Goal: Transaction & Acquisition: Purchase product/service

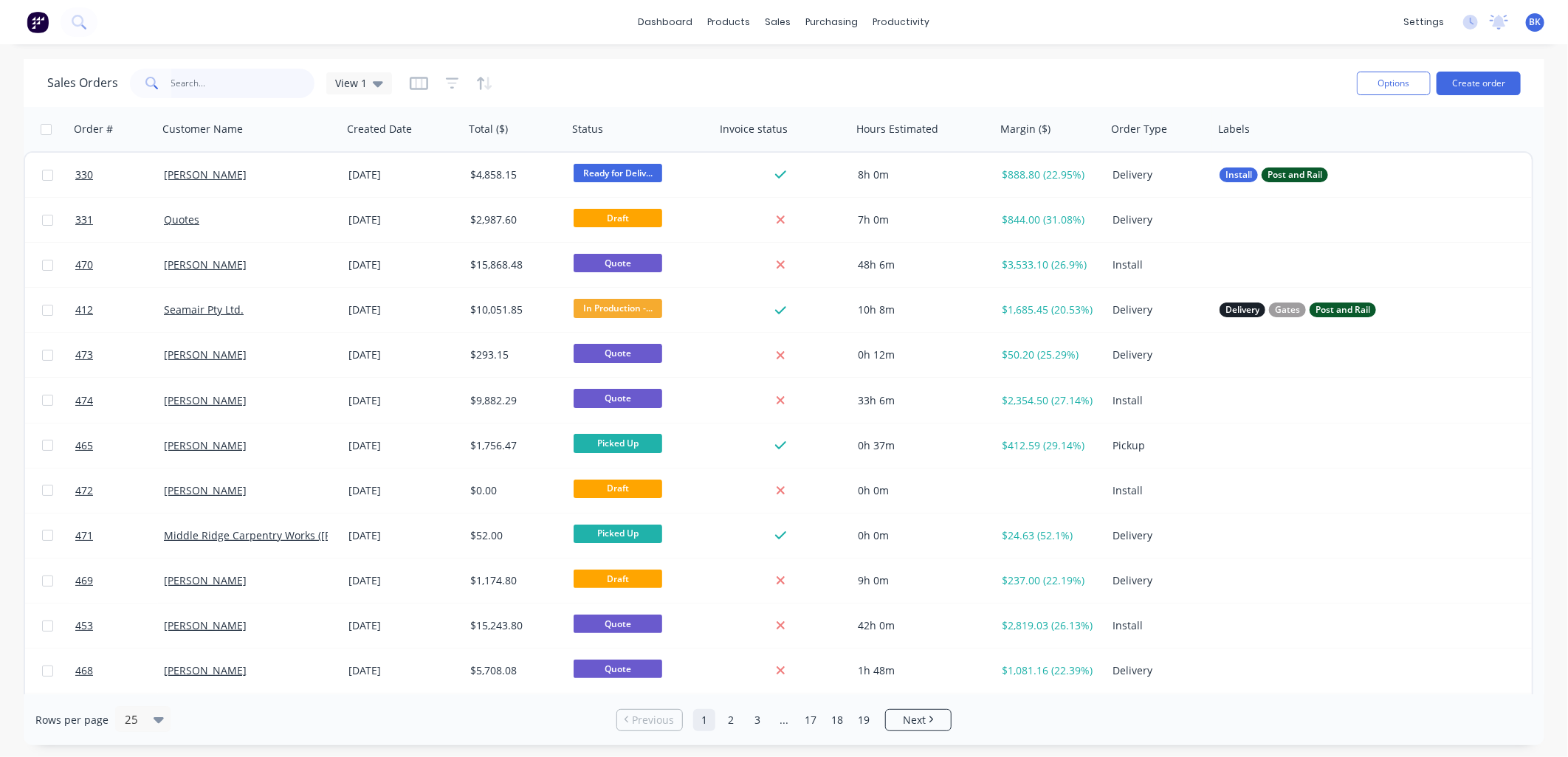
click at [223, 89] on input "text" at bounding box center [243, 83] width 144 height 29
type input "[PERSON_NAME]"
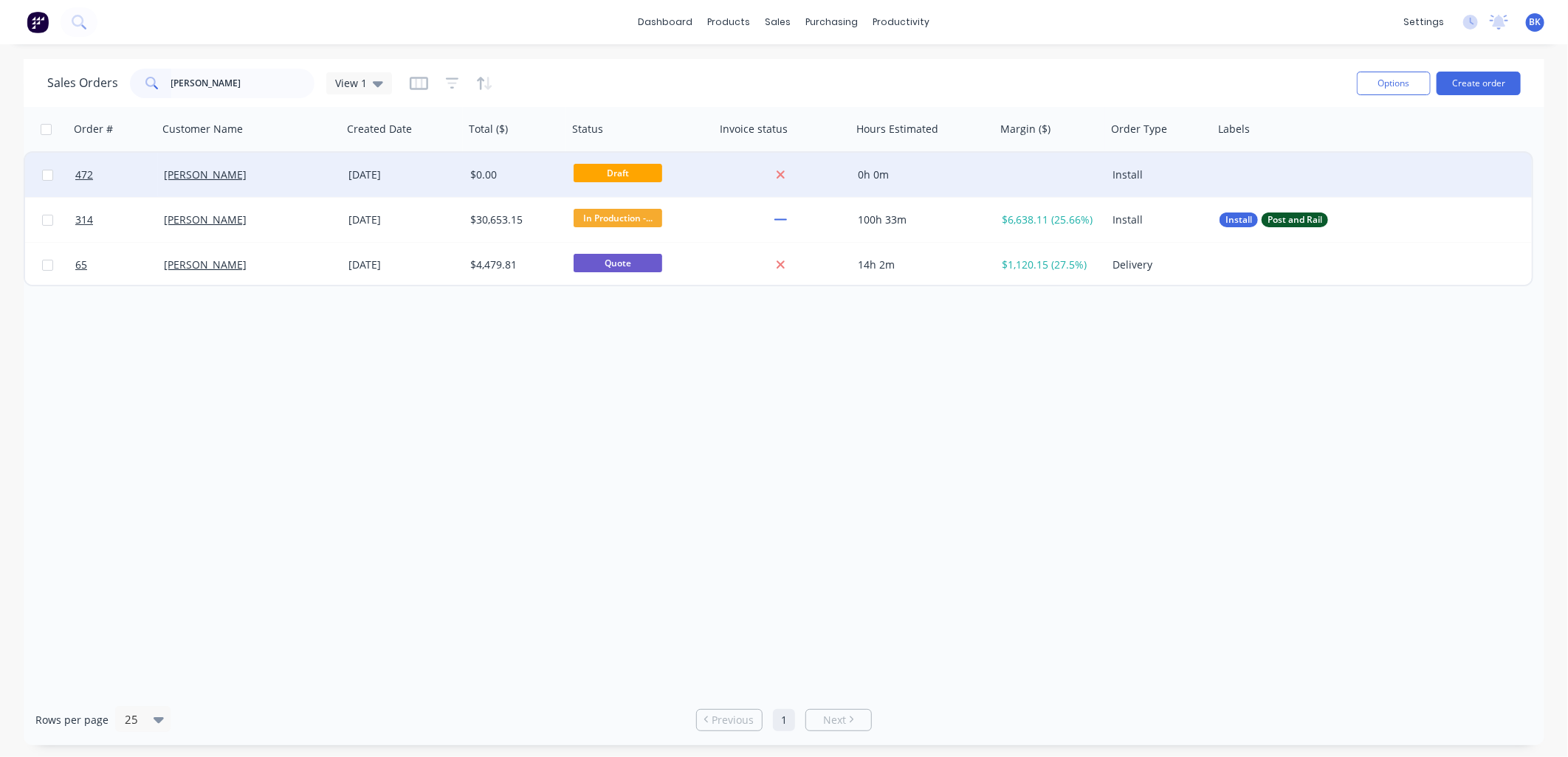
click at [291, 178] on div "[PERSON_NAME]" at bounding box center [245, 174] width 164 height 15
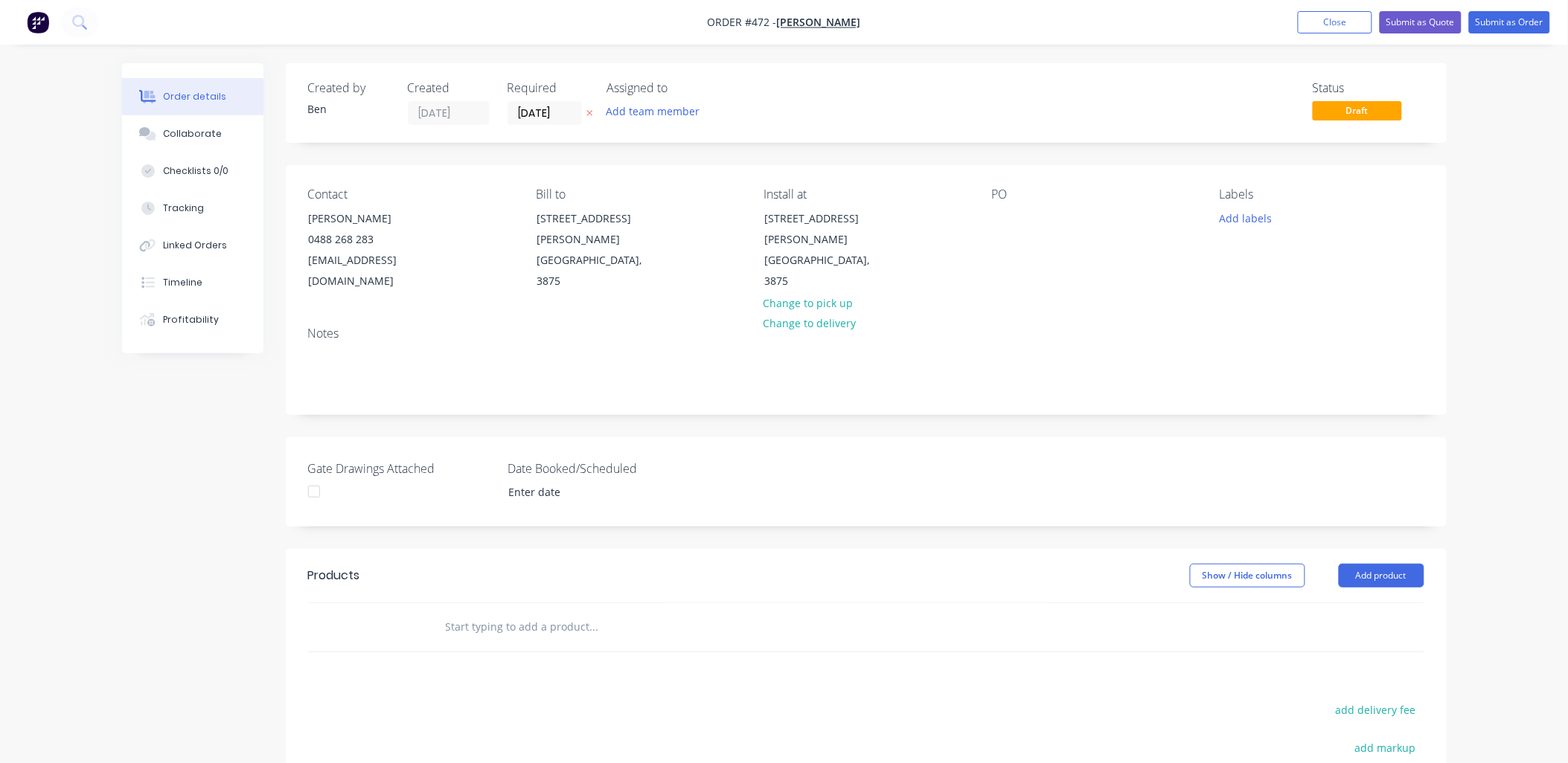
click at [533, 612] on input "text" at bounding box center [594, 627] width 298 height 29
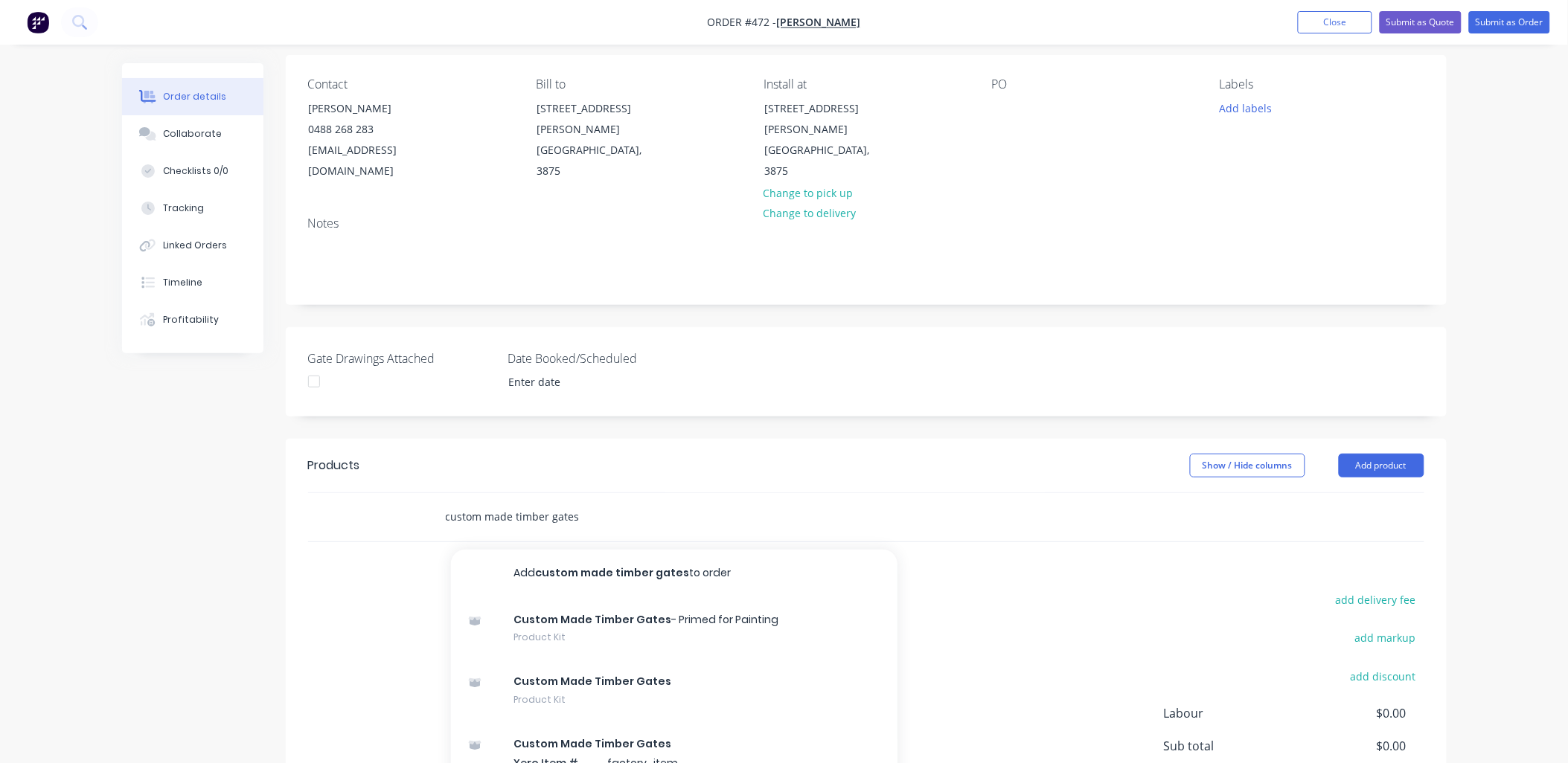
scroll to position [248, 0]
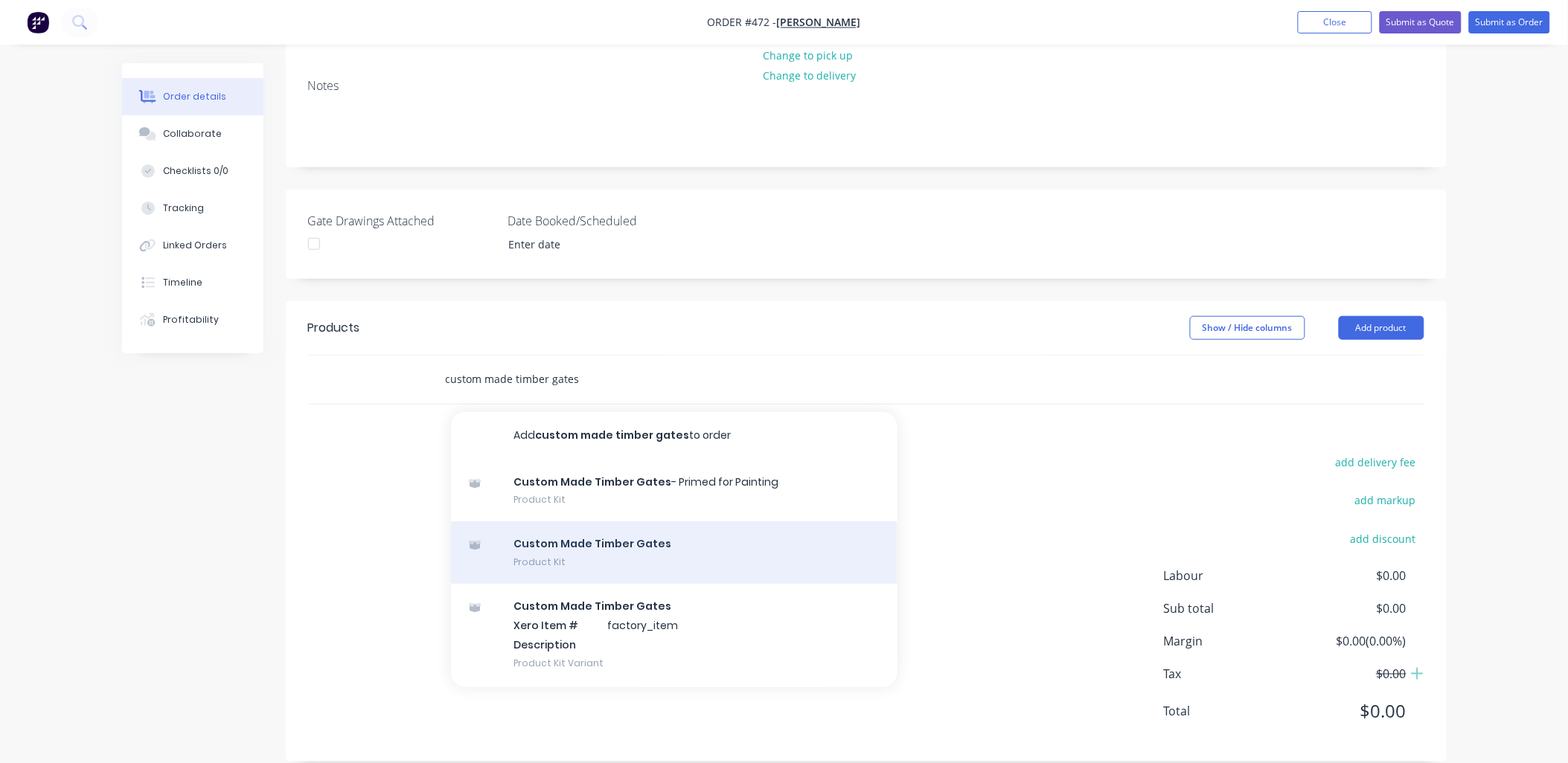
type input "custom made timber gates"
click at [619, 531] on div "Custom Made Timber Gates Product Kit" at bounding box center [674, 553] width 447 height 62
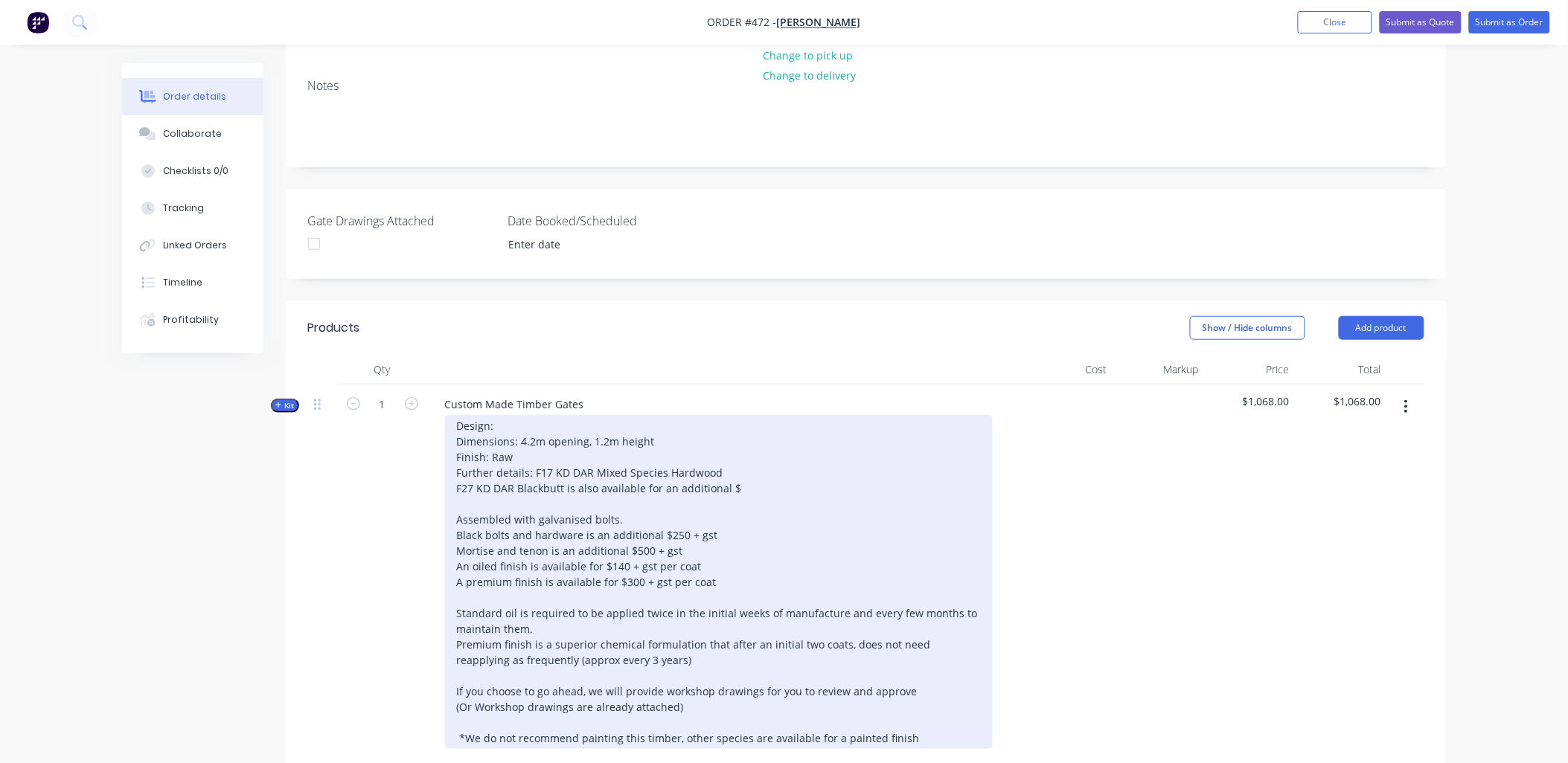
click at [510, 415] on div "Design: Dimensions: 4.2m opening, 1.2m height Finish: Raw Further details: F17 …" at bounding box center [718, 582] width 547 height 334
drag, startPoint x: 533, startPoint y: 421, endPoint x: 521, endPoint y: 425, distance: 12.6
click at [521, 425] on div "Design: The Granges - 4 Rails & Diagonal Brace Dimensions: 4.2m opening, 1.2m h…" at bounding box center [718, 582] width 547 height 334
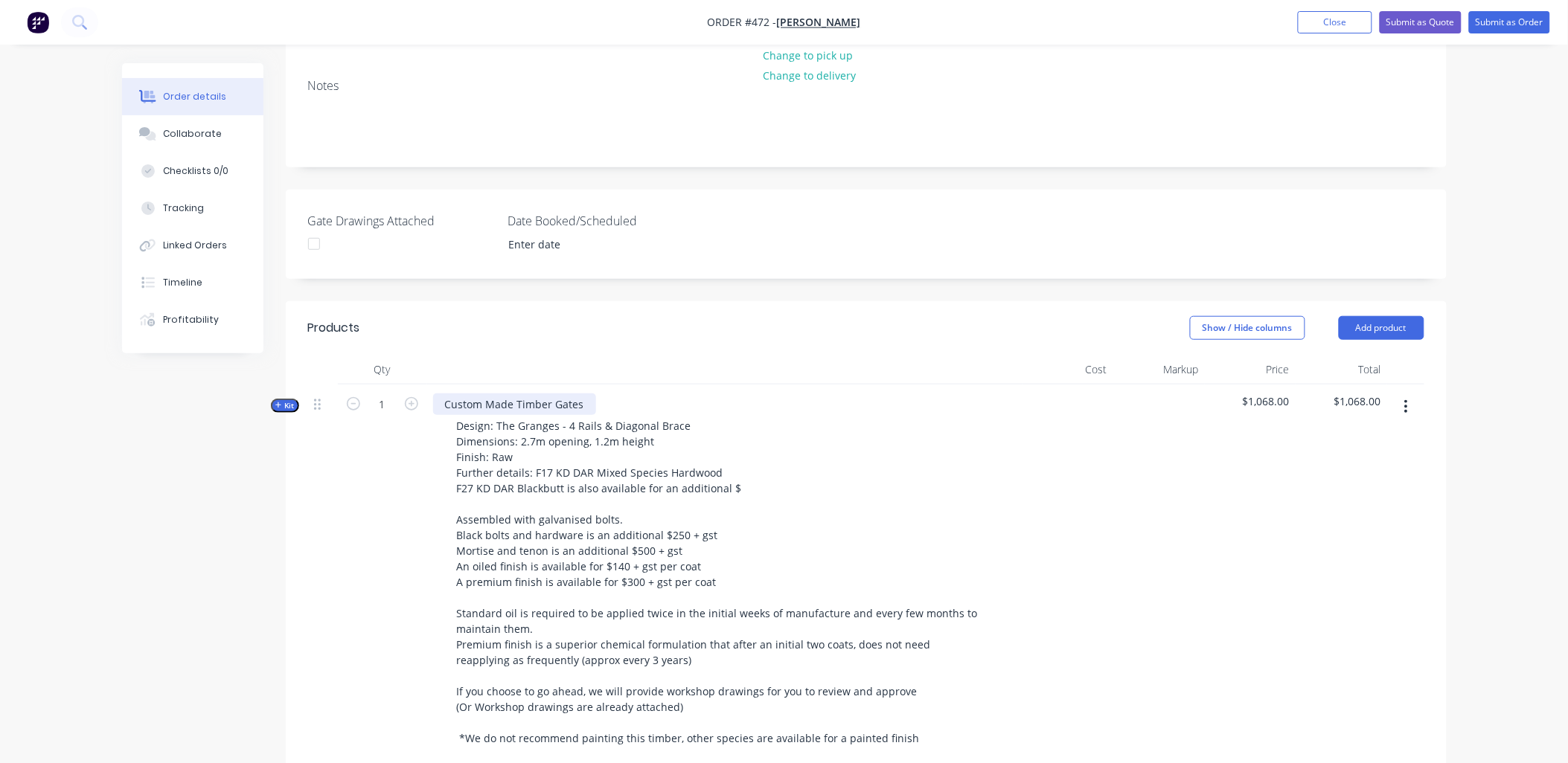
click at [580, 394] on div "Custom Made Timber Gates" at bounding box center [514, 405] width 163 height 21
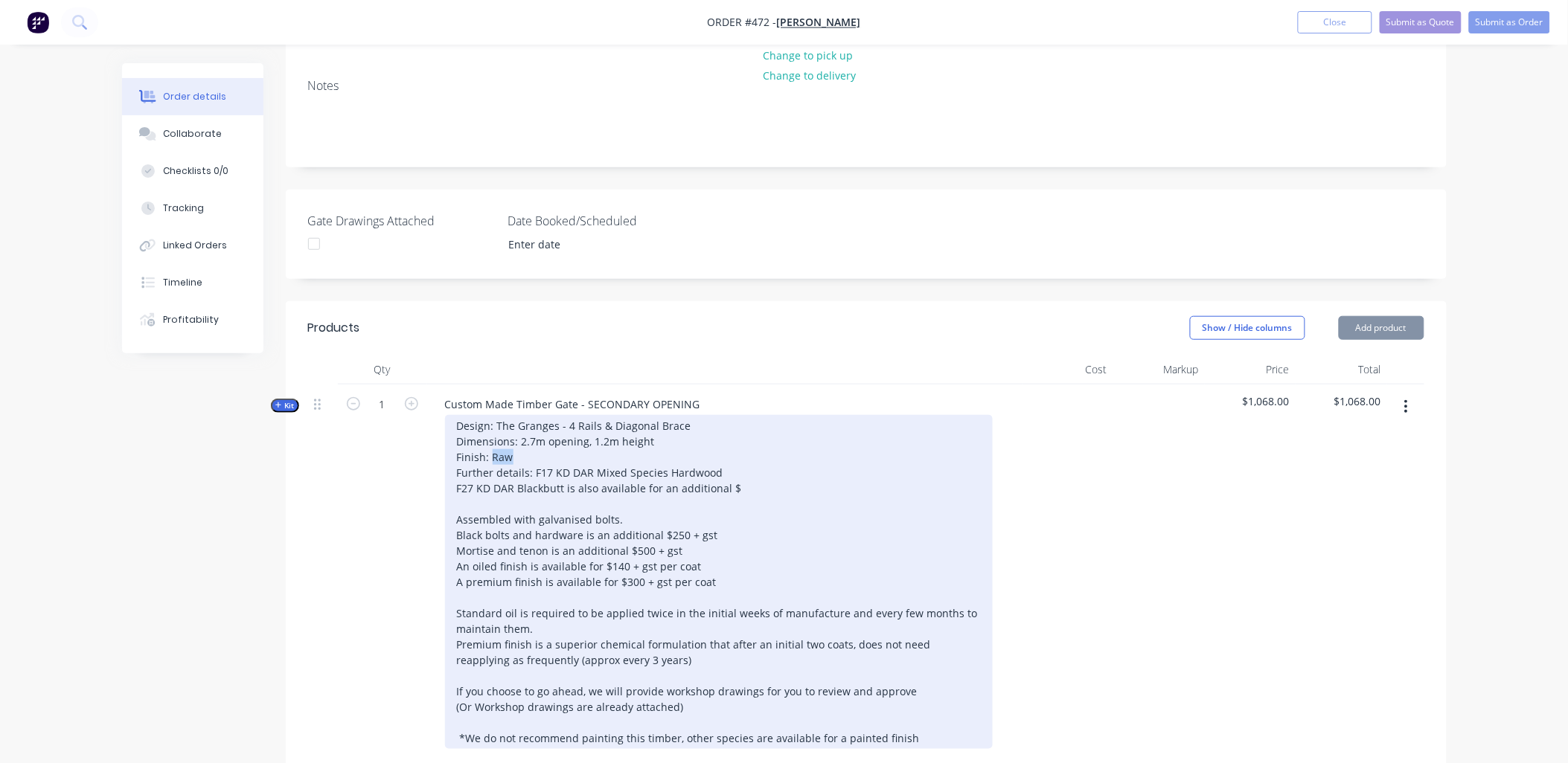
drag, startPoint x: 493, startPoint y: 433, endPoint x: 508, endPoint y: 432, distance: 15.0
click at [508, 432] on div "Design: The Granges - 4 Rails & Diagonal Brace Dimensions: 2.7m opening, 1.2m h…" at bounding box center [718, 582] width 547 height 334
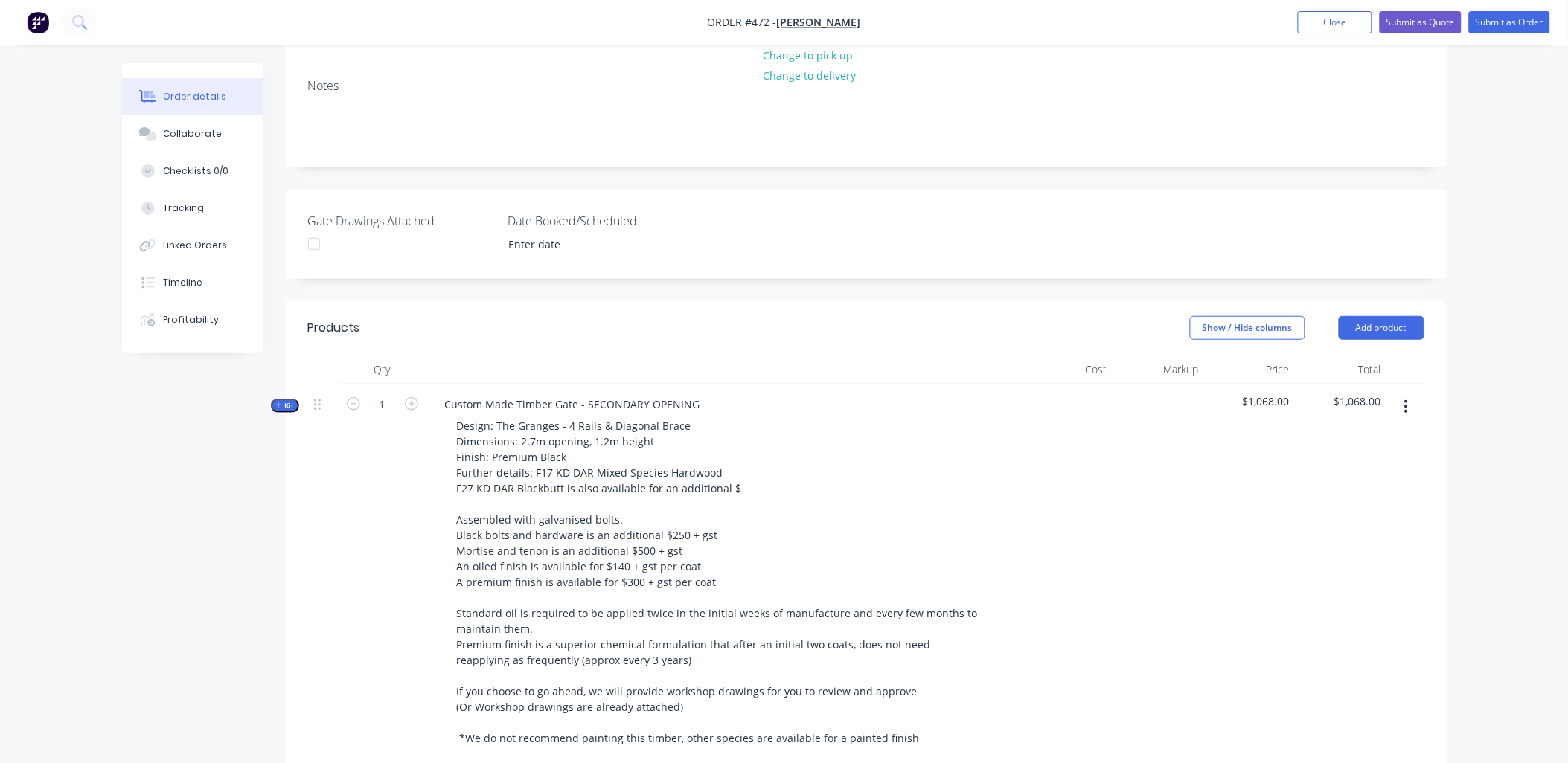
click at [283, 400] on span "Kit" at bounding box center [285, 406] width 20 height 12
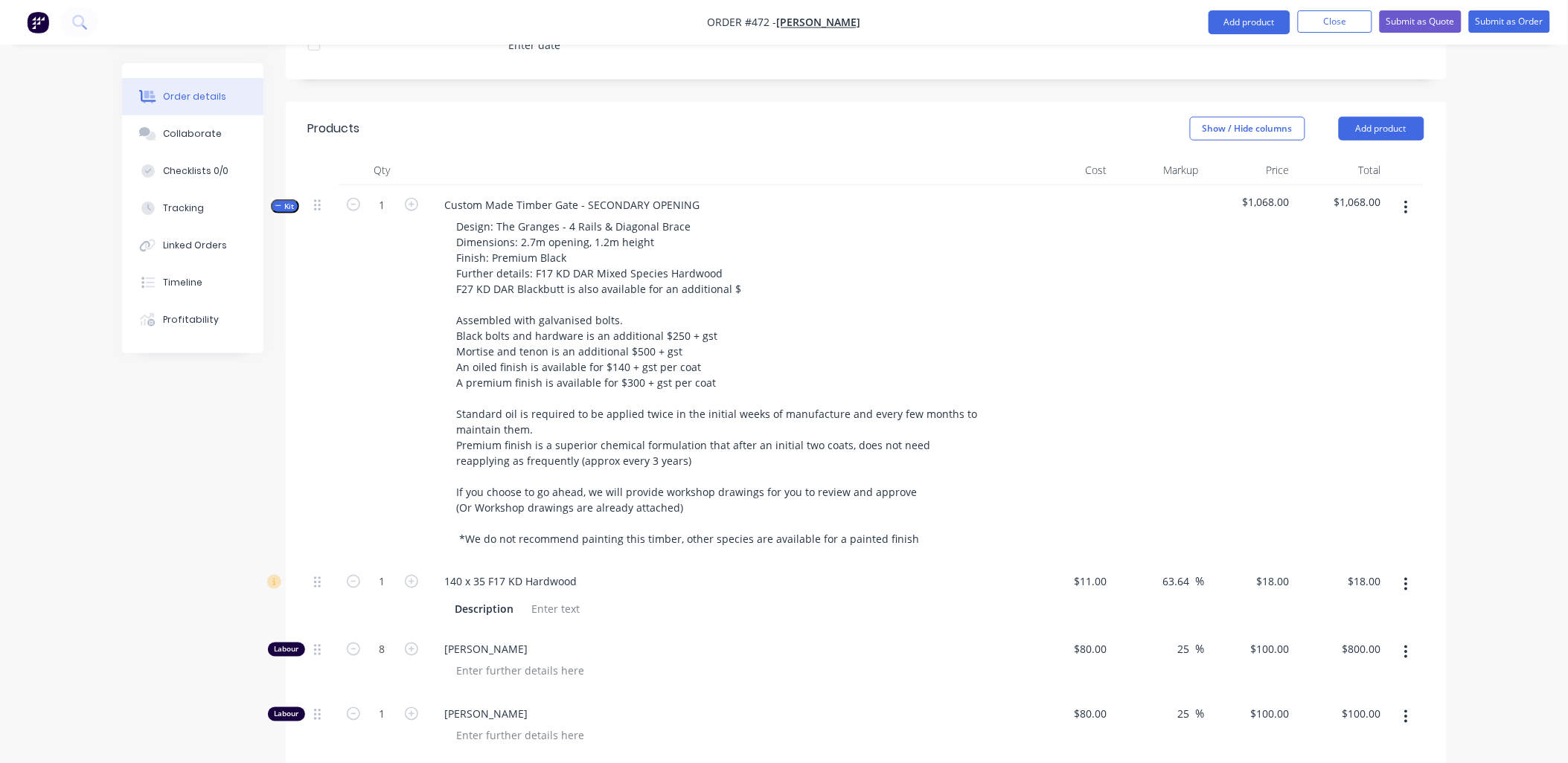
scroll to position [578, 0]
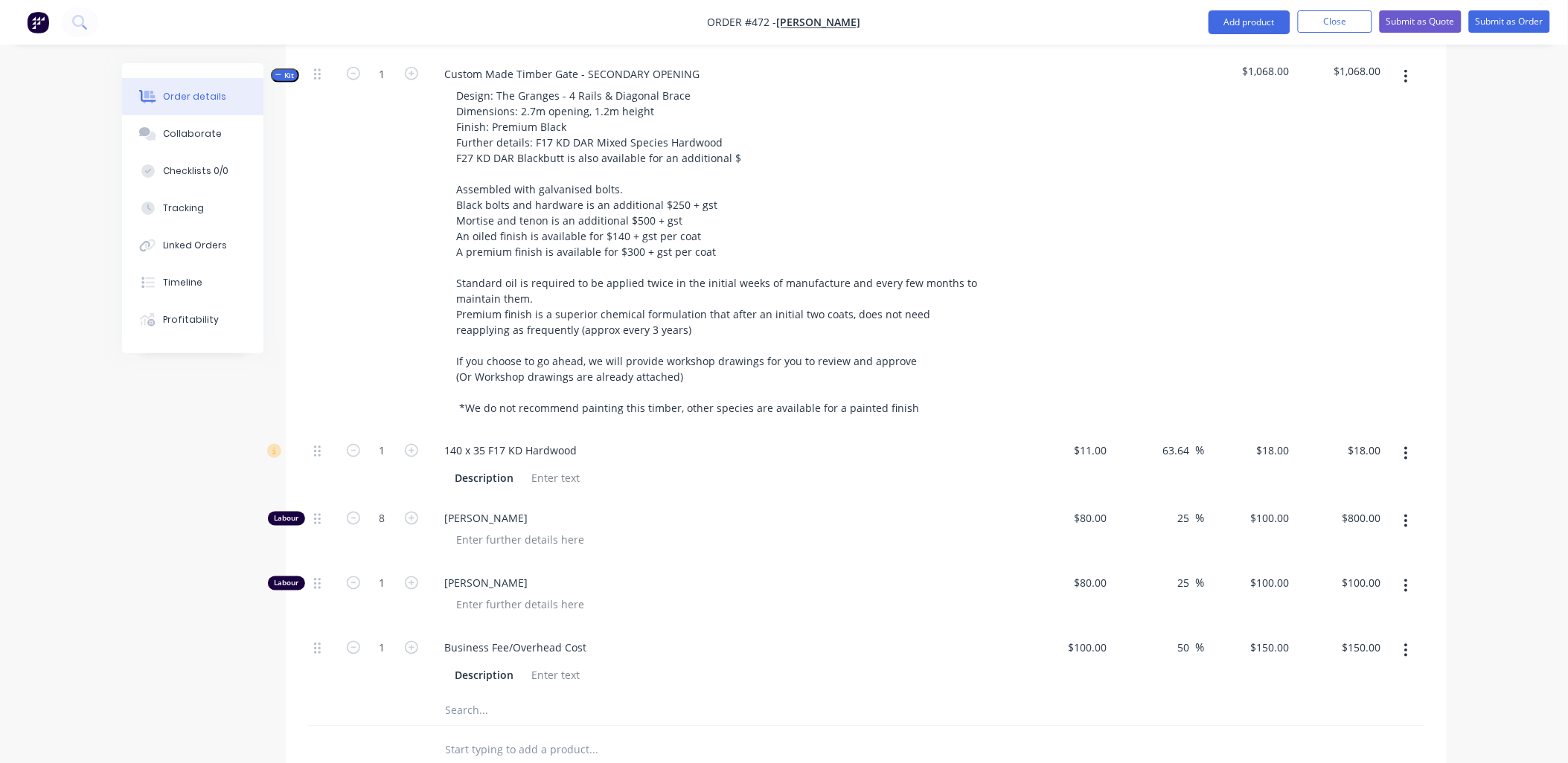
click at [454, 696] on input "text" at bounding box center [594, 710] width 298 height 29
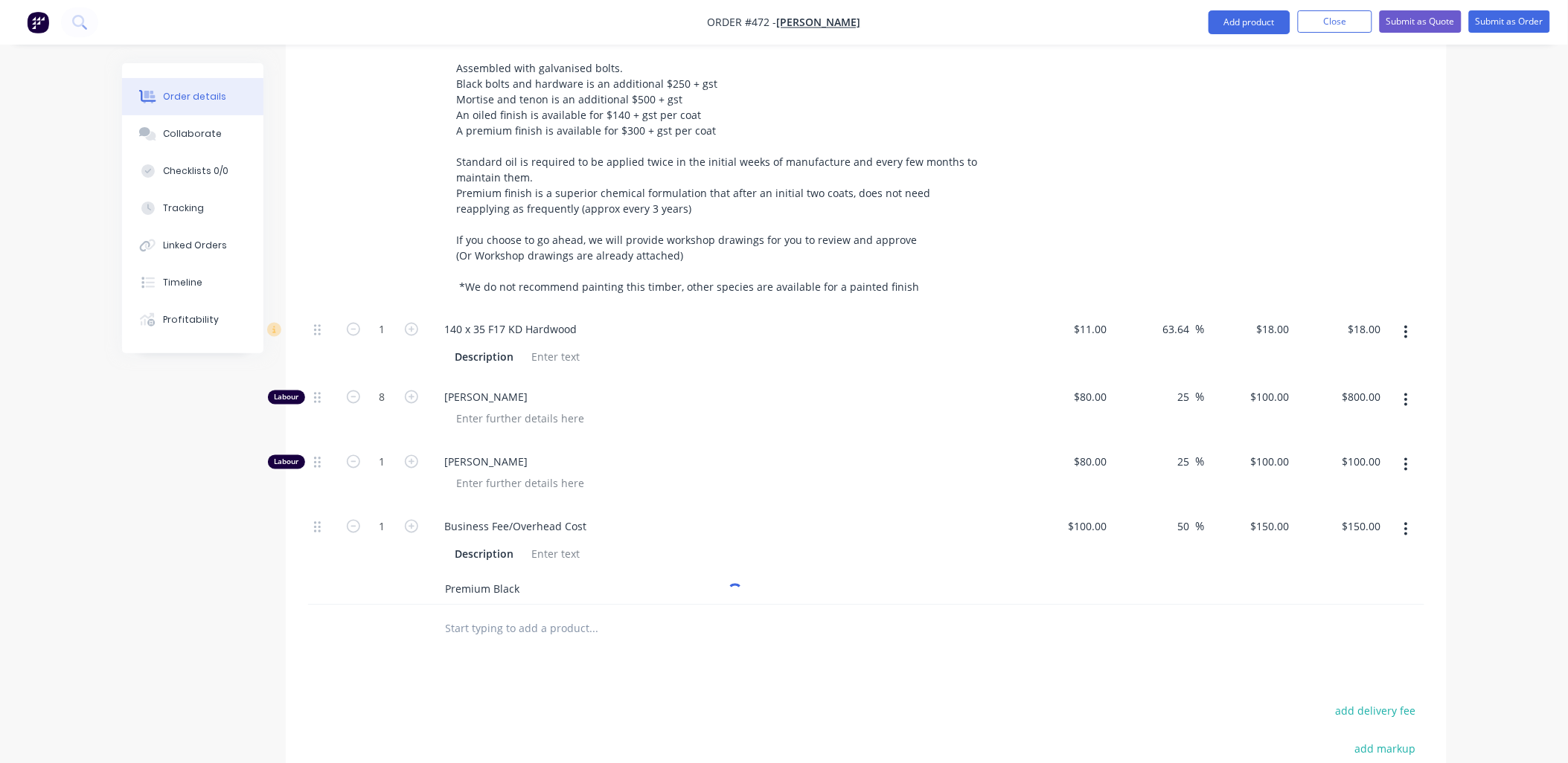
scroll to position [826, 0]
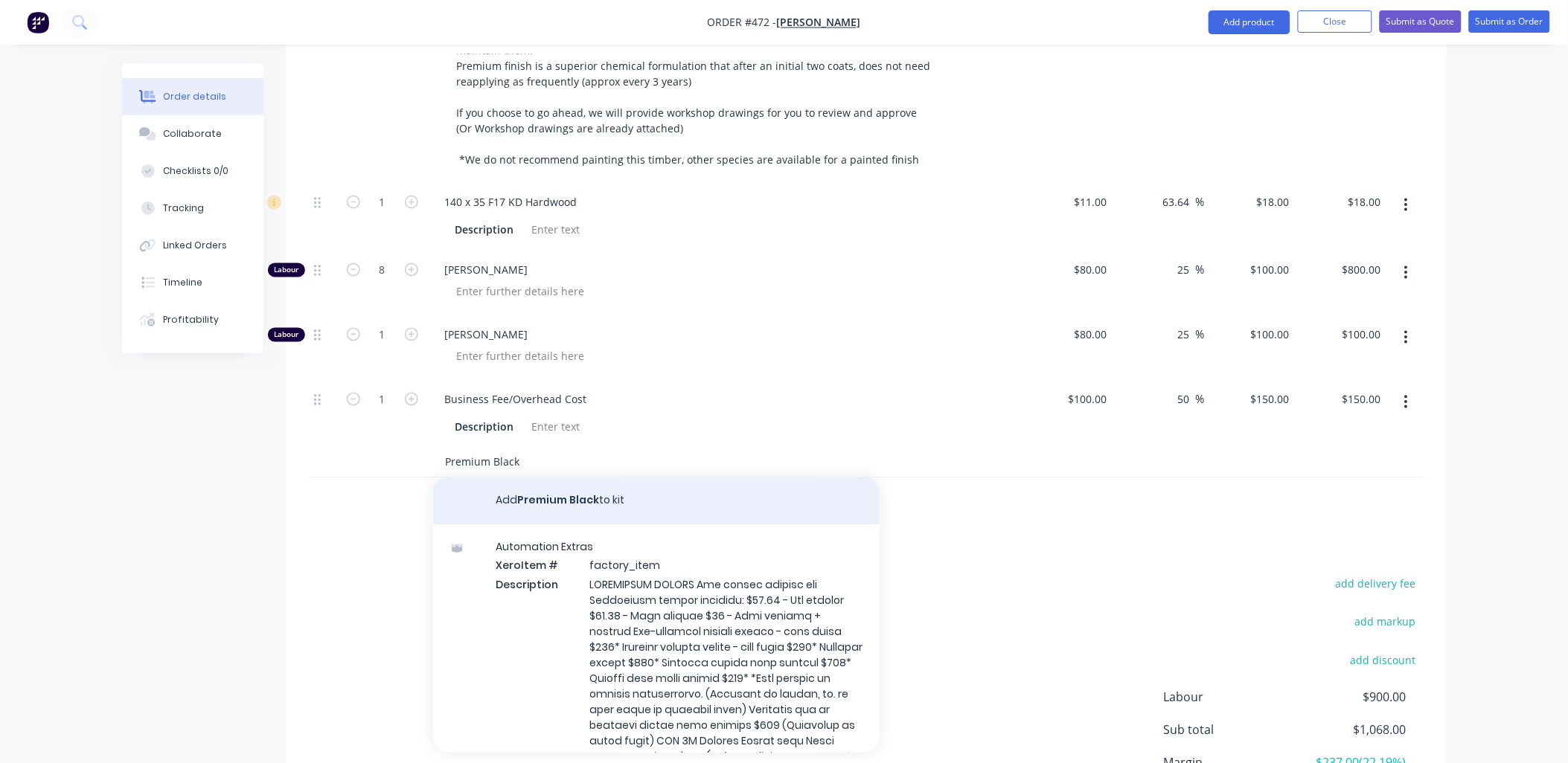
type input "Premium Black"
click at [564, 478] on button "Add Premium Black to kit" at bounding box center [656, 501] width 447 height 47
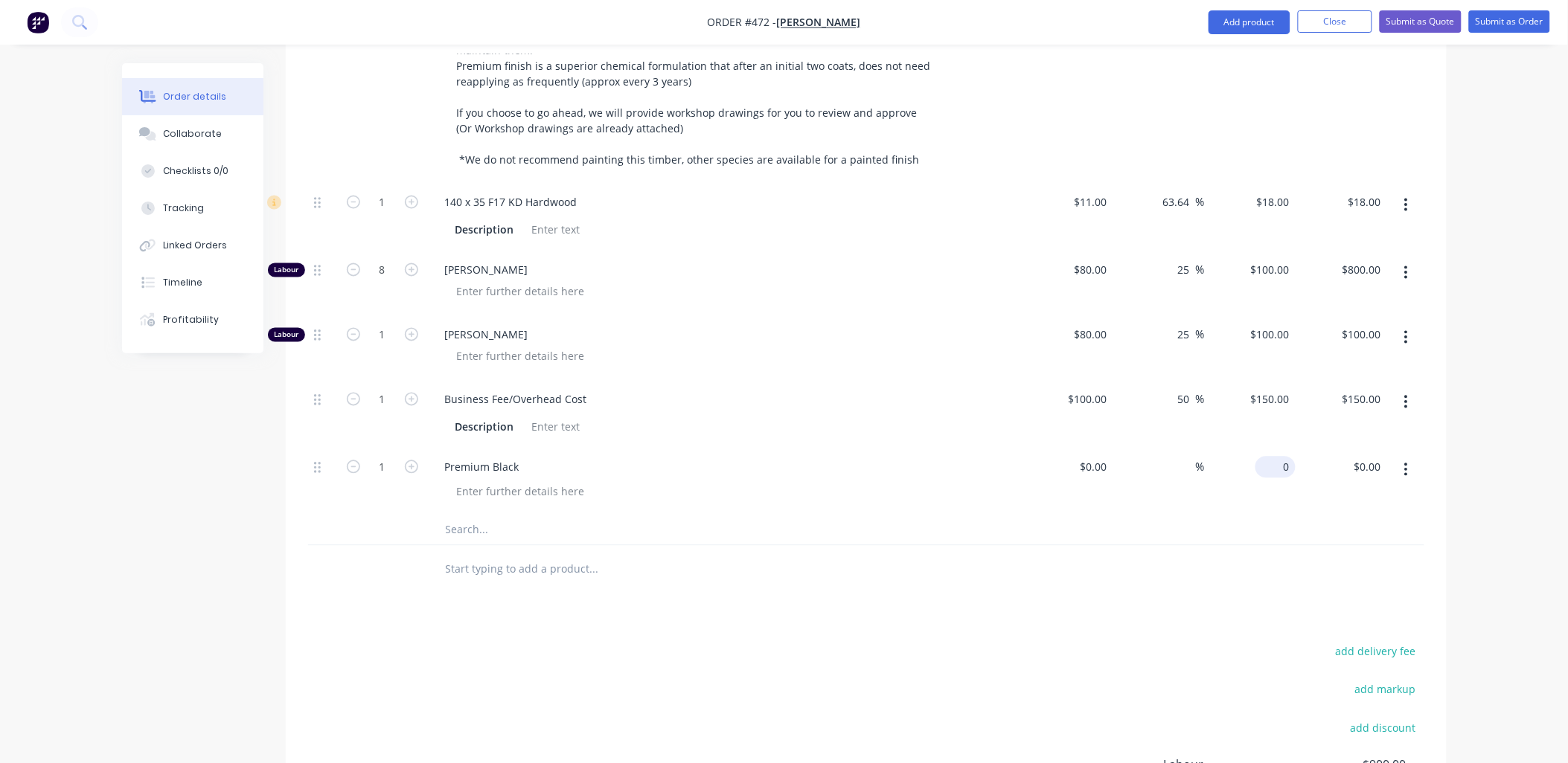
click at [1278, 456] on input "0" at bounding box center [1278, 467] width 34 height 21
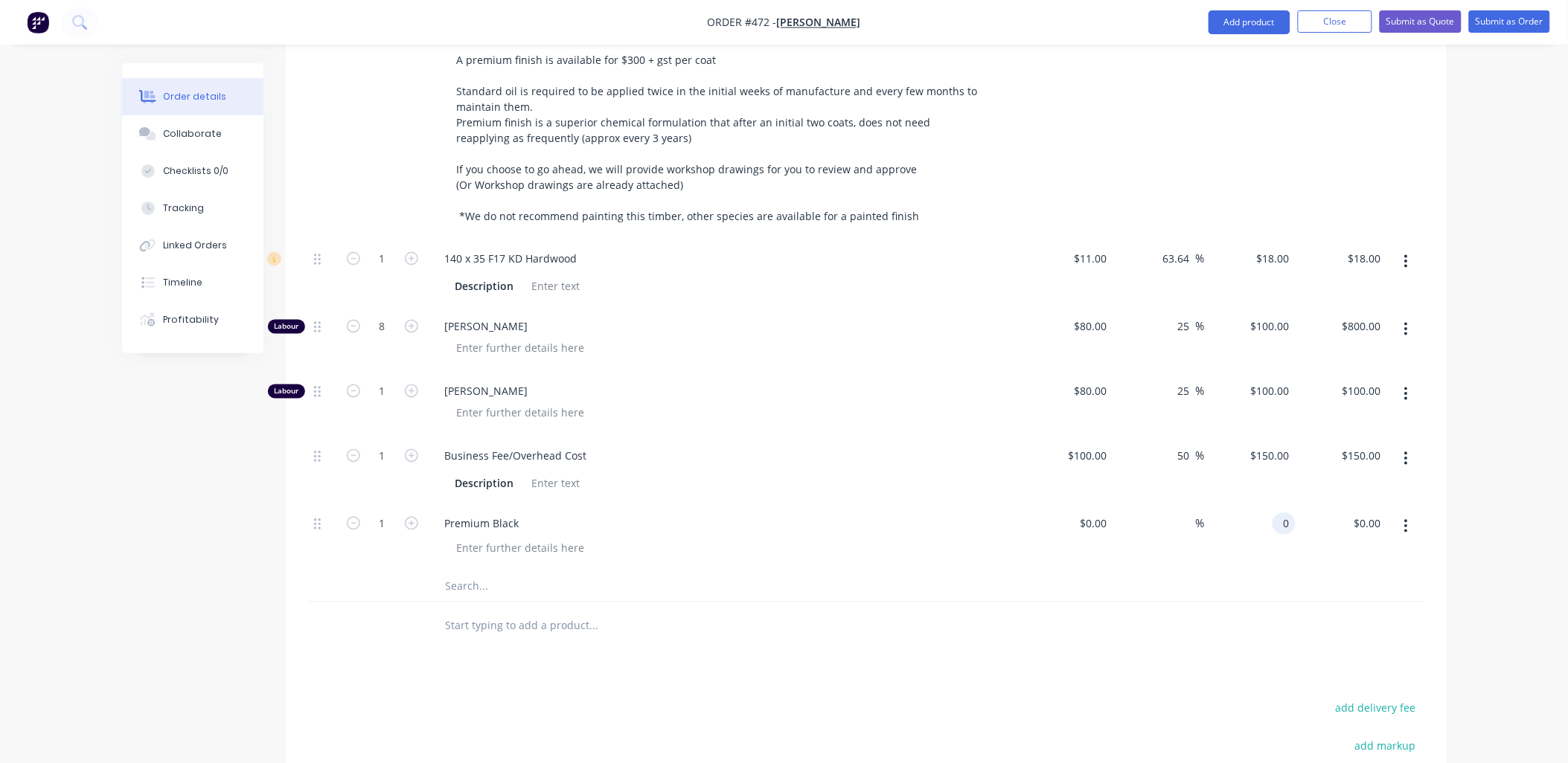
scroll to position [660, 0]
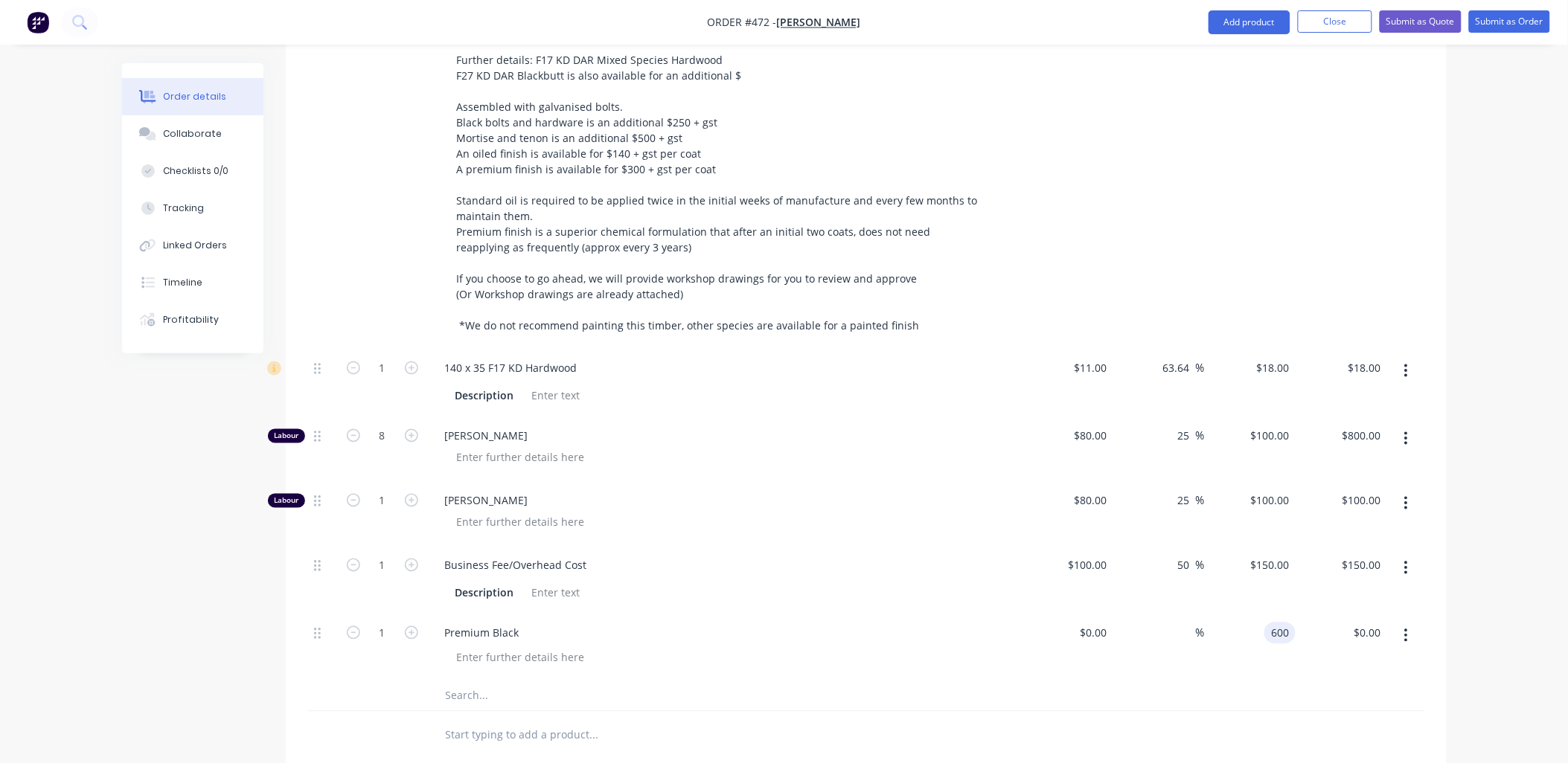
type input "$600.00"
click at [1180, 582] on div "50 50 %" at bounding box center [1159, 580] width 92 height 68
click at [459, 682] on input "text" at bounding box center [594, 696] width 298 height 29
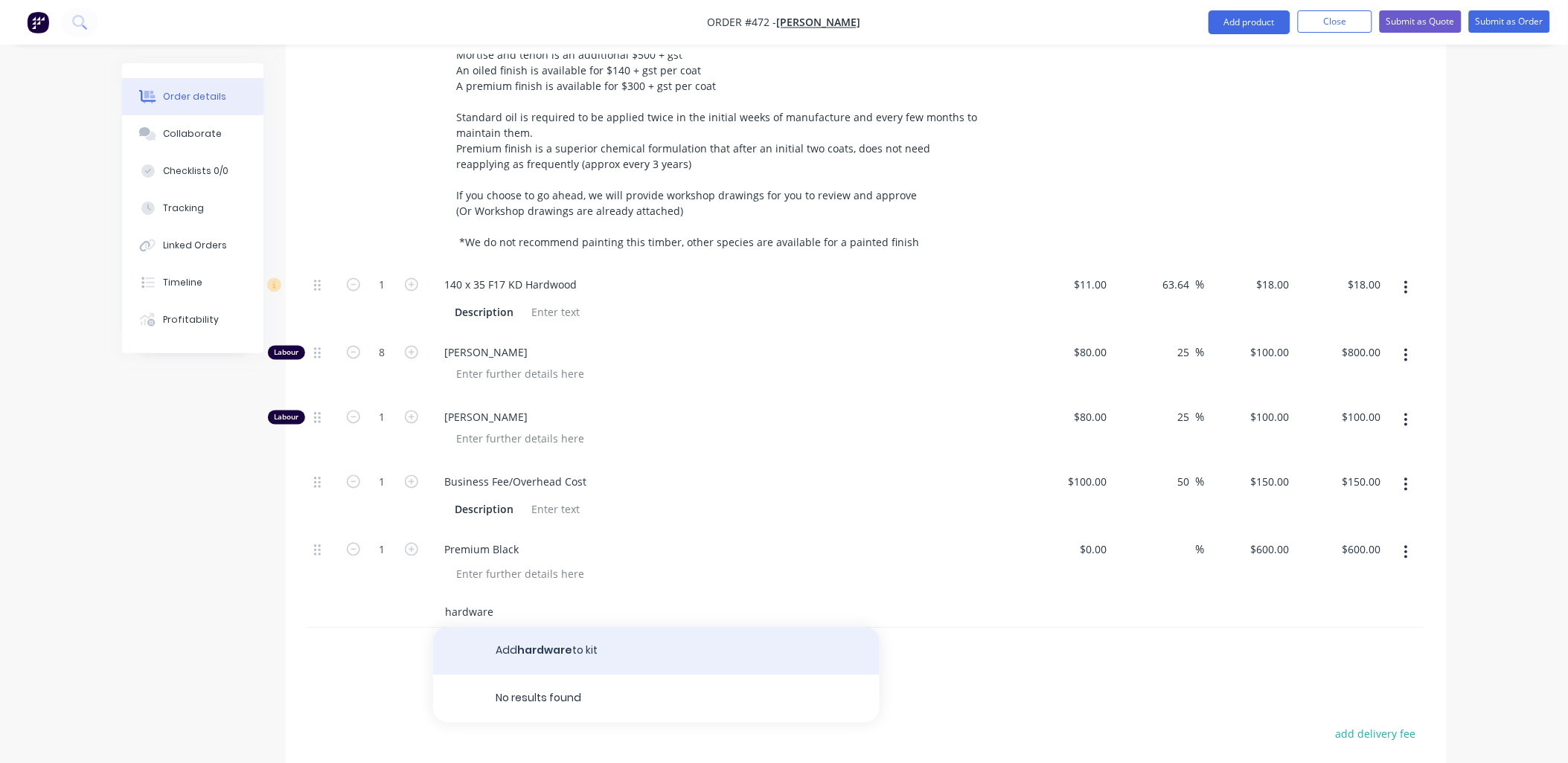
type input "hardware"
click at [552, 634] on button "Add hardware to kit" at bounding box center [656, 651] width 447 height 47
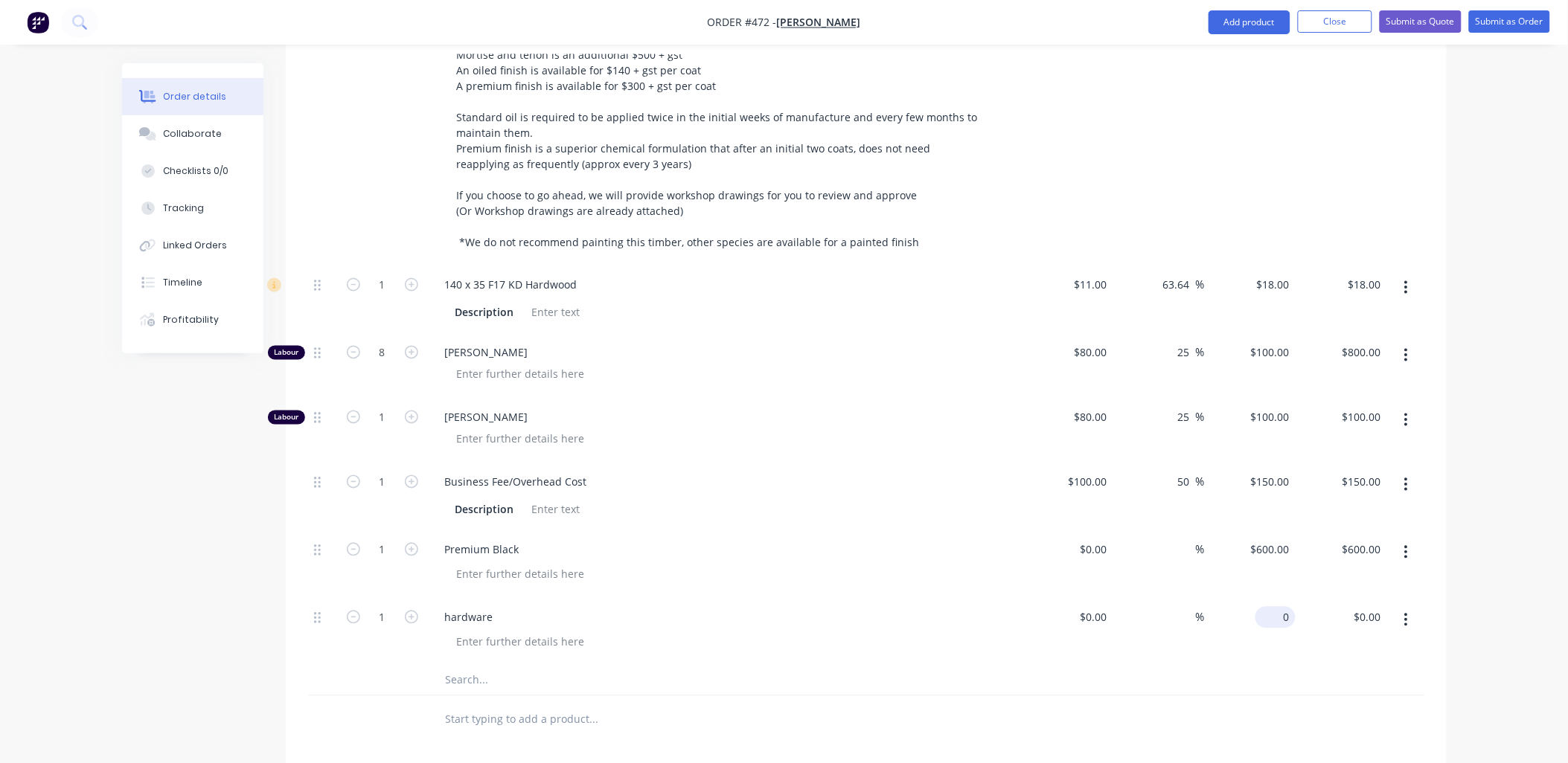
click at [1292, 607] on input "0" at bounding box center [1278, 618] width 34 height 21
type input "$250.00"
click at [1229, 570] on div "$600.00 $600.00" at bounding box center [1250, 564] width 92 height 68
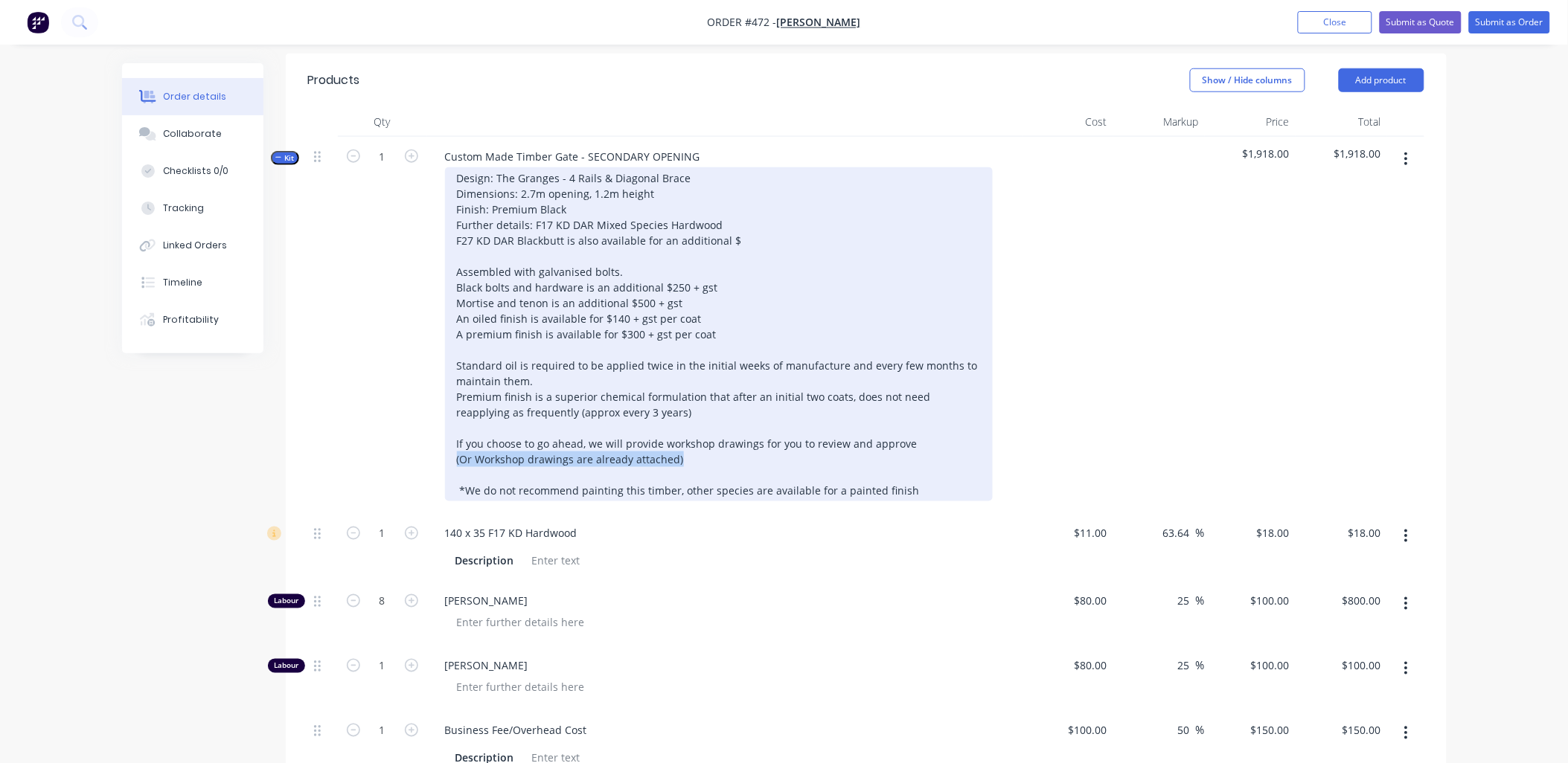
drag, startPoint x: 691, startPoint y: 436, endPoint x: 447, endPoint y: 445, distance: 244.2
click at [447, 445] on div "Design: The Granges - 4 Rails & Diagonal Brace Dimensions: 2.7m opening, 1.2m h…" at bounding box center [718, 334] width 547 height 334
click at [687, 442] on div "Design: The Granges - 4 Rails & Diagonal Brace Dimensions: 2.7m opening, 1.2m h…" at bounding box center [718, 334] width 547 height 334
click at [672, 436] on div "Design: The Granges - 4 Rails & Diagonal Brace Dimensions: 2.7m opening, 1.2m h…" at bounding box center [718, 334] width 547 height 334
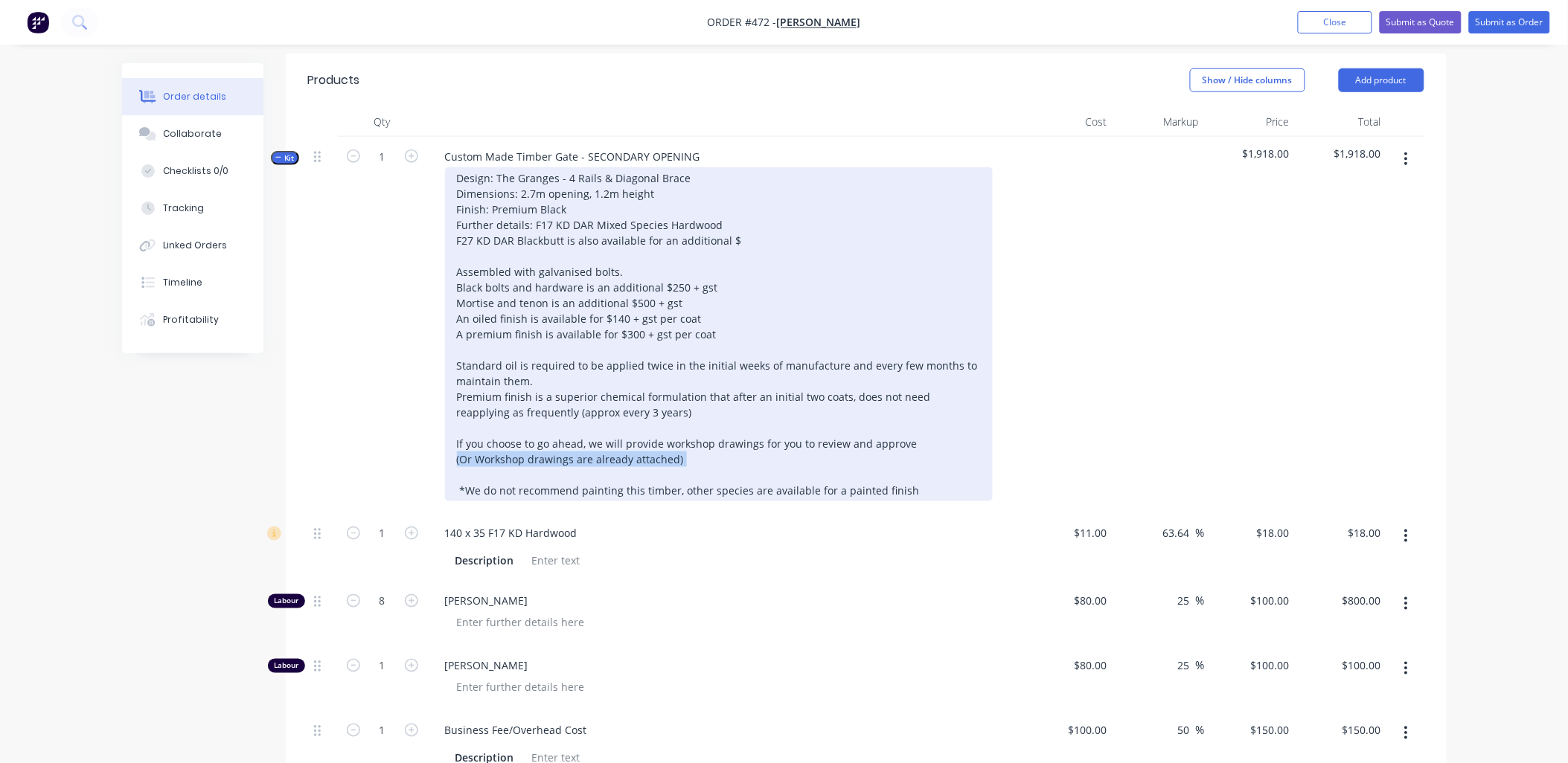
click at [672, 436] on div "Design: The Granges - 4 Rails & Diagonal Brace Dimensions: 2.7m opening, 1.2m h…" at bounding box center [718, 334] width 547 height 334
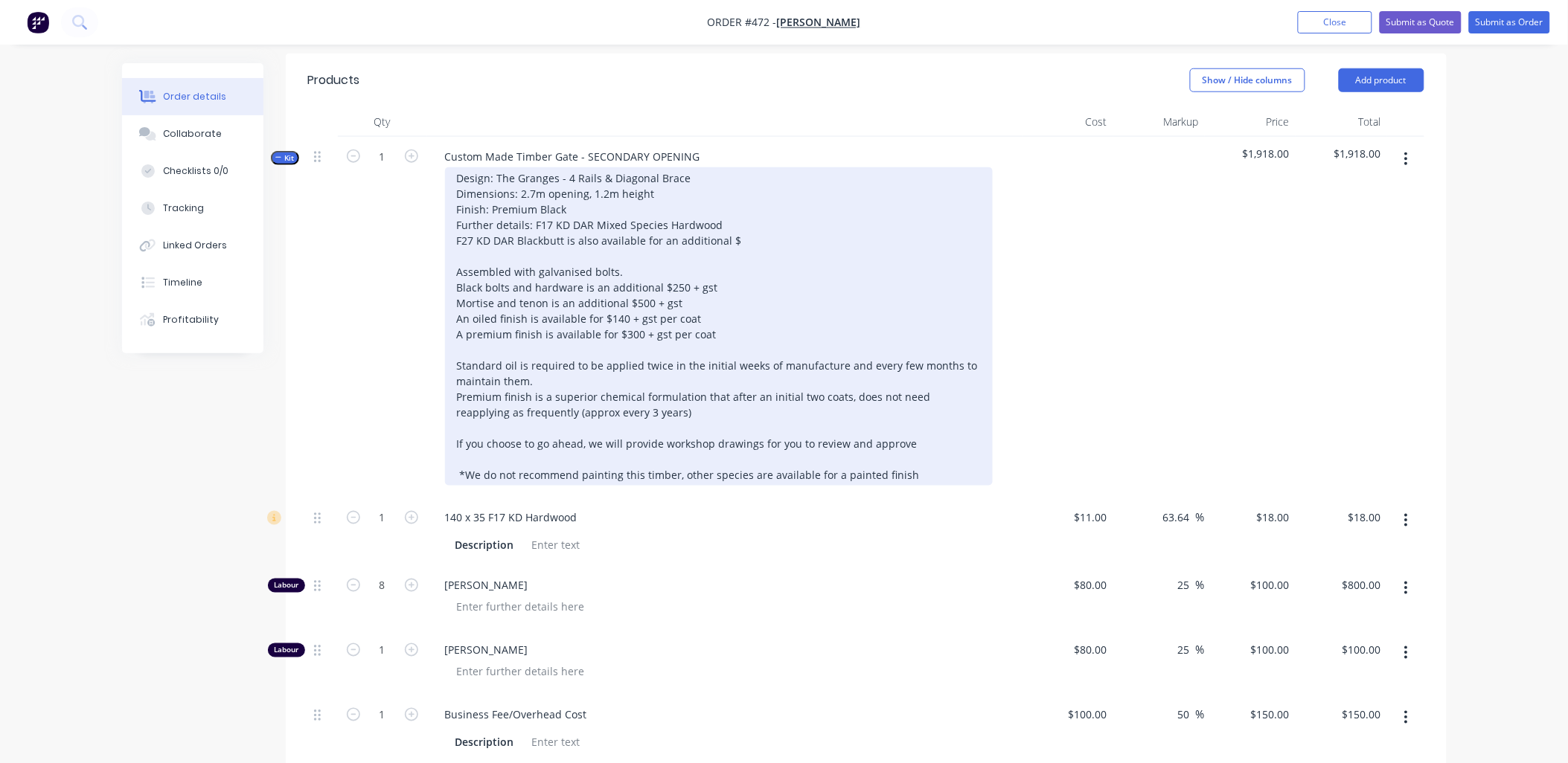
click at [682, 455] on div "Design: The Granges - 4 Rails & Diagonal Brace Dimensions: 2.7m opening, 1.2m h…" at bounding box center [718, 326] width 547 height 318
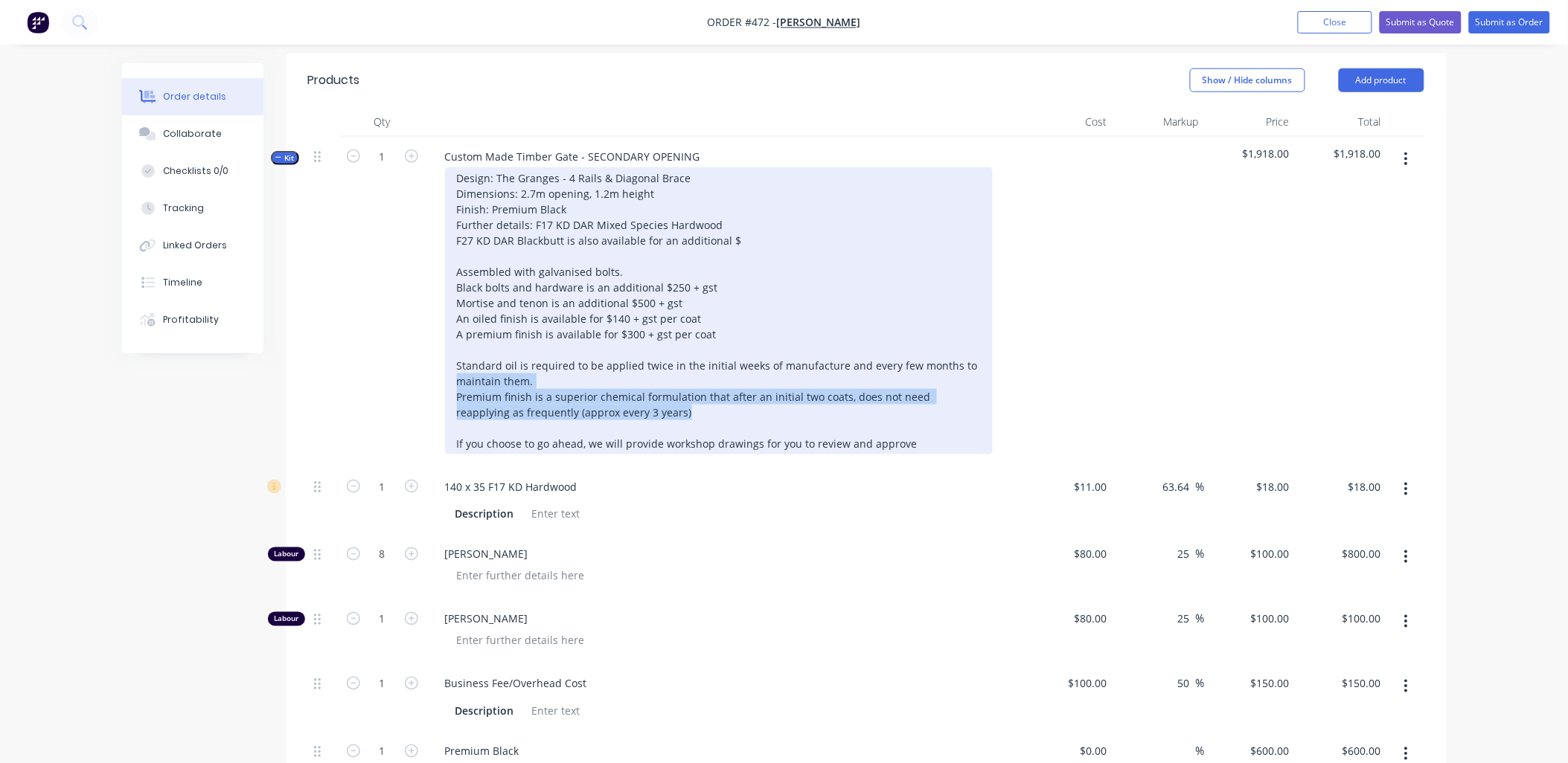
drag, startPoint x: 638, startPoint y: 391, endPoint x: 441, endPoint y: 356, distance: 200.1
click at [441, 356] on div "Design: The Granges - 4 Rails & Diagonal Brace Dimensions: 2.7m opening, 1.2m h…" at bounding box center [725, 311] width 583 height 287
click at [590, 354] on div "Design: The Granges - 4 Rails & Diagonal Brace Dimensions: 2.7m opening, 1.2m h…" at bounding box center [718, 311] width 547 height 287
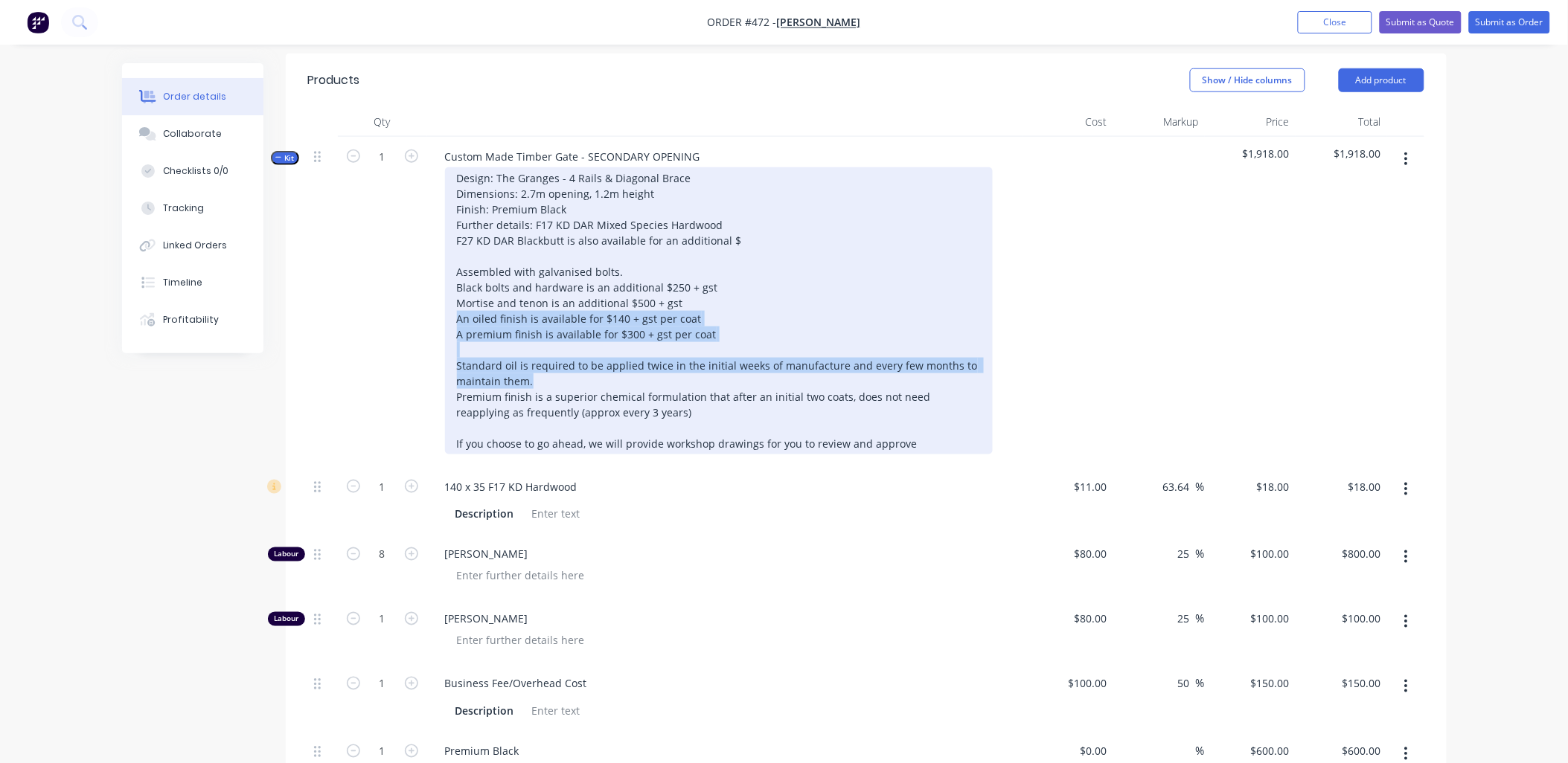
drag, startPoint x: 506, startPoint y: 353, endPoint x: 374, endPoint y: 291, distance: 145.8
click at [374, 291] on div "Kit 1 Custom Made Timber Gate - SECONDARY OPENING Design: The Granges - 4 Rails…" at bounding box center [866, 302] width 1116 height 331
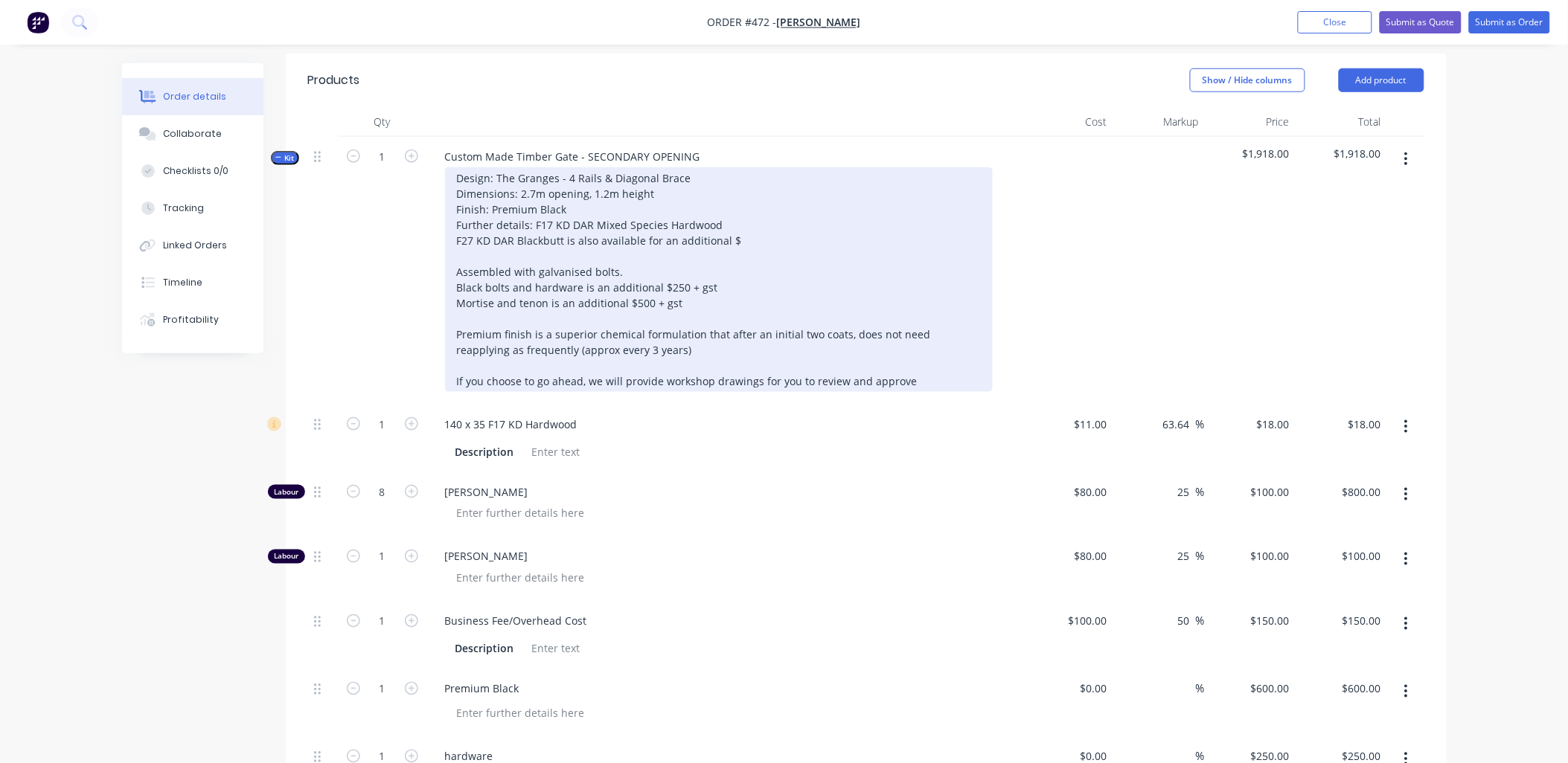
click at [619, 235] on div "Design: The Granges - 4 Rails & Diagonal Brace Dimensions: 2.7m opening, 1.2m h…" at bounding box center [718, 280] width 547 height 225
click at [763, 218] on div "Design: The Granges - 4 Rails & Diagonal Brace Dimensions: 2.7m opening, 1.2m h…" at bounding box center [718, 280] width 547 height 225
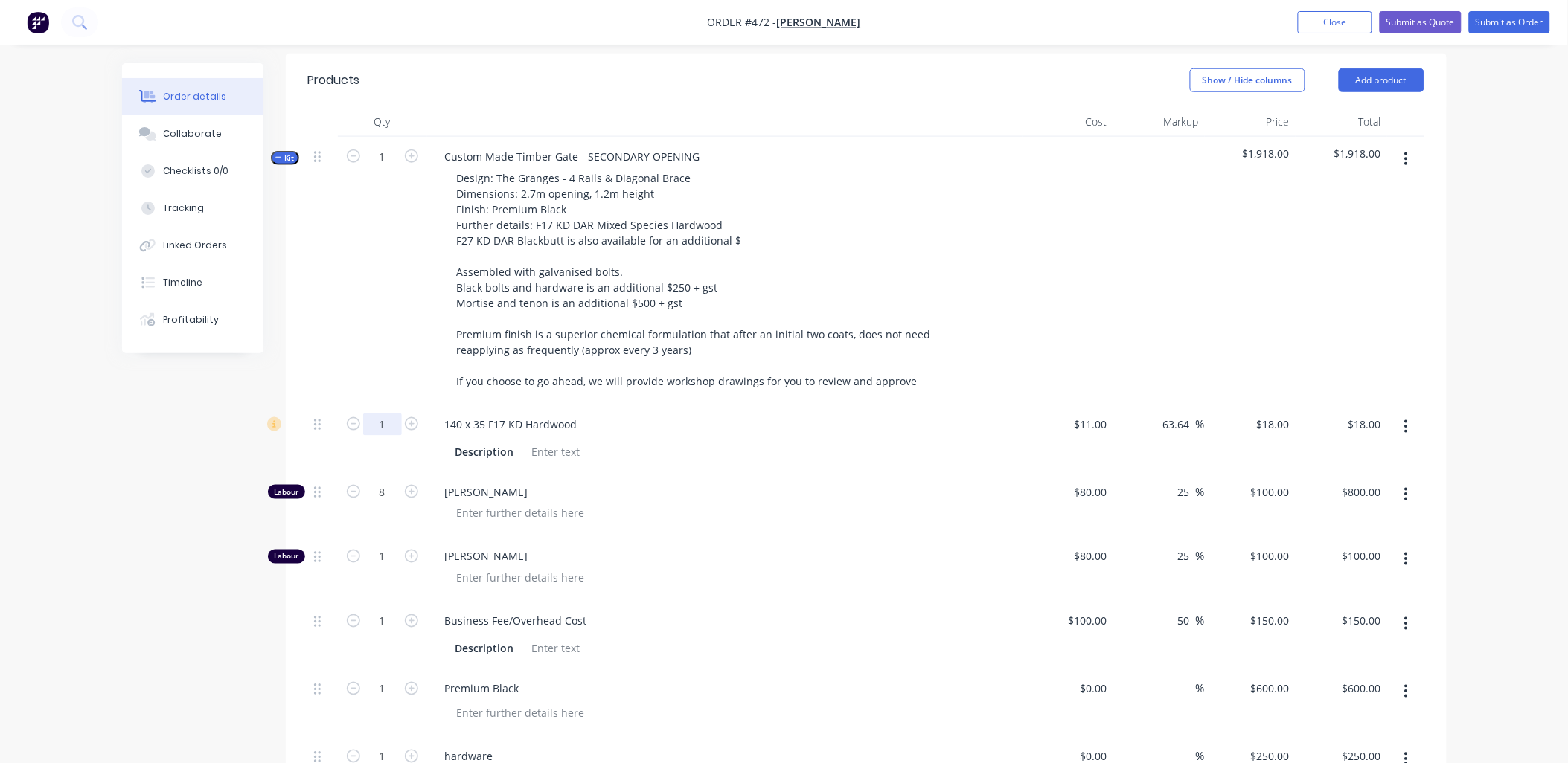
click at [390, 414] on input "1" at bounding box center [382, 424] width 38 height 22
type input "25"
type input "$450.00"
drag, startPoint x: 395, startPoint y: 353, endPoint x: 430, endPoint y: 288, distance: 73.8
click at [396, 349] on div "1" at bounding box center [382, 271] width 89 height 267
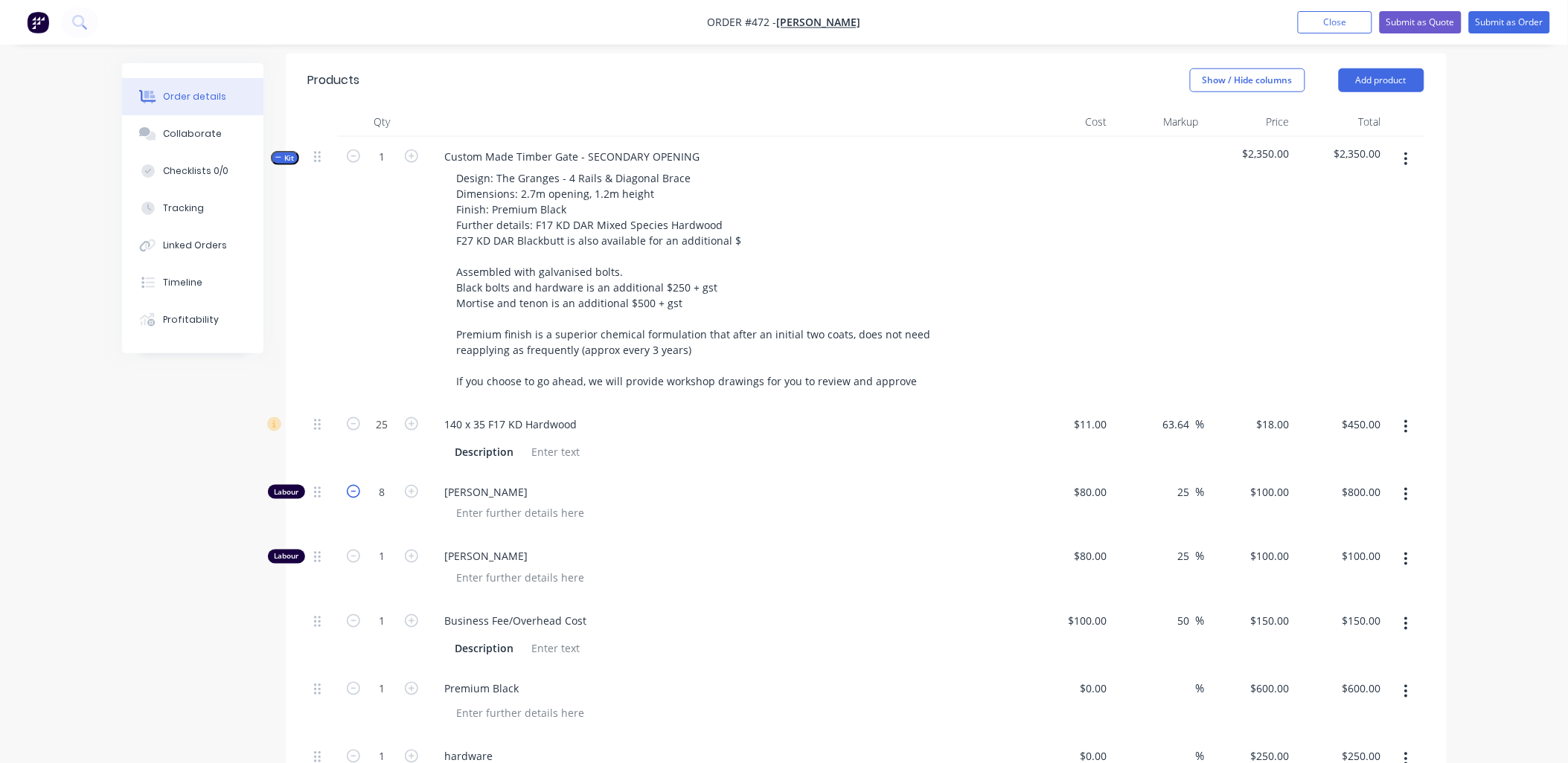
click at [348, 485] on icon "button" at bounding box center [353, 491] width 13 height 13
type input "7"
type input "$700.00"
click at [348, 485] on icon "button" at bounding box center [353, 491] width 13 height 13
type input "6"
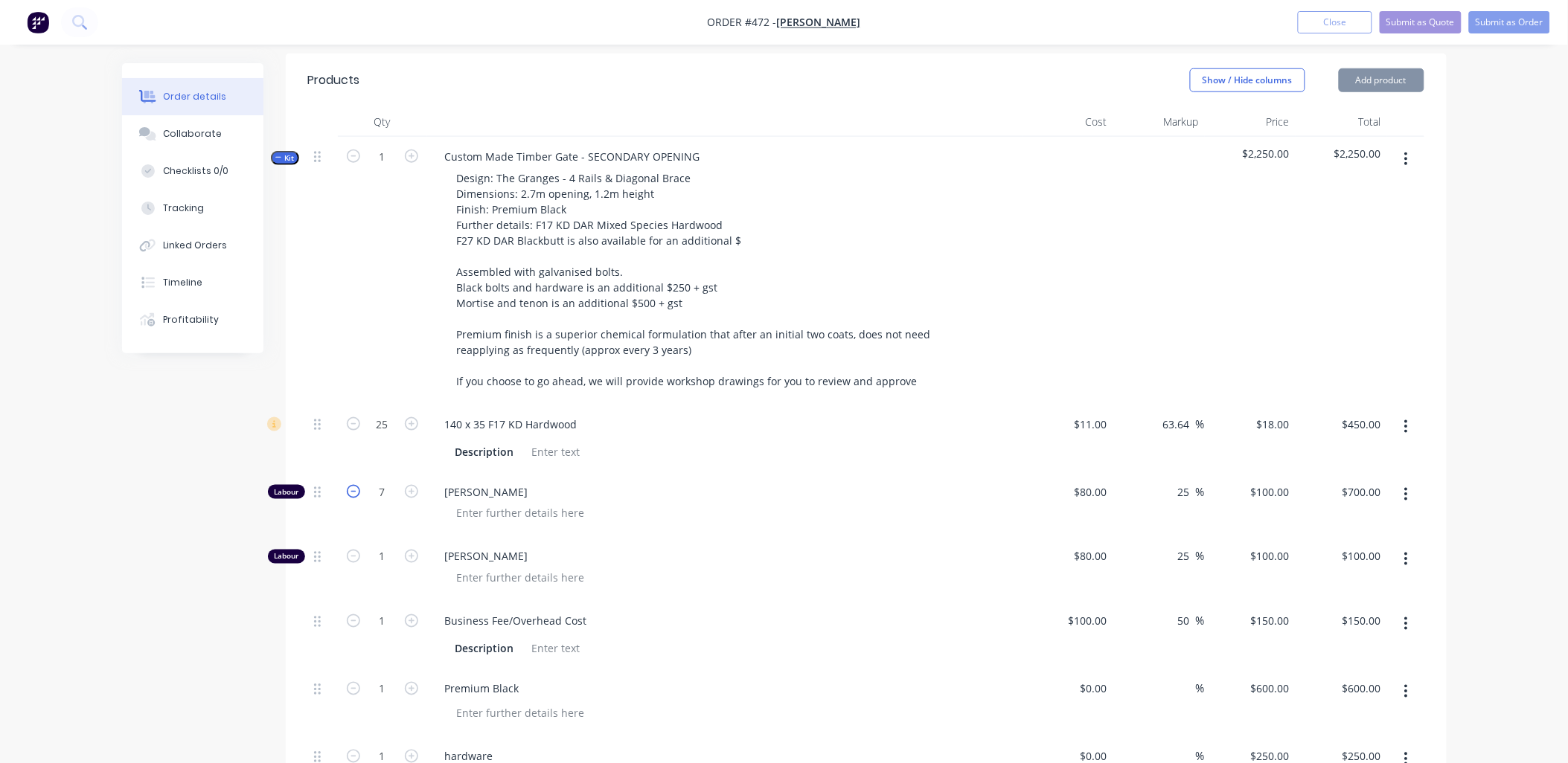
type input "$600.00"
click at [385, 611] on input "1" at bounding box center [382, 621] width 38 height 22
type input "7.5"
click at [383, 602] on div "7.5" at bounding box center [382, 636] width 89 height 68
type input "$1,125.00"
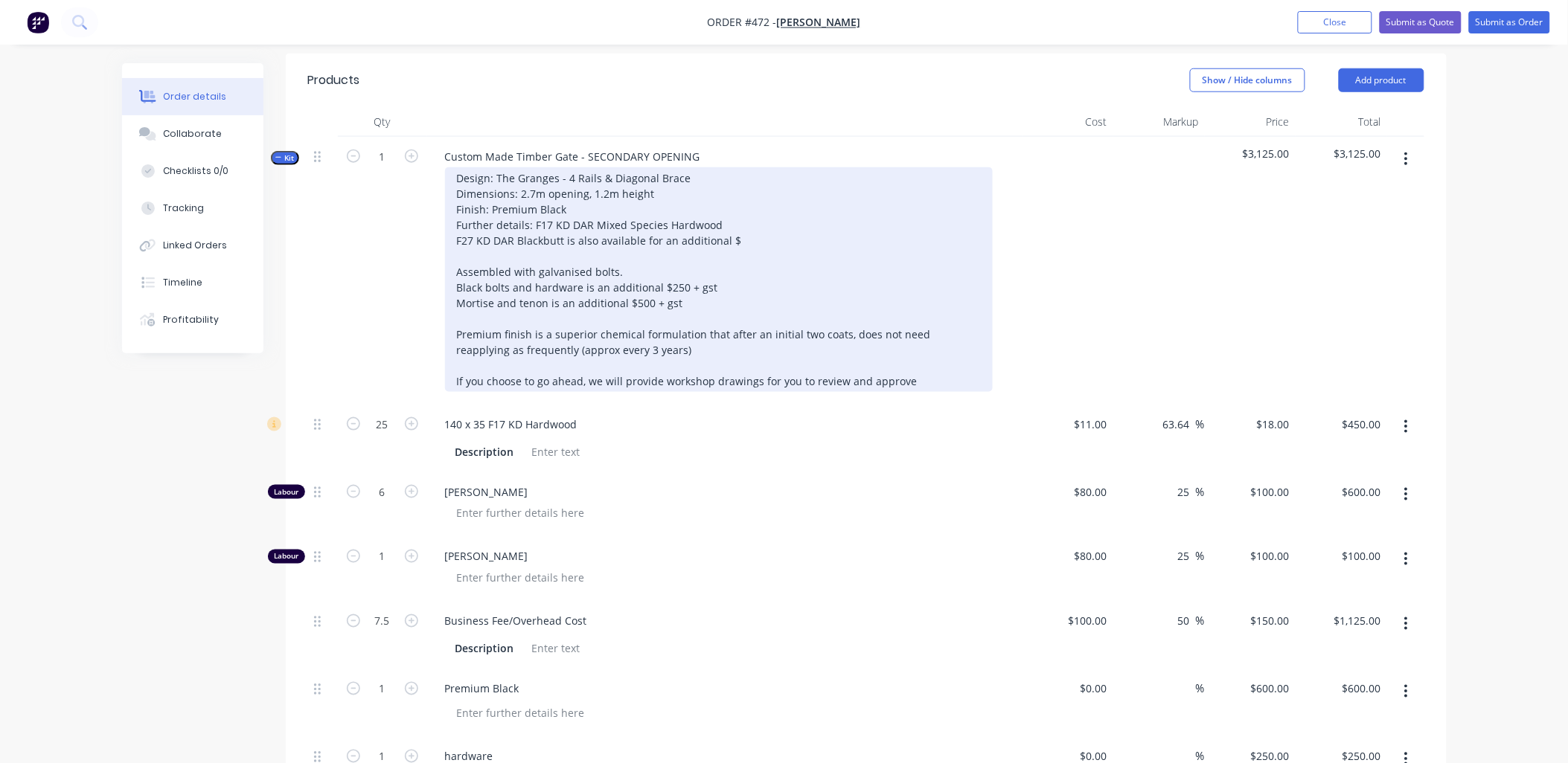
click at [641, 250] on div "Design: The Granges - 4 Rails & Diagonal Brace Dimensions: 2.7m opening, 1.2m h…" at bounding box center [718, 280] width 547 height 225
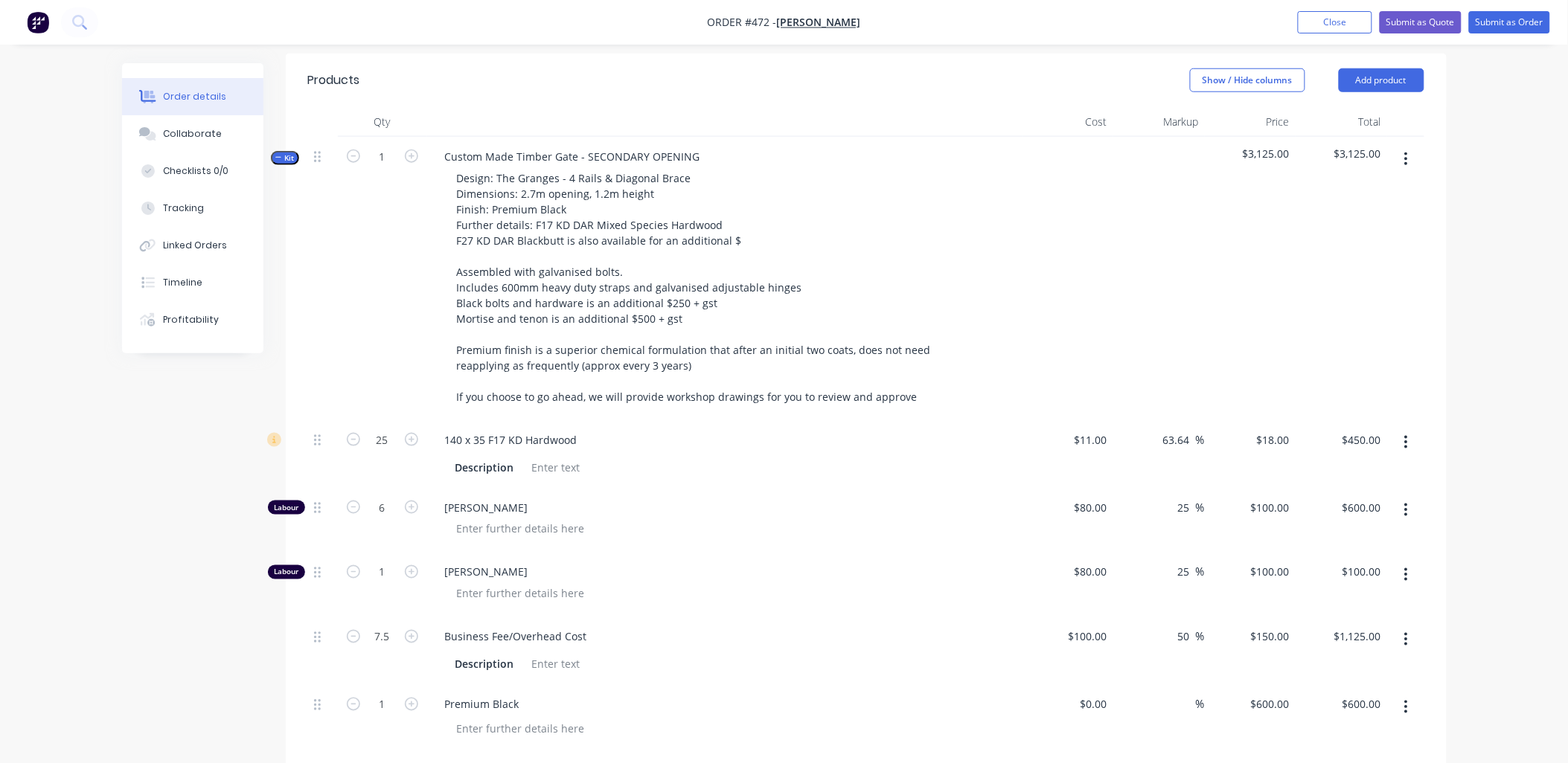
click at [382, 296] on div "1" at bounding box center [382, 279] width 89 height 283
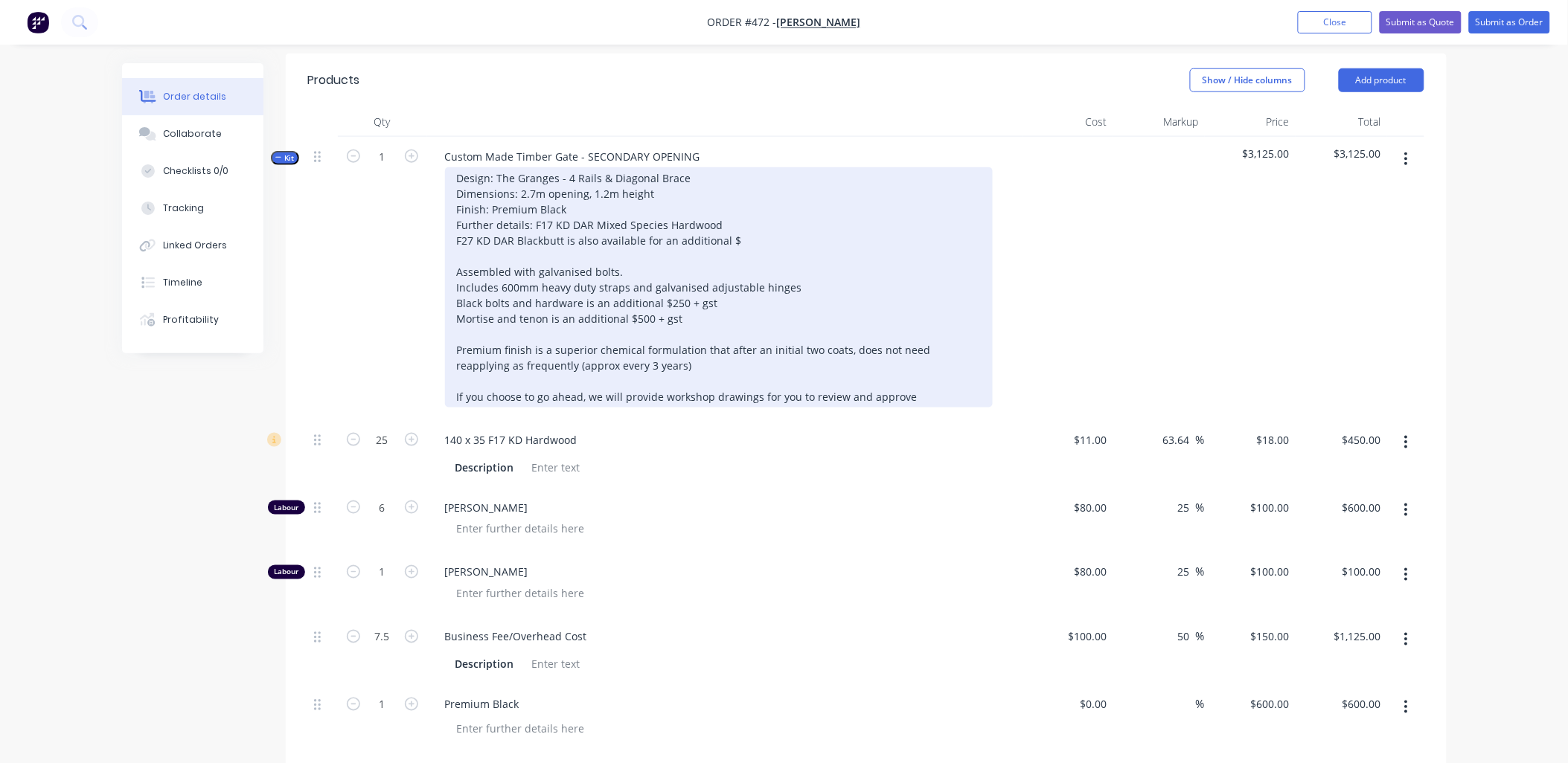
click at [564, 179] on div "Design: The Granges - 4 Rails & Diagonal Brace Dimensions: 2.7m opening, 1.2m h…" at bounding box center [718, 288] width 547 height 241
click at [568, 184] on div "Design: The Granges - 4 Rails & Diagonal Brace Dimensions: 2.7m opening, 1.2m h…" at bounding box center [718, 288] width 547 height 241
click at [744, 217] on div "Design: The Granges - 4 Rails & Diagonal Brace Dimensions: 2.7m opening, 1.2m h…" at bounding box center [718, 288] width 547 height 241
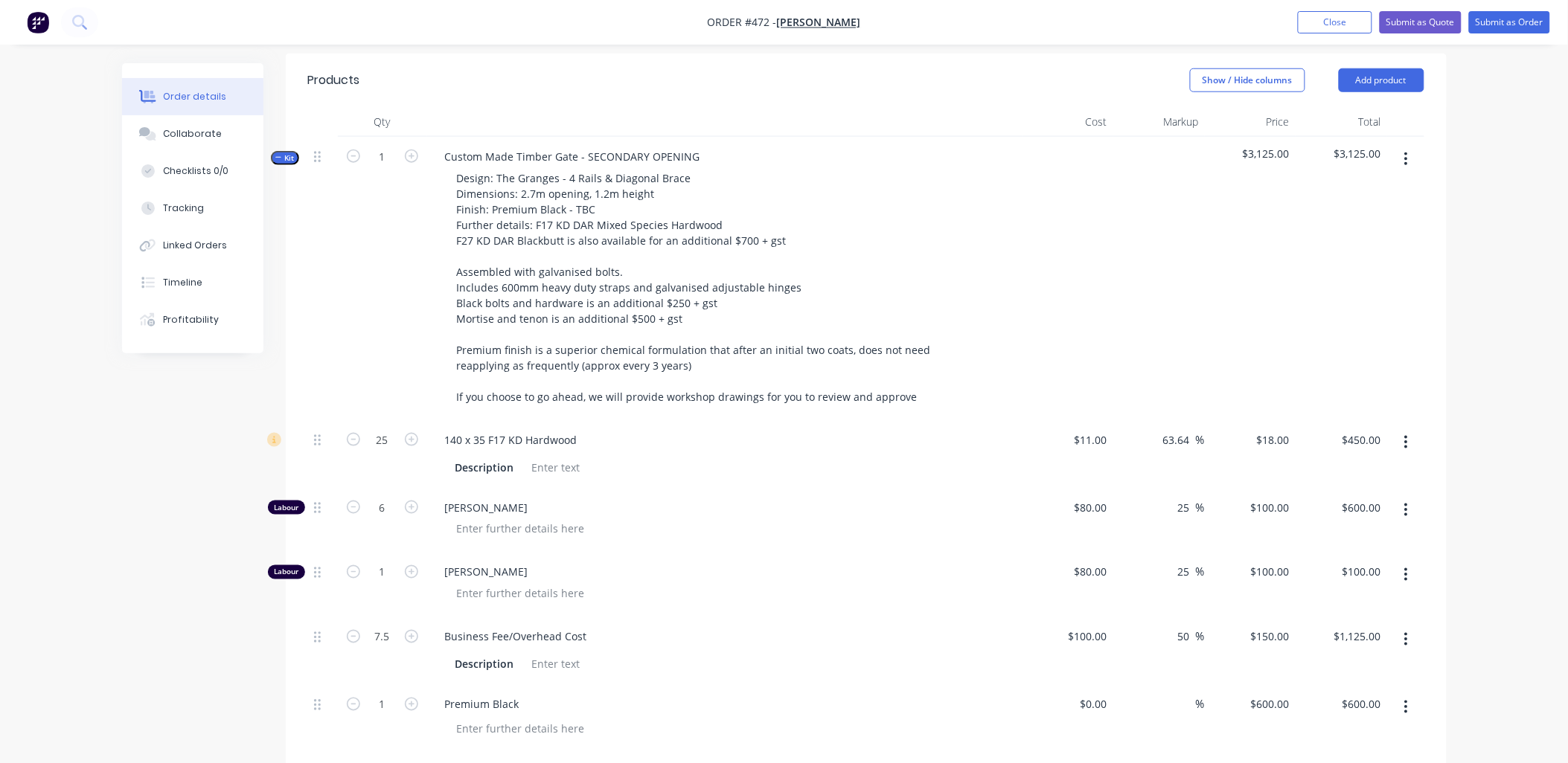
click at [350, 203] on div "1" at bounding box center [382, 279] width 89 height 283
click at [291, 152] on span "Kit" at bounding box center [285, 158] width 20 height 12
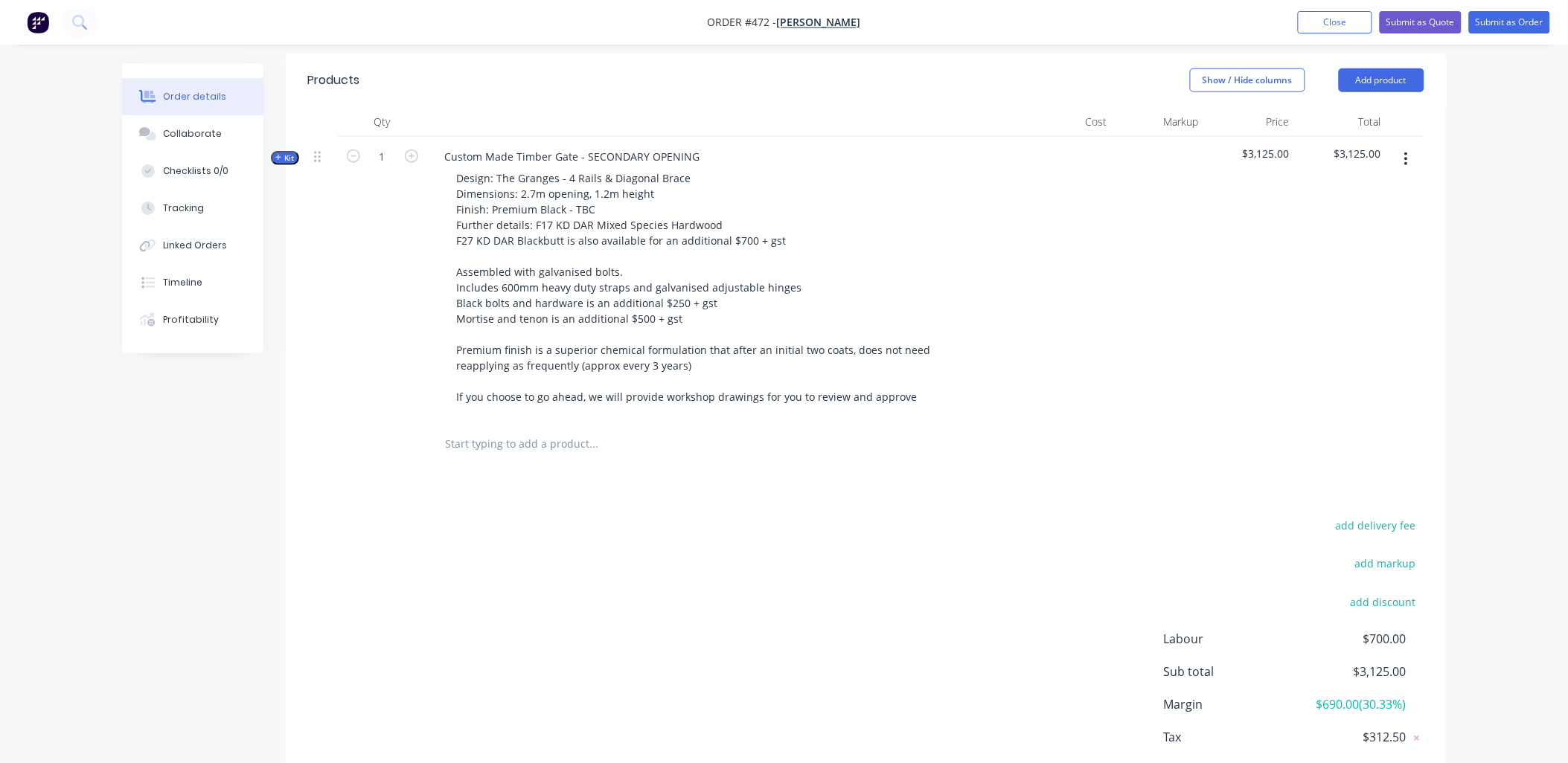
click at [488, 434] on input "text" at bounding box center [594, 444] width 298 height 29
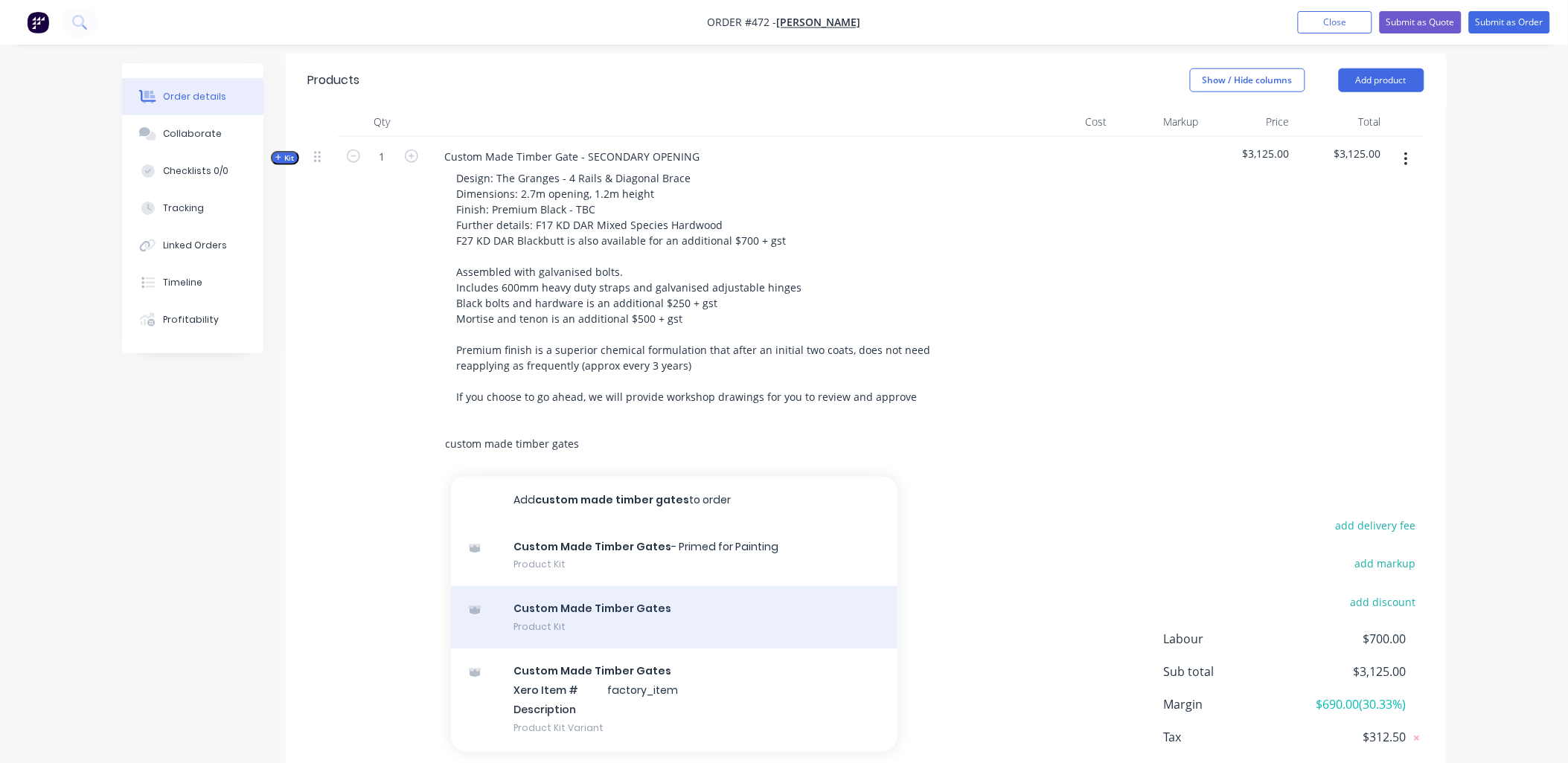
type input "custom made timber gates"
click at [719, 587] on div "Custom Made Timber Gates Product Kit" at bounding box center [674, 618] width 447 height 62
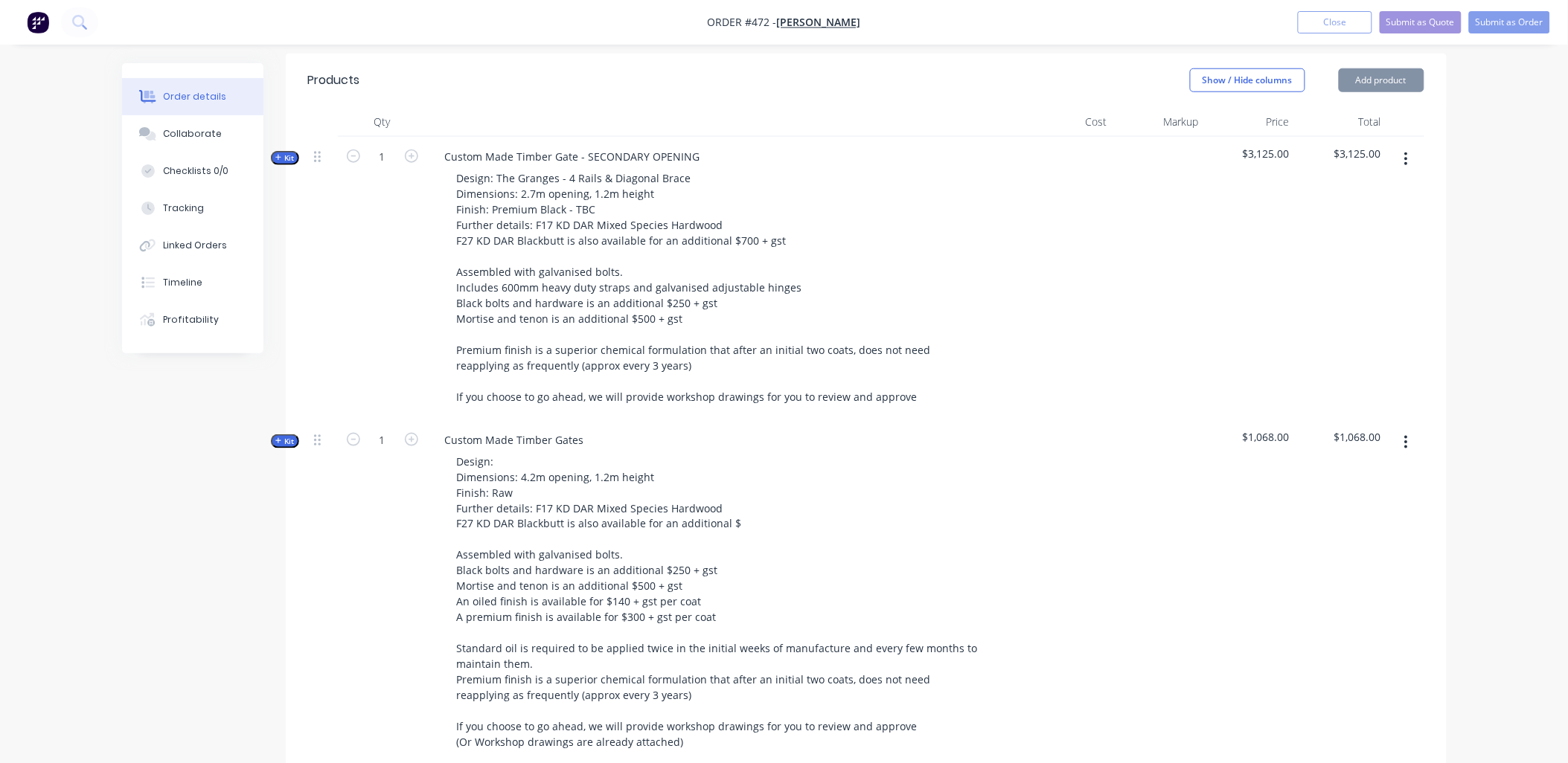
click at [601, 421] on div "Custom Made Timber Gates Design: Dimensions: 4.2m opening, 1.2m height Finish: …" at bounding box center [725, 609] width 595 height 377
click at [587, 430] on div "Custom Made Timber Gates" at bounding box center [514, 440] width 163 height 21
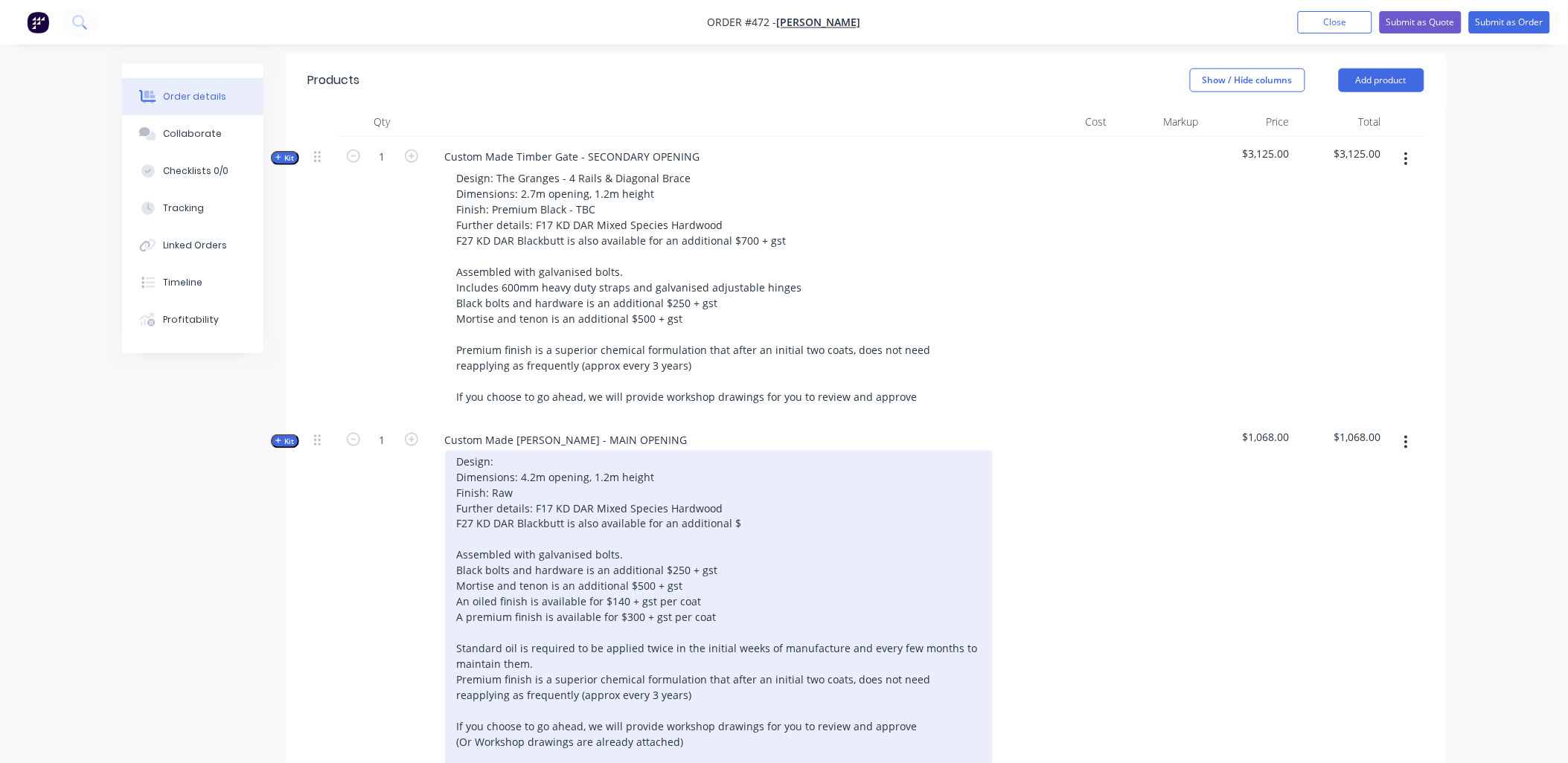
click at [536, 451] on div "Design: Dimensions: 4.2m opening, 1.2m height Finish: Raw Further details: F17 …" at bounding box center [718, 618] width 547 height 334
click at [524, 451] on div "Design: Dimensions: 4.2m opening, 1.2m height Finish: Raw Further details: F17 …" at bounding box center [718, 618] width 547 height 334
click at [533, 451] on div "Design: The Stockman Plus Railing Dimensions: 4.2m opening, 1.2m height Finish:…" at bounding box center [718, 618] width 547 height 334
click at [653, 451] on div "Design: The Stockman Plus Railing Dimensions: 4.0m opening, 1.2m height Finish:…" at bounding box center [718, 618] width 547 height 334
click at [696, 455] on div "Design: The Stockman Plus Railing Dimensions: 4.0m opening, 1.2m height up to F…" at bounding box center [718, 618] width 547 height 334
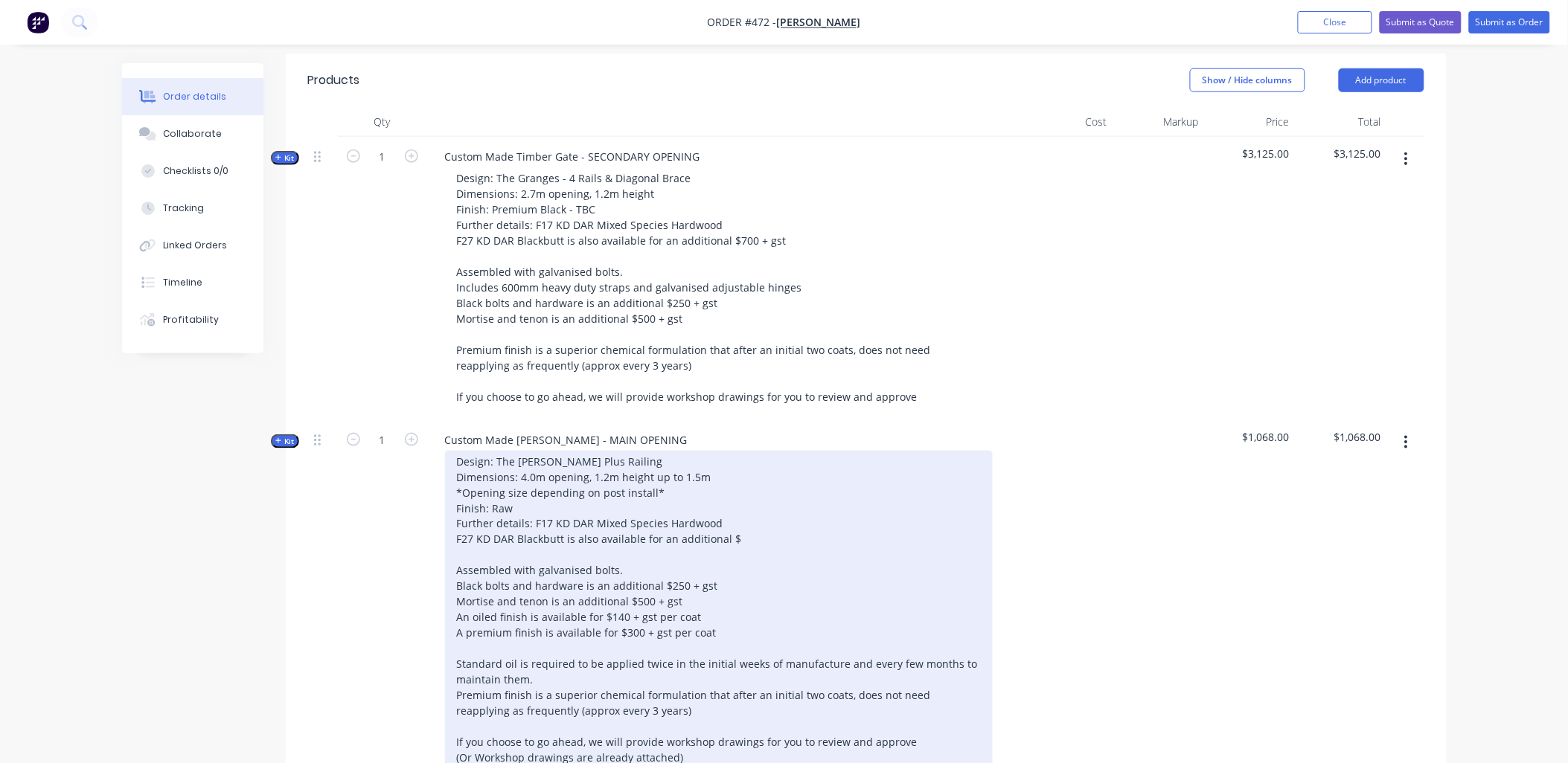
click at [502, 484] on div "Design: The Stockman Plus Railing Dimensions: 4.0m opening, 1.2m height up to 1…" at bounding box center [718, 626] width 547 height 349
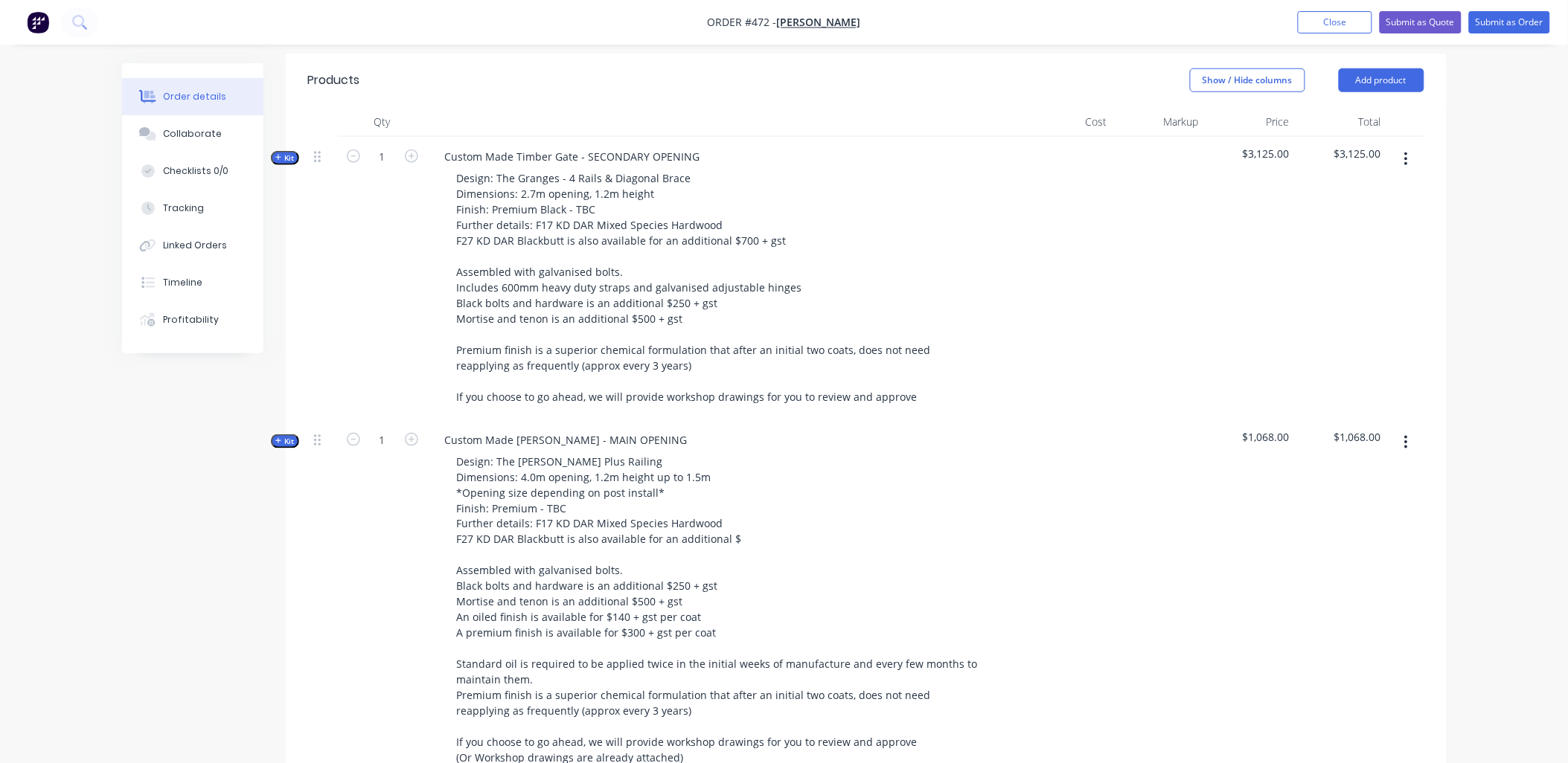
click at [286, 436] on span "Kit" at bounding box center [285, 441] width 20 height 12
click at [292, 436] on span "Kit" at bounding box center [285, 441] width 20 height 12
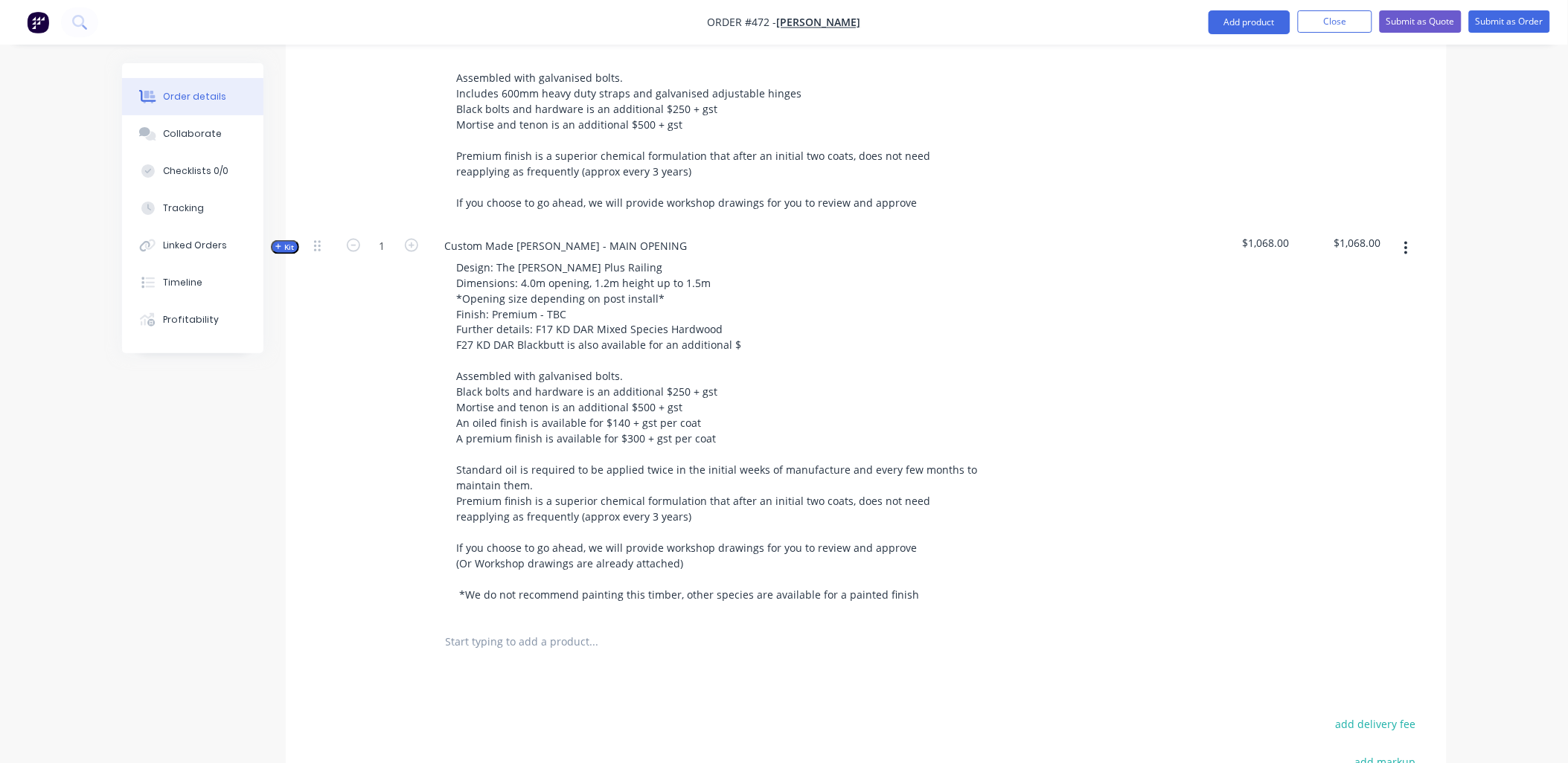
scroll to position [826, 0]
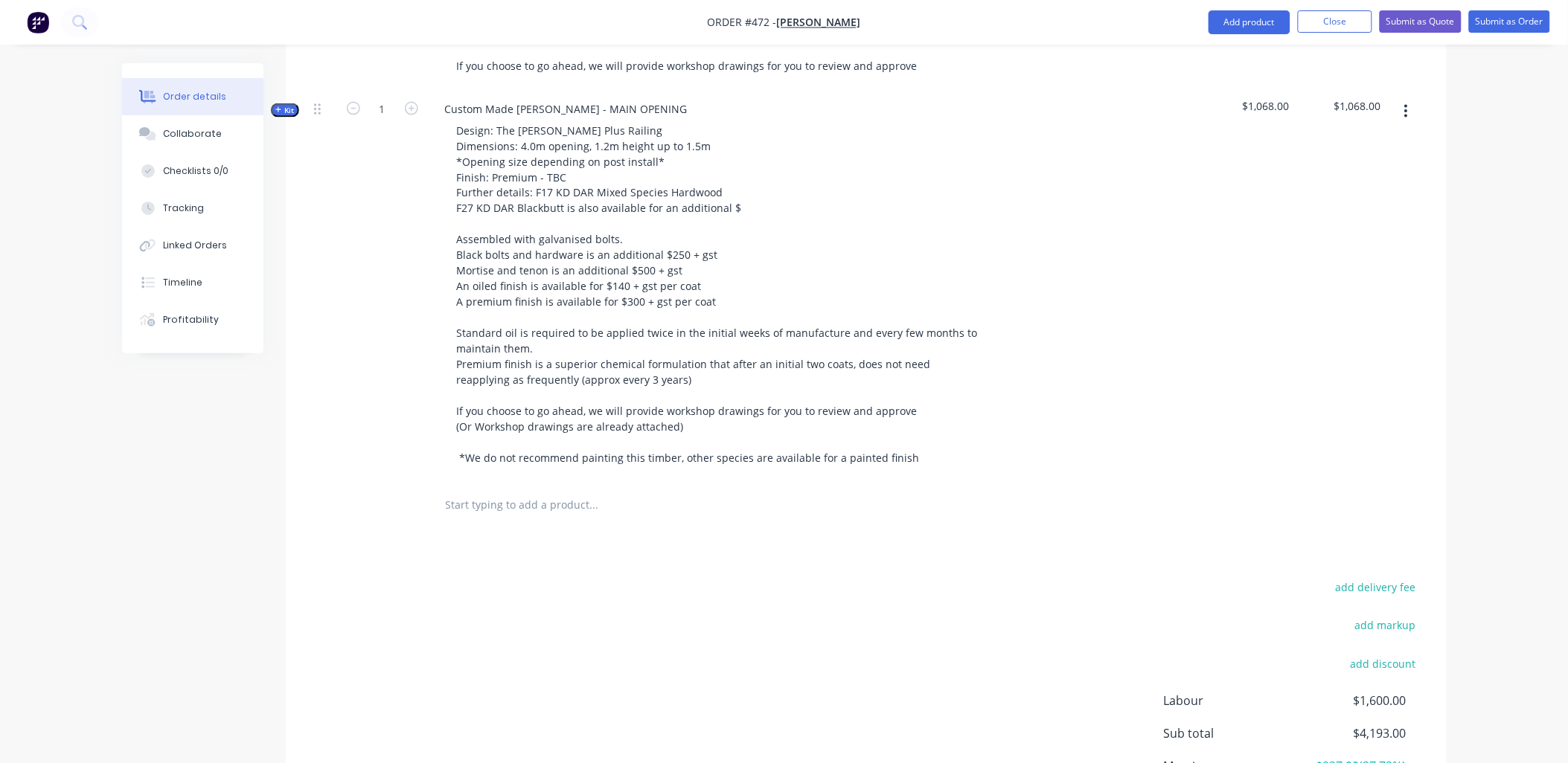
click at [286, 105] on span "Kit" at bounding box center [285, 111] width 20 height 12
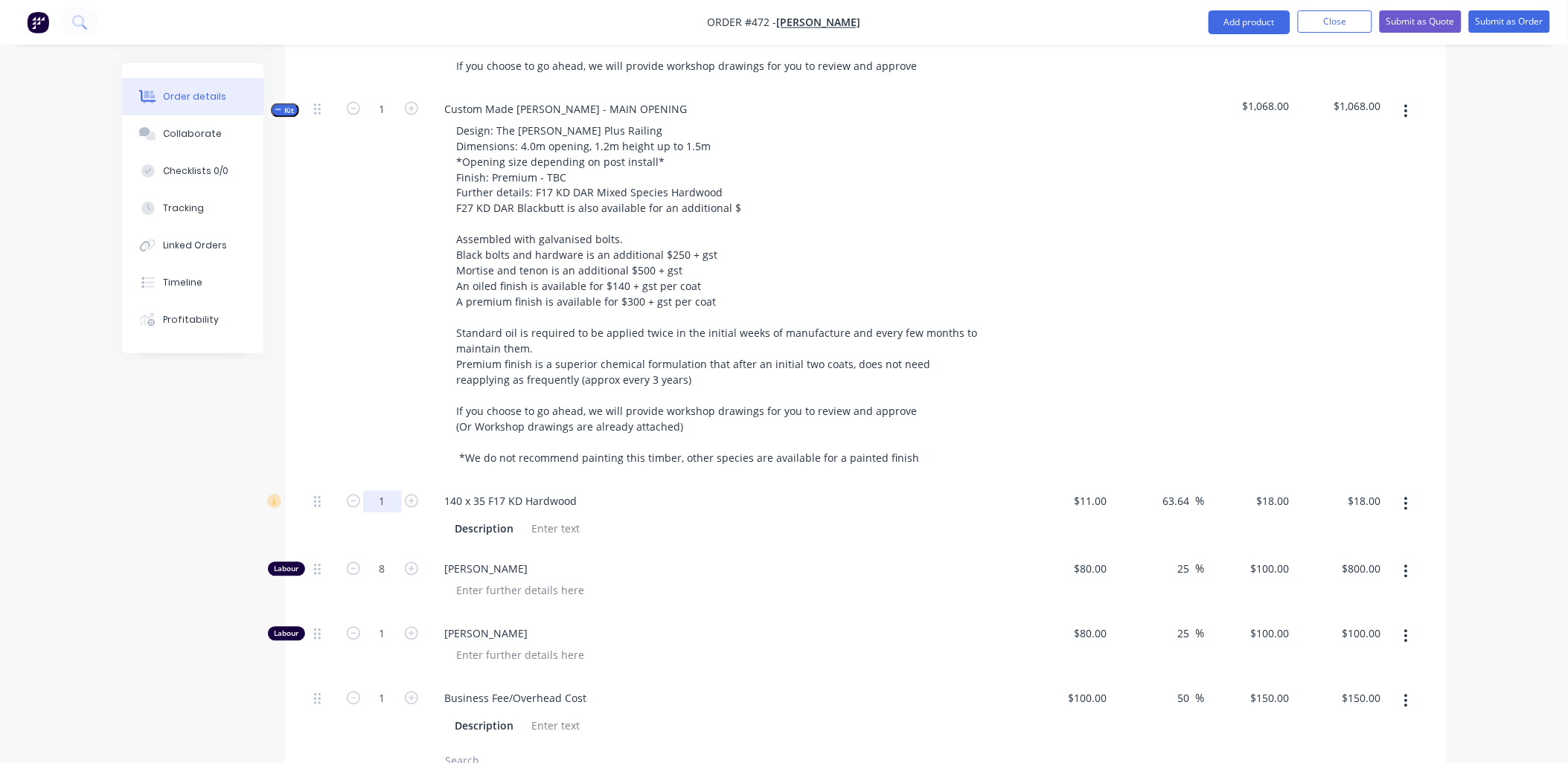
click at [375, 491] on input "1" at bounding box center [382, 502] width 38 height 22
type input "32"
click at [374, 438] on div "1" at bounding box center [382, 285] width 89 height 393
type input "$576.00"
click at [410, 562] on icon "button" at bounding box center [411, 569] width 13 height 13
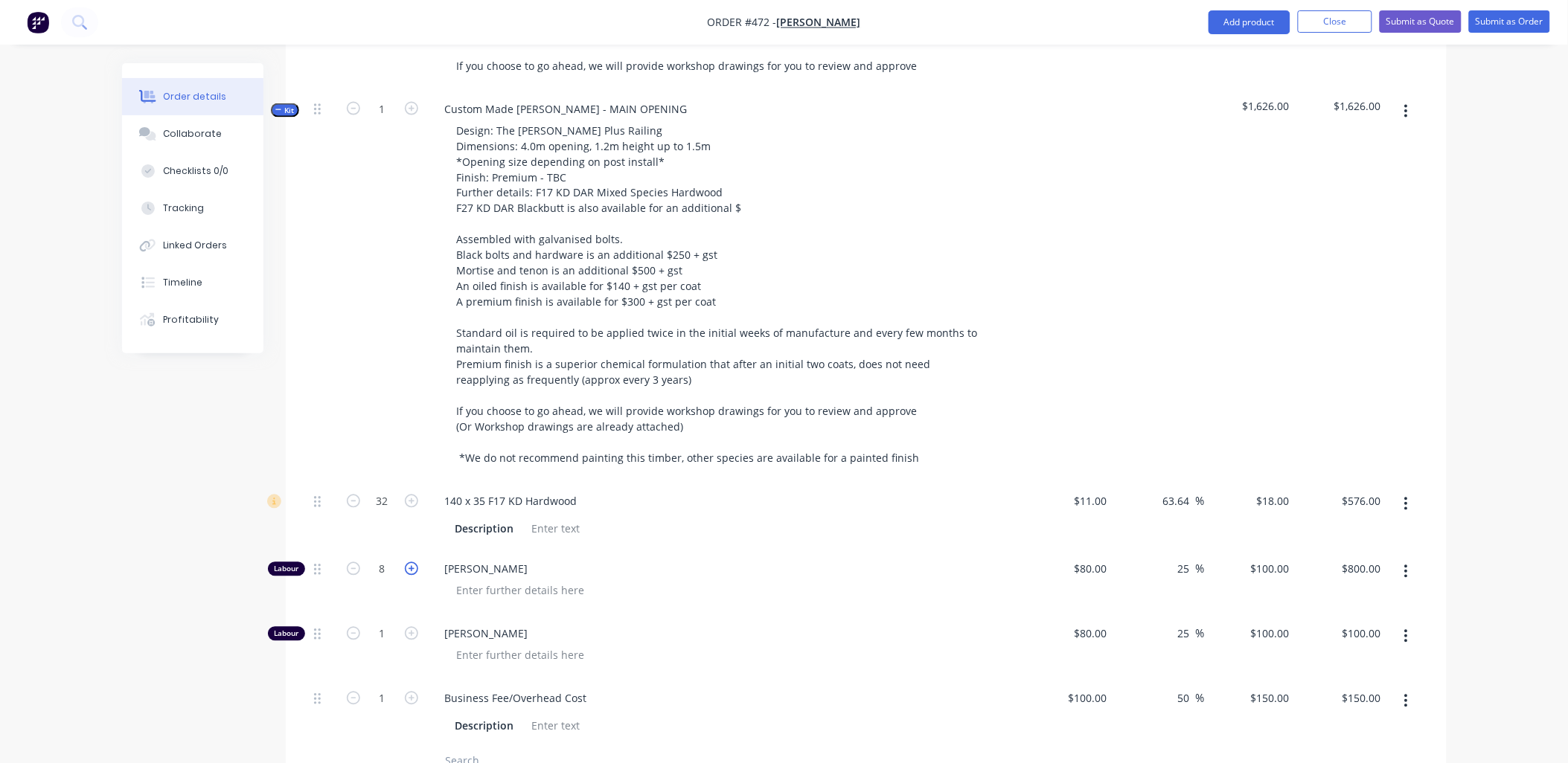
type input "9"
type input "$900.00"
click at [410, 562] on icon "button" at bounding box center [411, 569] width 13 height 13
type input "10"
type input "$1,000.00"
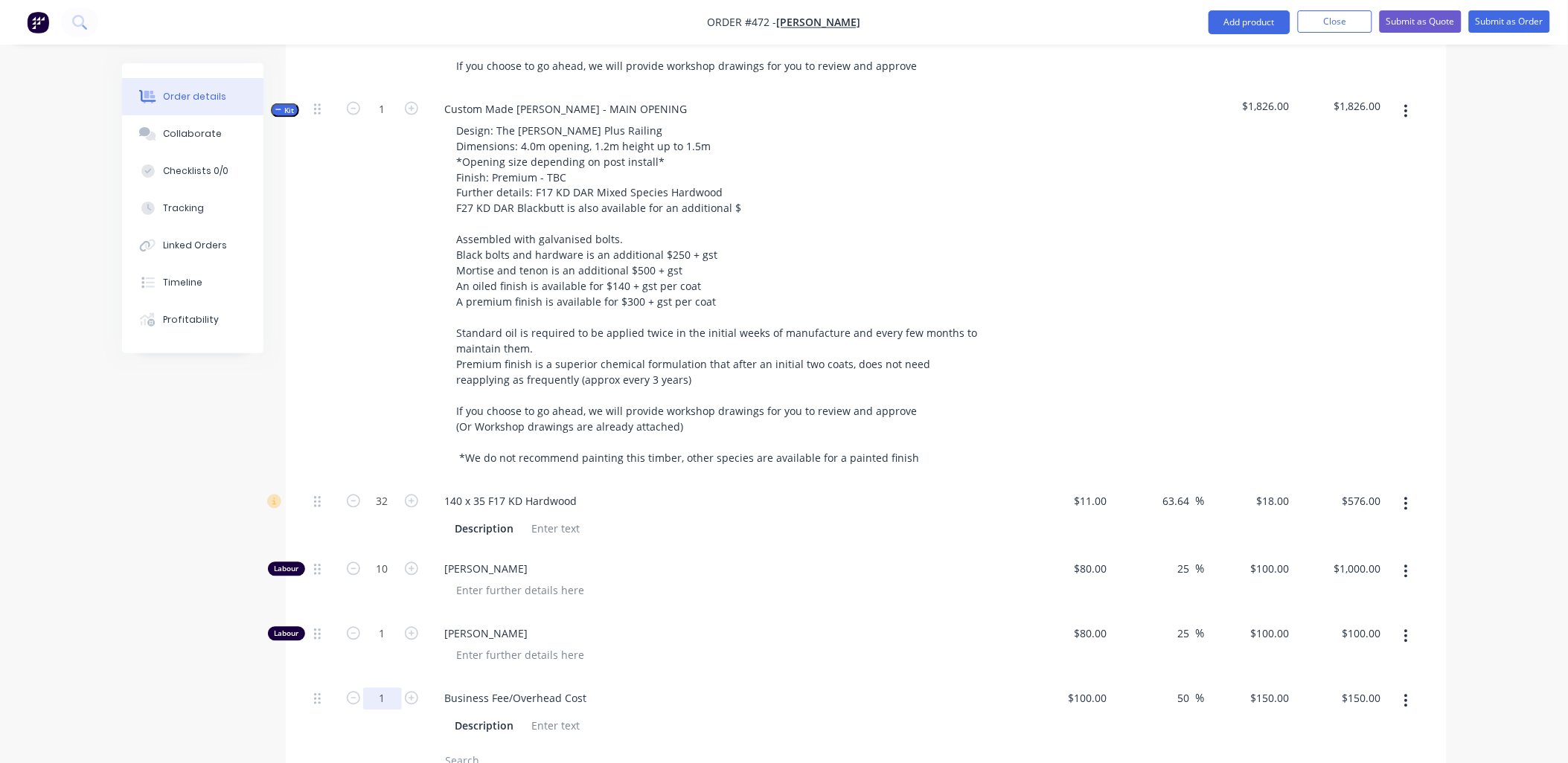
click at [390, 688] on input "1" at bounding box center [382, 699] width 38 height 22
type input "10"
type input "$1,500.00"
click at [350, 409] on div "1" at bounding box center [382, 285] width 89 height 393
click at [458, 747] on input "text" at bounding box center [594, 761] width 298 height 29
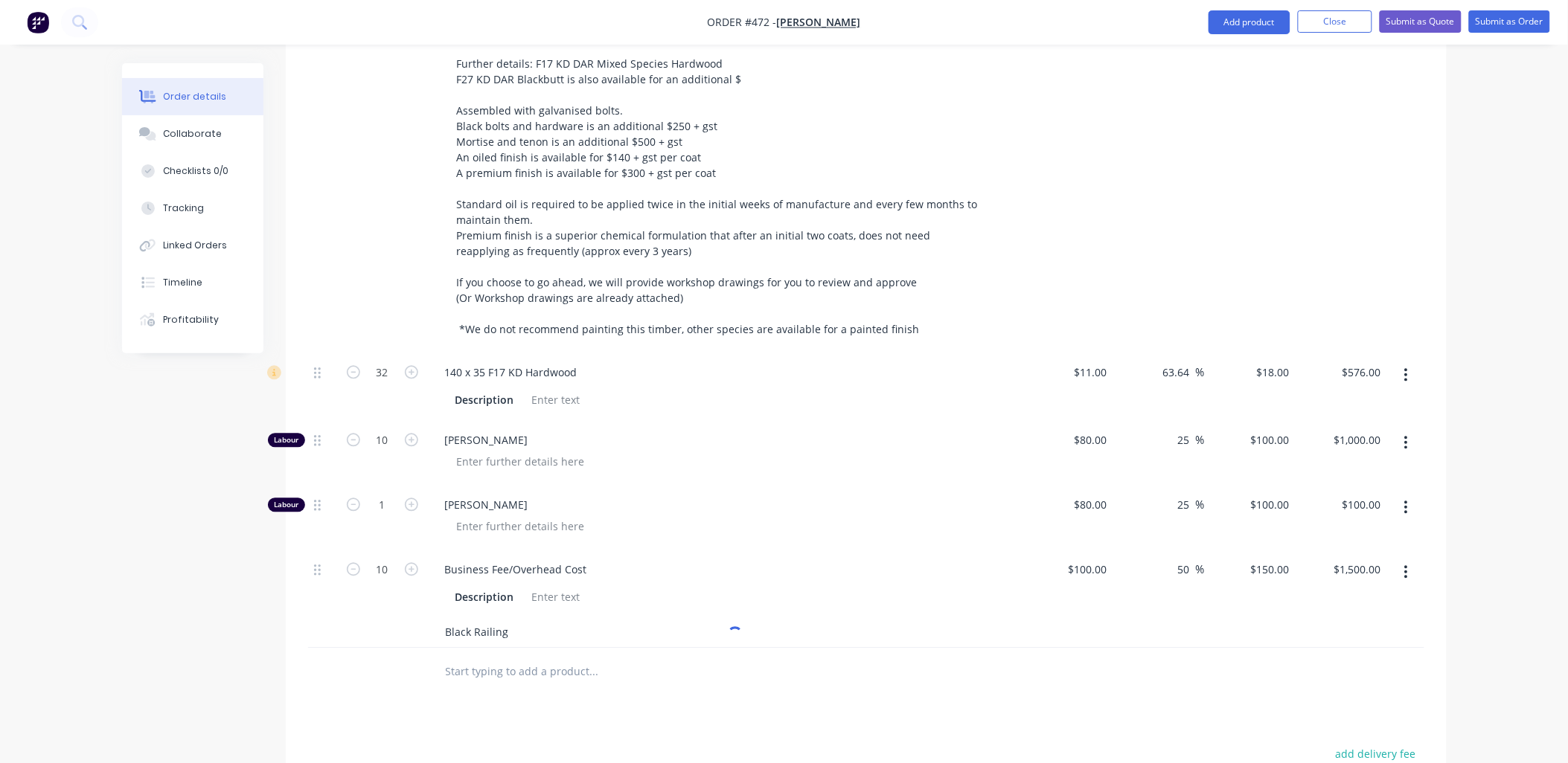
scroll to position [1074, 0]
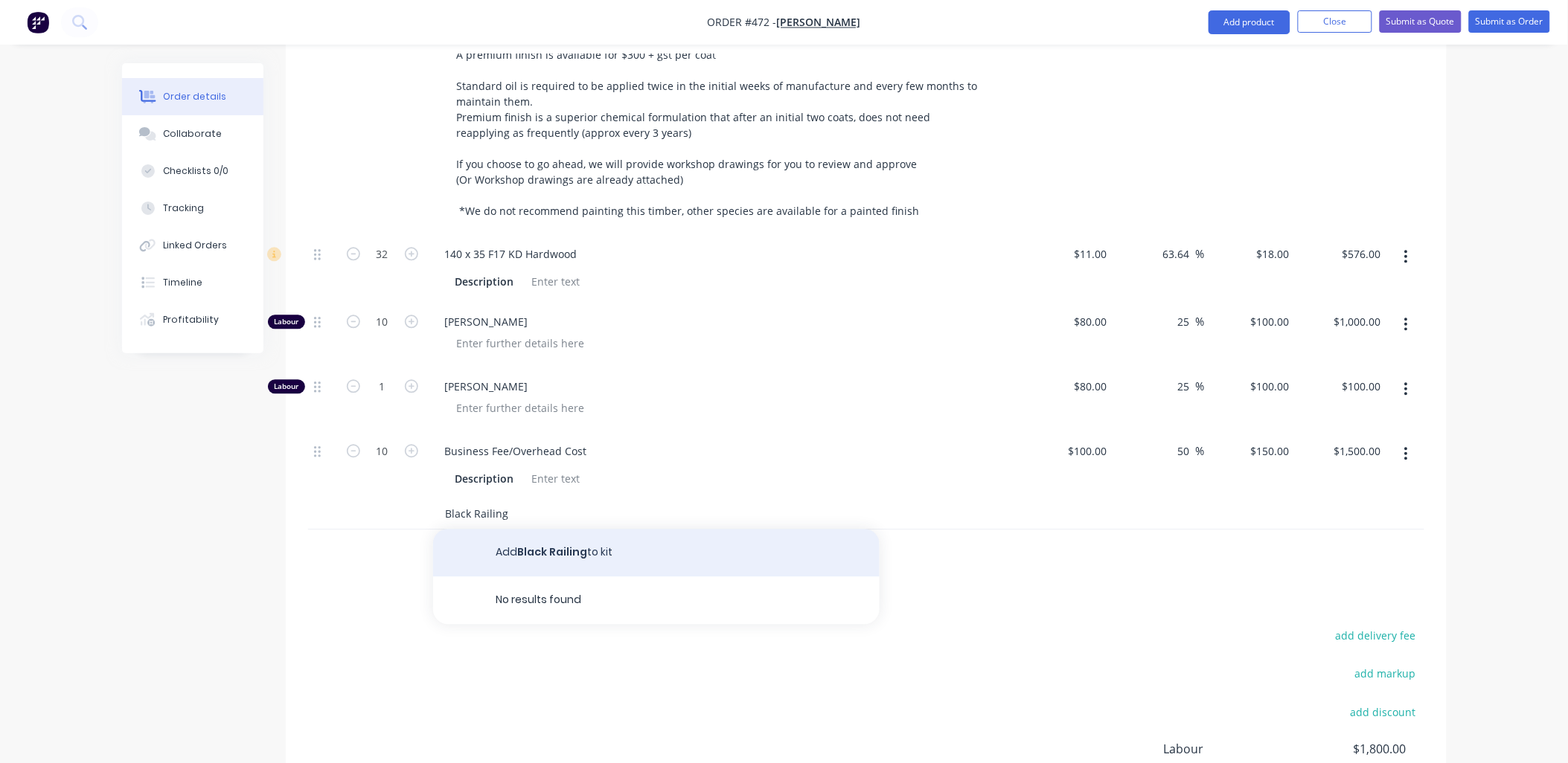
type input "Black Railing"
click at [553, 536] on button "Add Black Railing to kit" at bounding box center [656, 552] width 447 height 47
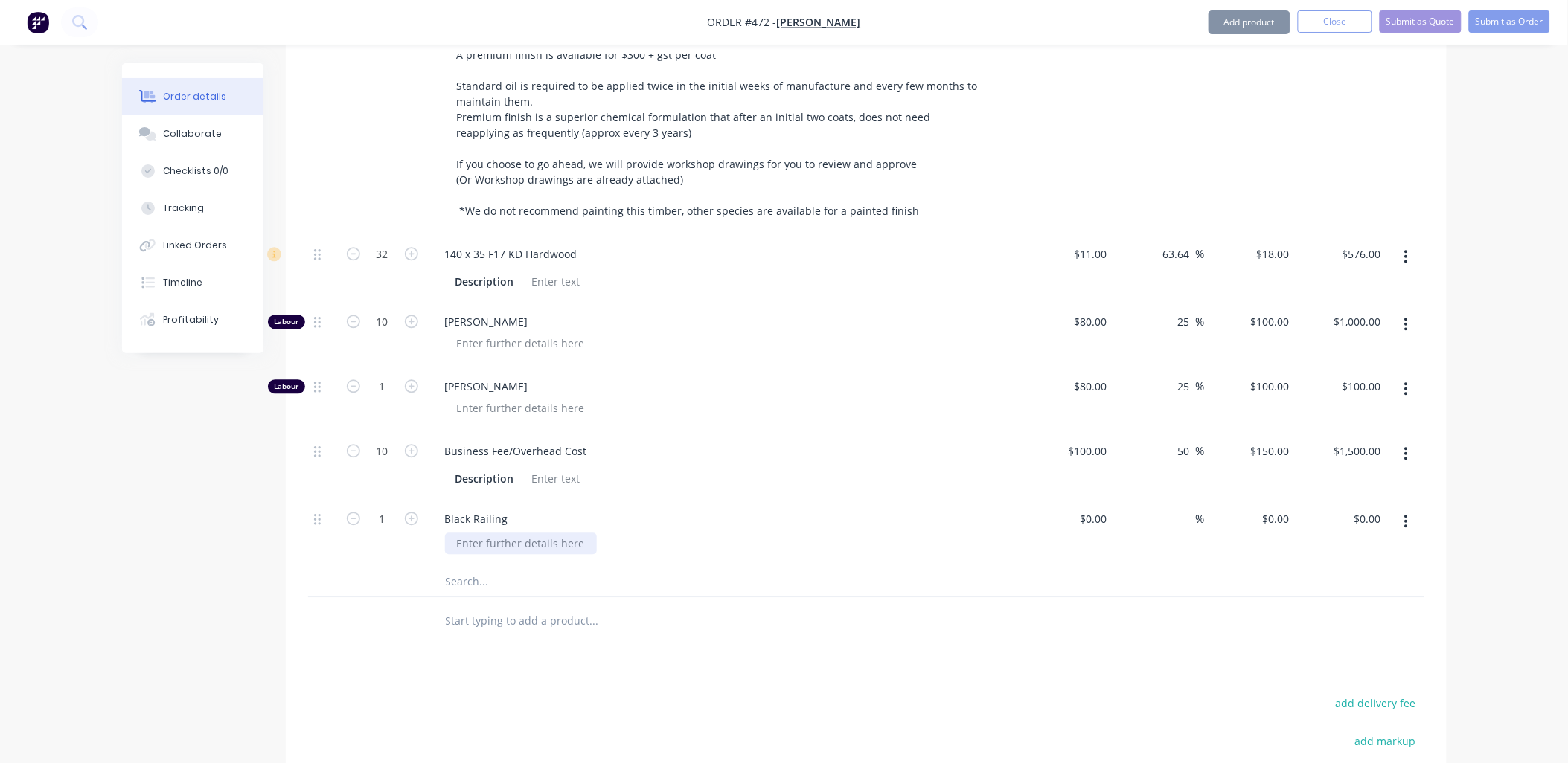
click at [514, 533] on div at bounding box center [521, 544] width 152 height 21
click at [1281, 508] on input "0" at bounding box center [1278, 519] width 34 height 21
type input "$450.00"
click at [1321, 529] on div "$450.00 $0.00" at bounding box center [1341, 533] width 92 height 68
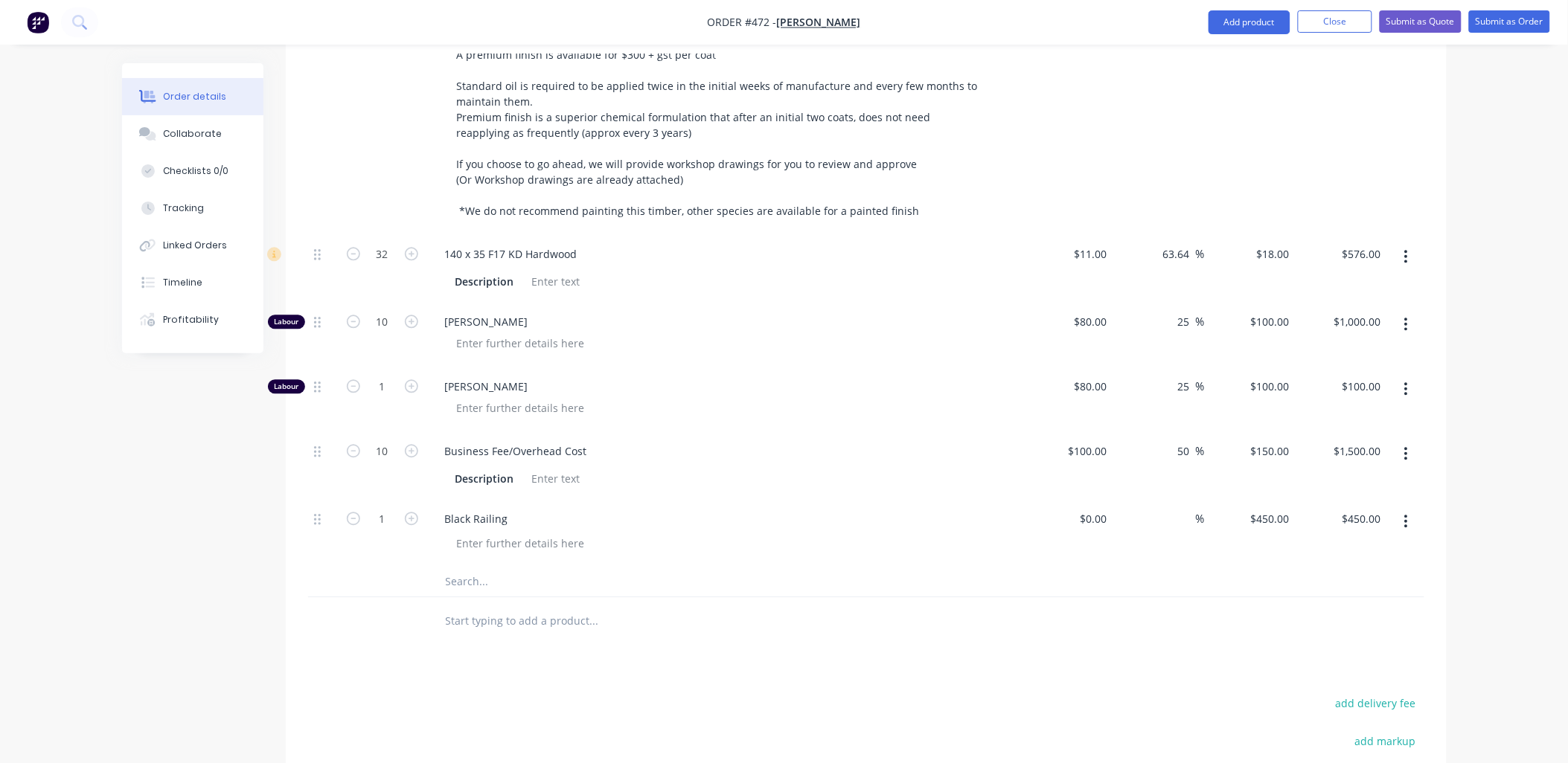
click at [488, 567] on input "text" at bounding box center [594, 581] width 298 height 29
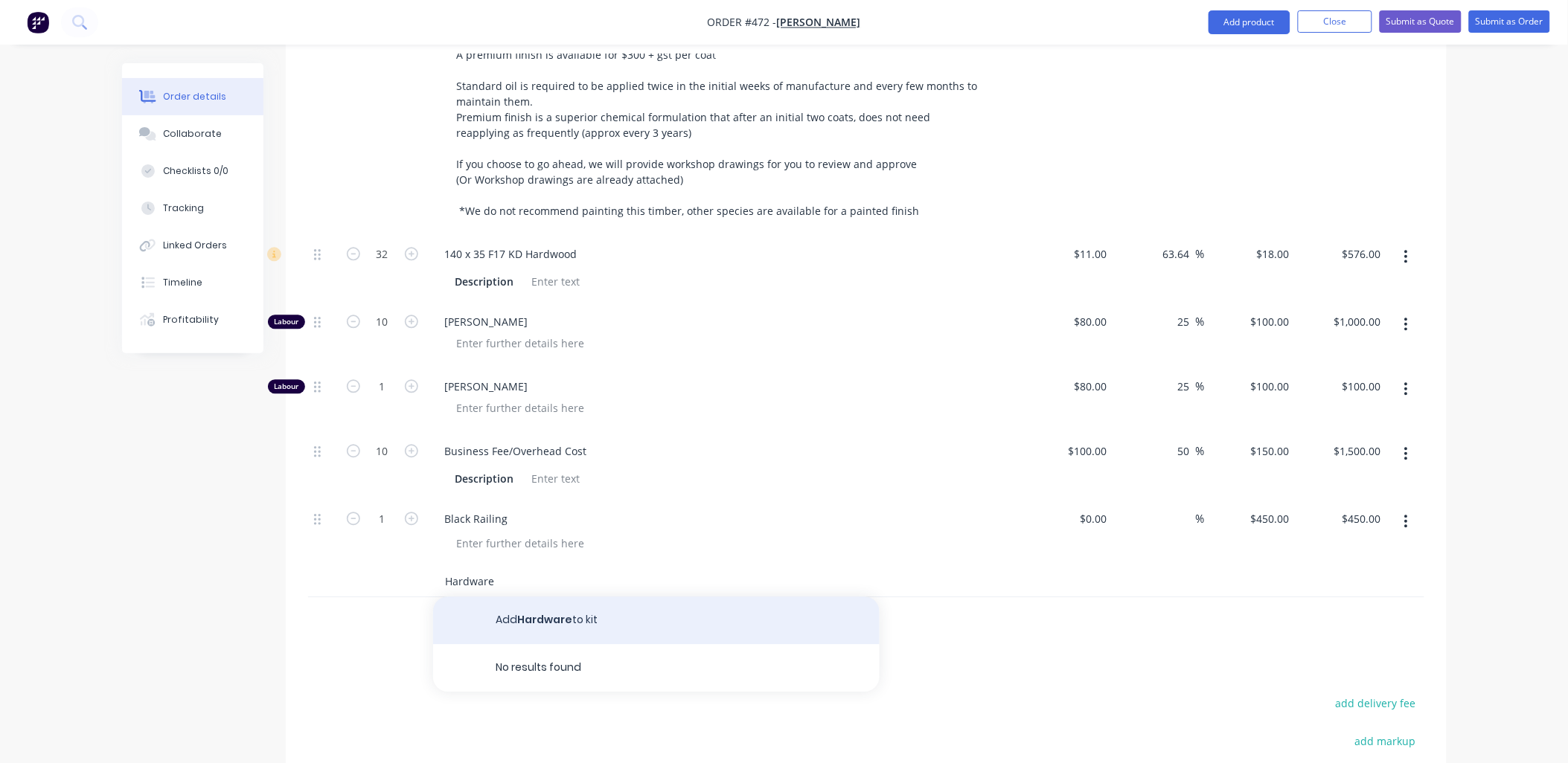
type input "Hardware"
click at [533, 597] on button "Add Hardware to kit" at bounding box center [656, 619] width 447 height 47
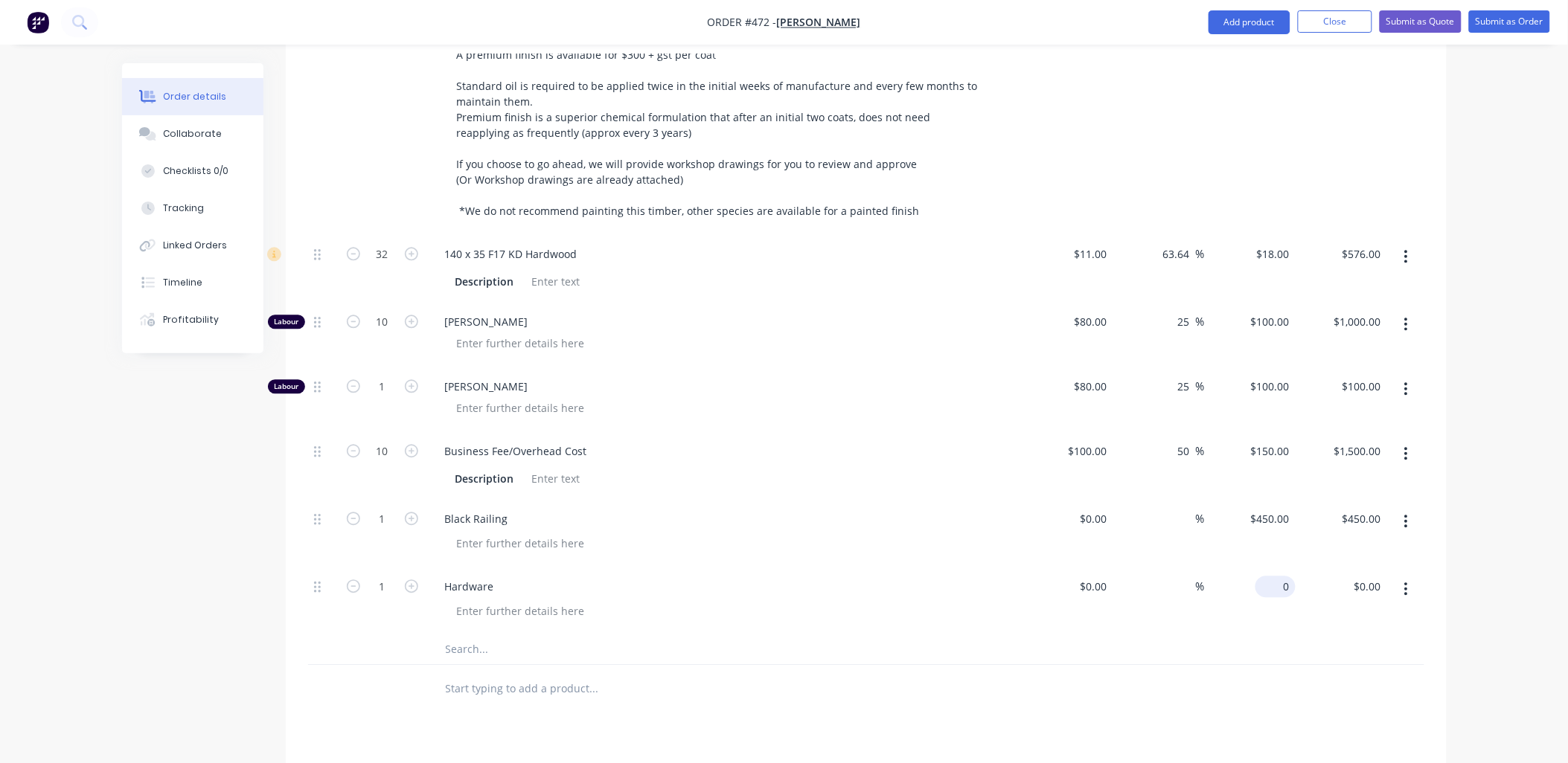
click at [1275, 576] on div "0 $0.00" at bounding box center [1275, 587] width 40 height 21
type input "$350.00"
click at [1302, 635] on div at bounding box center [866, 650] width 1116 height 30
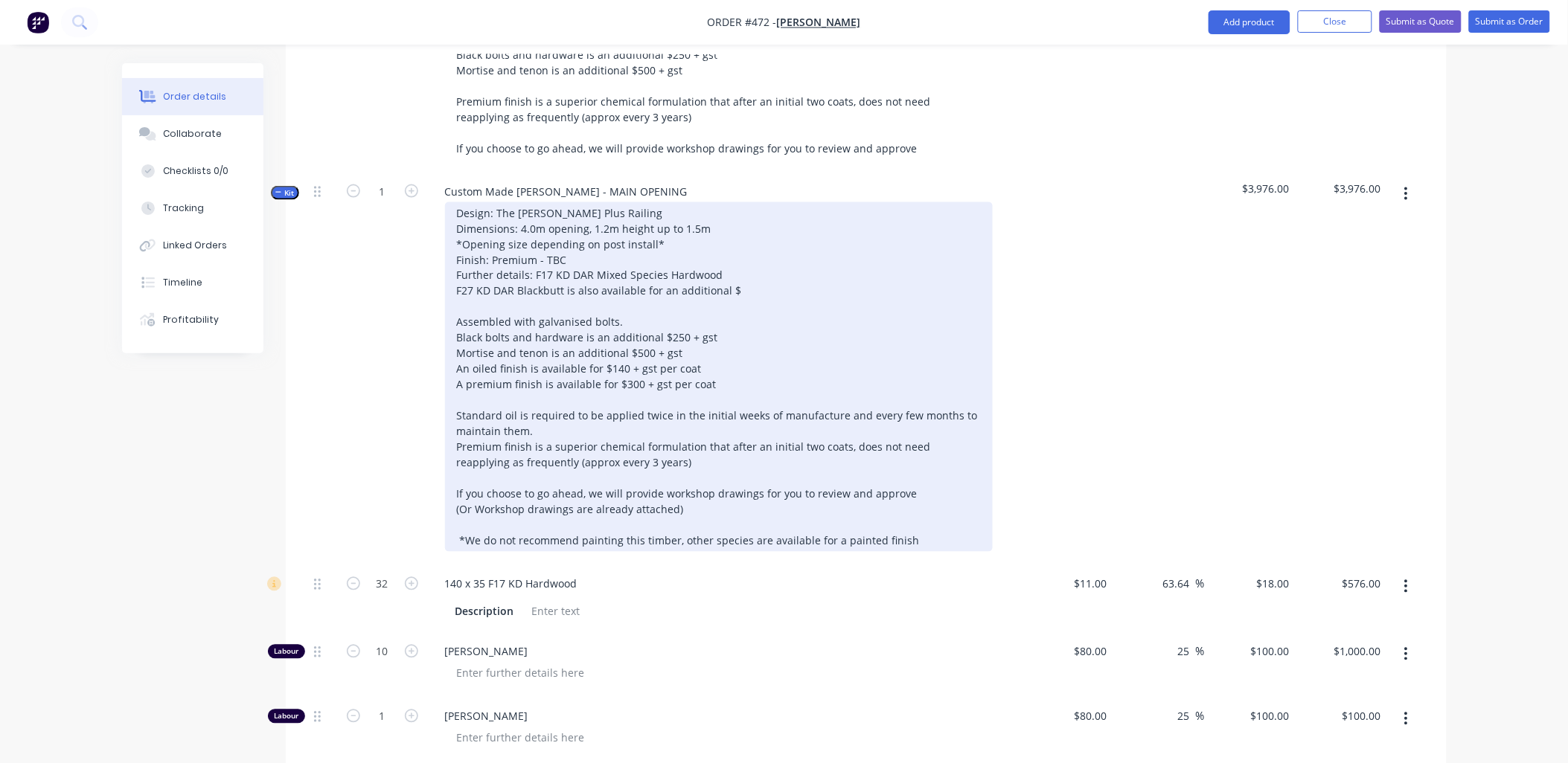
click at [641, 301] on div "Design: The Stockman Plus Railing Dimensions: 4.0m opening, 1.2m height up to 1…" at bounding box center [718, 377] width 547 height 349
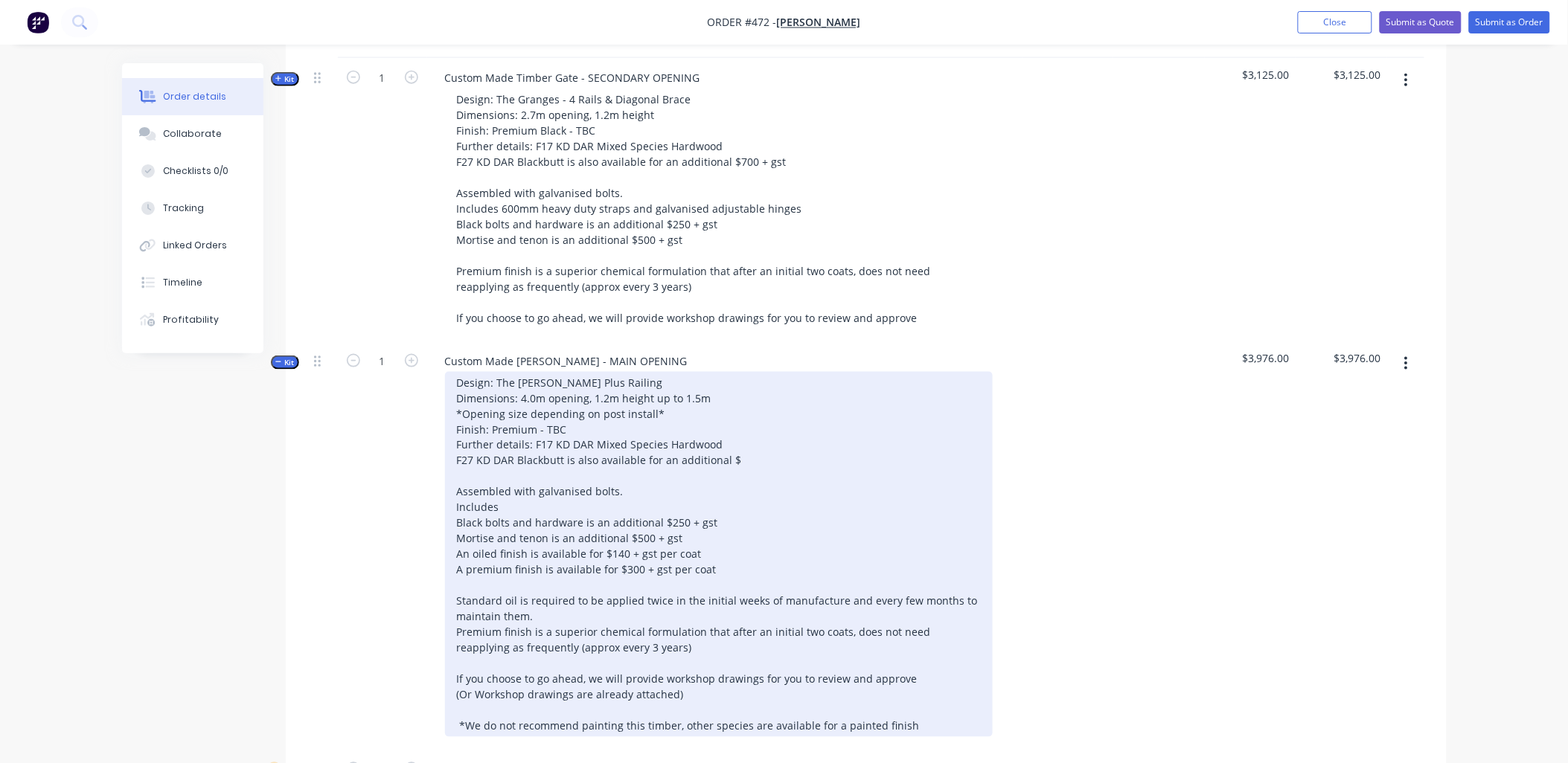
scroll to position [331, 0]
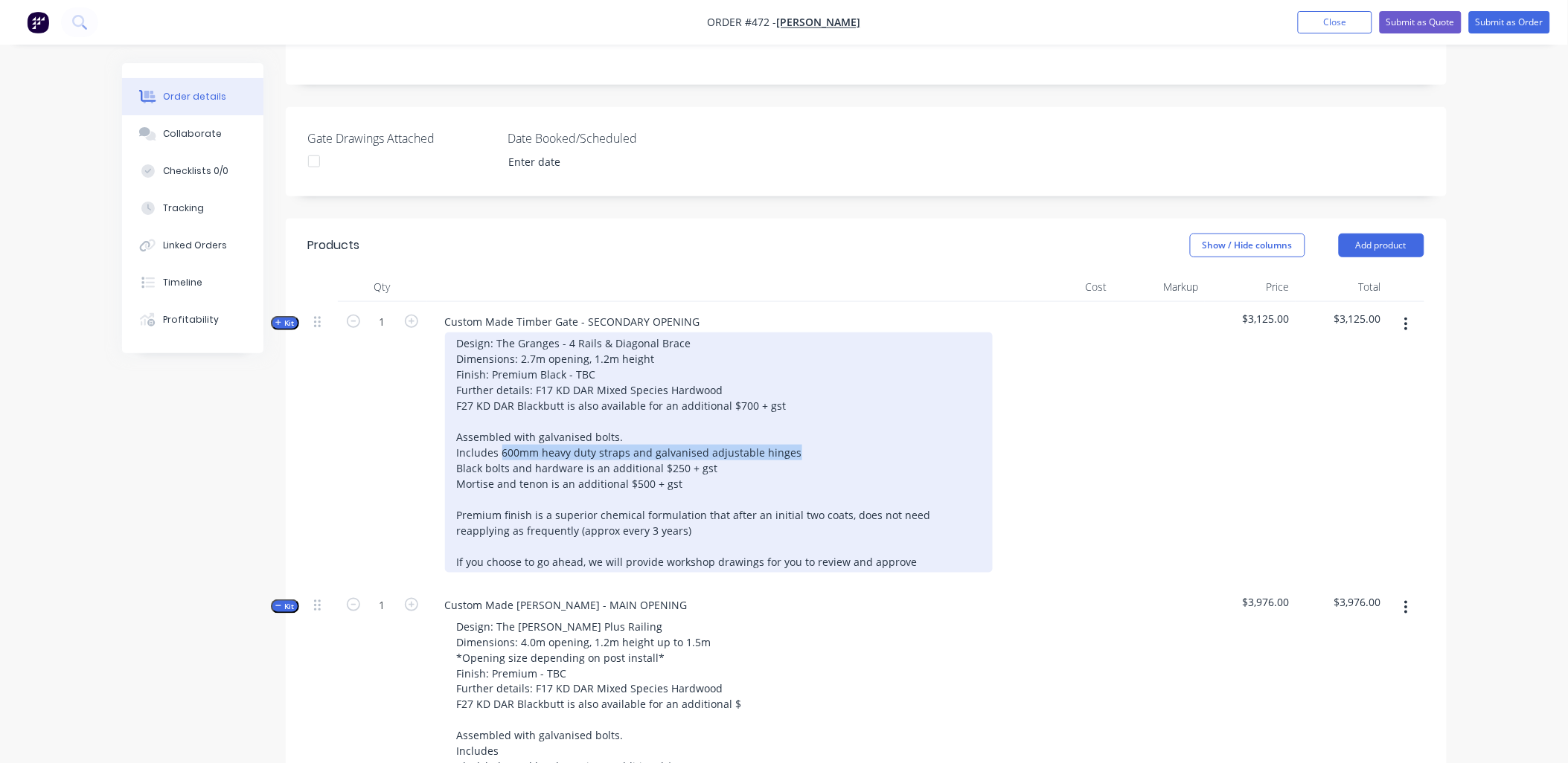
copy div "600mm heavy duty straps and galvanised adjustable hinges"
drag, startPoint x: 623, startPoint y: 433, endPoint x: 843, endPoint y: 431, distance: 220.0
click at [843, 431] on div "Design: The Granges - 4 Rails & Diagonal Brace Dimensions: 2.7m opening, 1.2m h…" at bounding box center [718, 453] width 547 height 241
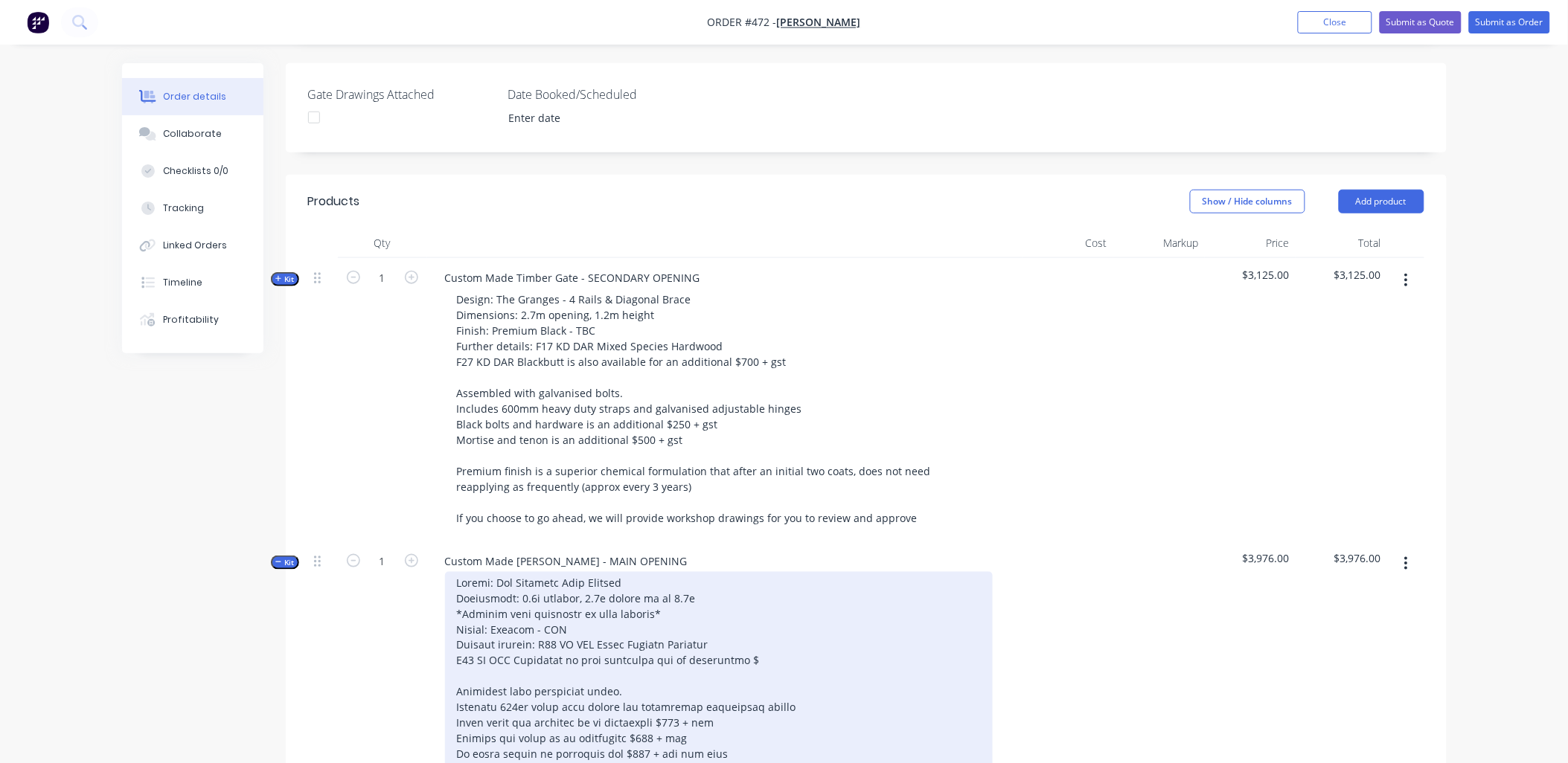
scroll to position [413, 0]
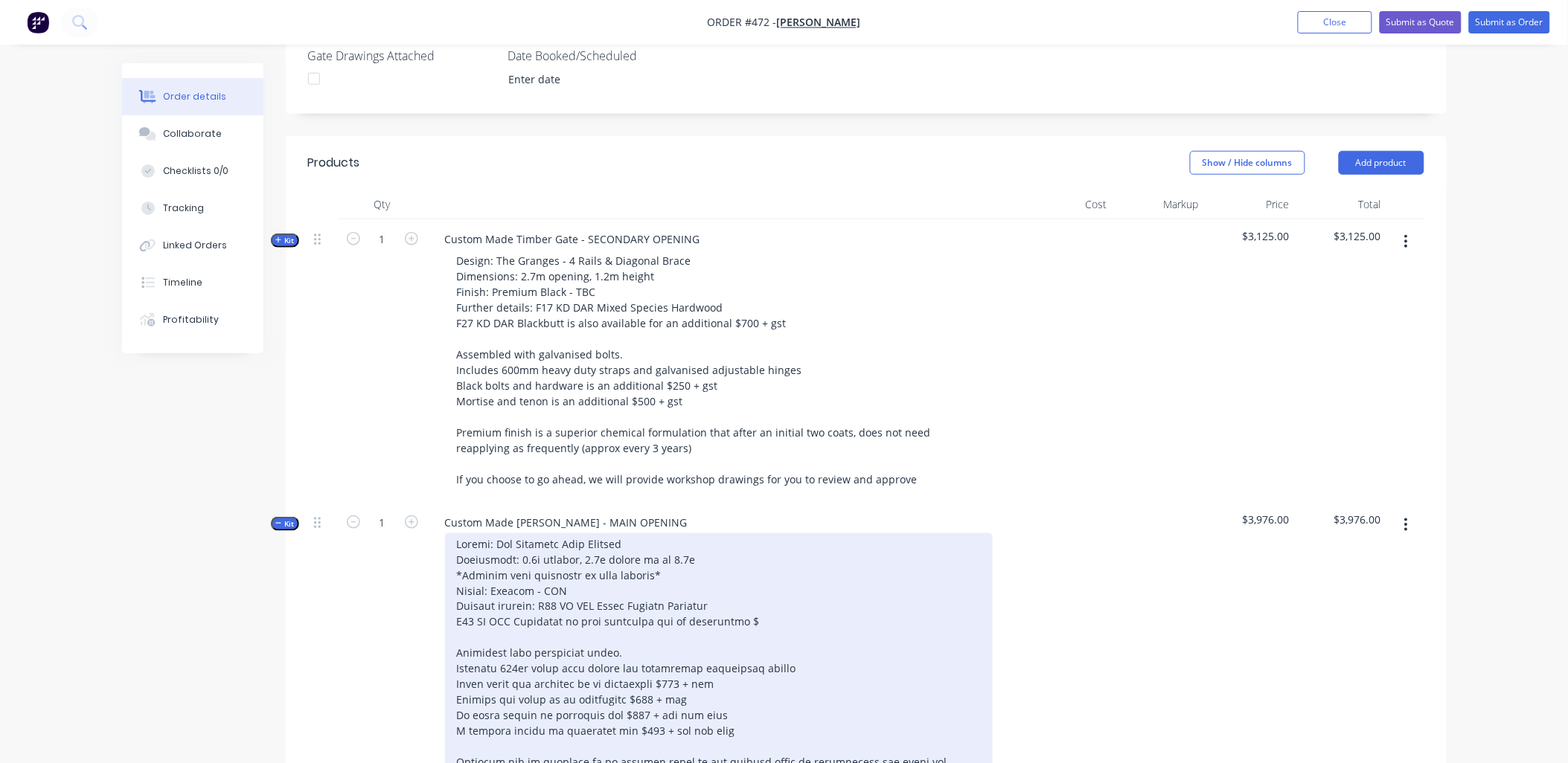
click at [680, 677] on div at bounding box center [718, 716] width 547 height 365
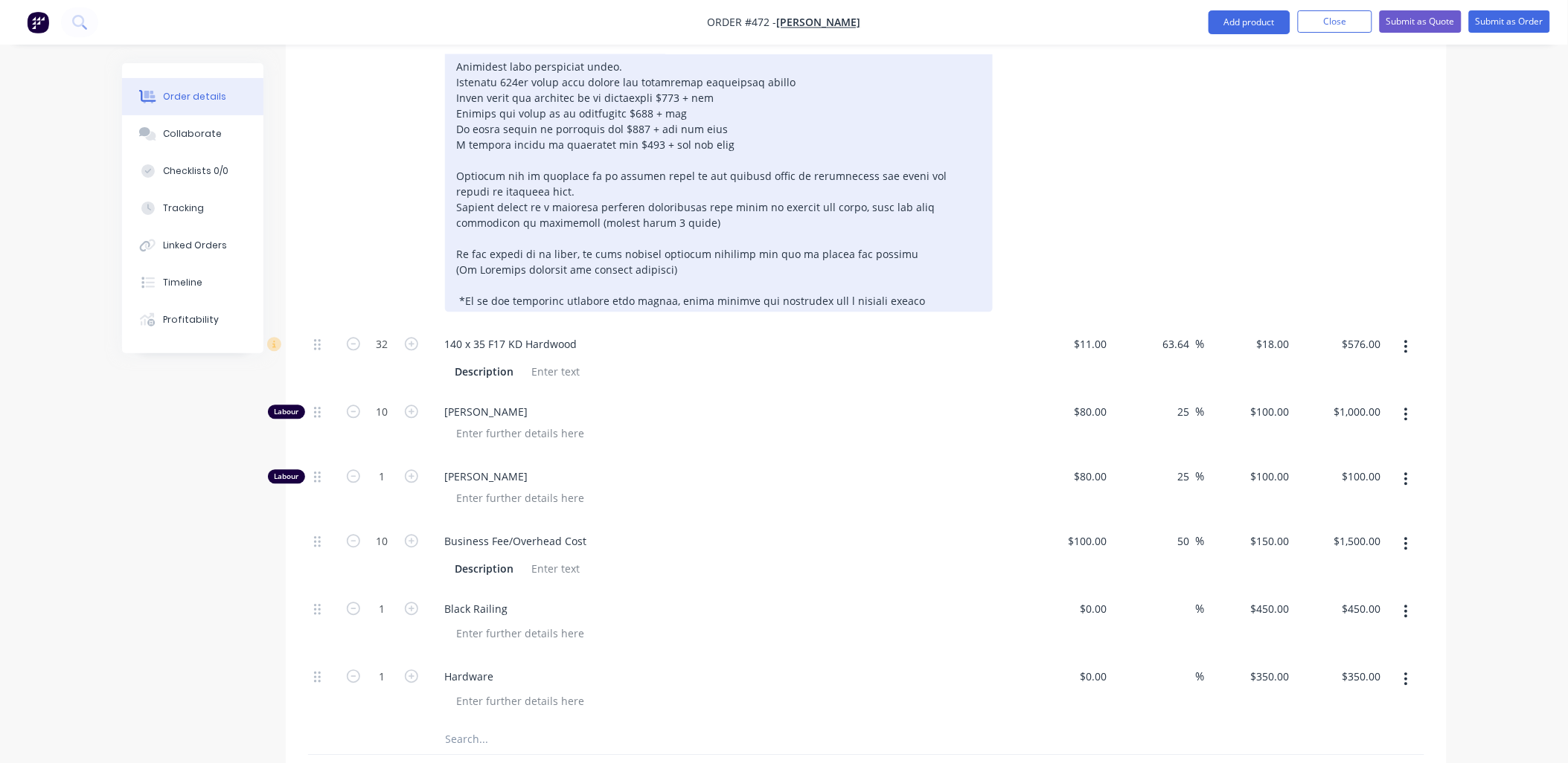
scroll to position [1074, 0]
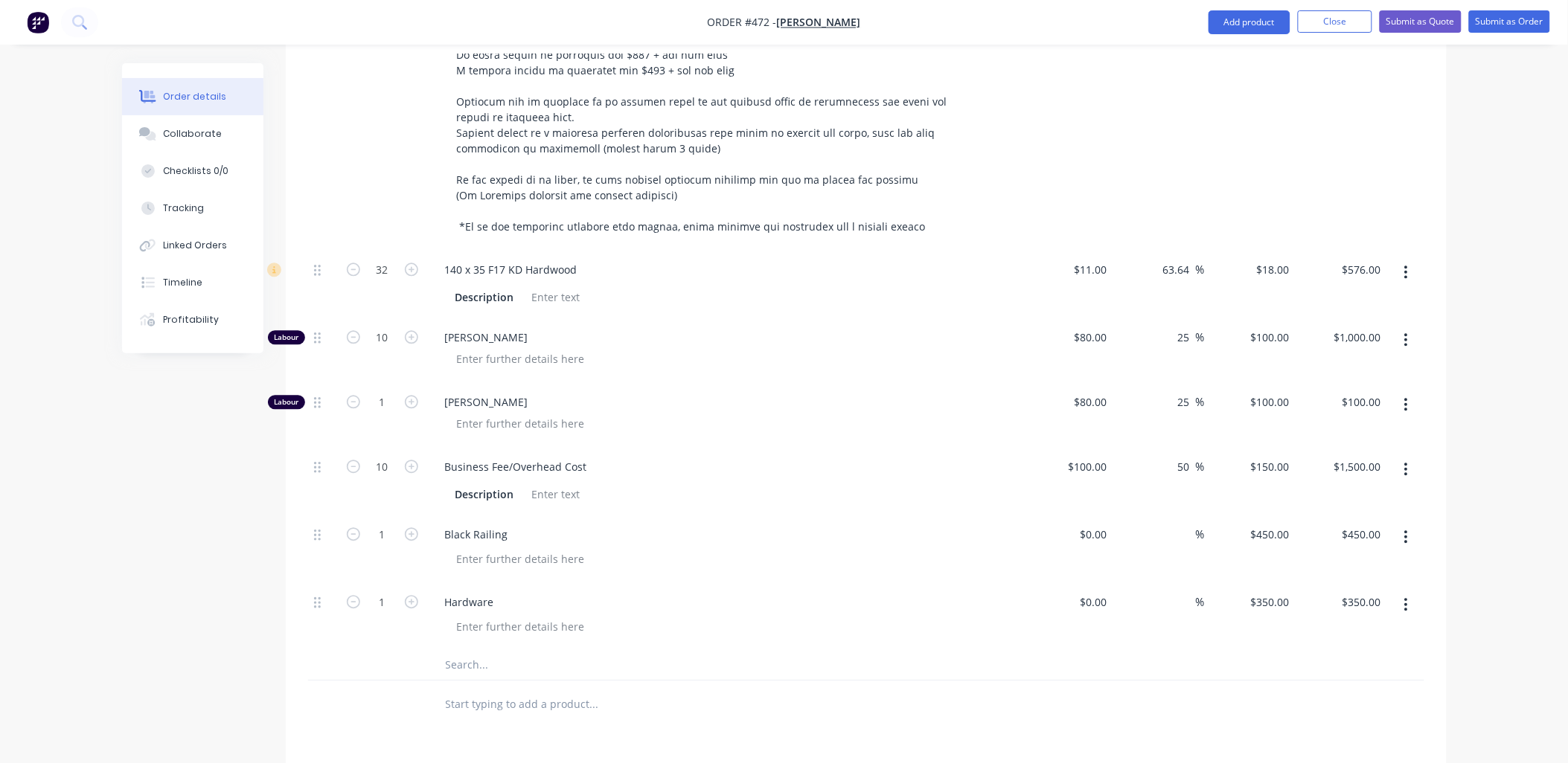
click at [464, 651] on input "text" at bounding box center [594, 665] width 298 height 29
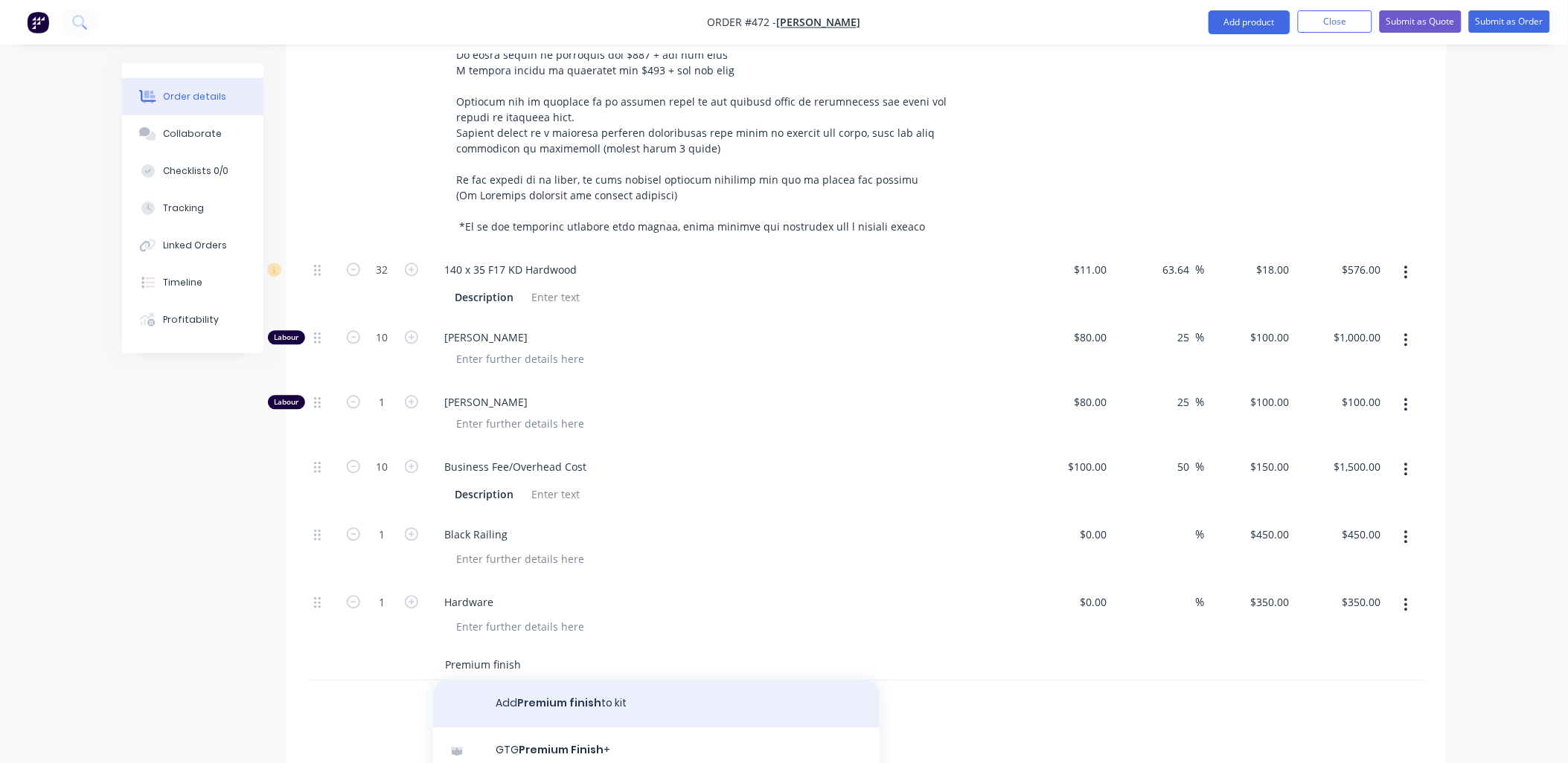
type input "Premium finish"
click at [573, 683] on button "Add Premium finish to kit" at bounding box center [656, 703] width 447 height 47
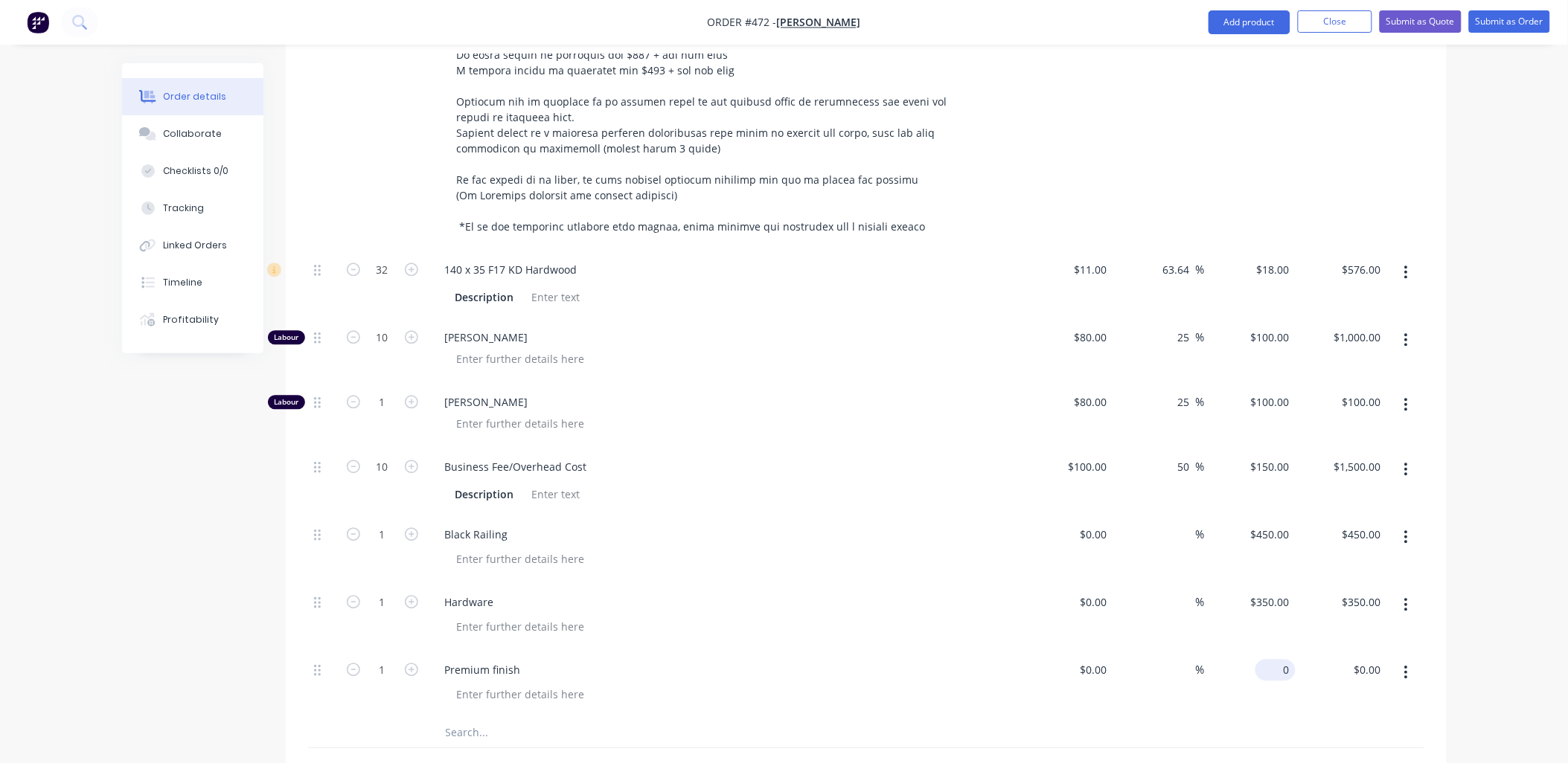
click at [1277, 660] on div "0 $0.00" at bounding box center [1275, 670] width 40 height 21
type input "$300.00"
drag, startPoint x: 398, startPoint y: 651, endPoint x: 400, endPoint y: 662, distance: 11.2
click at [398, 660] on input "1" at bounding box center [382, 670] width 38 height 22
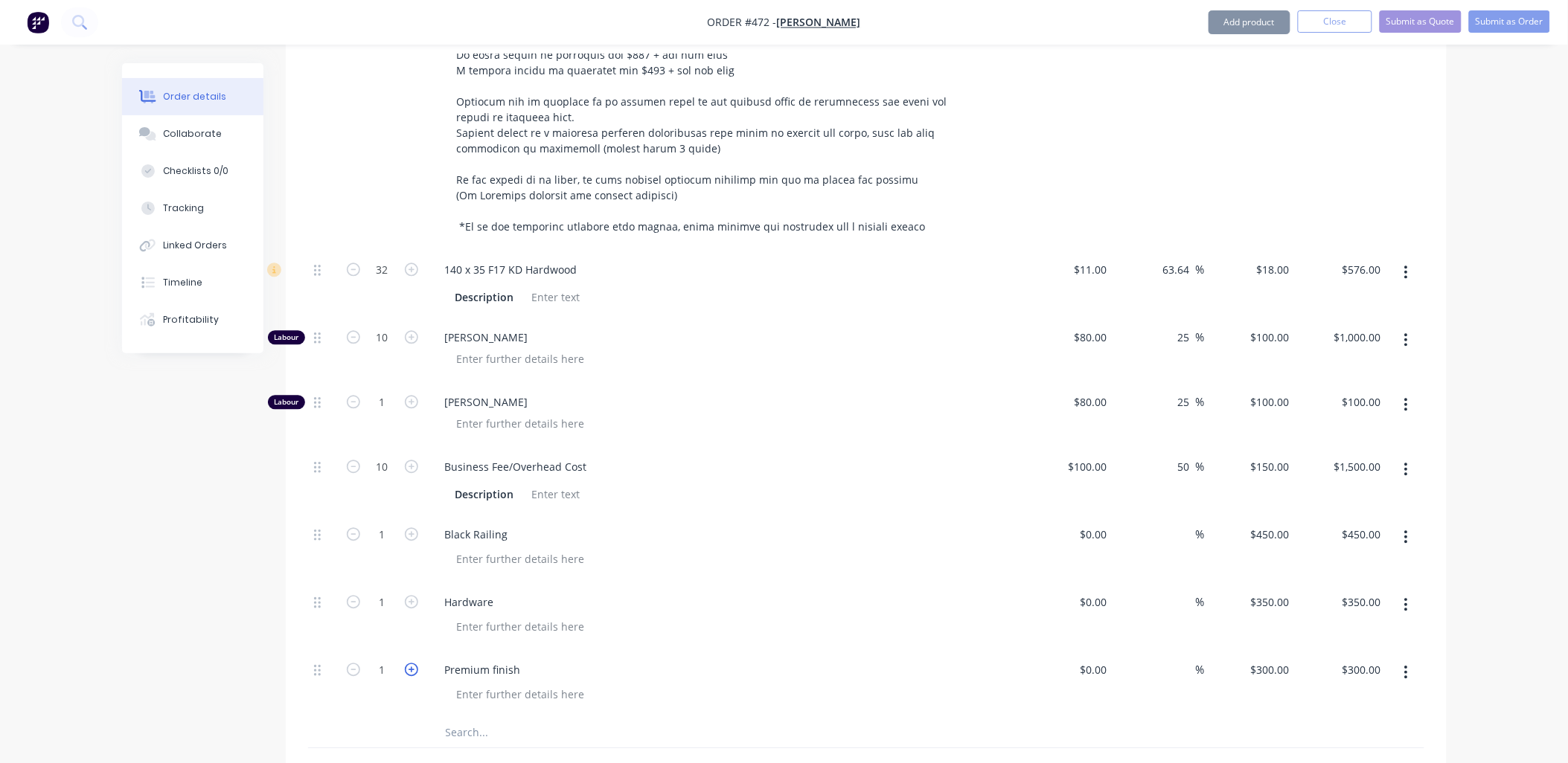
click at [414, 663] on icon "button" at bounding box center [411, 669] width 13 height 13
type input "2"
type input "$600.00"
click at [399, 686] on div "2" at bounding box center [382, 685] width 89 height 68
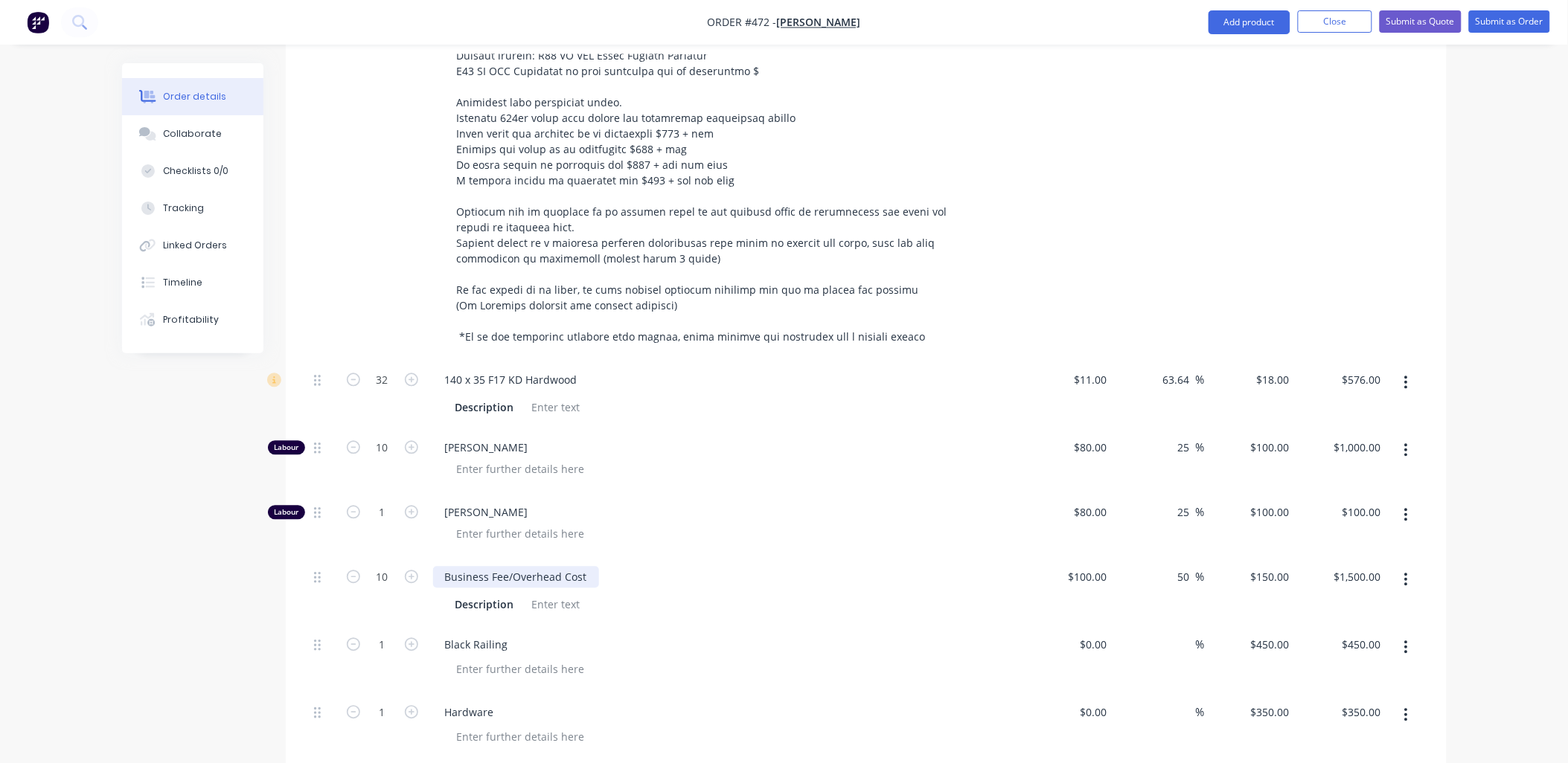
scroll to position [826, 0]
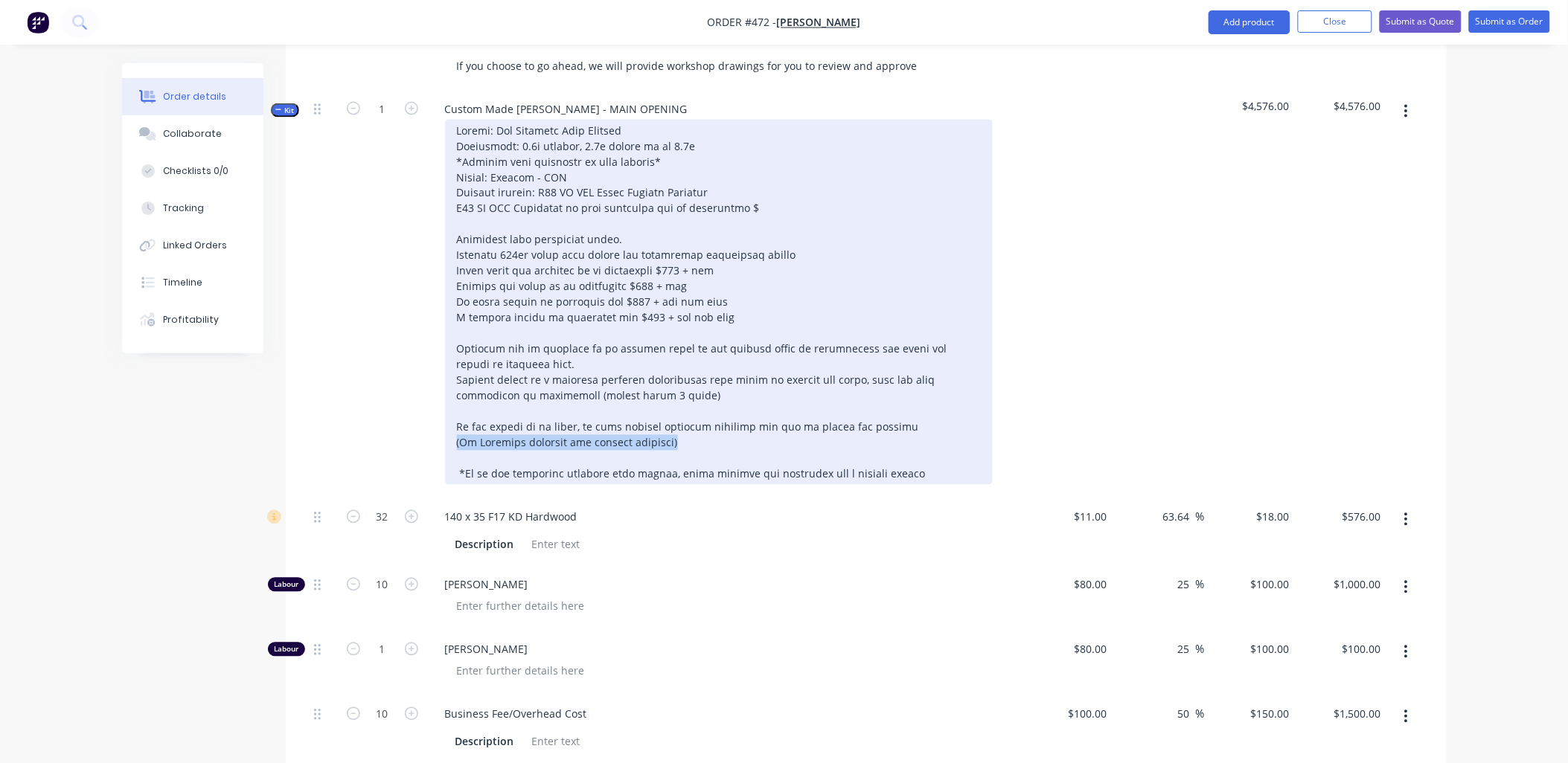
drag, startPoint x: 707, startPoint y: 419, endPoint x: 438, endPoint y: 414, distance: 269.0
click at [438, 414] on div at bounding box center [725, 302] width 583 height 365
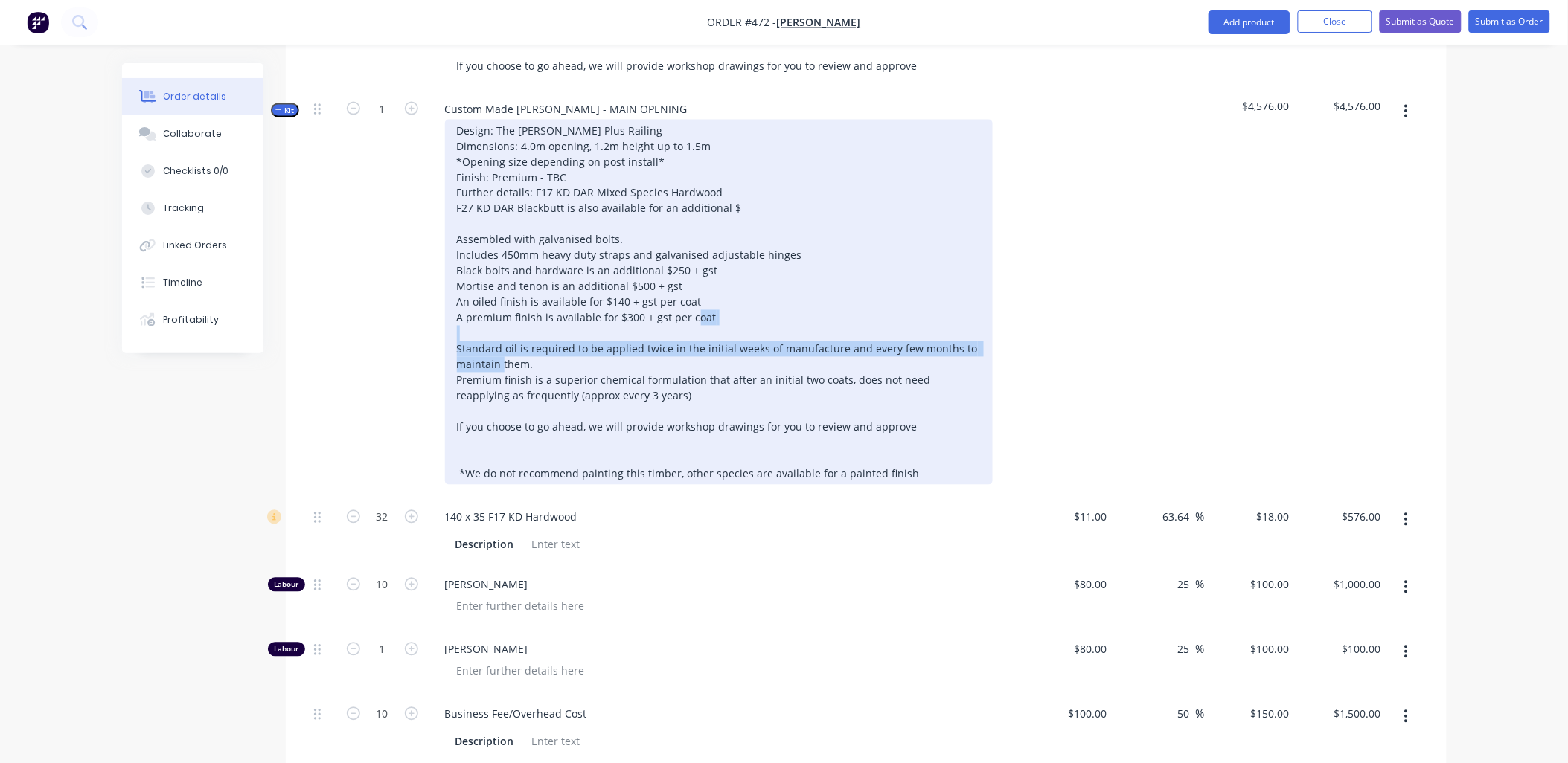
drag, startPoint x: 538, startPoint y: 343, endPoint x: 451, endPoint y: 333, distance: 87.6
click at [451, 333] on div "Design: The Stockman Plus Railing Dimensions: 4.0m opening, 1.2m height up to 1…" at bounding box center [718, 302] width 547 height 365
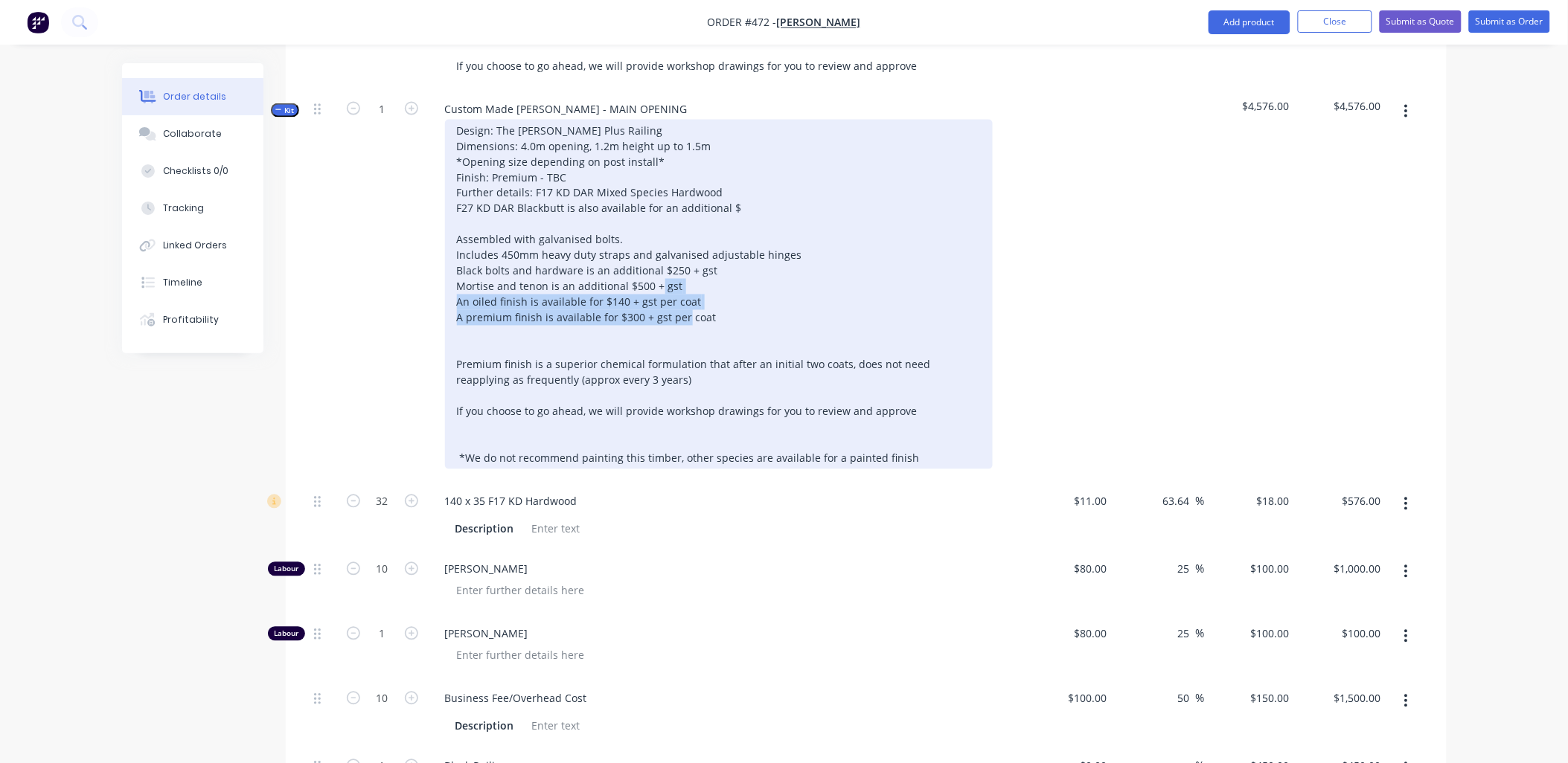
drag, startPoint x: 723, startPoint y: 293, endPoint x: 365, endPoint y: 287, distance: 358.1
click at [365, 287] on div "Kit 1 Custom Made Timber Gates - MAIN OPENING Design: The Stockman Plus Railing…" at bounding box center [866, 285] width 1116 height 393
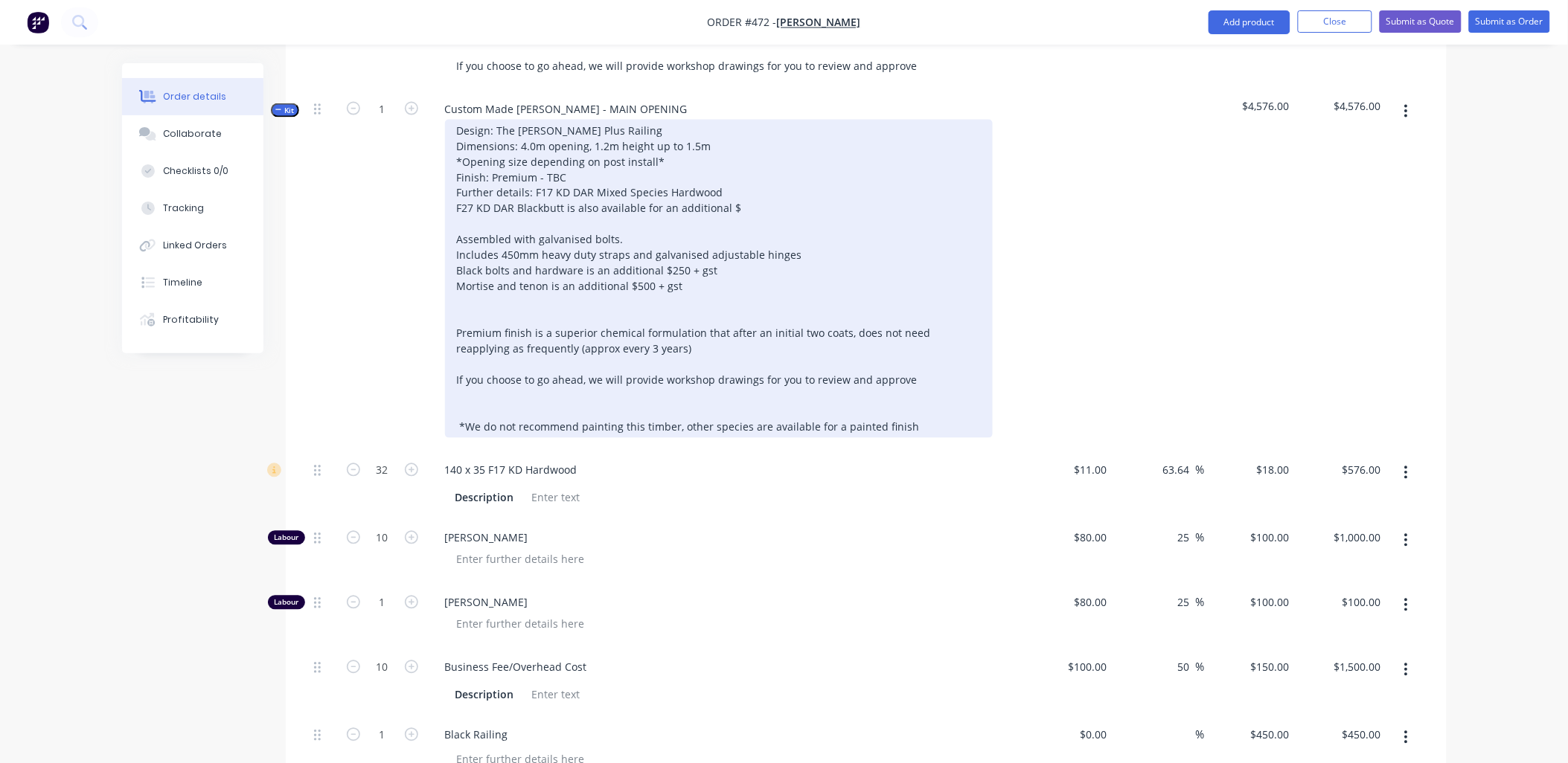
click at [529, 308] on div "Design: The Stockman Plus Railing Dimensions: 4.0m opening, 1.2m height up to 1…" at bounding box center [718, 278] width 547 height 318
click at [547, 316] on div "Design: The Stockman Plus Railing Dimensions: 4.0m opening, 1.2m height up to 1…" at bounding box center [718, 278] width 547 height 318
drag, startPoint x: 547, startPoint y: 316, endPoint x: 580, endPoint y: 315, distance: 33.0
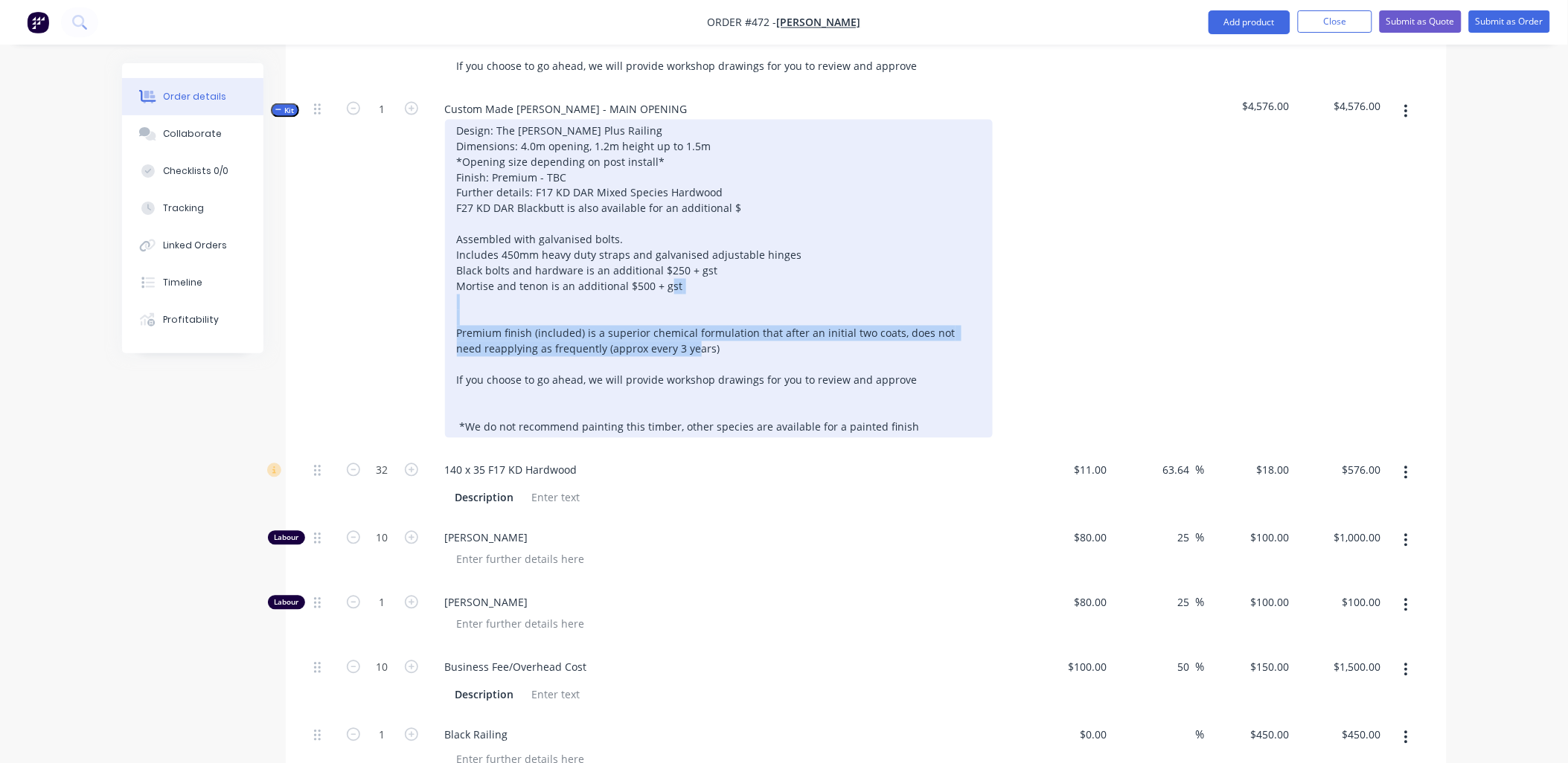
click at [551, 316] on div "Design: The Stockman Plus Railing Dimensions: 4.0m opening, 1.2m height up to 1…" at bounding box center [718, 278] width 547 height 318
copy div "Premium finish (included) is a superior chemical formulation that after an init…"
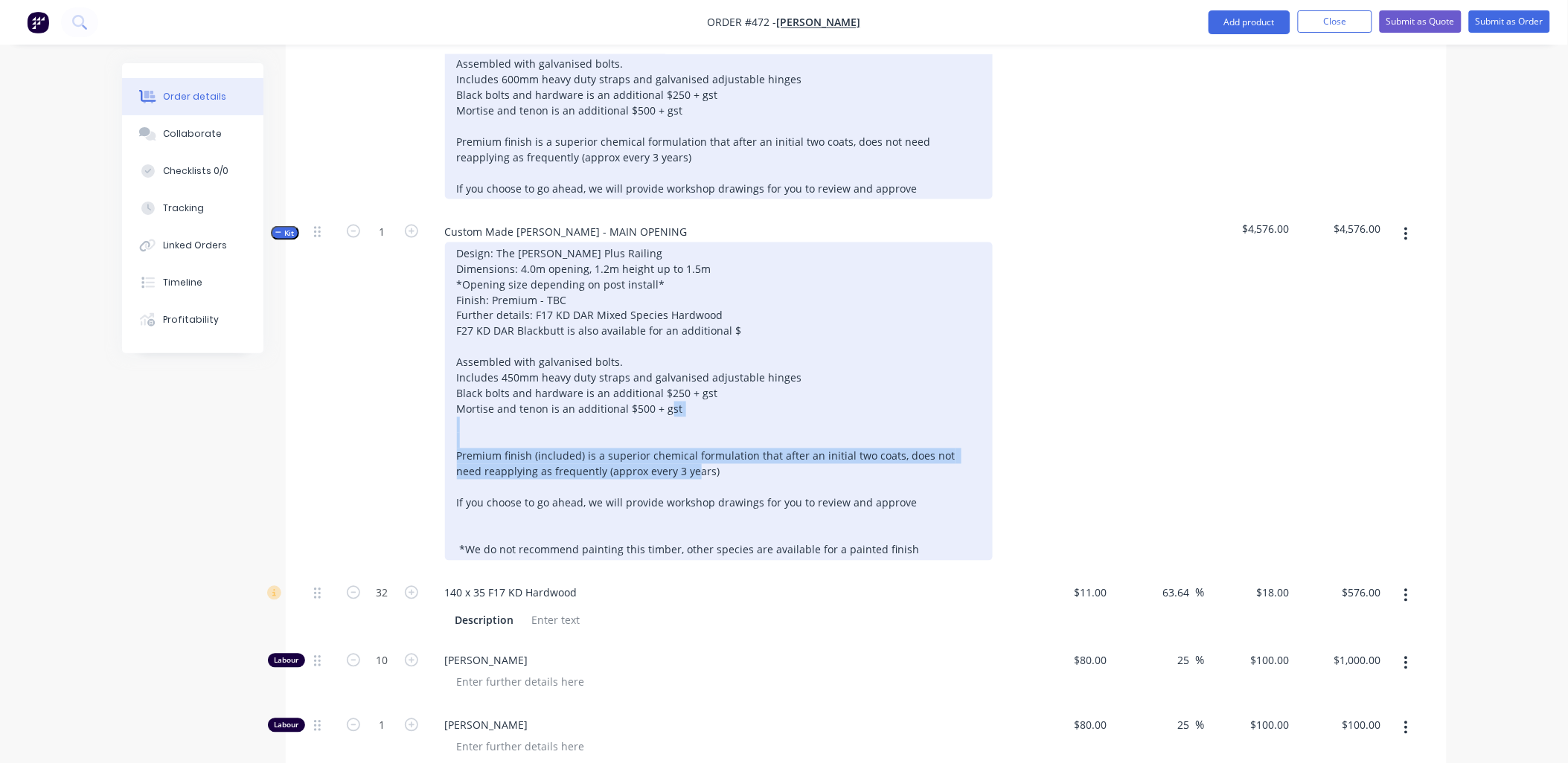
scroll to position [496, 0]
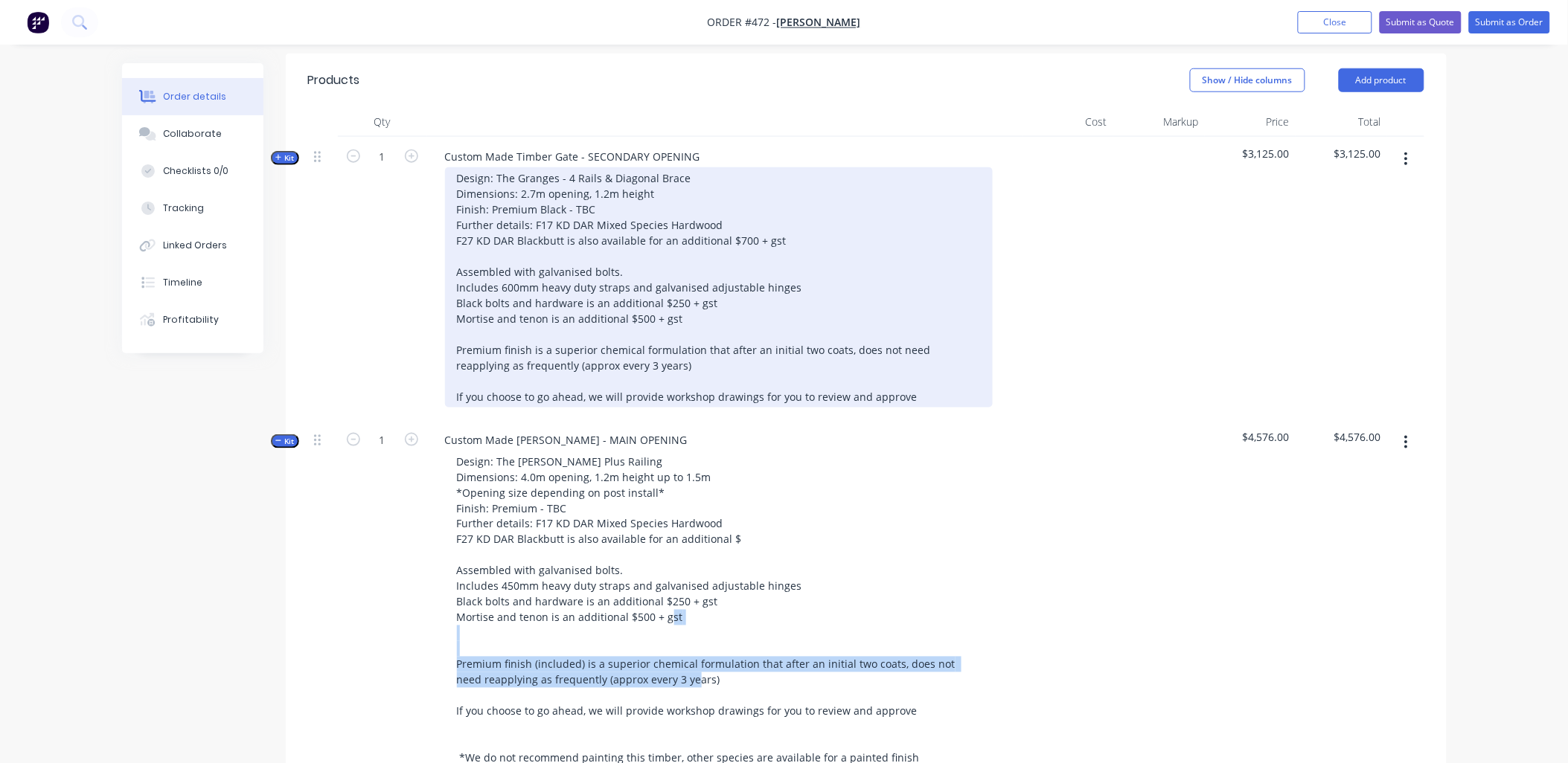
click at [563, 326] on div "Design: The Granges - 4 Rails & Diagonal Brace Dimensions: 2.7m opening, 1.2m h…" at bounding box center [718, 288] width 547 height 241
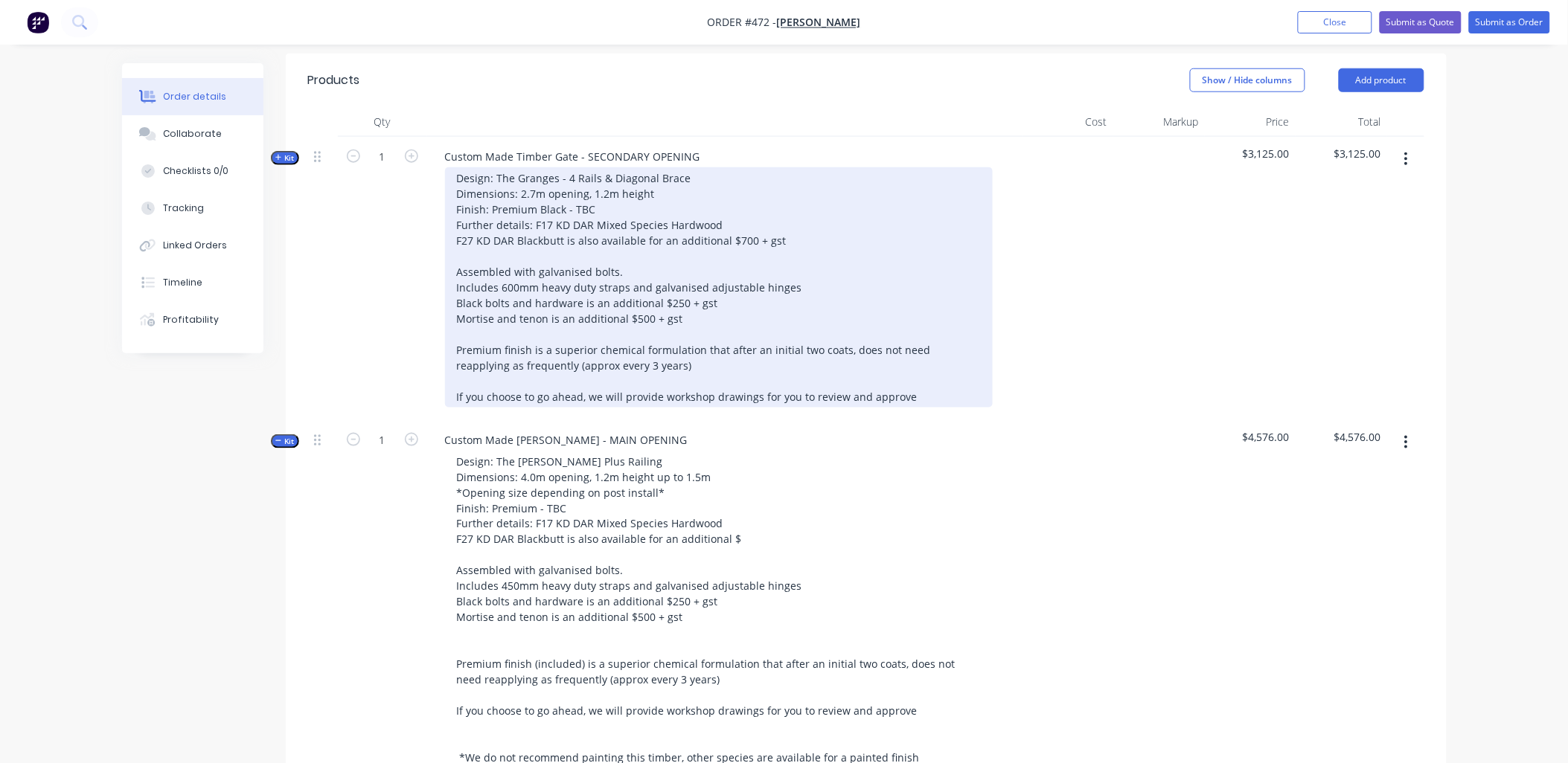
click at [562, 326] on div "Design: The Granges - 4 Rails & Diagonal Brace Dimensions: 2.7m opening, 1.2m h…" at bounding box center [718, 288] width 547 height 241
click at [562, 326] on div "Design: The Granges - 4 Rails & Diagonal Brace Dimensions: 2.7m opening, 1.2m h…" at bounding box center [718, 288] width 547 height 241
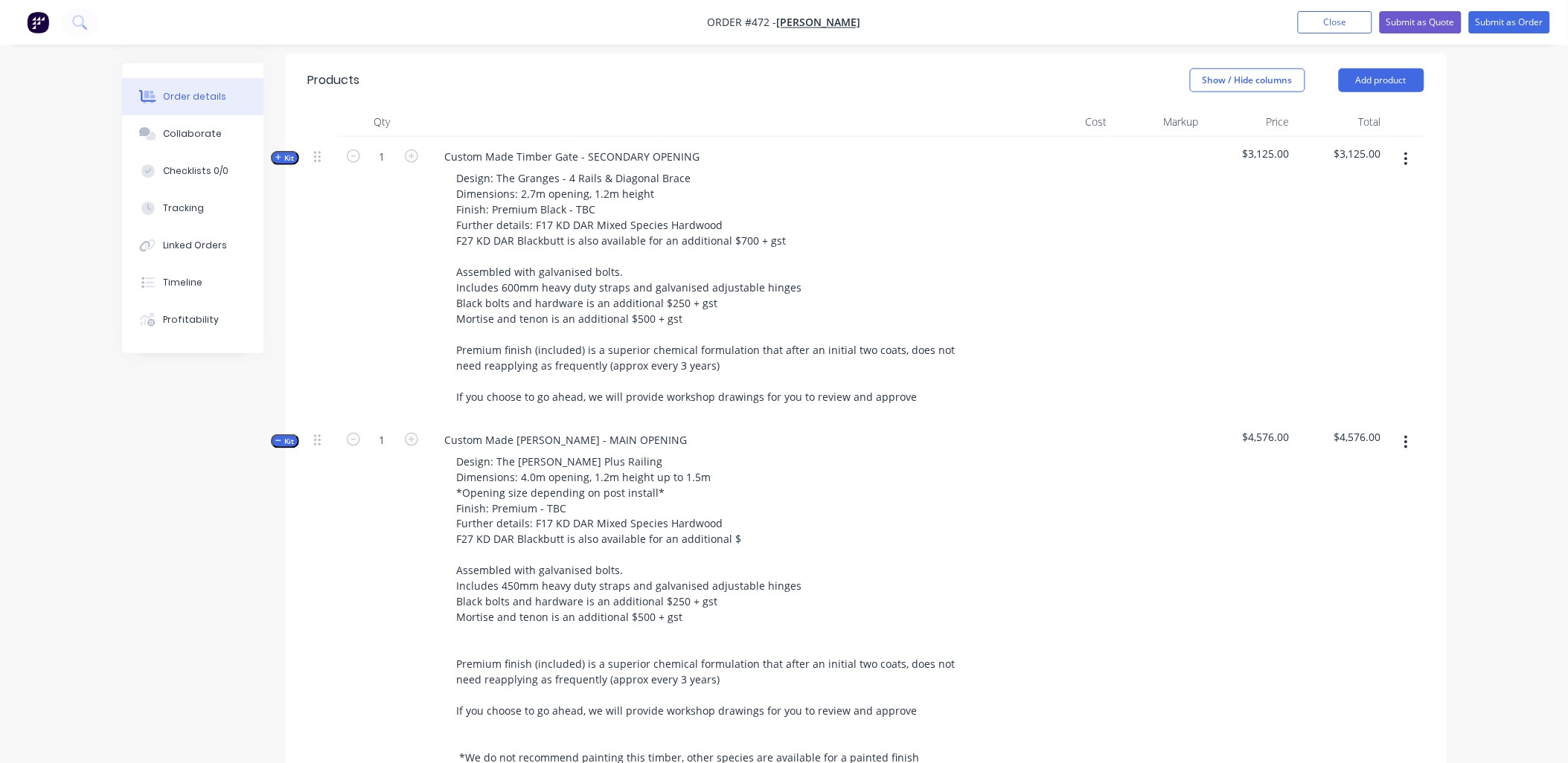
click at [308, 313] on div at bounding box center [323, 279] width 29 height 283
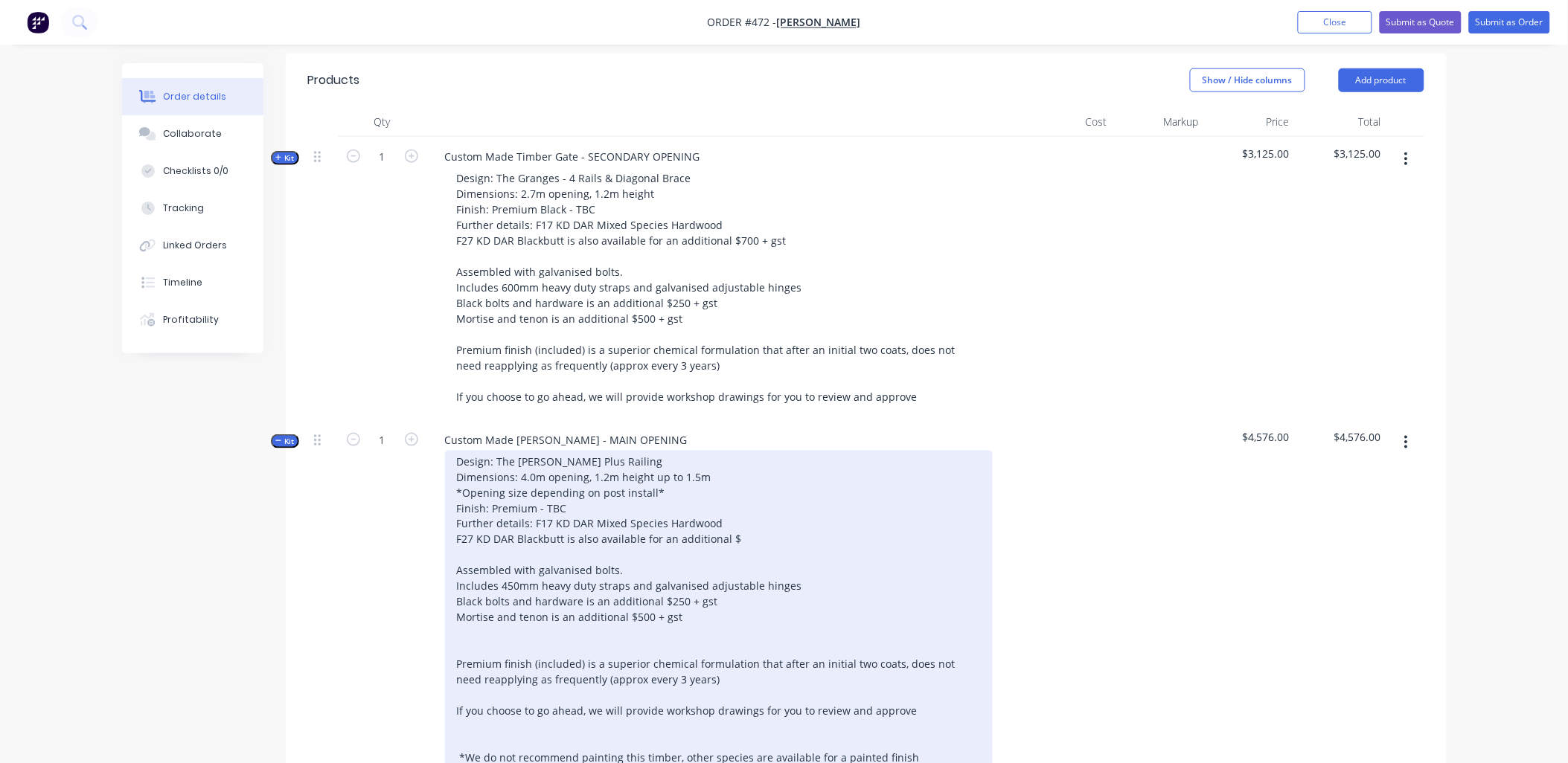
click at [625, 451] on div "Design: The Stockman Plus Railing Dimensions: 4.0m opening, 1.2m height up to 1…" at bounding box center [718, 610] width 547 height 318
click at [591, 451] on div "Design: The Stockman Plus Railings Dimensions: 4.0m opening, 1.2m height up to …" at bounding box center [718, 610] width 547 height 318
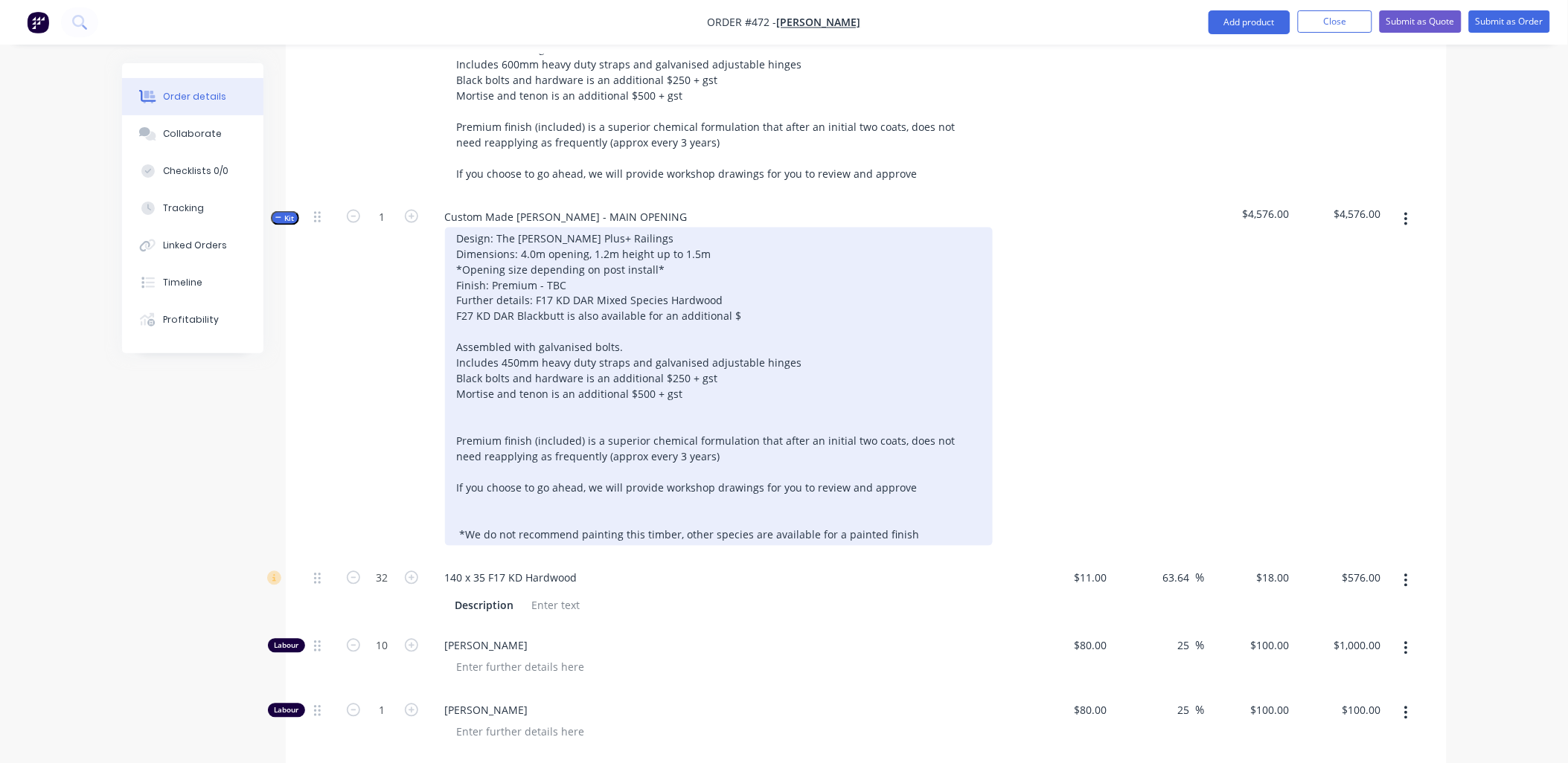
scroll to position [744, 0]
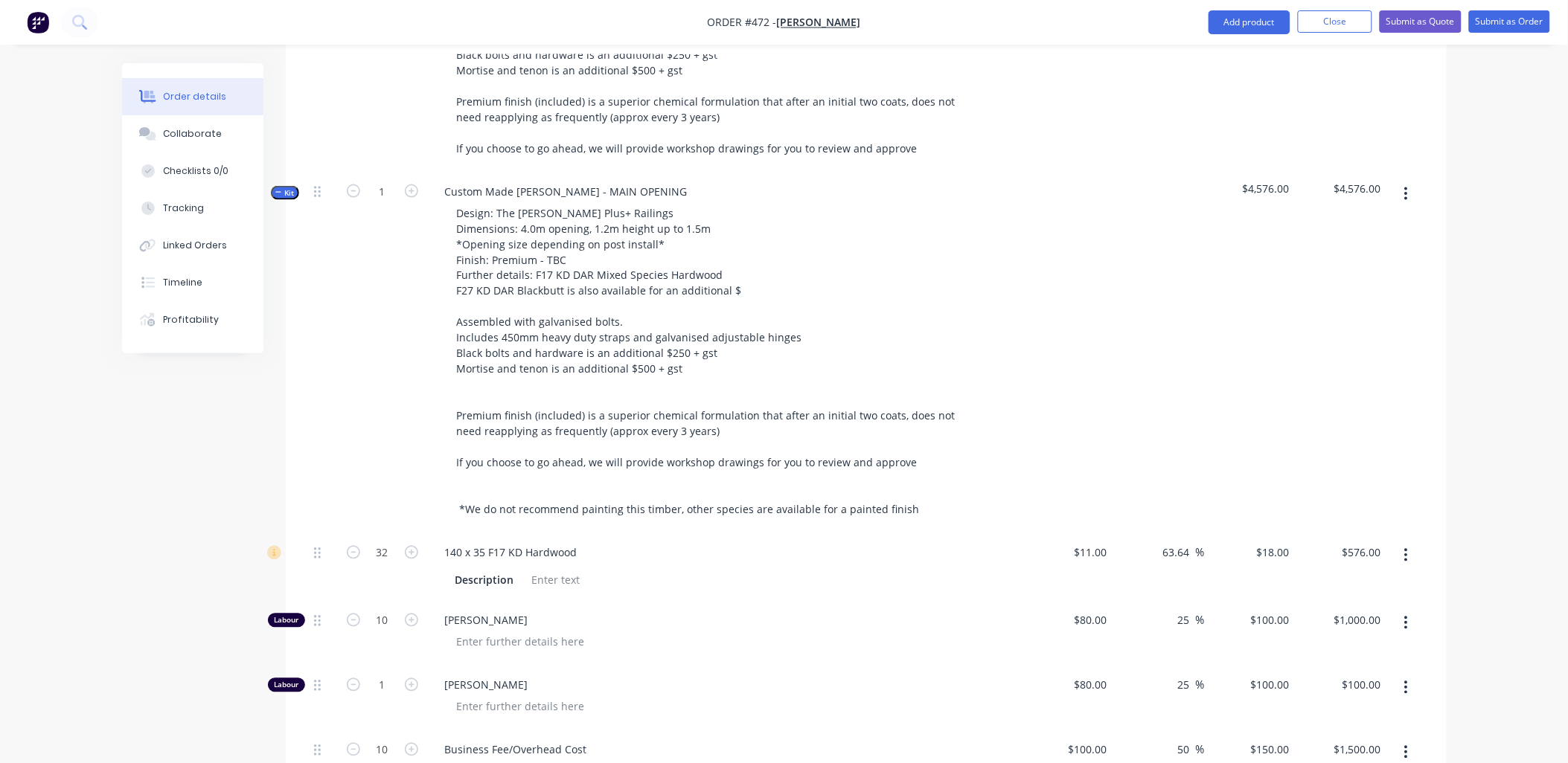
click at [288, 187] on span "Kit" at bounding box center [285, 193] width 20 height 12
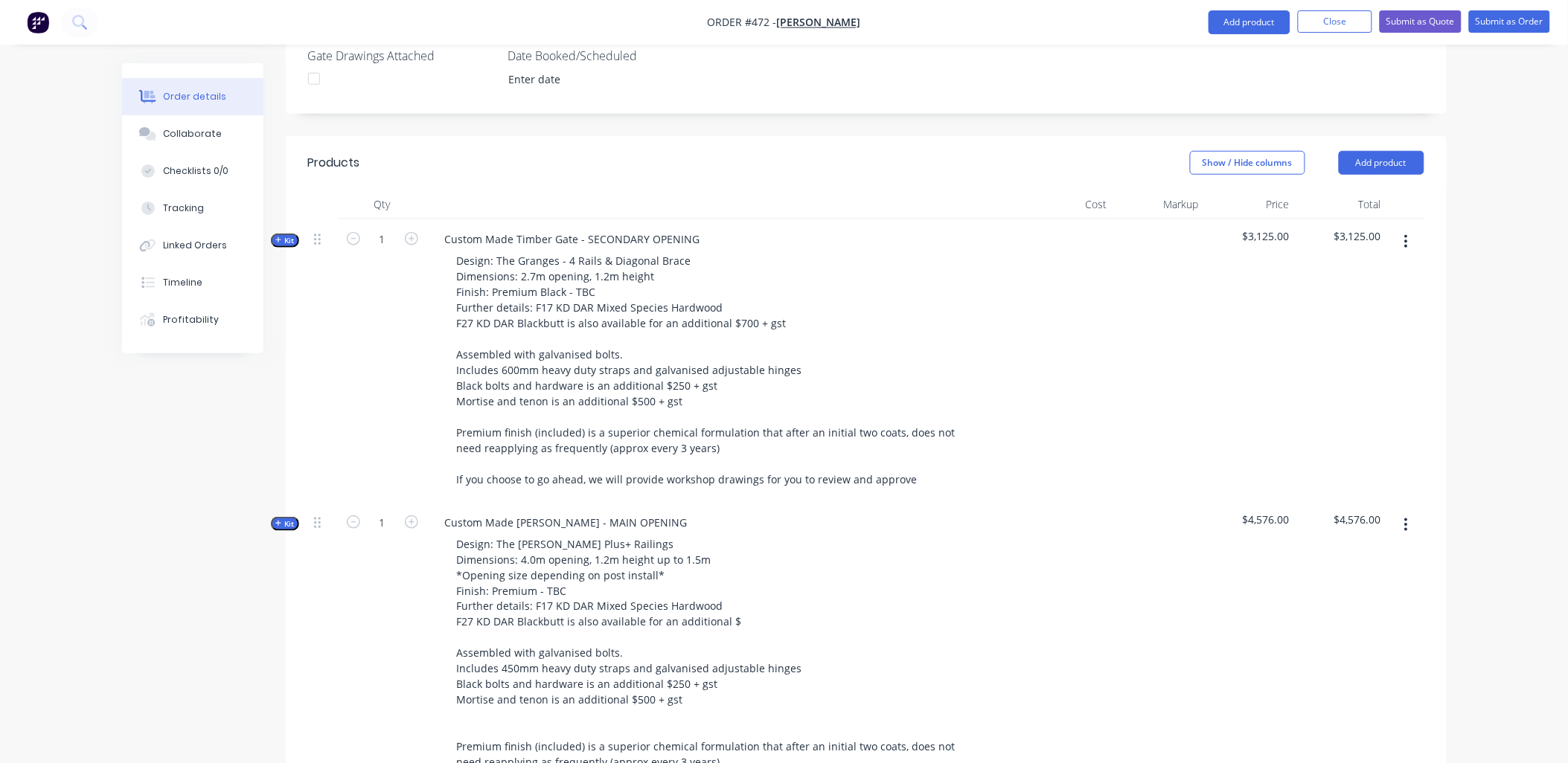
scroll to position [826, 0]
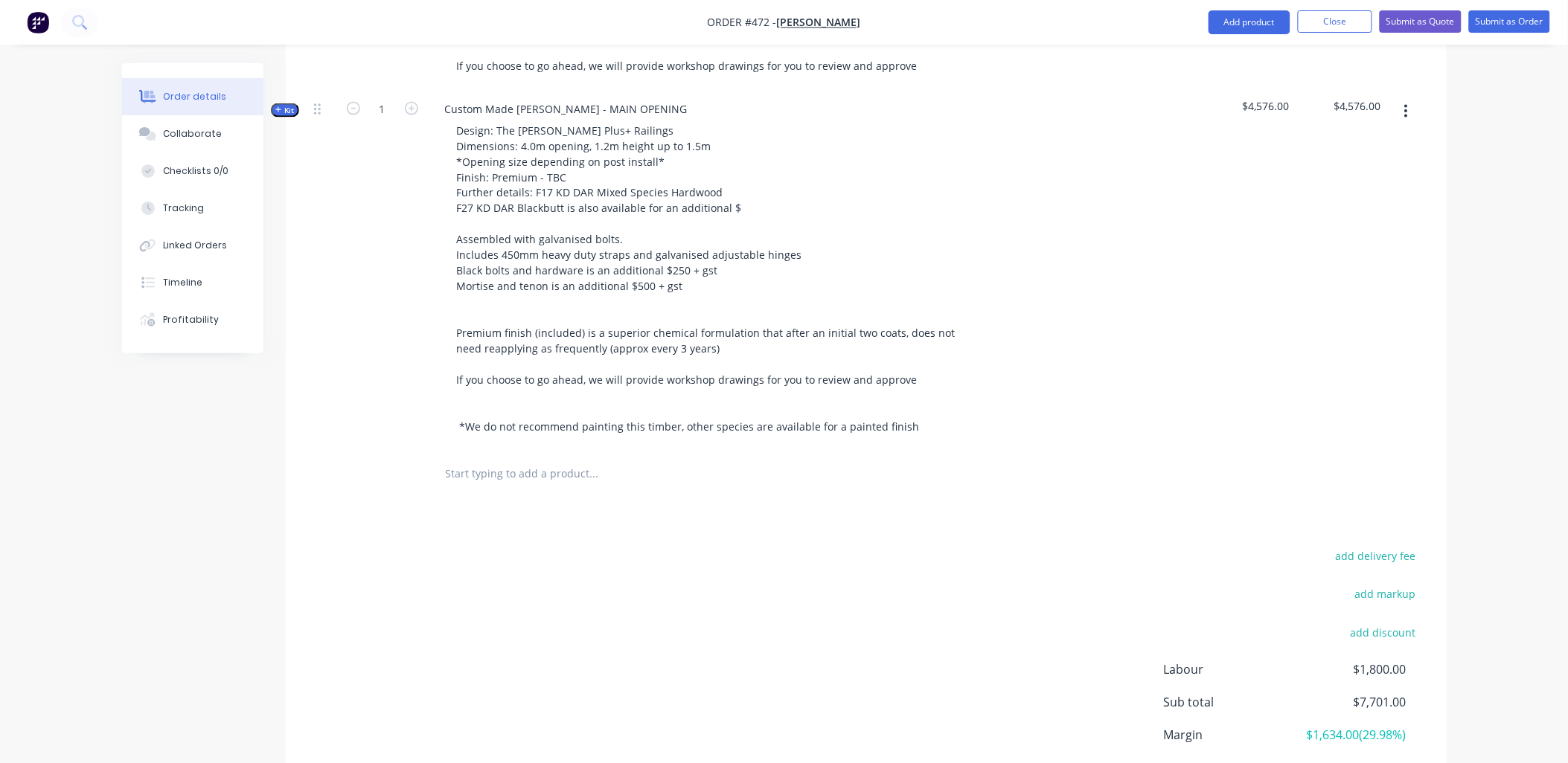
click at [450, 460] on input "text" at bounding box center [594, 474] width 298 height 29
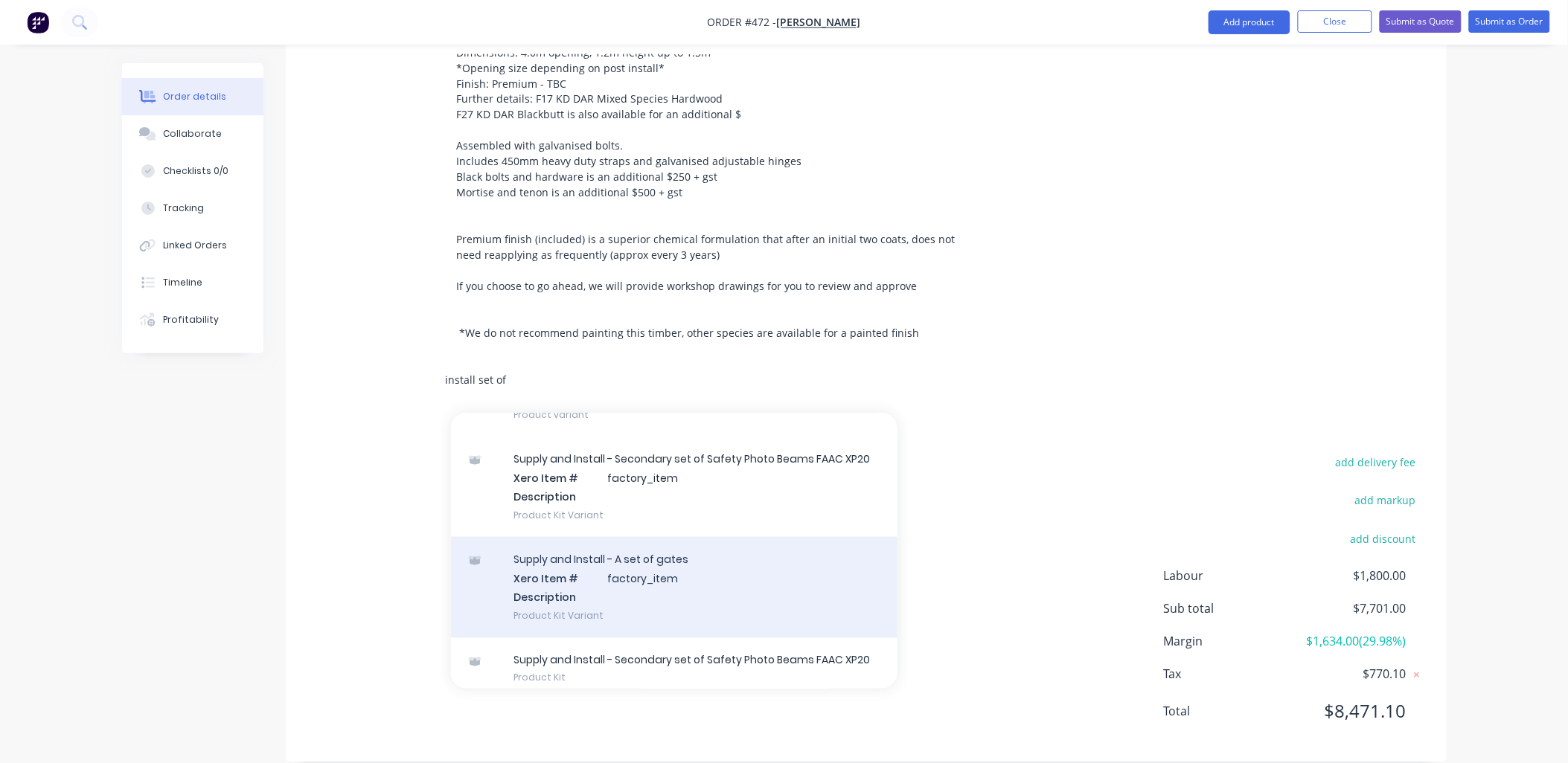
type input "install set of"
click at [570, 590] on div "Supply and Install - A set of gates Xero Item # factory_item Description Produc…" at bounding box center [674, 587] width 447 height 101
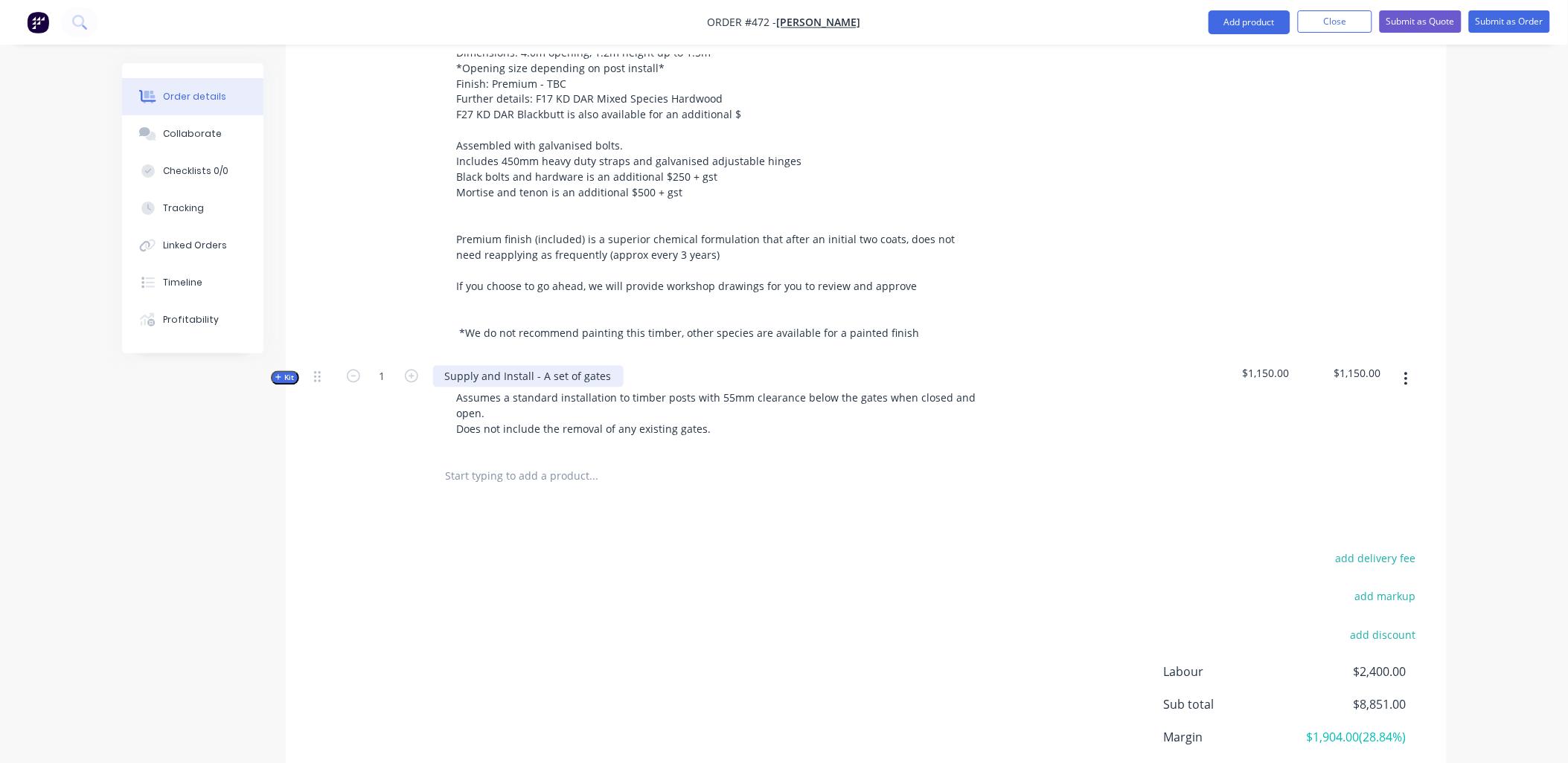
click at [604, 366] on div "Supply and Install - A set of gates" at bounding box center [529, 377] width 191 height 21
click at [291, 373] on span "Kit" at bounding box center [285, 378] width 20 height 12
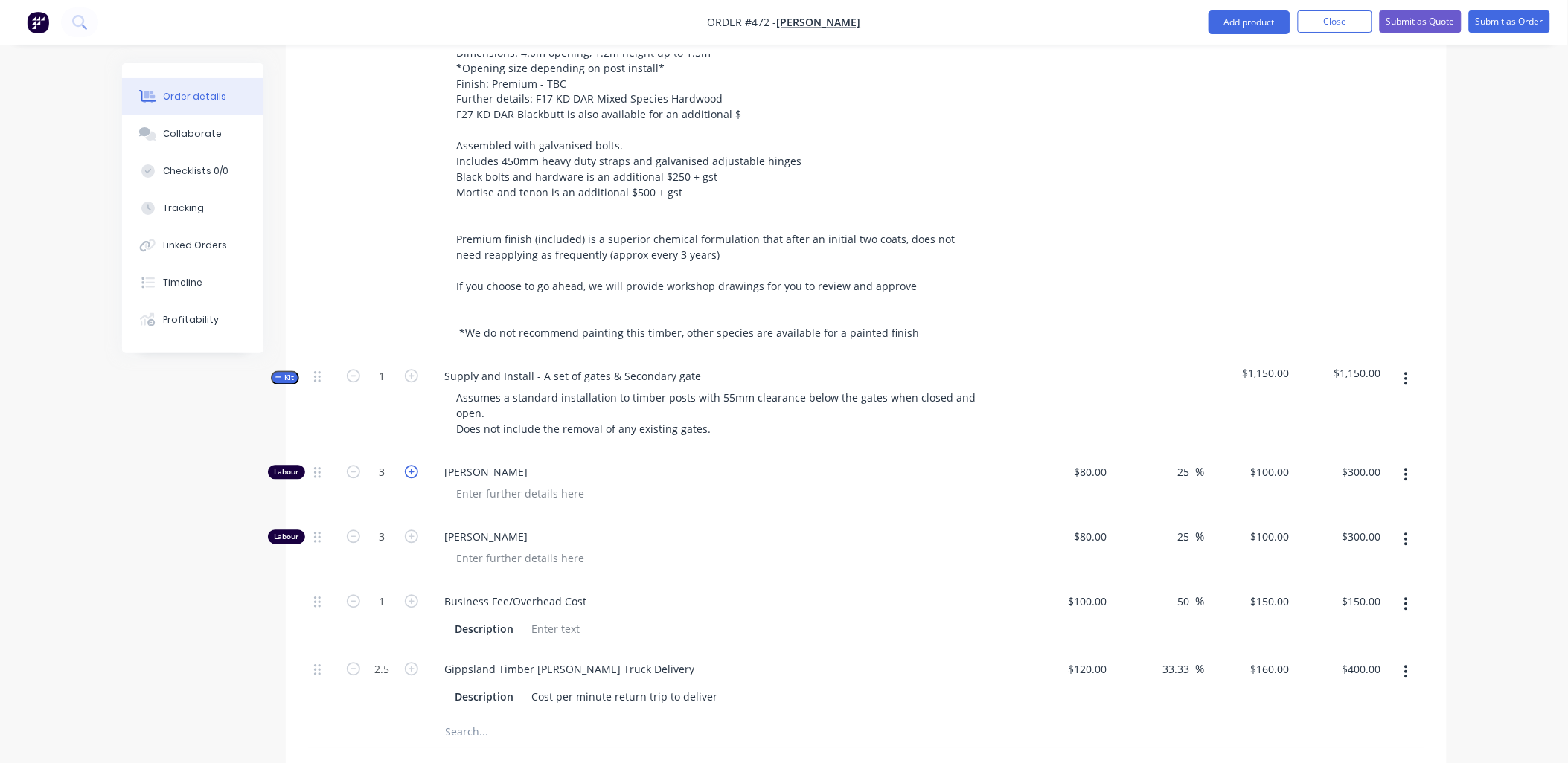
click at [411, 466] on icon "button" at bounding box center [411, 472] width 13 height 13
type input "4"
type input "$400.00"
click at [412, 466] on icon "button" at bounding box center [411, 472] width 13 height 13
type input "5"
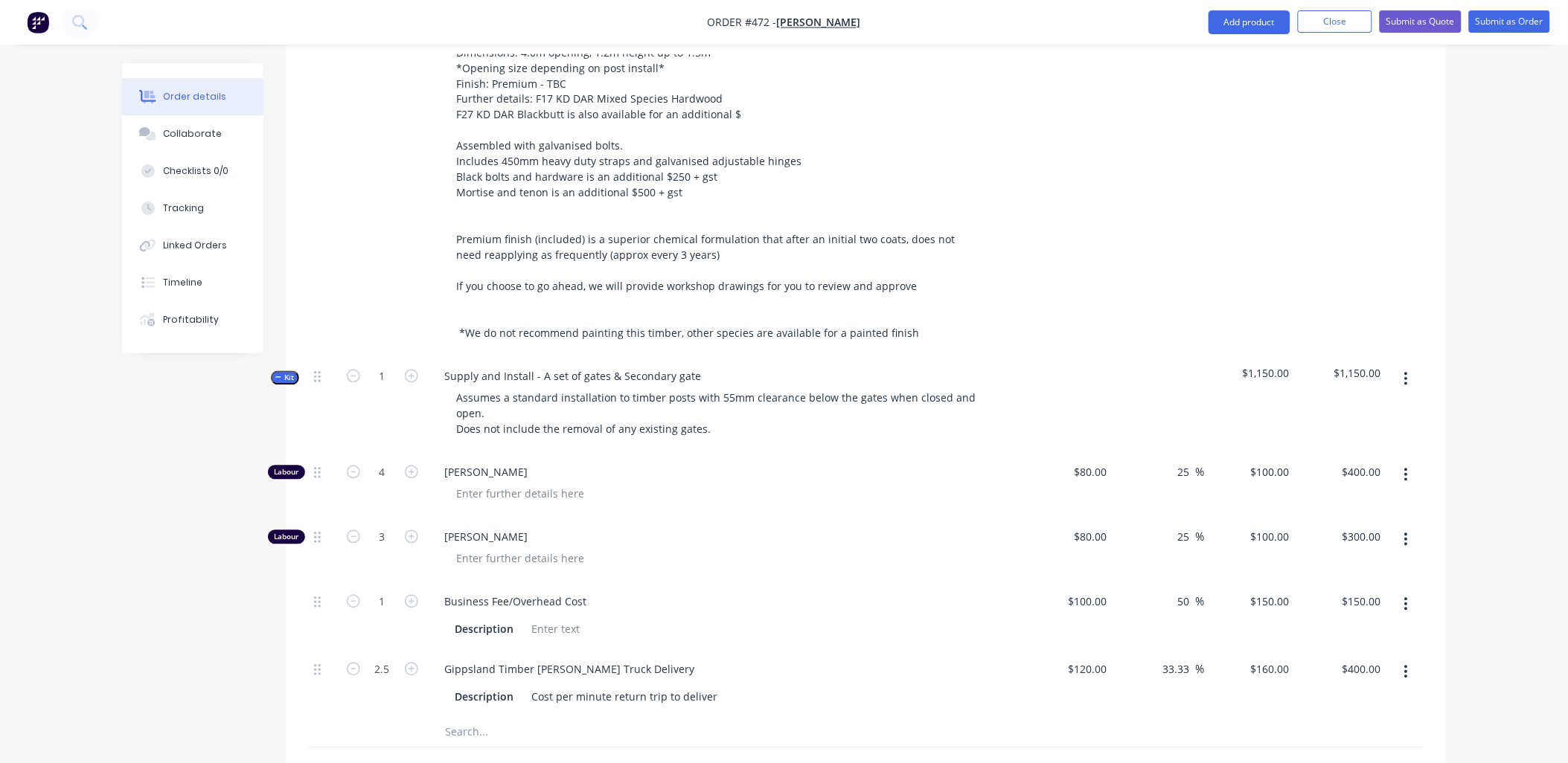
type input "$500.00"
click at [411, 530] on icon "button" at bounding box center [411, 537] width 13 height 13
type input "4"
type input "$400.00"
click at [411, 530] on icon "button" at bounding box center [411, 537] width 13 height 13
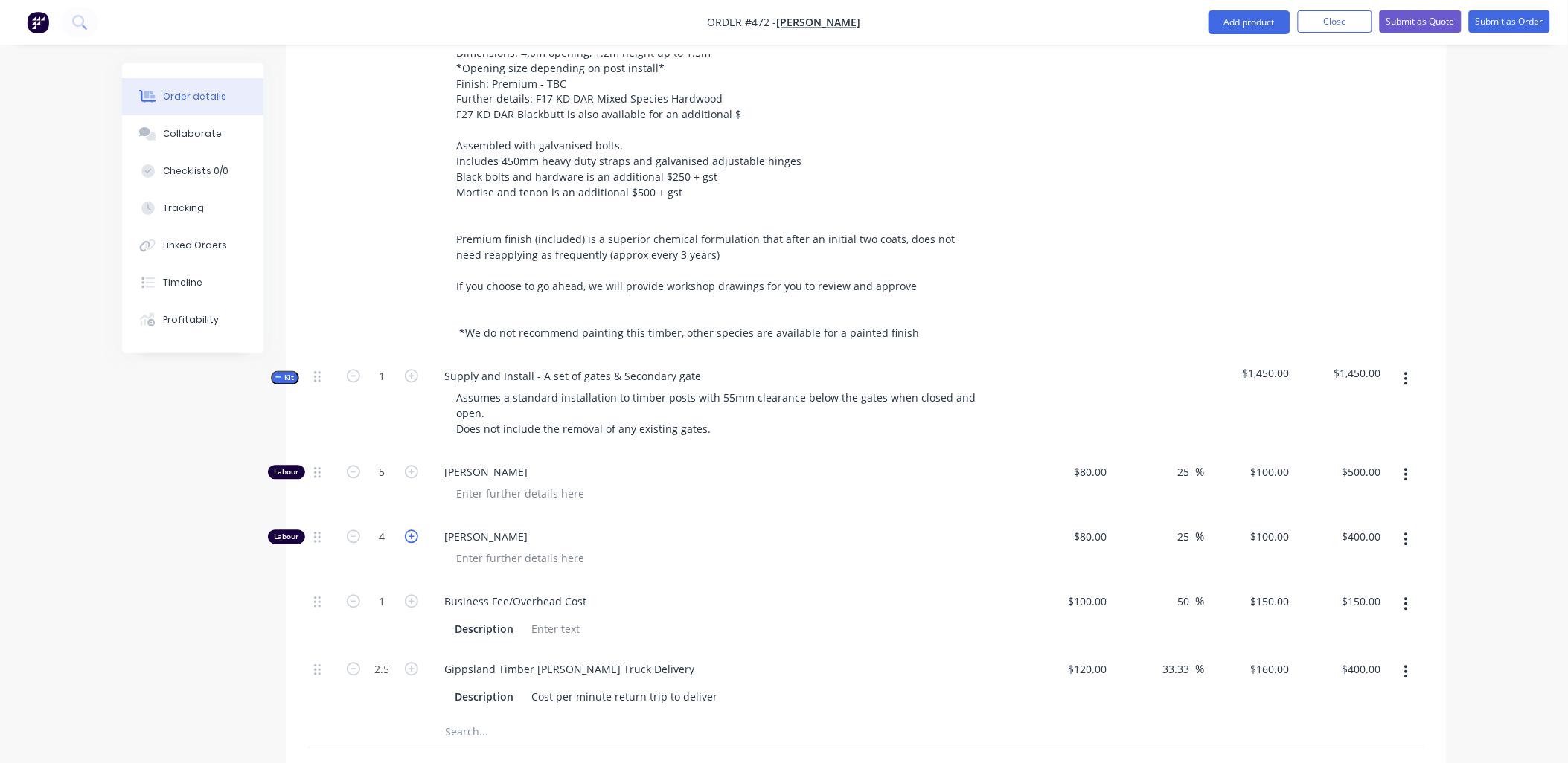
type input "5"
type input "$500.00"
click at [352, 466] on icon "button" at bounding box center [353, 472] width 13 height 13
type input "4"
type input "$400.00"
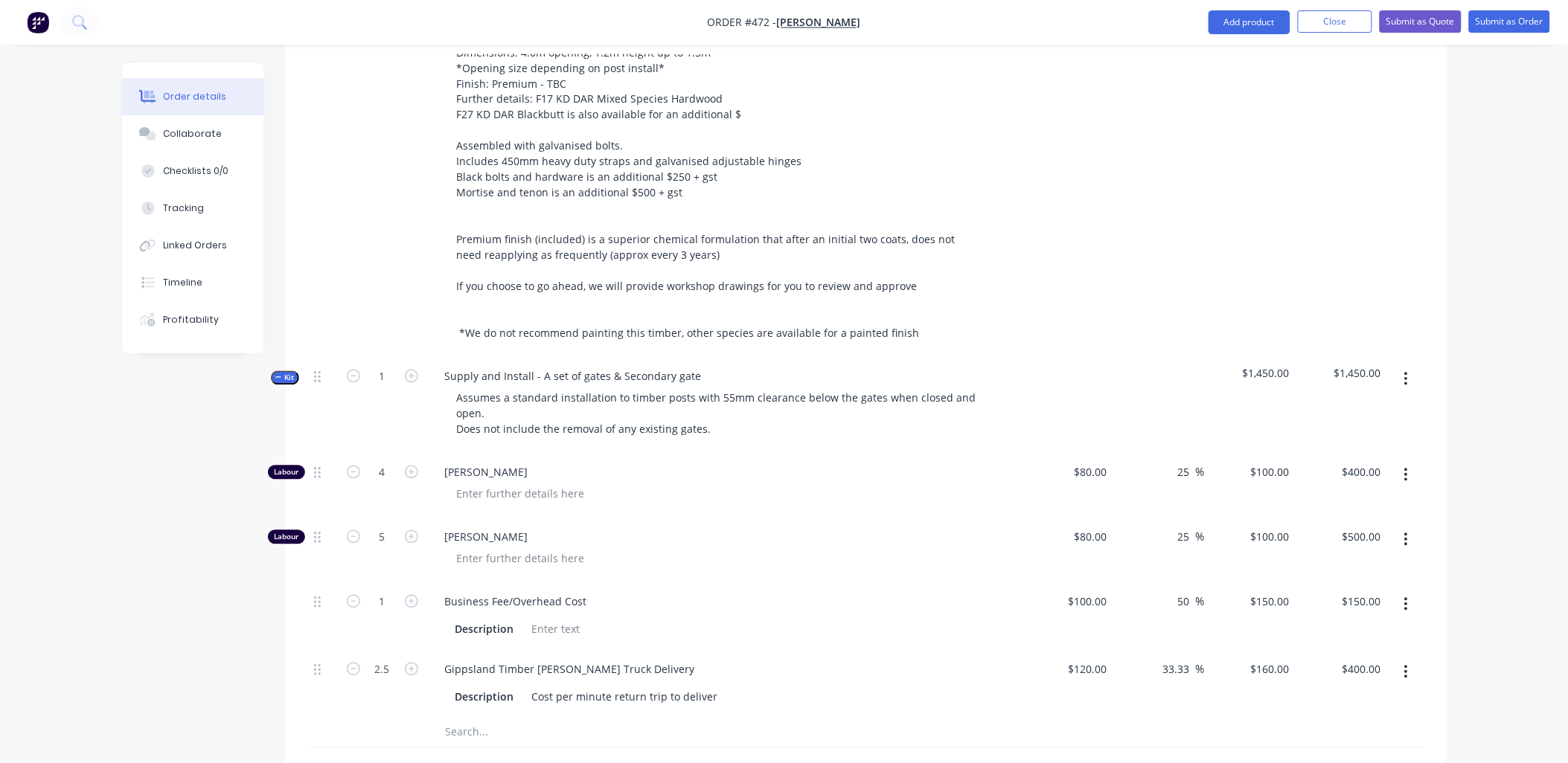
click at [293, 373] on span "Kit" at bounding box center [285, 378] width 20 height 12
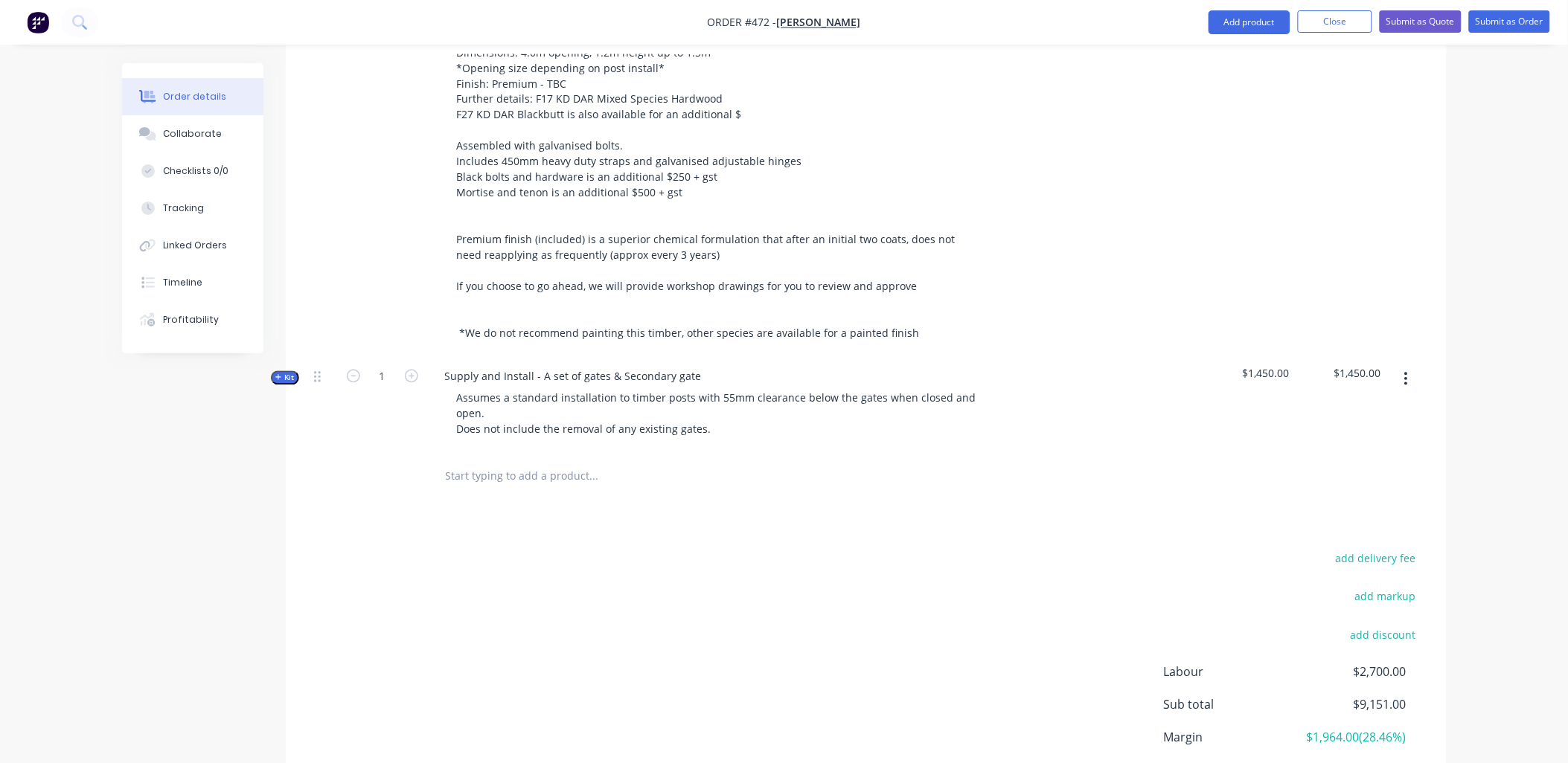
click at [484, 471] on input "text" at bounding box center [594, 476] width 298 height 29
drag, startPoint x: 574, startPoint y: 353, endPoint x: 549, endPoint y: 353, distance: 25.0
click at [543, 366] on div "Supply and Install - A set of gates & Secondary gate" at bounding box center [573, 377] width 281 height 21
click at [486, 464] on input "text" at bounding box center [594, 476] width 298 height 29
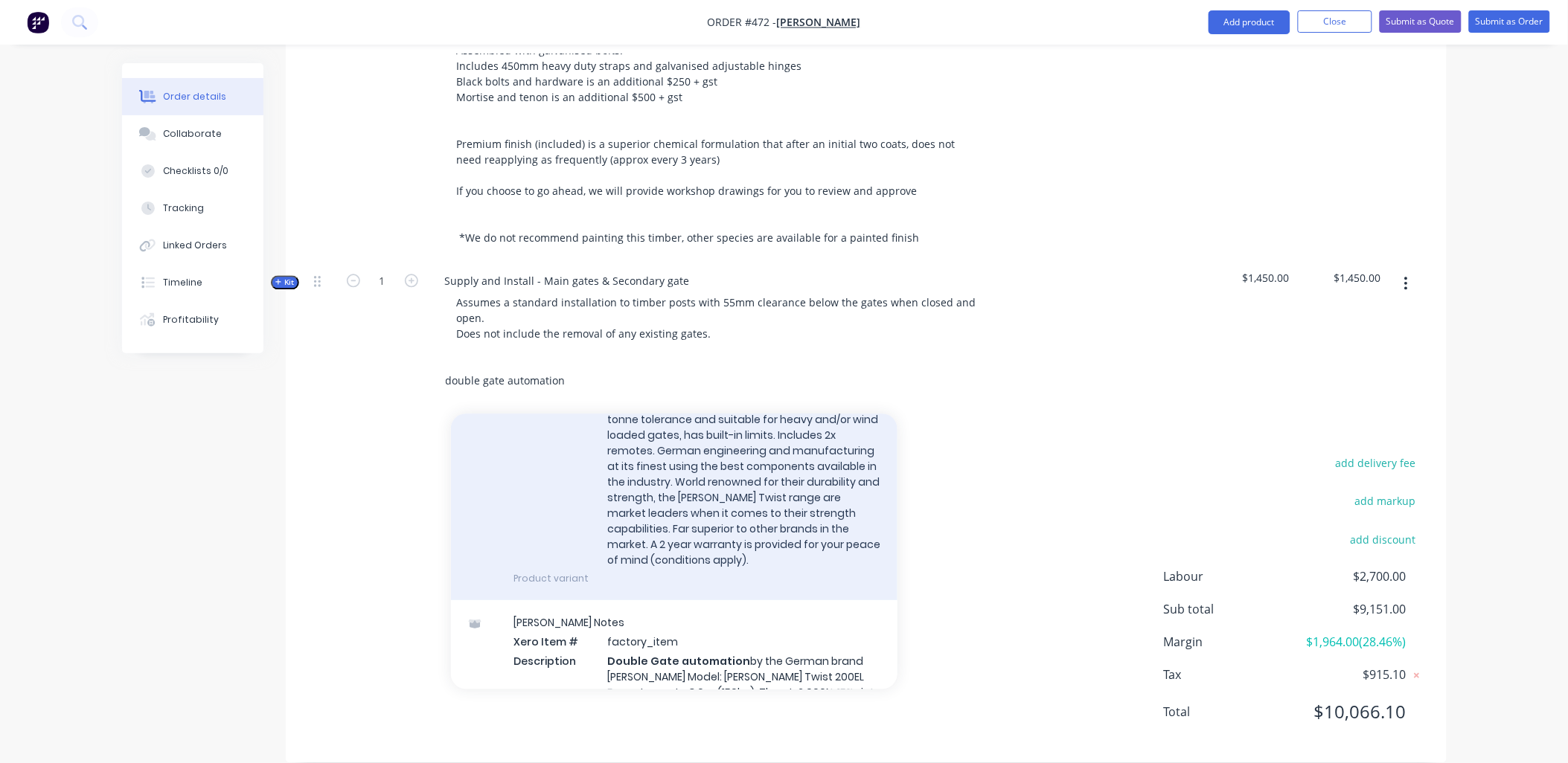
scroll to position [0, 0]
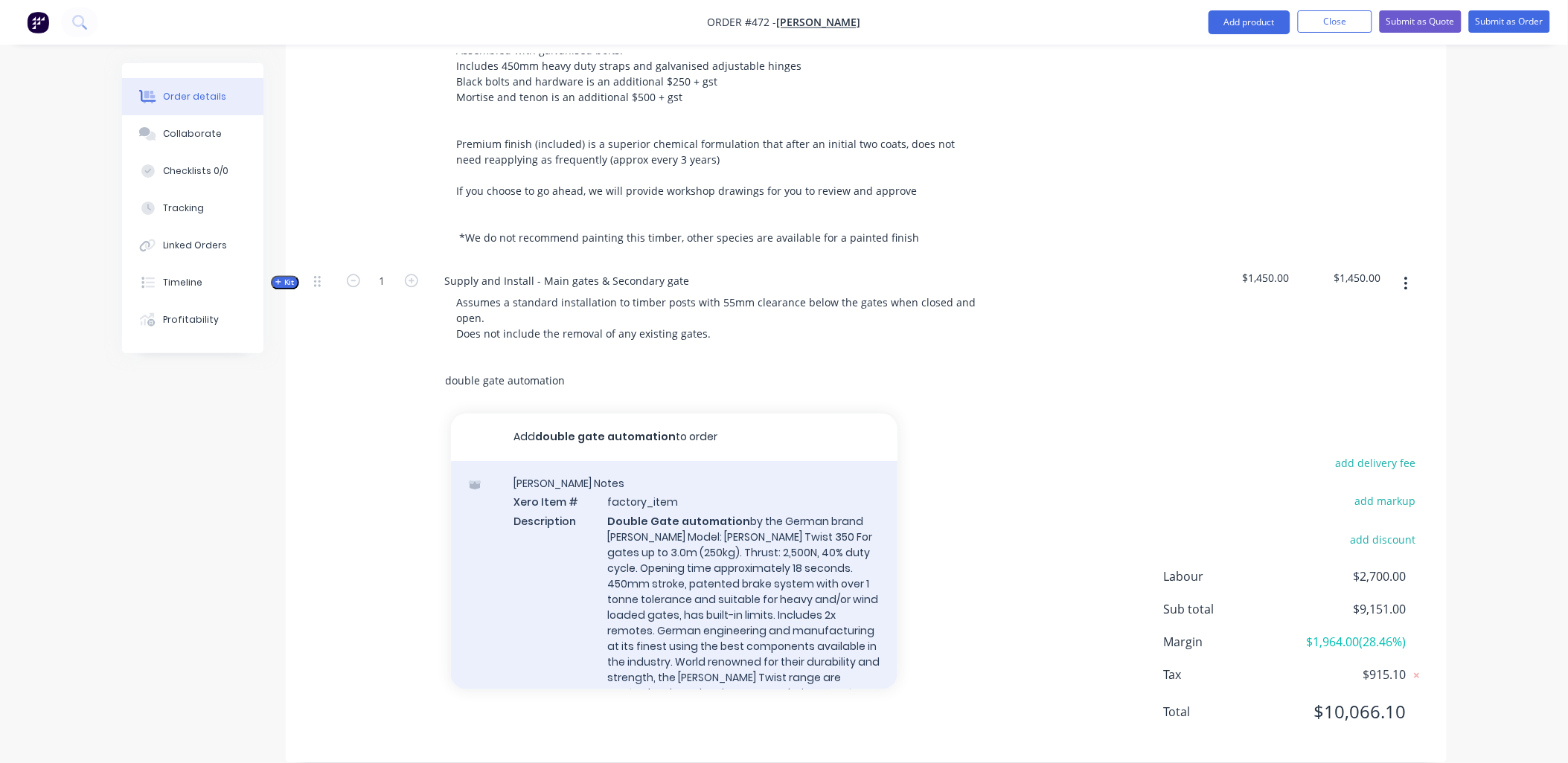
type input "double gate automation"
click at [620, 538] on div "Sommer Notes Xero Item # factory_item Description Double Gate automation by the…" at bounding box center [674, 621] width 447 height 319
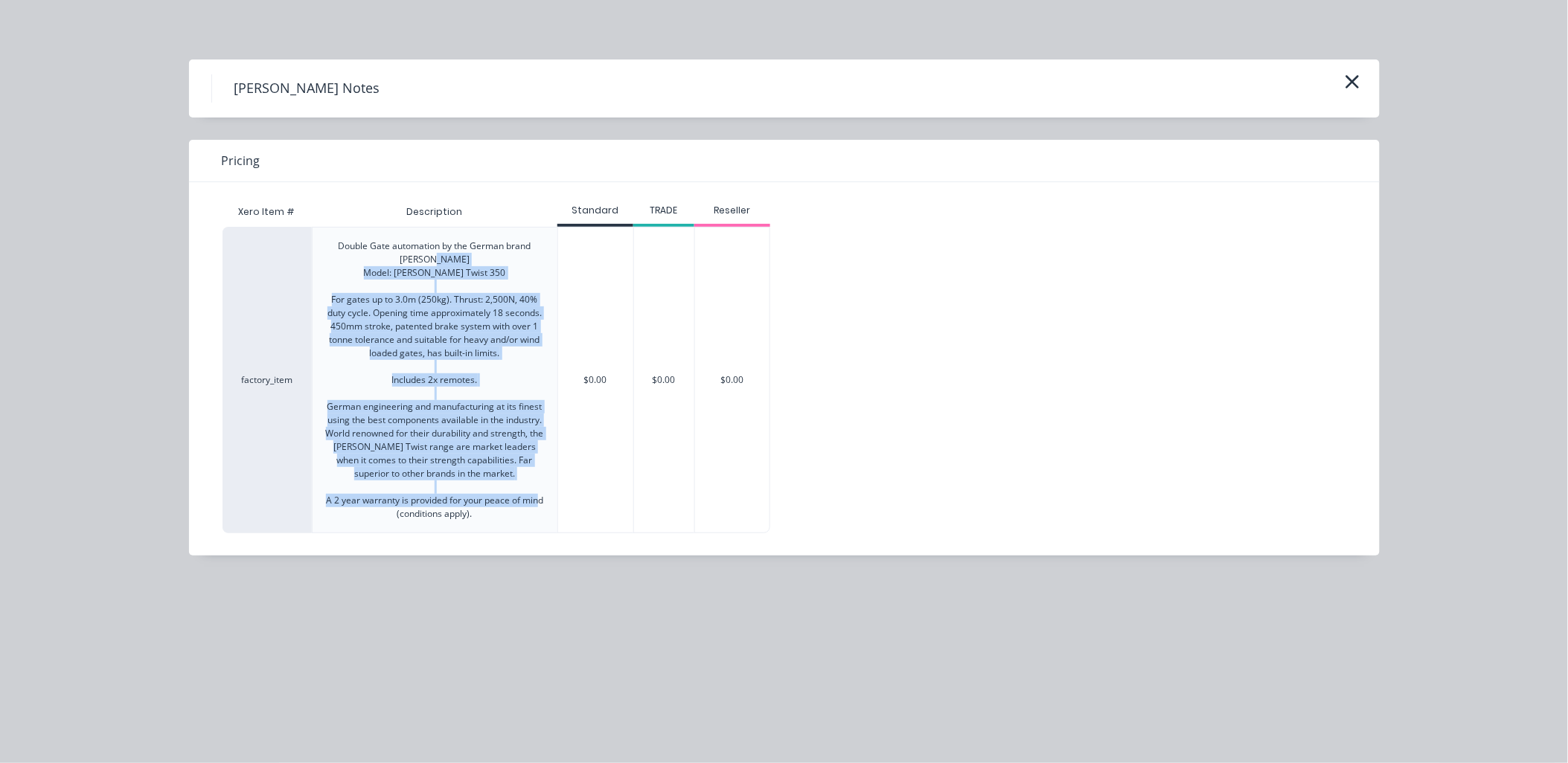
copy div "Model: SOMMER Twist 350 For gates up to 3.0m (250kg). Thrust: 2,500N, 40% duty …"
drag, startPoint x: 487, startPoint y: 517, endPoint x: 380, endPoint y: 272, distance: 267.3
click at [380, 272] on div "Double Gate automation by the German brand SOMMER Model: SOMMER Twist 350 For g…" at bounding box center [435, 381] width 221 height 282
click at [1356, 82] on icon "button" at bounding box center [1352, 81] width 16 height 21
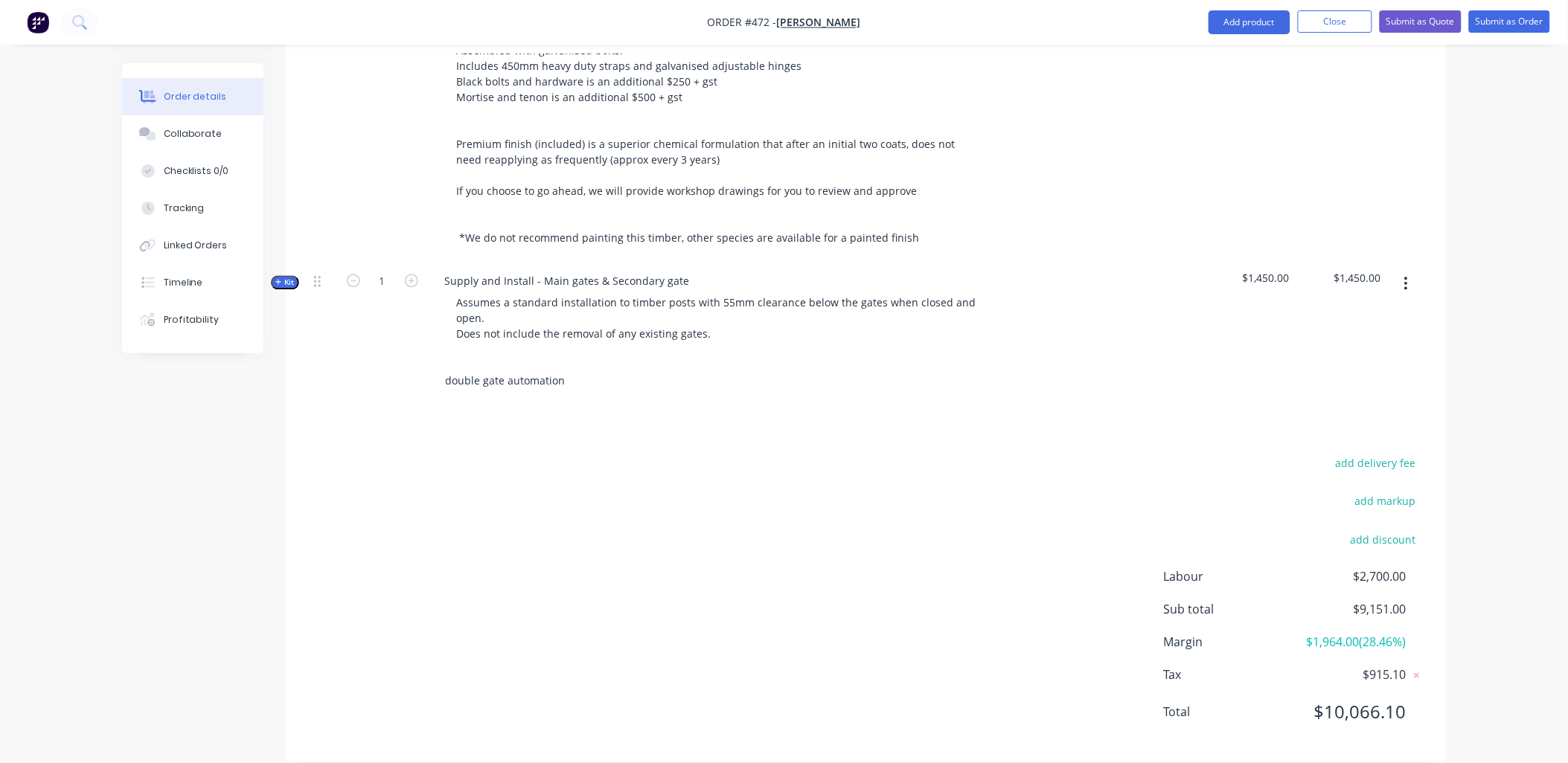
click at [574, 366] on input "double gate automation" at bounding box center [594, 381] width 298 height 29
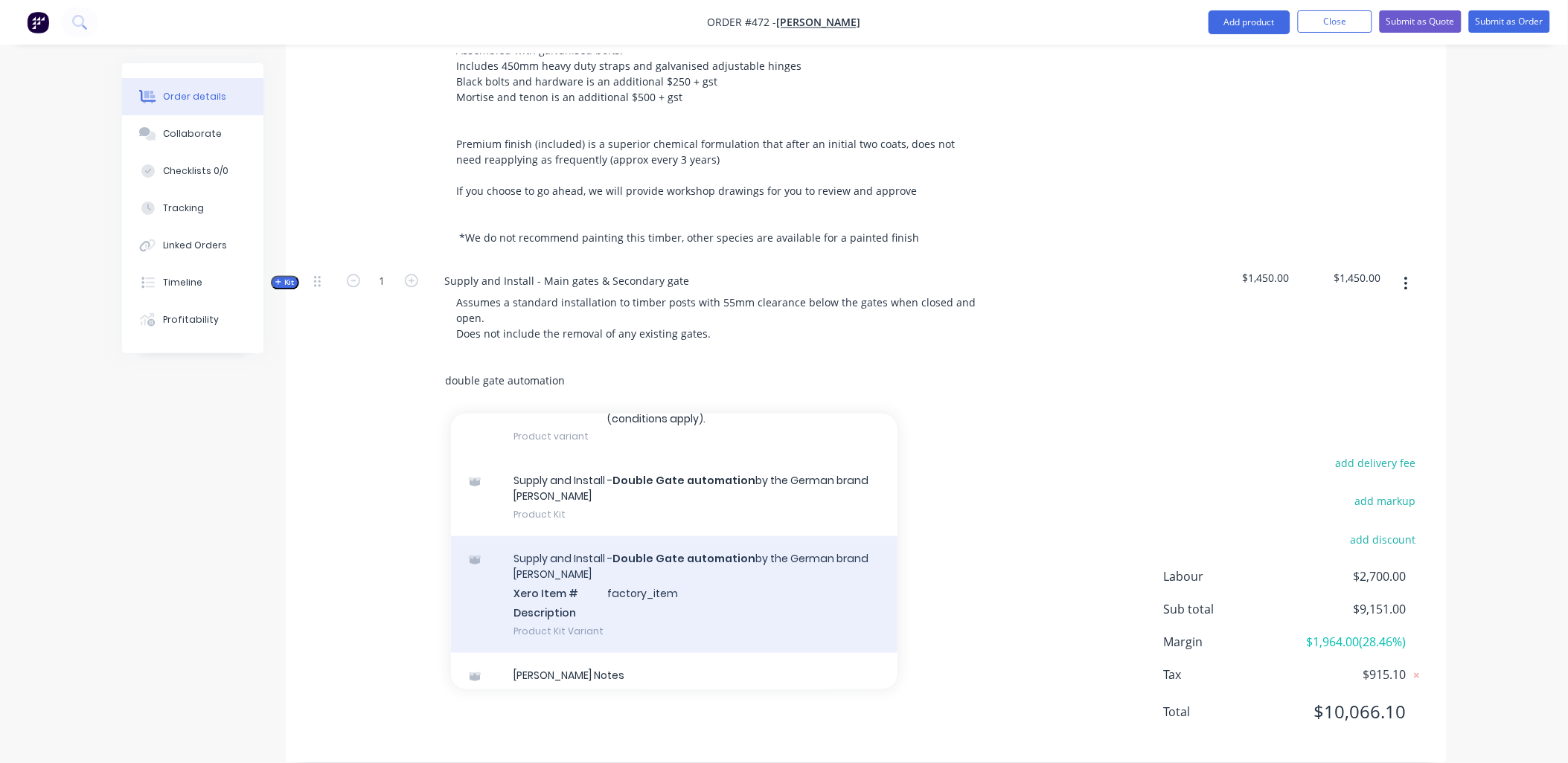
scroll to position [651, 0]
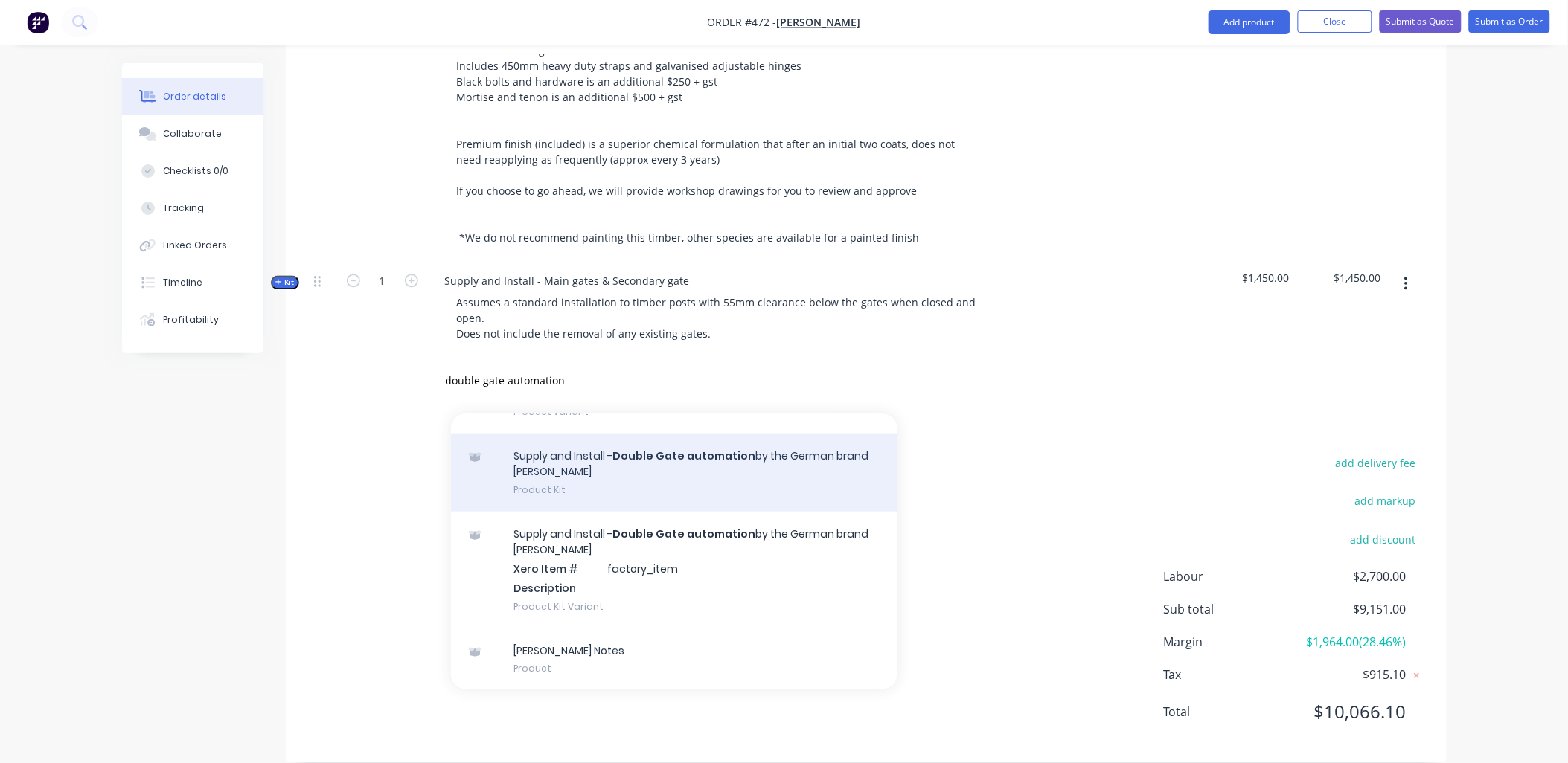
click at [634, 480] on div "Supply and Install - Double Gate automation by the German brand SOMMER Product …" at bounding box center [674, 472] width 447 height 78
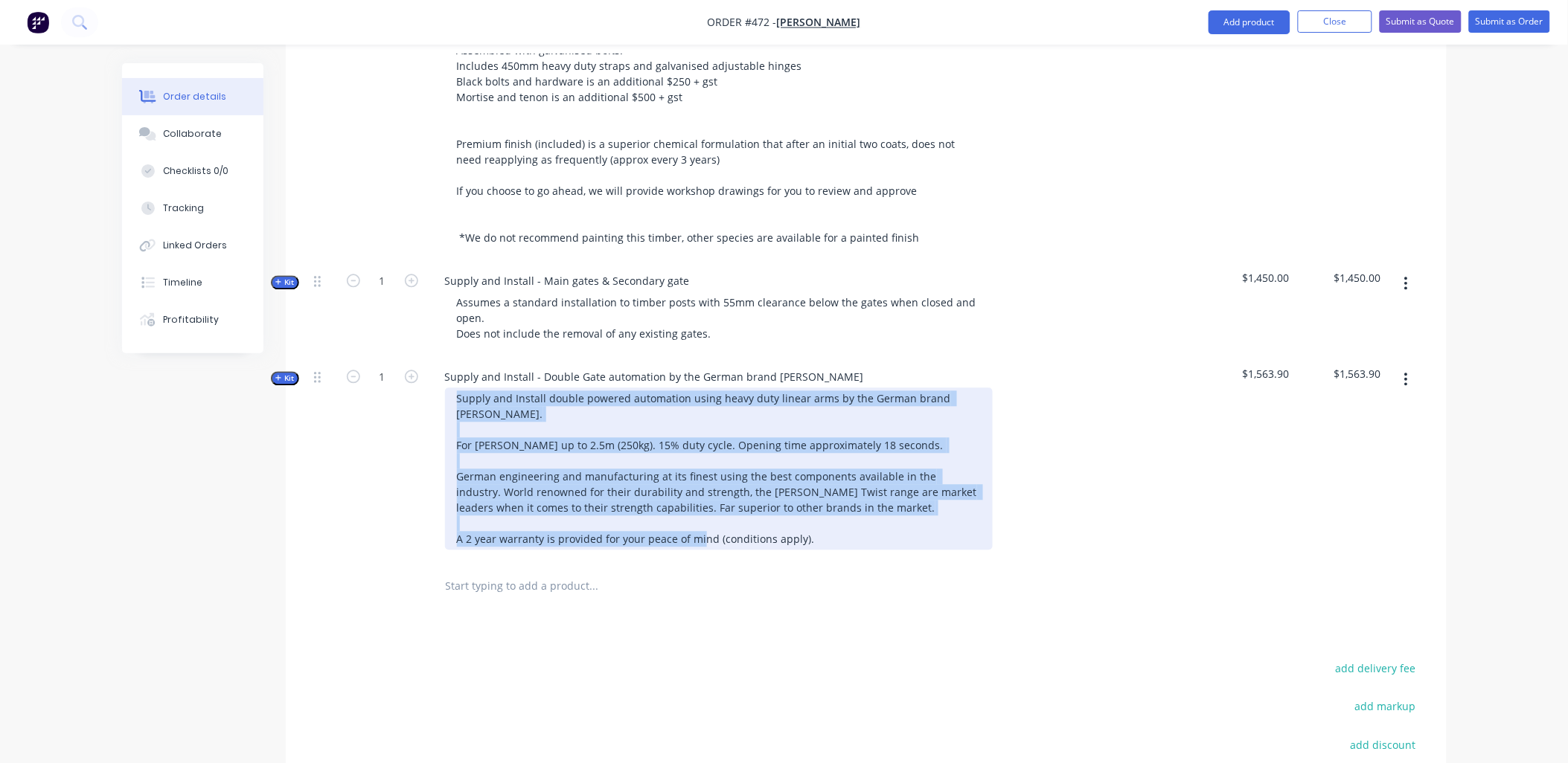
drag, startPoint x: 812, startPoint y: 518, endPoint x: 449, endPoint y: 367, distance: 393.2
click at [449, 388] on div "Supply and Install double powered automation using heavy duty linear arms by th…" at bounding box center [718, 469] width 547 height 162
paste div
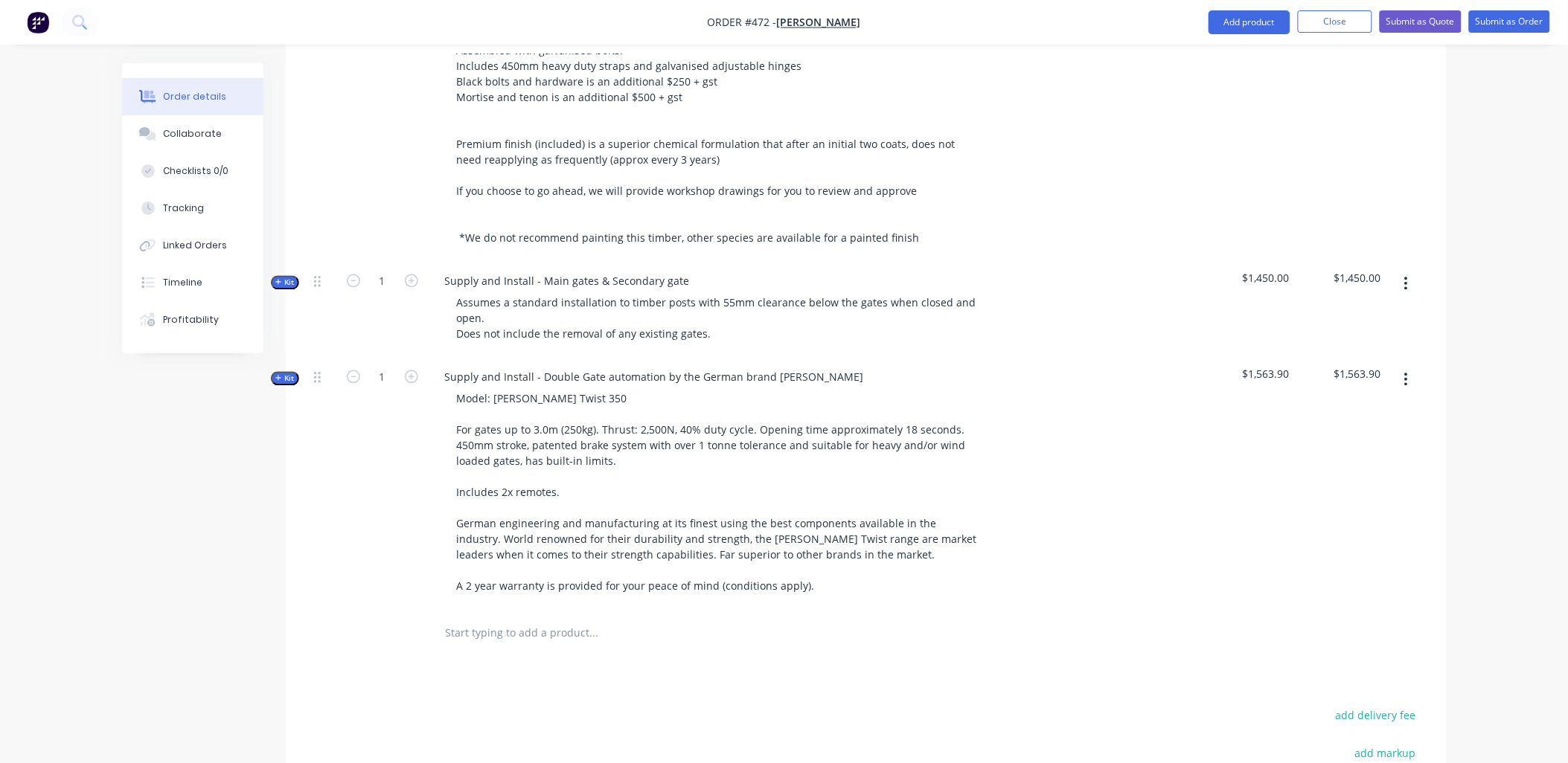
click at [390, 421] on div "1" at bounding box center [382, 483] width 89 height 252
click at [282, 373] on span "Kit" at bounding box center [285, 378] width 20 height 12
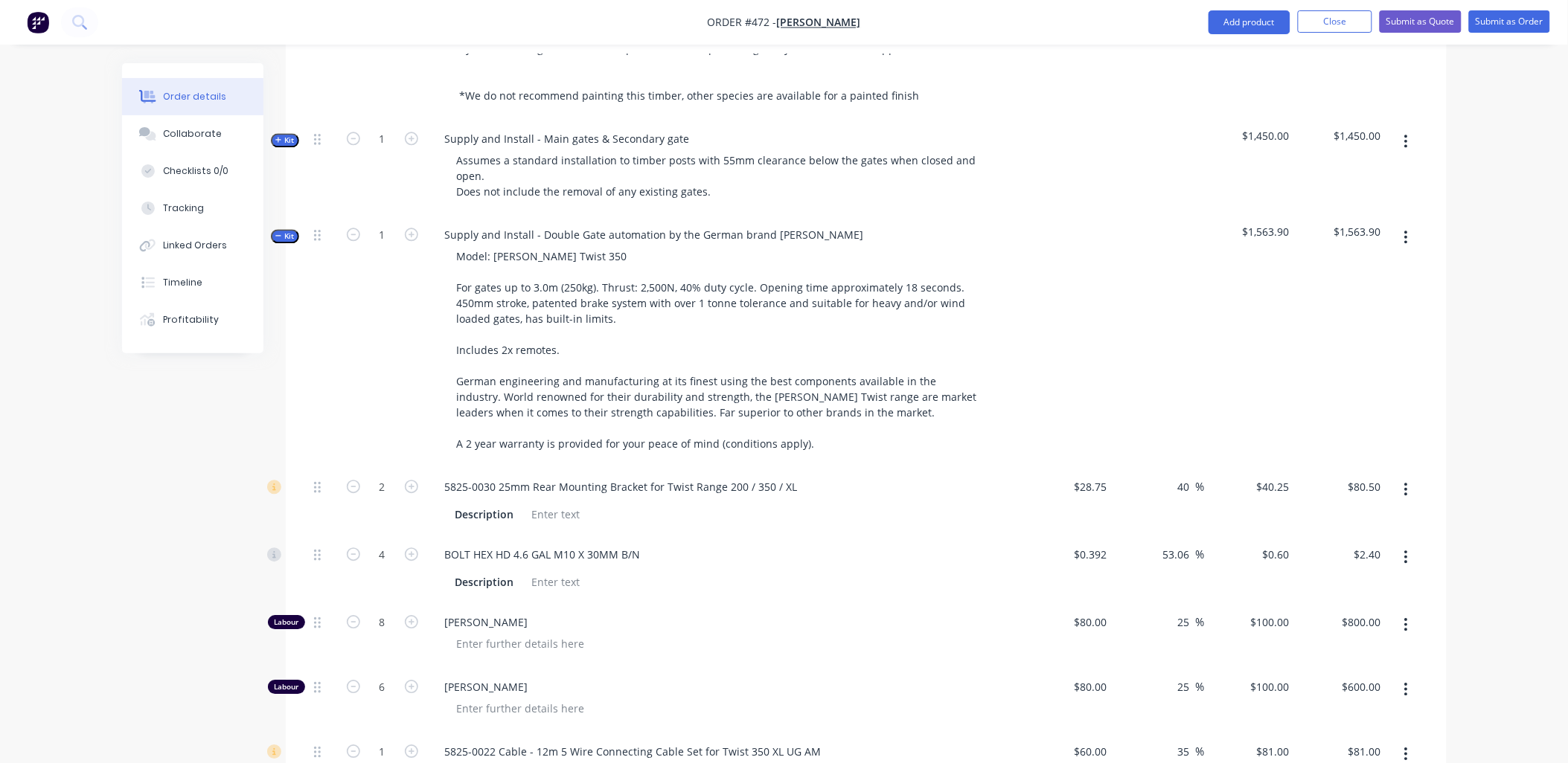
scroll to position [1348, 0]
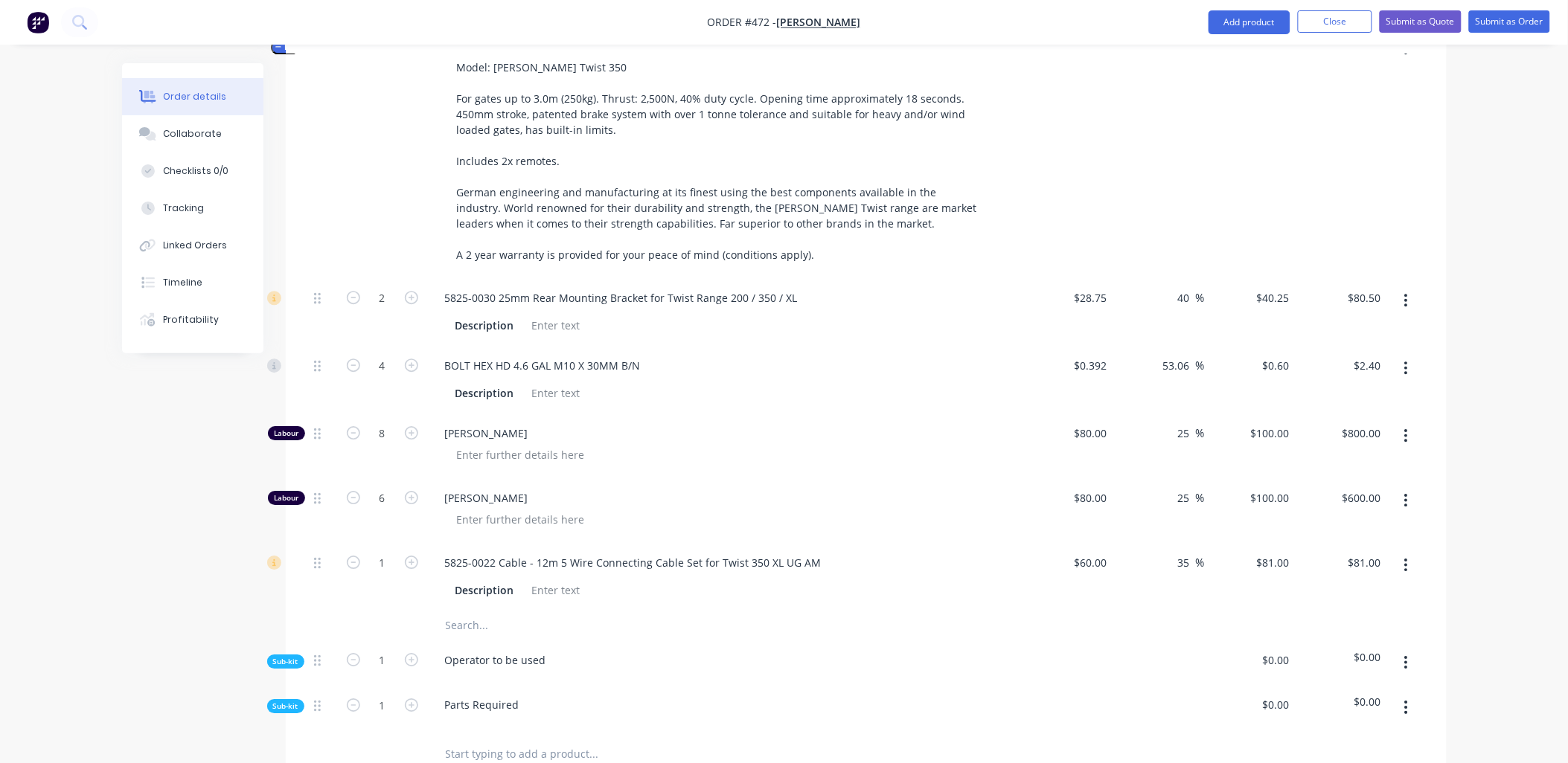
click at [281, 655] on div "Sub-kit" at bounding box center [286, 662] width 37 height 14
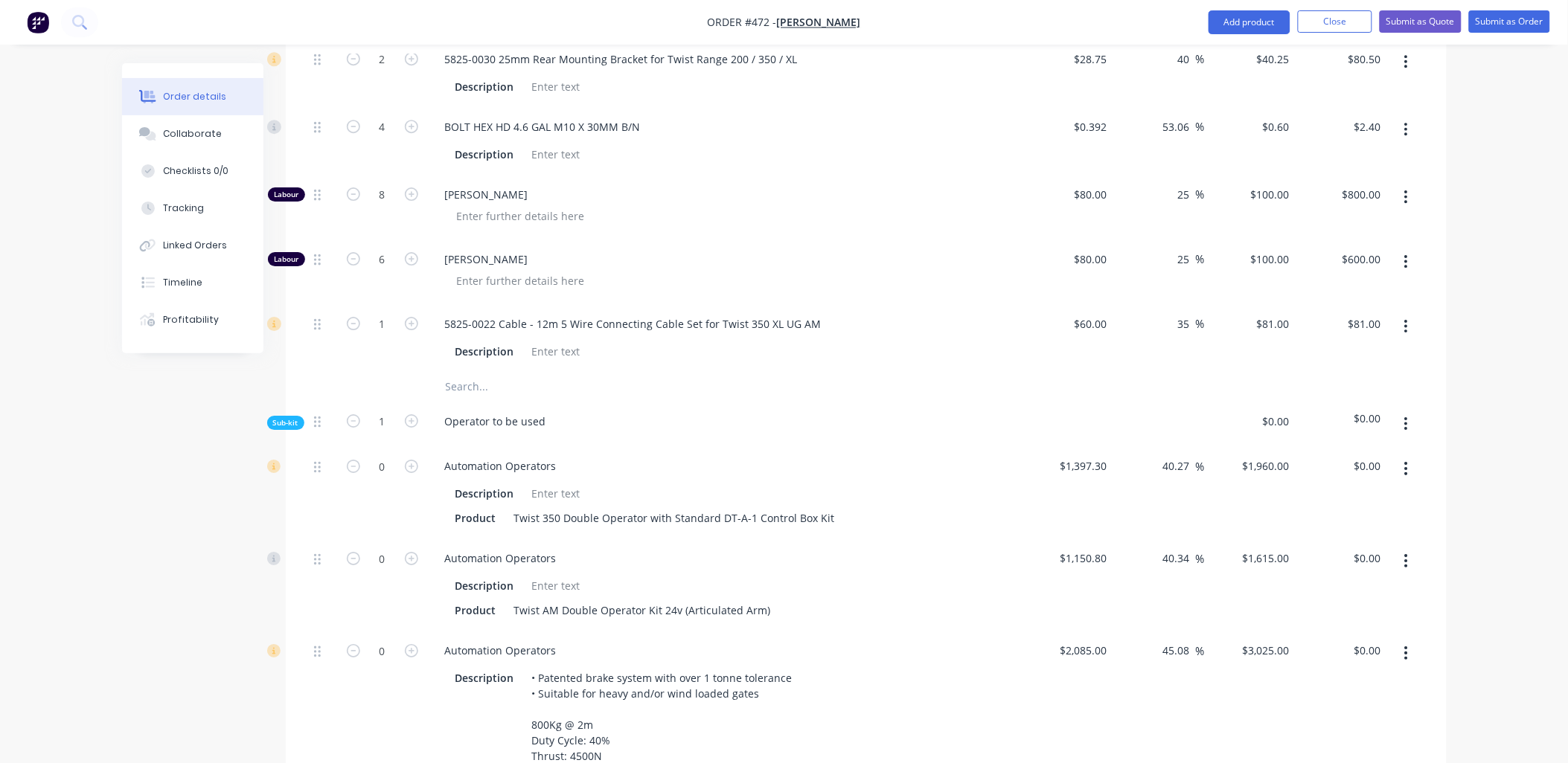
scroll to position [1596, 0]
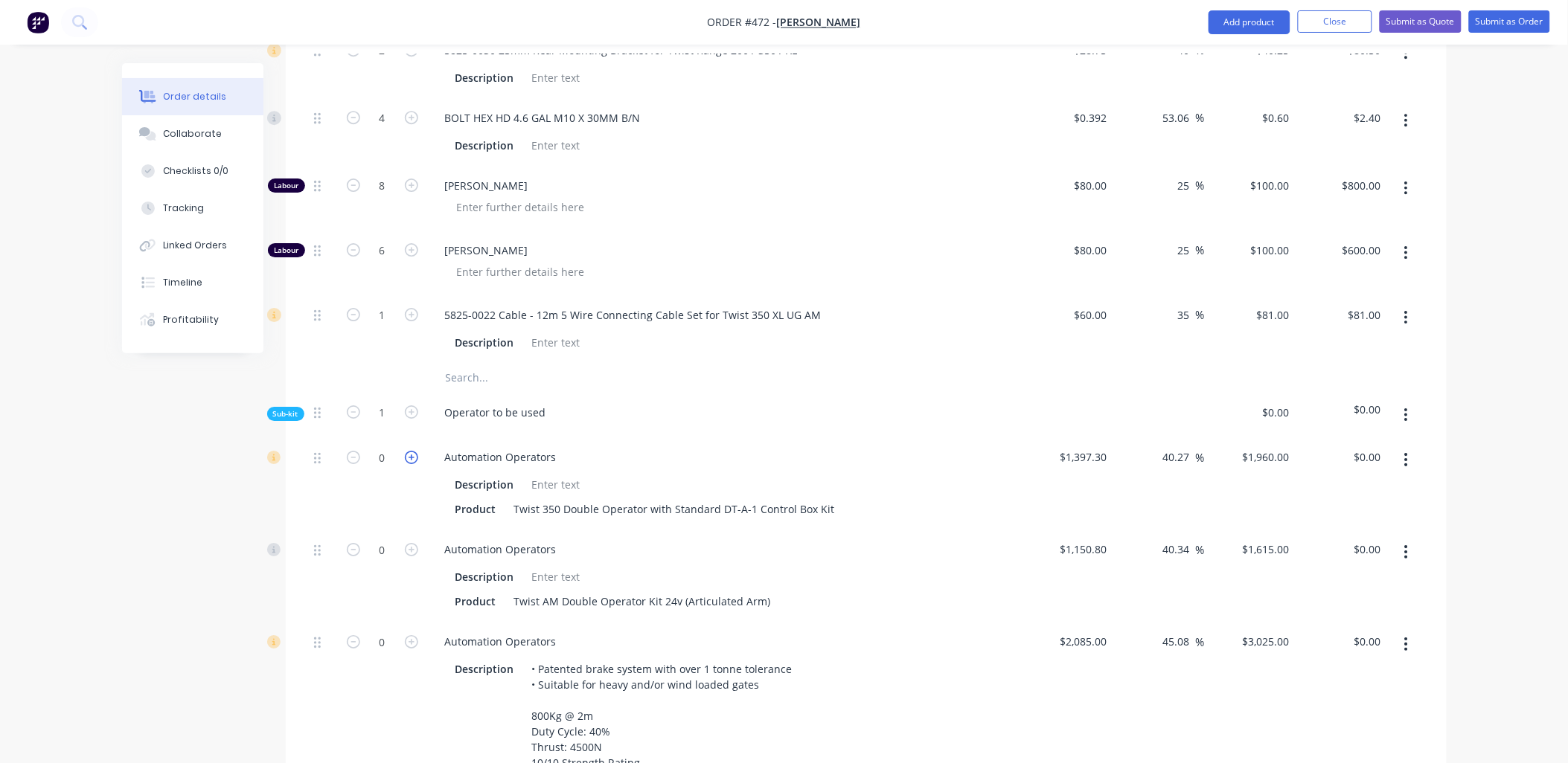
click at [407, 451] on icon "button" at bounding box center [411, 457] width 13 height 13
type input "1"
type input "$1,960.00"
click at [1172, 447] on input "40.27" at bounding box center [1178, 457] width 34 height 21
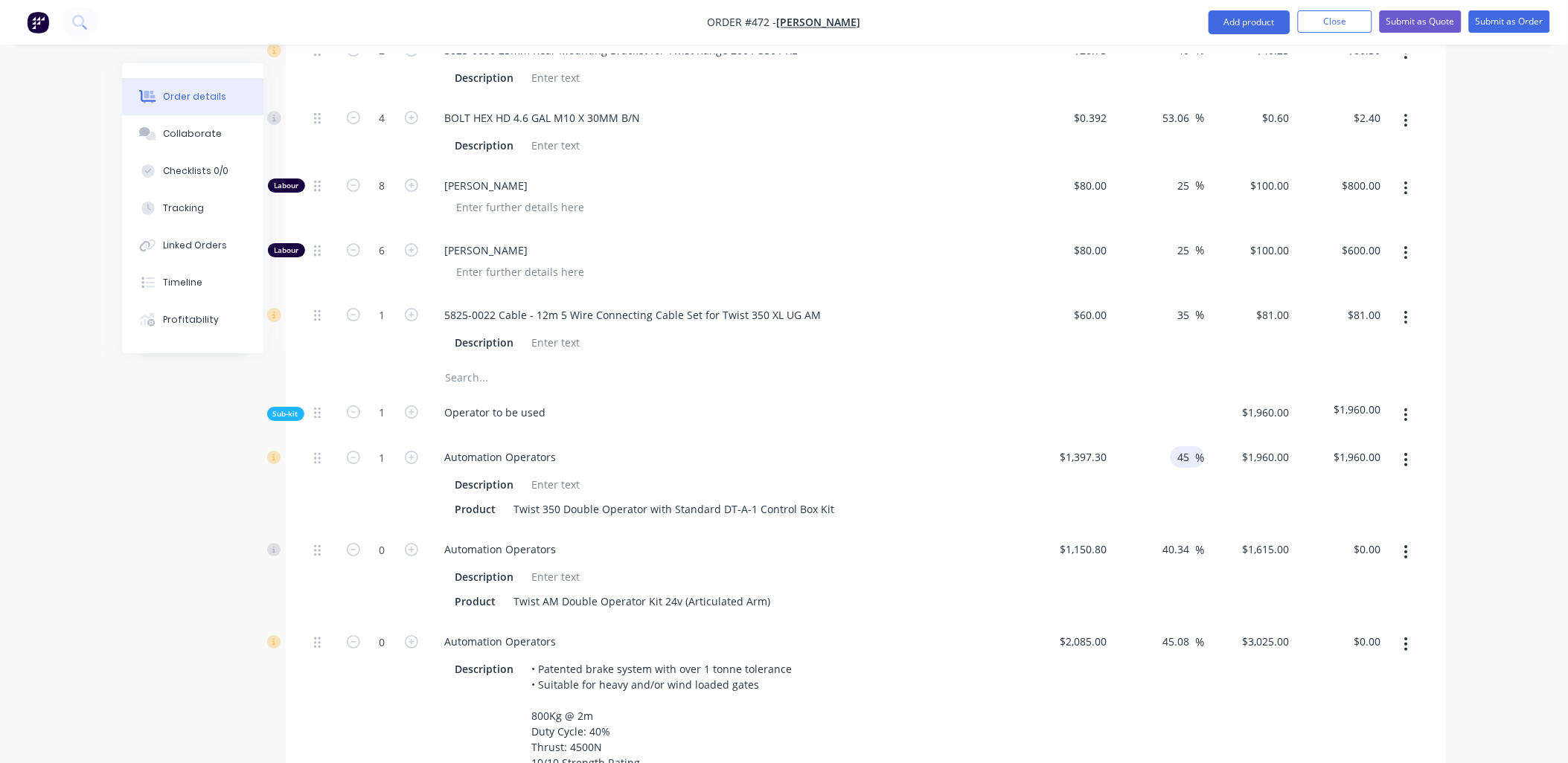
type input "45"
type input "$2,026.085"
type input "$2,026.09"
click at [1163, 393] on div at bounding box center [1159, 415] width 92 height 45
click at [1408, 544] on icon "button" at bounding box center [1406, 552] width 4 height 16
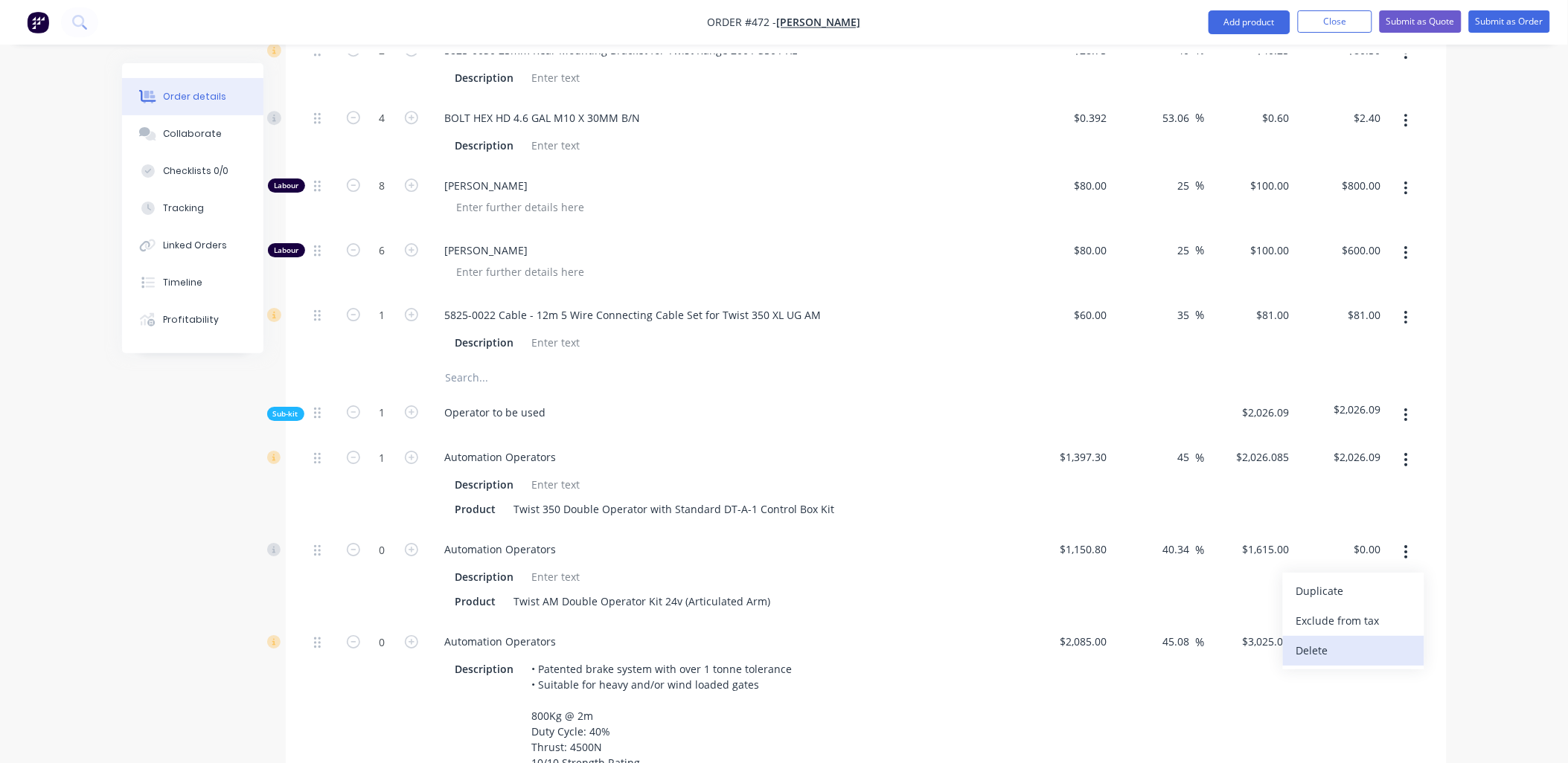
click at [1367, 640] on div "Delete" at bounding box center [1353, 651] width 115 height 21
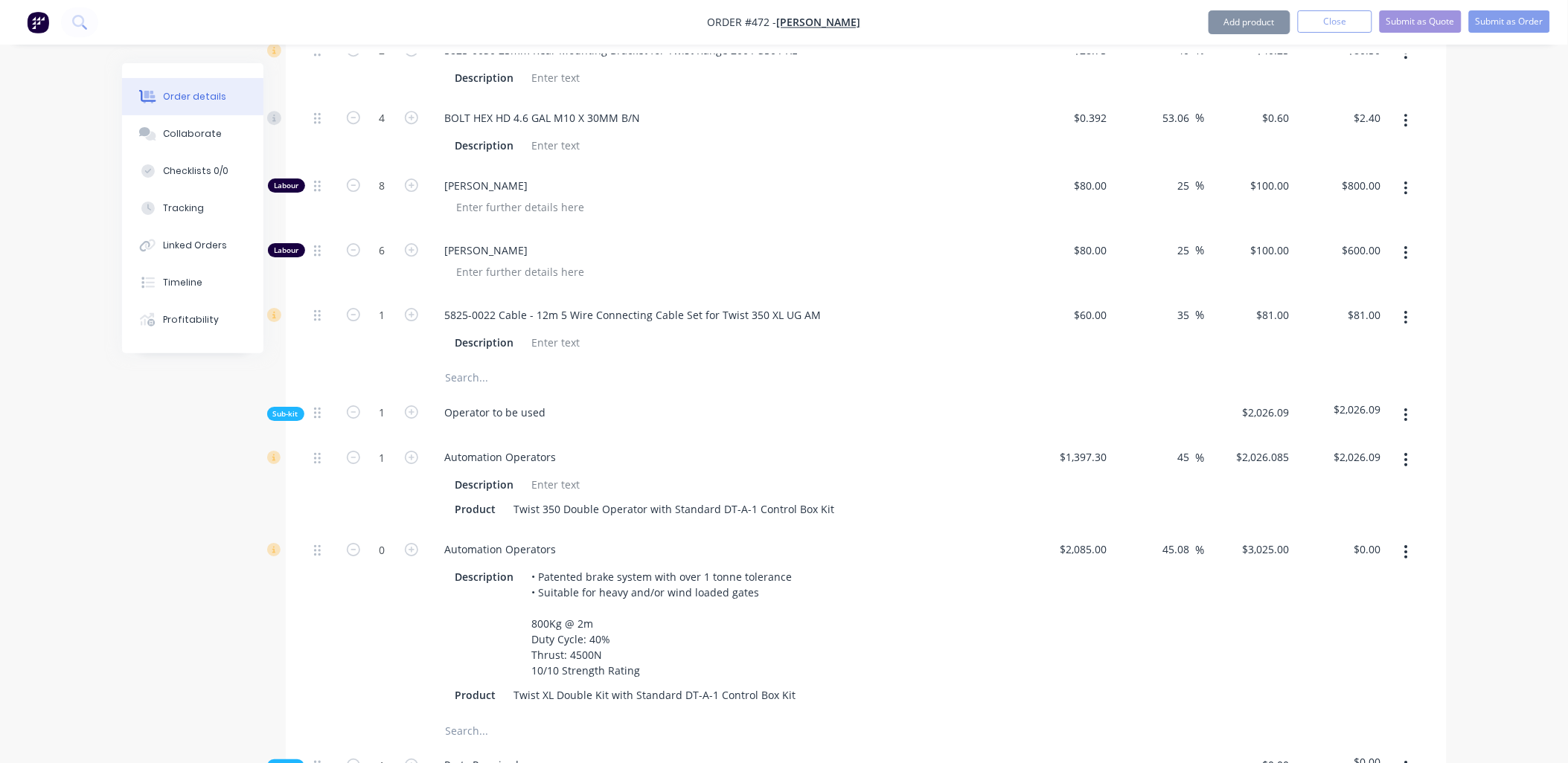
click at [1407, 544] on icon "button" at bounding box center [1406, 552] width 4 height 16
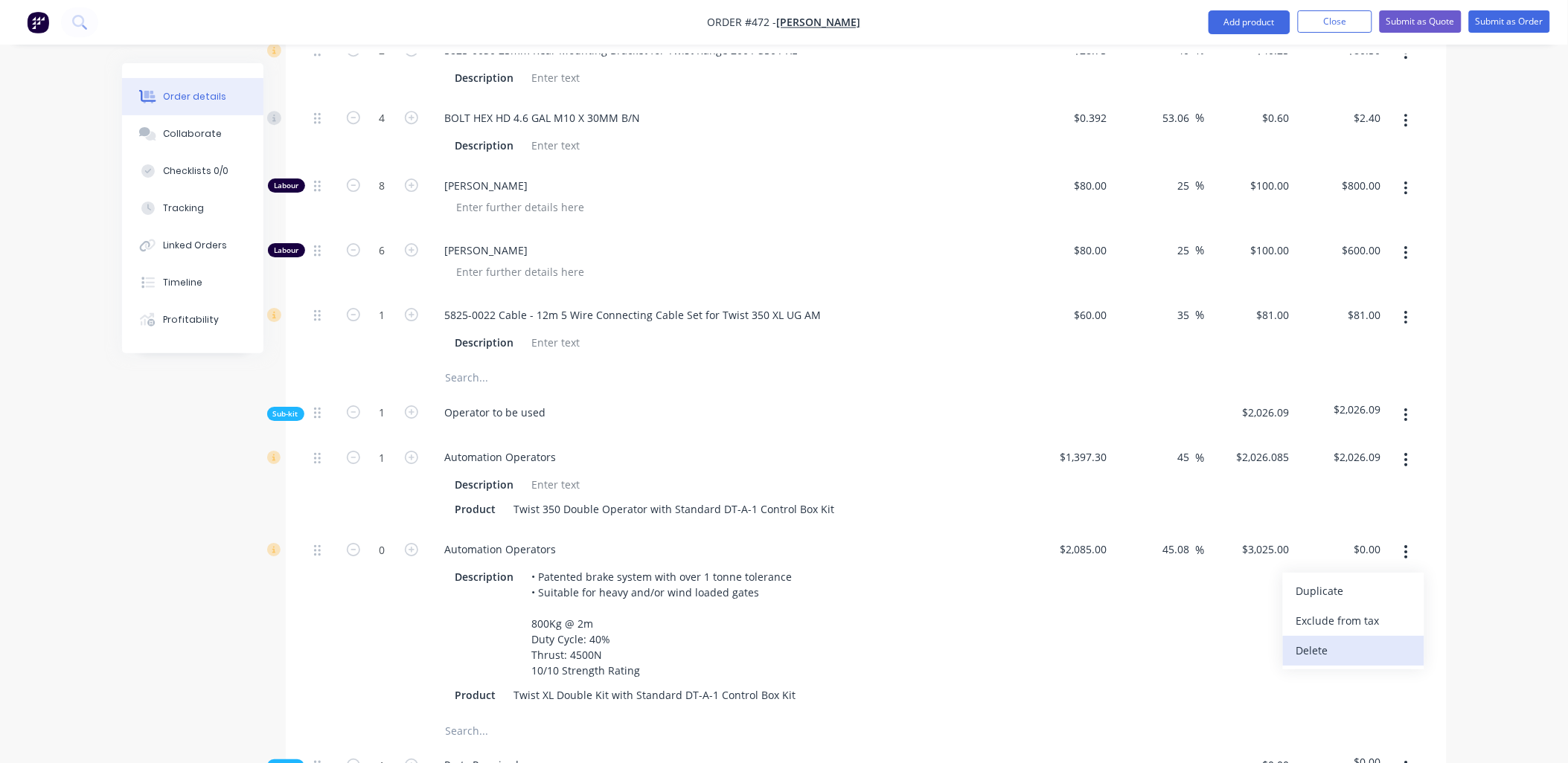
click at [1347, 640] on div "Delete" at bounding box center [1353, 651] width 115 height 21
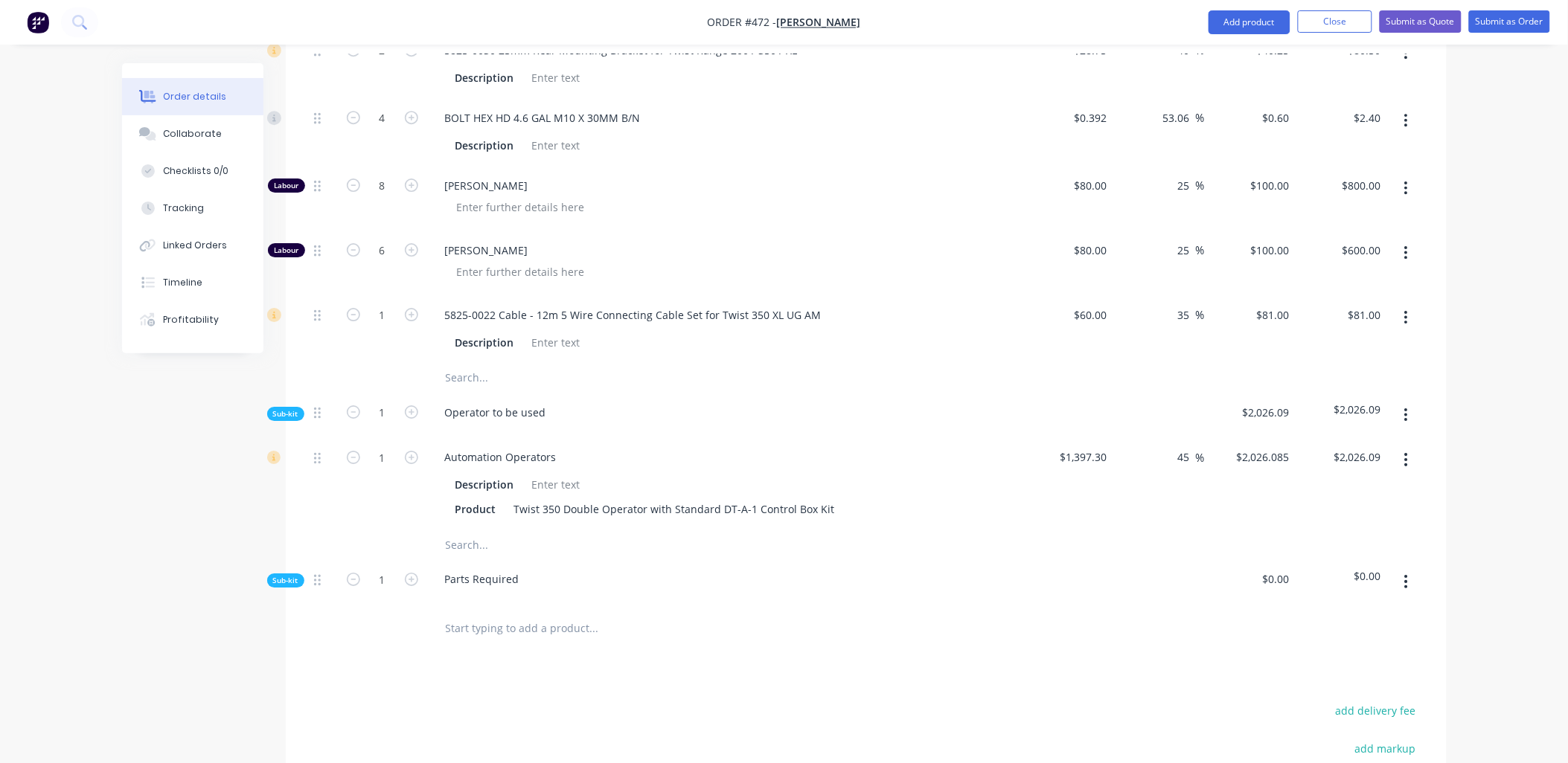
click at [1402, 569] on button "button" at bounding box center [1406, 582] width 35 height 27
click at [1357, 640] on div "Delete" at bounding box center [1353, 651] width 115 height 21
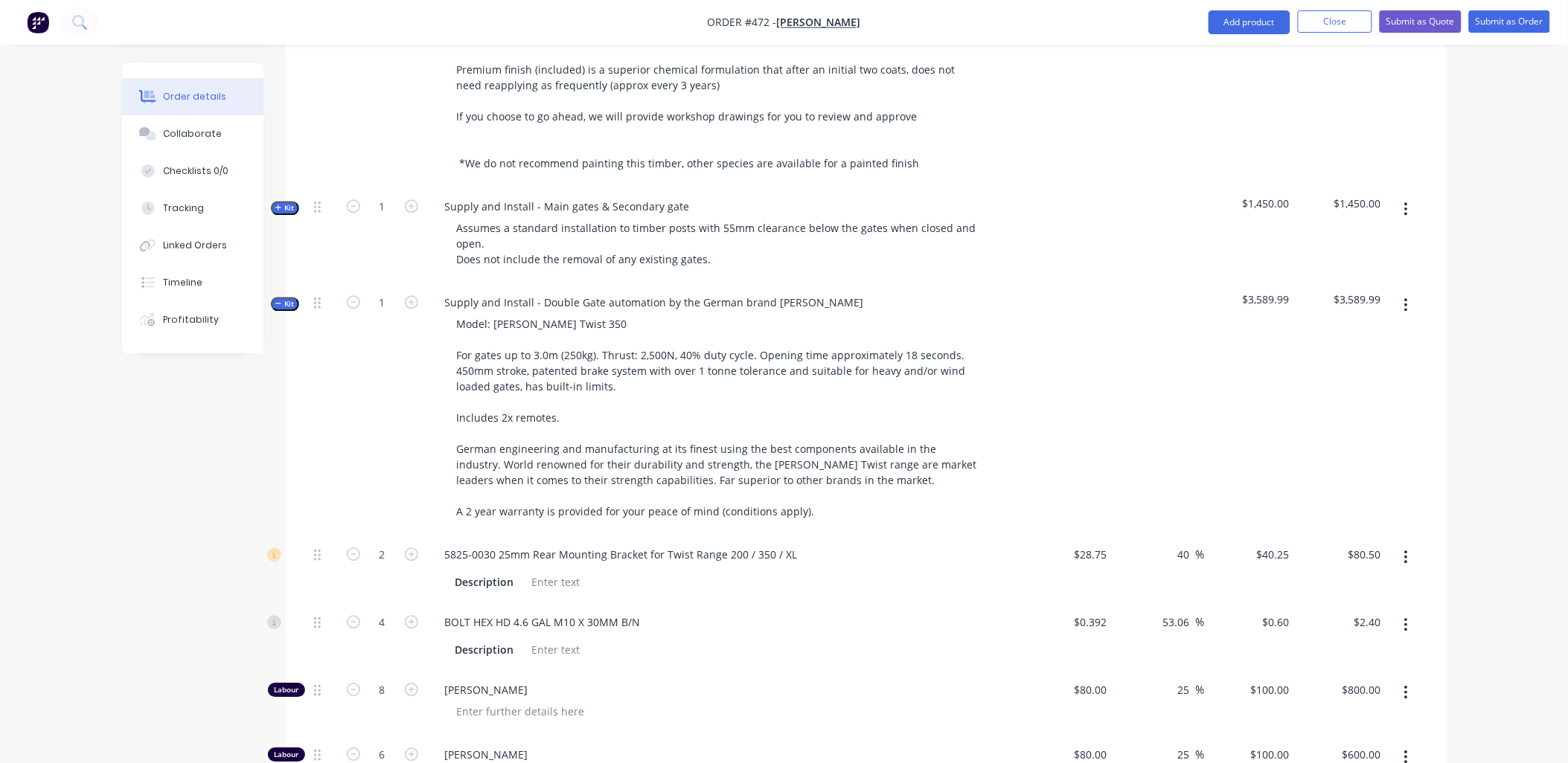
scroll to position [1181, 0]
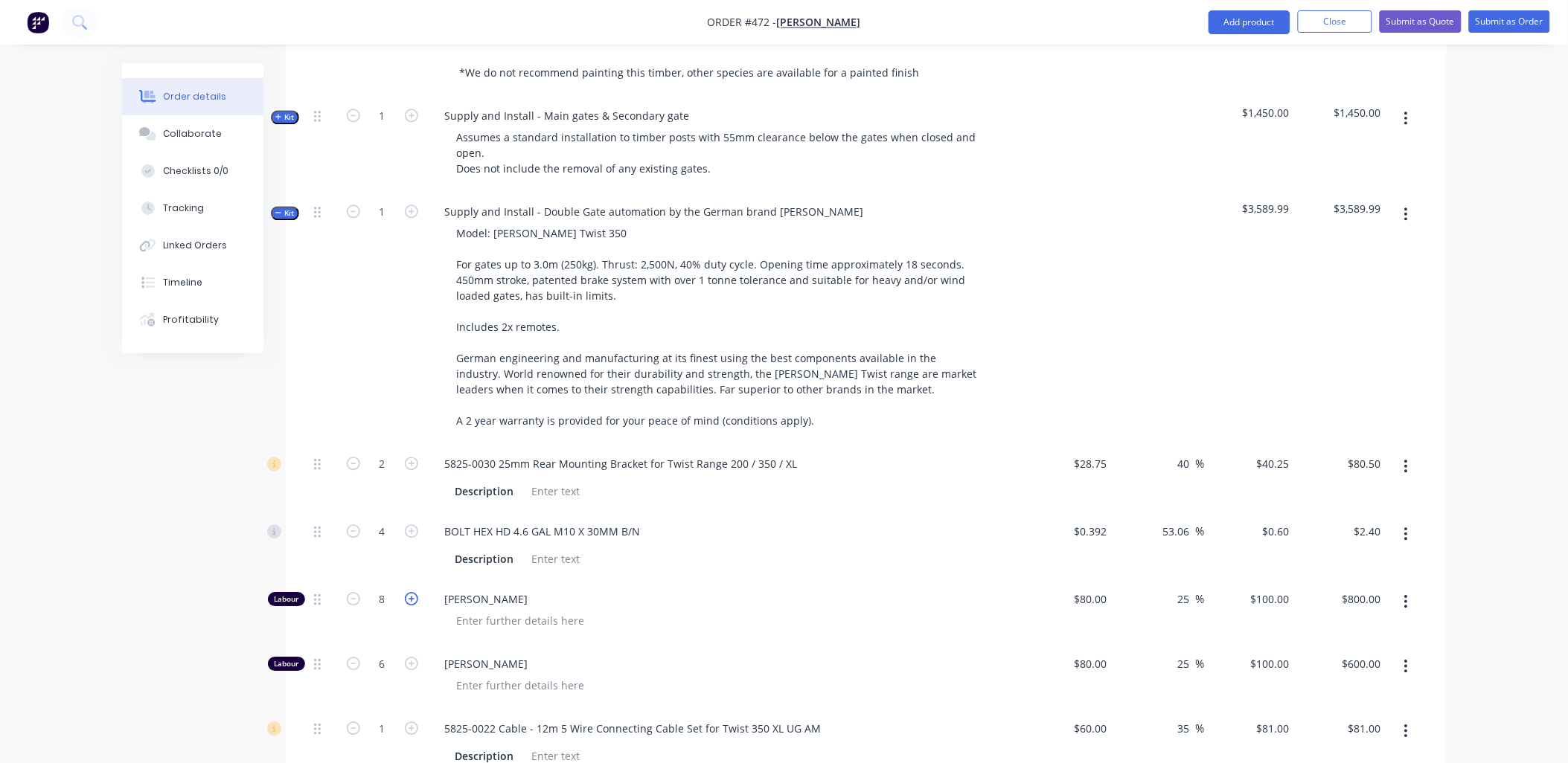
click at [413, 592] on icon "button" at bounding box center [411, 598] width 13 height 13
type input "9"
type input "$900.00"
click at [292, 208] on span "Kit" at bounding box center [285, 213] width 20 height 12
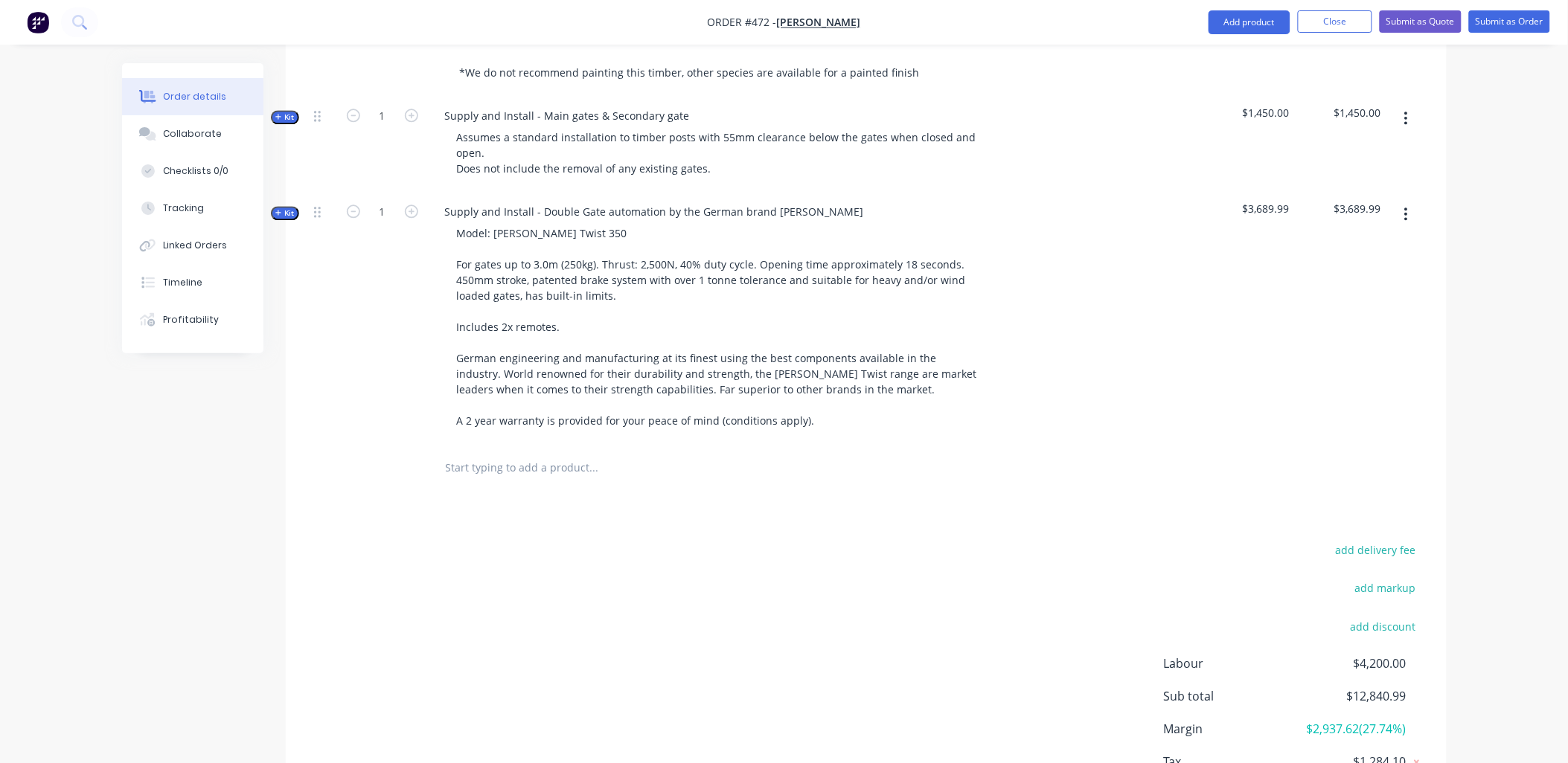
click at [480, 453] on input "text" at bounding box center [594, 467] width 298 height 29
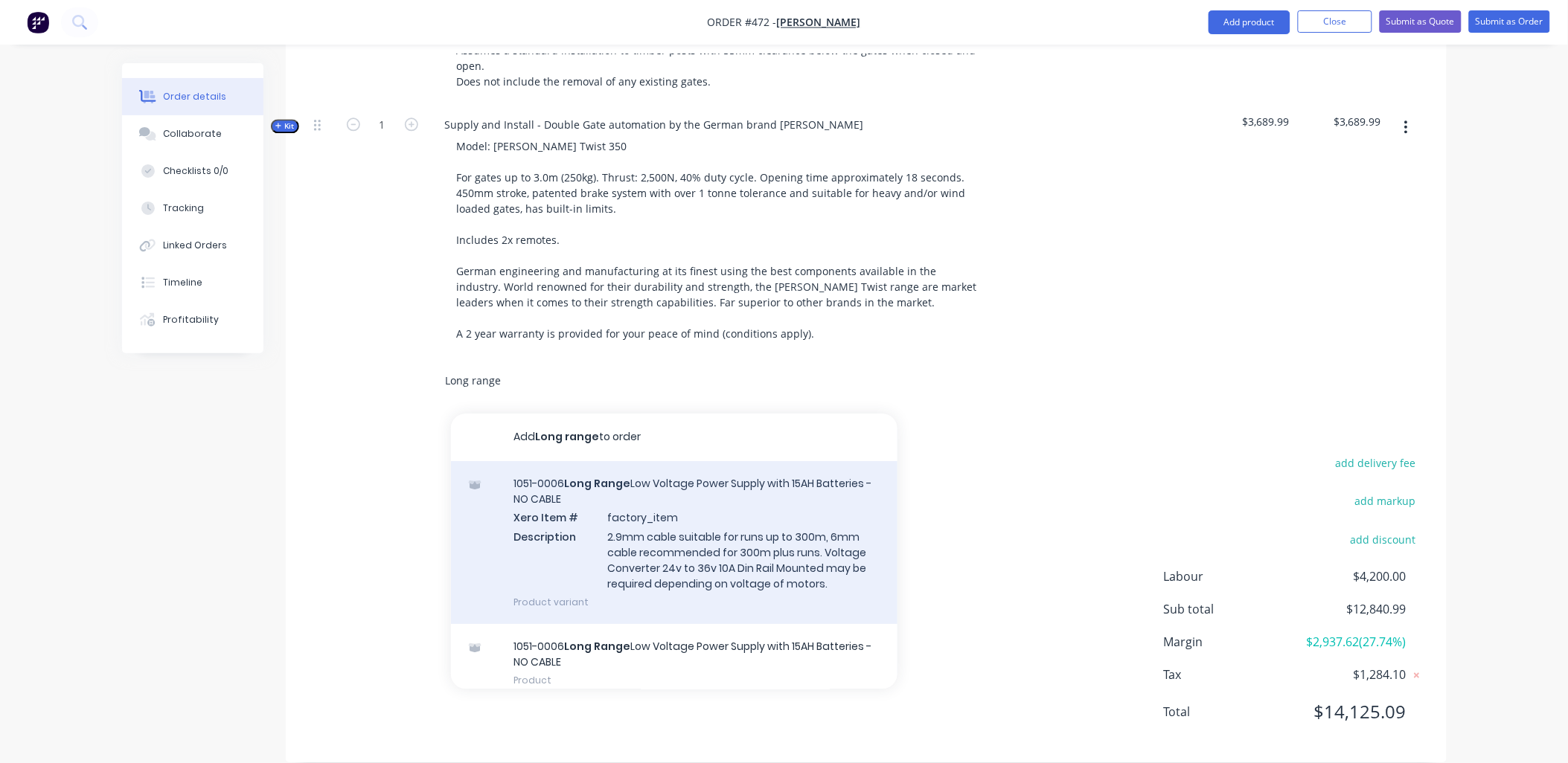
scroll to position [12, 0]
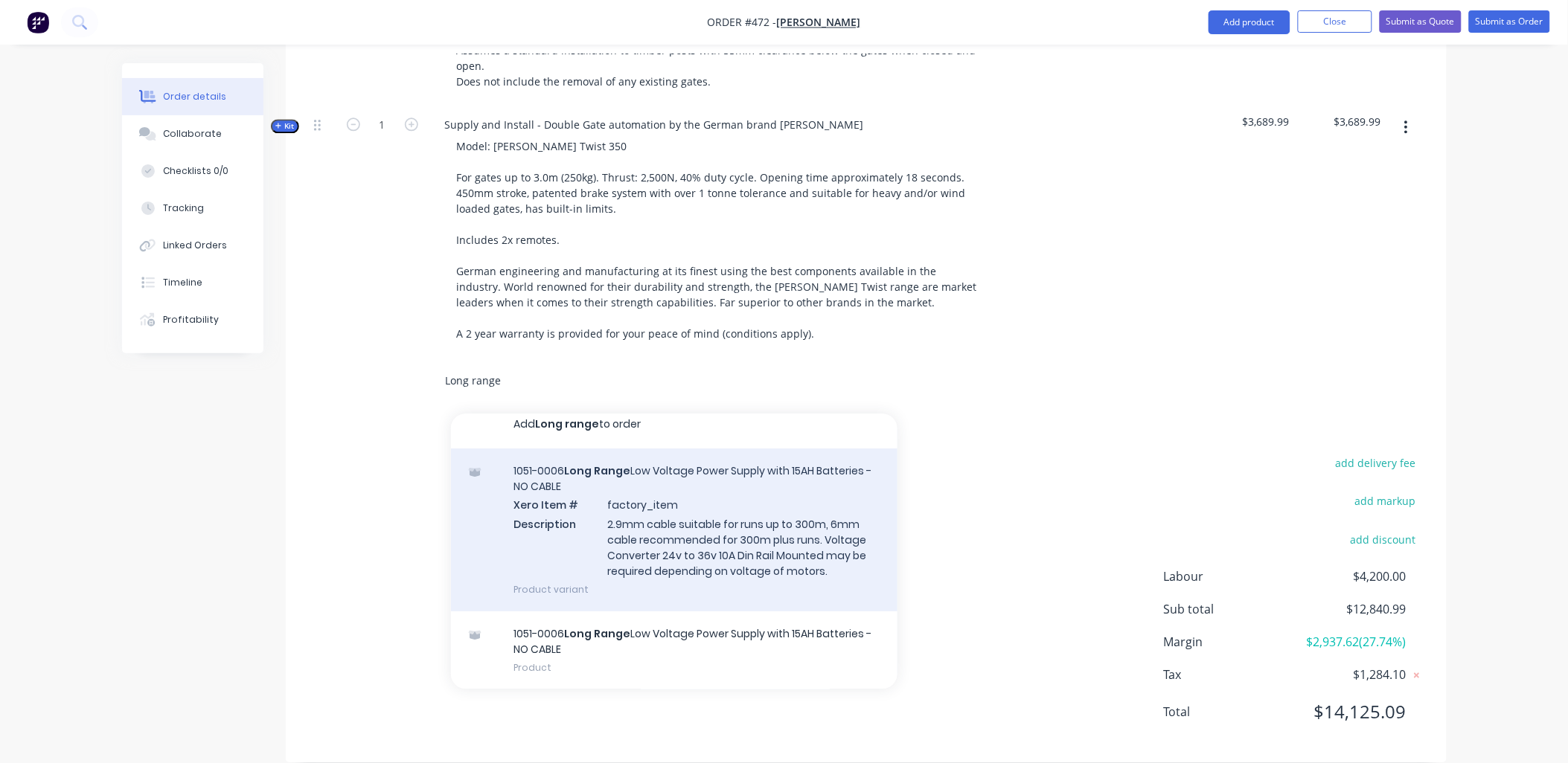
type input "Long range"
click at [596, 542] on div "1051-0006 Long Range Low Voltage Power Supply with 15AH Batteries - NO CABLE Xe…" at bounding box center [674, 529] width 447 height 163
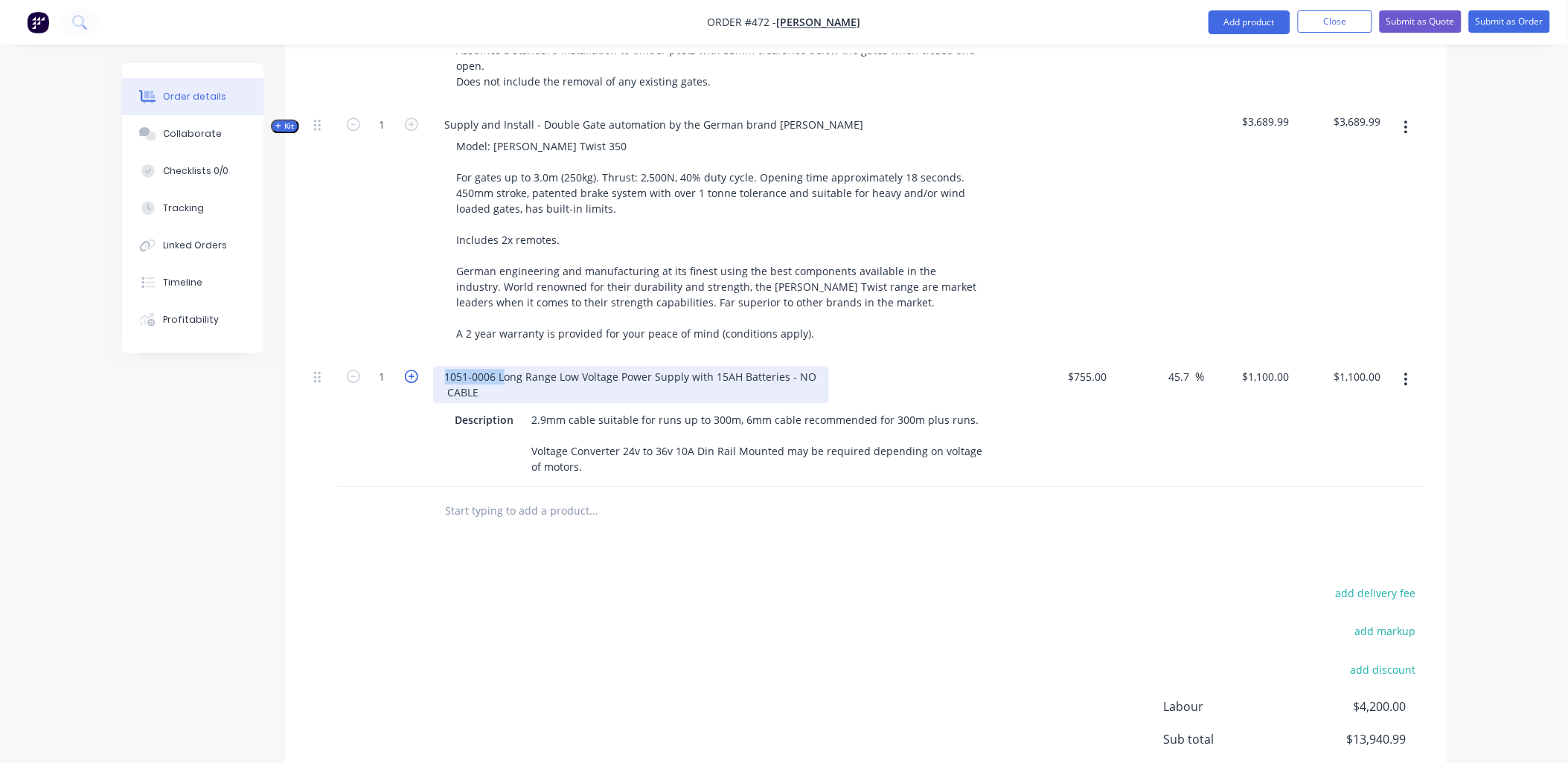
drag, startPoint x: 501, startPoint y: 350, endPoint x: 405, endPoint y: 350, distance: 96.0
click at [405, 357] on div "1 1051-0006 Long Range Low Voltage Power Supply with 15AH Batteries - NO CABLE …" at bounding box center [866, 423] width 1116 height 130
click at [390, 440] on div "1" at bounding box center [382, 423] width 89 height 130
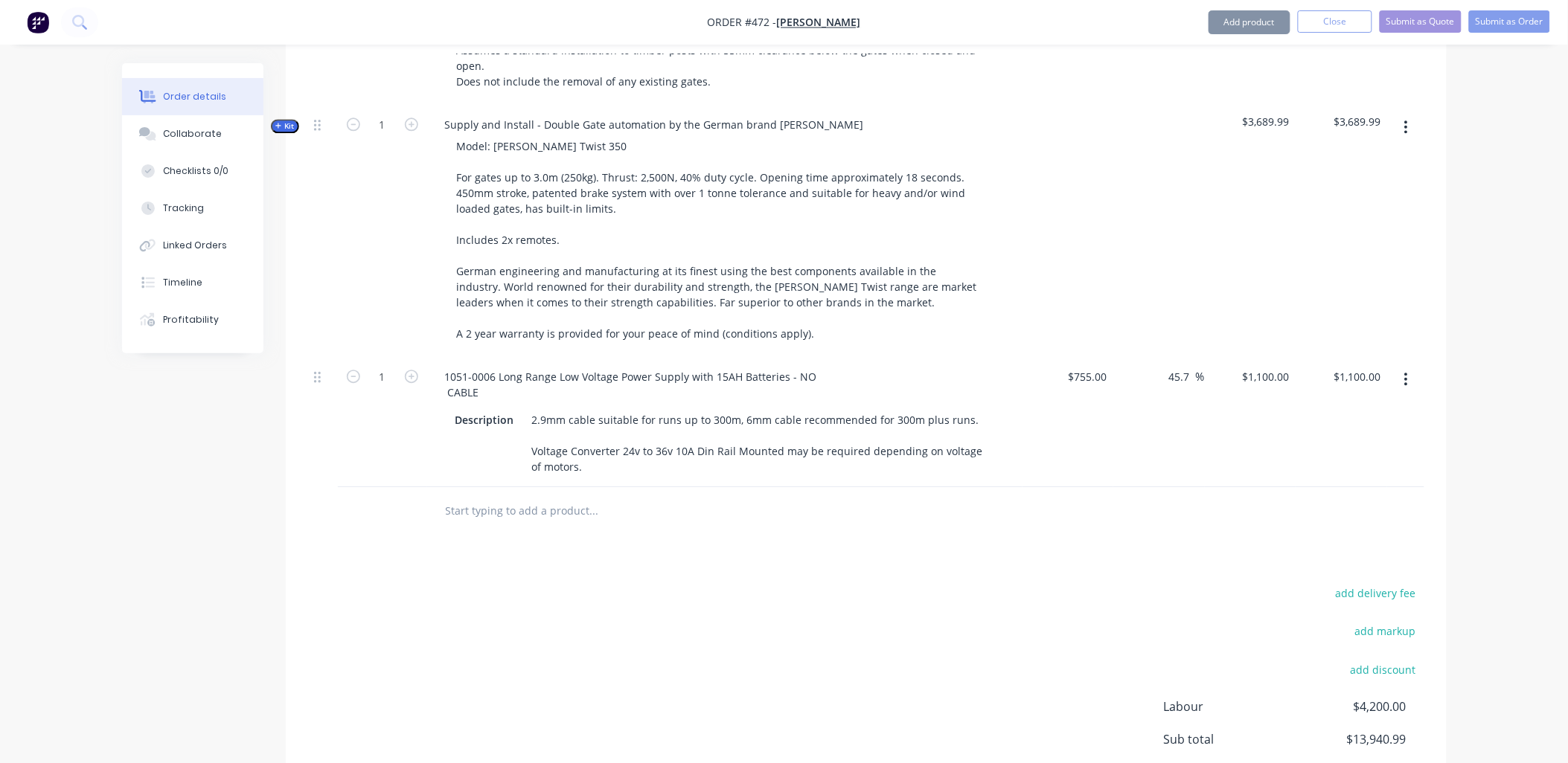
click at [521, 502] on input "text" at bounding box center [594, 511] width 298 height 29
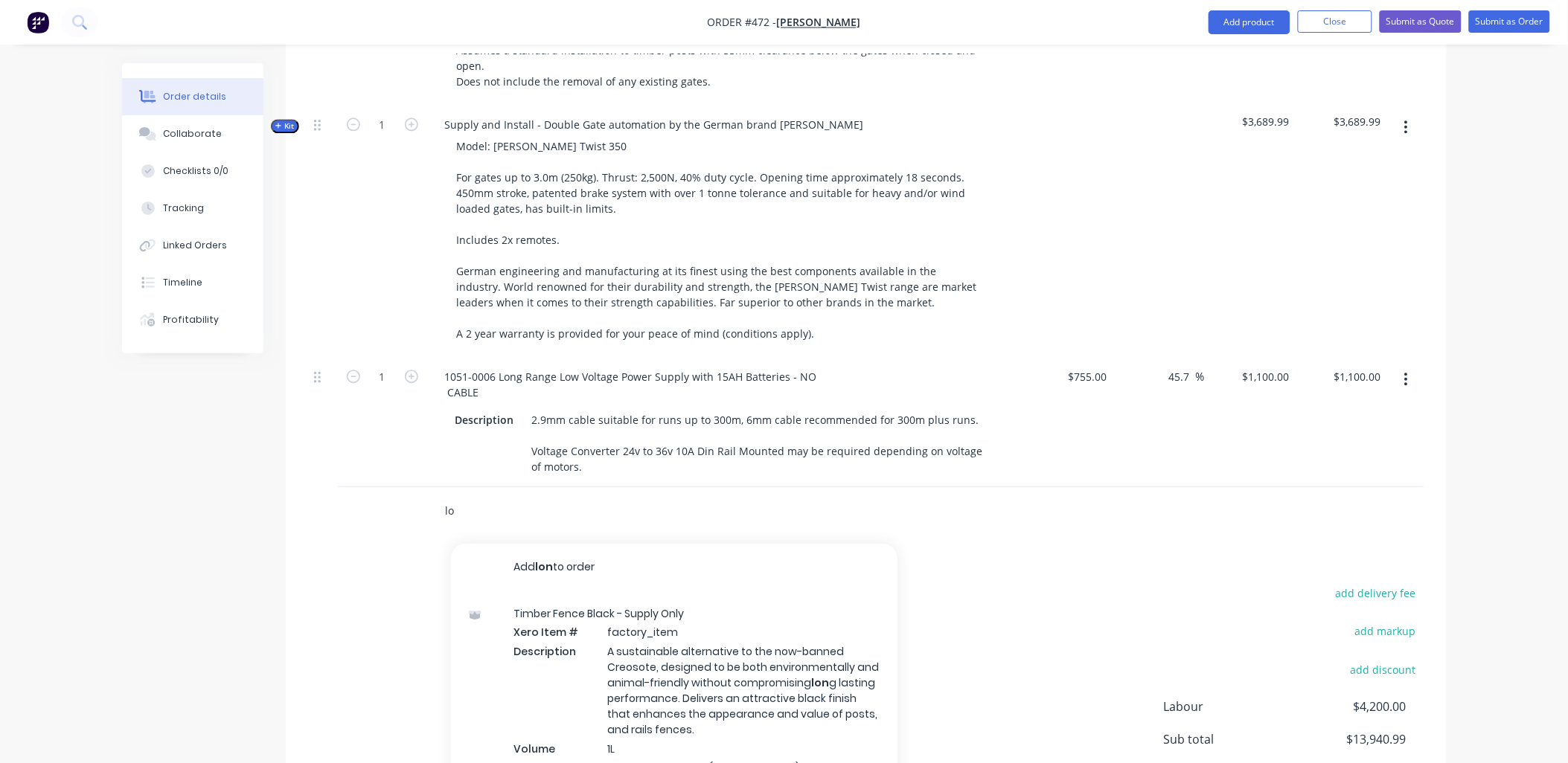
type input "l"
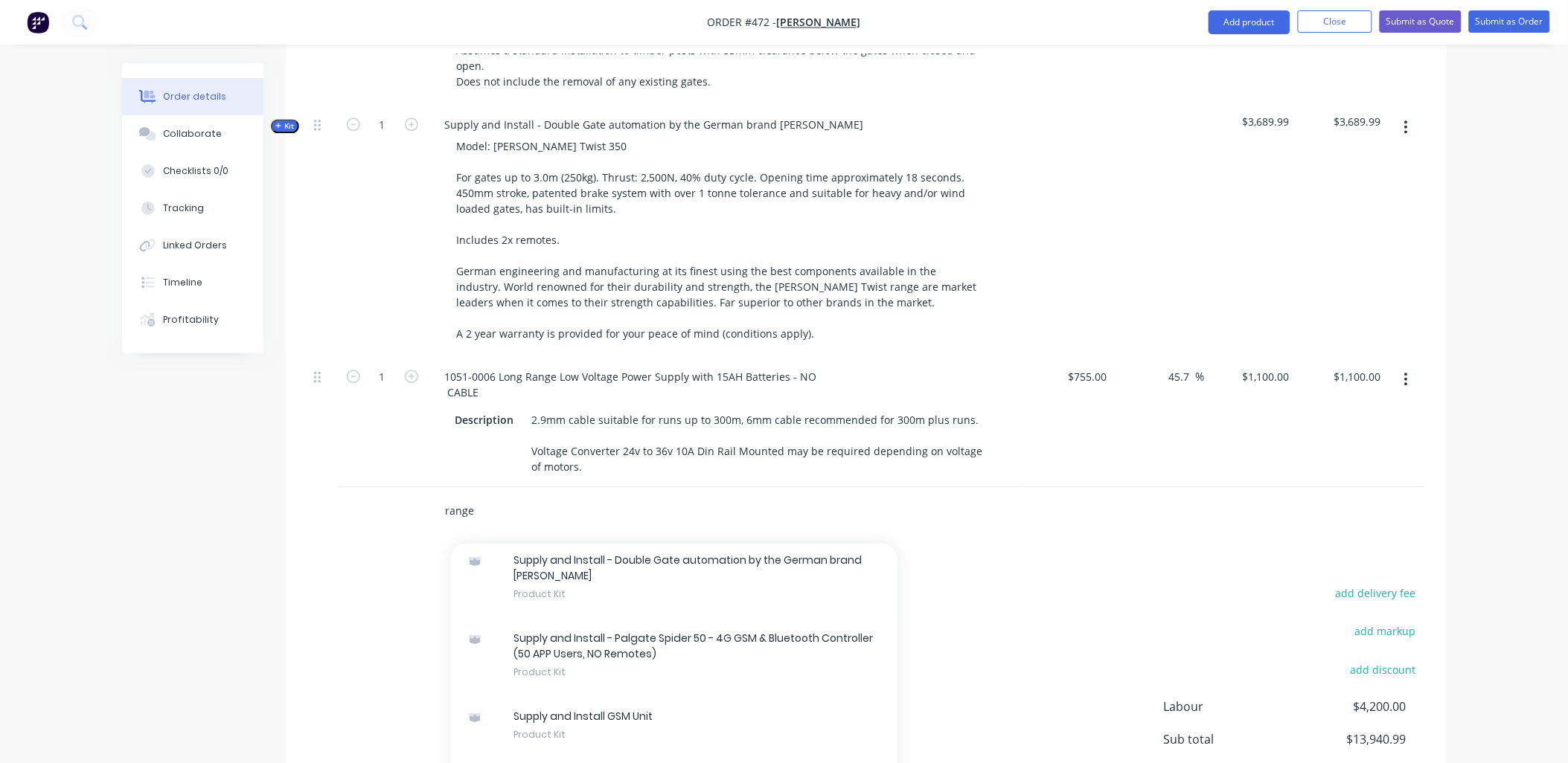
scroll to position [1351, 0]
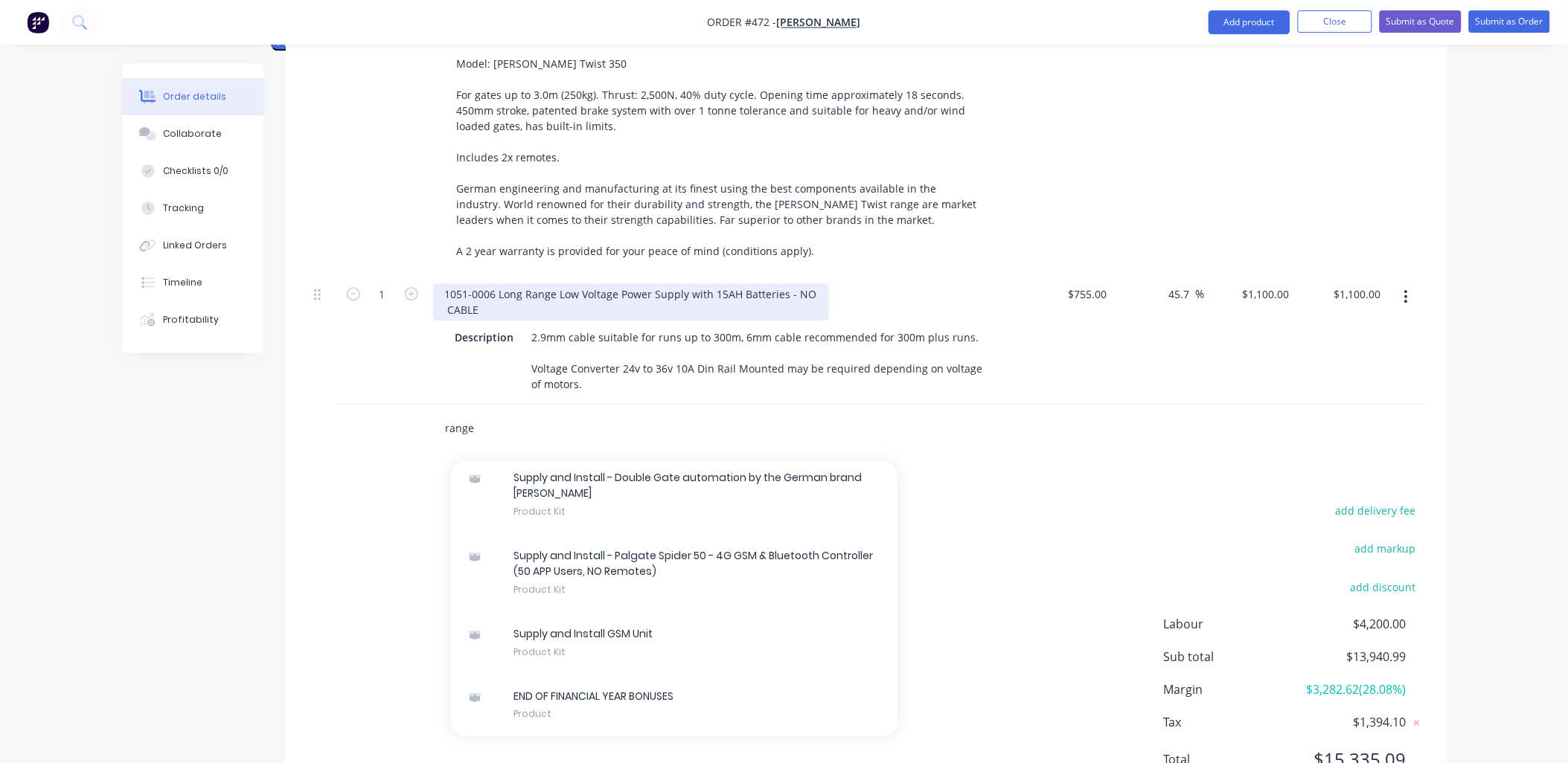
type input "range"
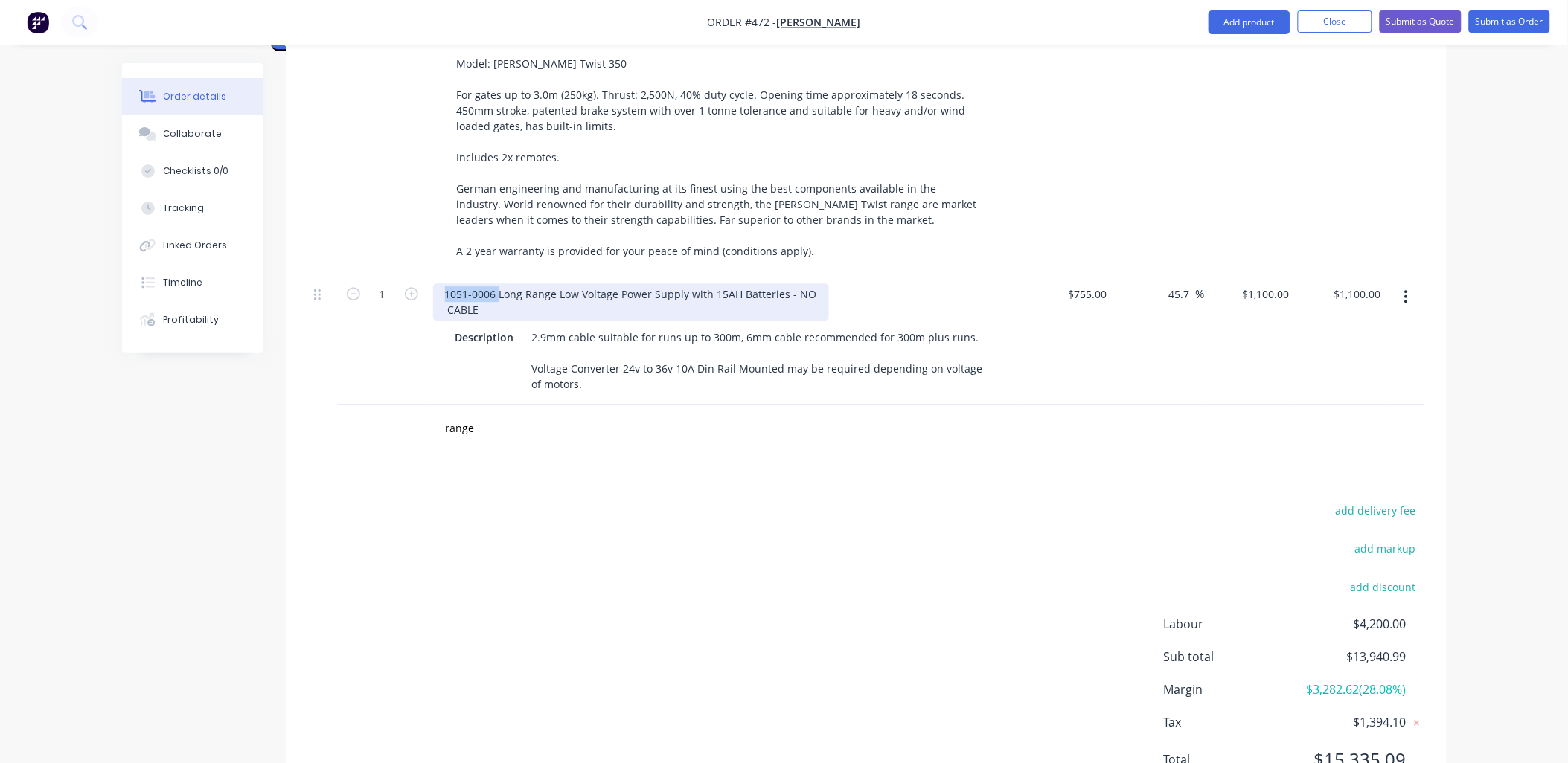
drag, startPoint x: 499, startPoint y: 270, endPoint x: 443, endPoint y: 269, distance: 56.0
click at [443, 283] on div "1051-0006 Long Range Low Voltage Power Supply with 15AH Batteries - NO CABLE" at bounding box center [631, 302] width 396 height 37
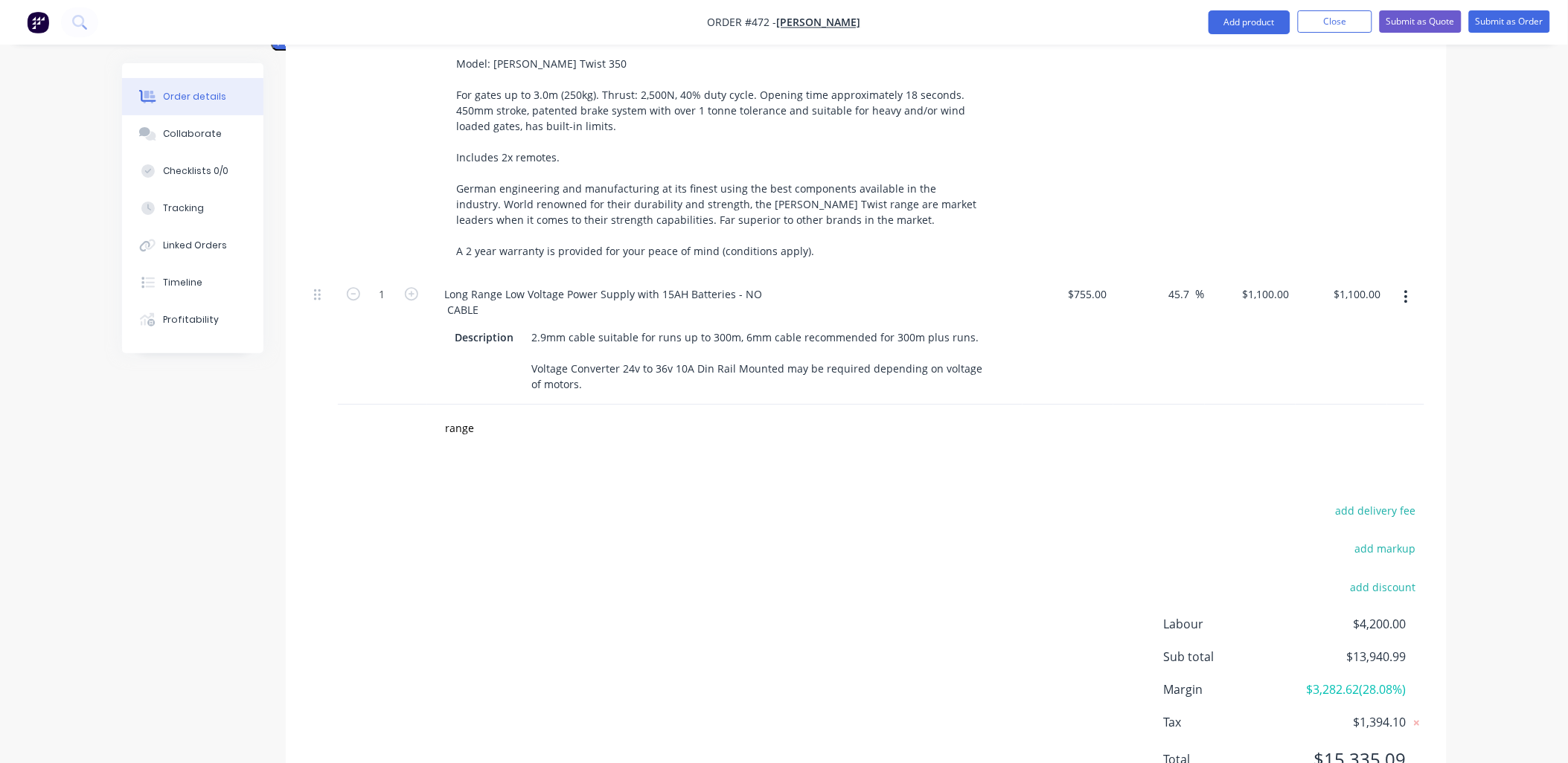
click at [398, 322] on div "1" at bounding box center [382, 340] width 89 height 130
click at [444, 286] on div "Long Range Low Voltage Power Supply with 15AH Batteries - NO CABLE" at bounding box center [603, 302] width 341 height 37
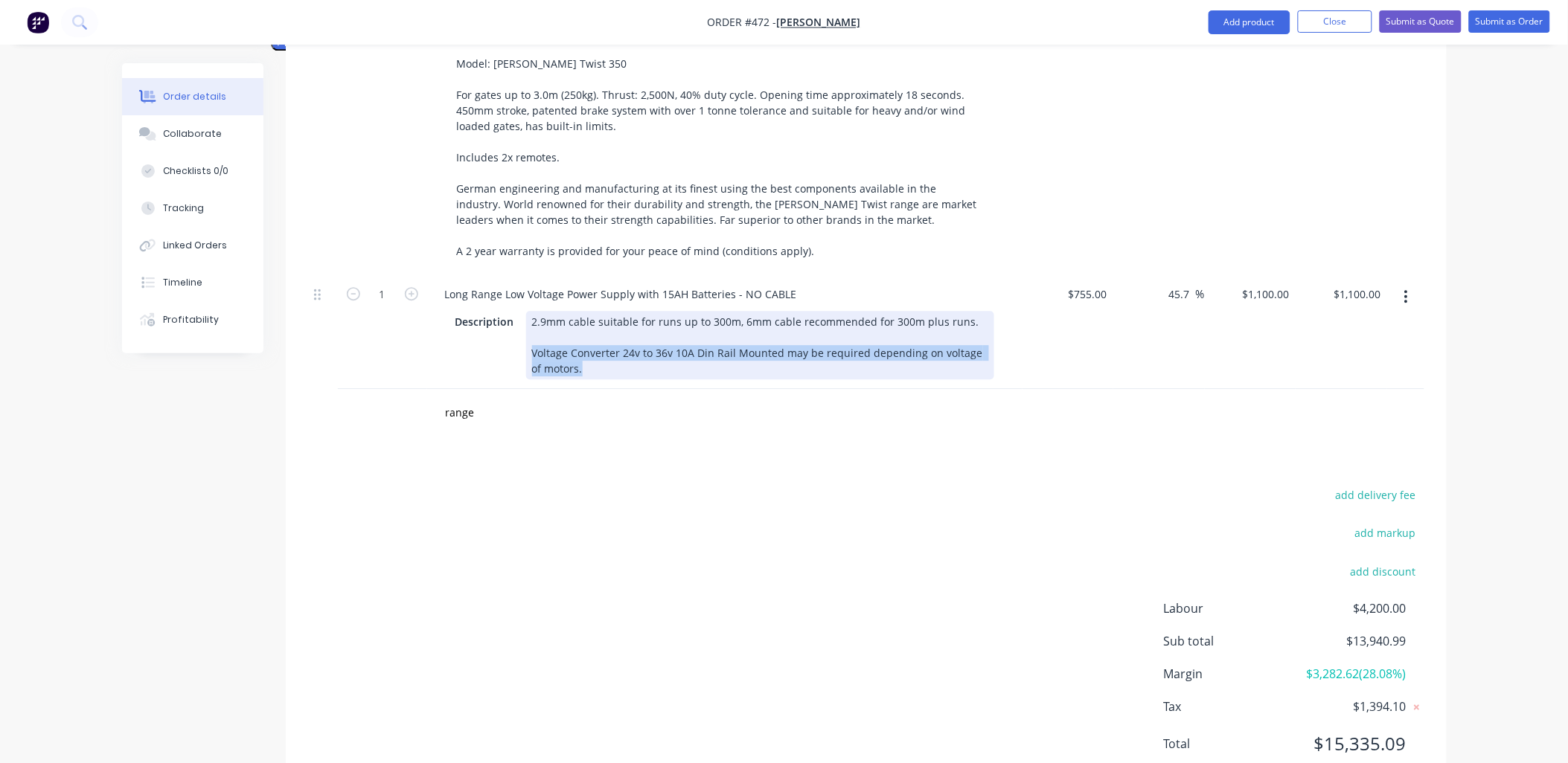
drag, startPoint x: 596, startPoint y: 344, endPoint x: 529, endPoint y: 308, distance: 76.1
click at [529, 311] on div "2.9mm cable suitable for runs up to 300m, 6mm cable recommended for 300m plus r…" at bounding box center [759, 345] width 468 height 69
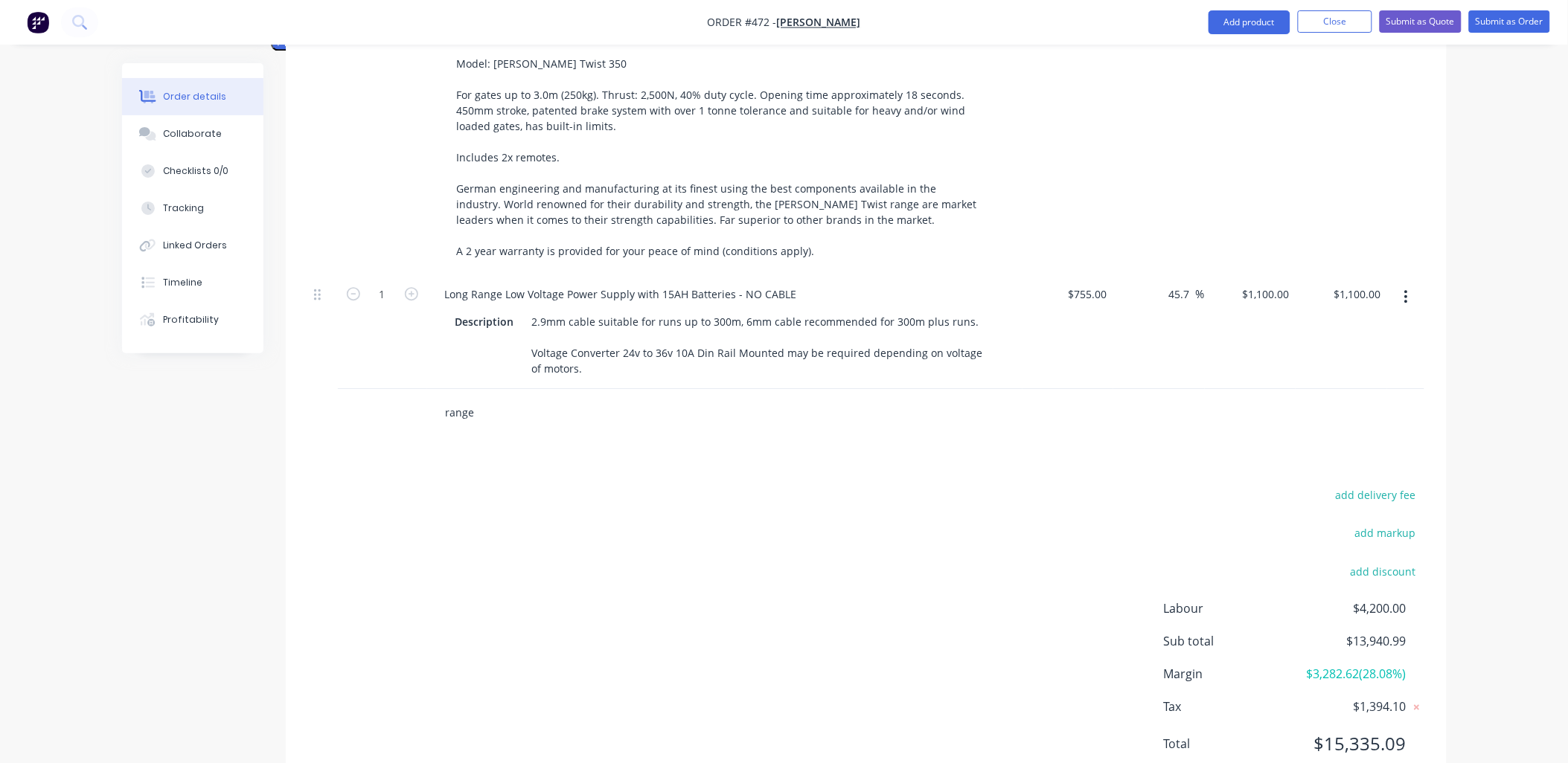
click at [458, 398] on input "range" at bounding box center [594, 413] width 298 height 29
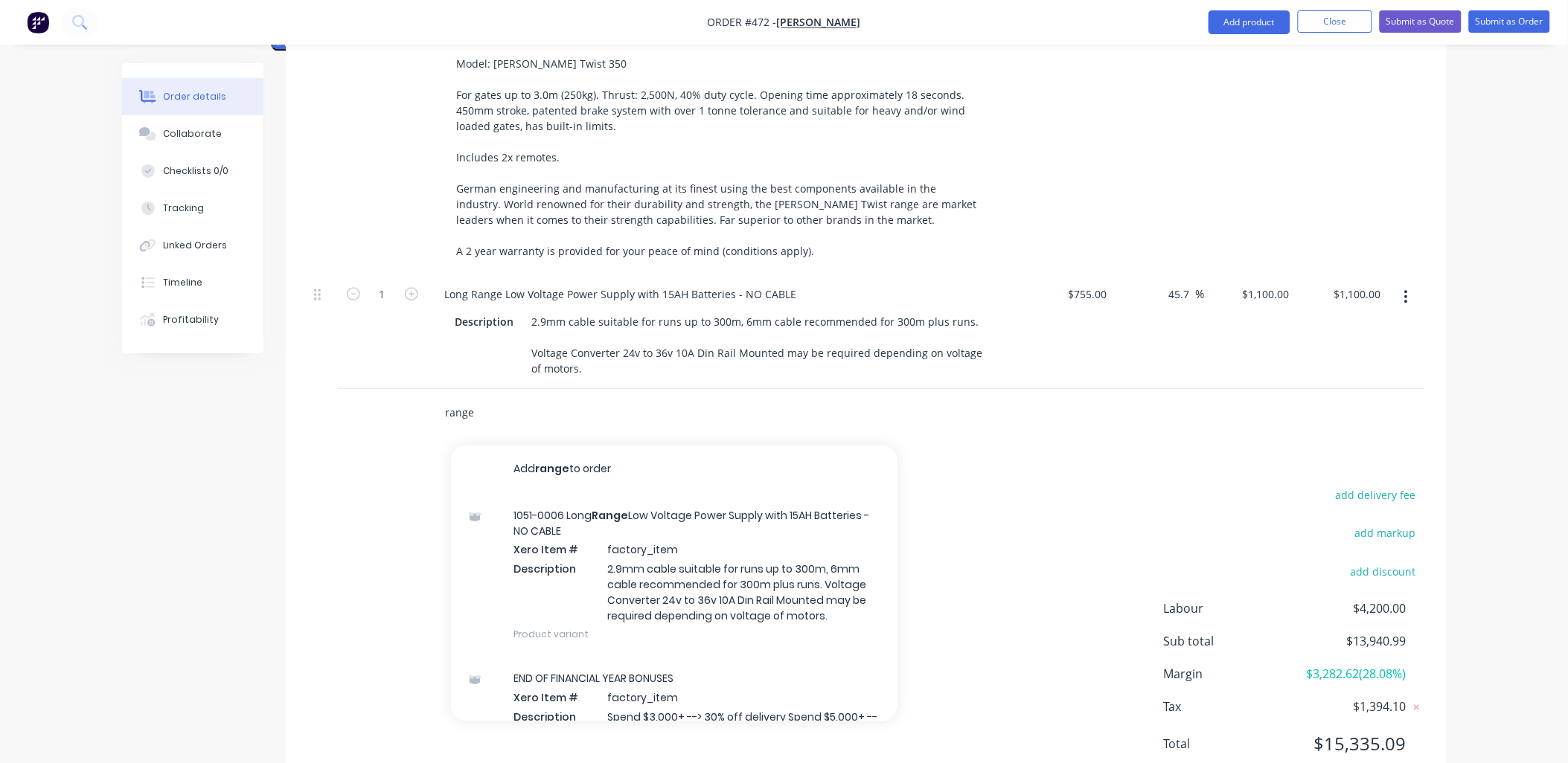
click at [458, 398] on input "range" at bounding box center [594, 413] width 298 height 29
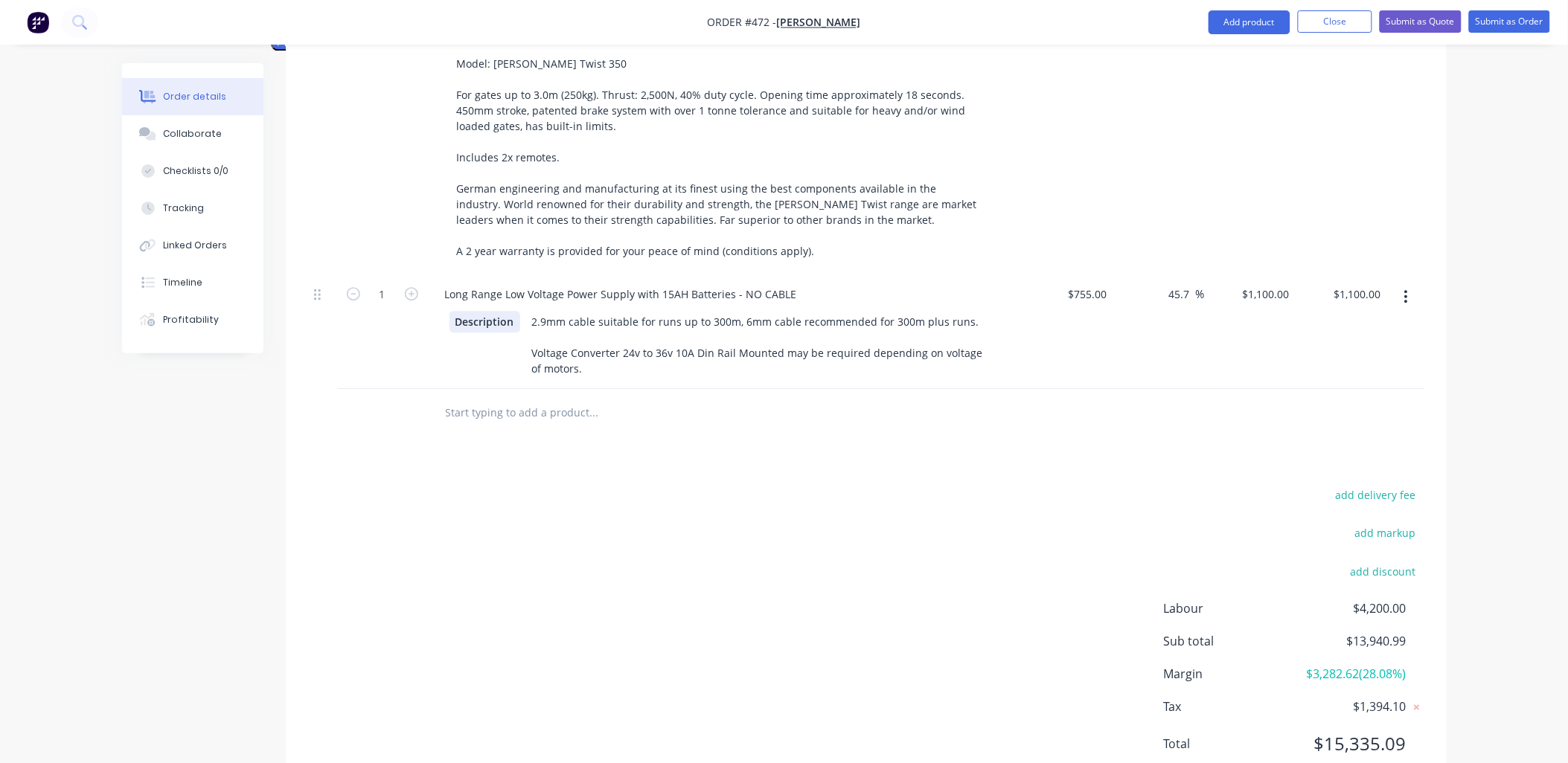
click at [428, 339] on div "Long Range Low Voltage Power Supply with 15AH Batteries - NO CABLE Description …" at bounding box center [725, 332] width 595 height 115
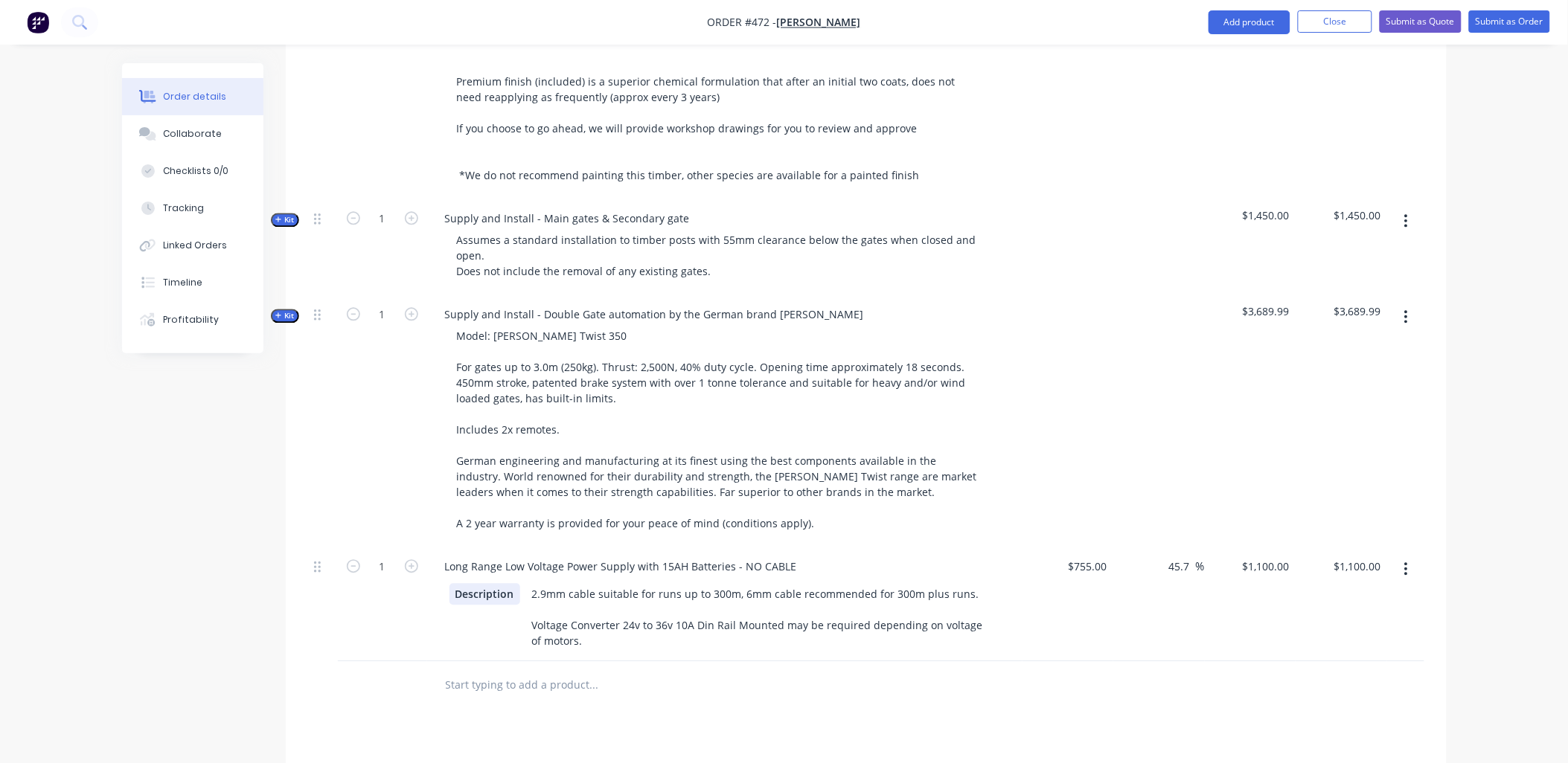
scroll to position [1021, 0]
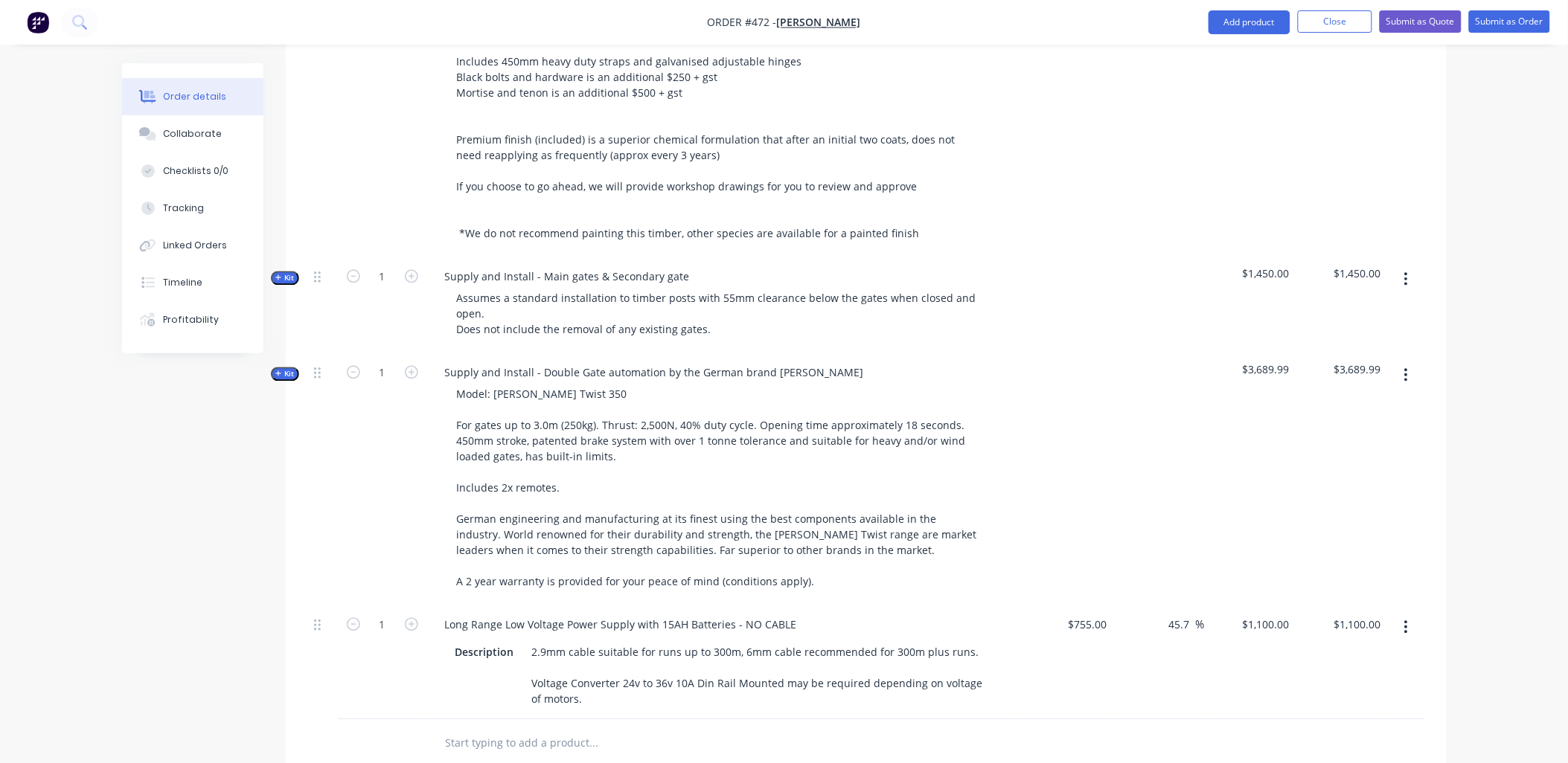
click at [286, 368] on span "Kit" at bounding box center [285, 373] width 20 height 12
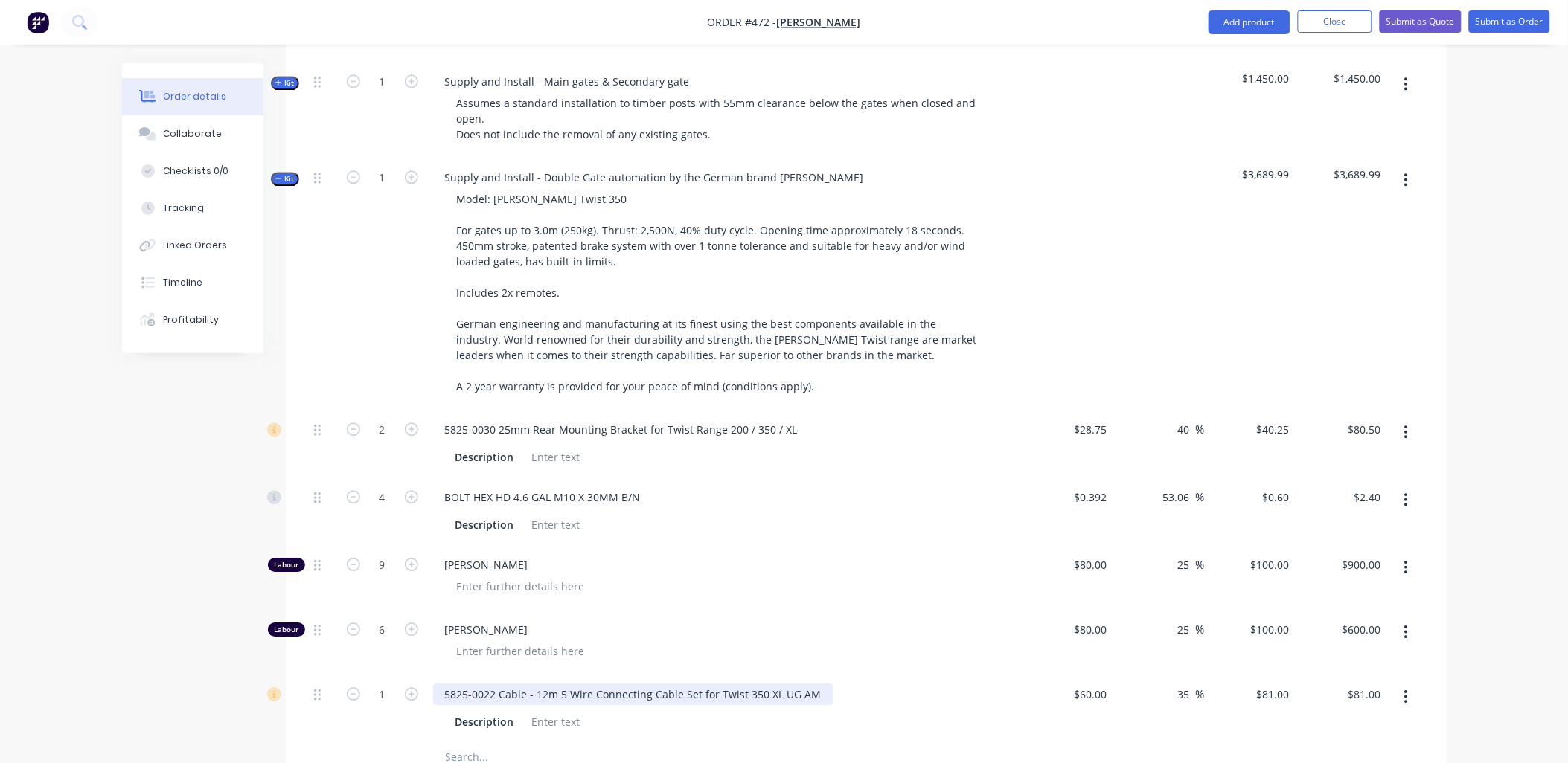
scroll to position [1433, 0]
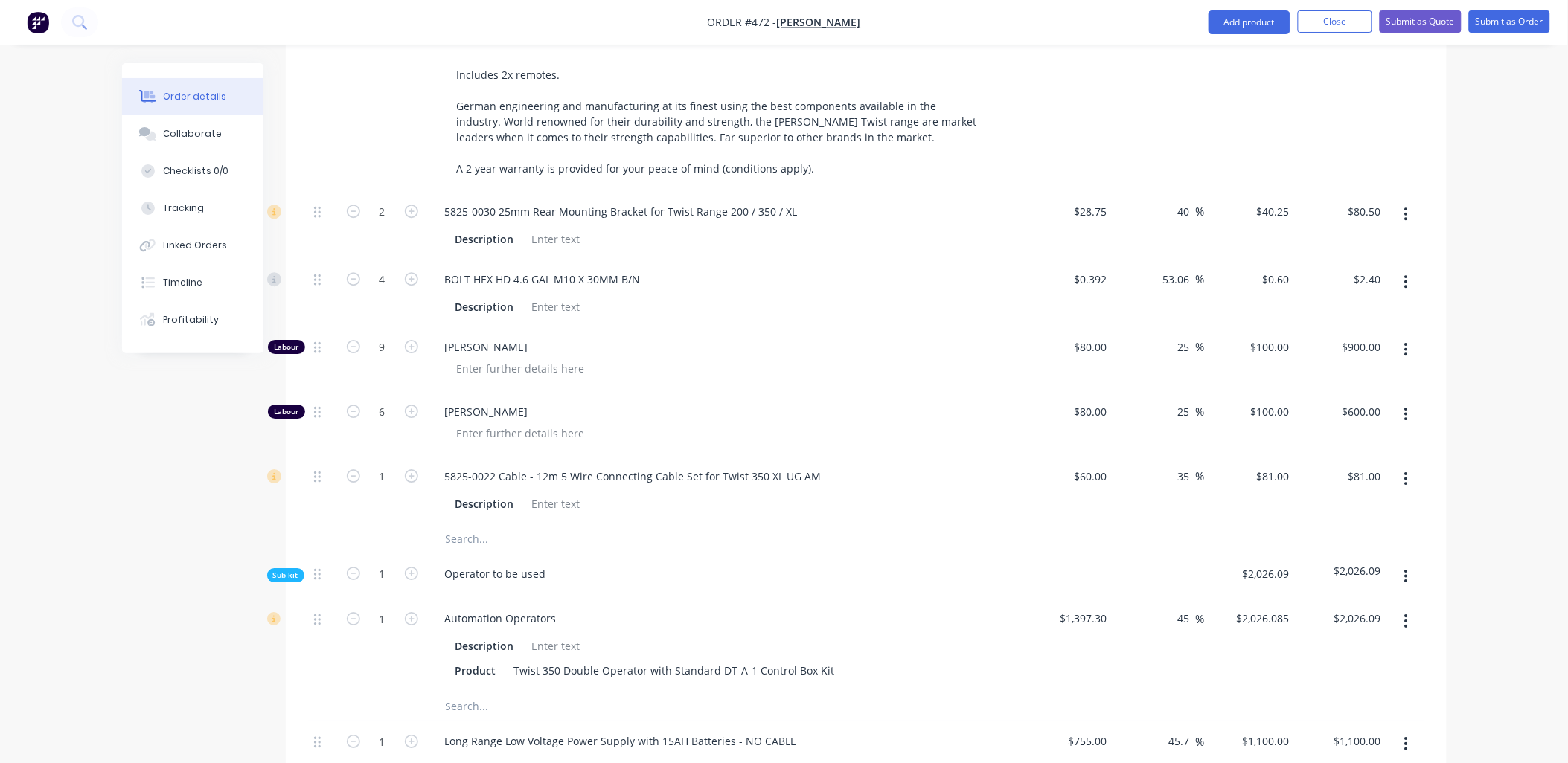
click at [469, 524] on input "text" at bounding box center [594, 538] width 298 height 29
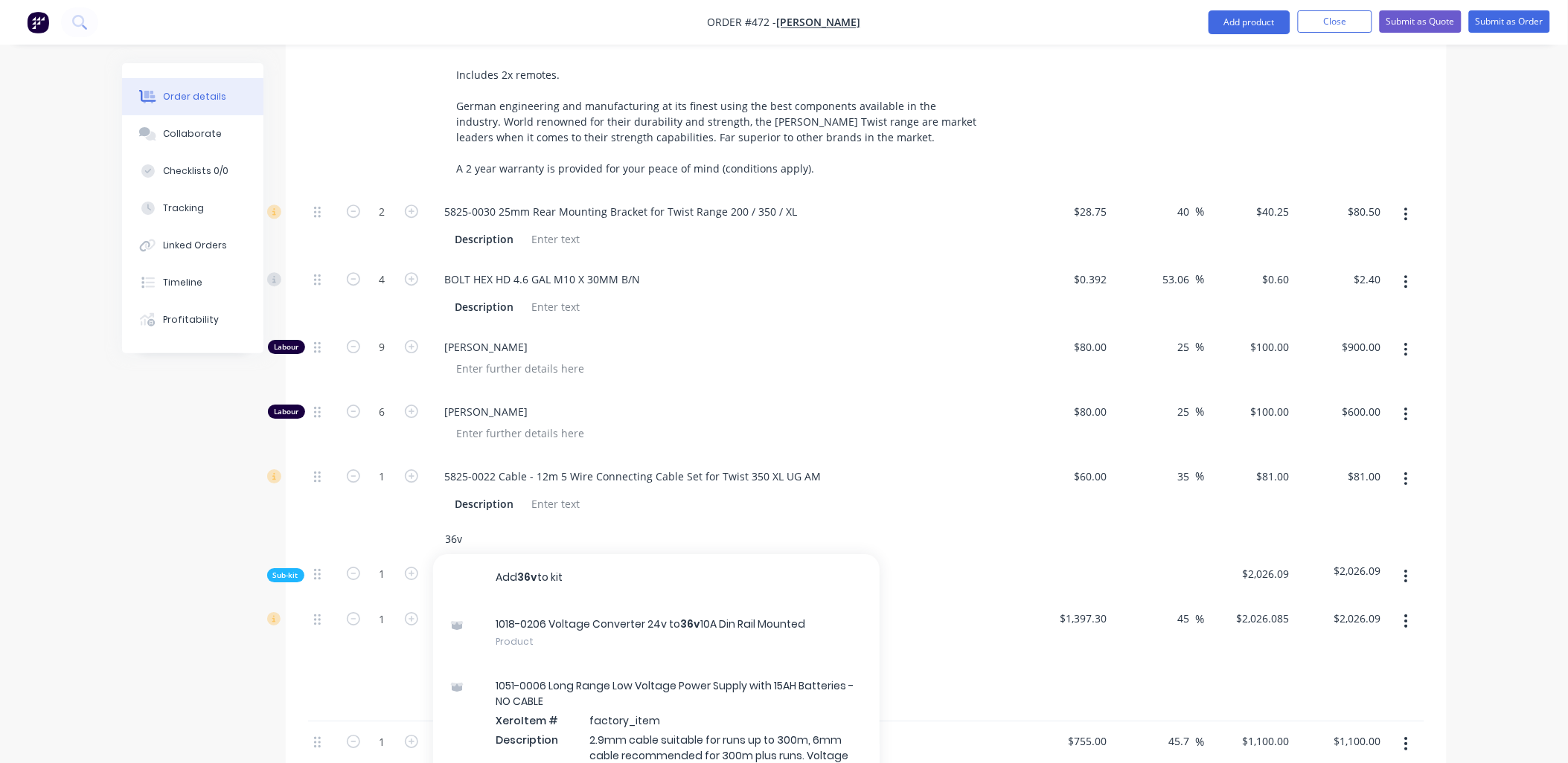
type input "36v"
click at [574, 618] on div "1018-0206 Voltage Converter 24v to 36v 10A Din Rail Mounted Product" at bounding box center [656, 633] width 447 height 62
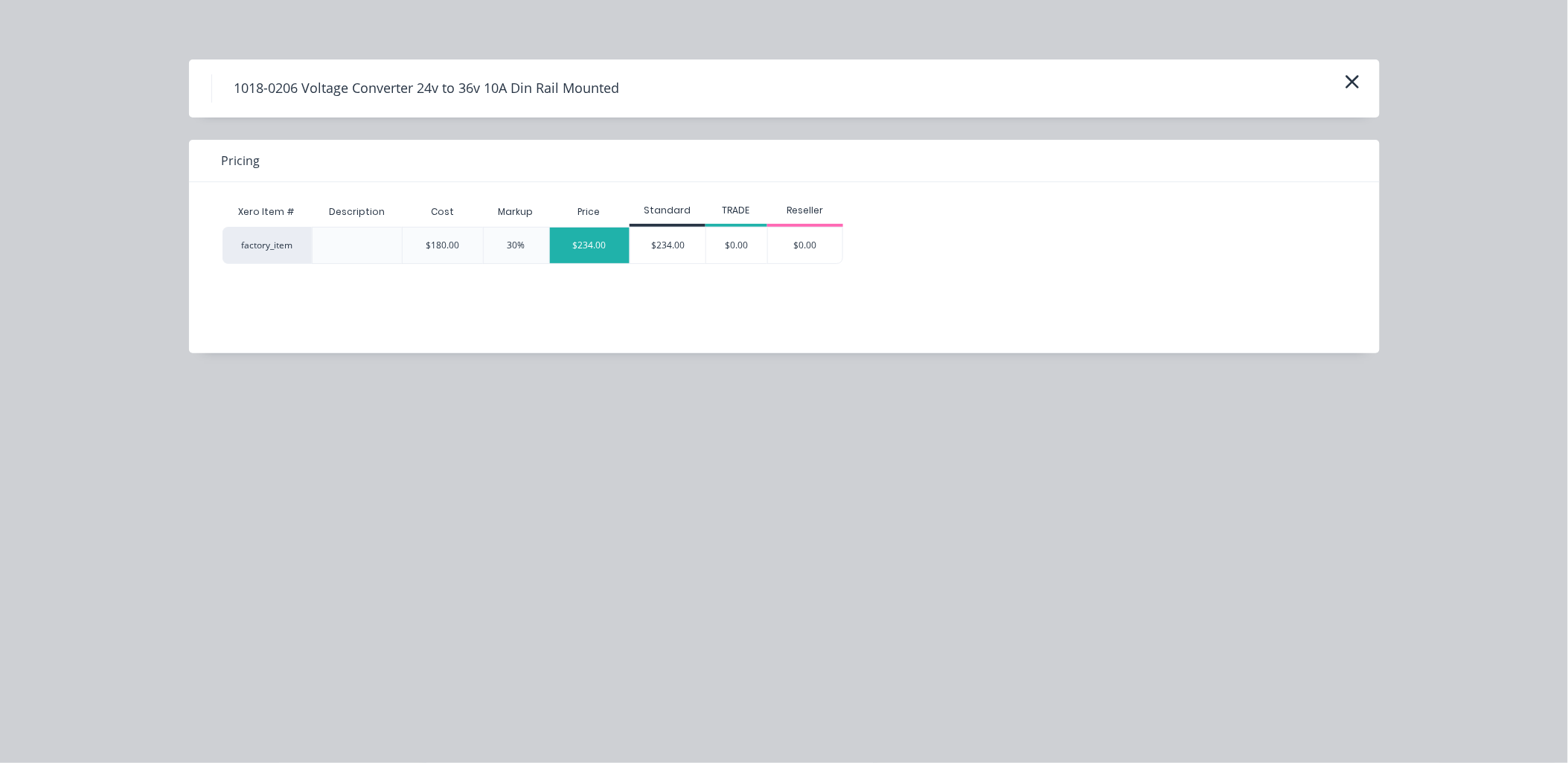
click at [605, 248] on div "$234.00" at bounding box center [590, 245] width 80 height 36
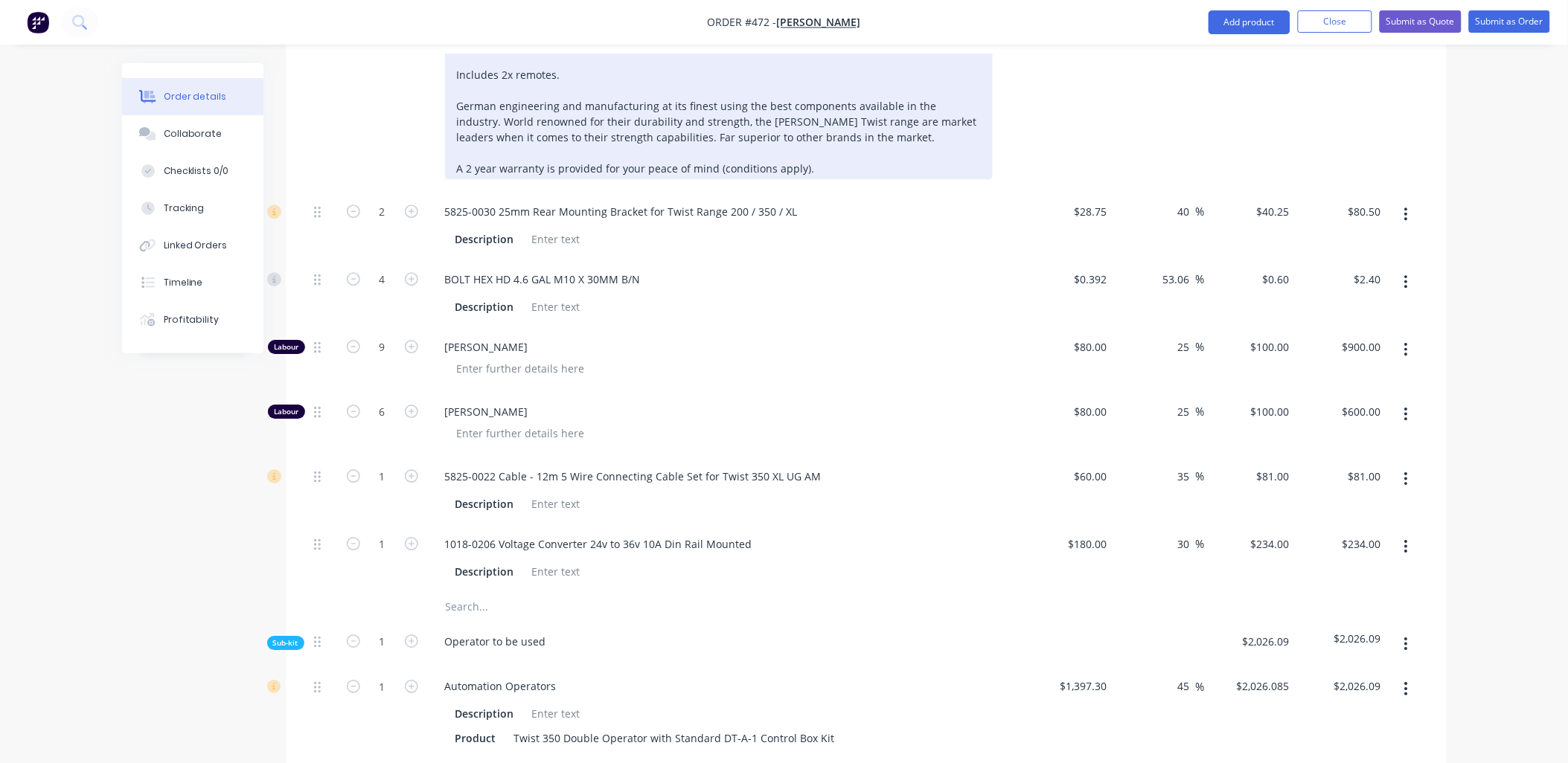
scroll to position [1186, 0]
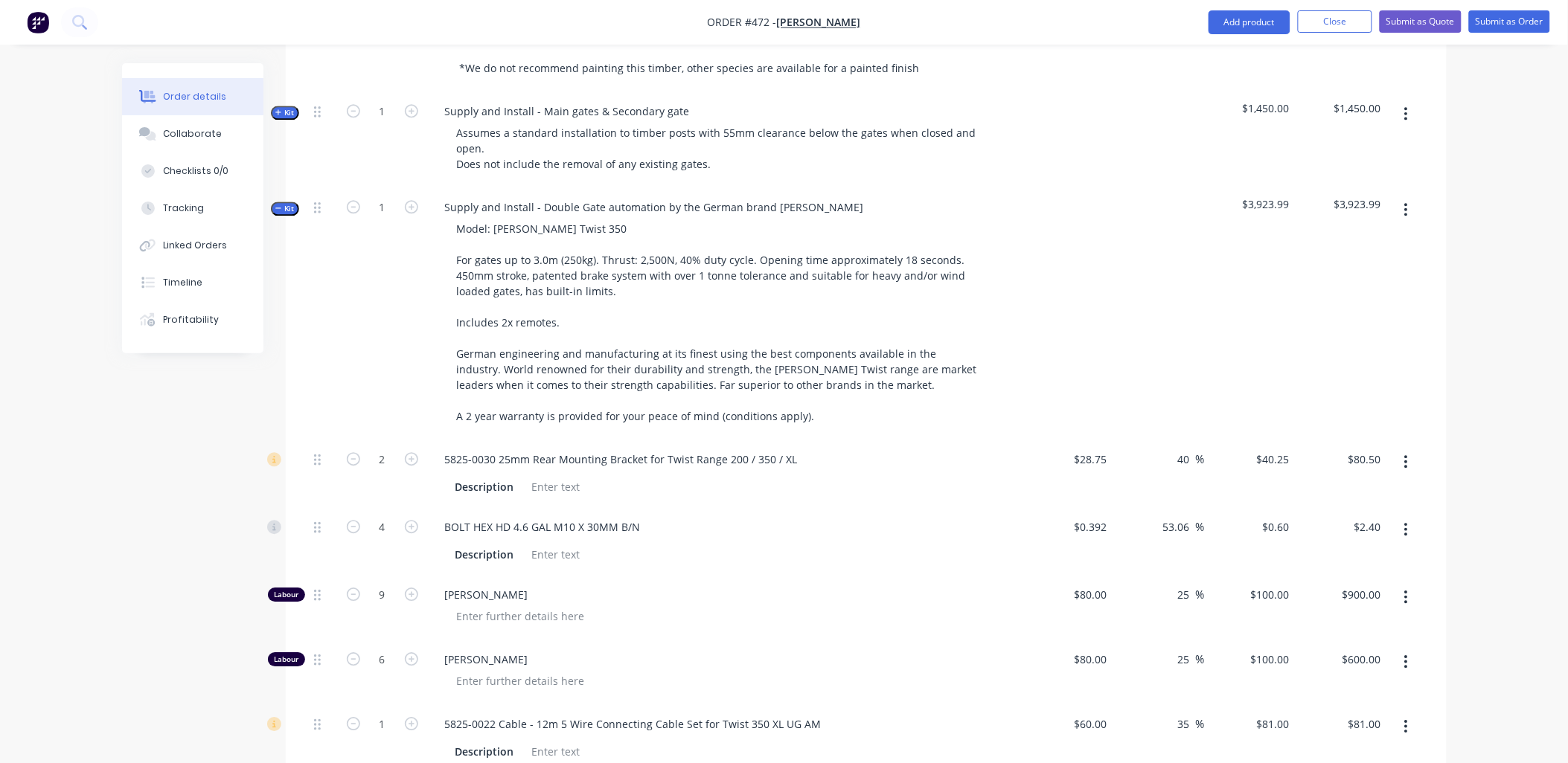
click at [289, 203] on span "Kit" at bounding box center [285, 209] width 20 height 12
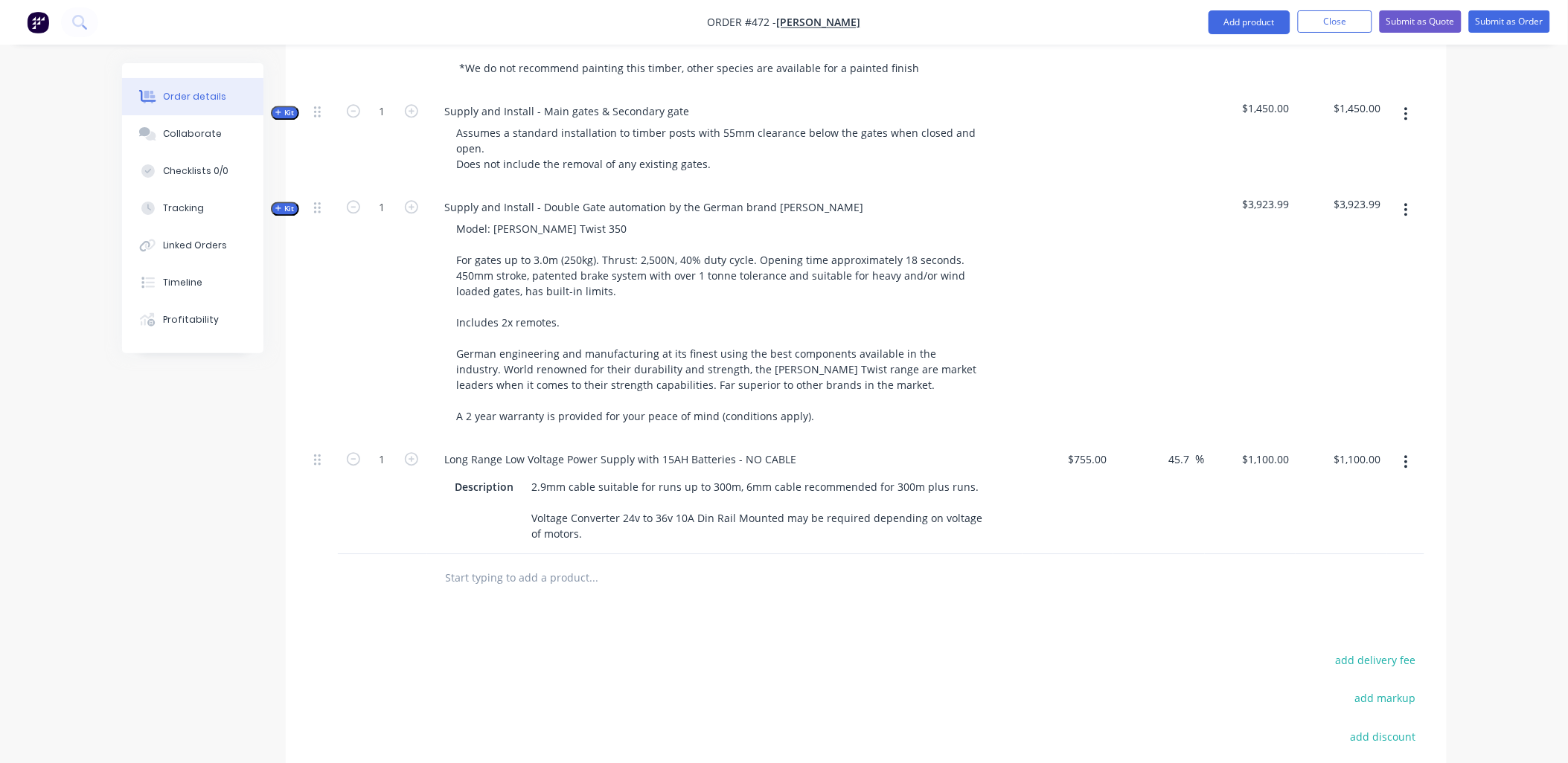
click at [497, 563] on input "text" at bounding box center [594, 578] width 298 height 29
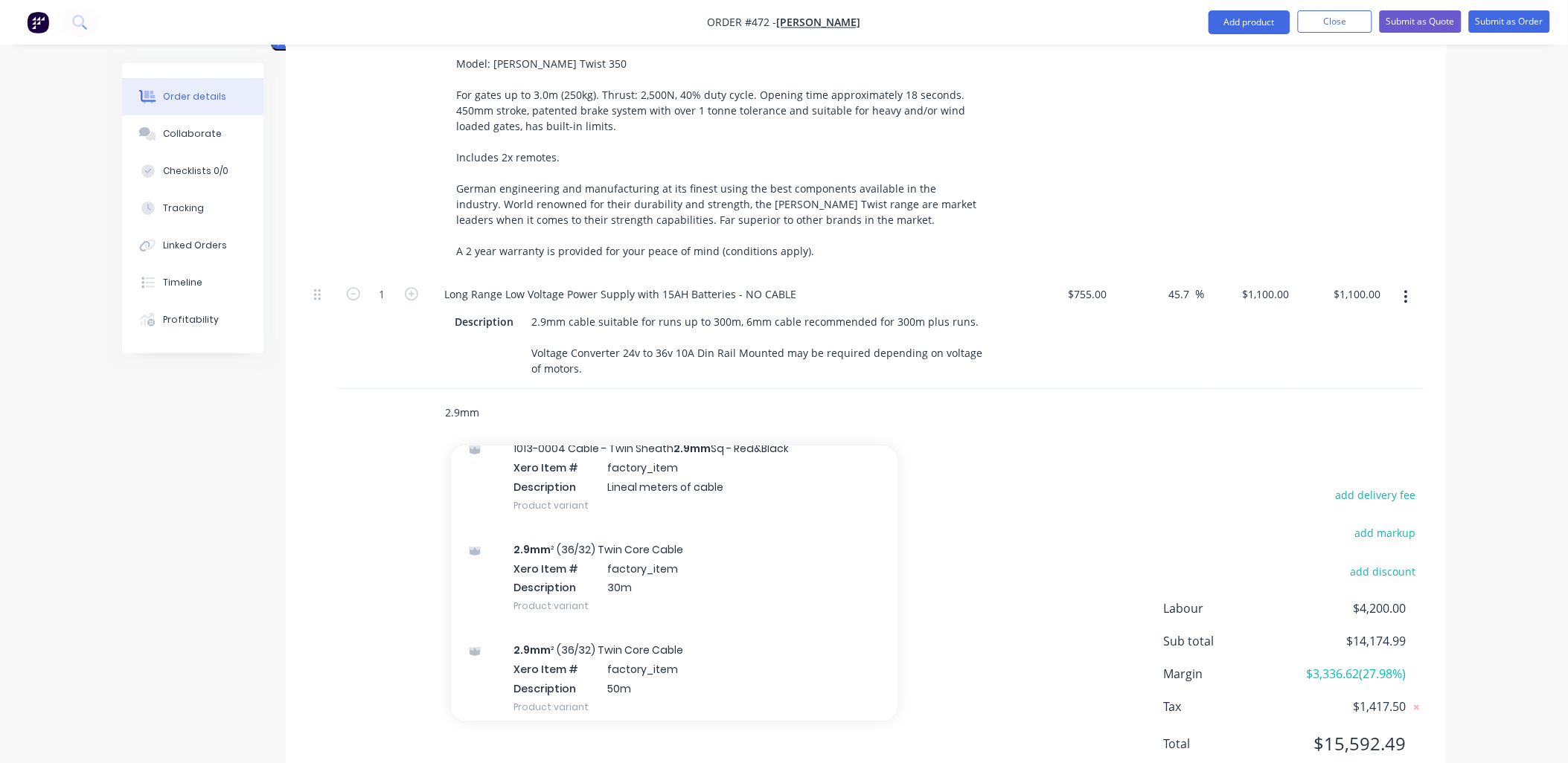
scroll to position [413, 0]
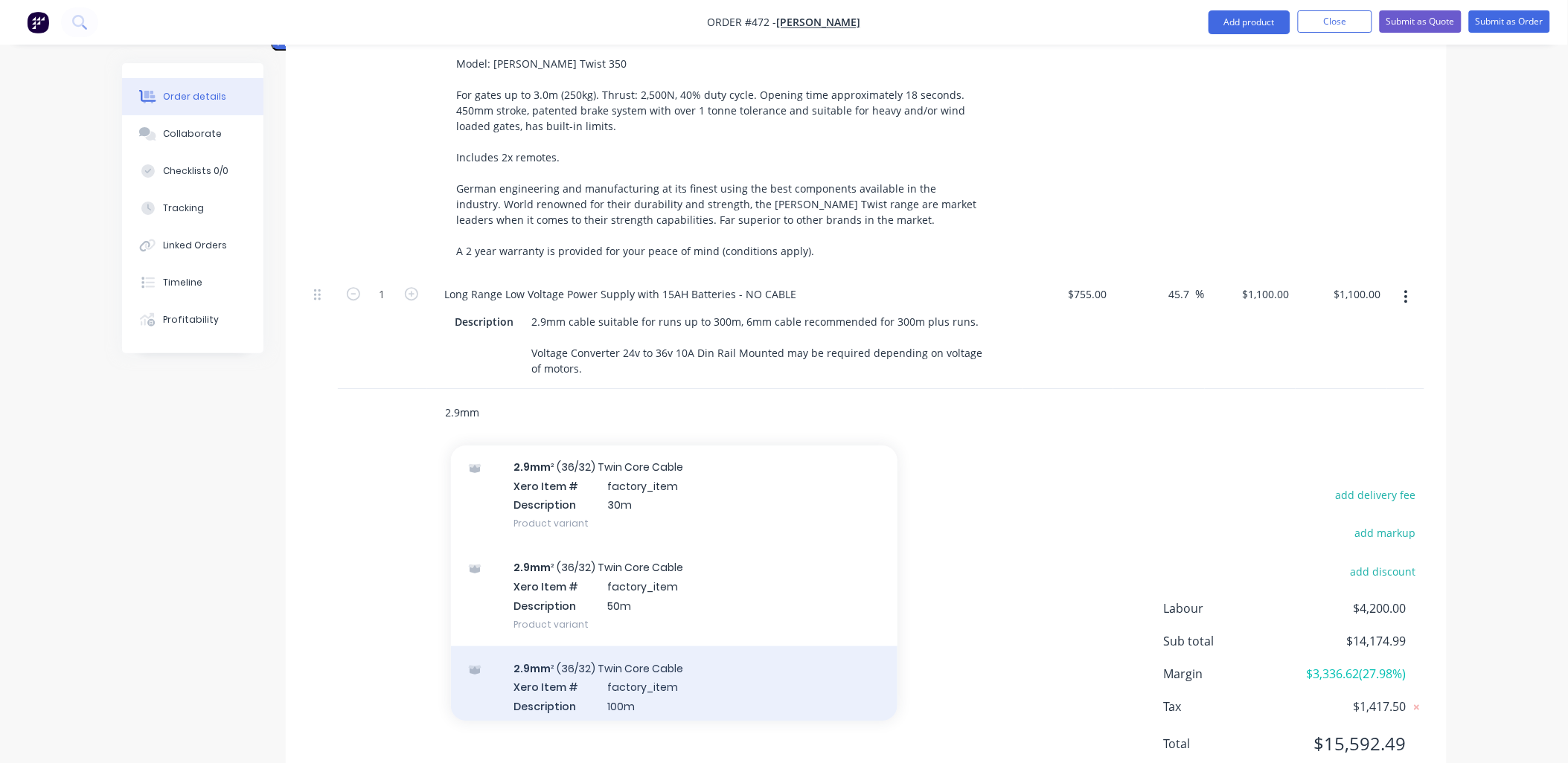
type input "2.9mm"
click at [637, 667] on div "2.9mm ² (36/32) Twin Core Cable Xero Item # factory_item Description 100m Produ…" at bounding box center [674, 696] width 447 height 101
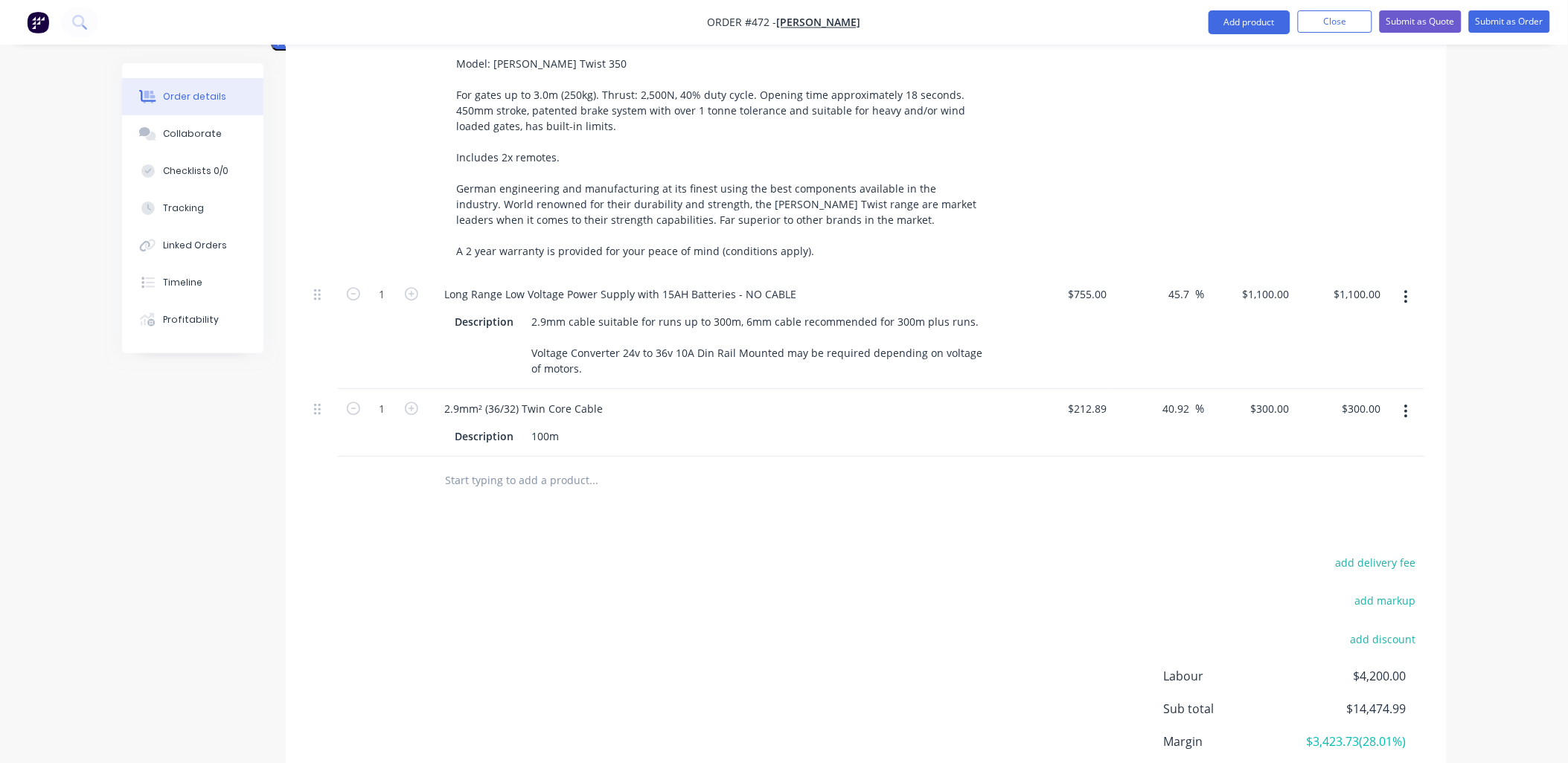
click at [532, 466] on input "text" at bounding box center [594, 480] width 298 height 29
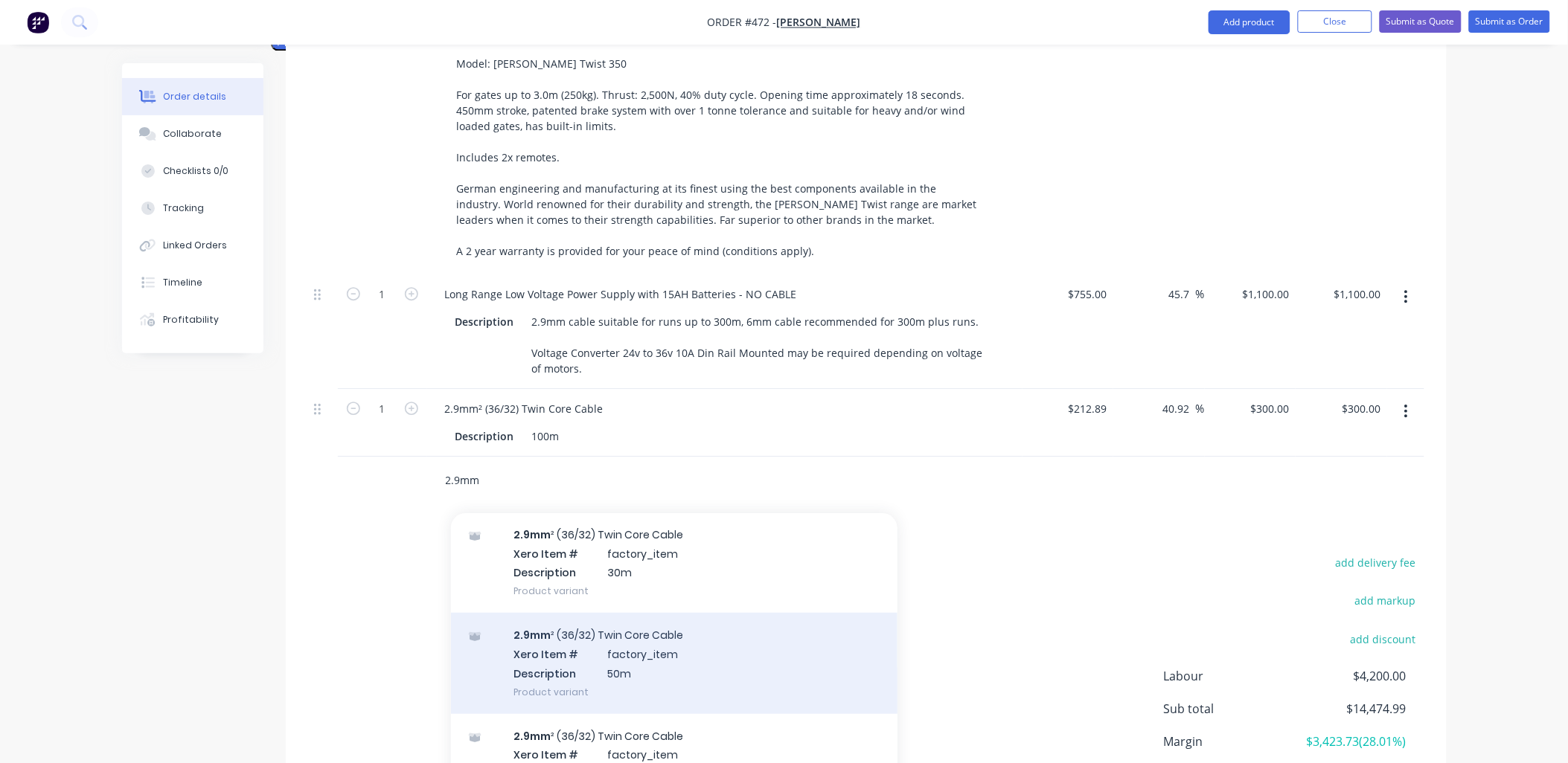
type input "2.9mm"
click at [622, 645] on div "2.9mm ² (36/32) Twin Core Cable Xero Item # factory_item Description 50m Produc…" at bounding box center [674, 663] width 447 height 101
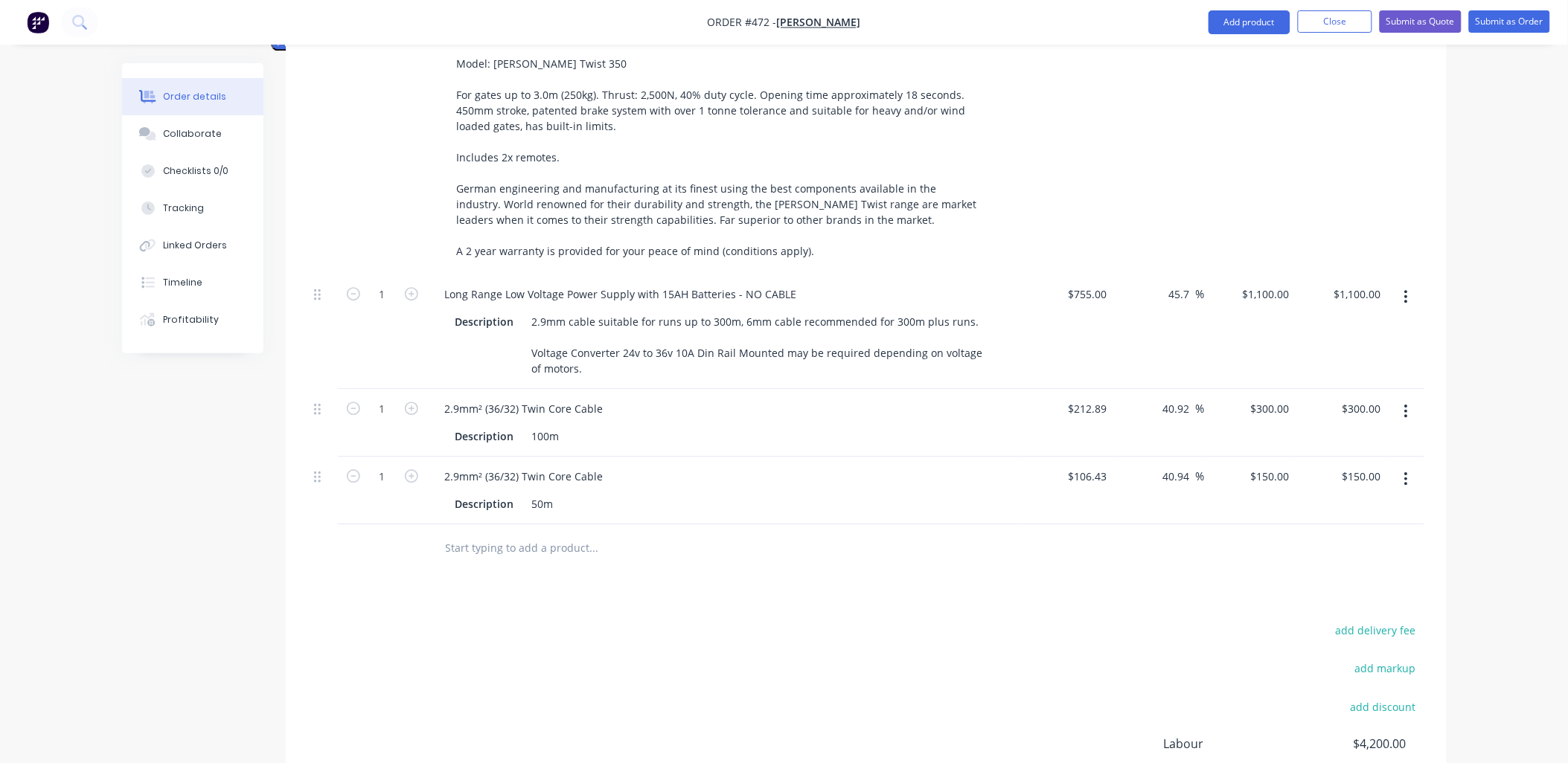
click at [492, 533] on input "text" at bounding box center [594, 547] width 298 height 29
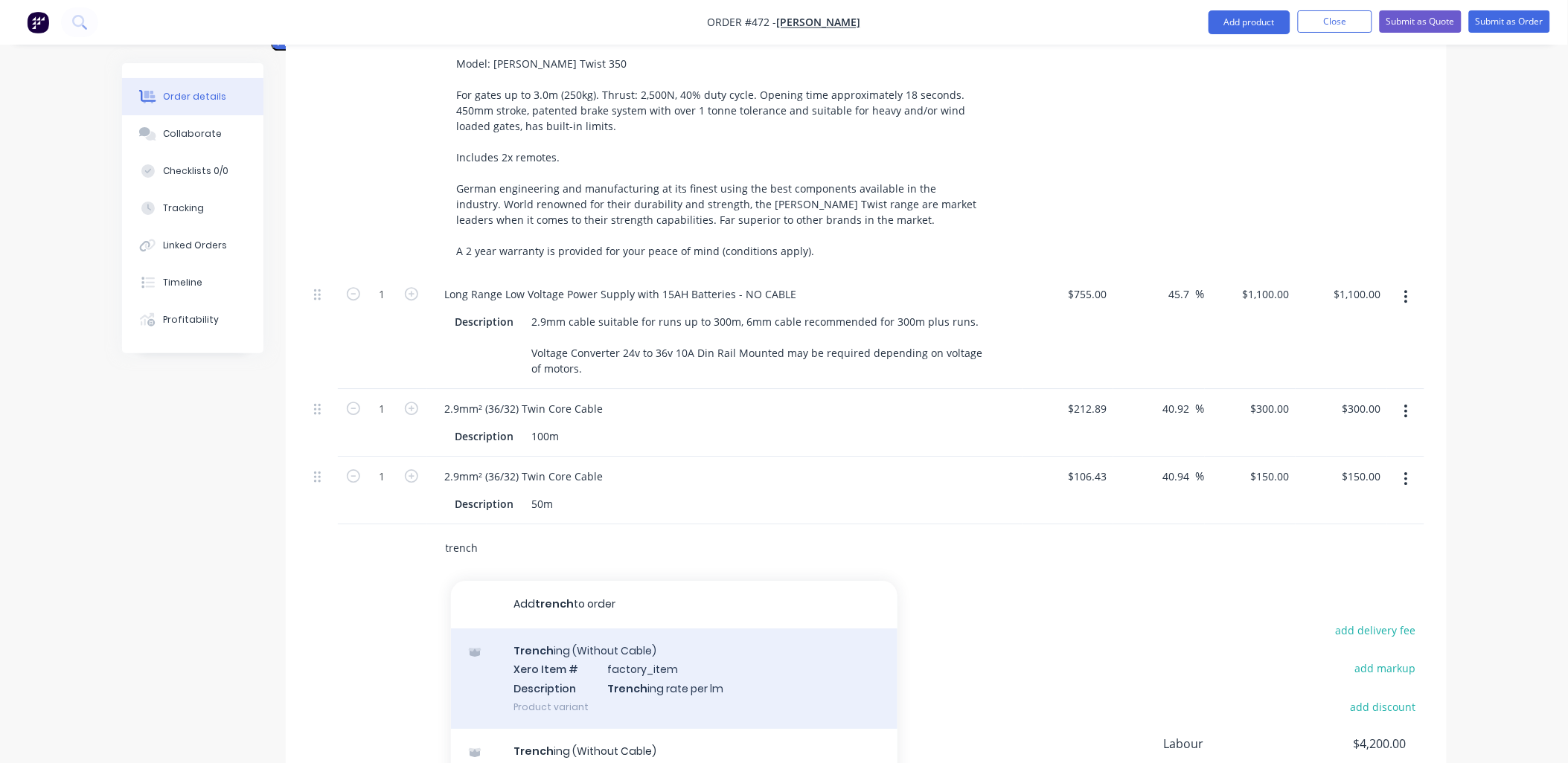
type input "trench"
click at [592, 678] on div "Trench ing (Without Cable) Xero Item # factory_item Description Trench ing rate…" at bounding box center [674, 678] width 447 height 101
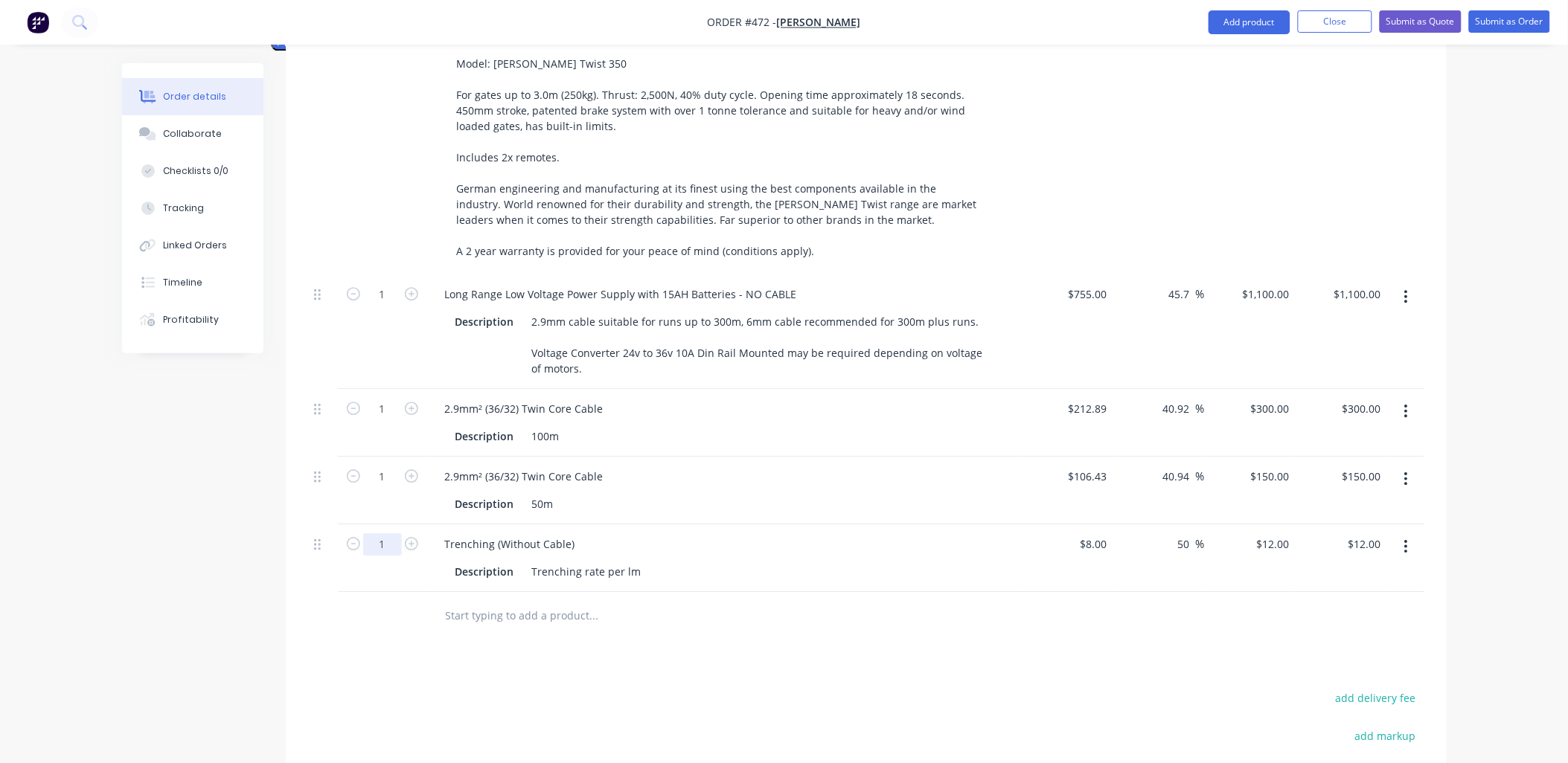
click at [393, 533] on input "1" at bounding box center [382, 544] width 38 height 22
type input "150"
type input "$1,800.00"
click at [392, 554] on div "150" at bounding box center [382, 558] width 89 height 68
click at [445, 613] on div at bounding box center [694, 616] width 536 height 48
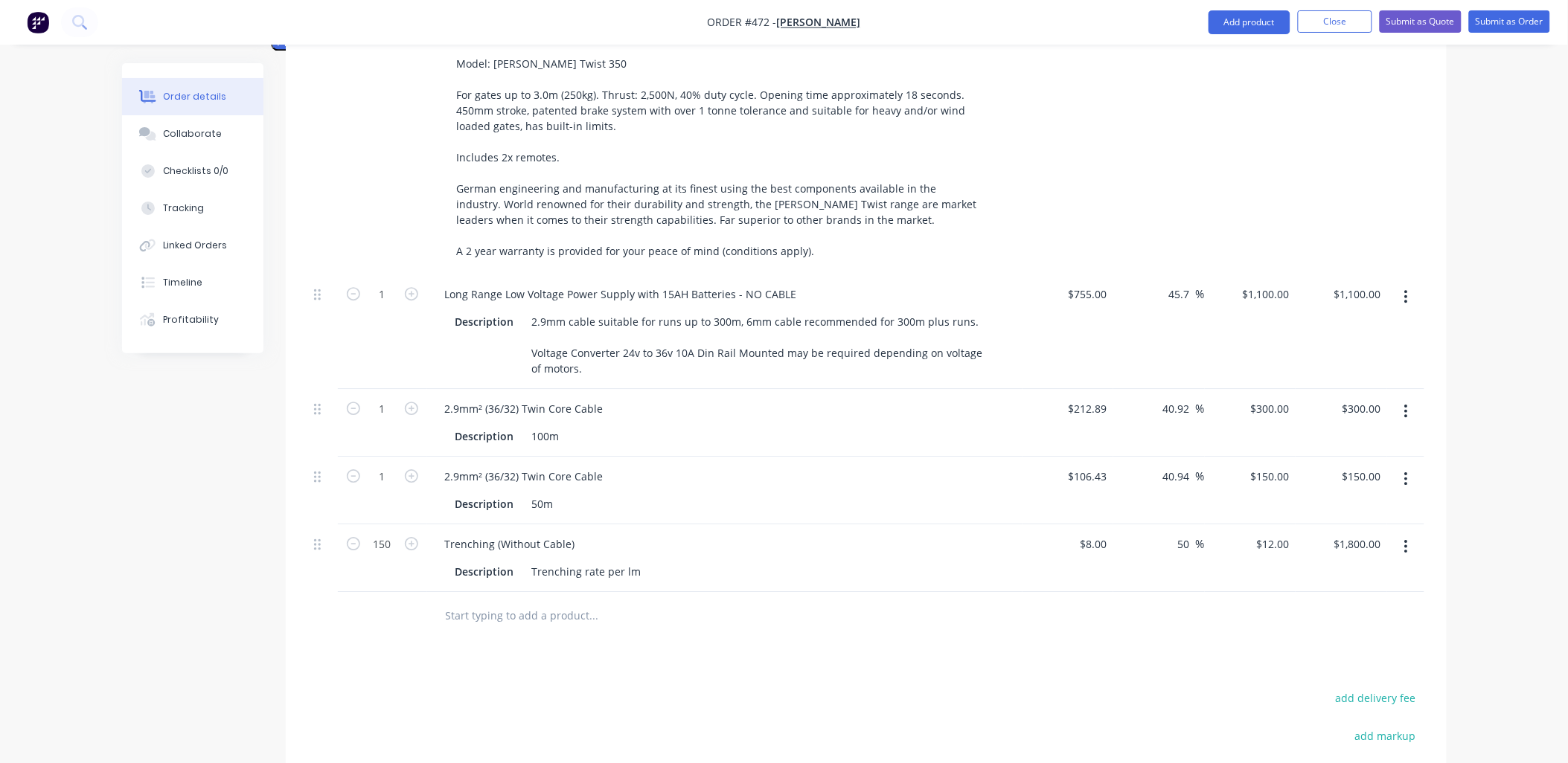
click at [464, 606] on input "text" at bounding box center [594, 615] width 298 height 29
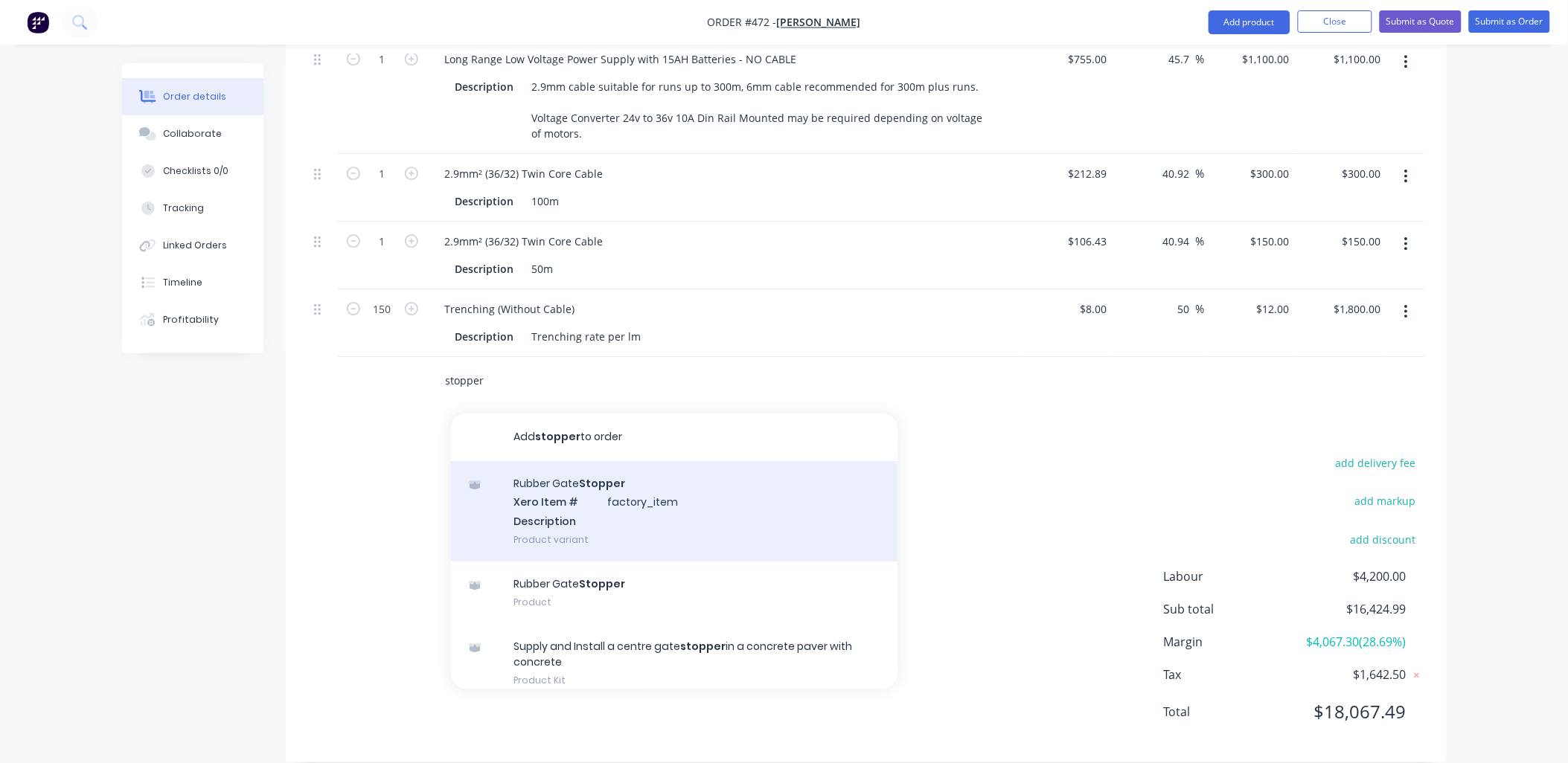
scroll to position [83, 0]
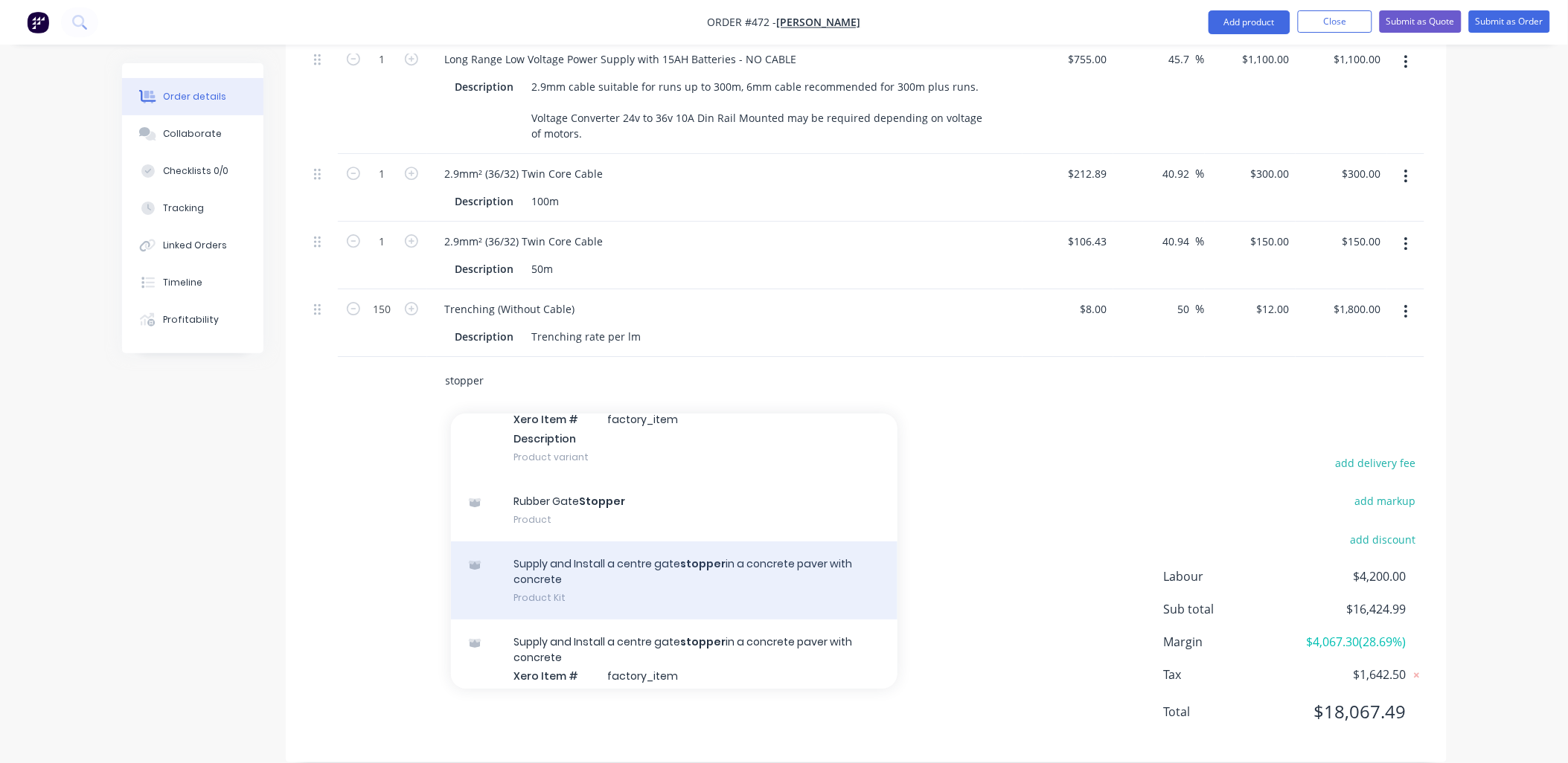
type input "stopper"
click at [589, 573] on div "Supply and Install a centre gate stopper in a concrete paver with concrete Prod…" at bounding box center [674, 581] width 447 height 78
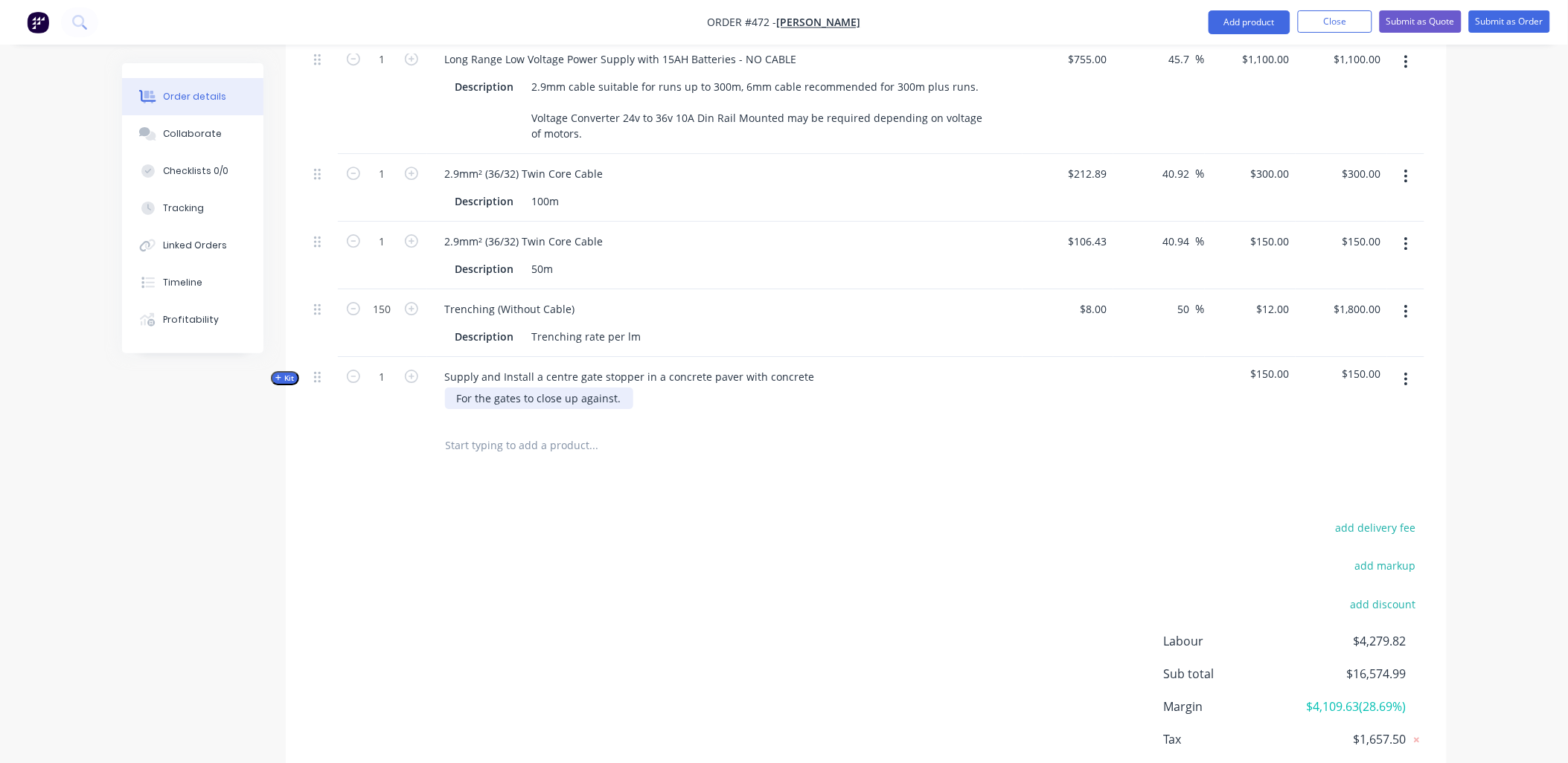
click at [619, 388] on div "For the gates to close up against." at bounding box center [538, 398] width 188 height 21
drag, startPoint x: 385, startPoint y: 496, endPoint x: 431, endPoint y: 462, distance: 57.2
click at [466, 431] on input "text" at bounding box center [594, 445] width 298 height 29
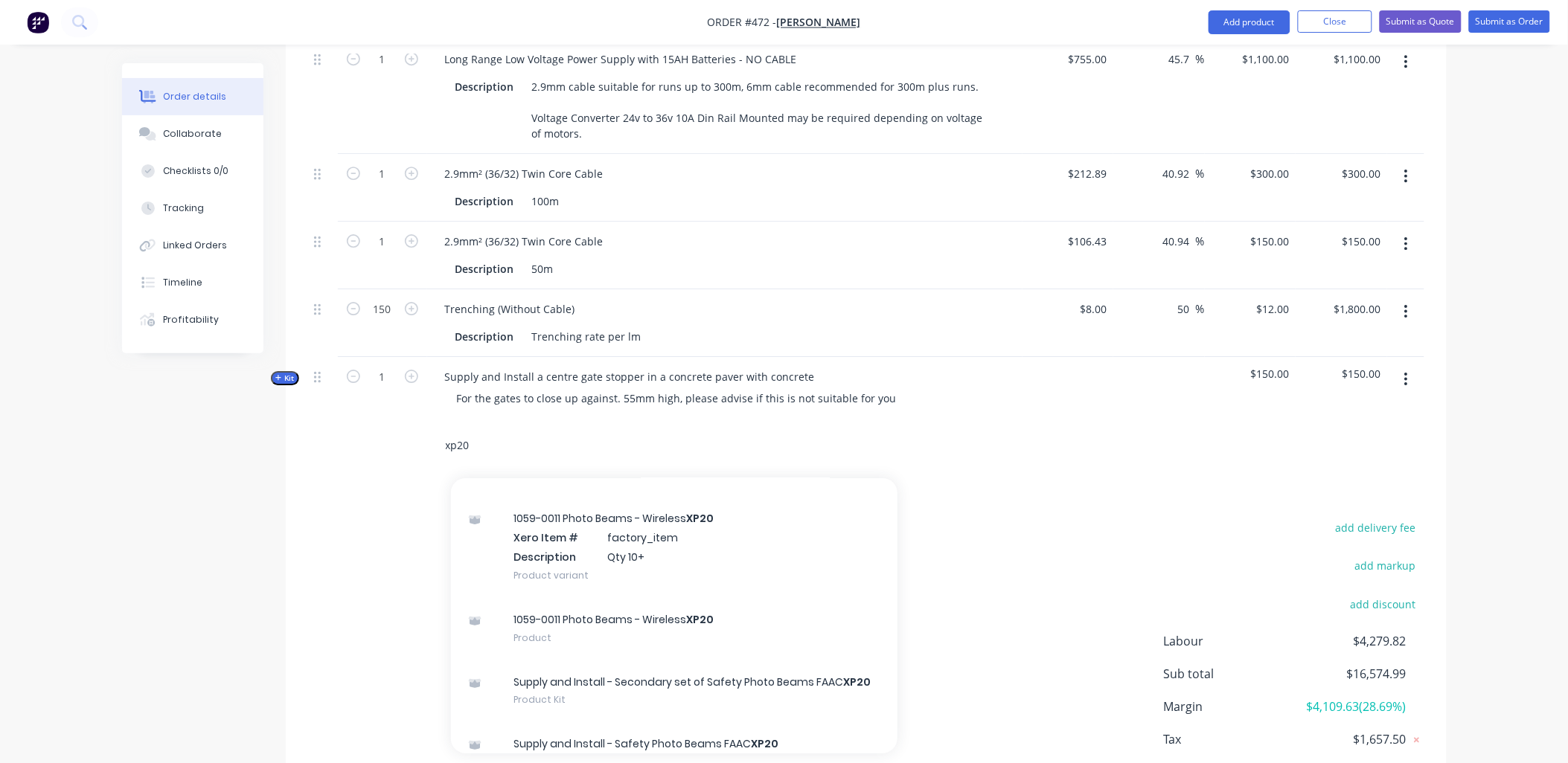
scroll to position [248, 0]
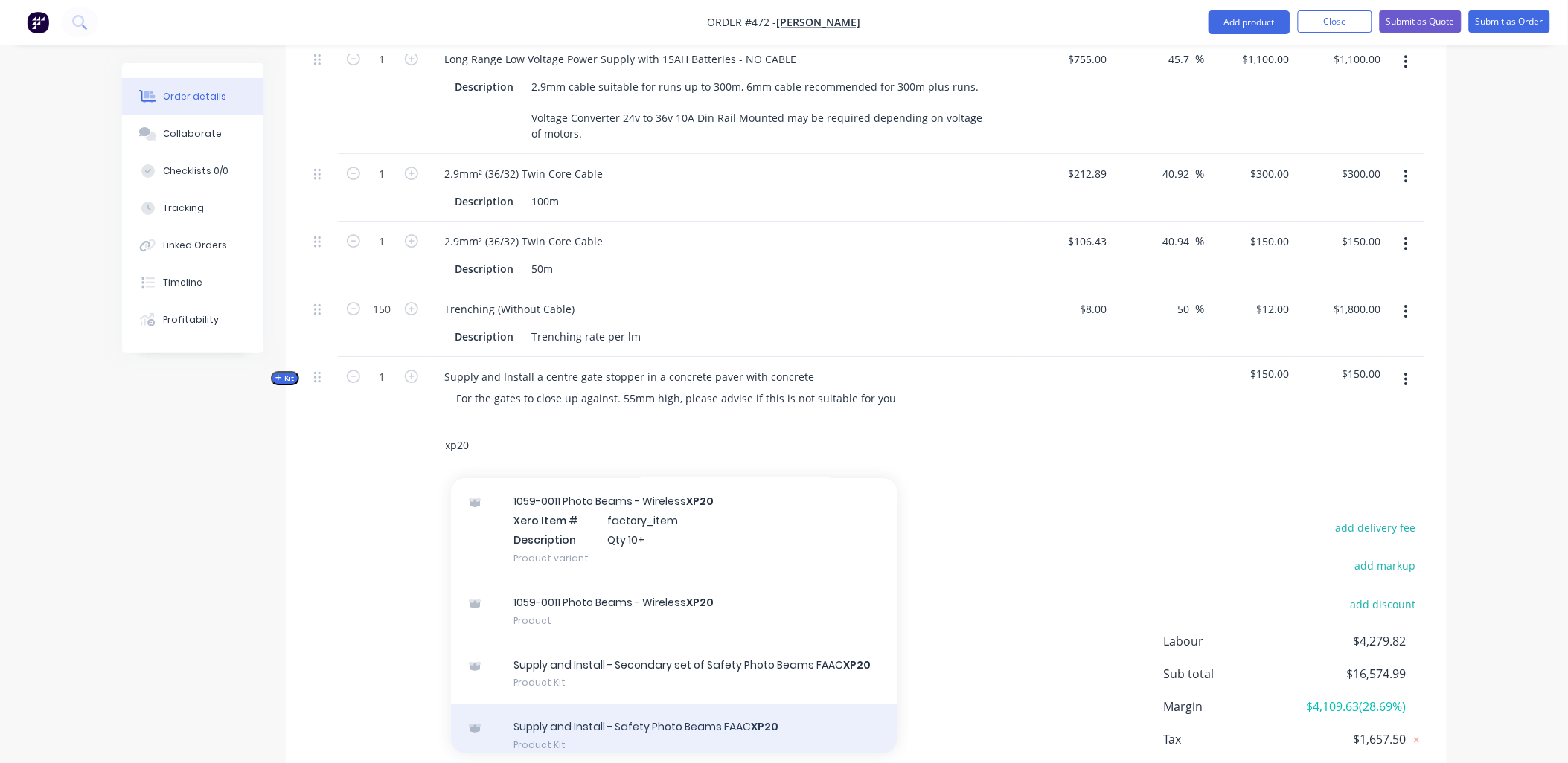
type input "xp20"
click at [540, 704] on div "Supply and Install - Safety Photo Beams FAAC XP20 Product Kit" at bounding box center [674, 735] width 447 height 62
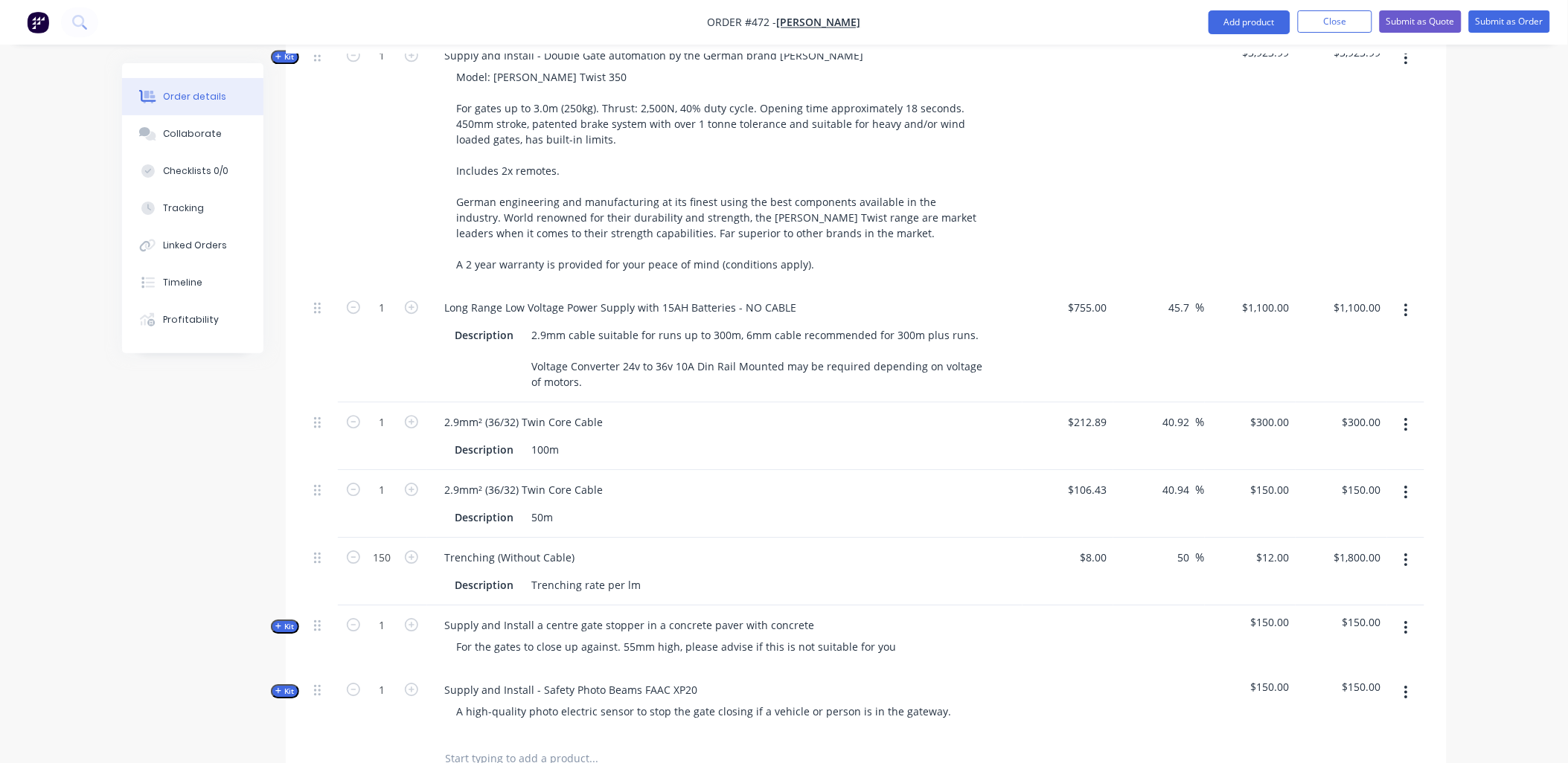
scroll to position [1421, 0]
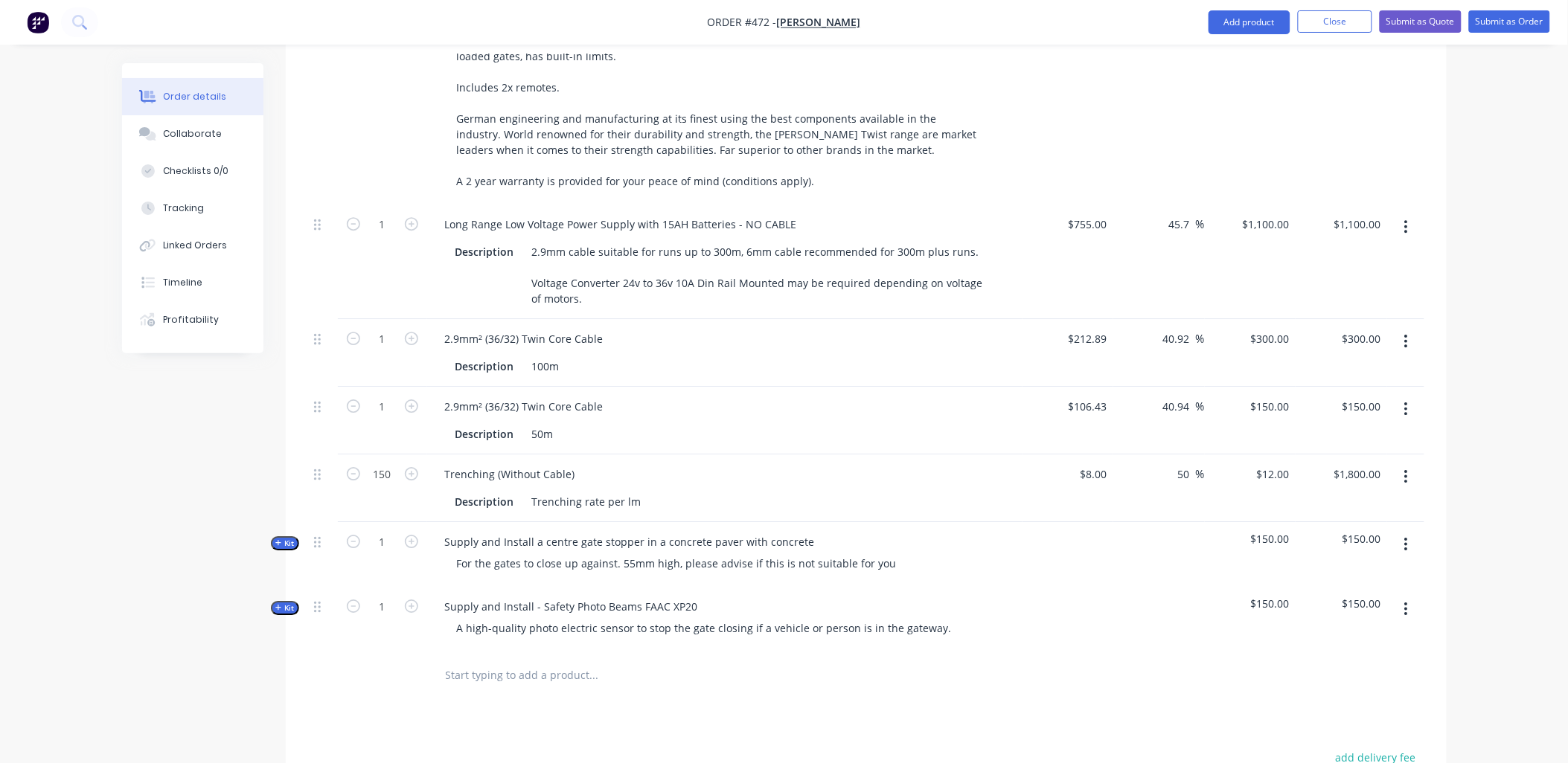
click at [485, 660] on input "text" at bounding box center [594, 675] width 298 height 29
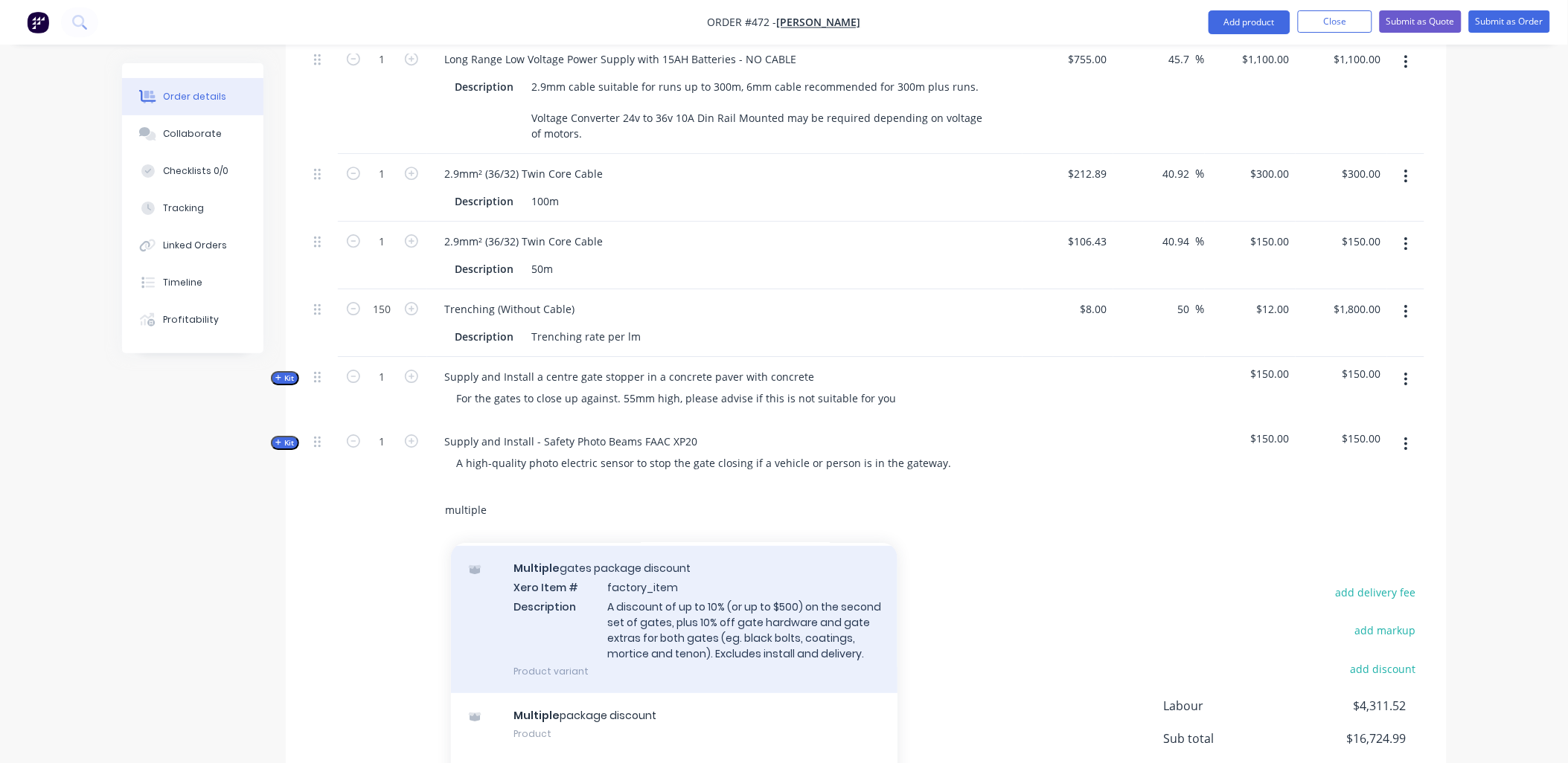
scroll to position [270, 0]
type input "multiple"
click at [566, 637] on div "Multiple gates package discount Xero Item # factory_item Description A discount…" at bounding box center [674, 619] width 447 height 147
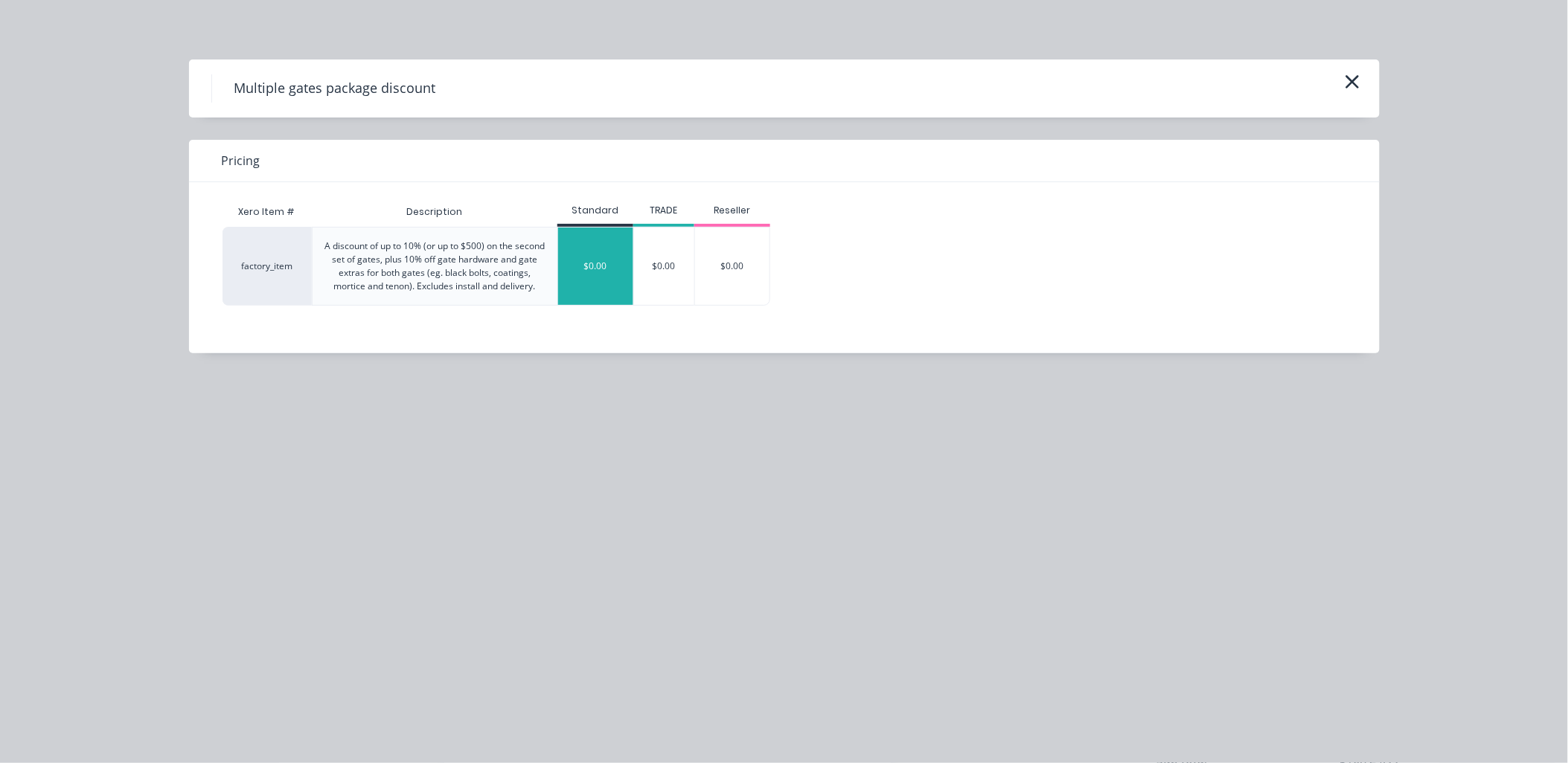
click at [596, 282] on div "$0.00" at bounding box center [595, 266] width 75 height 78
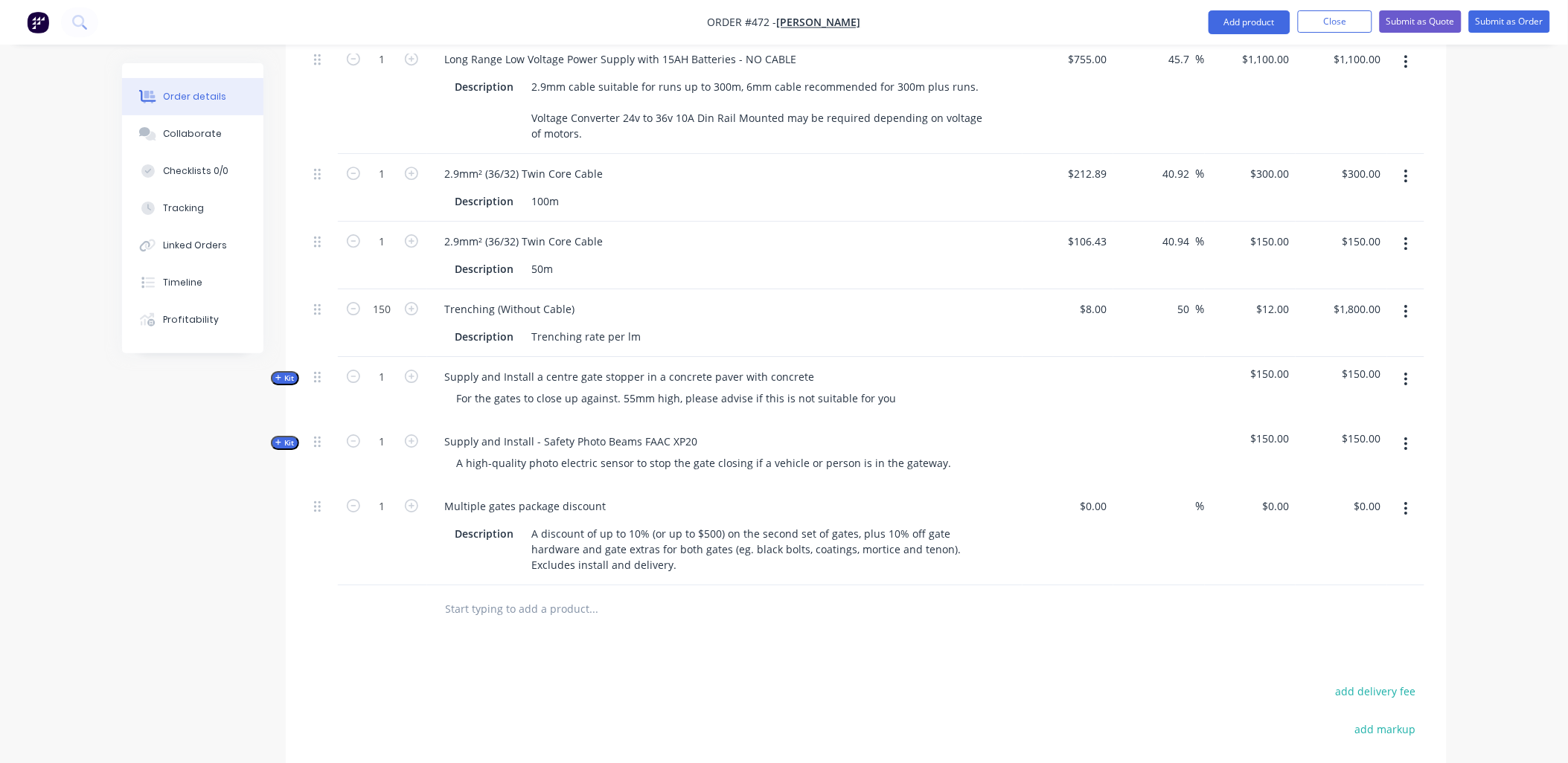
click at [503, 595] on input "text" at bounding box center [594, 609] width 298 height 29
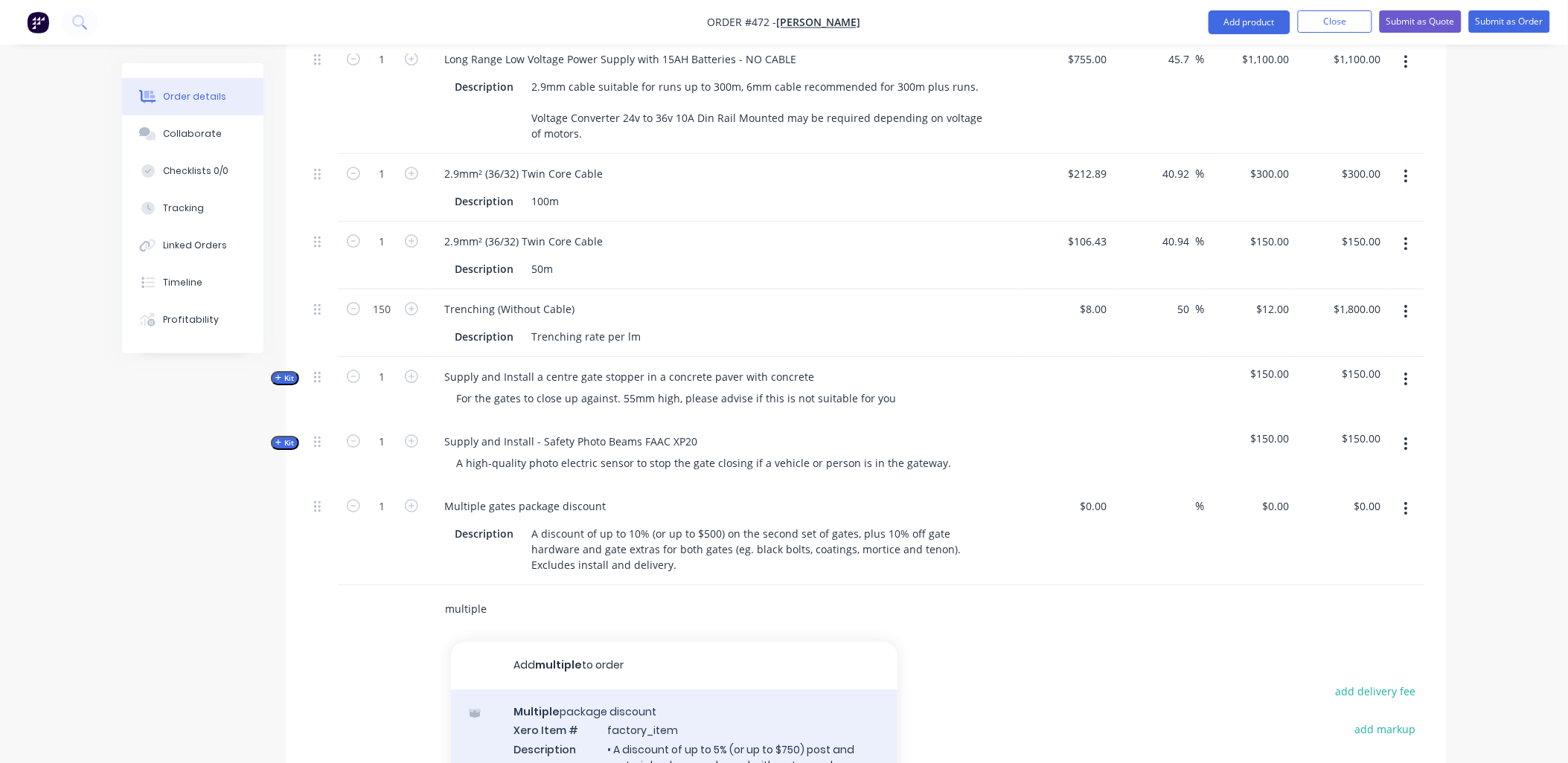
type input "multiple"
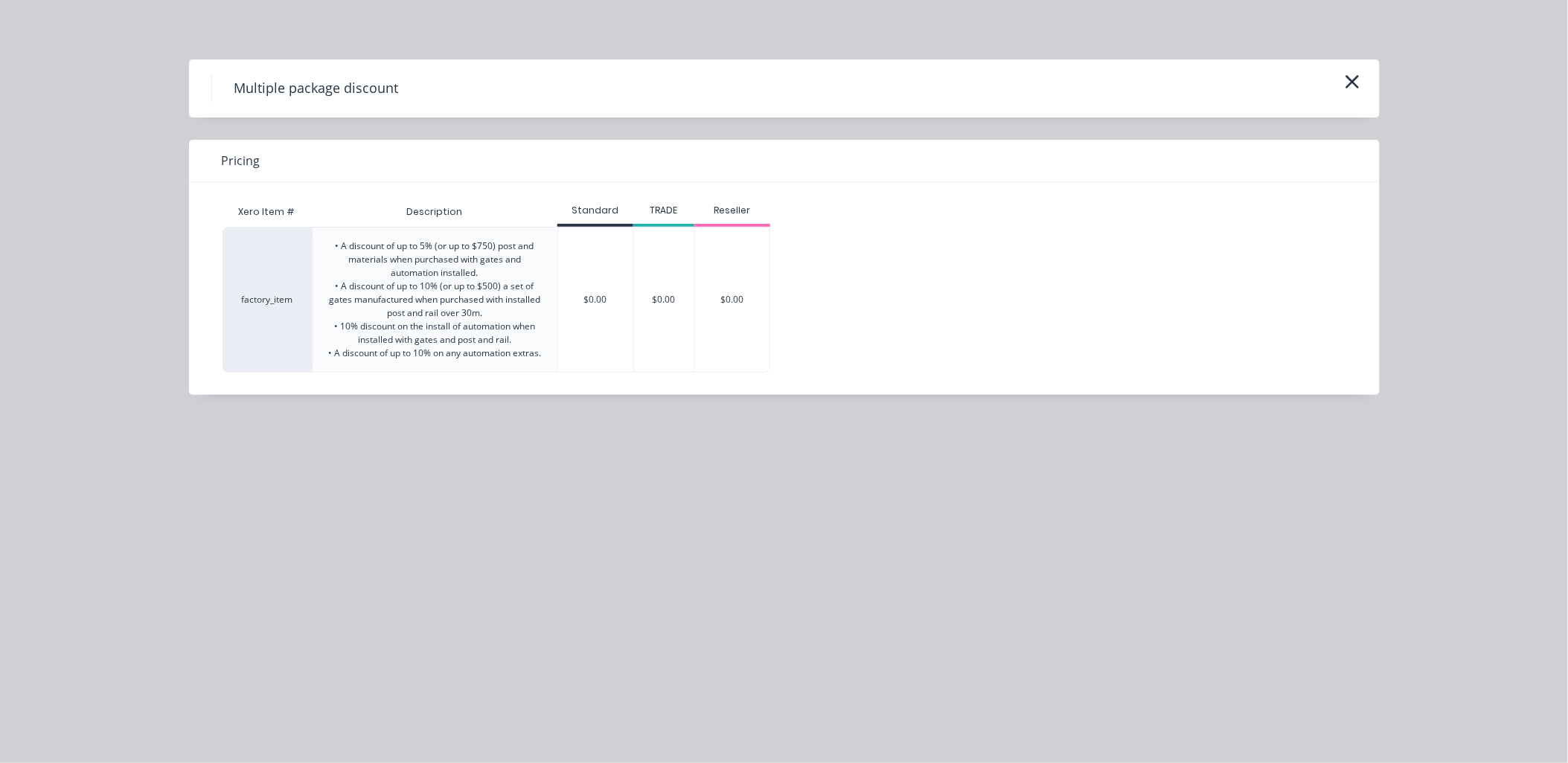
drag, startPoint x: 551, startPoint y: 355, endPoint x: 328, endPoint y: 291, distance: 232.0
click at [328, 291] on div "• A discount of up to 5% (or up to $750) post and materials when purchased with…" at bounding box center [435, 299] width 245 height 144
drag, startPoint x: 328, startPoint y: 291, endPoint x: 614, endPoint y: 299, distance: 286.1
click at [614, 299] on div "$0.00" at bounding box center [595, 299] width 75 height 144
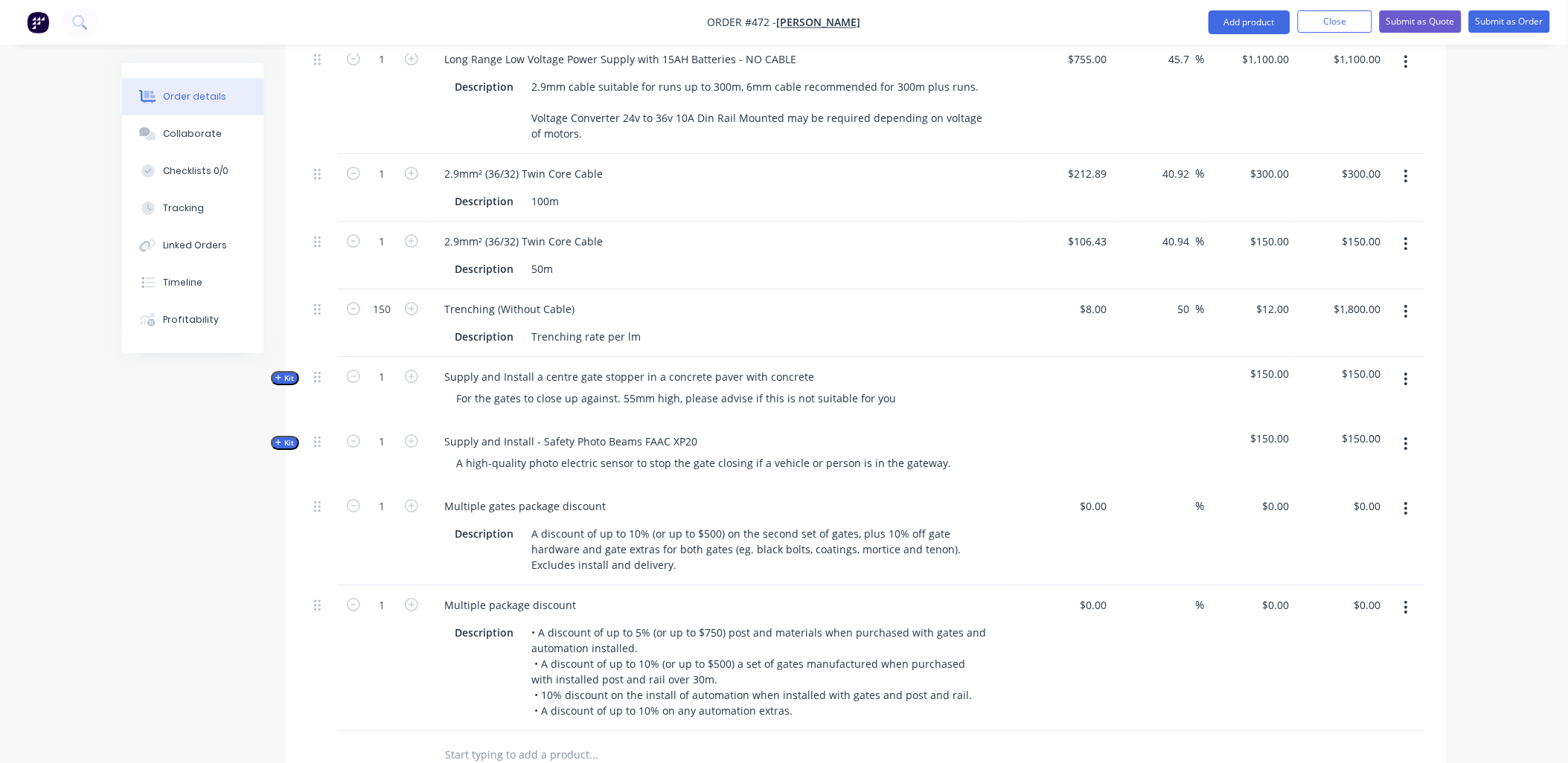
click at [1407, 501] on icon "button" at bounding box center [1406, 509] width 4 height 16
click at [1373, 627] on div "Delete" at bounding box center [1353, 637] width 115 height 21
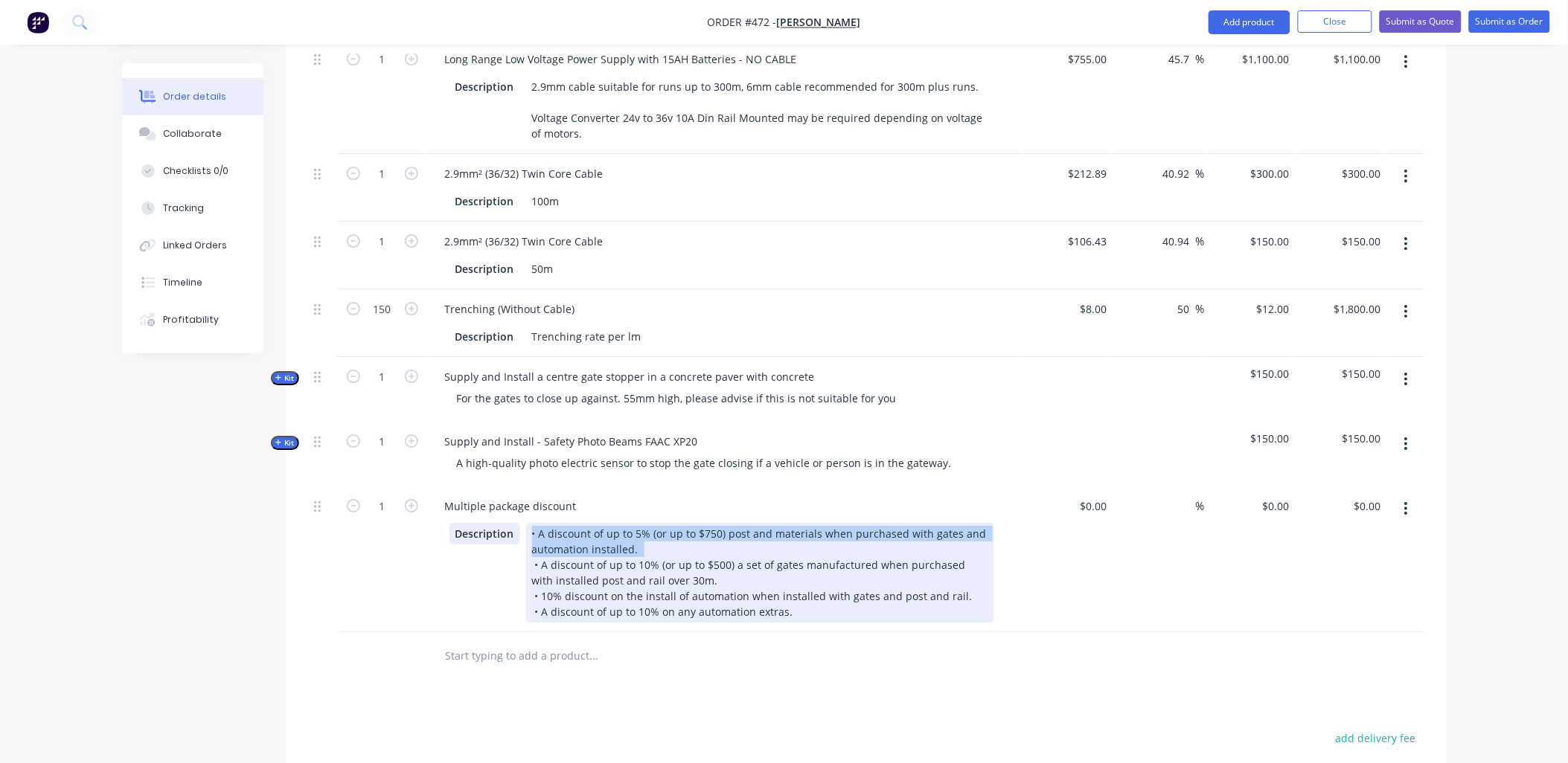
drag, startPoint x: 662, startPoint y: 530, endPoint x: 479, endPoint y: 517, distance: 183.5
click at [479, 523] on div "Description • A discount of up to 5% (or up to $750) post and materials when pu…" at bounding box center [721, 573] width 545 height 100
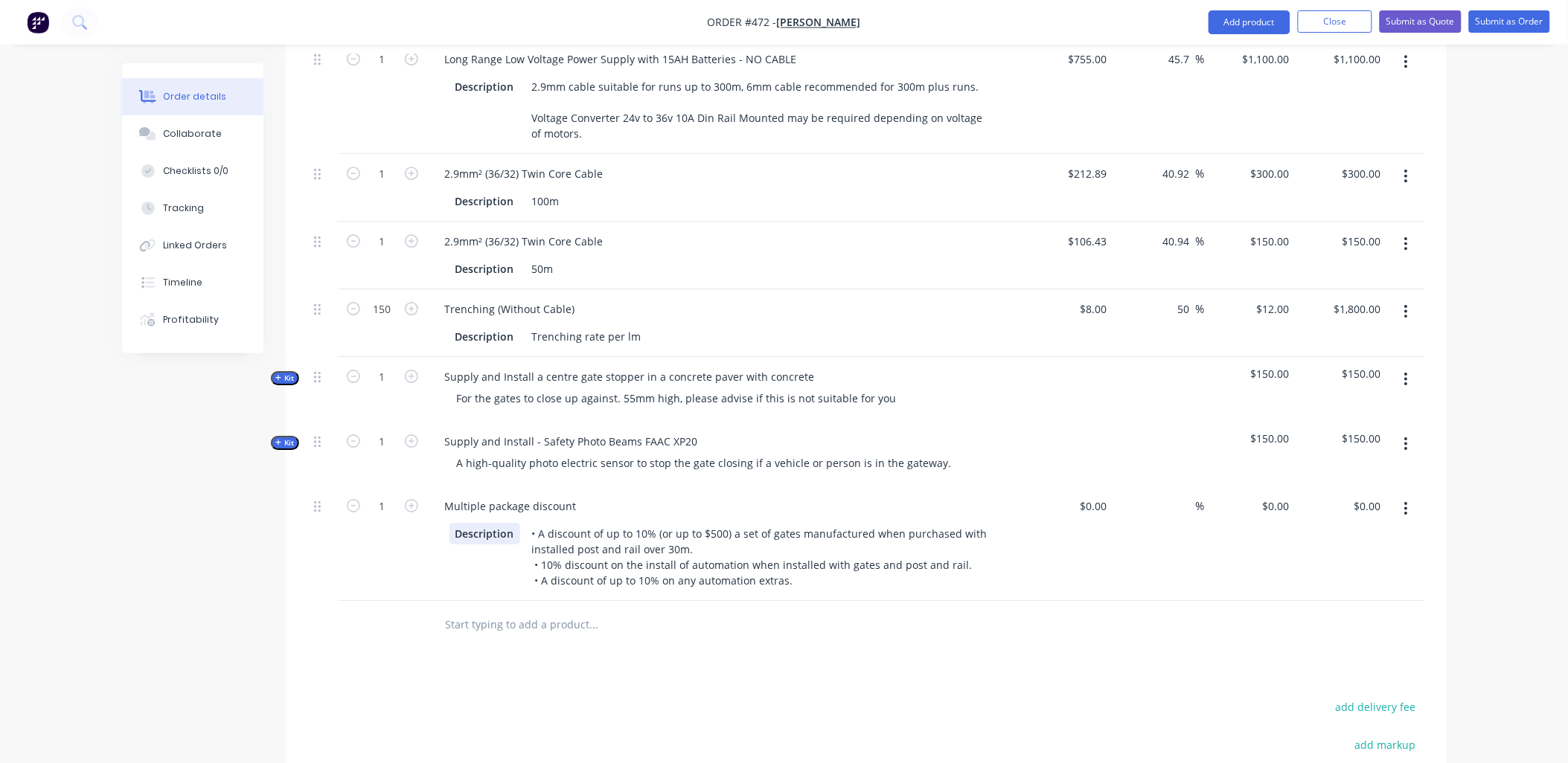
click at [464, 559] on div "Description • A discount of up to 10% (or up to $500) a set of gates manufactur…" at bounding box center [721, 557] width 545 height 69
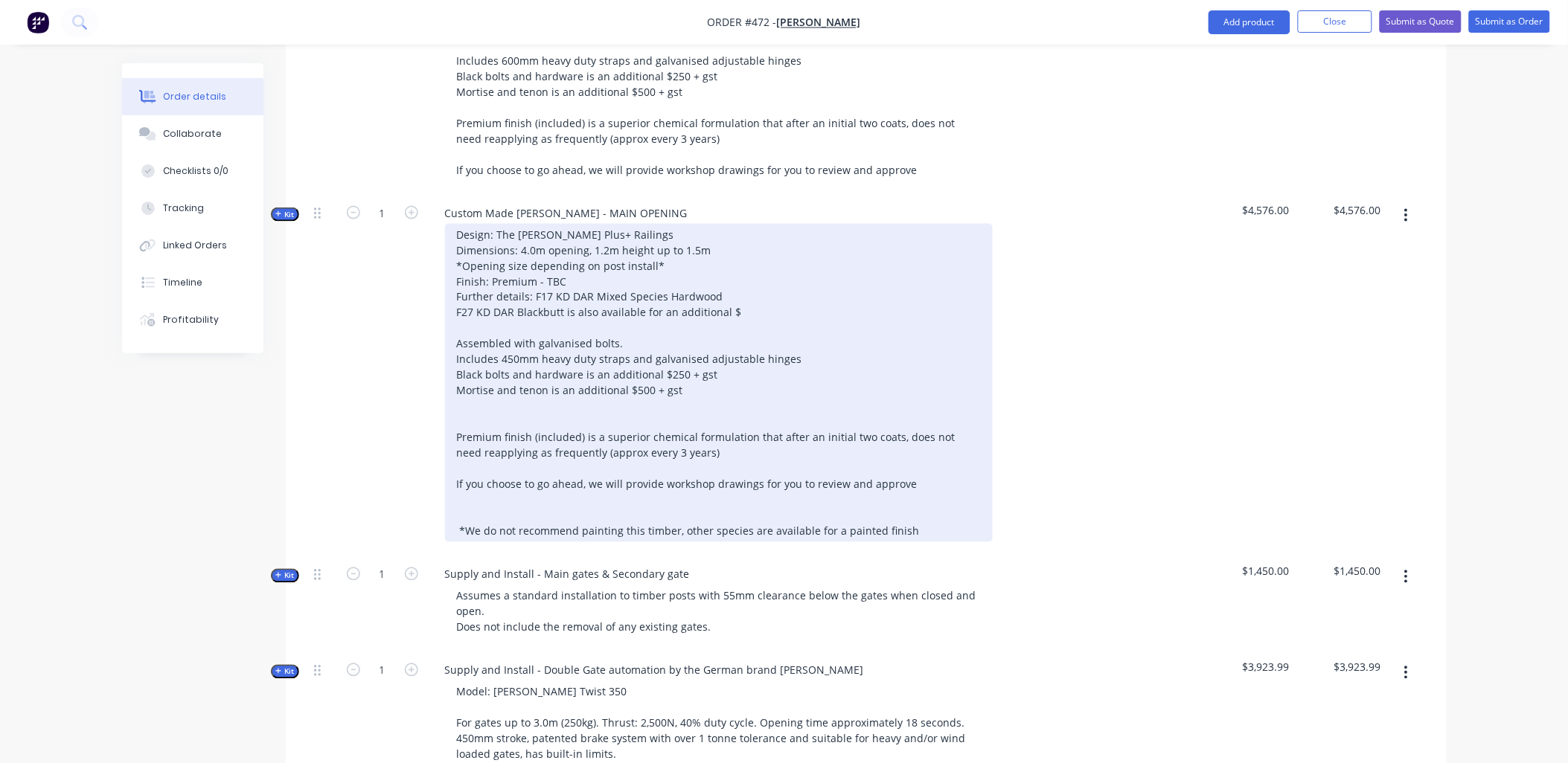
scroll to position [722, 0]
click at [458, 384] on div "Design: The Stockman Plus+ Railings Dimensions: 4.0m opening, 1.2m height up to…" at bounding box center [718, 383] width 547 height 318
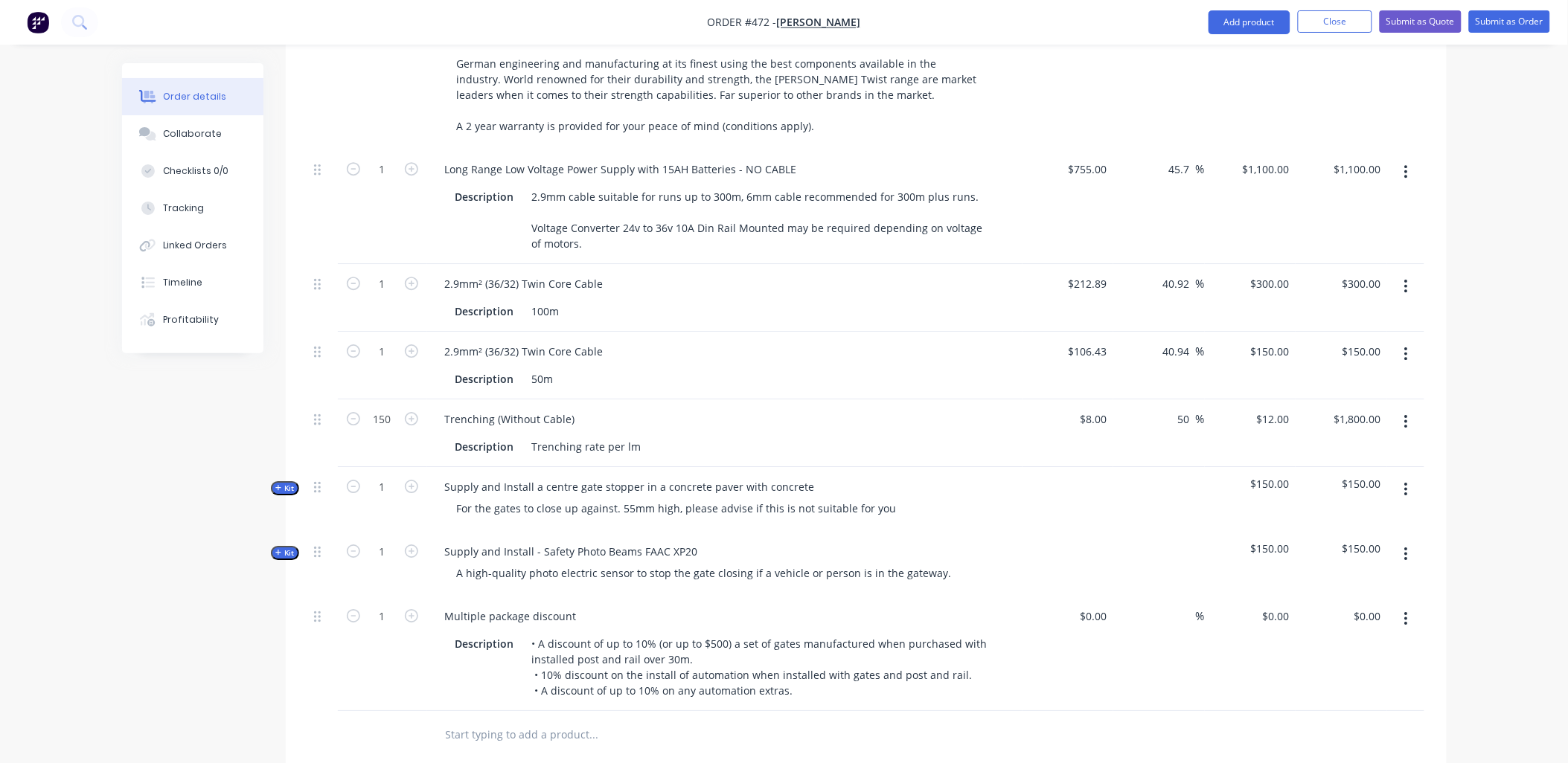
scroll to position [1465, 0]
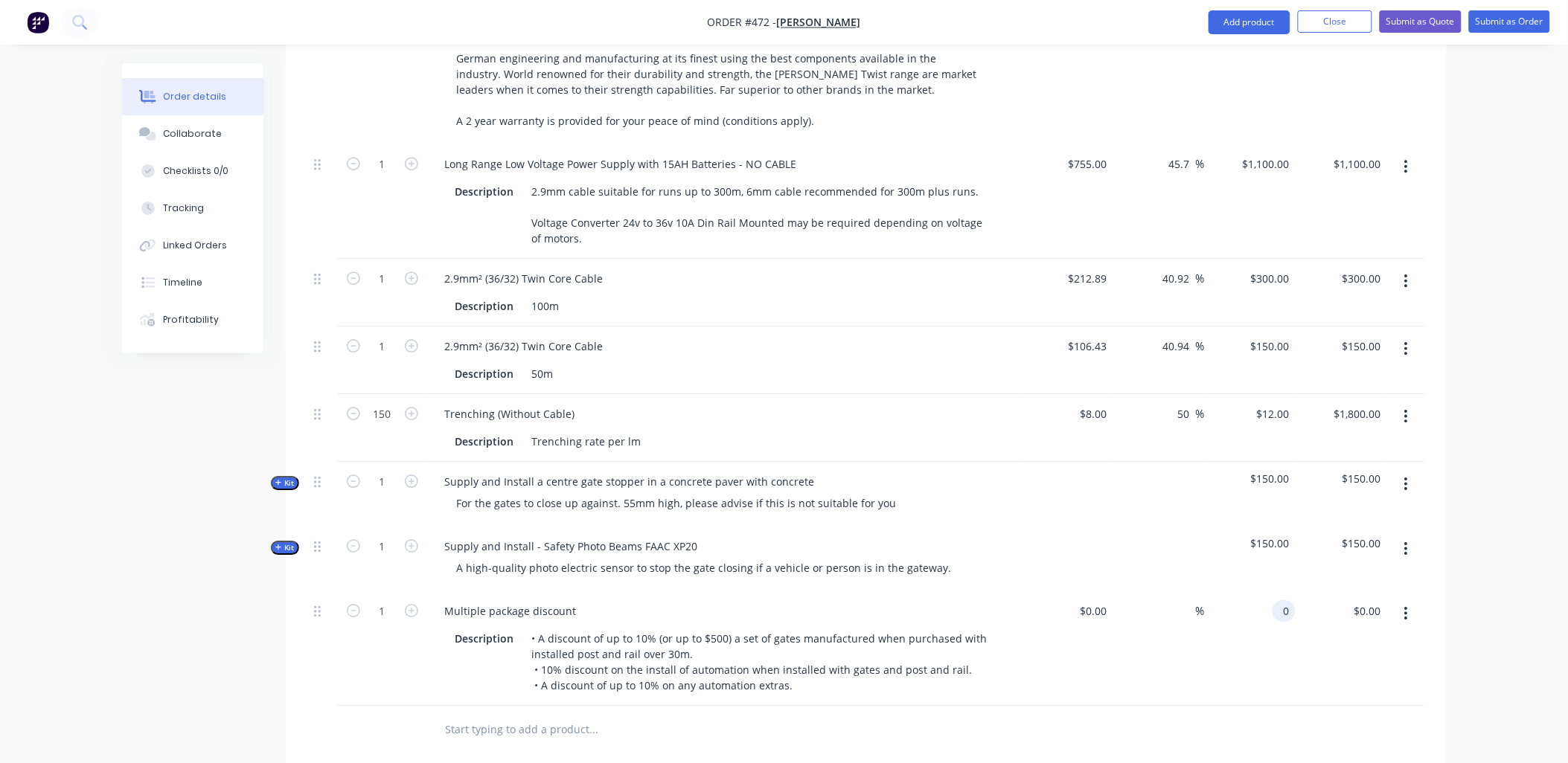
click at [1282, 601] on input "0" at bounding box center [1286, 611] width 17 height 21
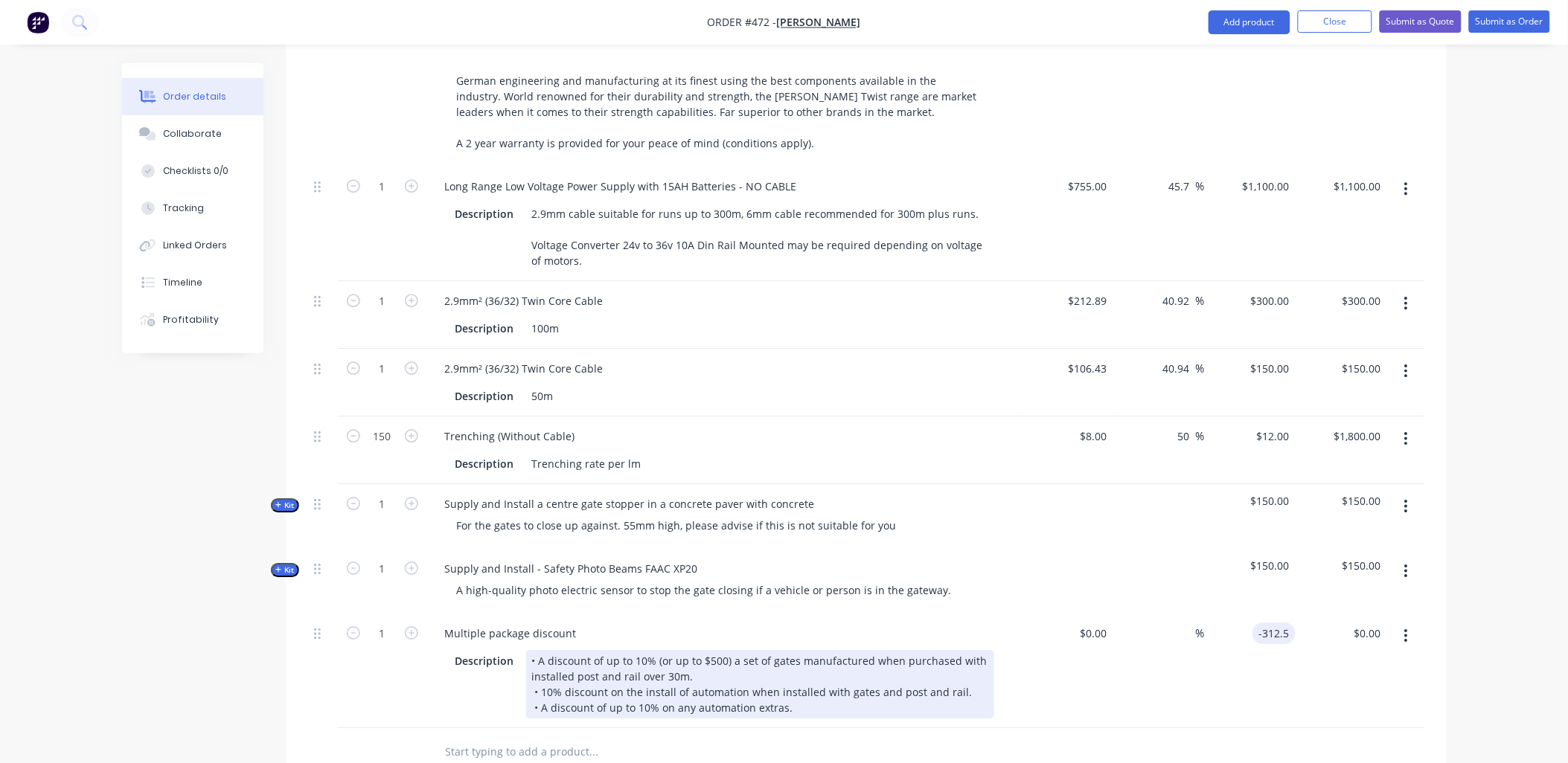
scroll to position [1548, 0]
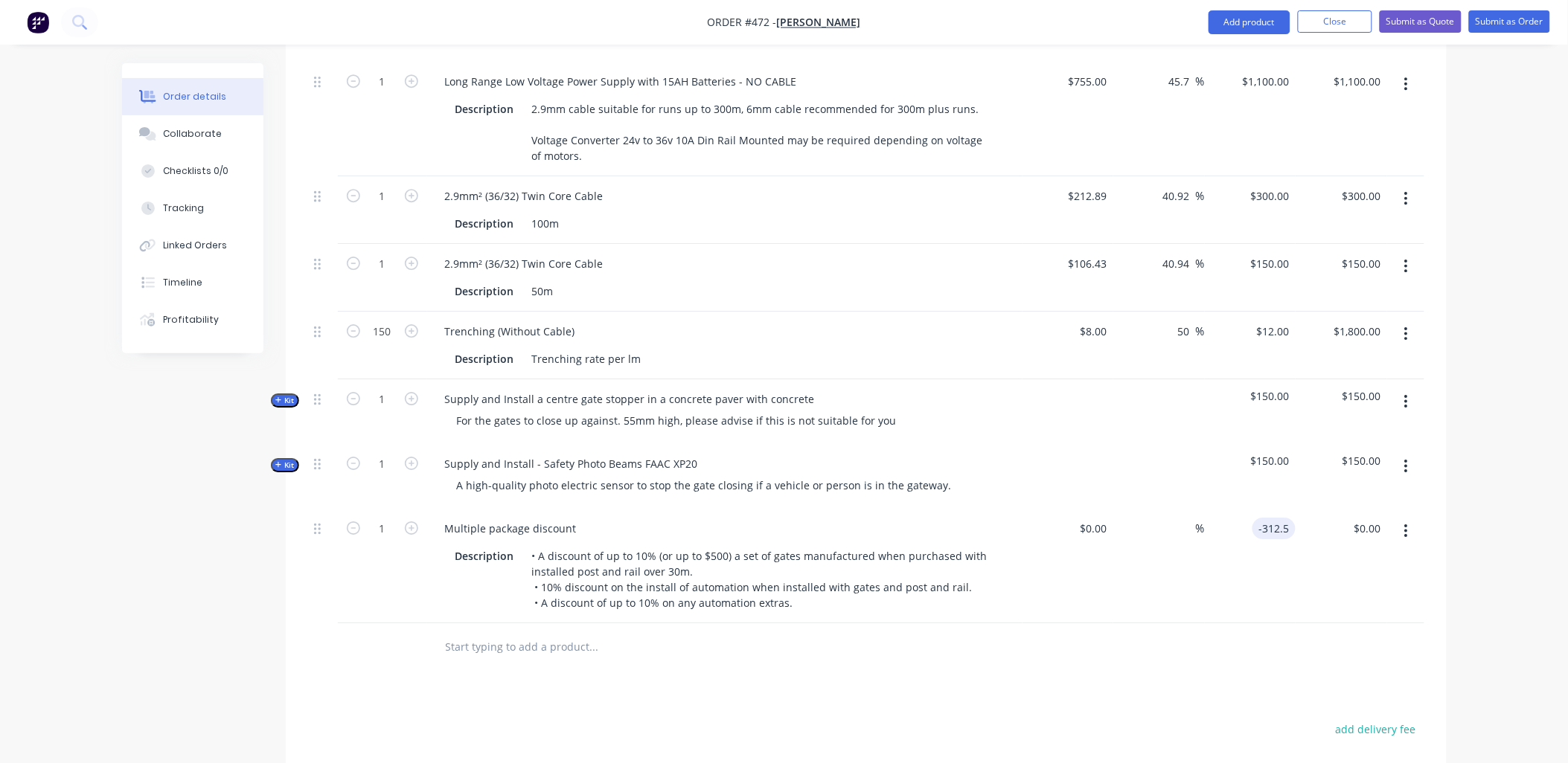
drag, startPoint x: 1290, startPoint y: 504, endPoint x: 1262, endPoint y: 510, distance: 28.6
click at [1262, 518] on input "-312.5" at bounding box center [1277, 529] width 37 height 21
type input "1"
click at [1269, 518] on input "-1042.5" at bounding box center [1274, 529] width 43 height 21
type input "7"
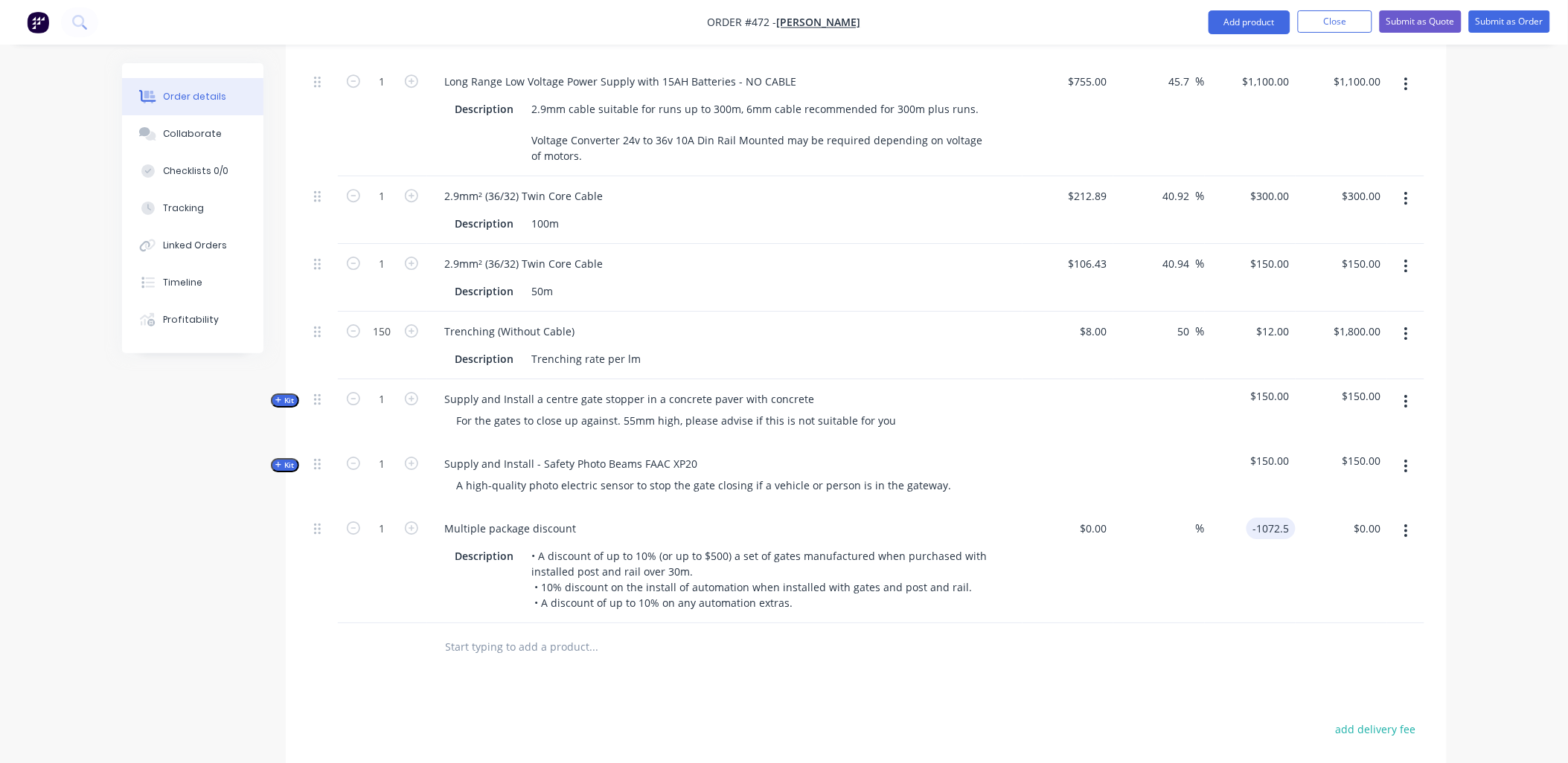
type input "$-1,072.50"
click at [1272, 651] on div at bounding box center [866, 647] width 1116 height 48
click at [511, 641] on input "text" at bounding box center [594, 646] width 298 height 29
type input "Discount"
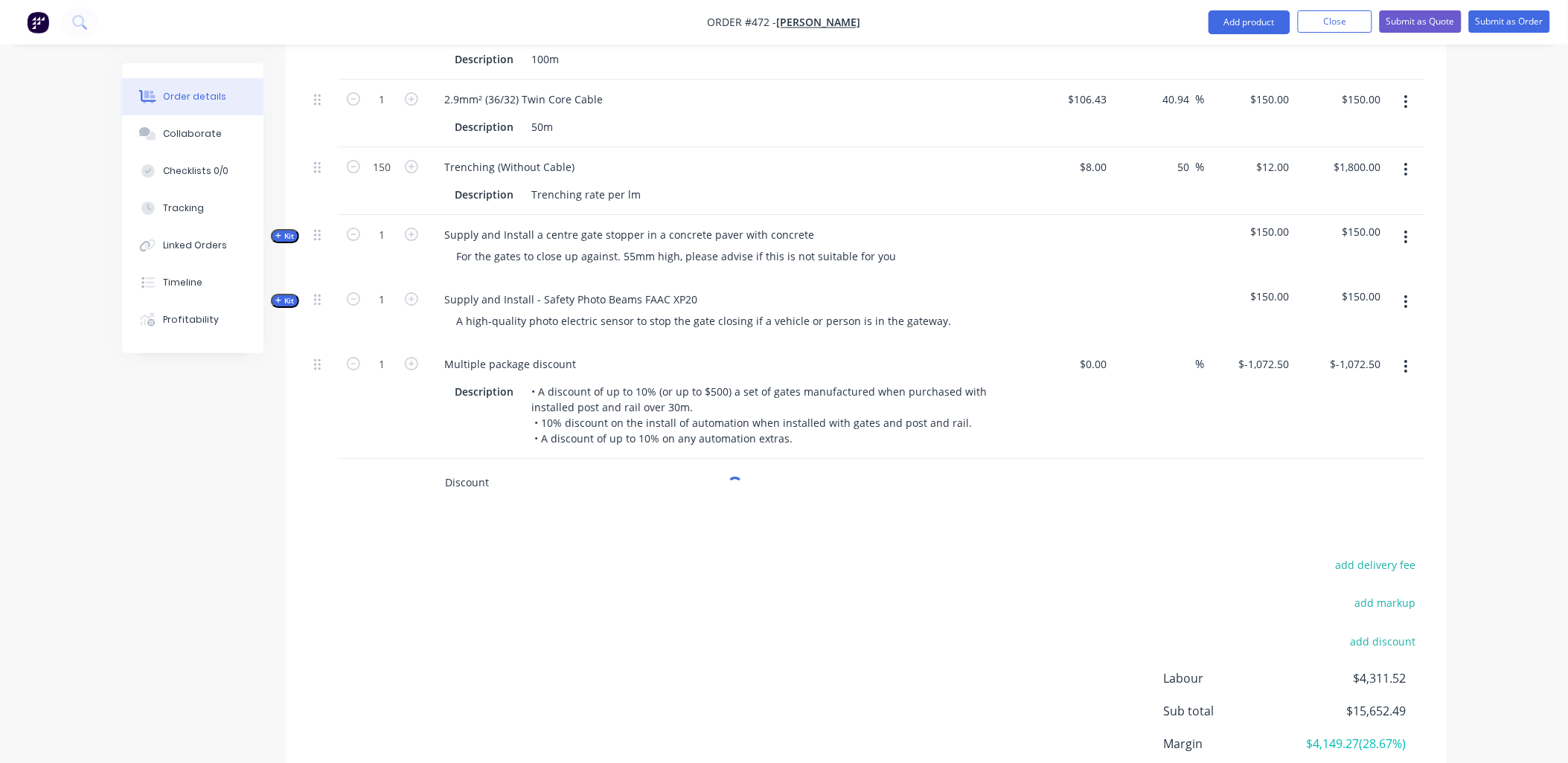
scroll to position [1713, 0]
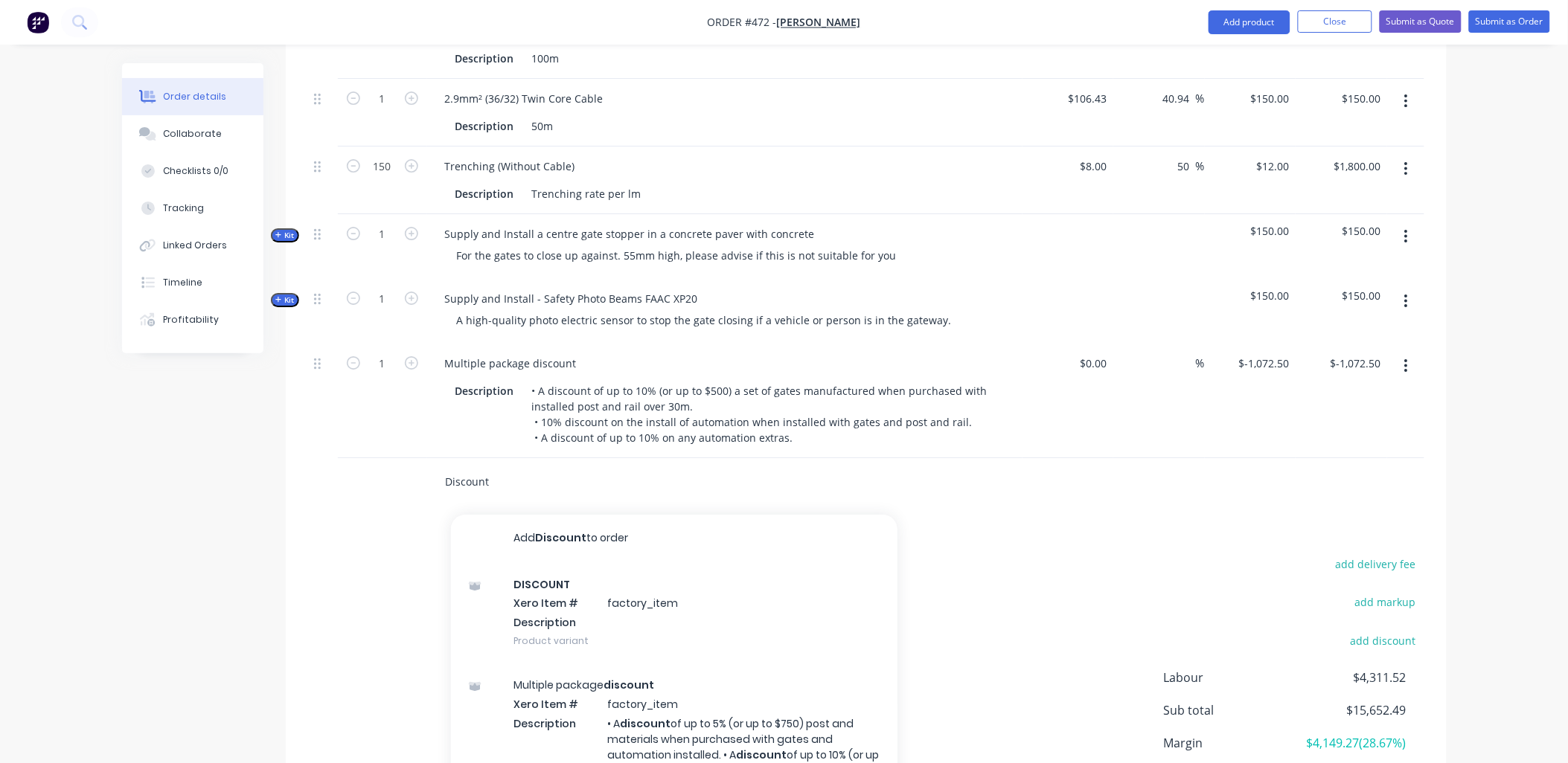
click at [452, 467] on input "Discount" at bounding box center [594, 481] width 298 height 29
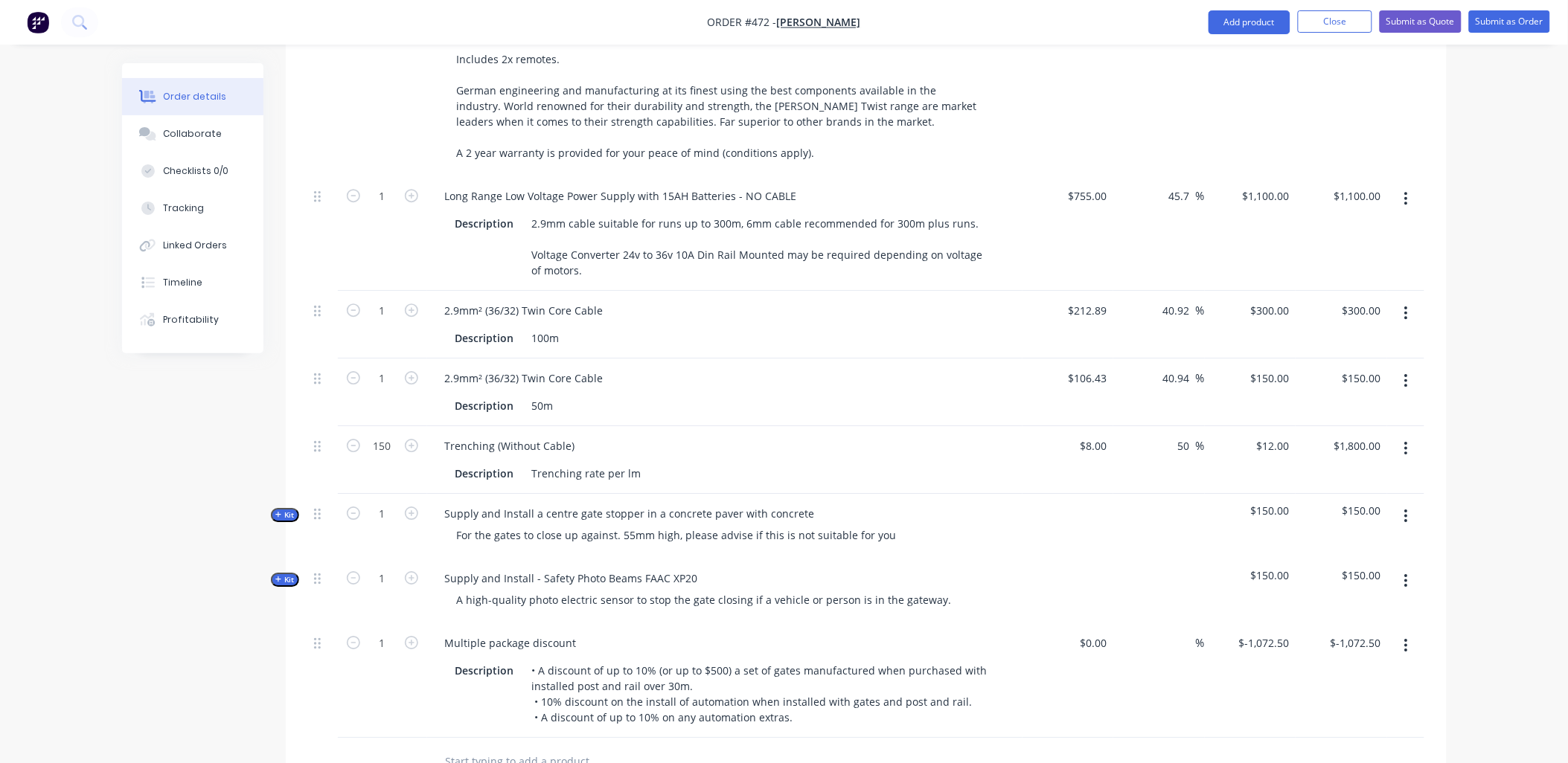
scroll to position [1431, 0]
click at [571, 439] on div "Trenching (Without Cable)" at bounding box center [510, 449] width 154 height 21
click at [349, 447] on div "150" at bounding box center [382, 464] width 89 height 68
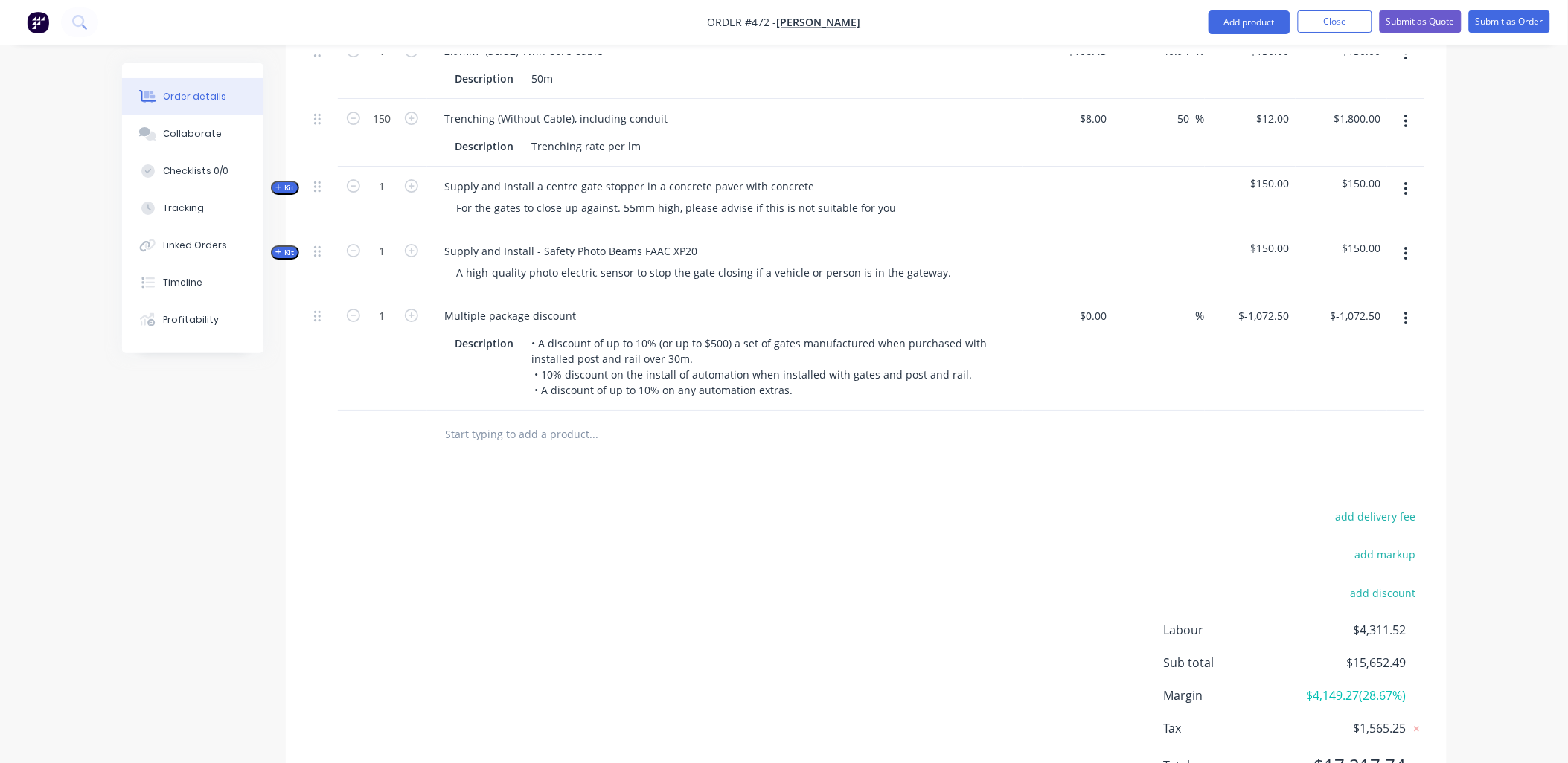
click at [465, 420] on input "text" at bounding box center [594, 434] width 298 height 29
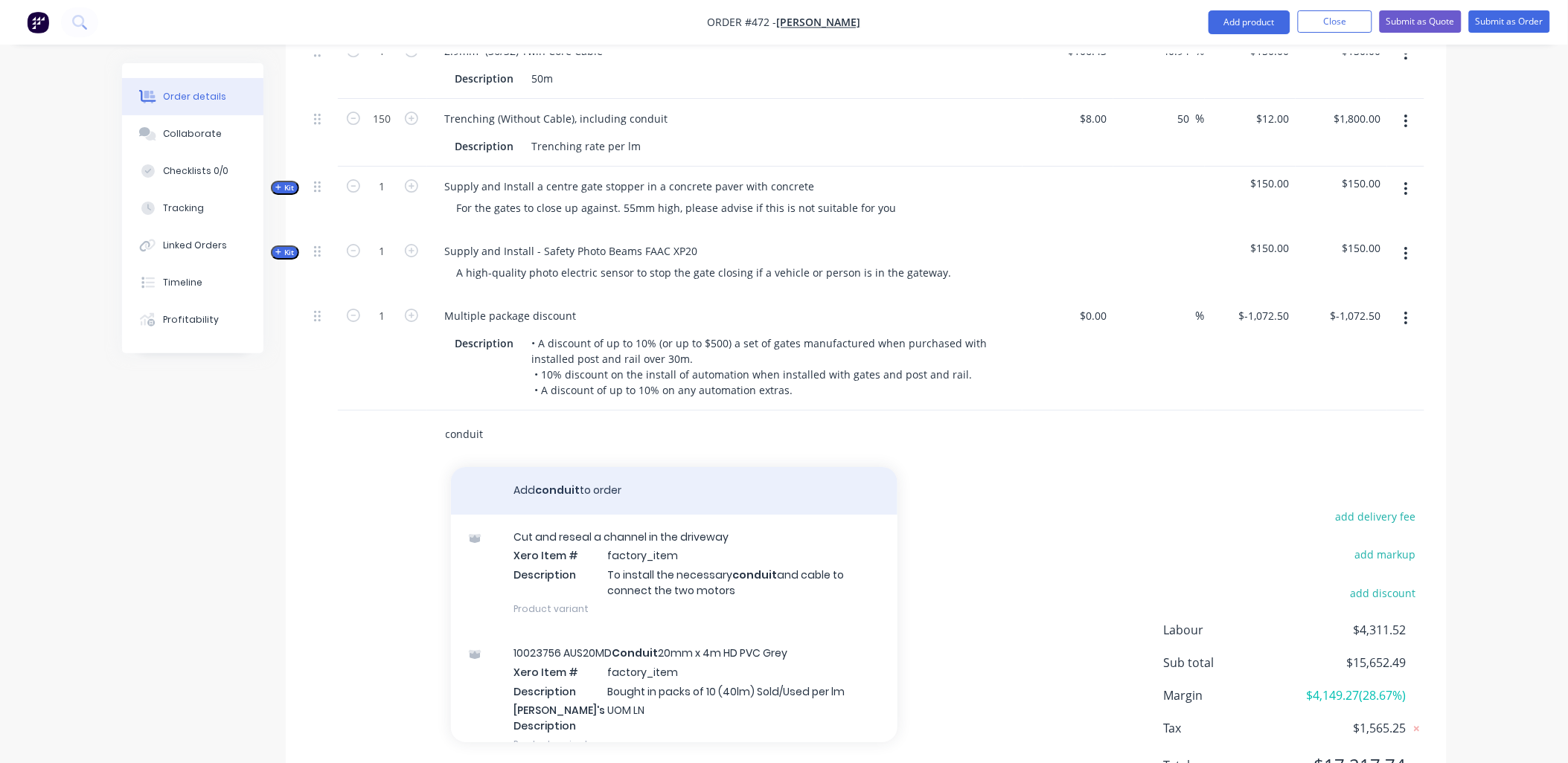
type input "conduit"
click at [583, 472] on button "Add conduit to order" at bounding box center [674, 490] width 447 height 47
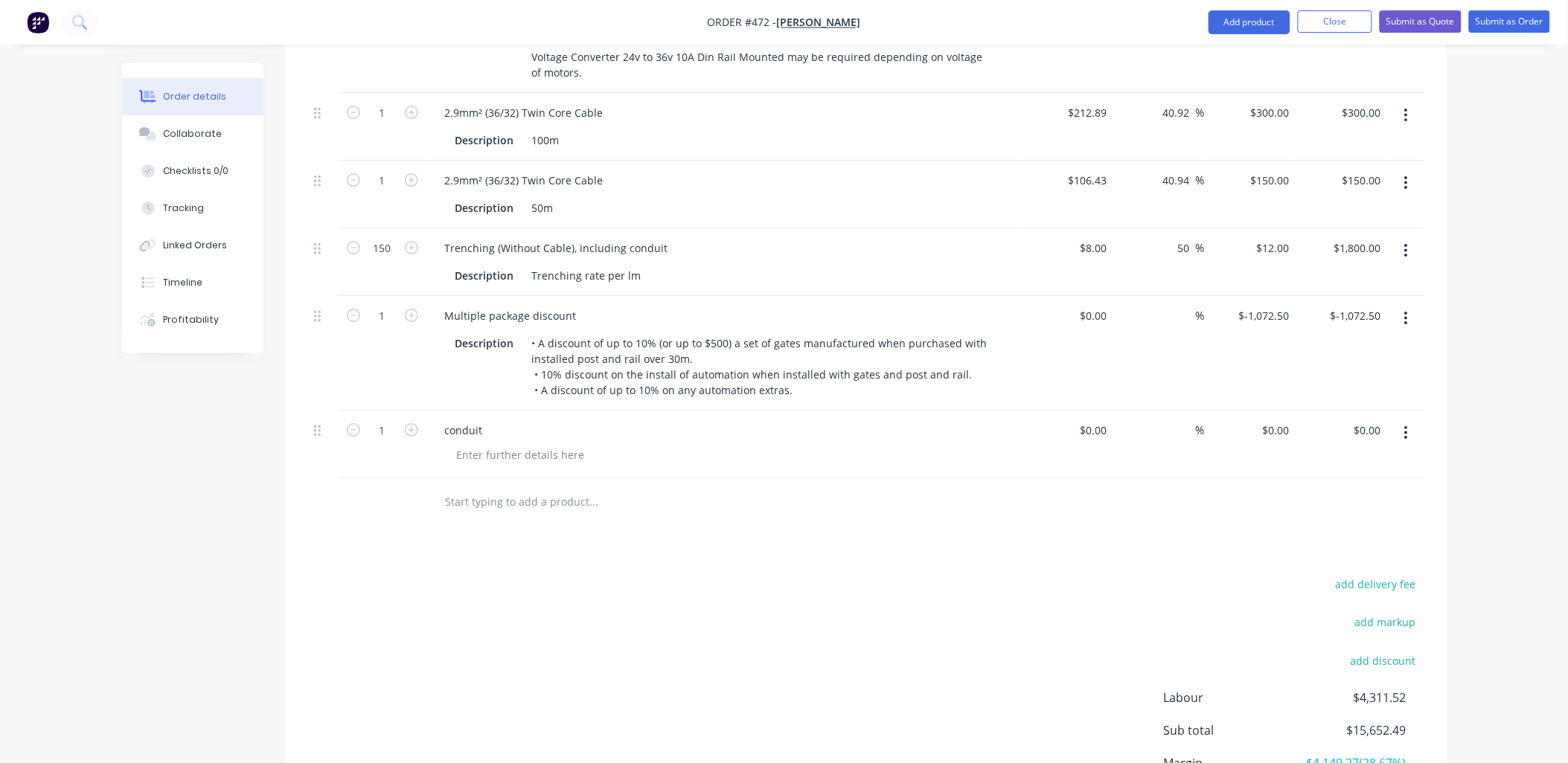
click at [493, 488] on input "text" at bounding box center [594, 502] width 298 height 29
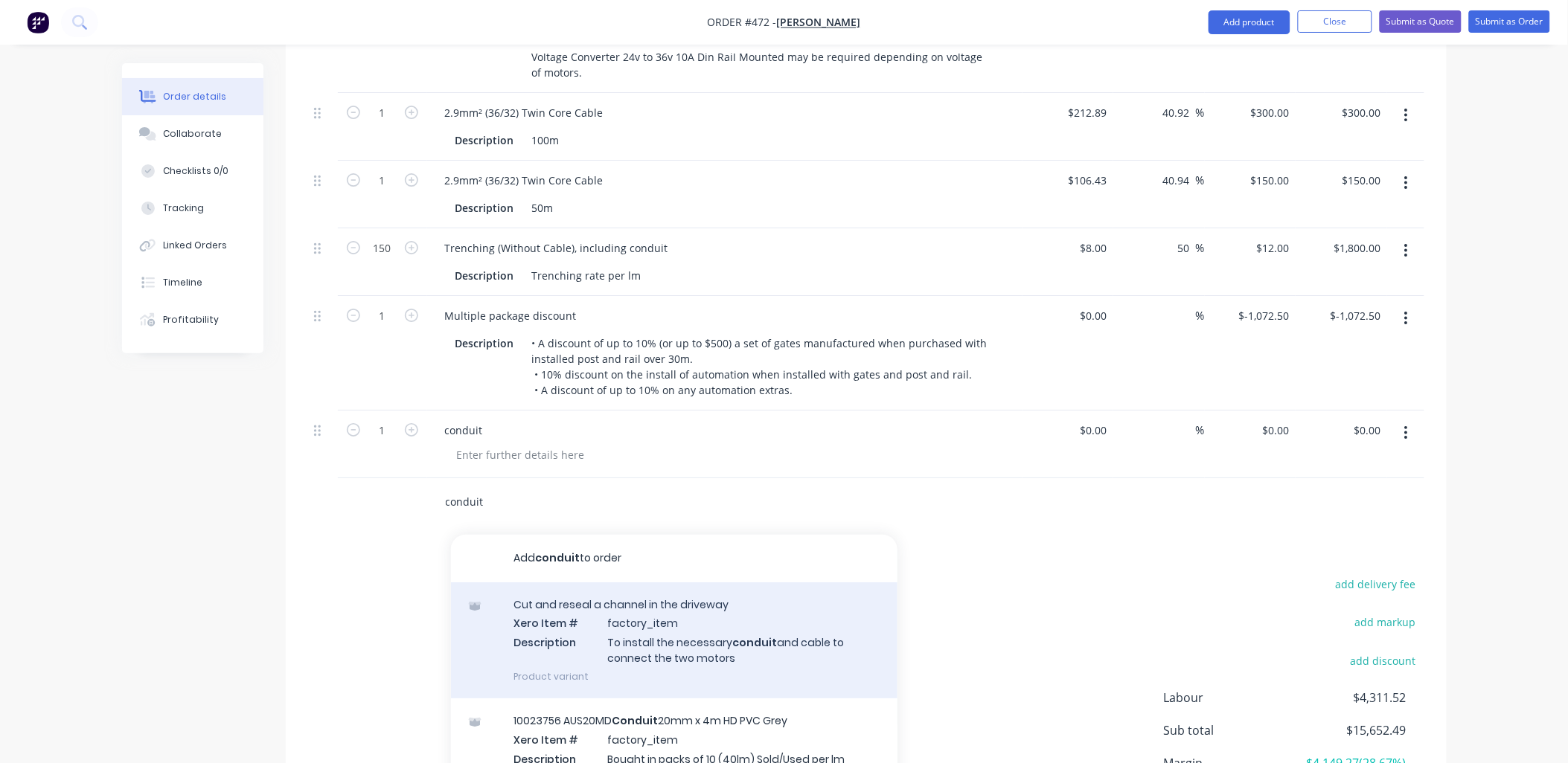
scroll to position [83, 0]
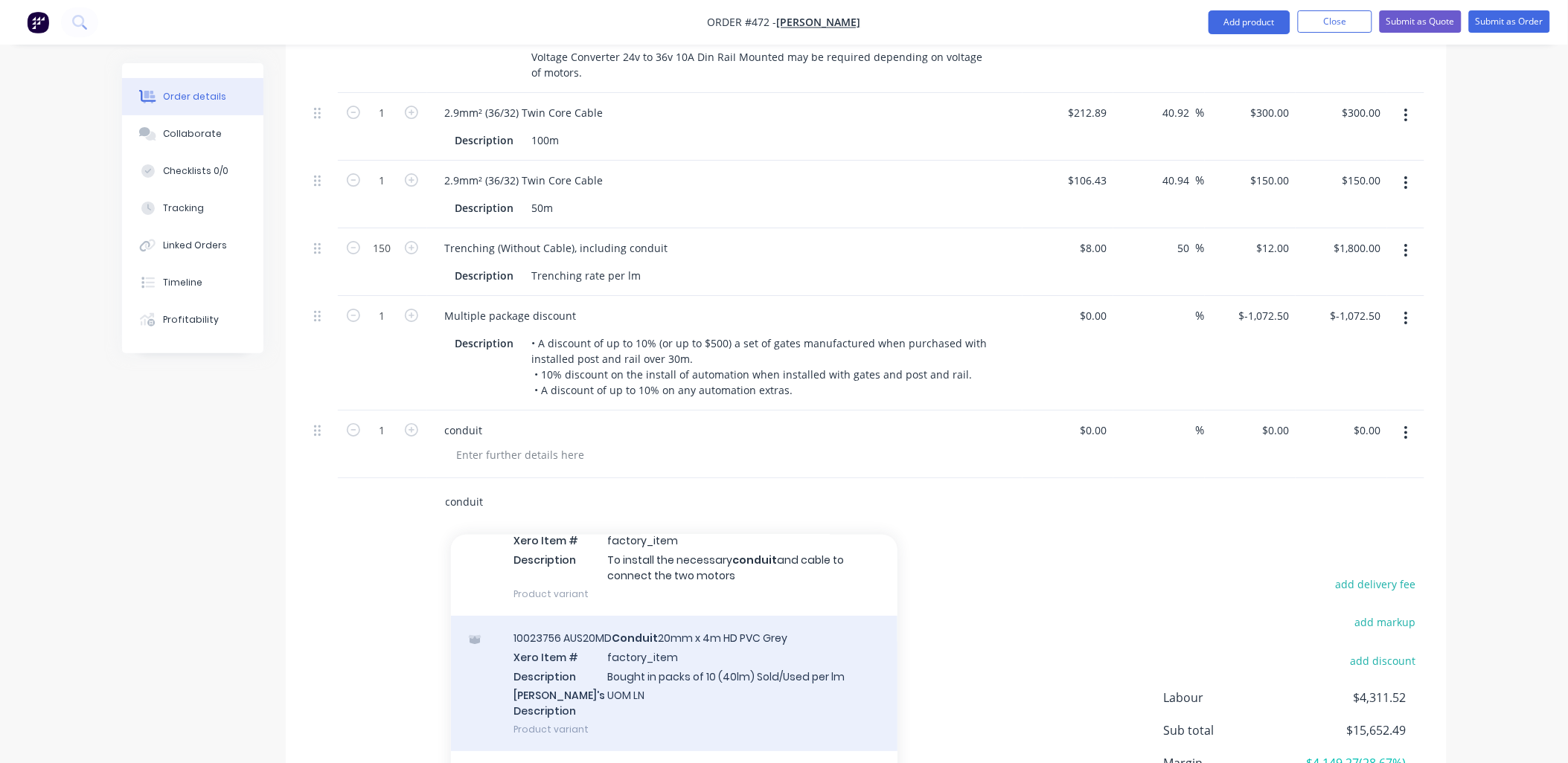
type input "conduit"
click at [584, 628] on div "10023756 AUS20MD Conduit 20mm x 4m HD PVC Grey Xero Item # factory_item Descrip…" at bounding box center [674, 684] width 447 height 135
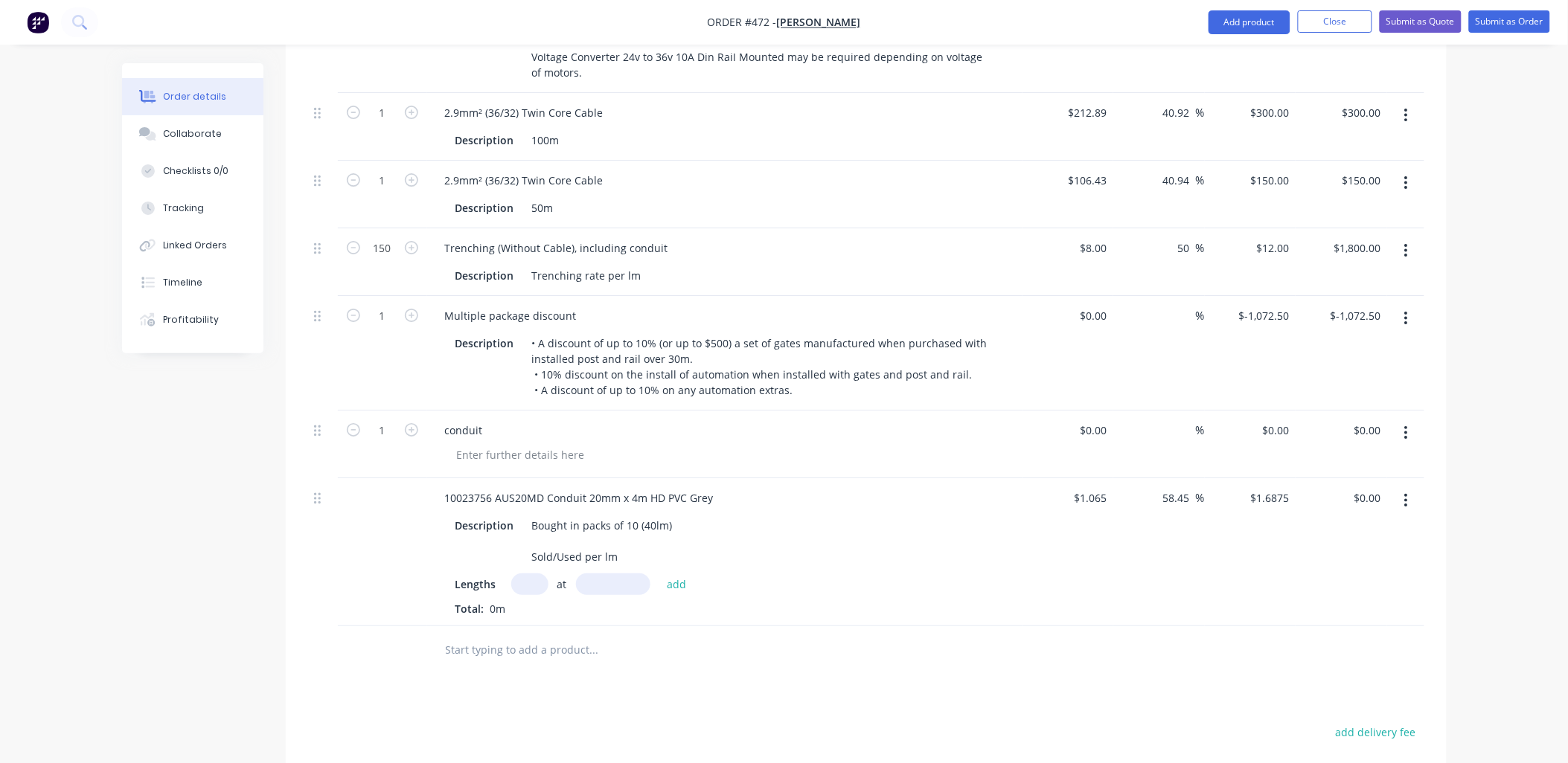
click at [529, 574] on input "text" at bounding box center [530, 585] width 37 height 21
click at [619, 574] on input "text" at bounding box center [612, 585] width 74 height 21
type input "4000mm"
click at [527, 574] on input "text" at bounding box center [530, 585] width 37 height 21
type input "38"
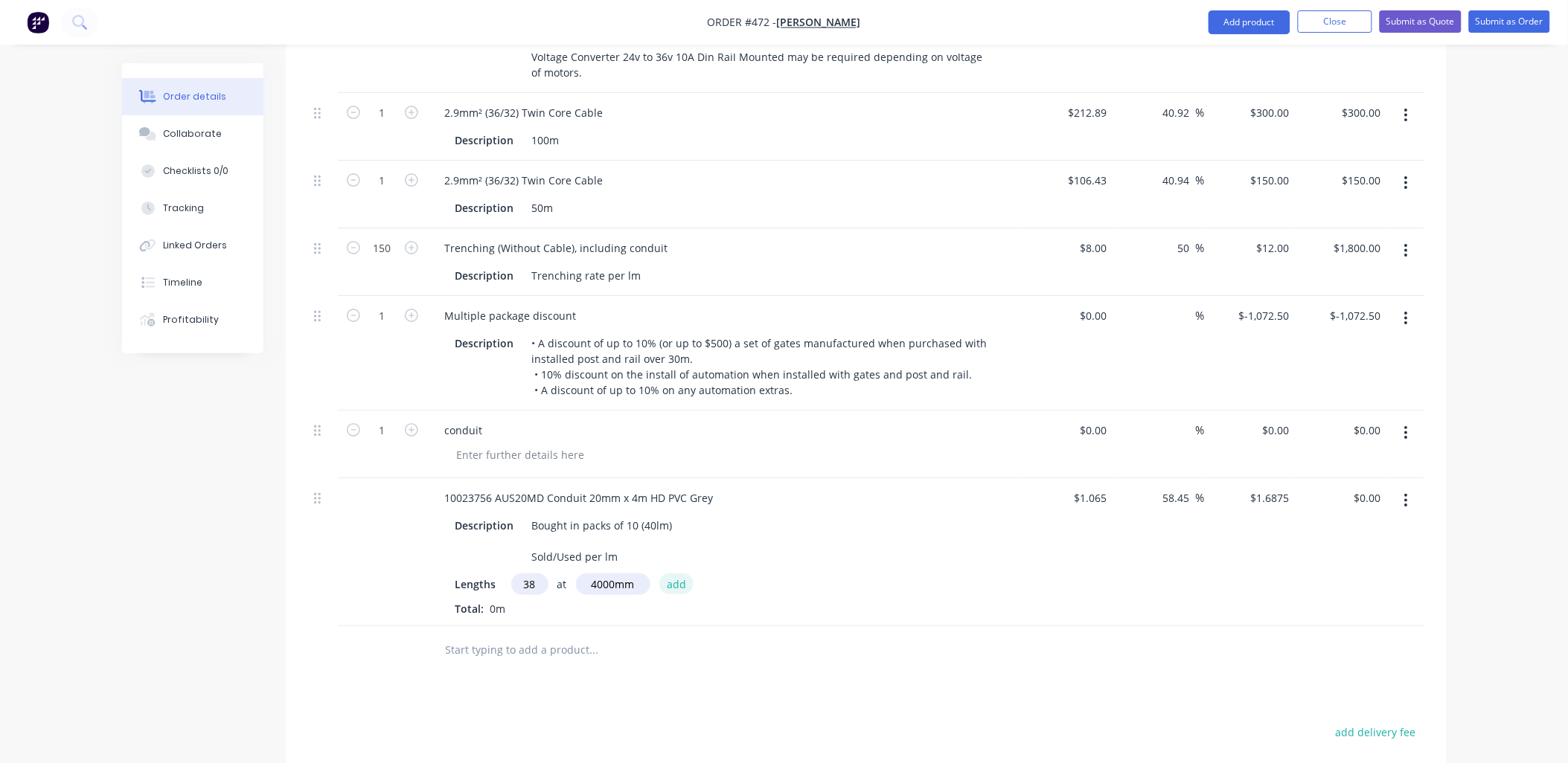
click at [682, 574] on button "add" at bounding box center [677, 584] width 35 height 21
type input "$256.50"
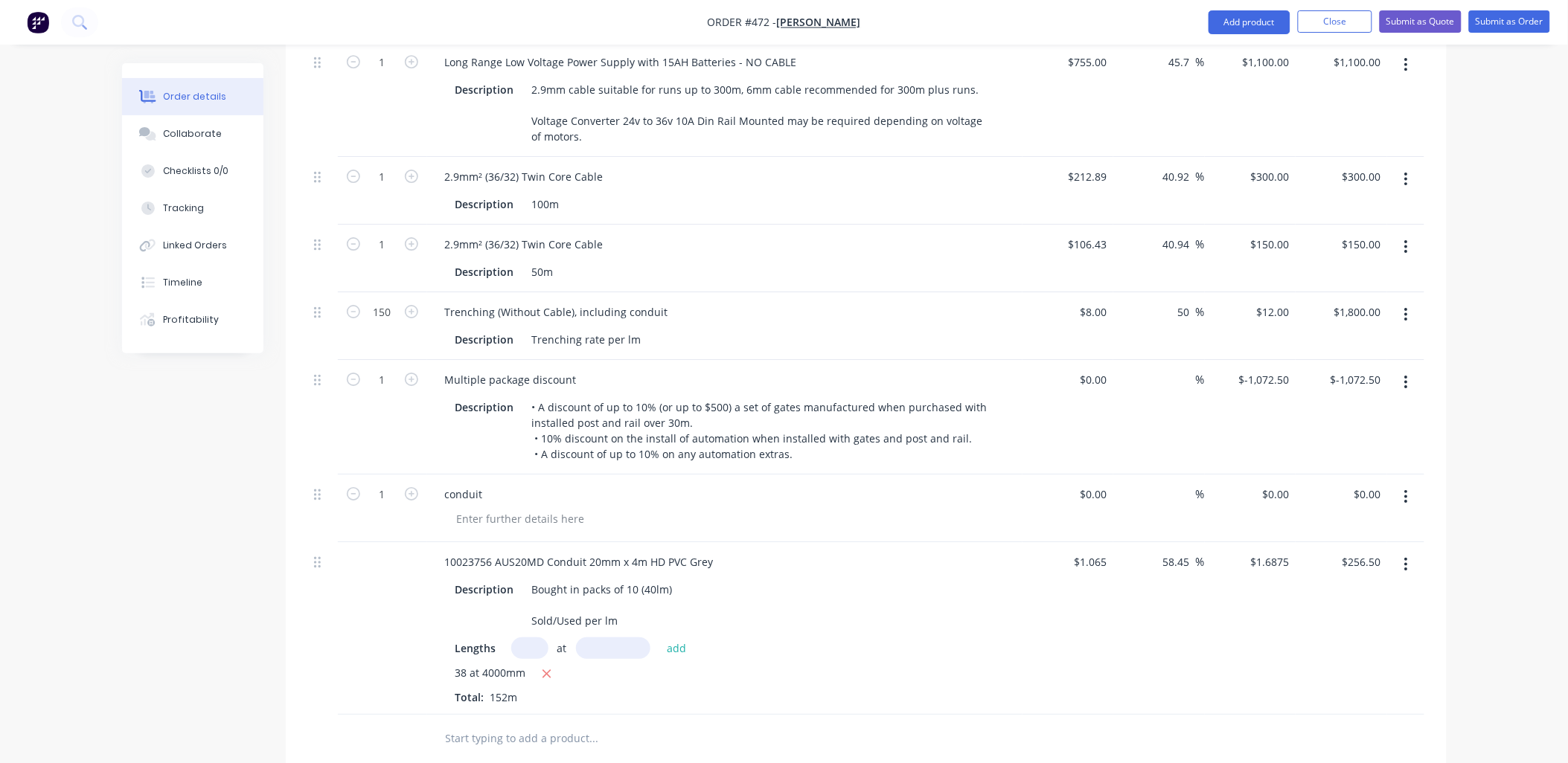
scroll to position [1596, 0]
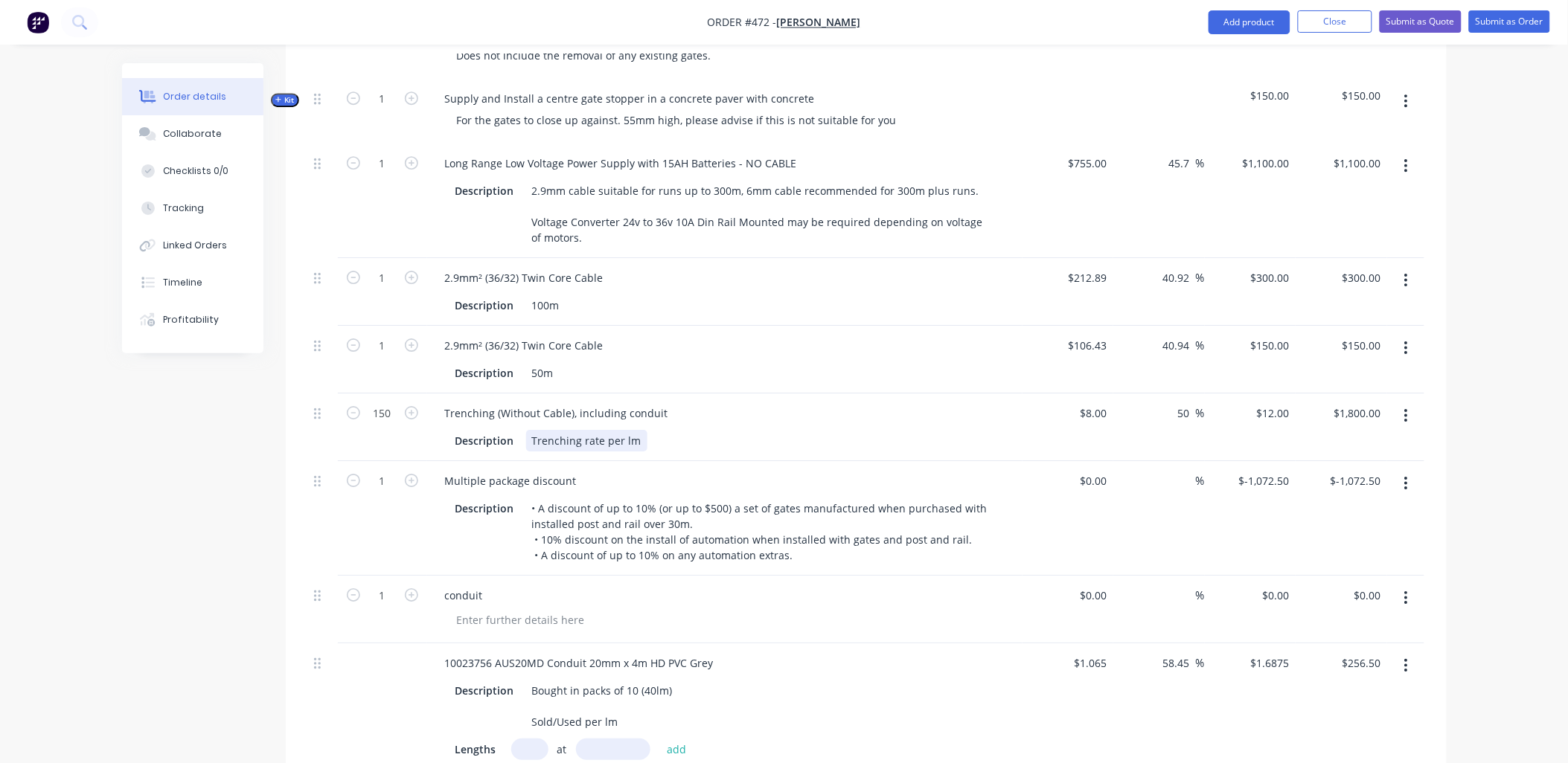
click at [633, 430] on div "Trenching rate per lm" at bounding box center [587, 440] width 121 height 21
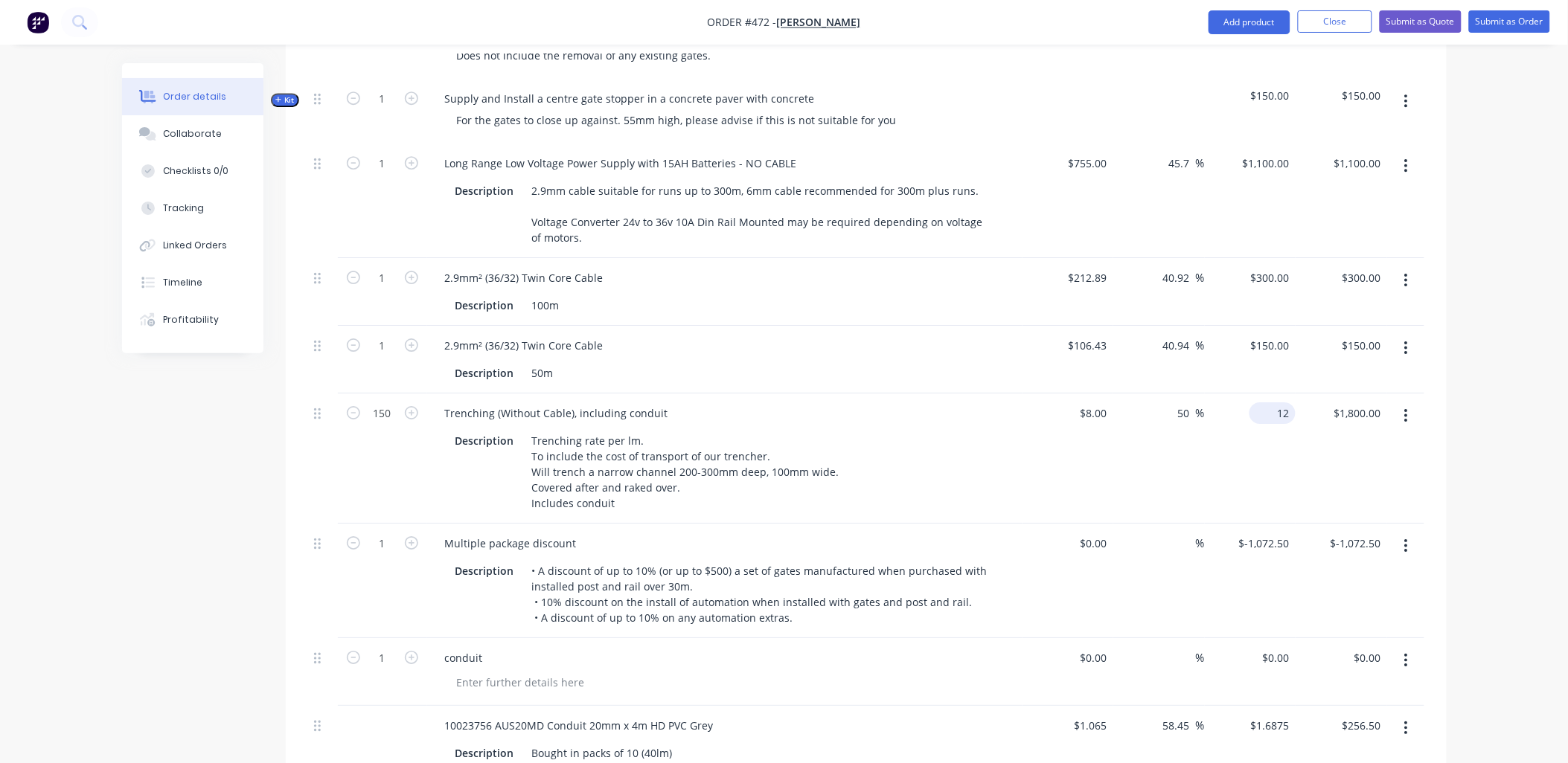
click at [1280, 403] on input "12" at bounding box center [1275, 414] width 40 height 21
type input "13.70"
type input "71.25"
type input "$13.70"
type input "$2,055.00"
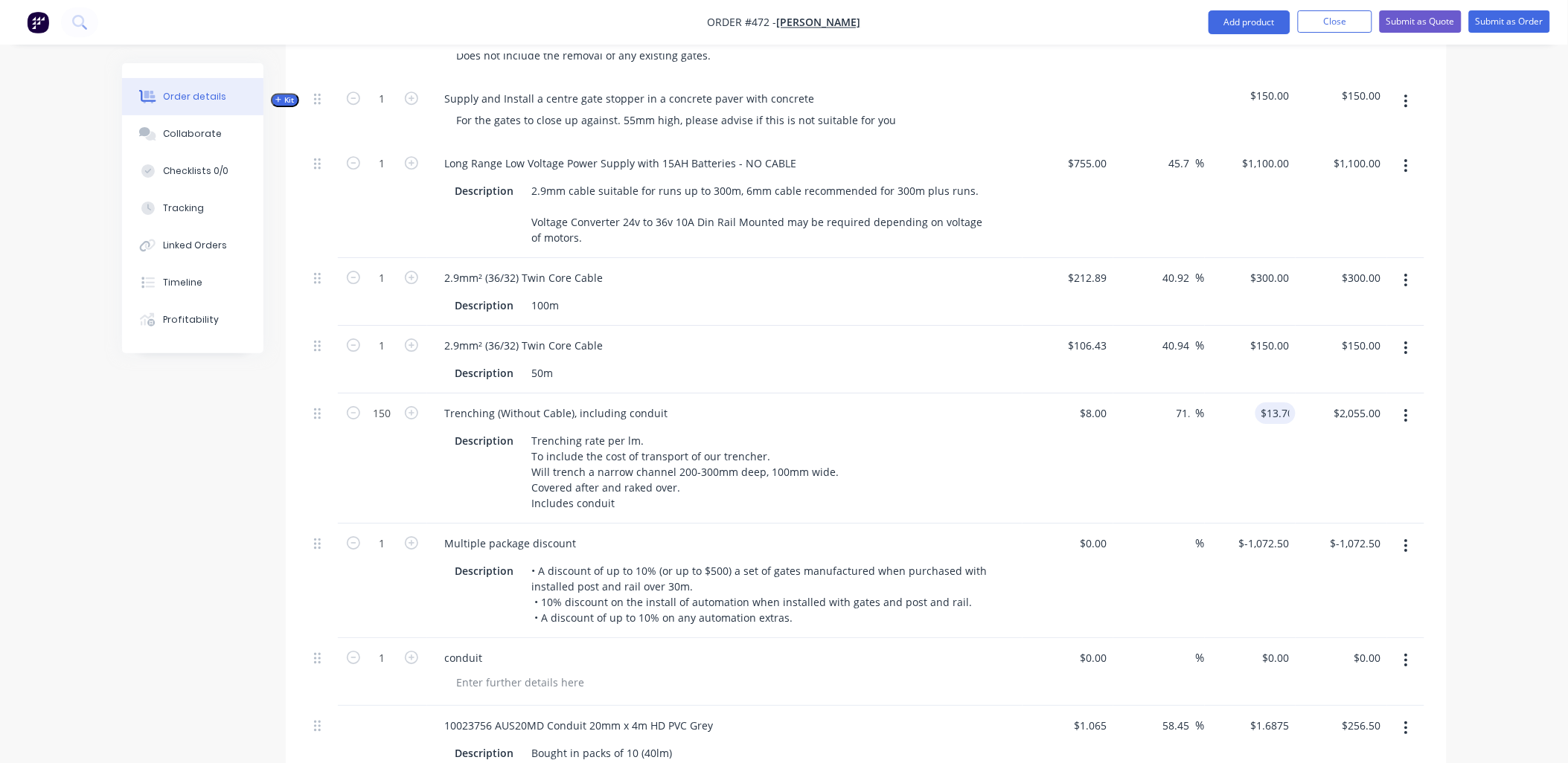
click at [1322, 464] on div "$2,055.00 $1,800.00" at bounding box center [1341, 459] width 92 height 130
type input "13.7"
click at [1281, 403] on input "13.7" at bounding box center [1275, 414] width 40 height 21
type input "8"
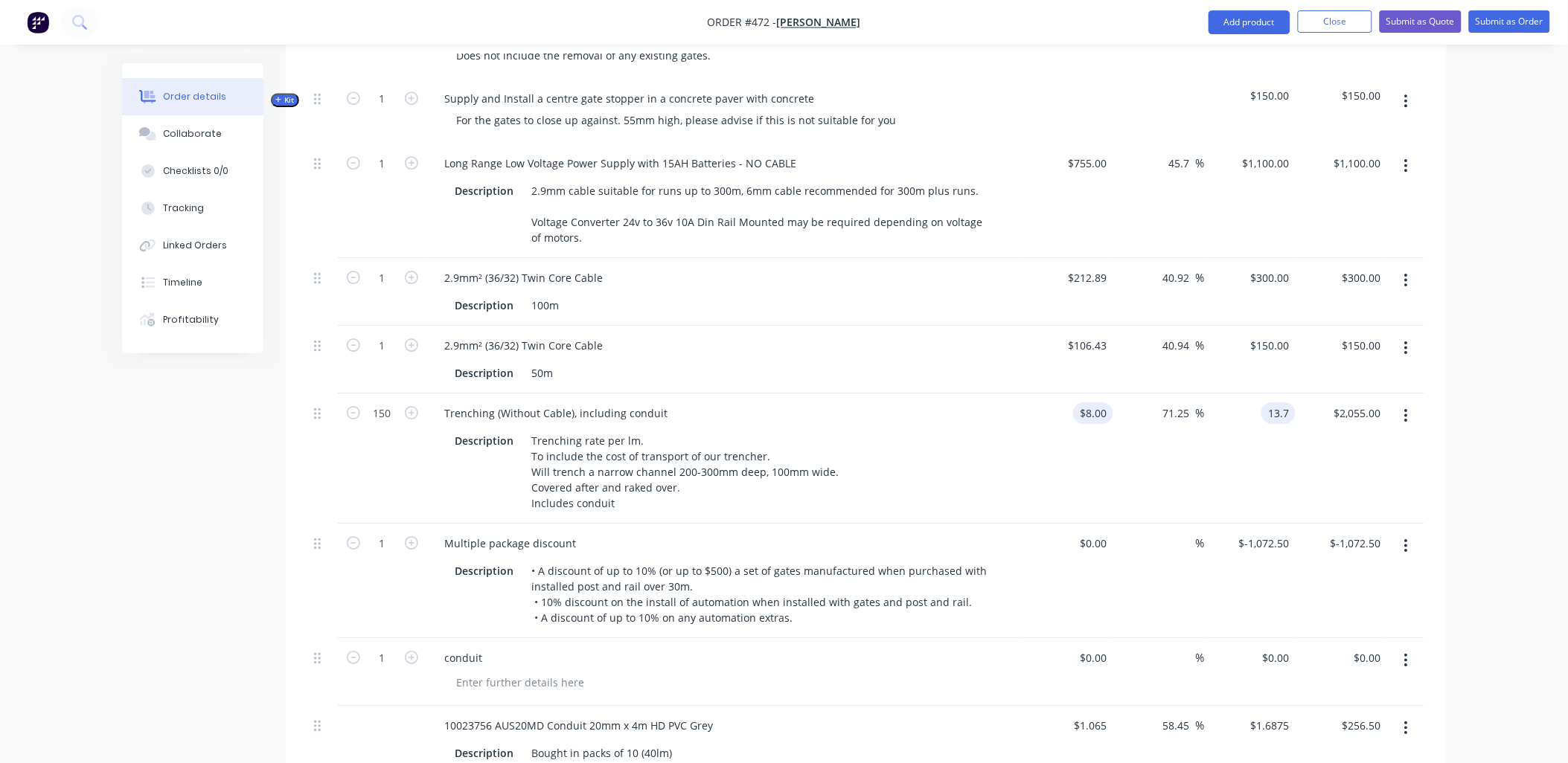
type input "$13.70"
click at [1081, 394] on div "8 $8.00" at bounding box center [1068, 459] width 92 height 130
type input "$10.00"
type input "$17.125"
type input "$2,568.75"
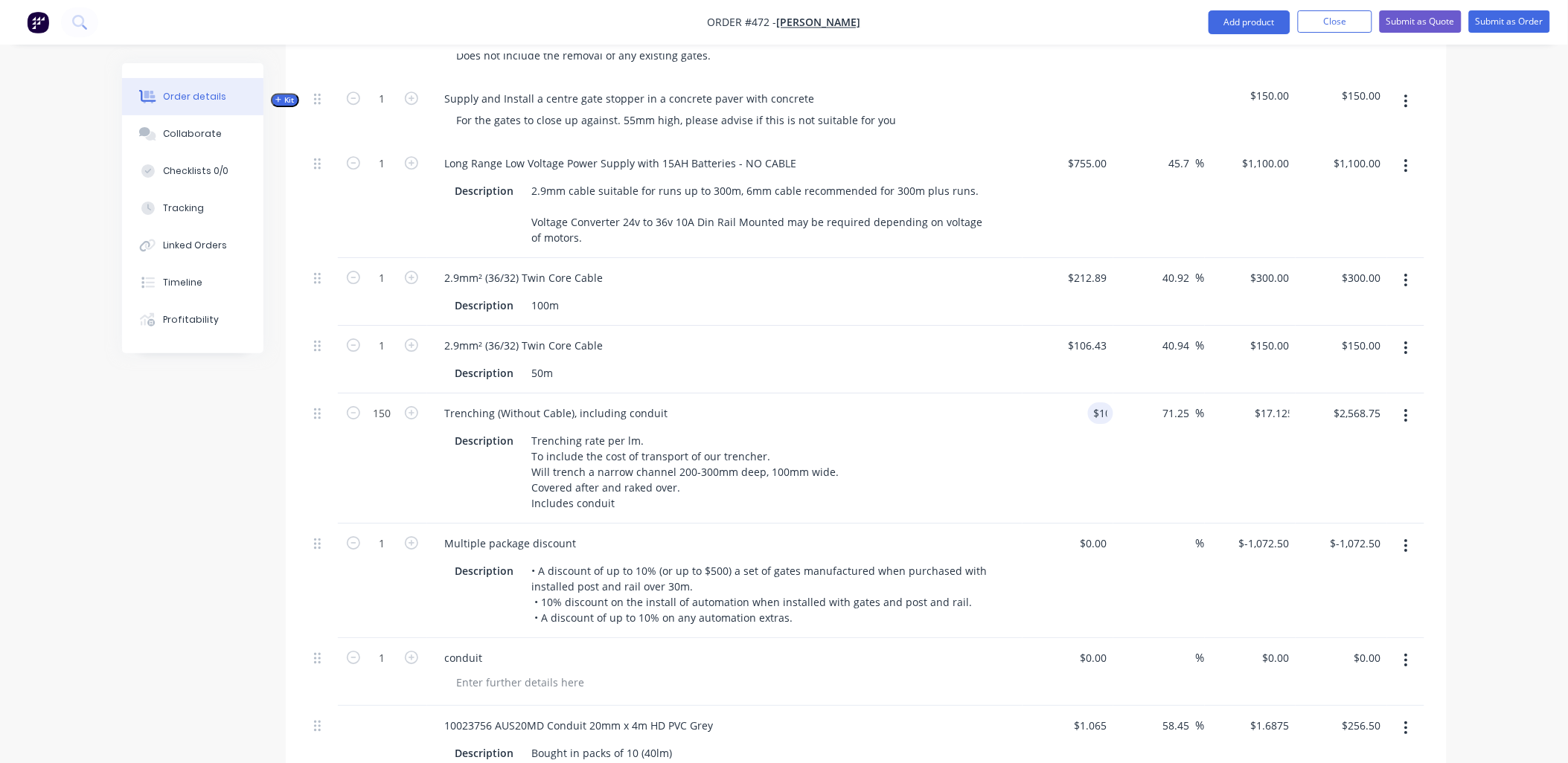
click at [1280, 407] on div "$17.125 $13.70" at bounding box center [1250, 459] width 92 height 130
click at [1270, 403] on input "17.125" at bounding box center [1272, 414] width 46 height 21
paste input "3.7"
type input "13.7"
type input "37"
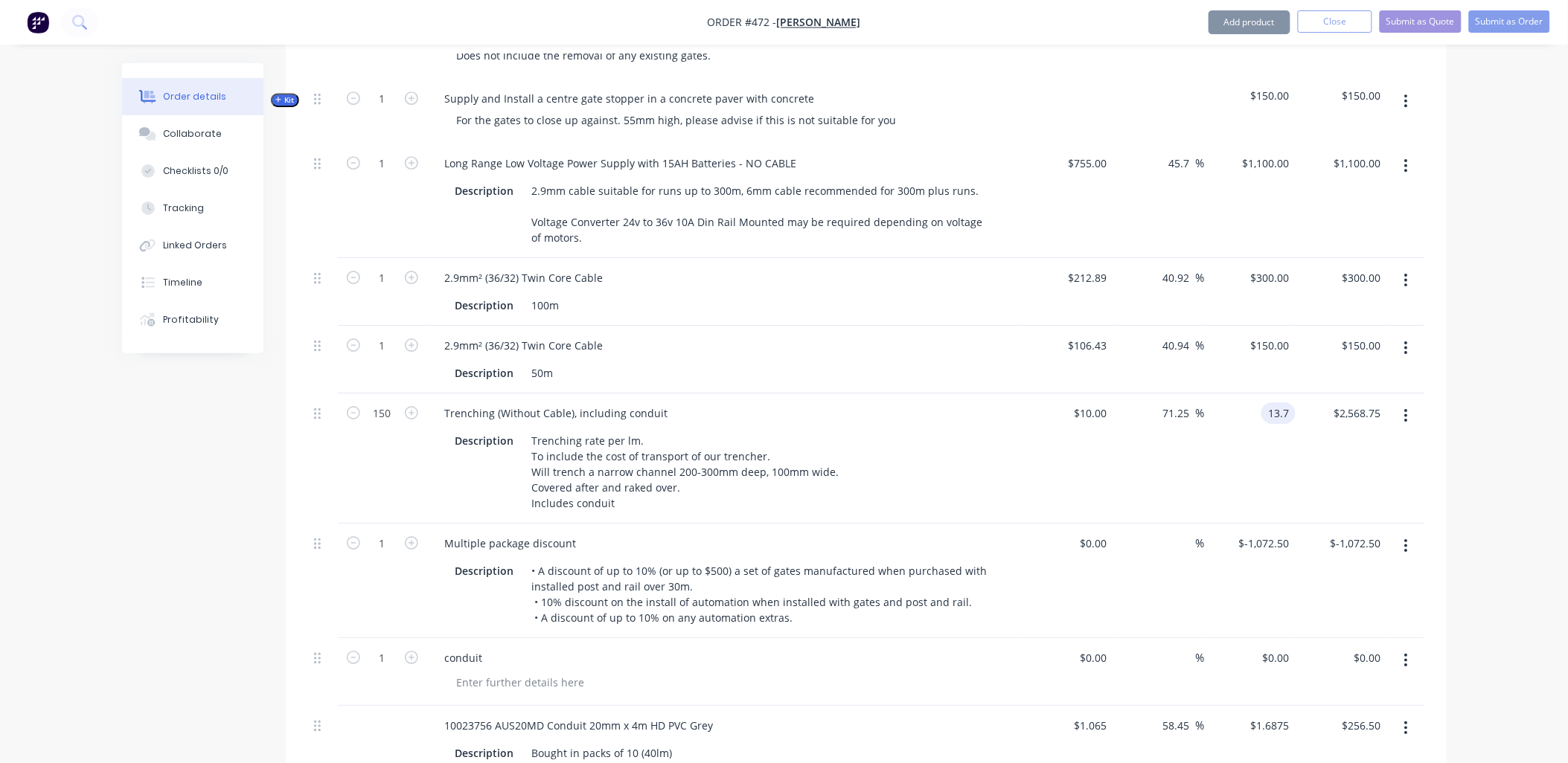
type input "$13.70"
type input "$2,055.00"
click at [1284, 434] on div "$13.70 13.7" at bounding box center [1250, 459] width 92 height 130
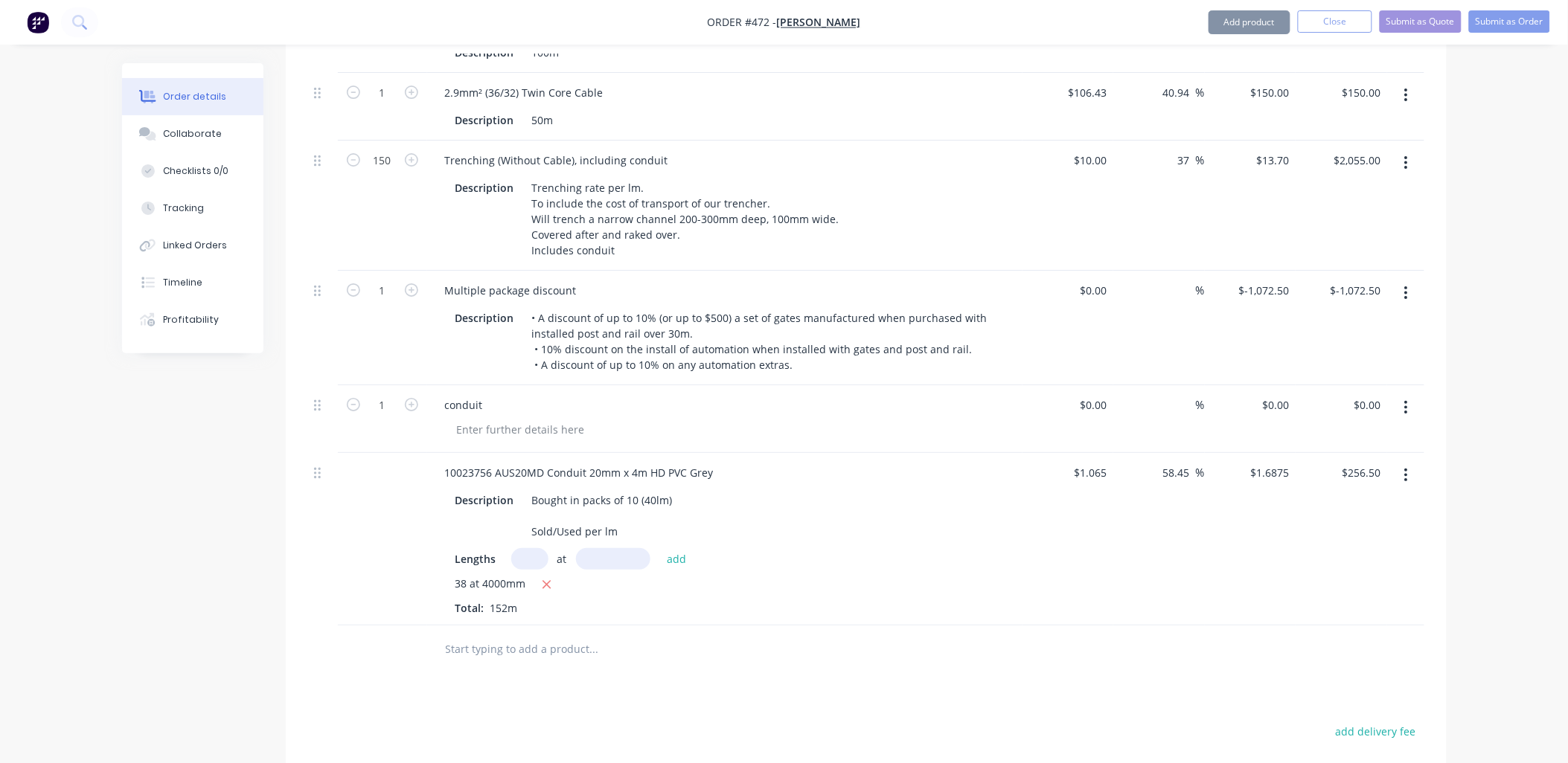
scroll to position [2009, 0]
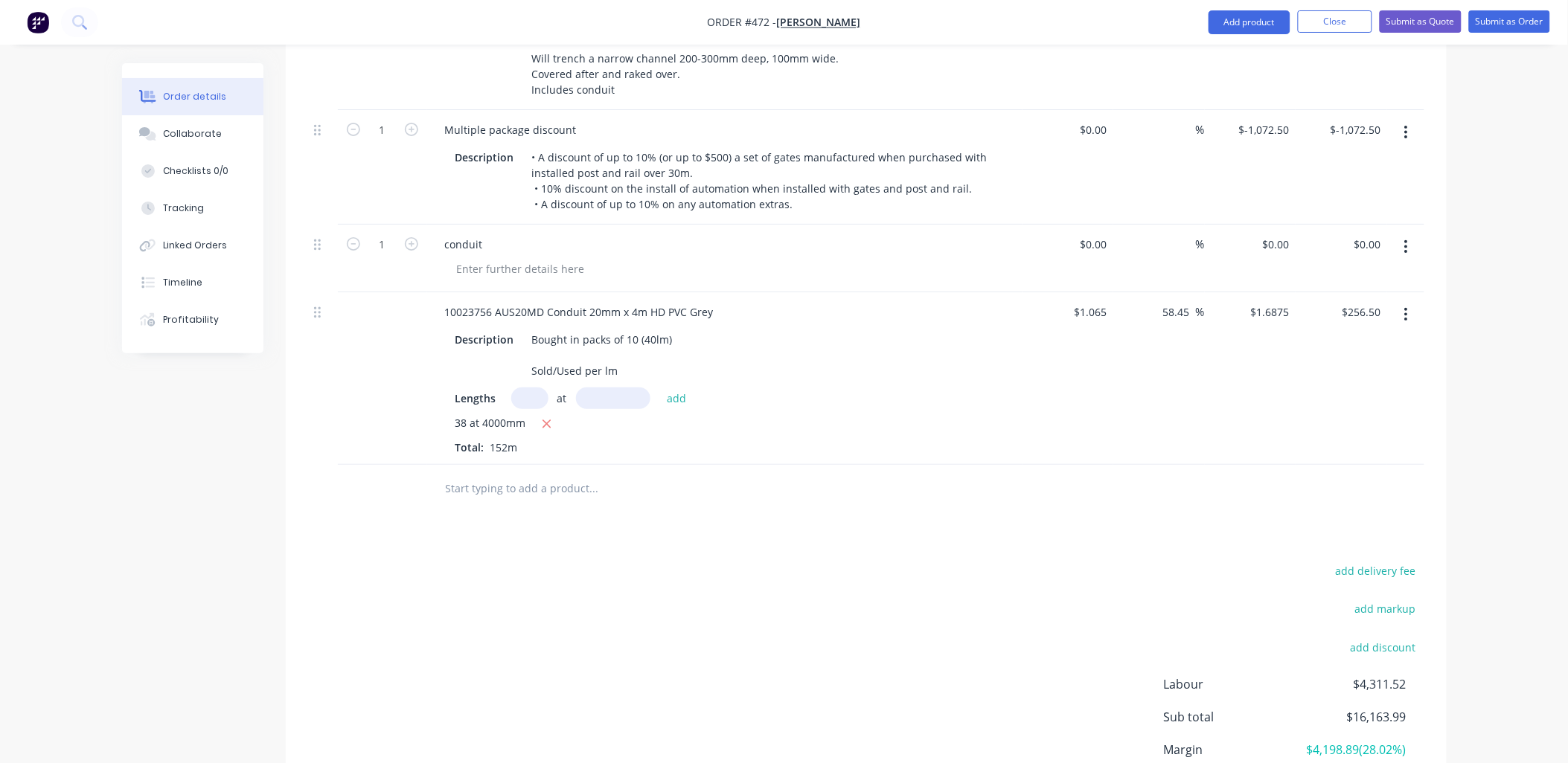
click at [1400, 301] on button "button" at bounding box center [1406, 315] width 35 height 27
click at [1352, 432] on div "Delete" at bounding box center [1353, 443] width 115 height 21
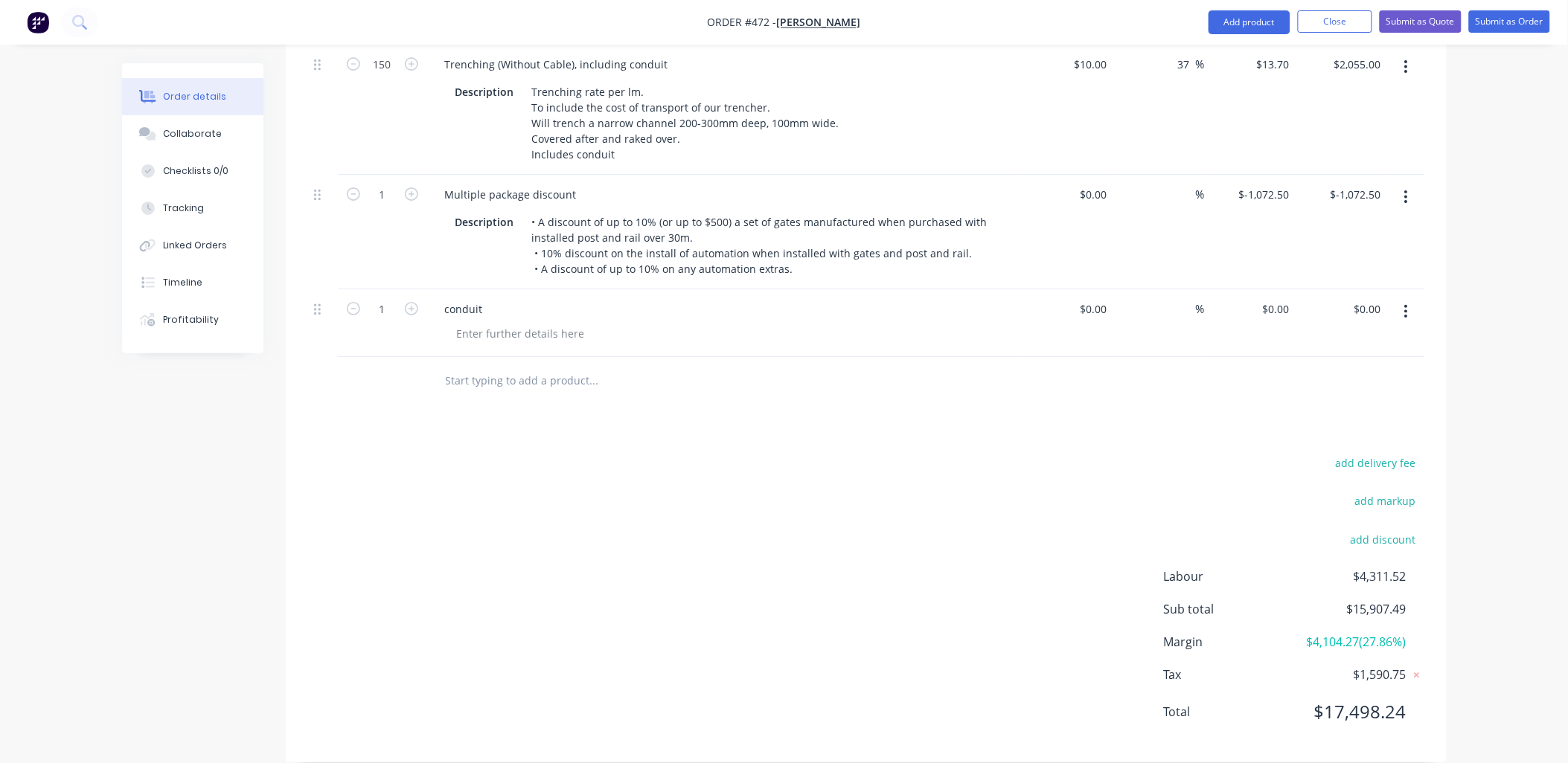
click at [1407, 305] on icon "button" at bounding box center [1406, 311] width 3 height 13
click at [1377, 425] on button "Delete" at bounding box center [1353, 439] width 142 height 29
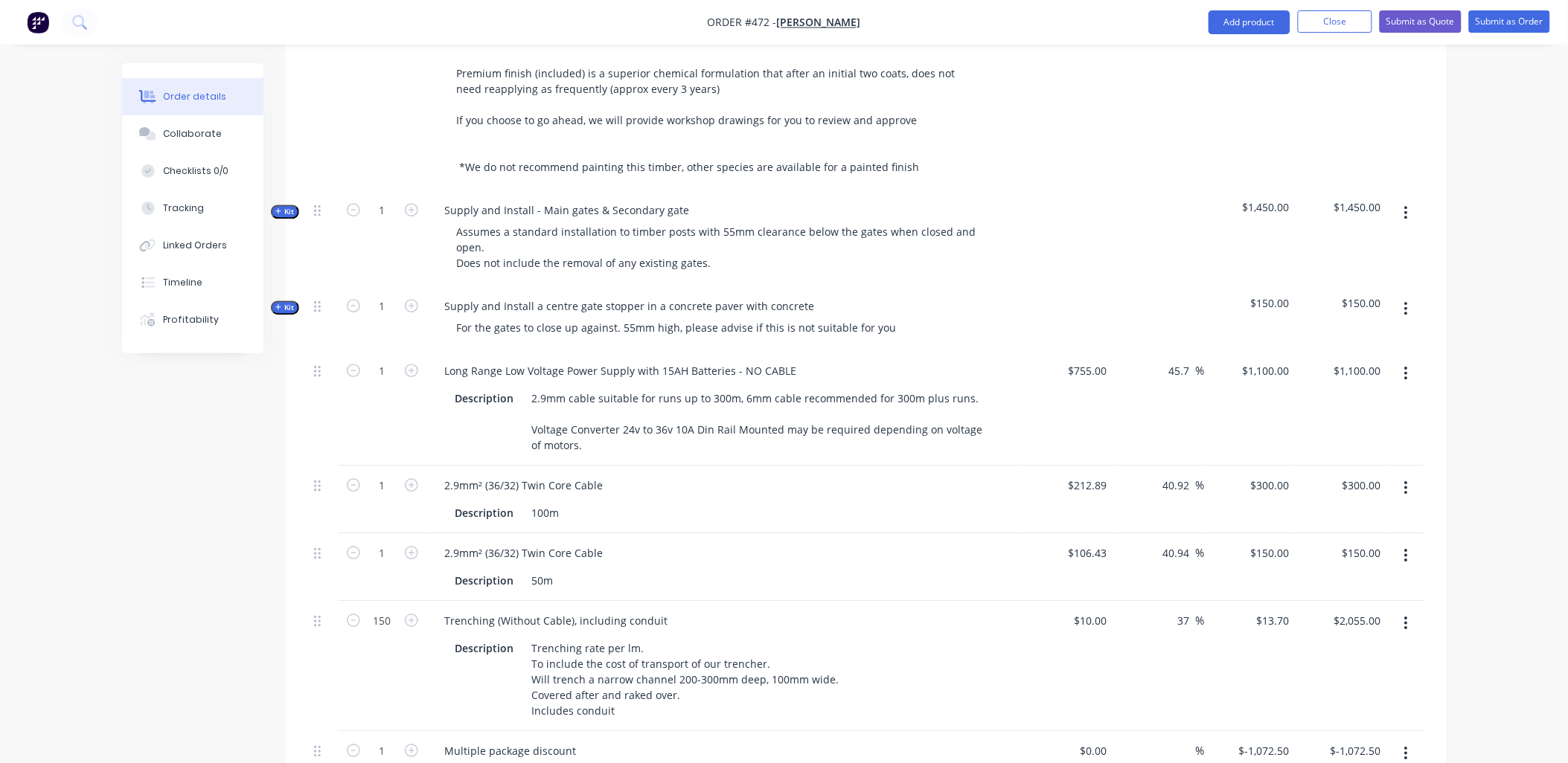
scroll to position [1825, 0]
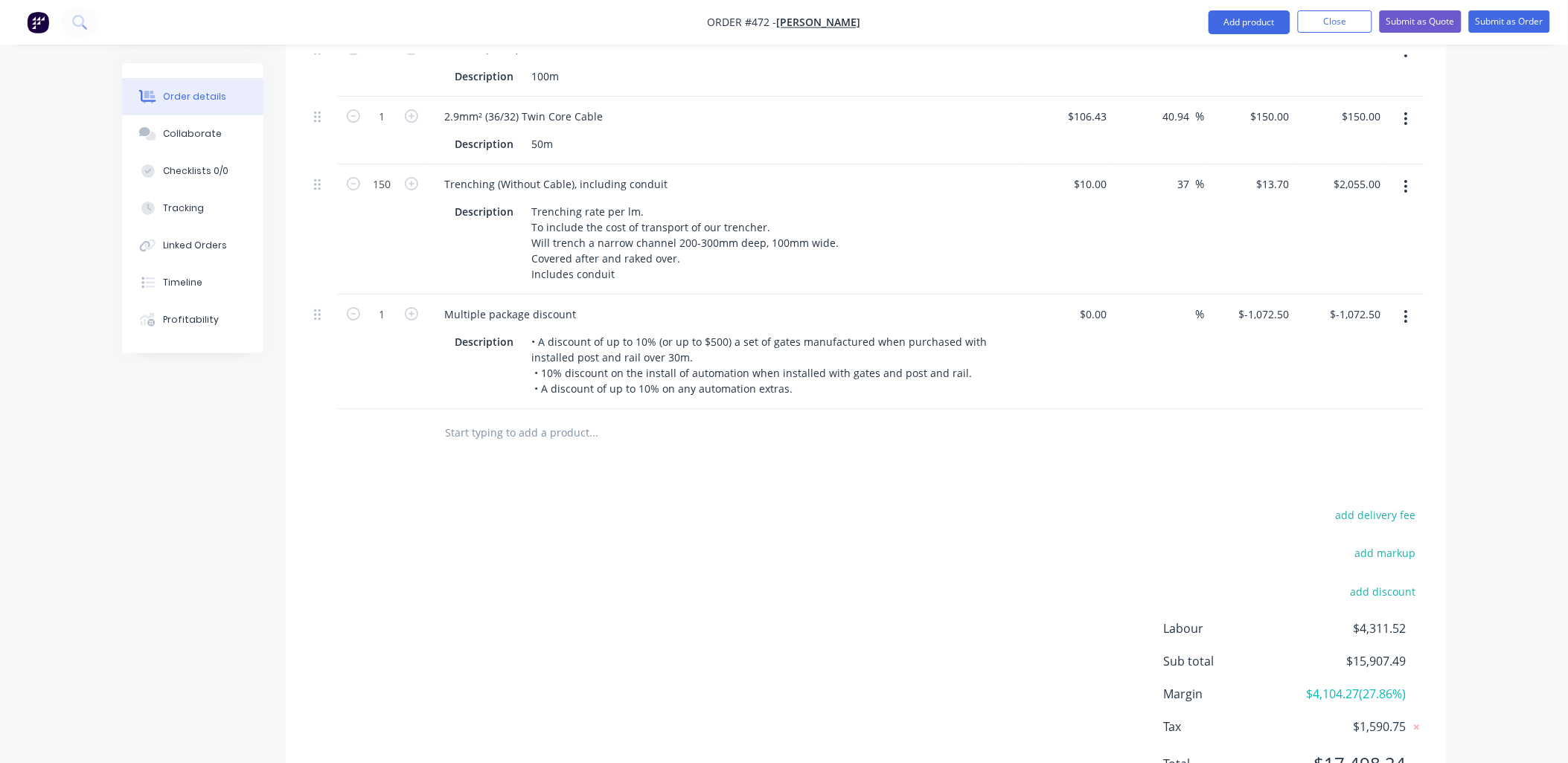
click at [541, 422] on input "text" at bounding box center [594, 432] width 298 height 29
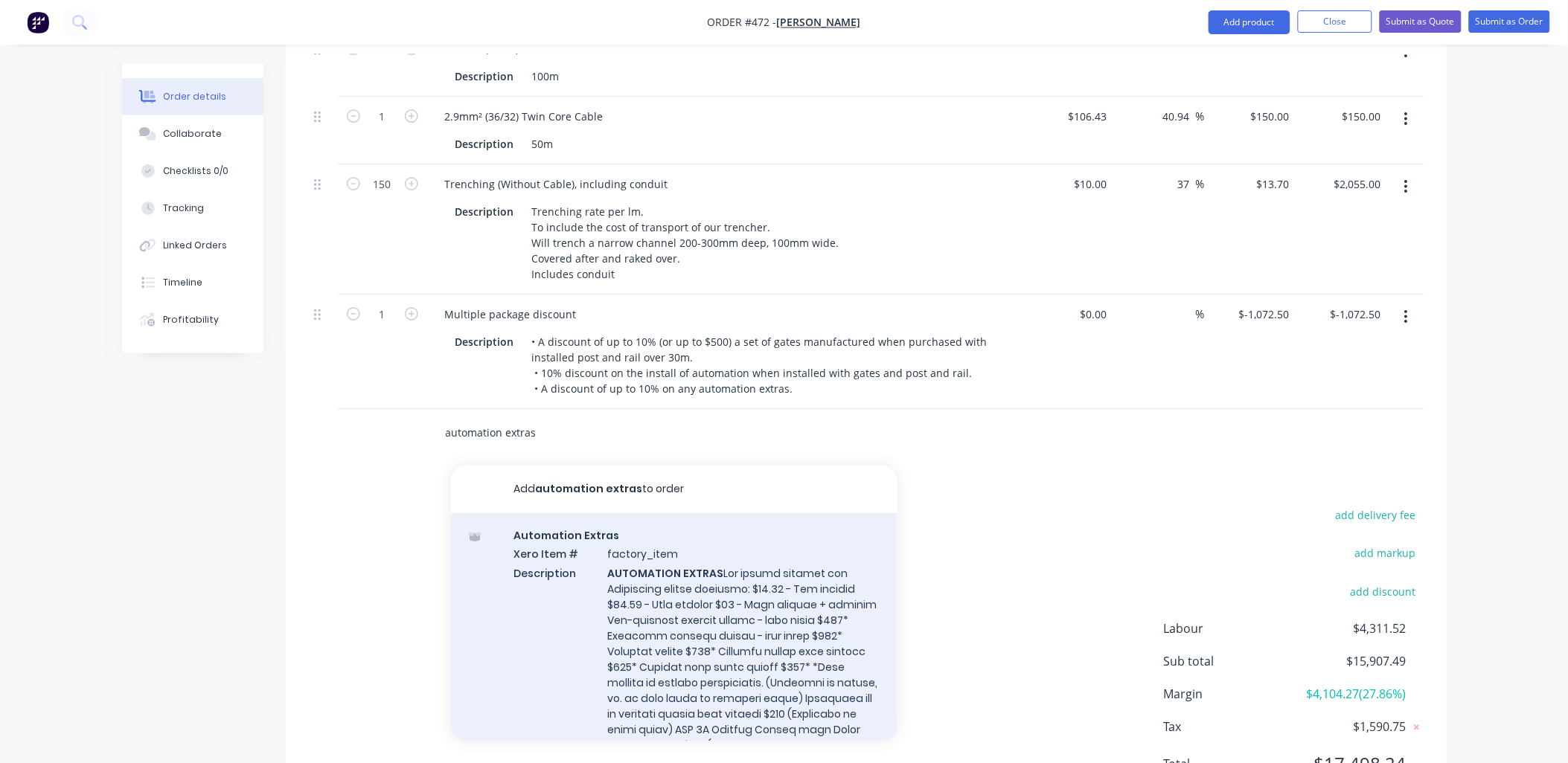
type input "automation extras"
click at [635, 578] on div "Automation Extras Xero Item # factory_item Description AUTOMATION EXTRAS Produc…" at bounding box center [674, 735] width 447 height 444
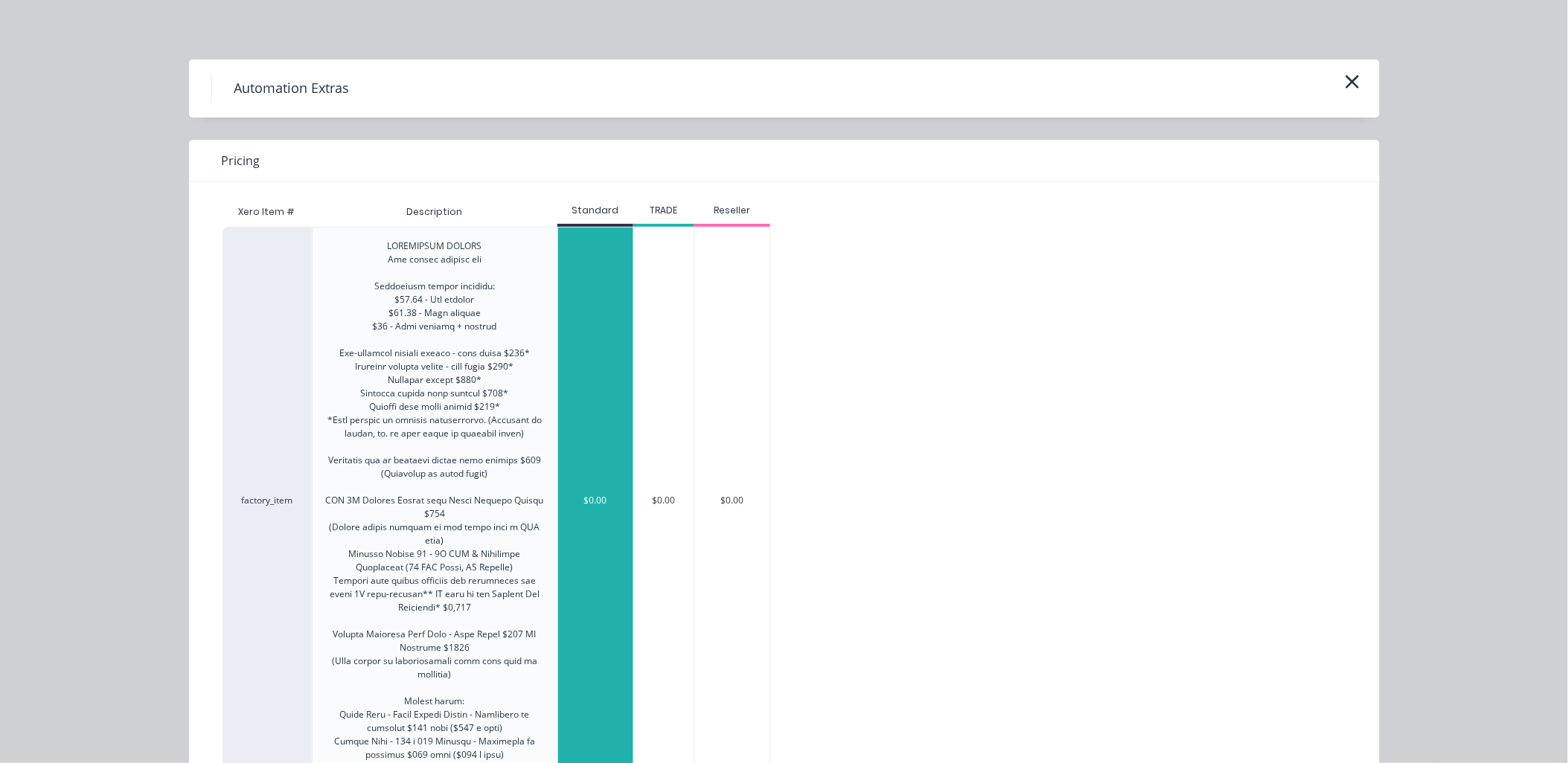
click at [586, 427] on div "$0.00" at bounding box center [595, 500] width 75 height 546
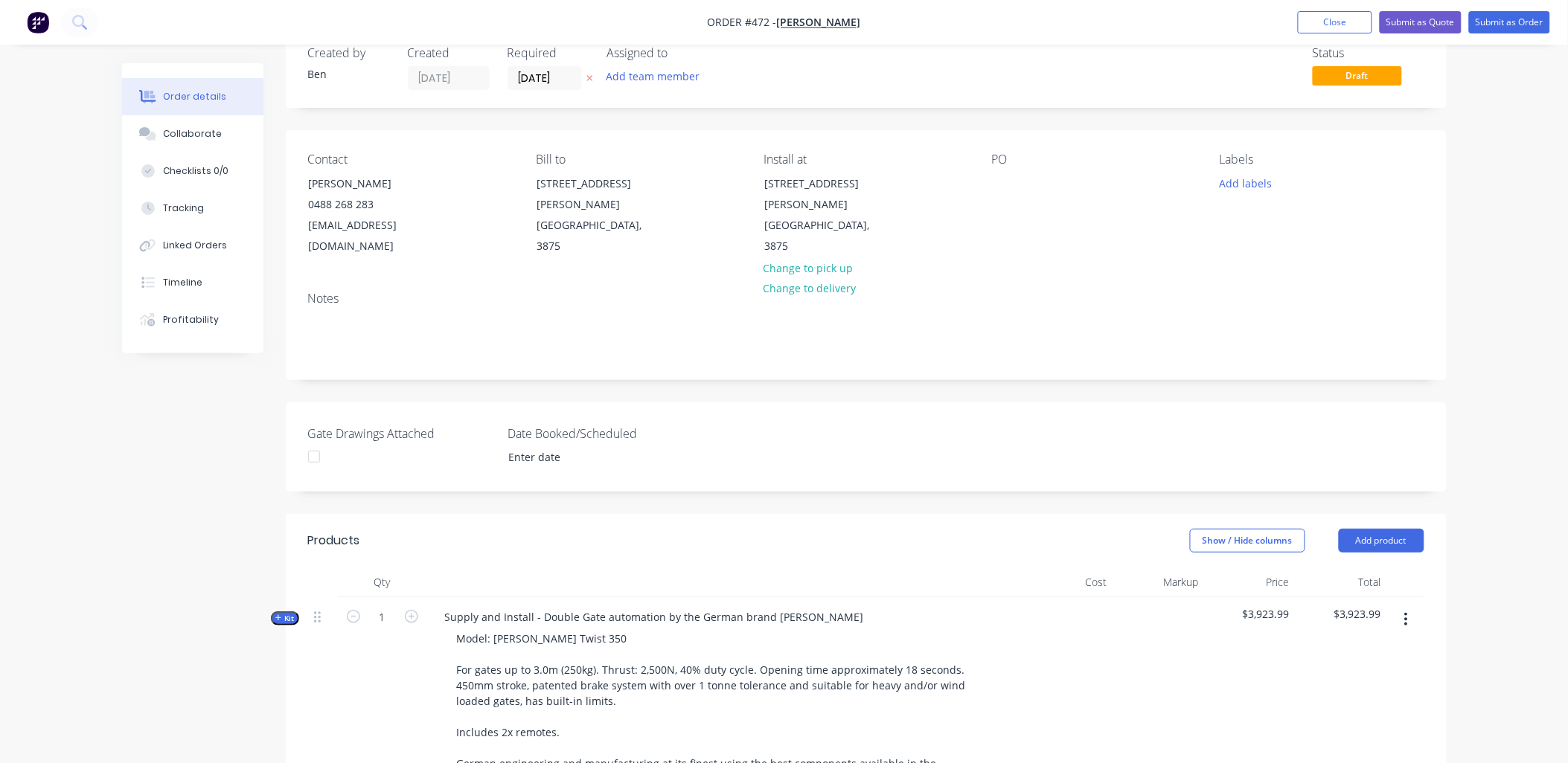
scroll to position [0, 0]
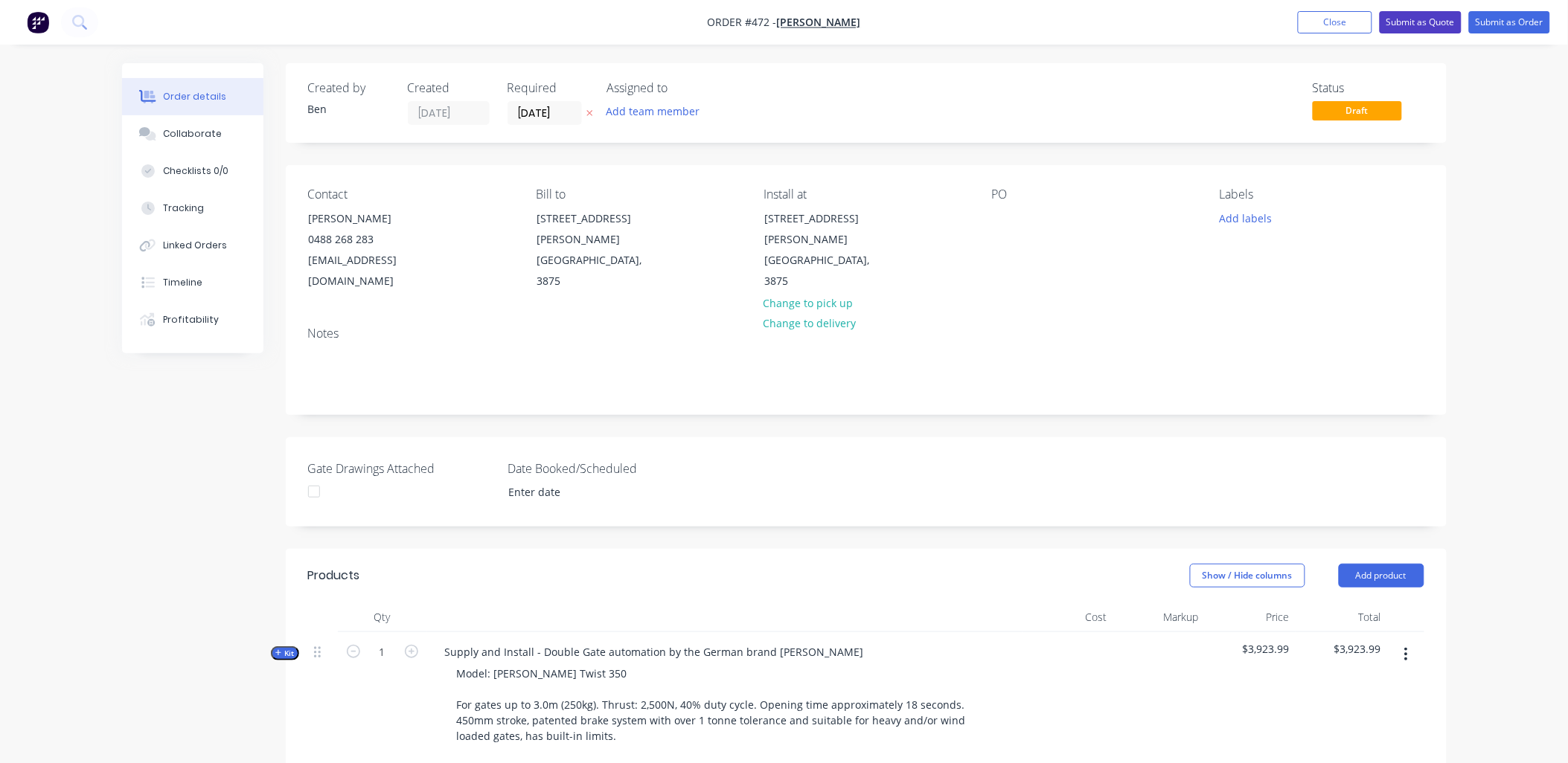
click at [1408, 24] on button "Submit as Quote" at bounding box center [1421, 22] width 82 height 22
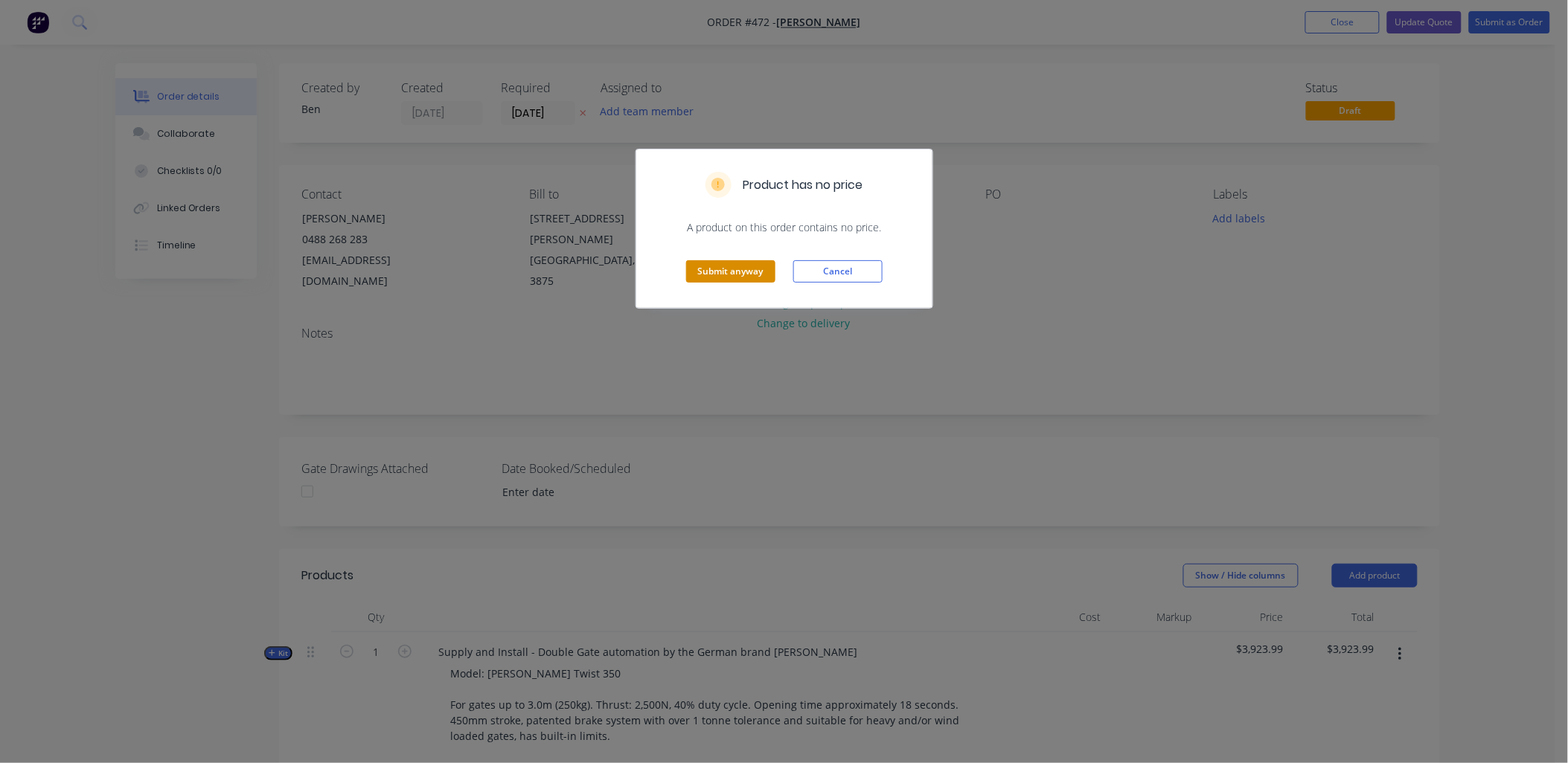
click at [744, 268] on button "Submit anyway" at bounding box center [731, 271] width 89 height 22
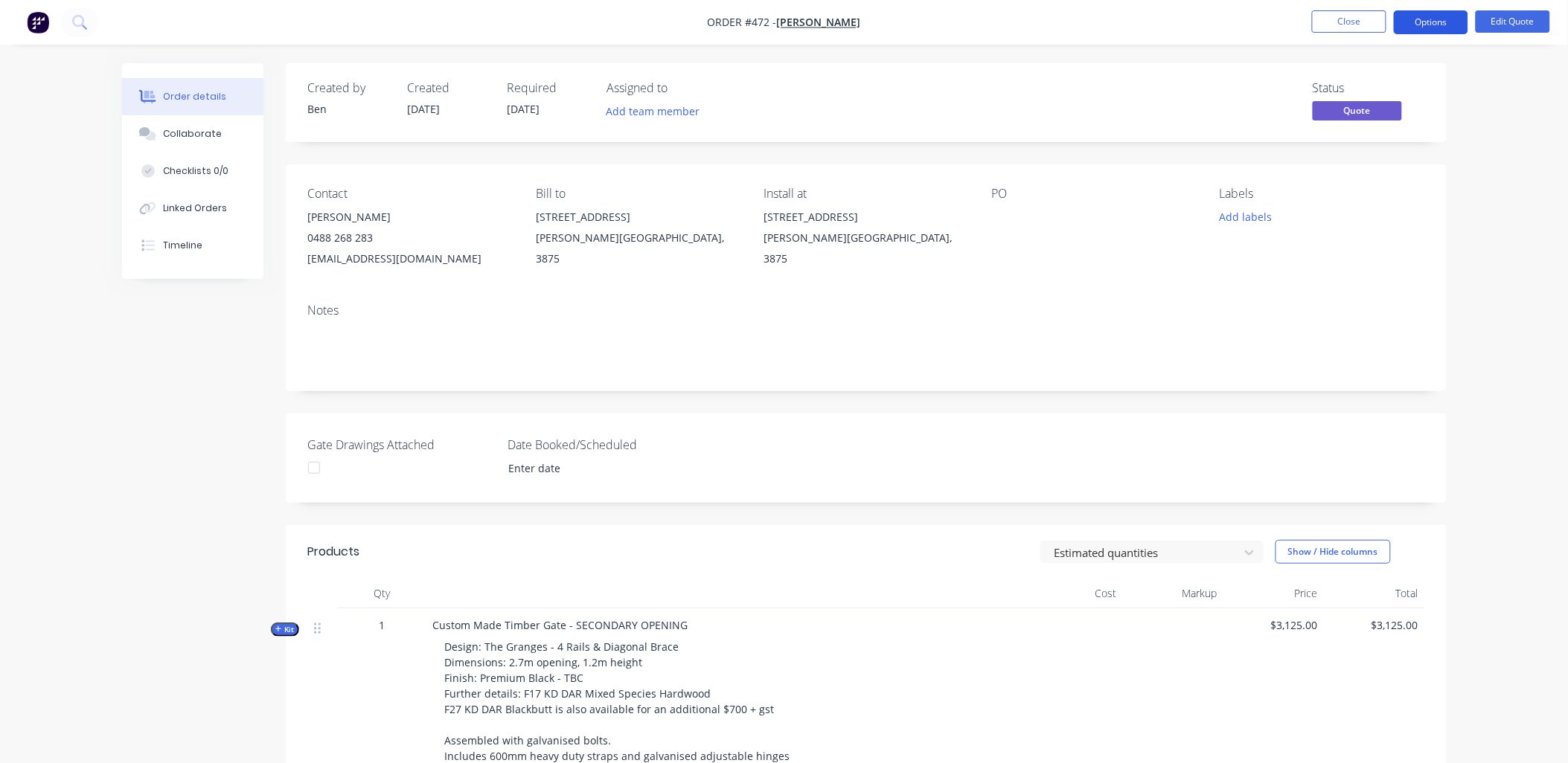
click at [1443, 26] on button "Options" at bounding box center [1430, 22] width 74 height 24
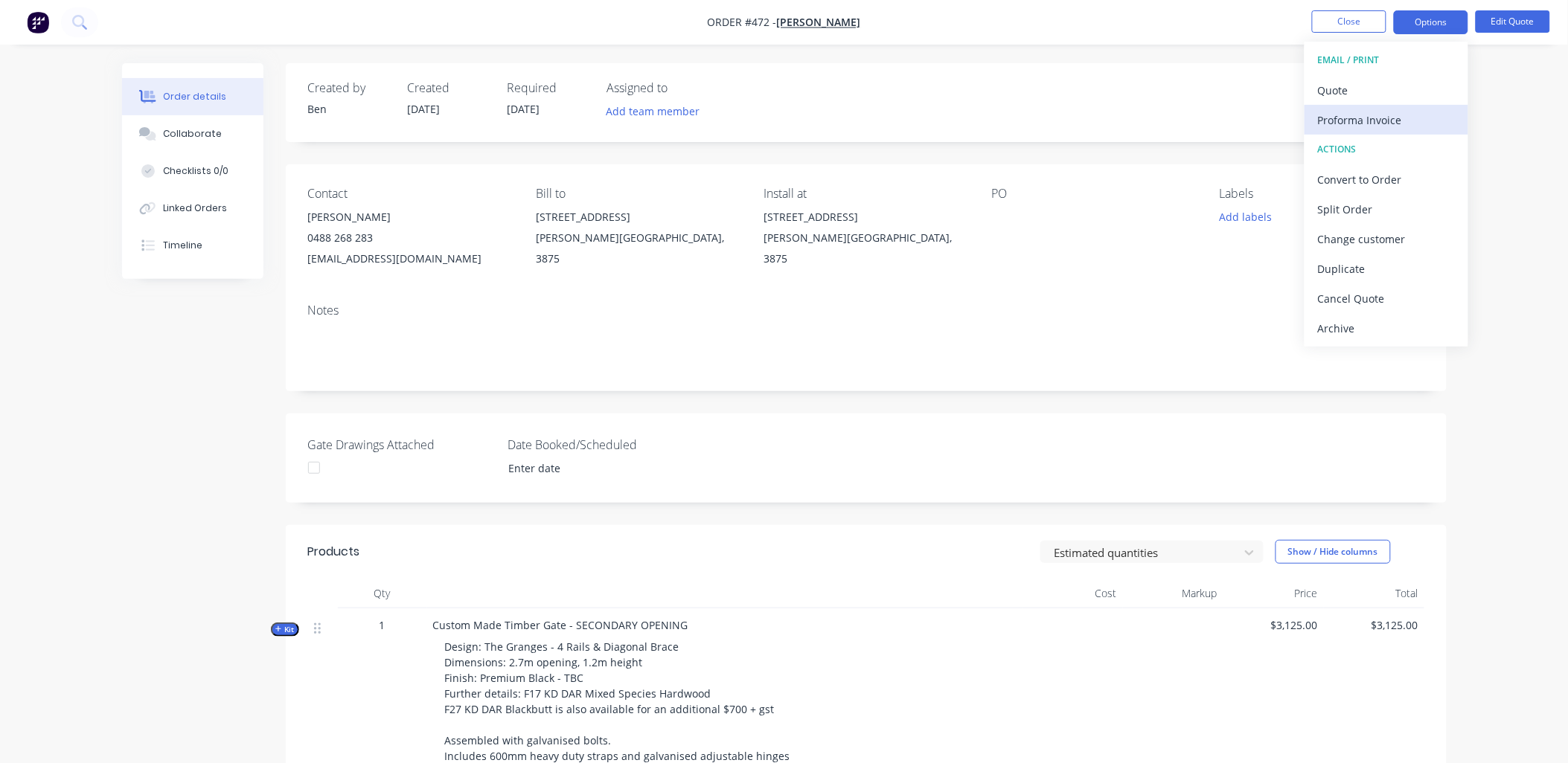
click at [1426, 105] on button "Proforma Invoice" at bounding box center [1386, 119] width 164 height 29
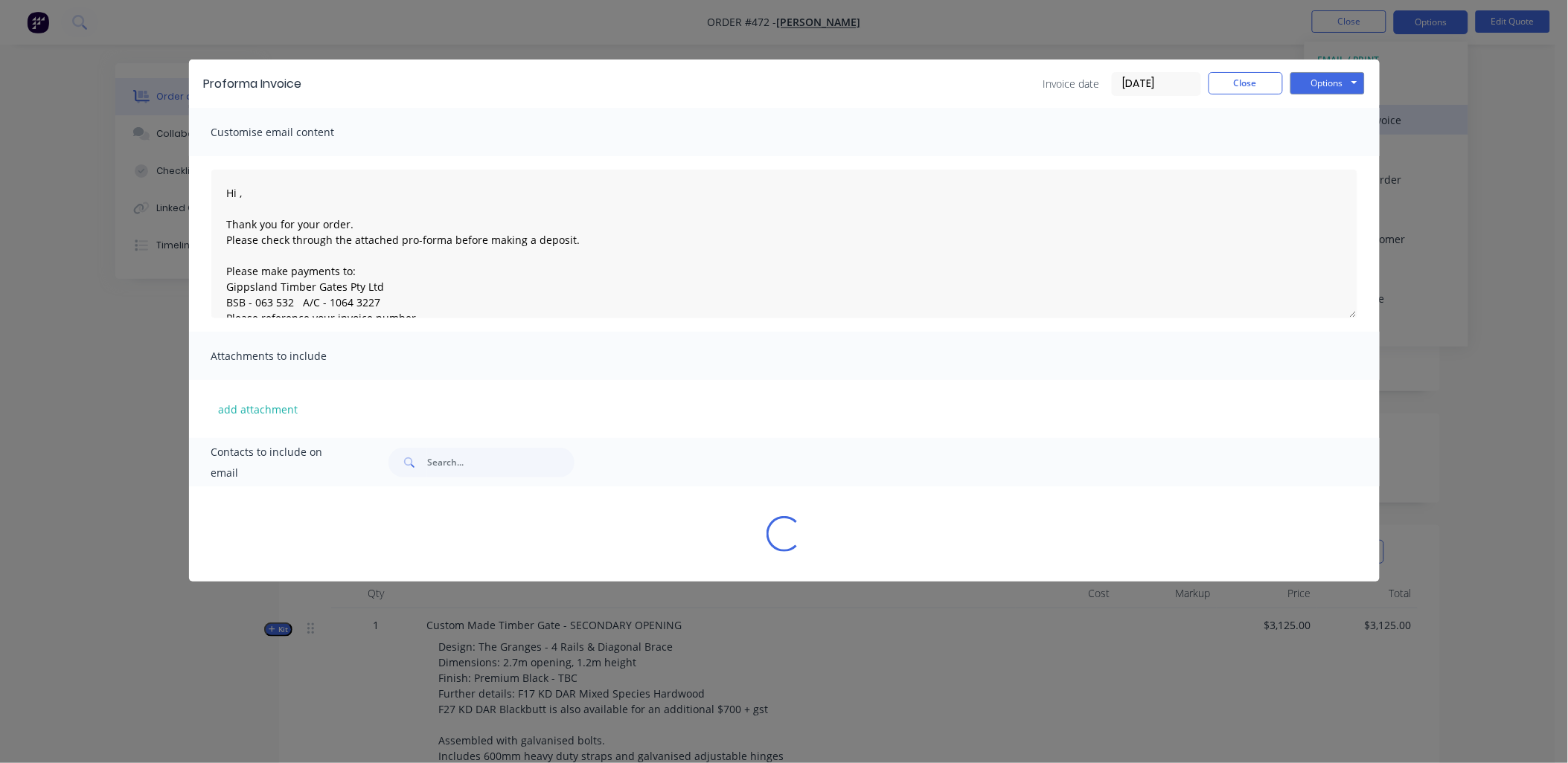
type textarea "Hi , Thank you for your order. Please check through the attached pro-forma befo…"
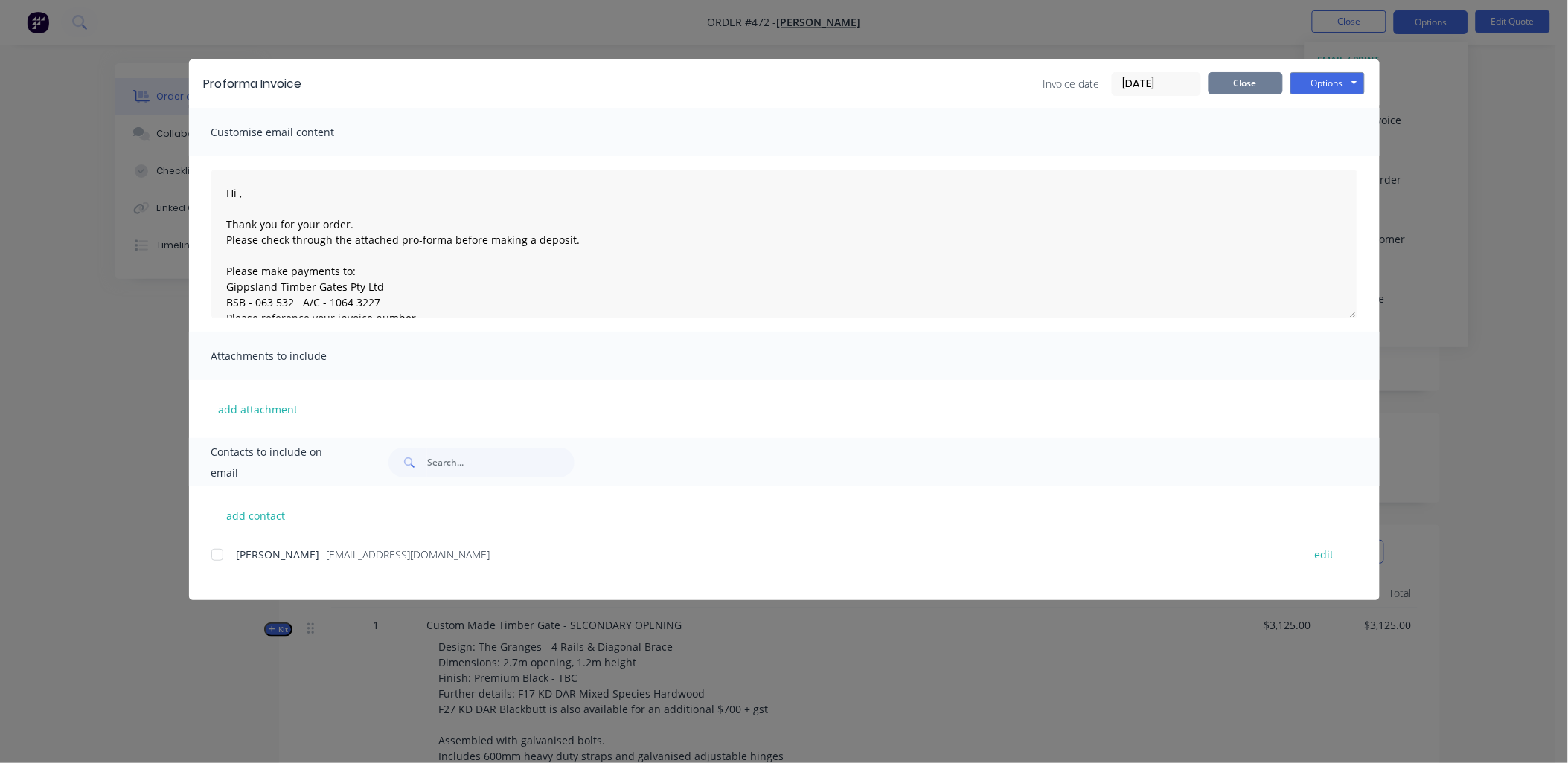
click at [1265, 77] on button "Close" at bounding box center [1245, 83] width 74 height 22
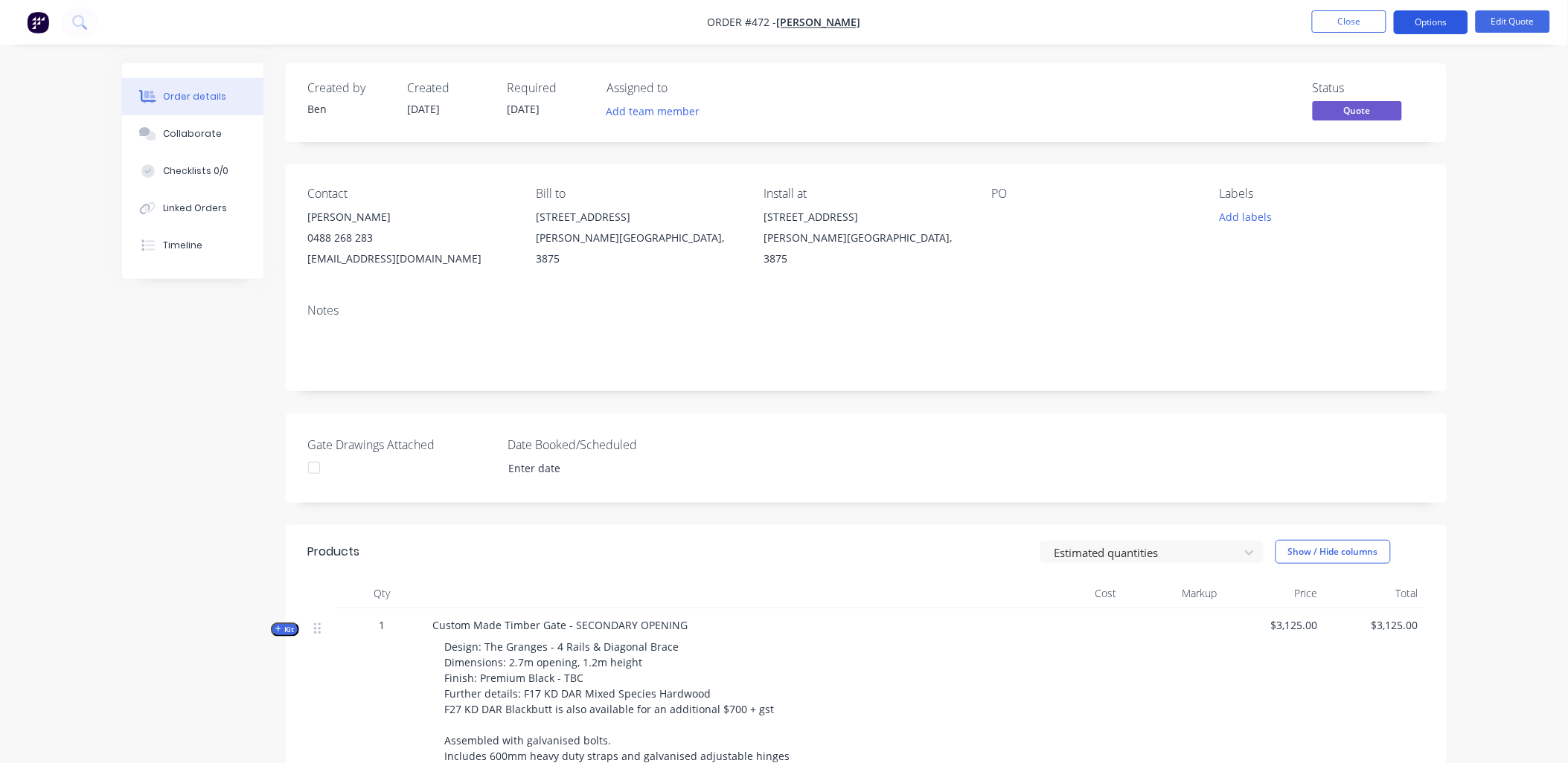
click at [1438, 16] on button "Options" at bounding box center [1430, 22] width 74 height 24
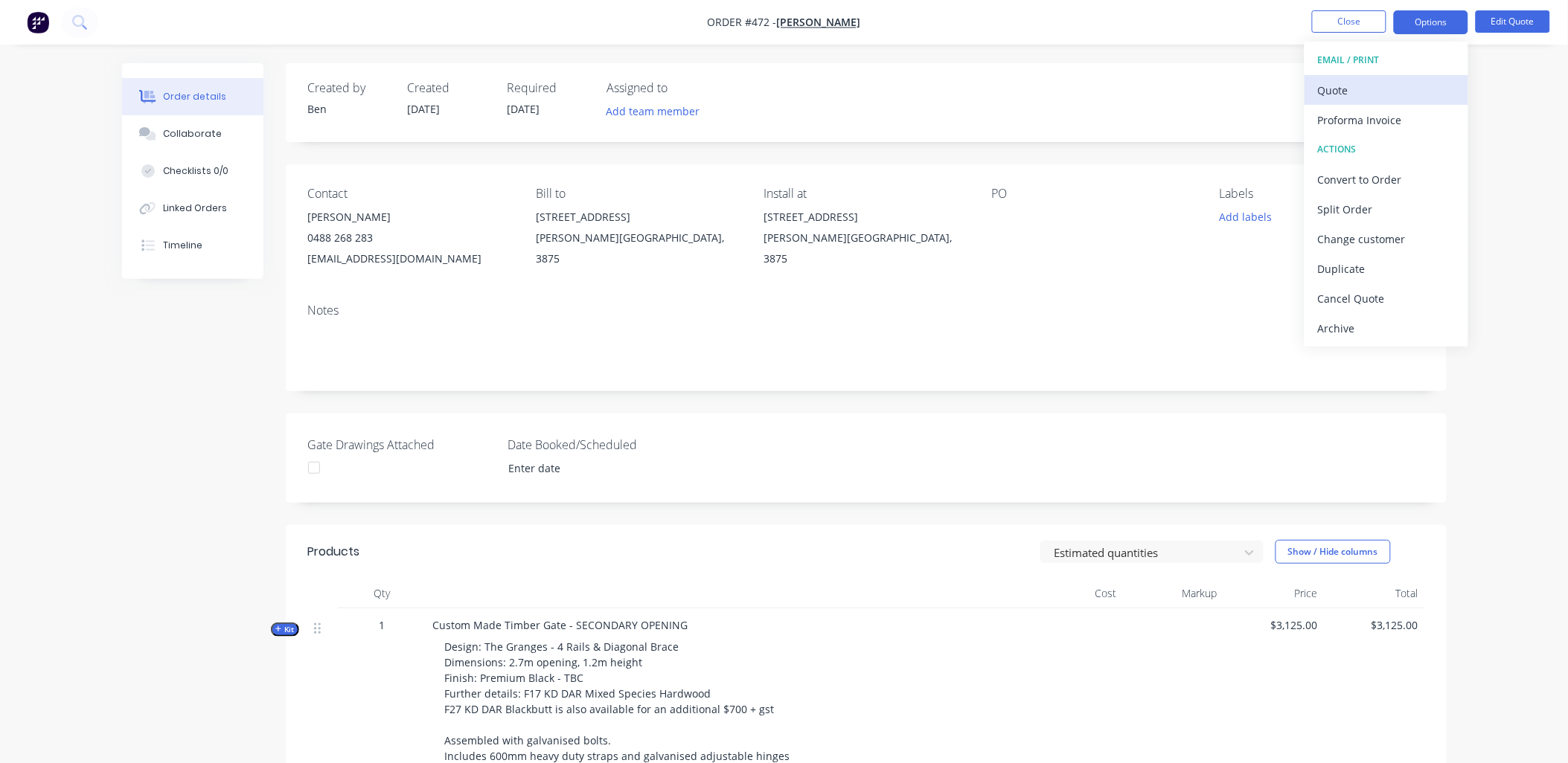
click at [1421, 86] on div "Quote" at bounding box center [1386, 90] width 137 height 21
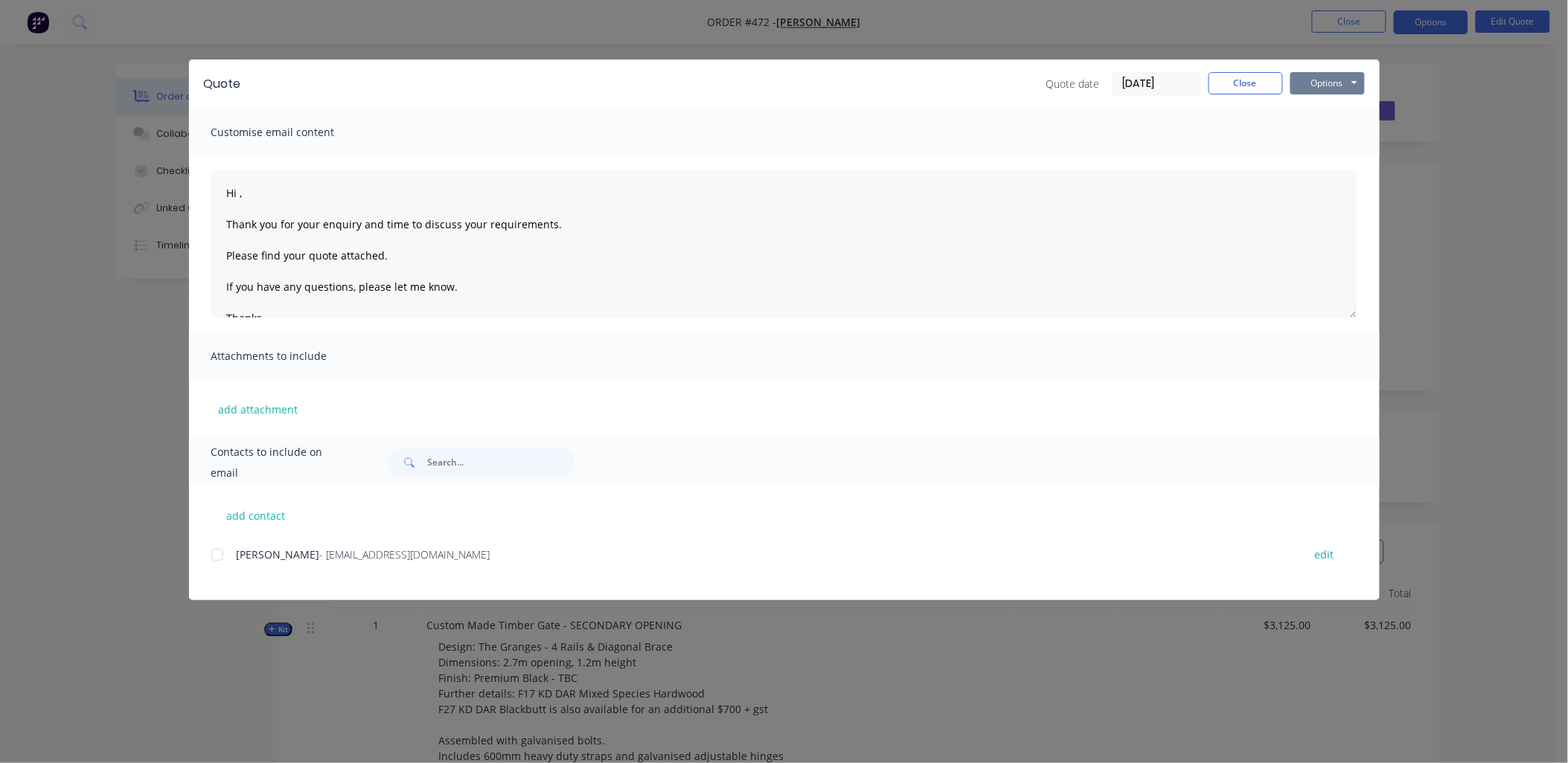
drag, startPoint x: 1340, startPoint y: 75, endPoint x: 1341, endPoint y: 83, distance: 8.1
click at [1339, 75] on button "Options" at bounding box center [1326, 83] width 74 height 22
click at [1355, 111] on button "Preview" at bounding box center [1337, 110] width 95 height 25
click at [1223, 76] on button "Close" at bounding box center [1245, 83] width 74 height 22
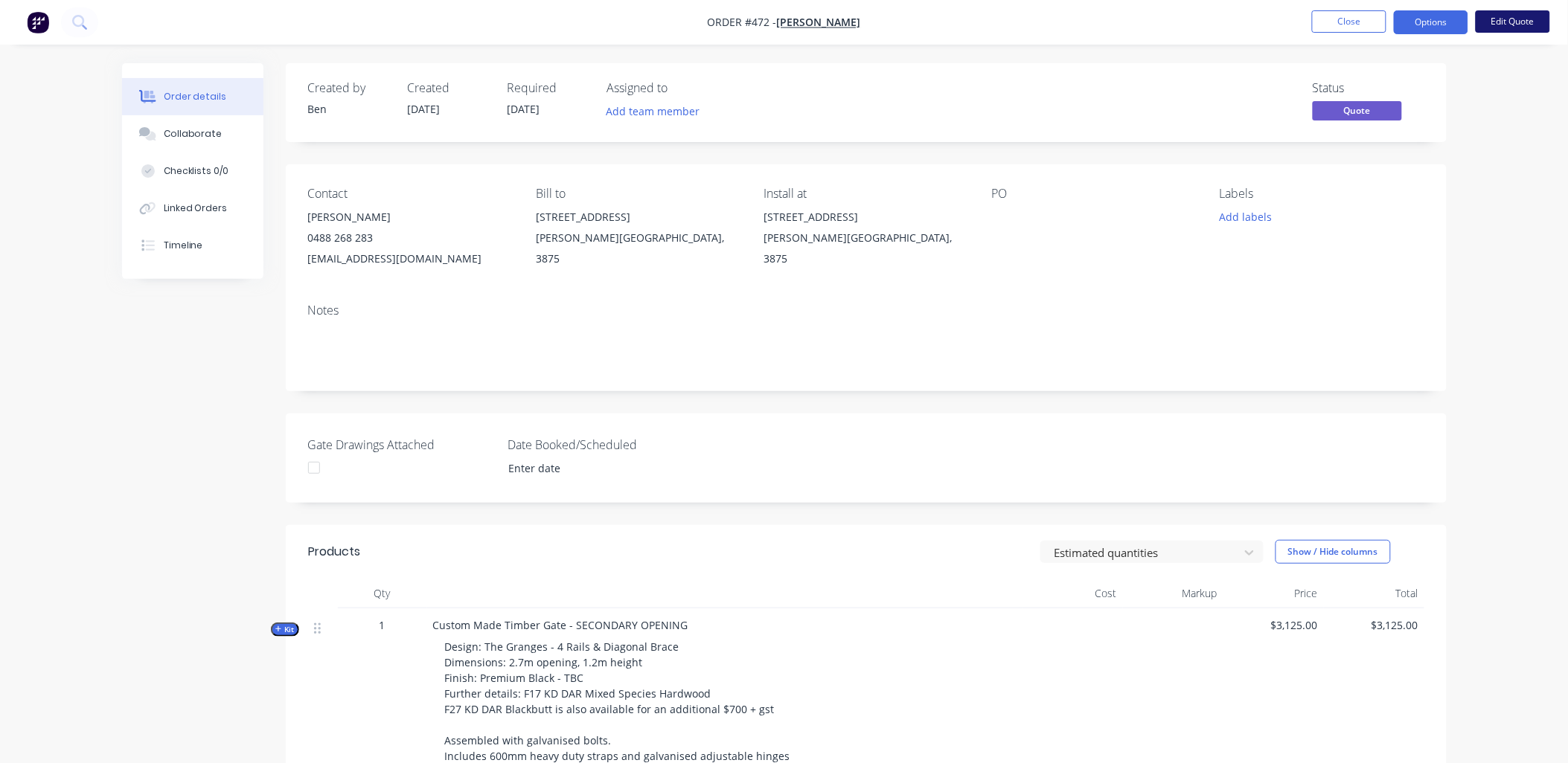
click at [1516, 26] on button "Edit Quote" at bounding box center [1512, 21] width 74 height 22
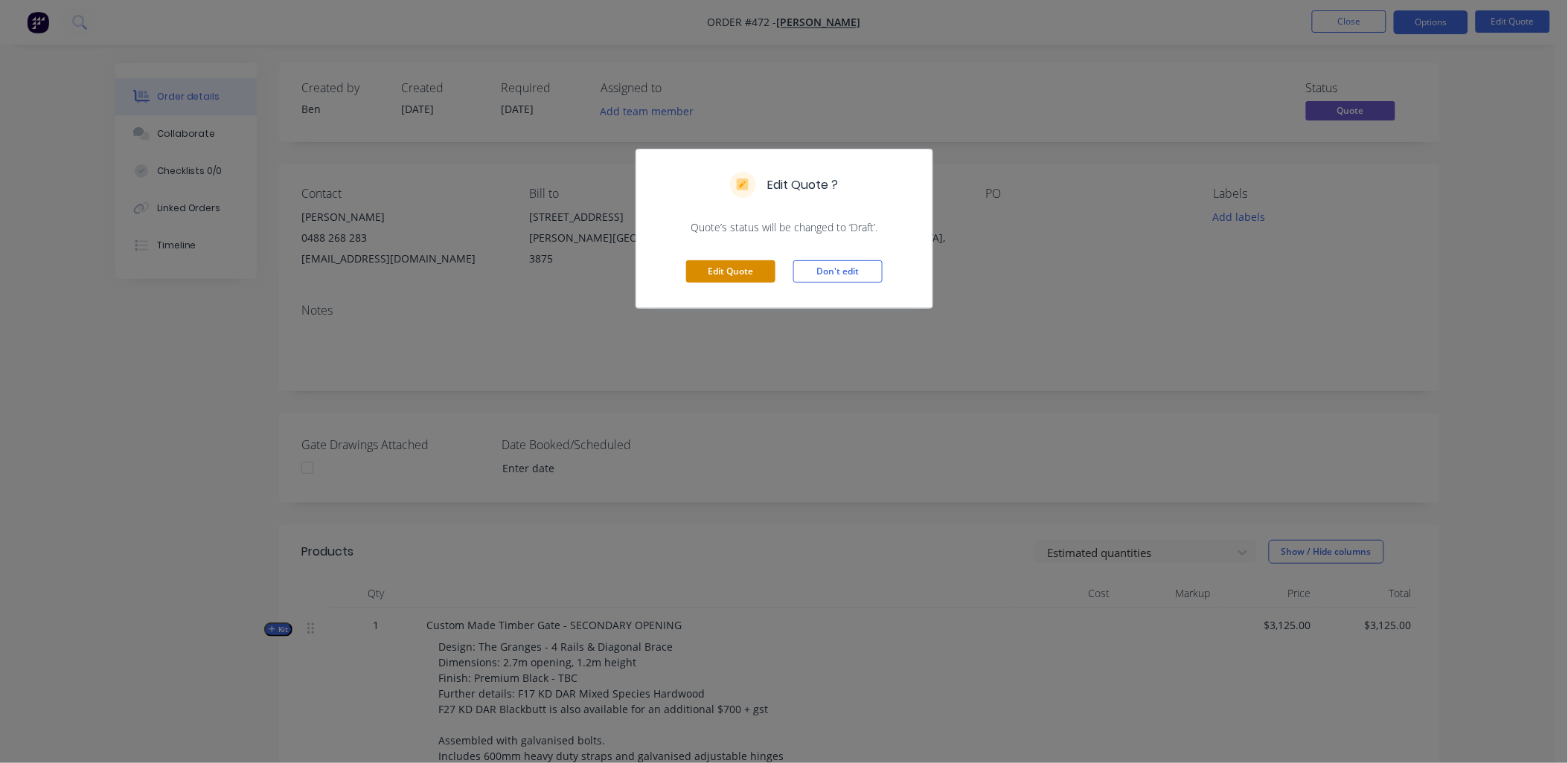
click at [742, 267] on button "Edit Quote" at bounding box center [731, 271] width 89 height 22
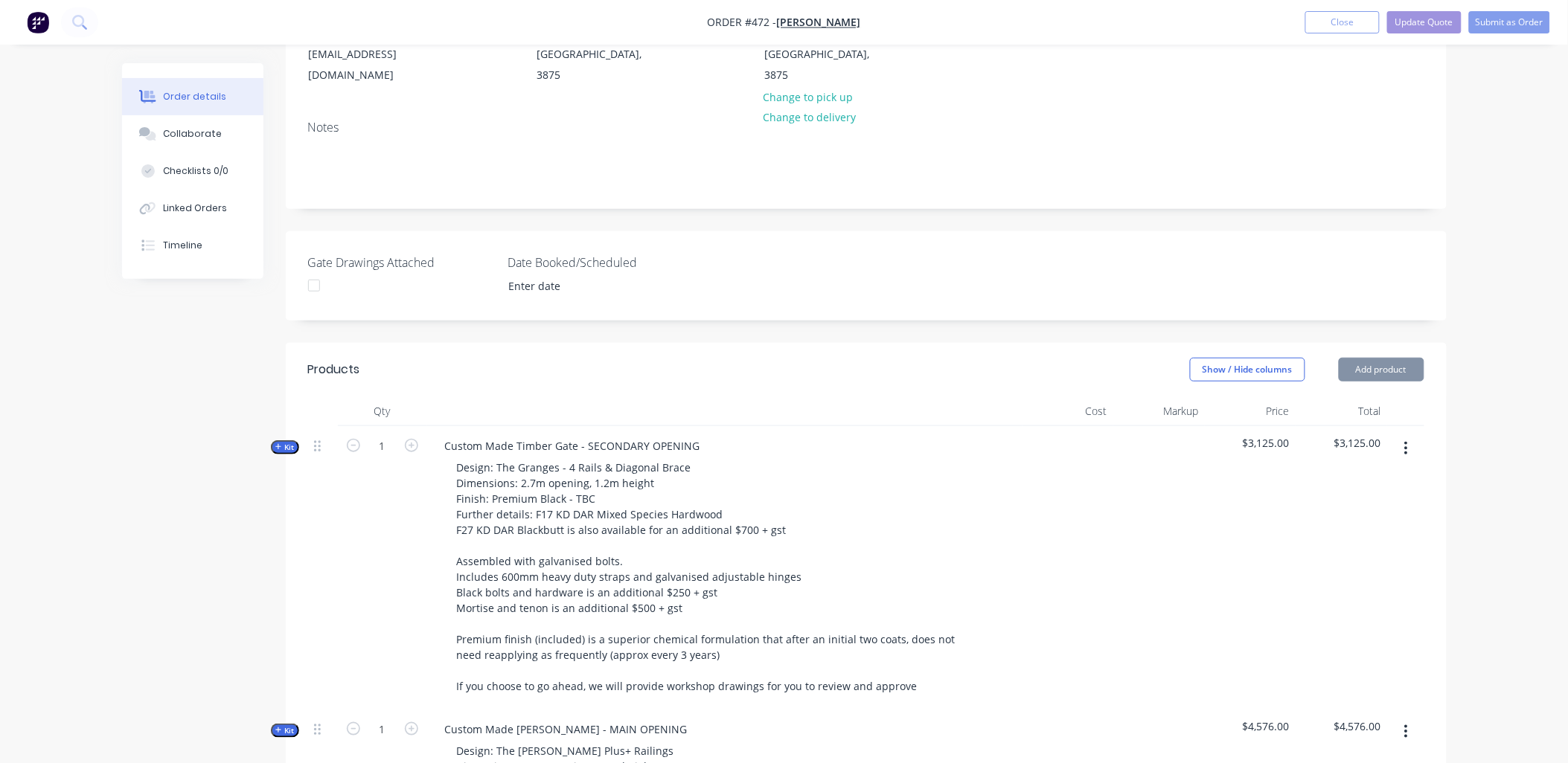
scroll to position [413, 0]
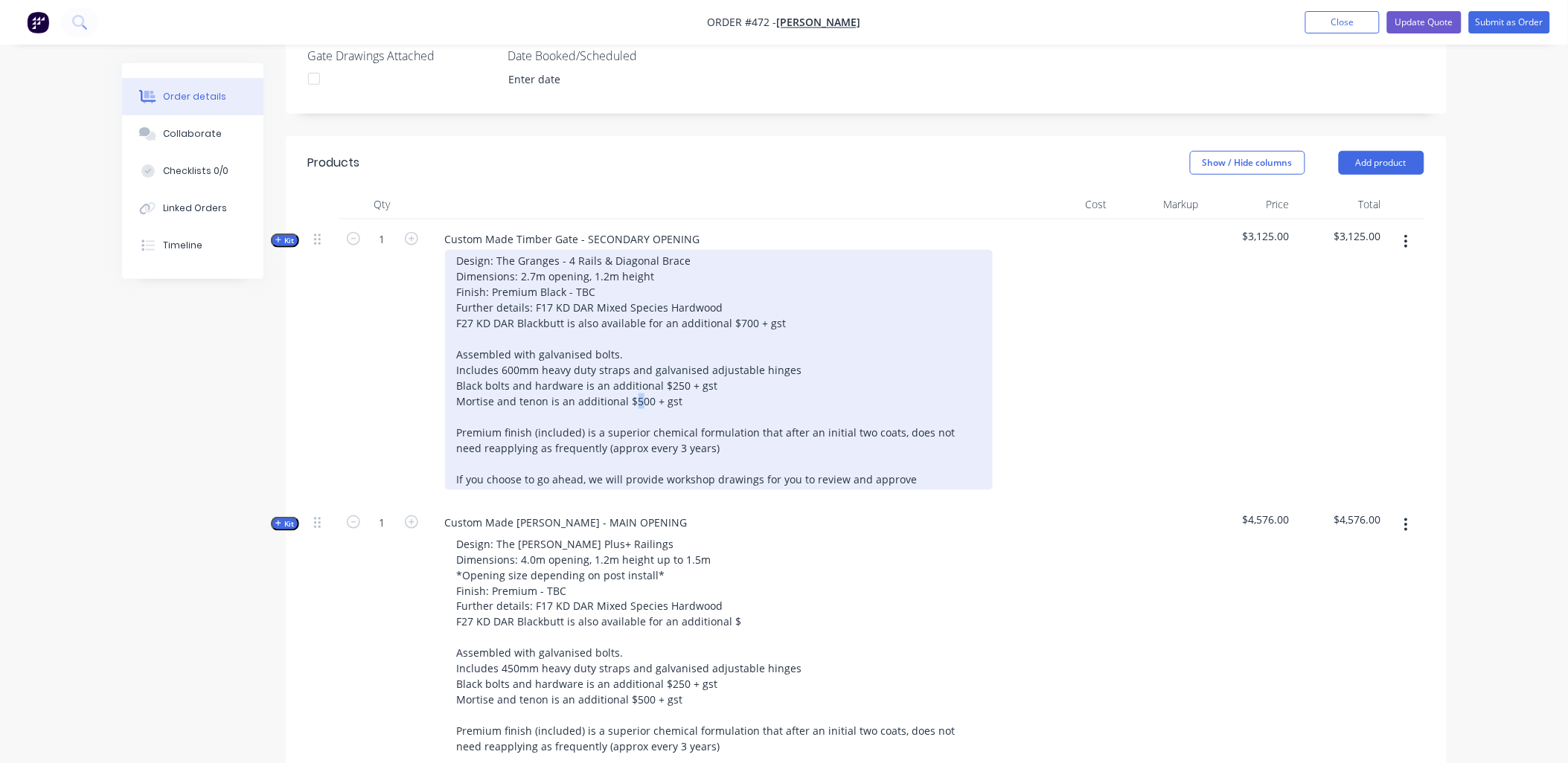
click at [637, 373] on div "Design: The Granges - 4 Rails & Diagonal Brace Dimensions: 2.7m opening, 1.2m h…" at bounding box center [718, 370] width 547 height 241
drag, startPoint x: 665, startPoint y: 365, endPoint x: 682, endPoint y: 362, distance: 17.3
click at [682, 362] on div "Design: The Granges - 4 Rails & Diagonal Brace Dimensions: 2.7m opening, 1.2m h…" at bounding box center [718, 370] width 547 height 241
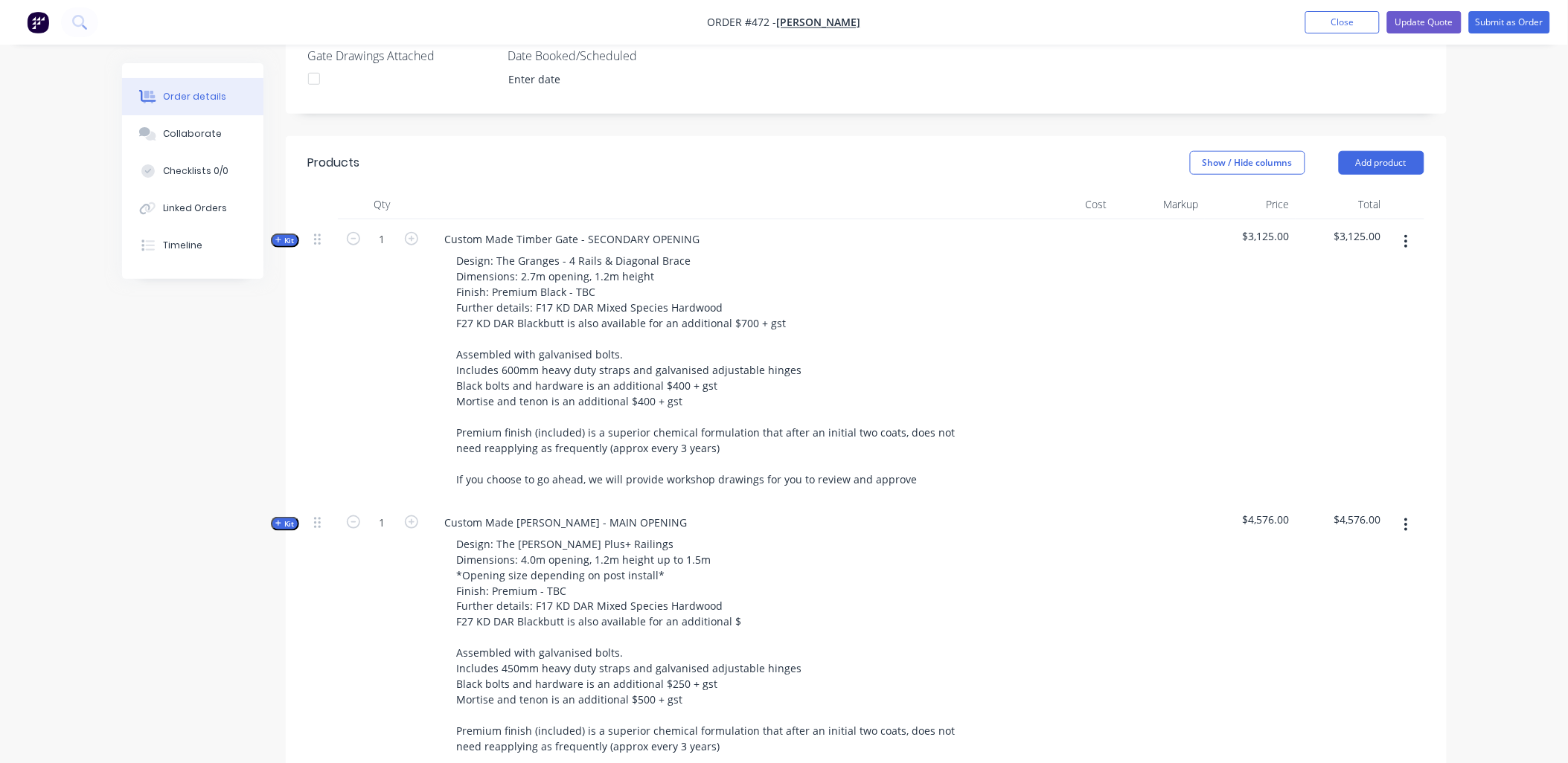
click at [376, 345] on div "1" at bounding box center [382, 361] width 89 height 283
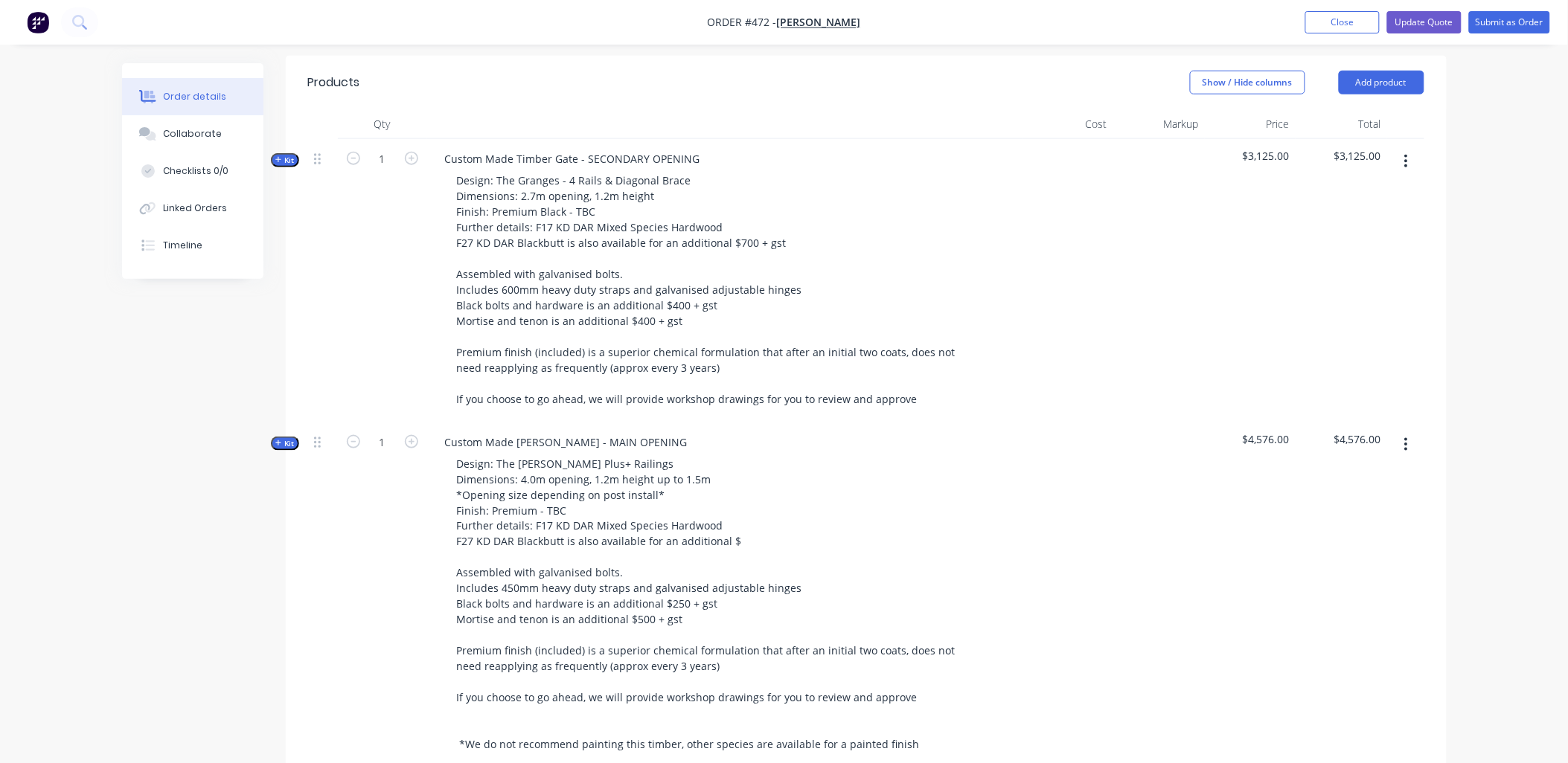
scroll to position [496, 0]
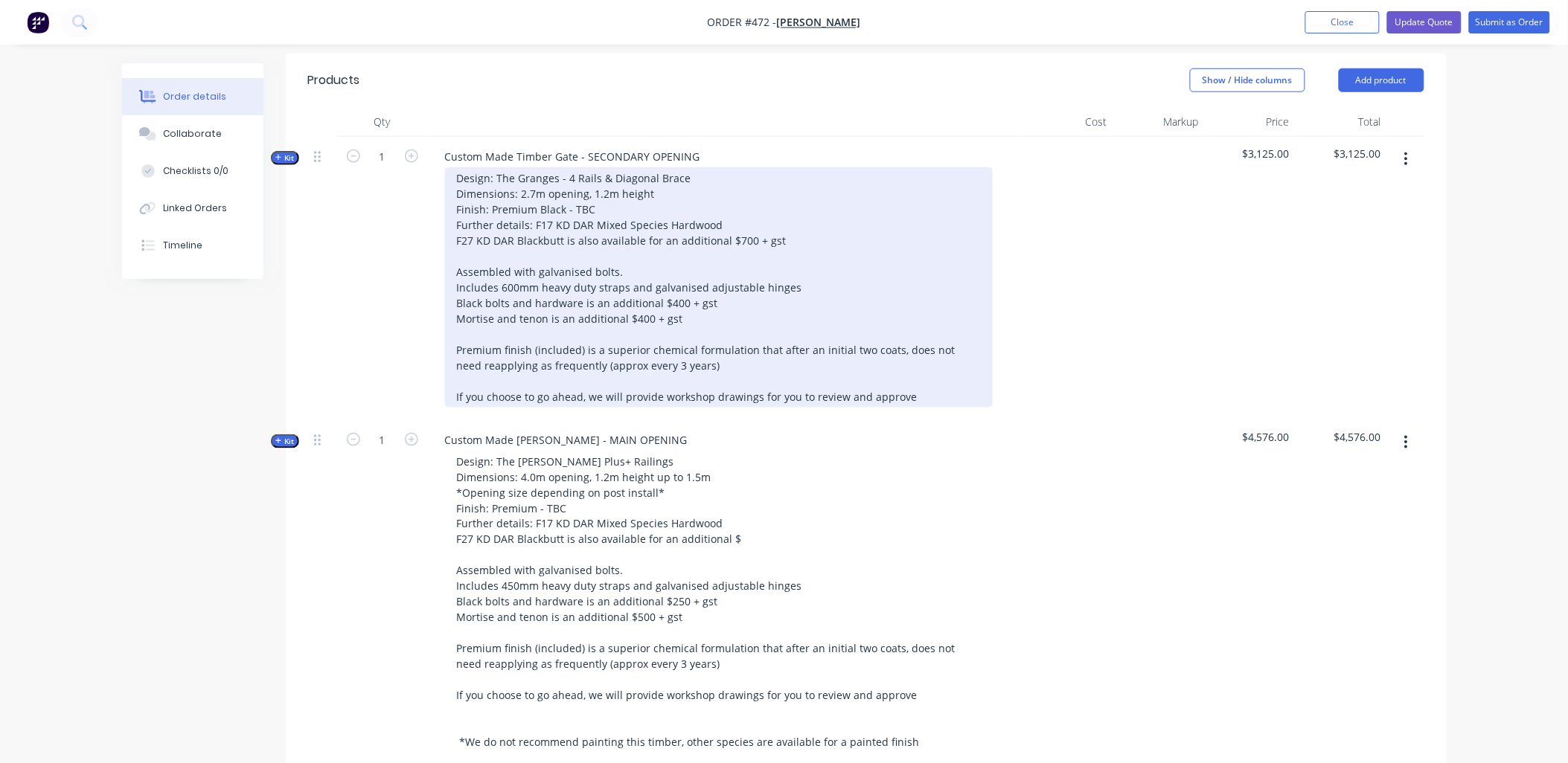
click at [547, 345] on div "Design: The Granges - 4 Rails & Diagonal Brace Dimensions: 2.7m opening, 1.2m h…" at bounding box center [718, 288] width 547 height 241
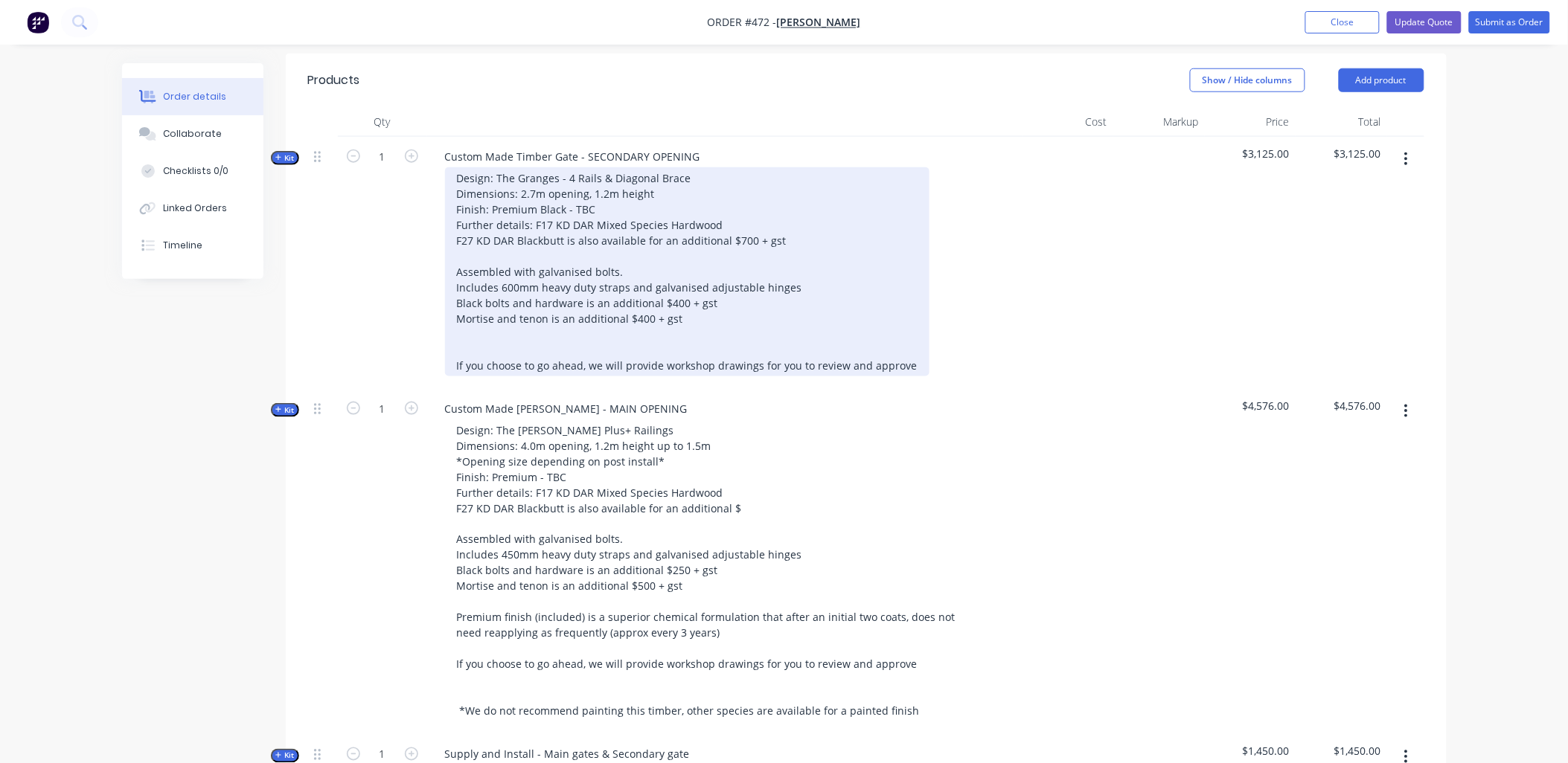
click at [515, 316] on div "Design: The Granges - 4 Rails & Diagonal Brace Dimensions: 2.7m opening, 1.2m h…" at bounding box center [686, 272] width 484 height 209
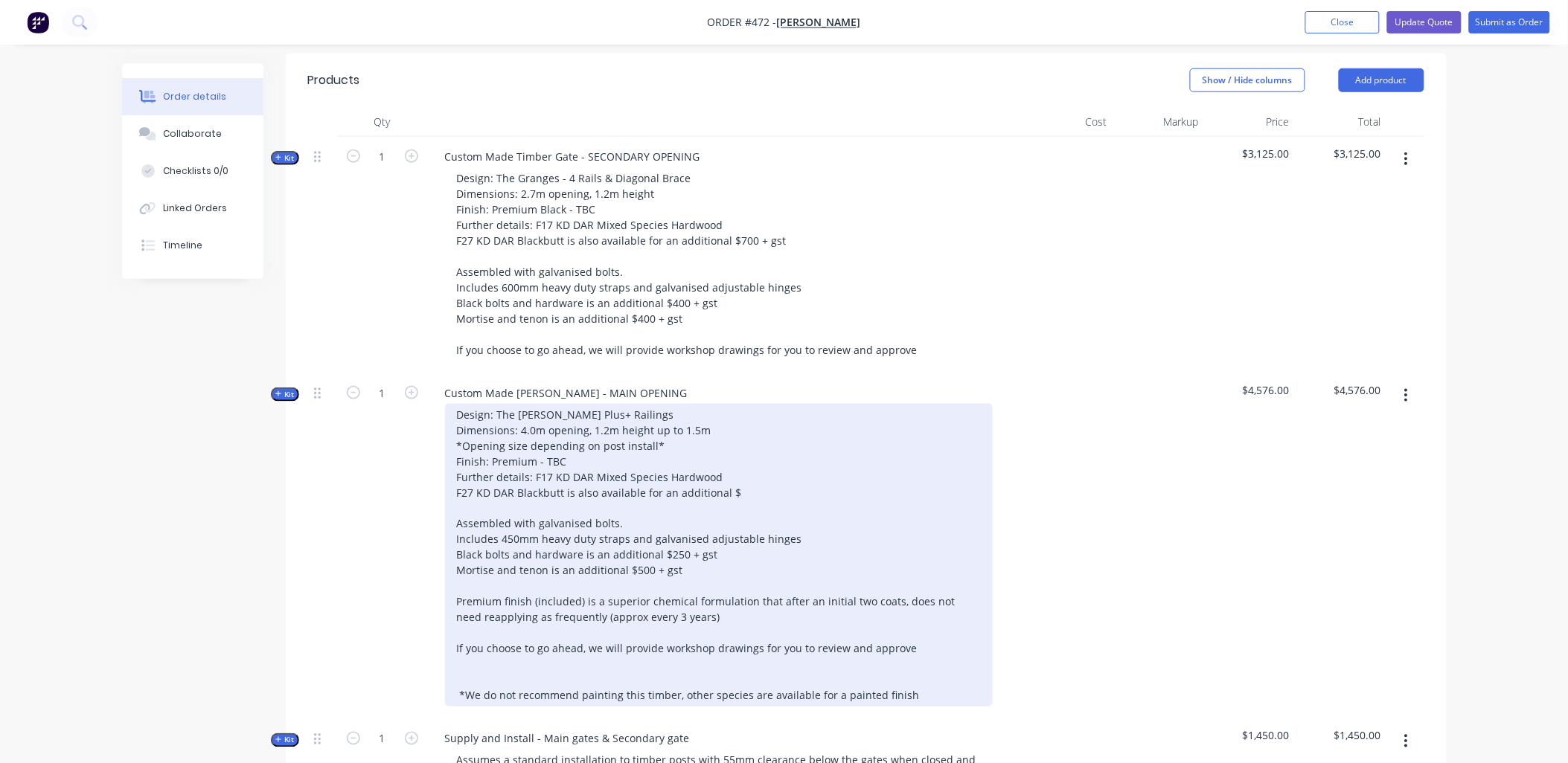
click at [498, 577] on div "Design: The Stockman Plus+ Railings Dimensions: 4.0m opening, 1.2m height up to…" at bounding box center [718, 555] width 547 height 303
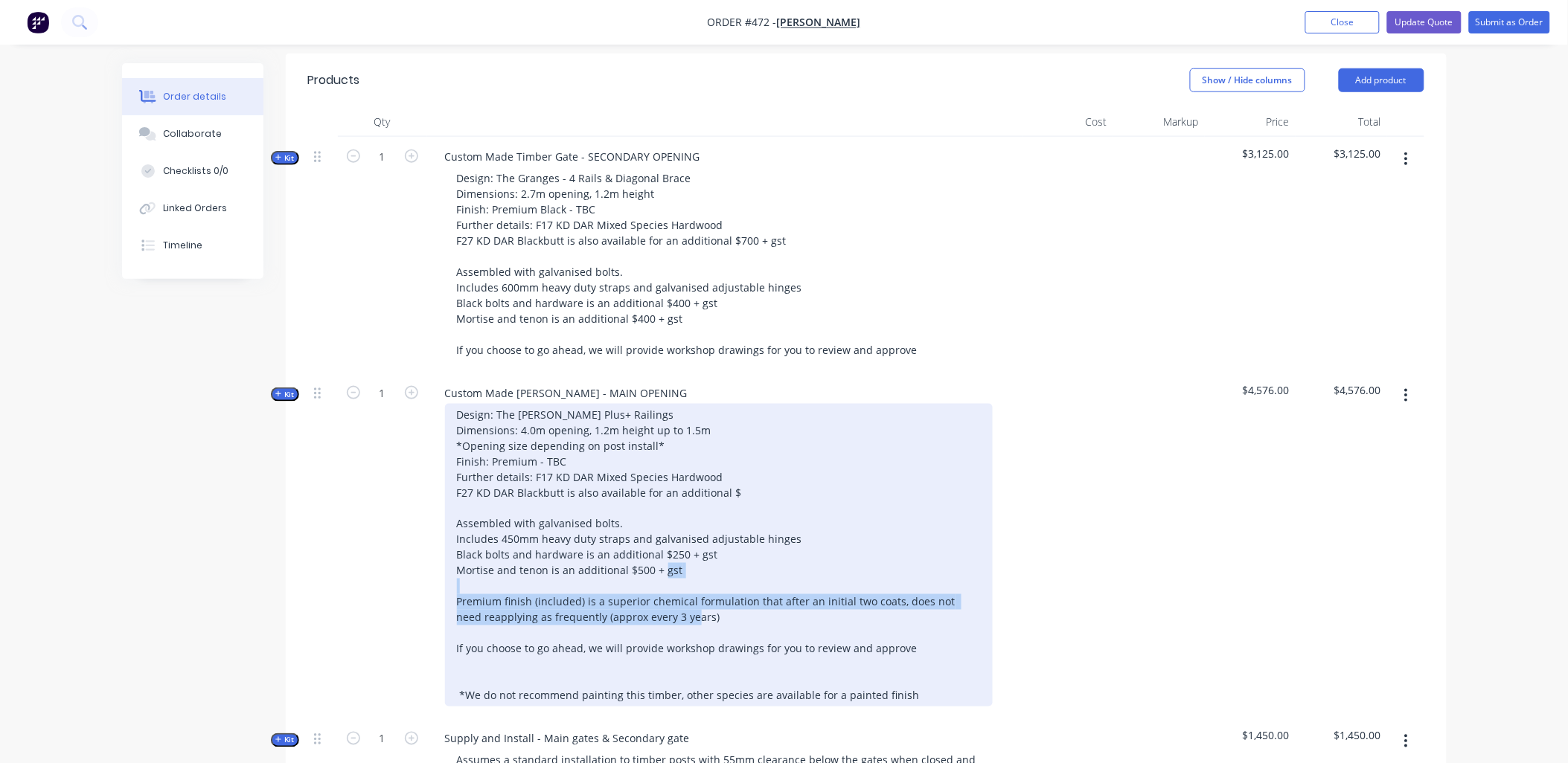
click at [498, 577] on div "Design: The Stockman Plus+ Railings Dimensions: 4.0m opening, 1.2m height up to…" at bounding box center [718, 555] width 547 height 303
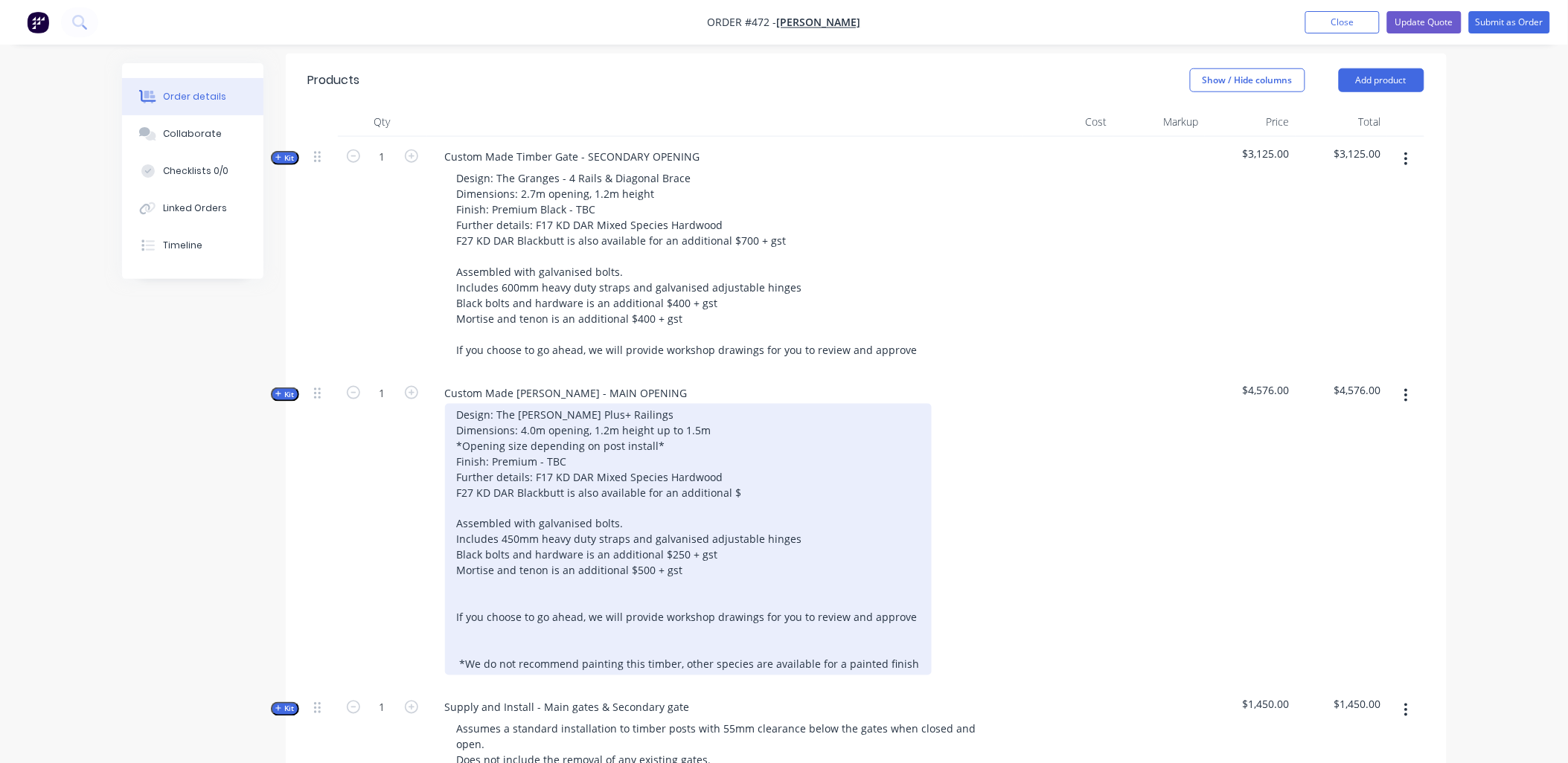
click at [498, 640] on div "Design: The Stockman Plus+ Railings Dimensions: 4.0m opening, 1.2m height up to…" at bounding box center [688, 539] width 487 height 272
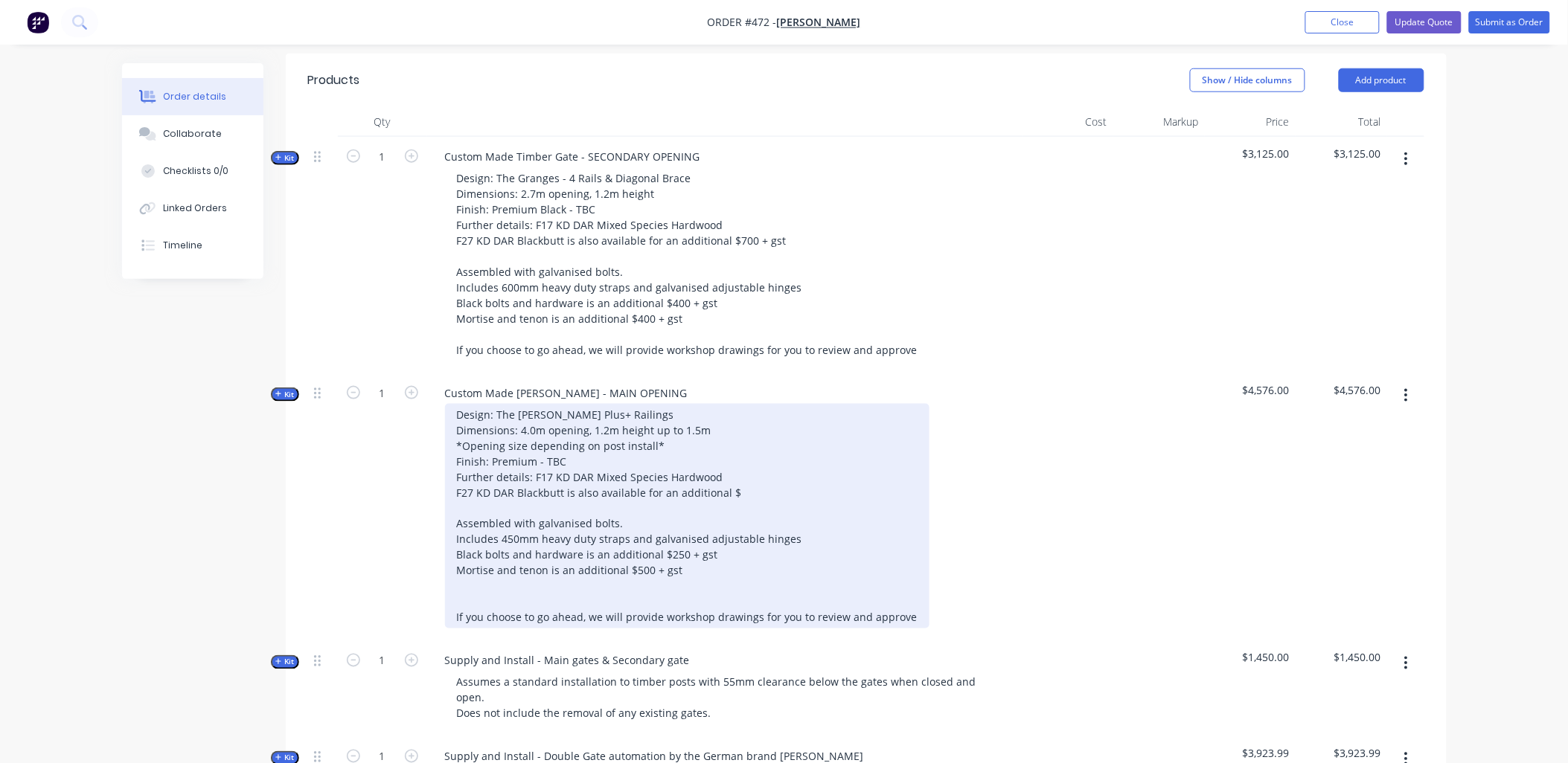
click at [485, 574] on div "Design: The Stockman Plus+ Railings Dimensions: 4.0m opening, 1.2m height up to…" at bounding box center [686, 516] width 484 height 225
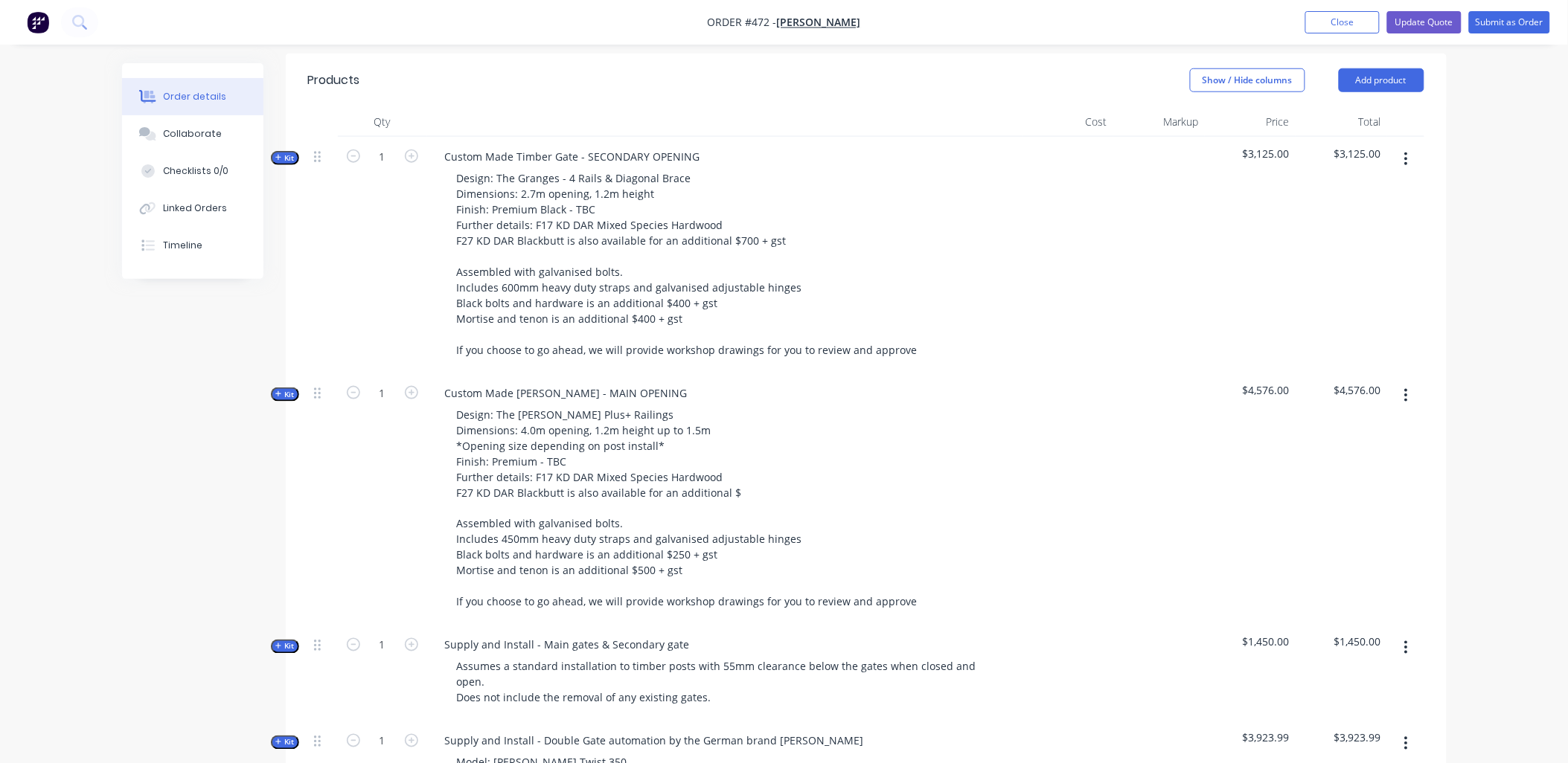
click at [417, 513] on div "1" at bounding box center [382, 499] width 89 height 252
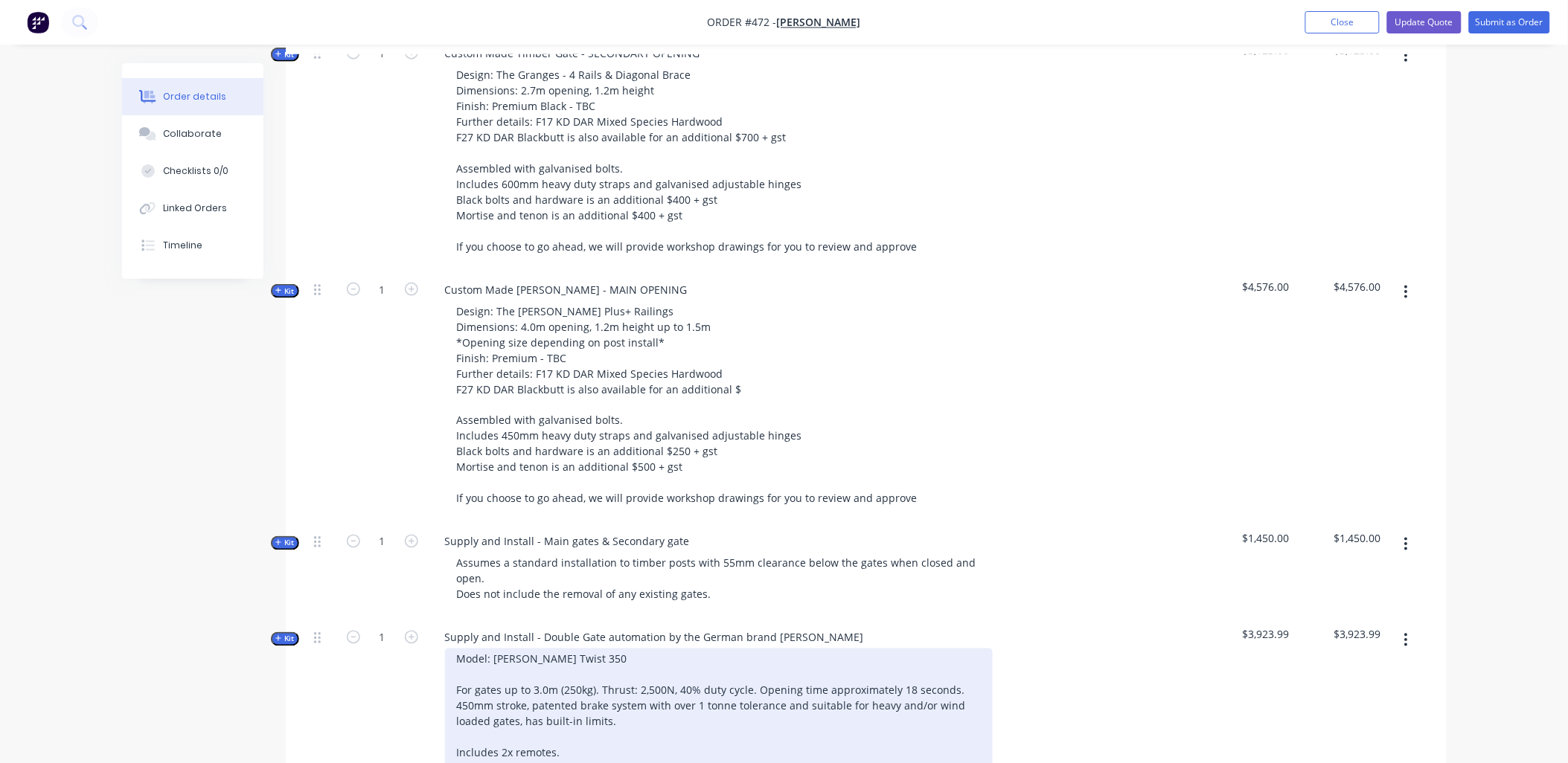
scroll to position [826, 0]
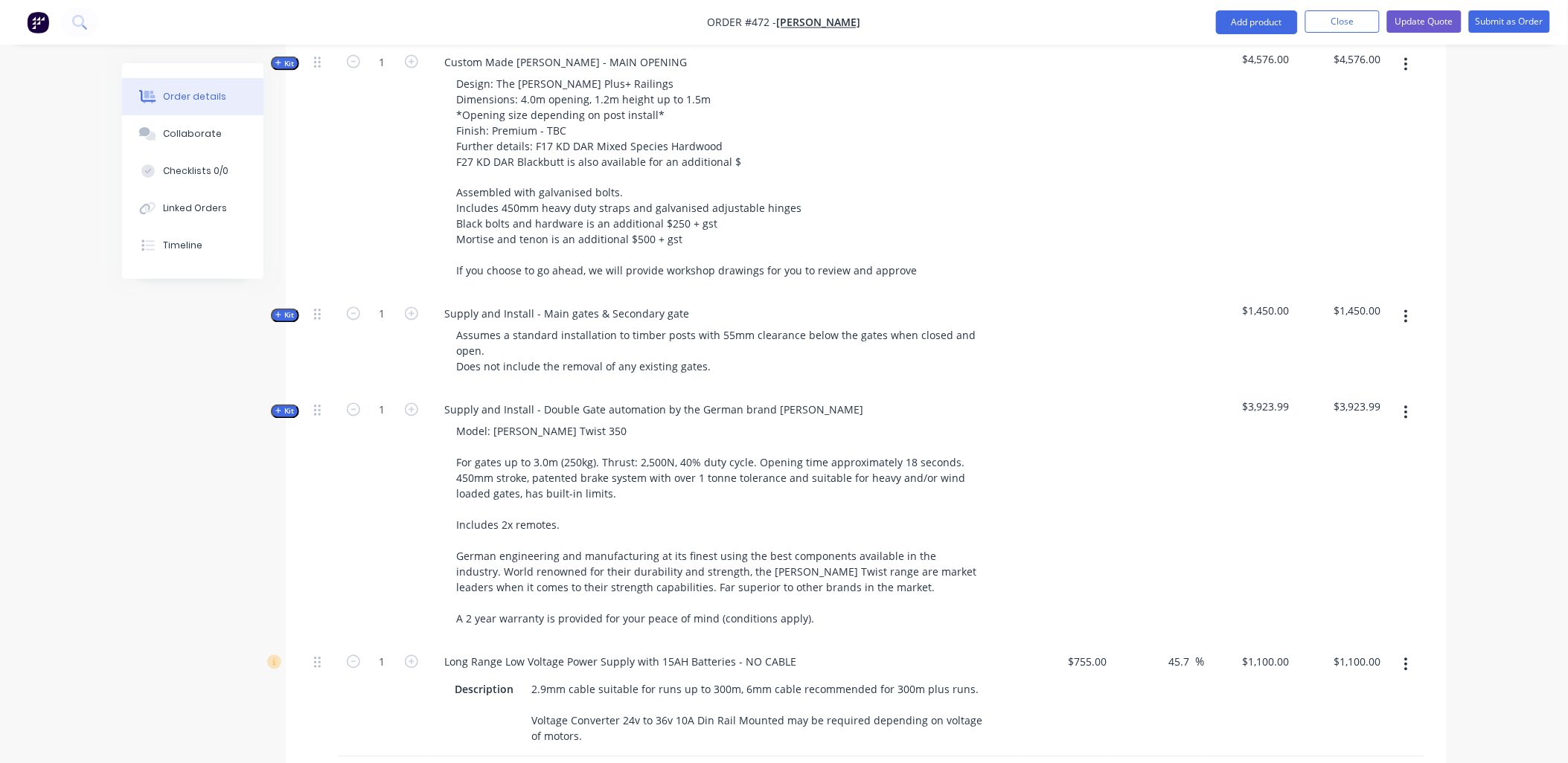
click at [284, 406] on span "Kit" at bounding box center [285, 412] width 20 height 12
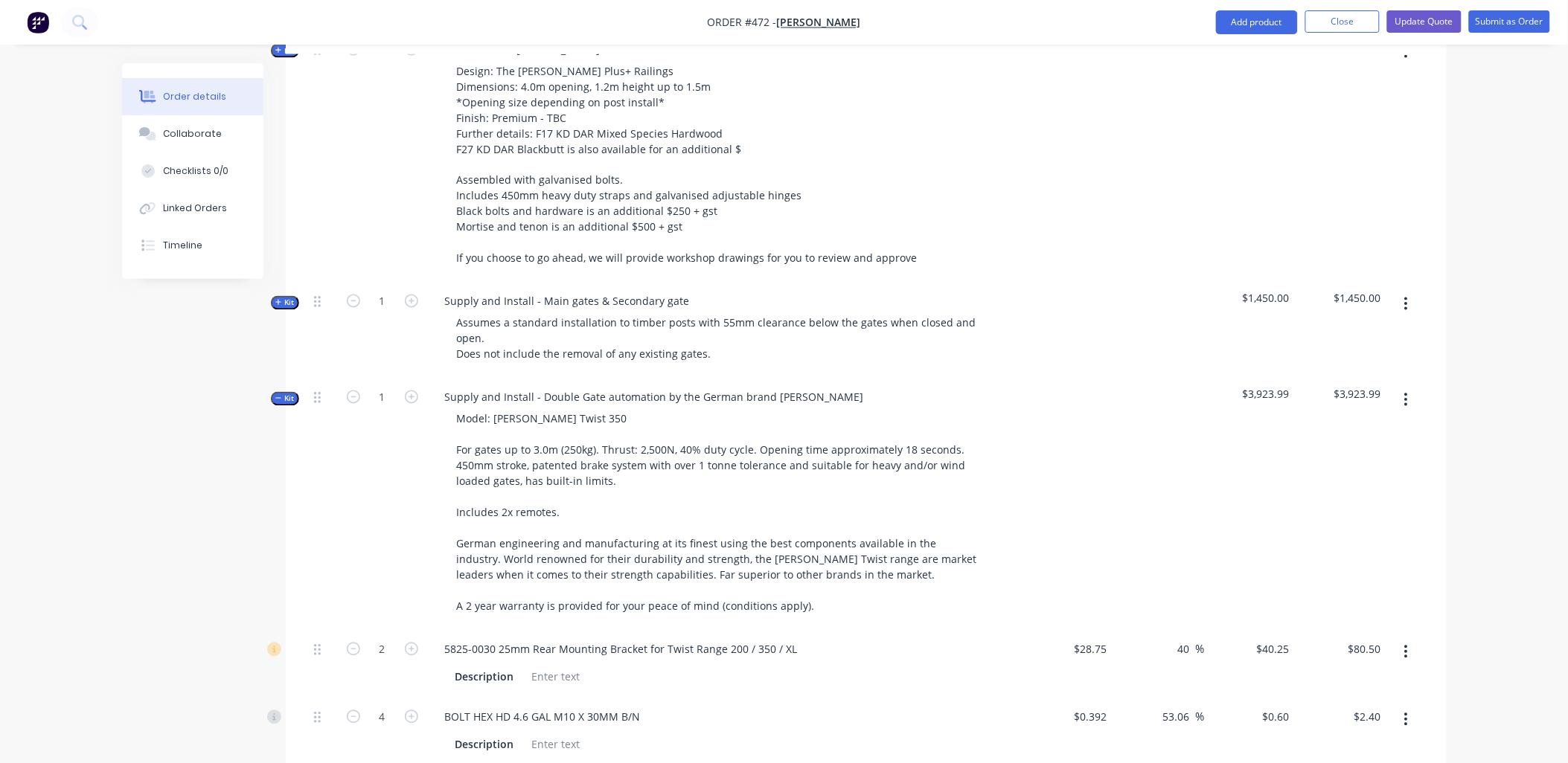
scroll to position [1157, 0]
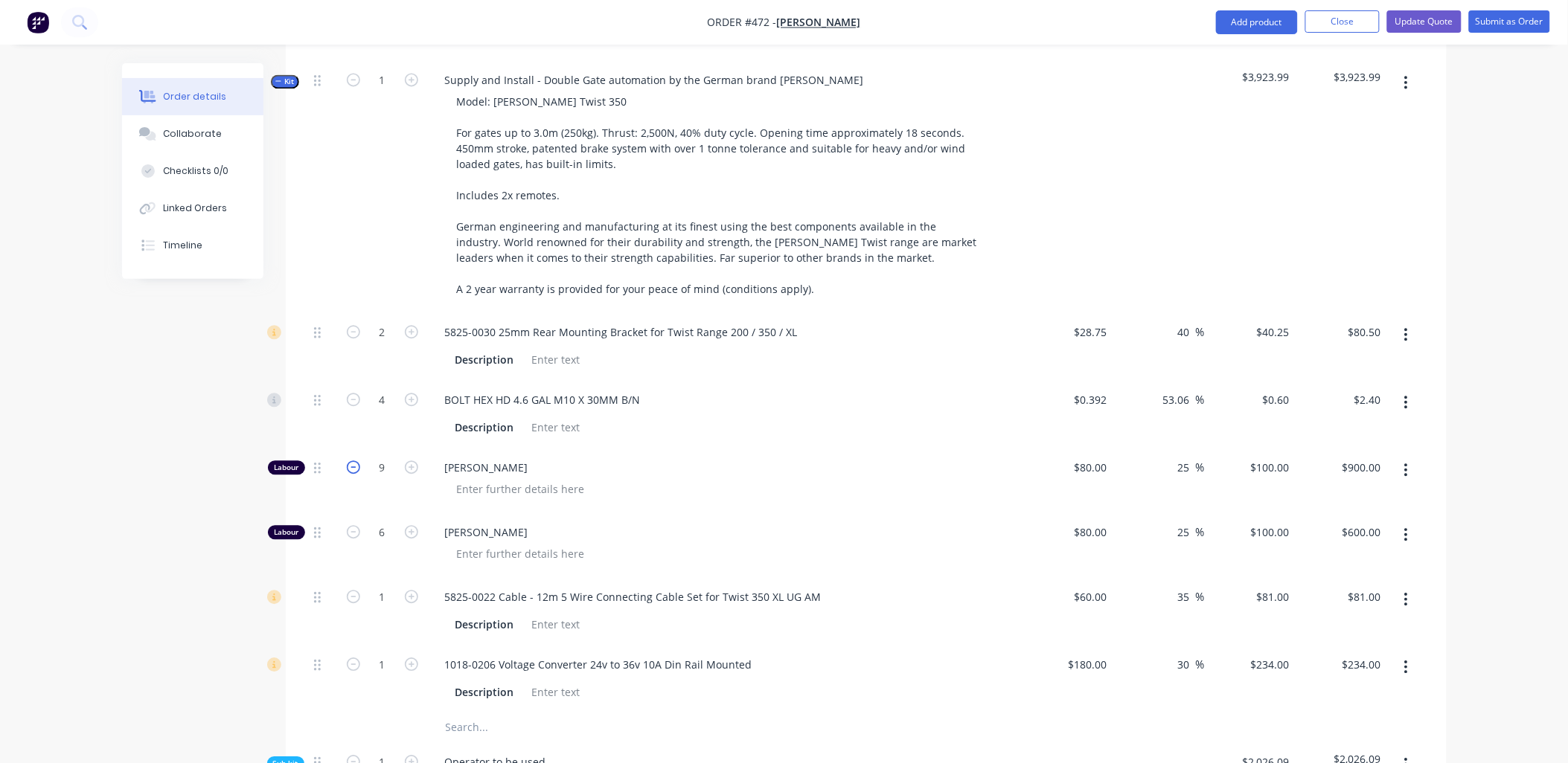
click at [351, 461] on icon "button" at bounding box center [353, 467] width 13 height 13
type input "8"
type input "$800.00"
click at [351, 461] on icon "button" at bounding box center [353, 467] width 13 height 13
type input "7"
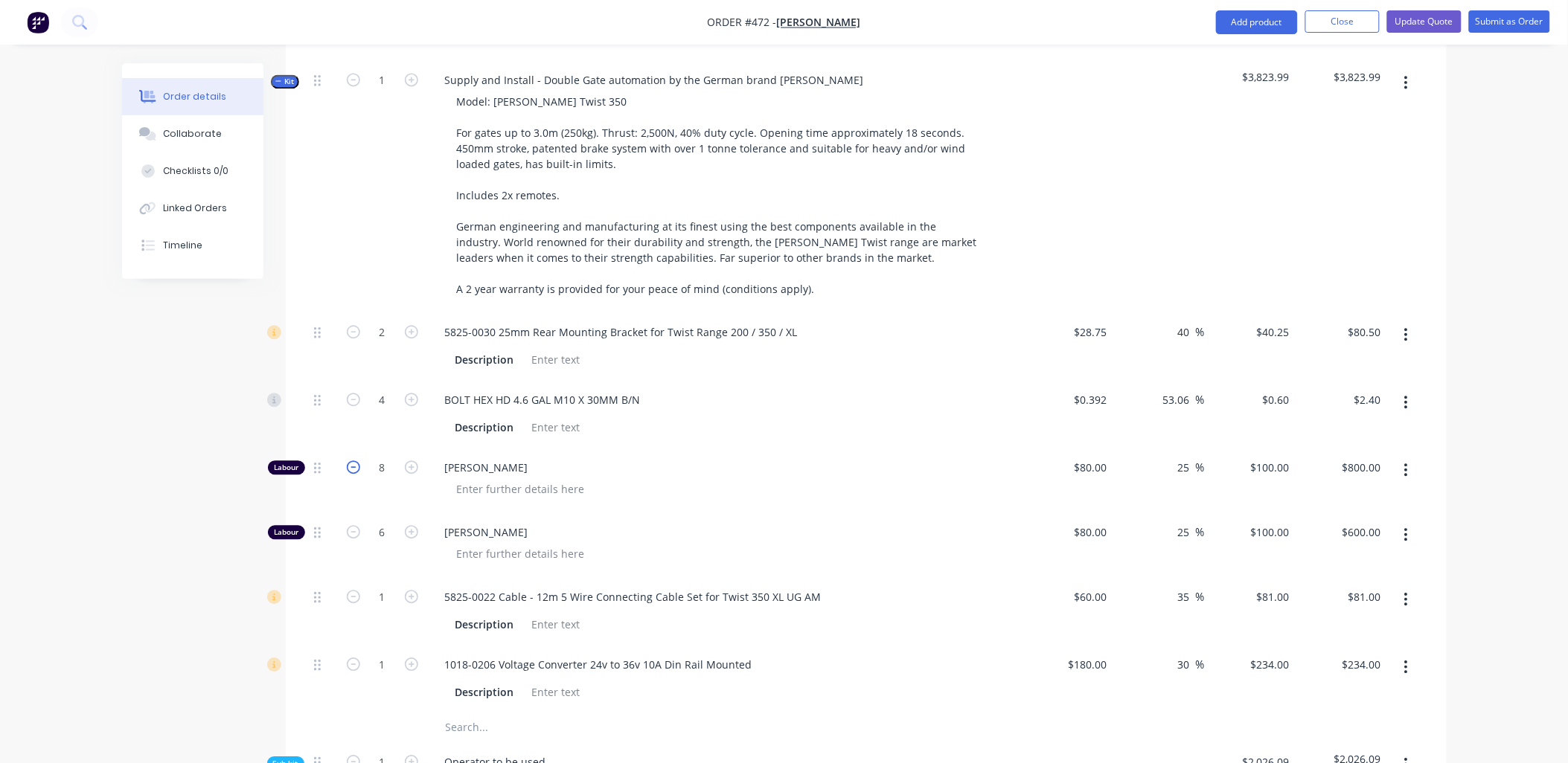
type input "$700.00"
click at [347, 525] on icon "button" at bounding box center [353, 531] width 13 height 13
type input "5"
type input "$500.00"
click at [347, 525] on icon "button" at bounding box center [353, 531] width 13 height 13
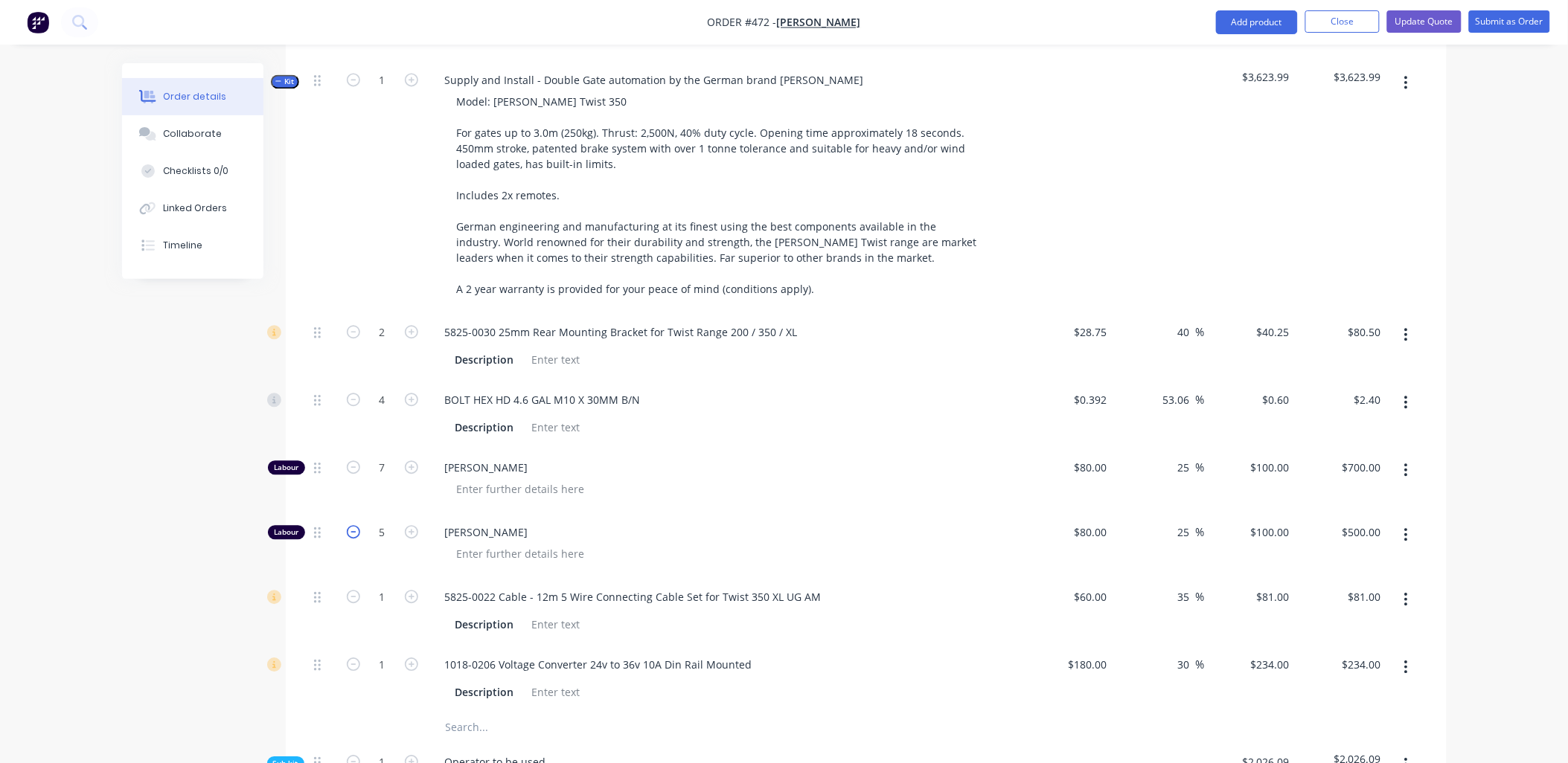
type input "4"
type input "$400.00"
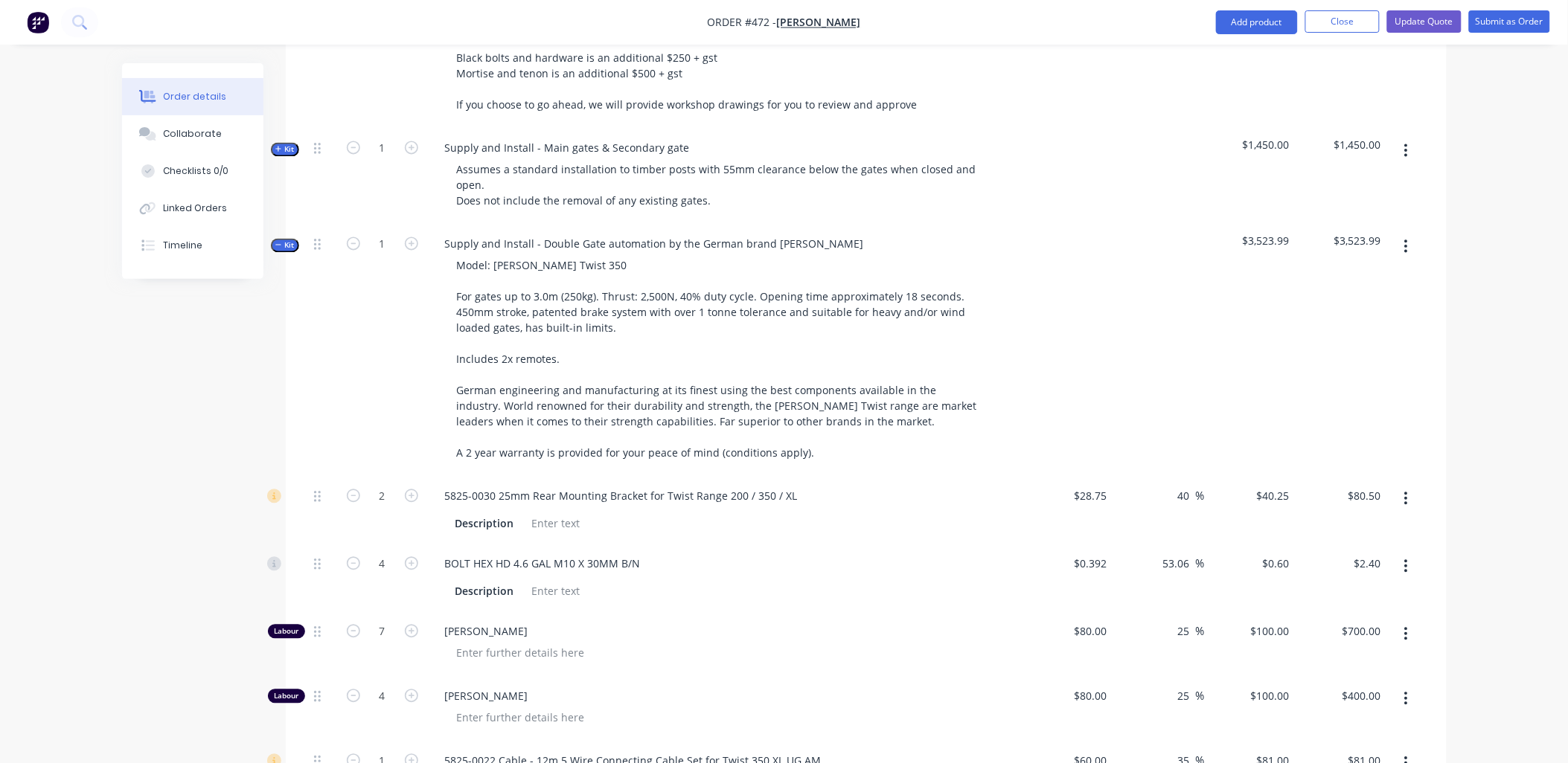
scroll to position [992, 0]
click at [286, 241] on span "Kit" at bounding box center [285, 246] width 20 height 12
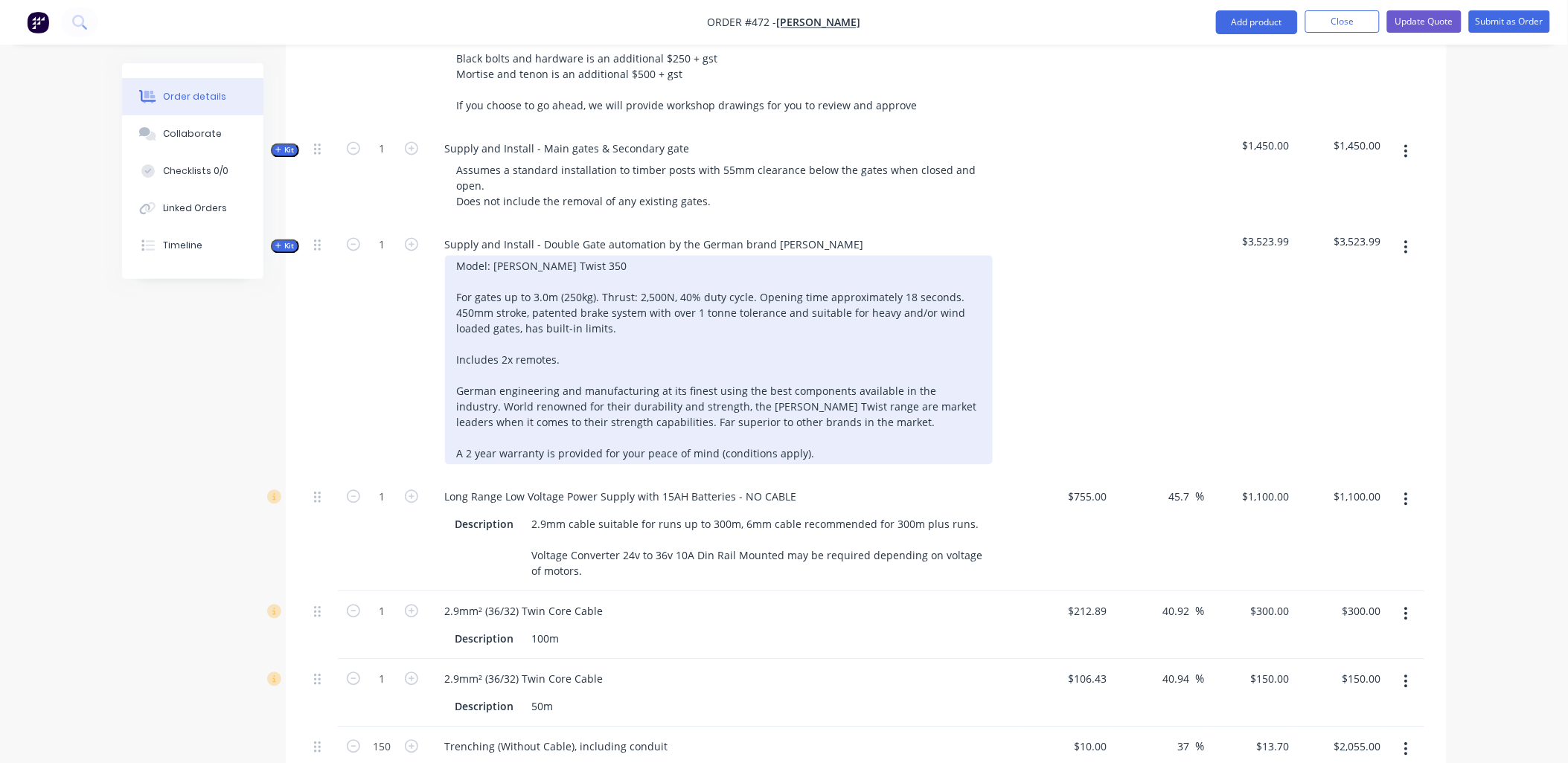
click at [601, 256] on div "Model: SOMMER Twist 350 For gates up to 3.0m (250kg). Thrust: 2,500N, 40% duty …" at bounding box center [718, 360] width 547 height 209
click at [523, 256] on div "Model: SOMMER Twist 350 For gates up to 3.0m (250kg). Thrust: 2,500N, 40% duty …" at bounding box center [718, 360] width 547 height 209
click at [608, 256] on div "Model: SOMMER Twist 350 For gates up to 3.0m (250kg). Thrust: 2,500N, 40% duty …" at bounding box center [718, 360] width 547 height 209
click at [948, 276] on div "Model: SOMMER Twist 350 For gates up to 3.0m (250kg). Thrust: 2,500N, 40% duty …" at bounding box center [718, 360] width 547 height 209
click at [805, 315] on div "Model: SOMMER Twist 350 For gates up to 3.0m (250kg). Thrust: 2,500N, 40% duty …" at bounding box center [718, 360] width 547 height 209
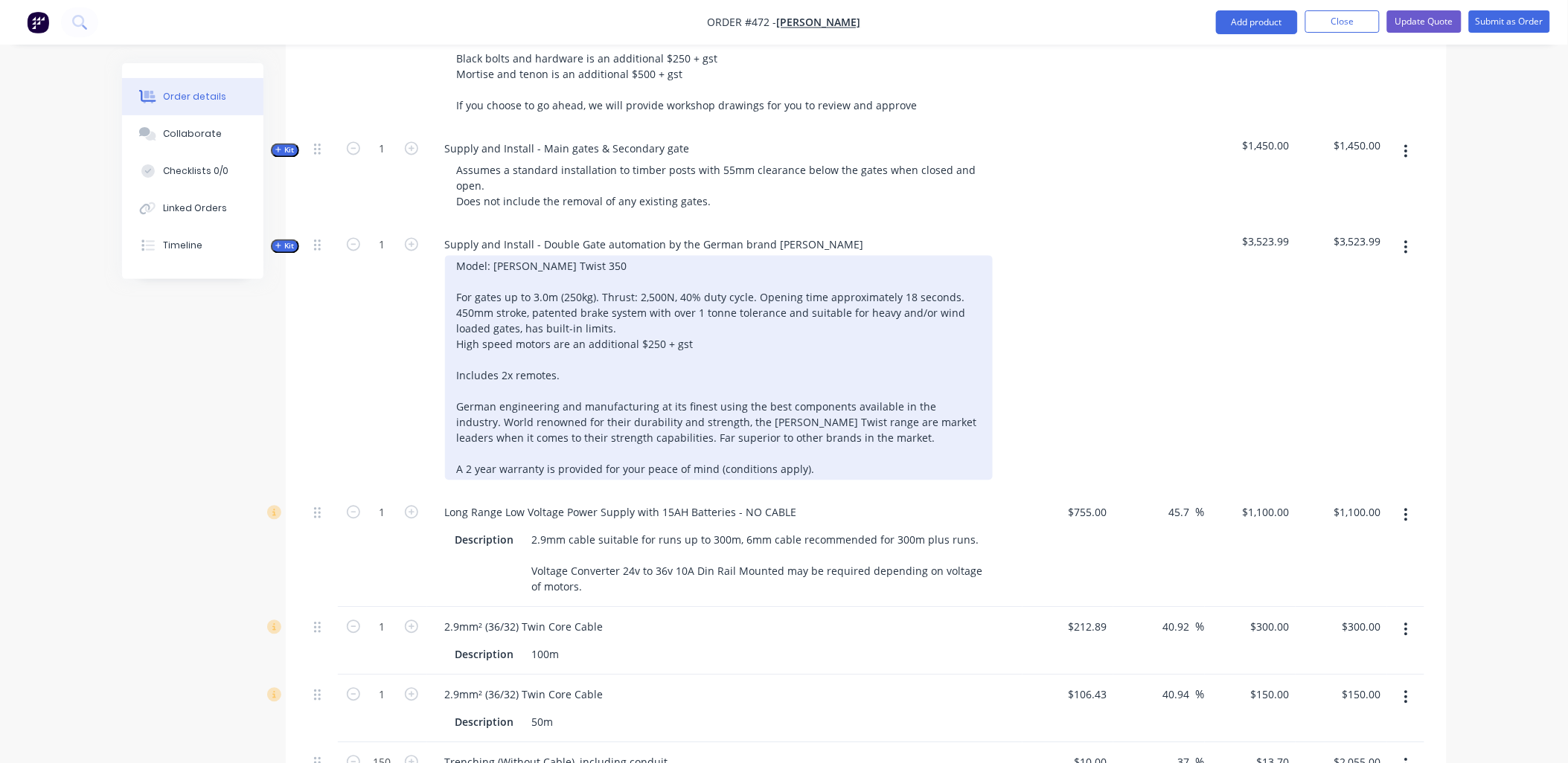
click at [667, 303] on div "Model: SOMMER Twist 350 For gates up to 3.0m (250kg). Thrust: 2,500N, 40% duty …" at bounding box center [718, 368] width 547 height 225
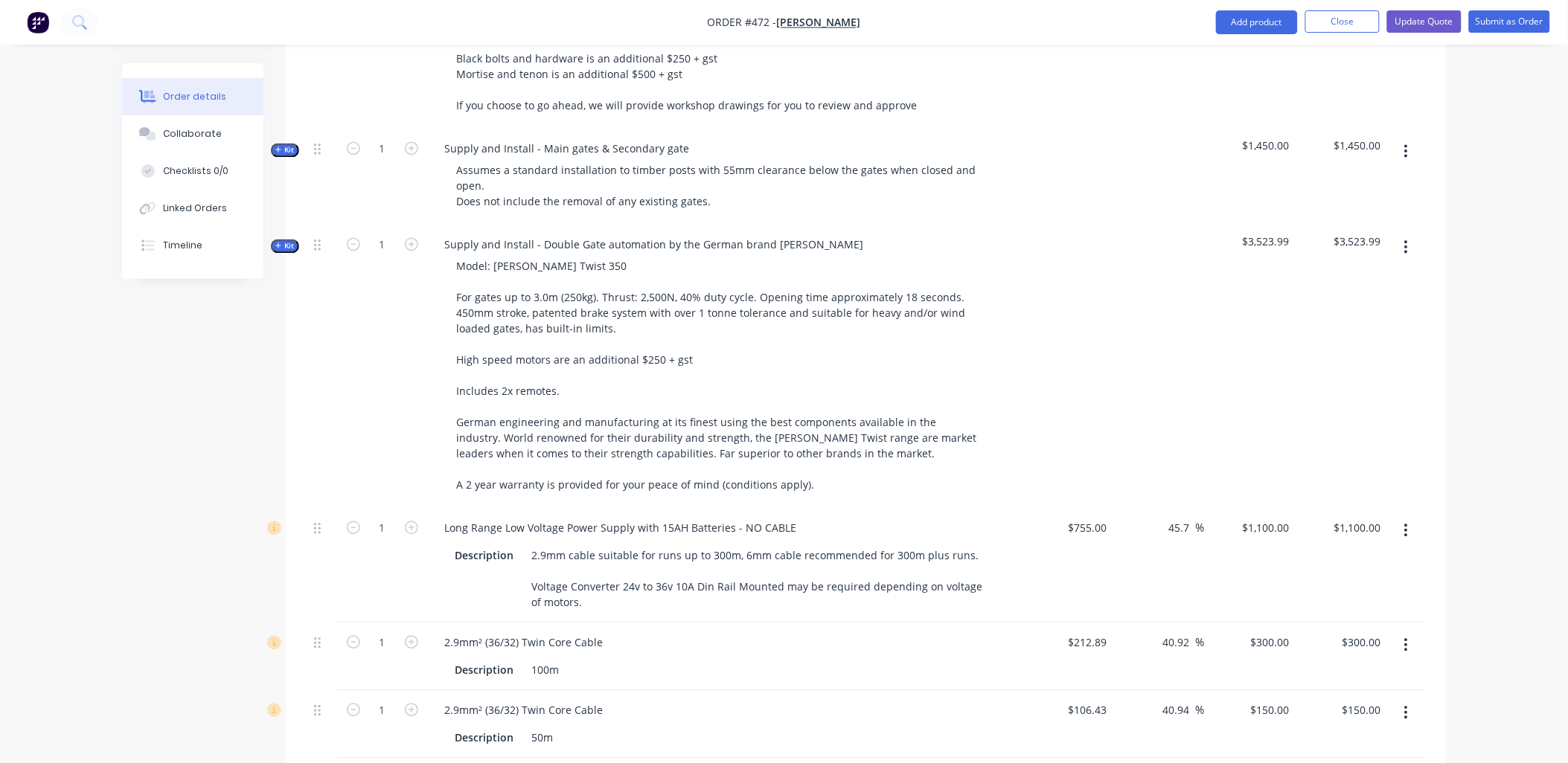
click at [402, 331] on div "1" at bounding box center [382, 367] width 89 height 283
click at [477, 546] on div "Description" at bounding box center [484, 556] width 70 height 21
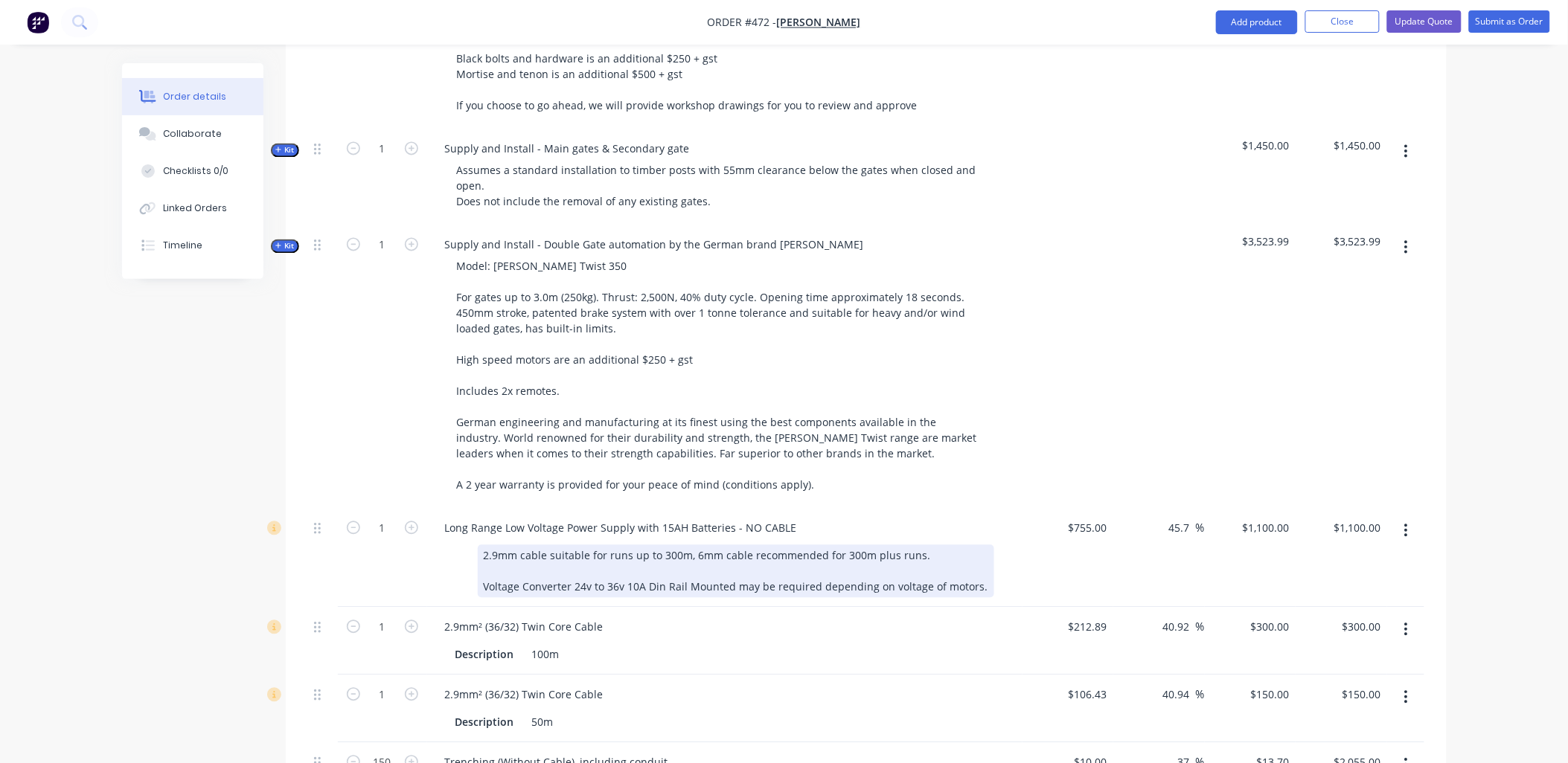
click at [581, 568] on div "2.9mm cable suitable for runs up to 300m, 6mm cable recommended for 300m plus r…" at bounding box center [735, 571] width 516 height 53
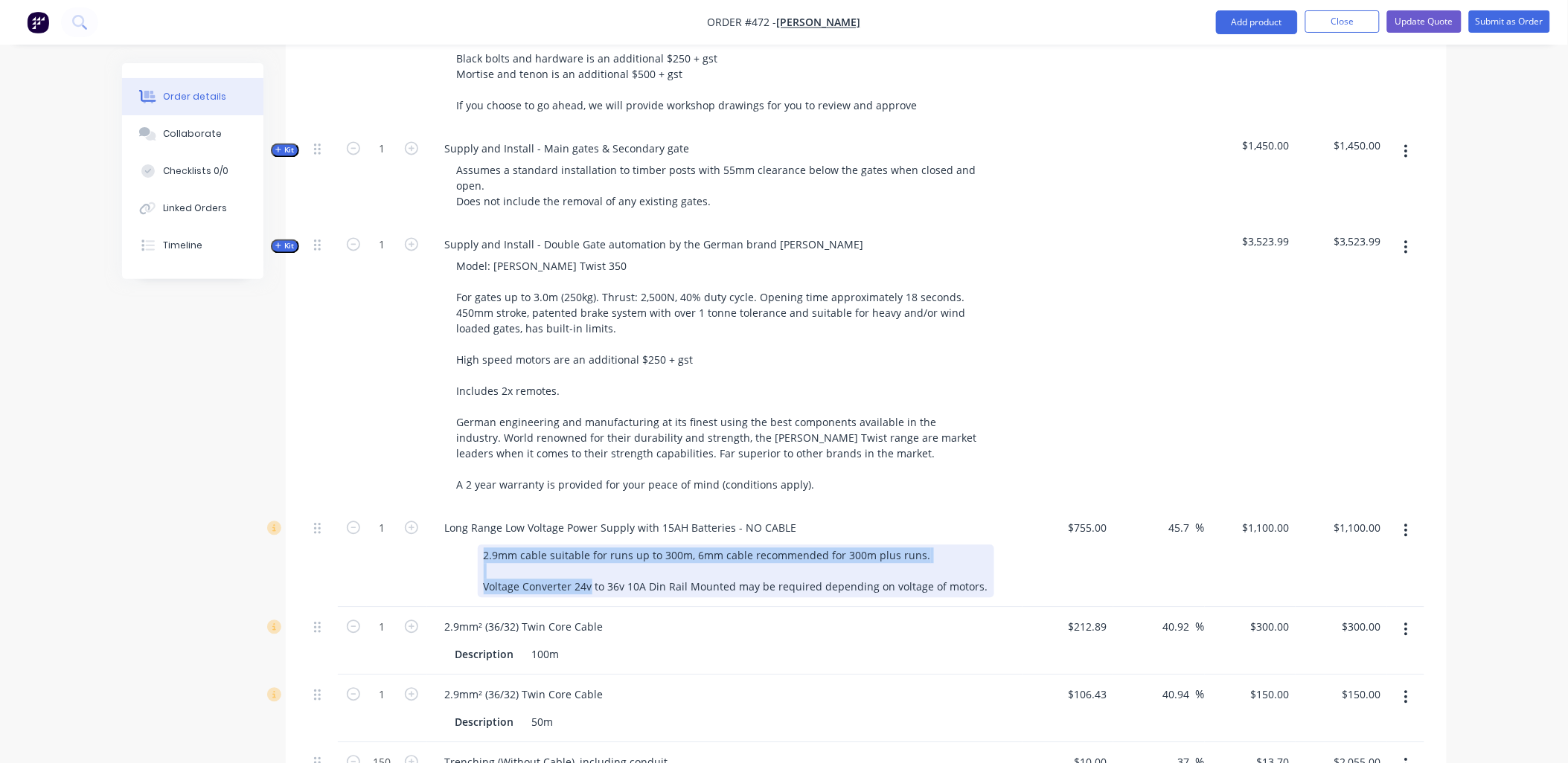
drag, startPoint x: 581, startPoint y: 568, endPoint x: 512, endPoint y: 542, distance: 73.7
click at [512, 546] on div "2.9mm cable suitable for runs up to 300m, 6mm cable recommended for 300m plus r…" at bounding box center [735, 571] width 516 height 53
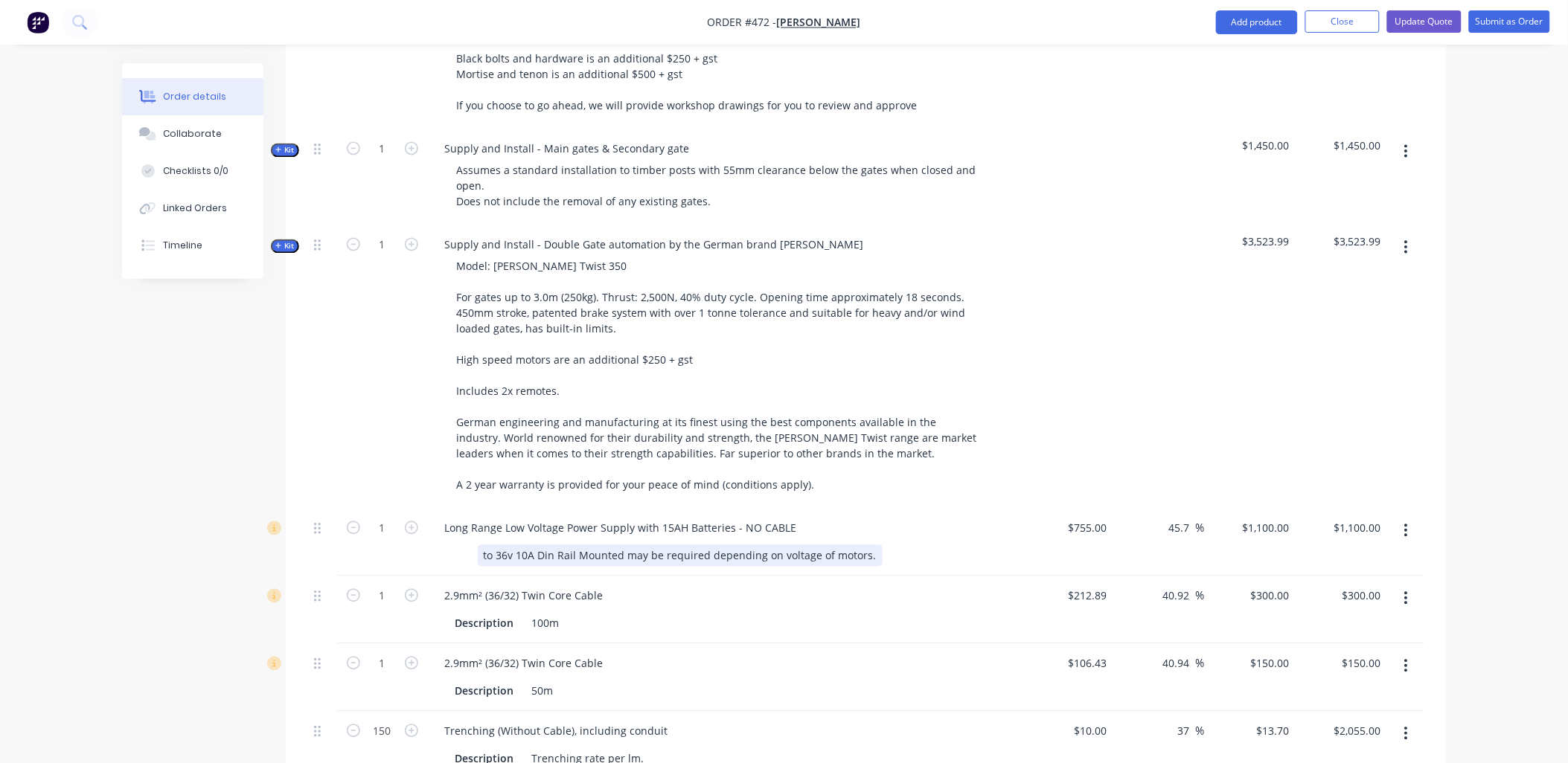
drag, startPoint x: 486, startPoint y: 533, endPoint x: 895, endPoint y: 546, distance: 409.2
click at [895, 546] on div "Long Range Low Voltage Power Supply with 15AH Batteries - NO CABLE to 36v 10A D…" at bounding box center [725, 543] width 595 height 68
click at [411, 407] on div "1" at bounding box center [382, 367] width 89 height 283
click at [540, 613] on div "100m" at bounding box center [546, 624] width 39 height 21
click at [402, 598] on div "1" at bounding box center [382, 611] width 89 height 68
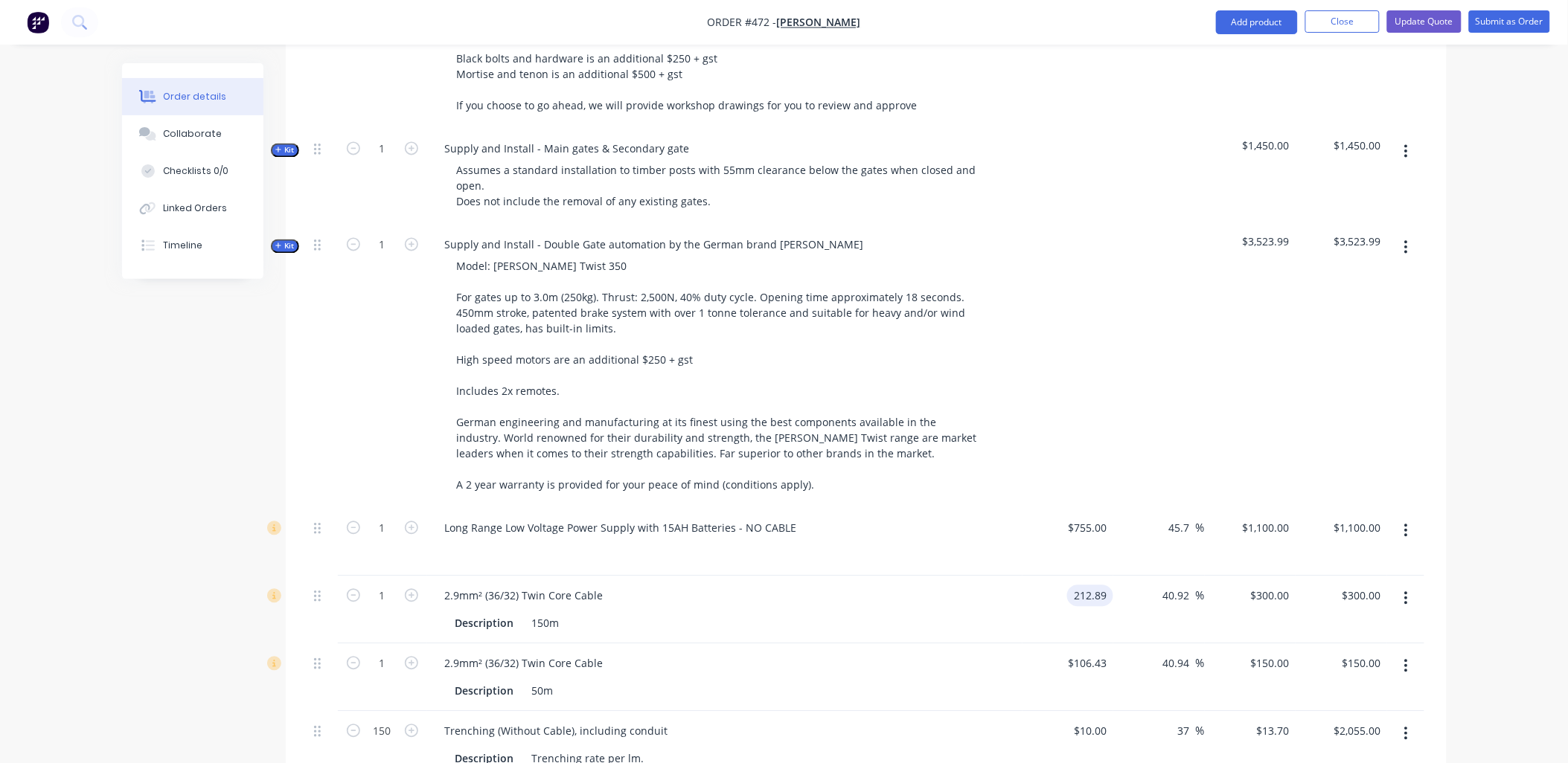
click at [1082, 586] on input "212.89" at bounding box center [1093, 596] width 40 height 21
click at [906, 586] on div "2.9mm² (36/32) Twin Core Cable" at bounding box center [725, 596] width 583 height 21
type input "$319.32"
type input "$449.9789"
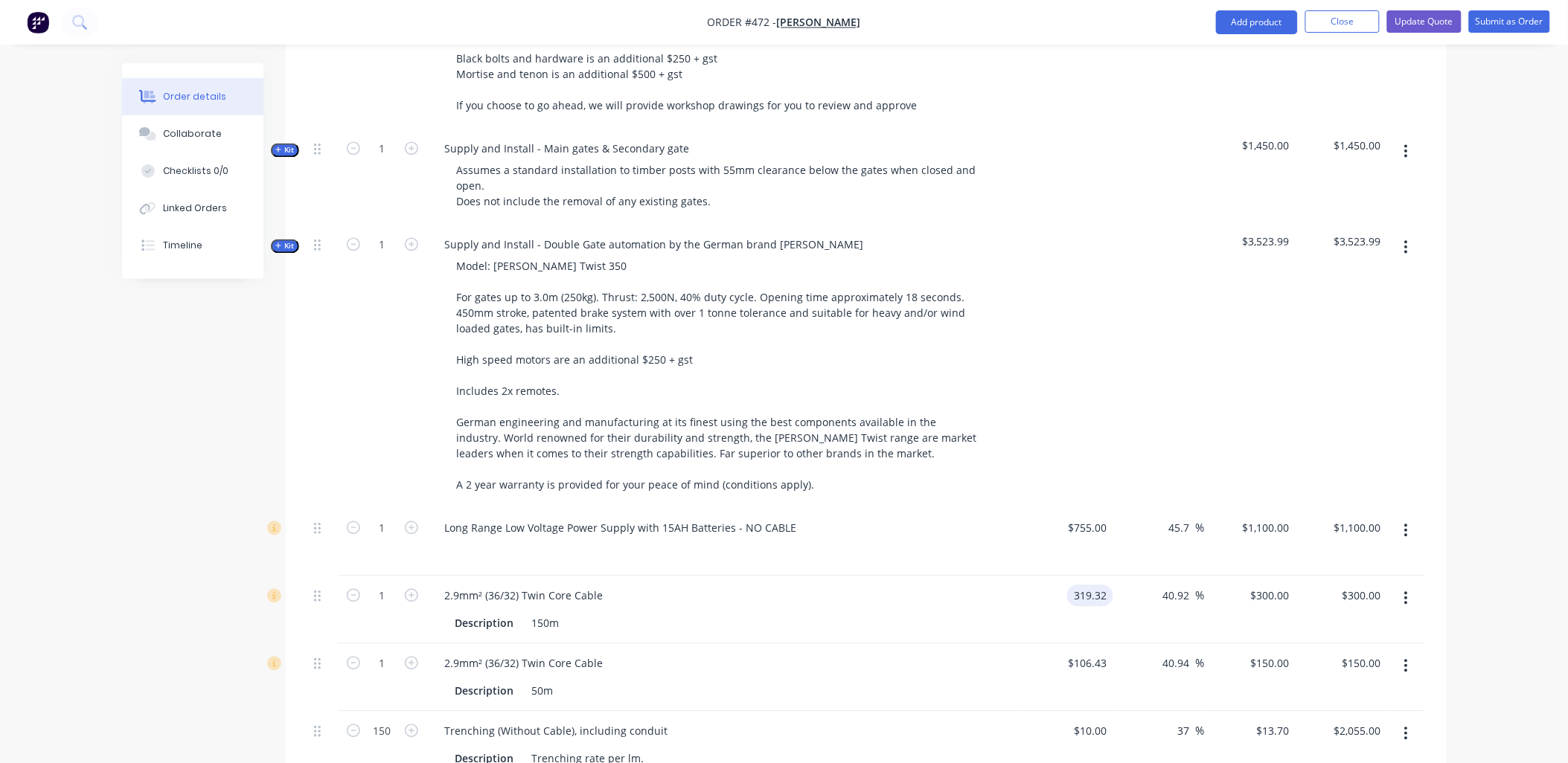
type input "$449.98"
click at [1266, 586] on input "449.9789" at bounding box center [1269, 596] width 52 height 21
type input "$450.00"
click at [1276, 605] on div "$450.00 450" at bounding box center [1250, 611] width 92 height 68
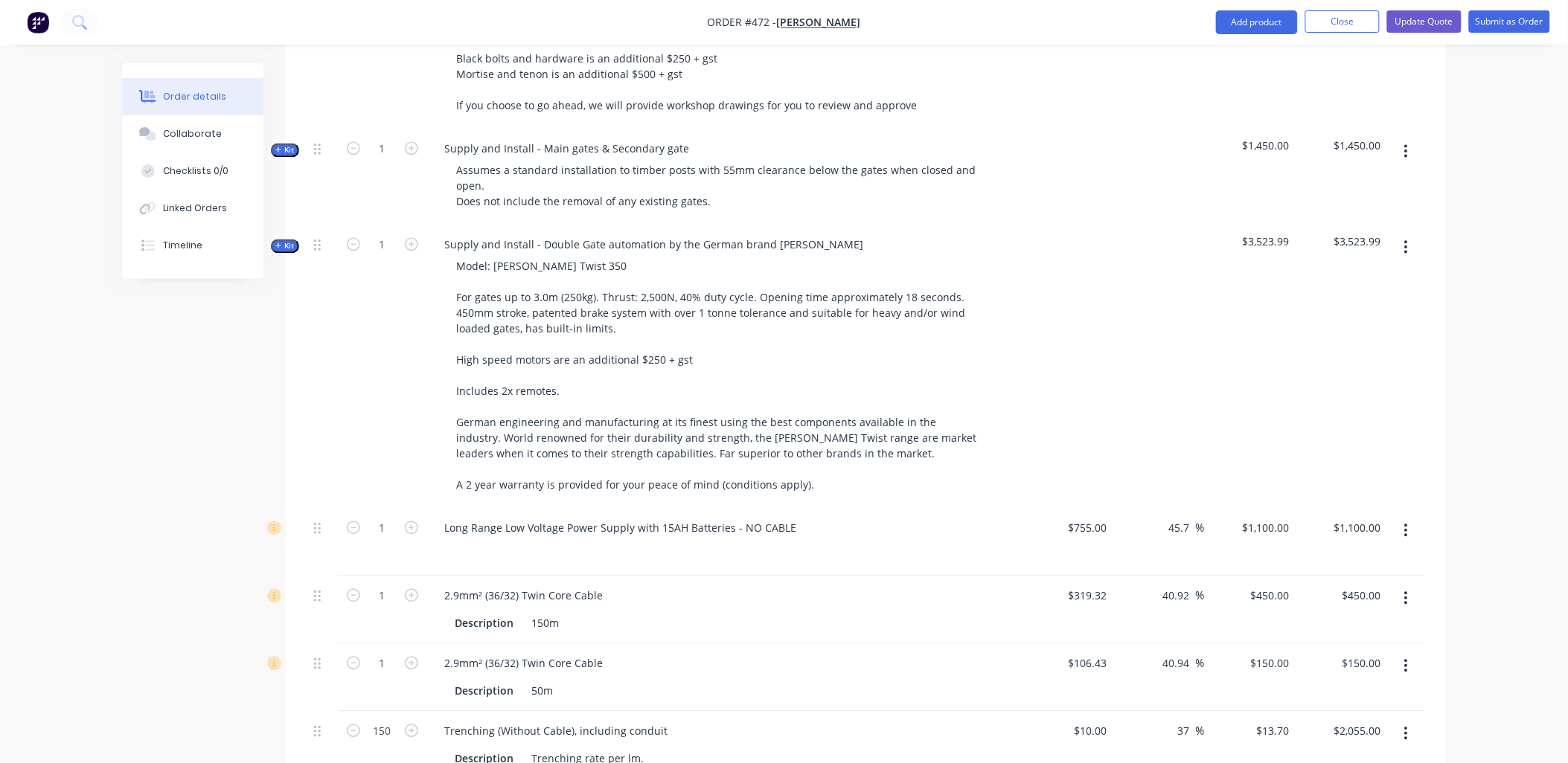
click at [1404, 659] on icon "button" at bounding box center [1406, 667] width 4 height 16
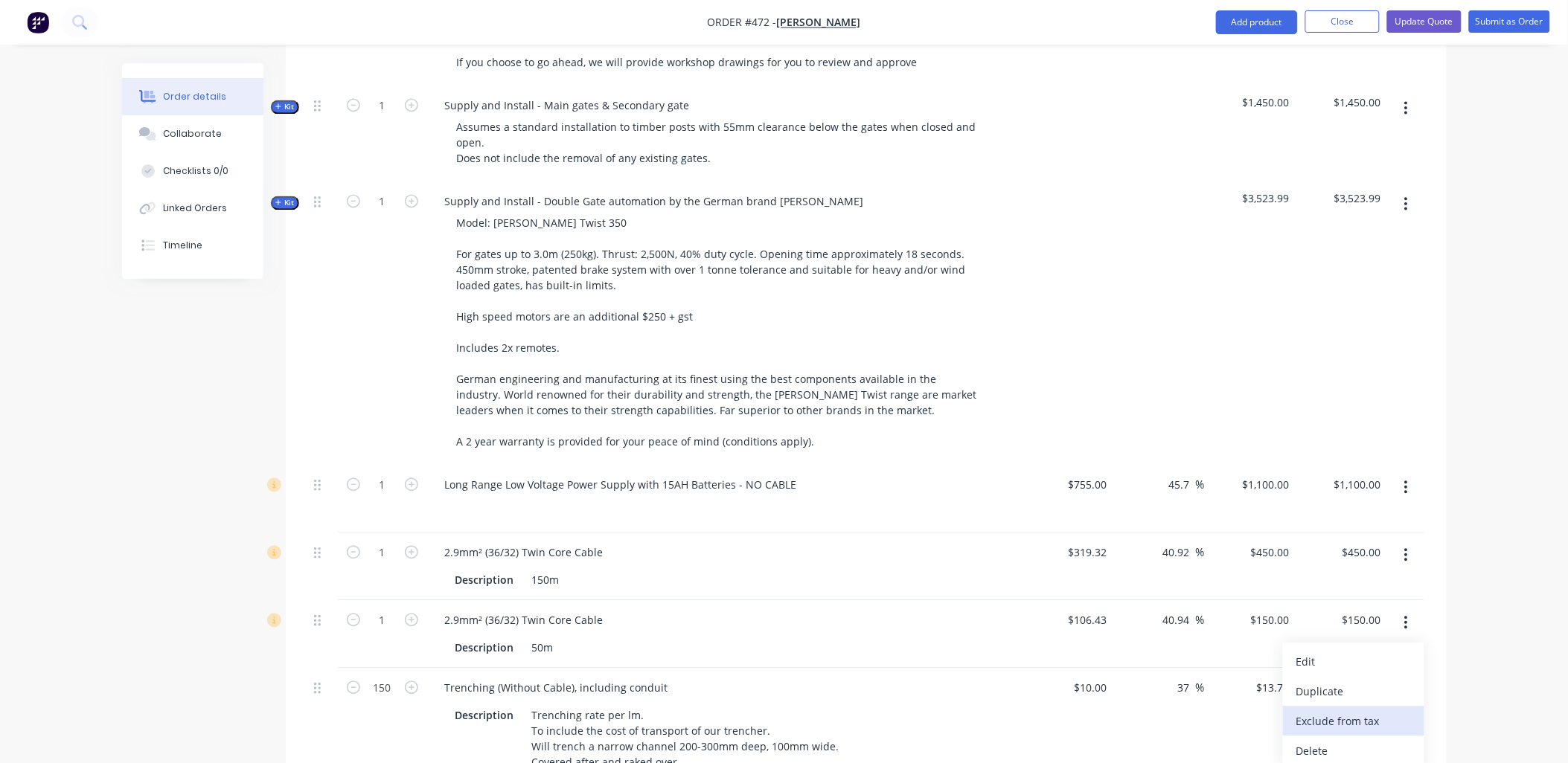
scroll to position [1074, 0]
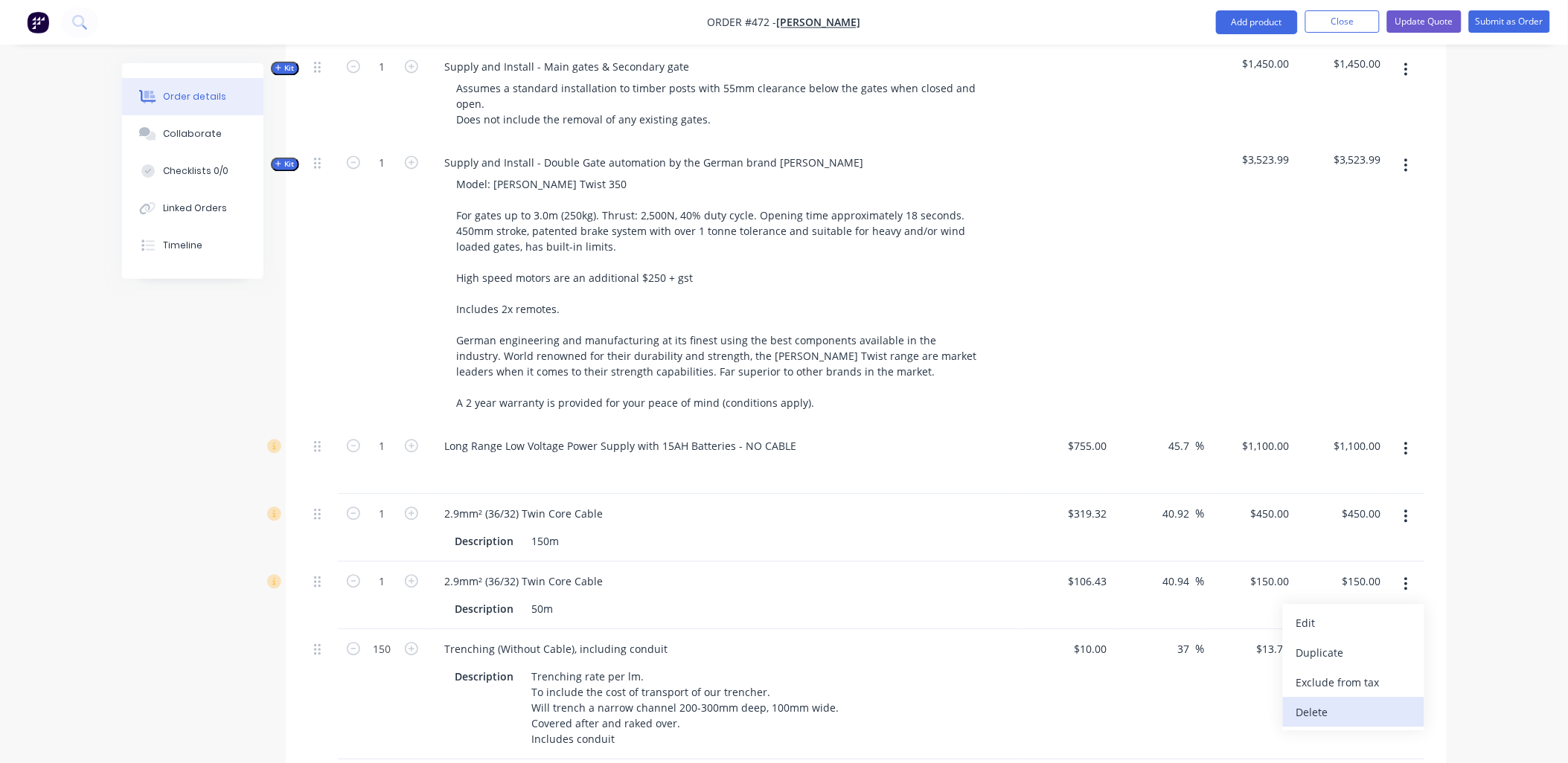
click at [1335, 701] on div "Delete" at bounding box center [1353, 712] width 115 height 21
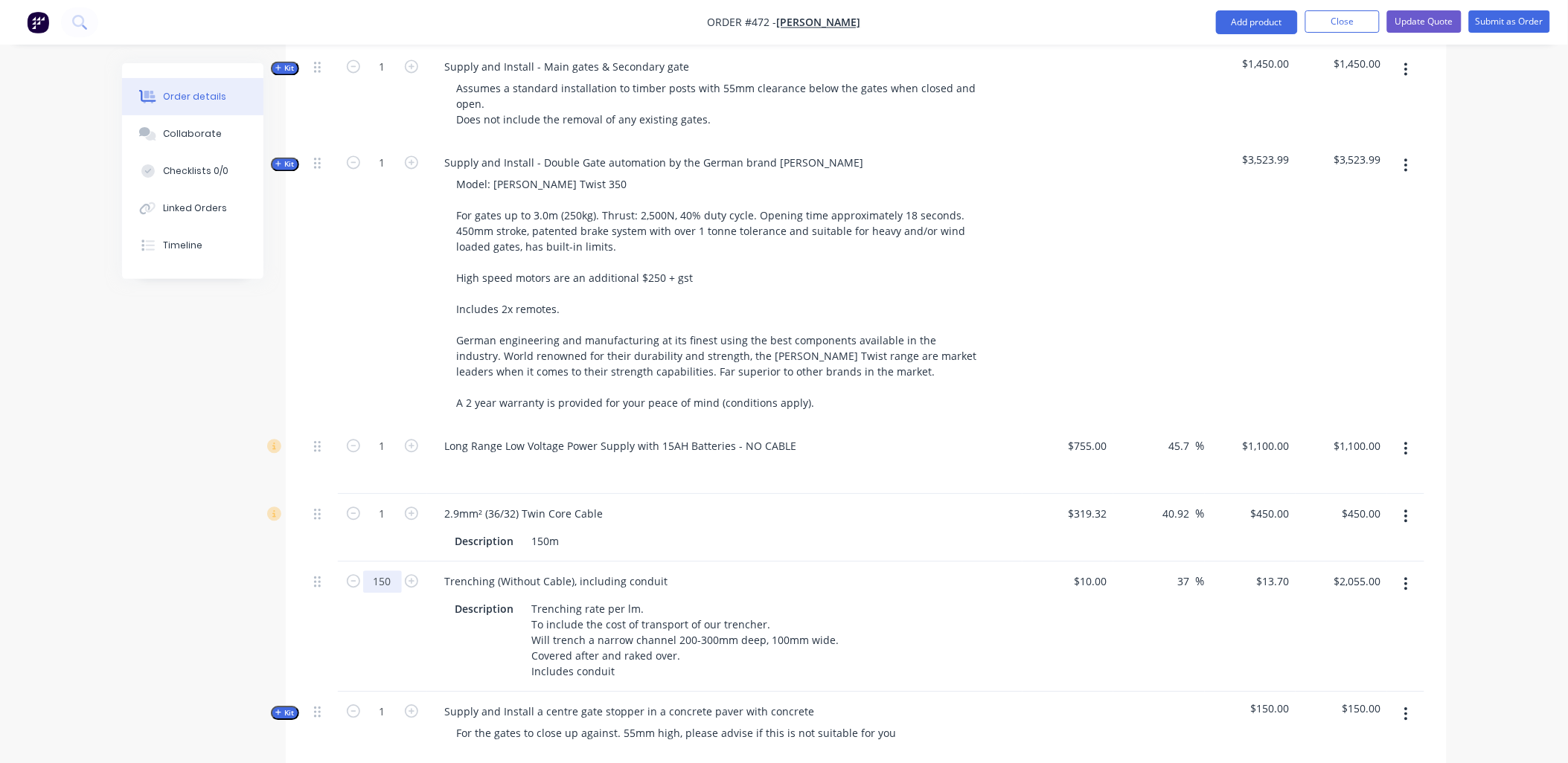
click at [382, 570] on input "150" at bounding box center [382, 581] width 38 height 22
type input "1"
type input "$13.70"
click at [1091, 605] on div "$10.00 $10.00" at bounding box center [1068, 627] width 92 height 130
click at [1094, 570] on div "10 $10.00" at bounding box center [1093, 581] width 40 height 21
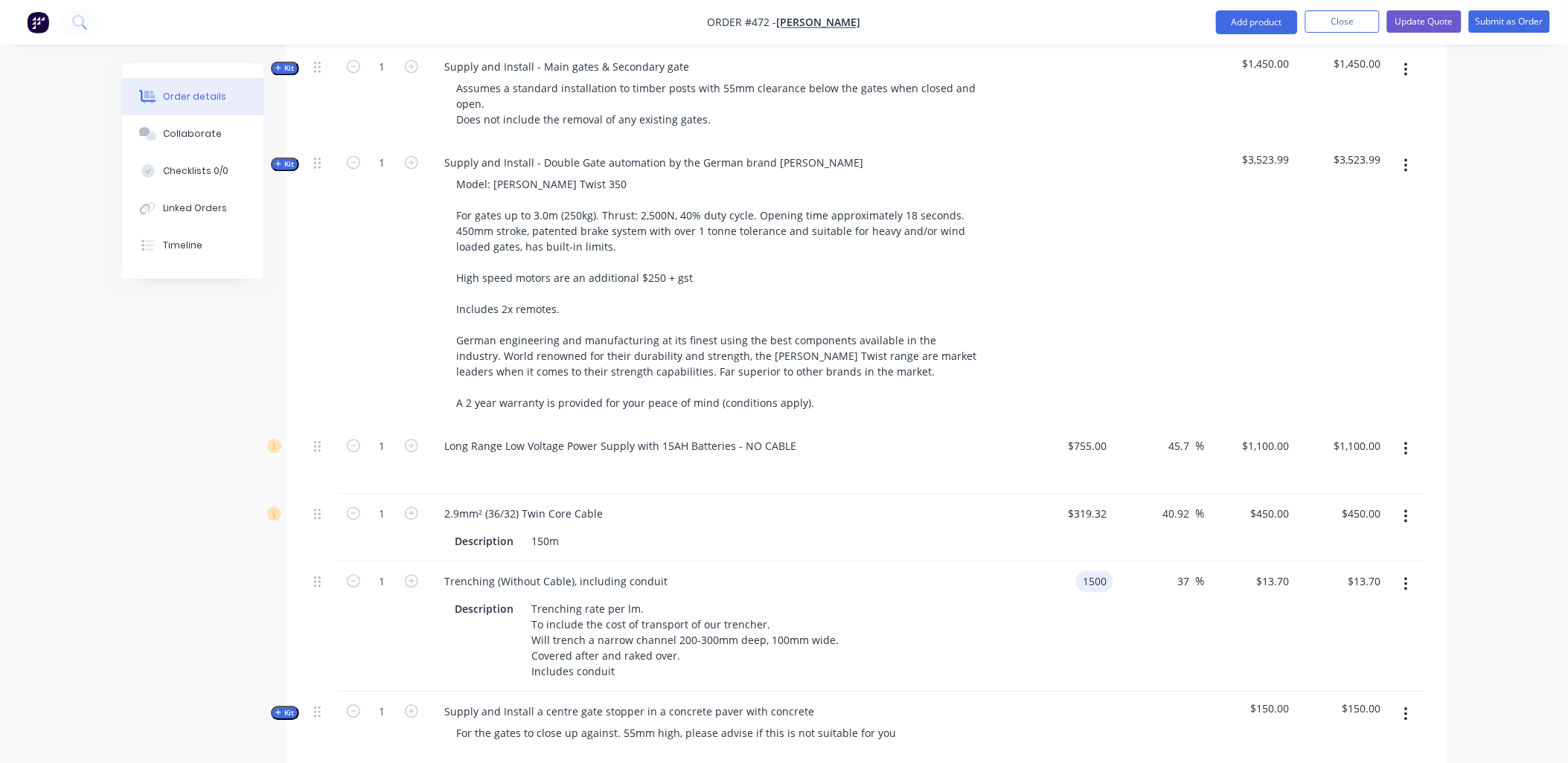
type input "$1,500.00"
type input "$2,055.00"
click at [1090, 600] on div "$1,500.00 1500" at bounding box center [1068, 627] width 92 height 130
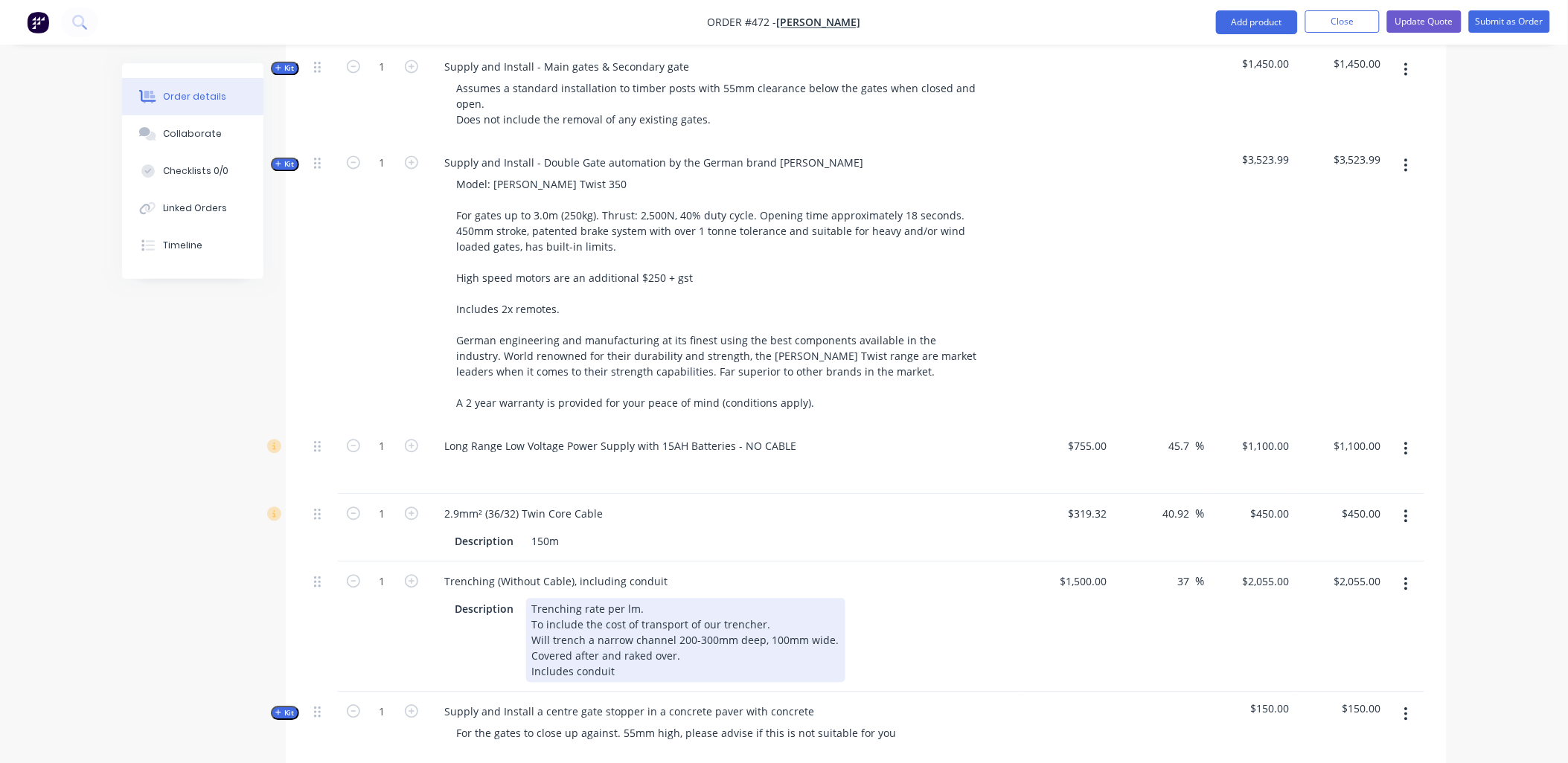
click at [571, 634] on div "Trenching rate per lm. To include the cost of transport of our trencher. Will t…" at bounding box center [685, 640] width 319 height 84
drag, startPoint x: 651, startPoint y: 589, endPoint x: 524, endPoint y: 582, distance: 127.2
click at [526, 598] on div "Trenching rate per lm. To include the cost of transport of our trencher. Will t…" at bounding box center [685, 640] width 319 height 84
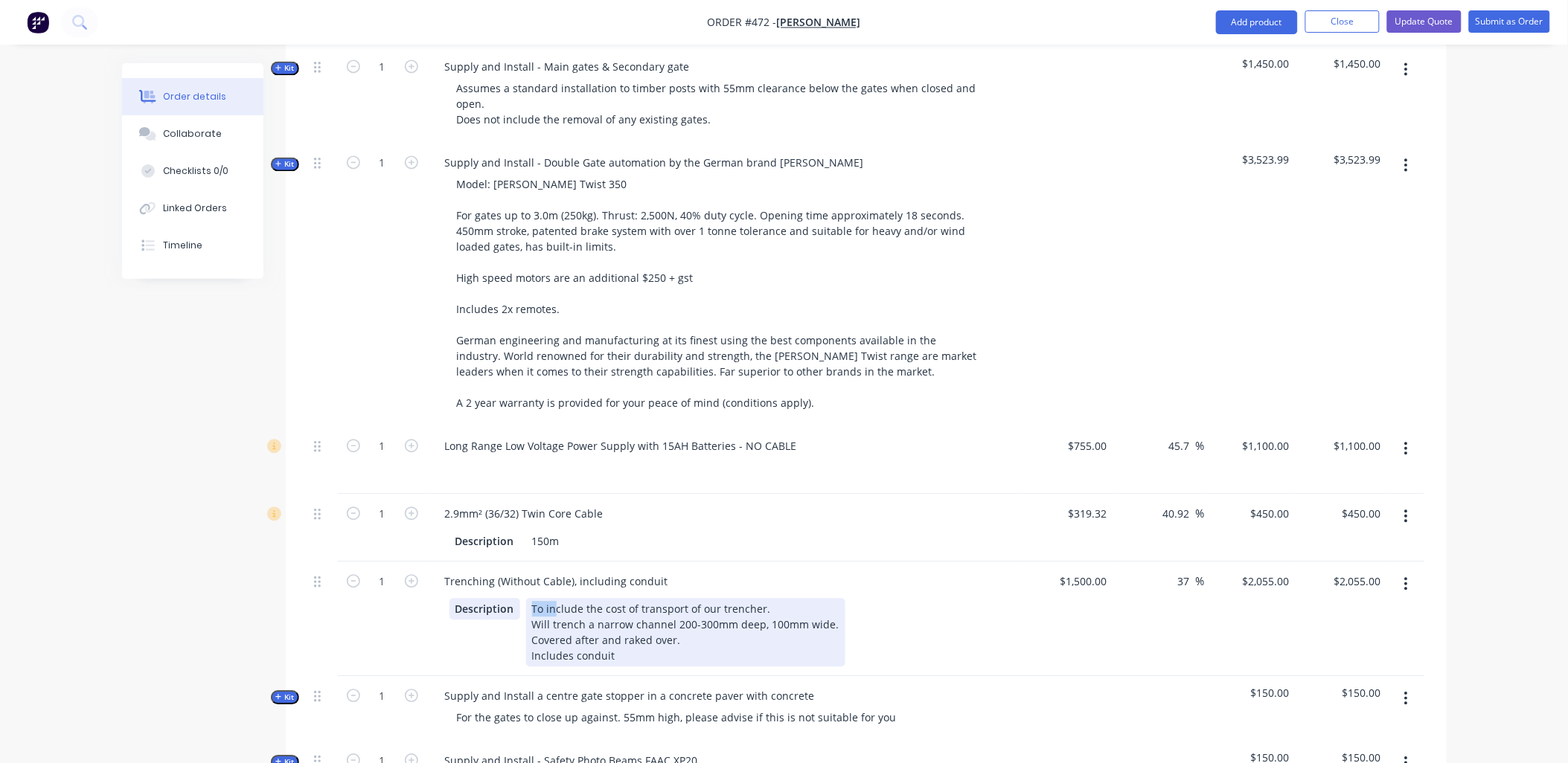
drag, startPoint x: 548, startPoint y: 601, endPoint x: 517, endPoint y: 592, distance: 32.3
click at [517, 598] on div "Description To include the cost of transport of our trencher. Will trench a nar…" at bounding box center [721, 632] width 545 height 69
click at [563, 598] on div "Include the cost of transport of our trencher. Will trench a narrow channel 200…" at bounding box center [685, 632] width 319 height 69
drag, startPoint x: 620, startPoint y: 583, endPoint x: 610, endPoint y: 601, distance: 20.6
click at [614, 598] on div "Includes the cost of transport of our trencher. Will trench a narrow channel 20…" at bounding box center [685, 632] width 319 height 69
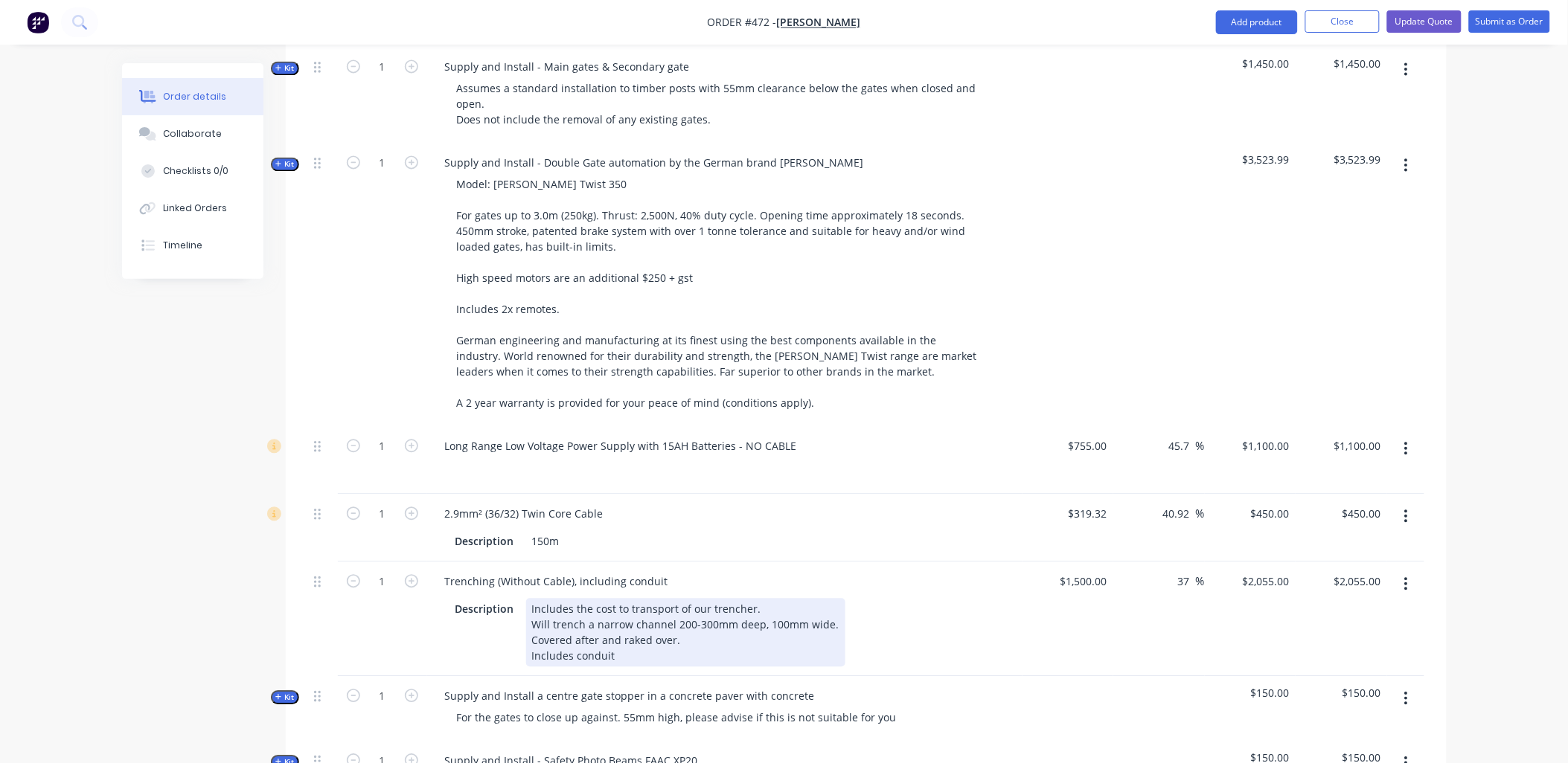
click at [686, 598] on div "Includes the cost to transport of our trencher. Will trench a narrow channel 20…" at bounding box center [685, 632] width 319 height 69
click at [831, 601] on div "Includes the cost to transport our trencher. Will trench a narrow channel 200-3…" at bounding box center [685, 632] width 319 height 69
click at [934, 599] on div "Includes the cost to transport our trencher. Will trench a narrow channel 200-3…" at bounding box center [759, 632] width 468 height 69
click at [643, 619] on div "Includes the cost to transport our trencher. Will trench a narrow channel 200-3…" at bounding box center [759, 632] width 468 height 69
drag, startPoint x: 636, startPoint y: 629, endPoint x: 523, endPoint y: 616, distance: 113.7
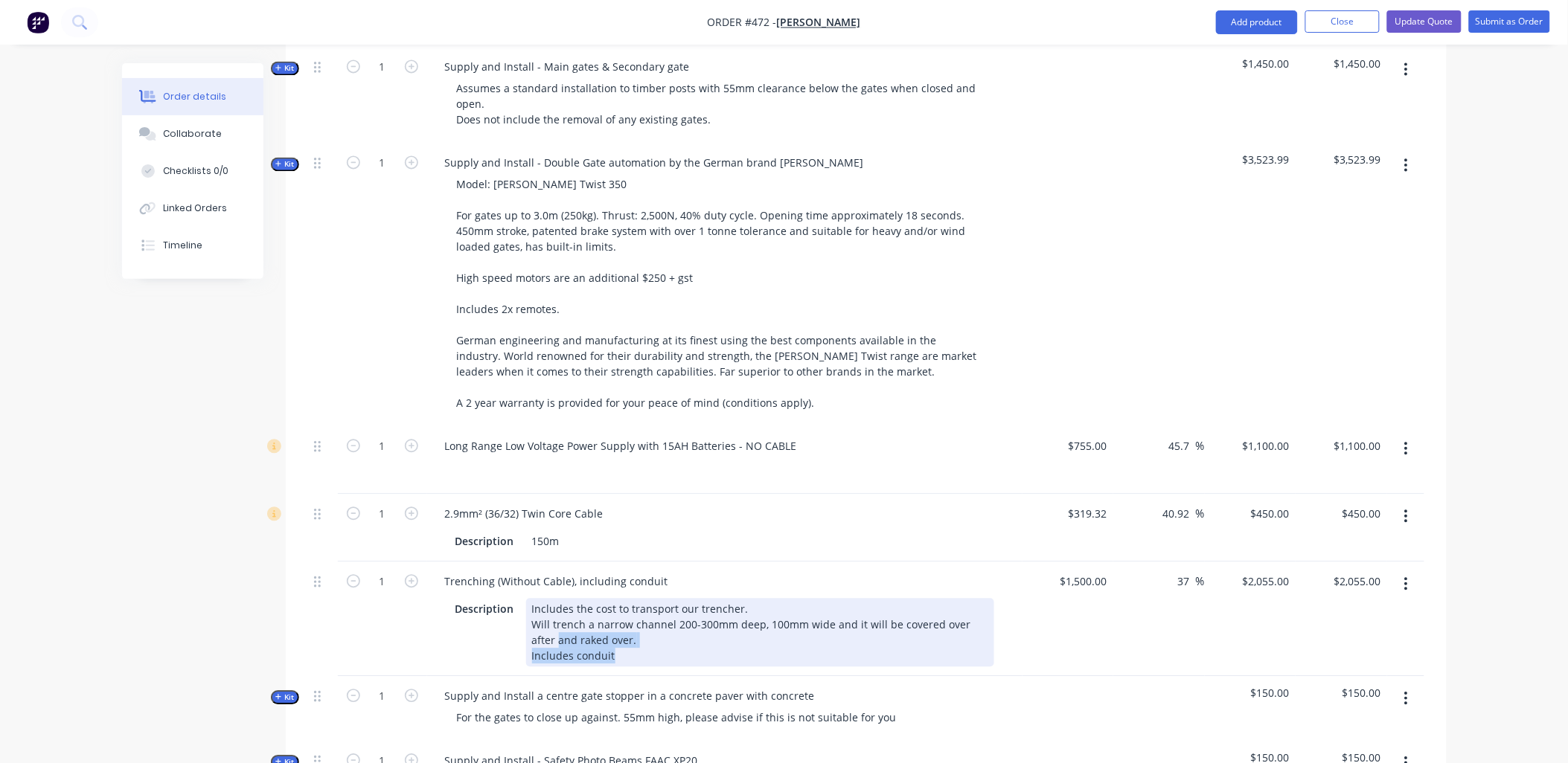
click at [523, 616] on div "Description Includes the cost to transport our trencher. Will trench a narrow c…" at bounding box center [721, 632] width 545 height 69
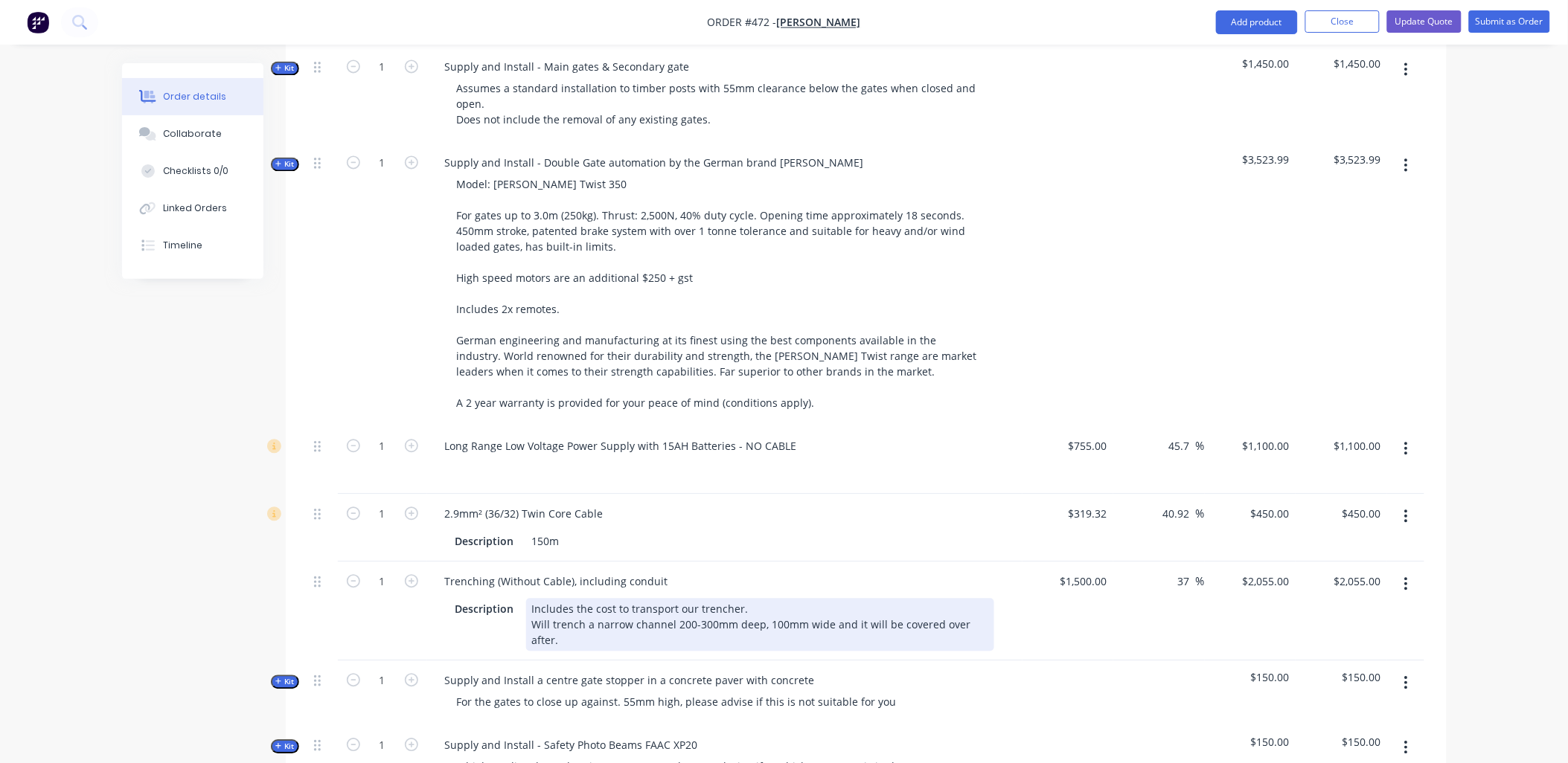
click at [744, 598] on div "Includes the cost to transport our trencher. Will trench a narrow channel 200-3…" at bounding box center [759, 624] width 468 height 53
click at [982, 603] on div "Includes the cost to transport our trencher & conduit. Will trench a narrow cha…" at bounding box center [759, 624] width 468 height 53
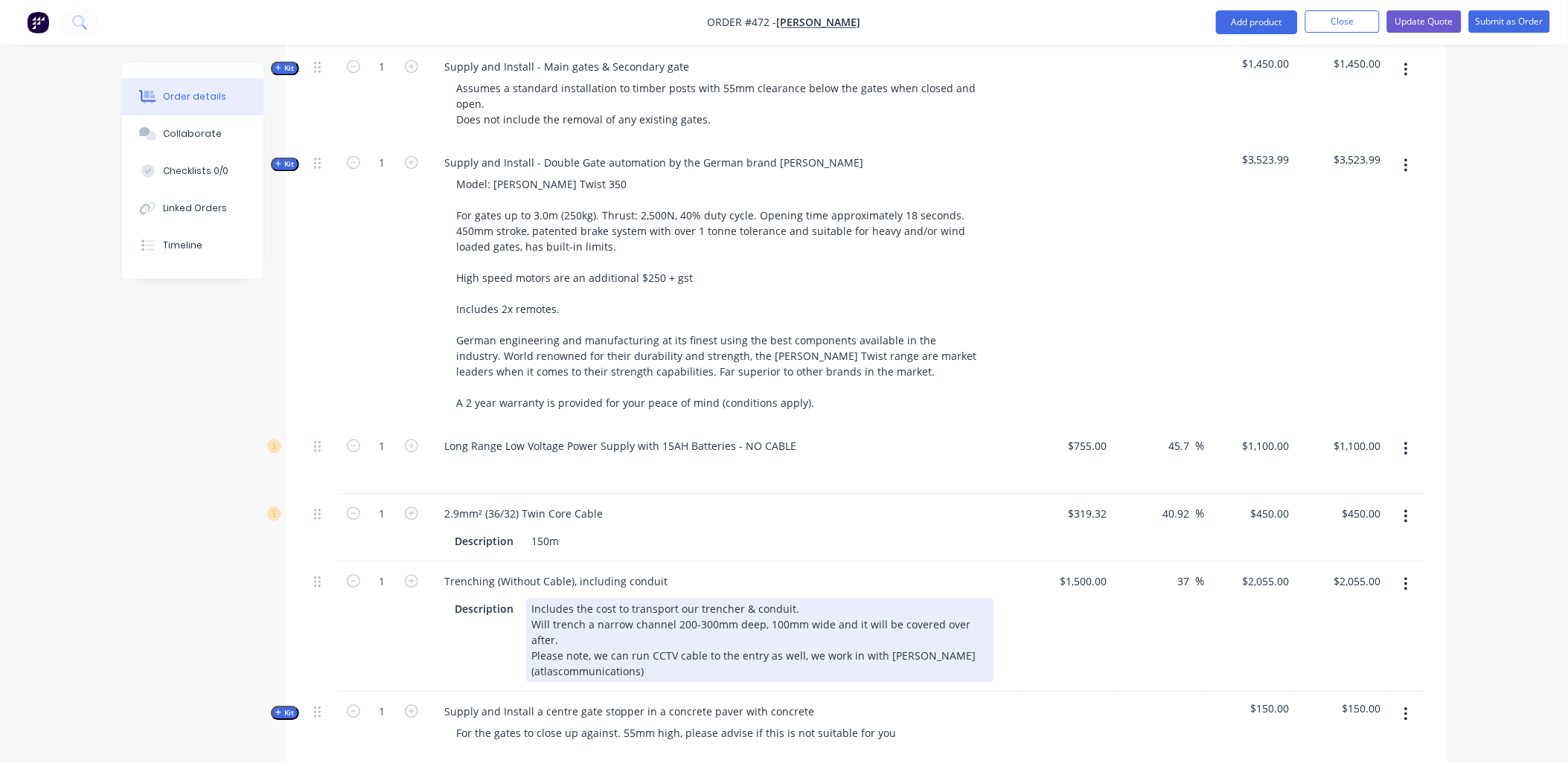
click at [555, 632] on div "Includes the cost to transport our trencher & conduit. Will trench a narrow cha…" at bounding box center [759, 640] width 468 height 84
click at [529, 636] on div "Includes the cost to transport our trencher & conduit. Will trench a narrow cha…" at bounding box center [759, 640] width 468 height 84
click at [908, 622] on div "Includes the cost to transport our trencher & conduit. Will trench a narrow cha…" at bounding box center [759, 640] width 468 height 84
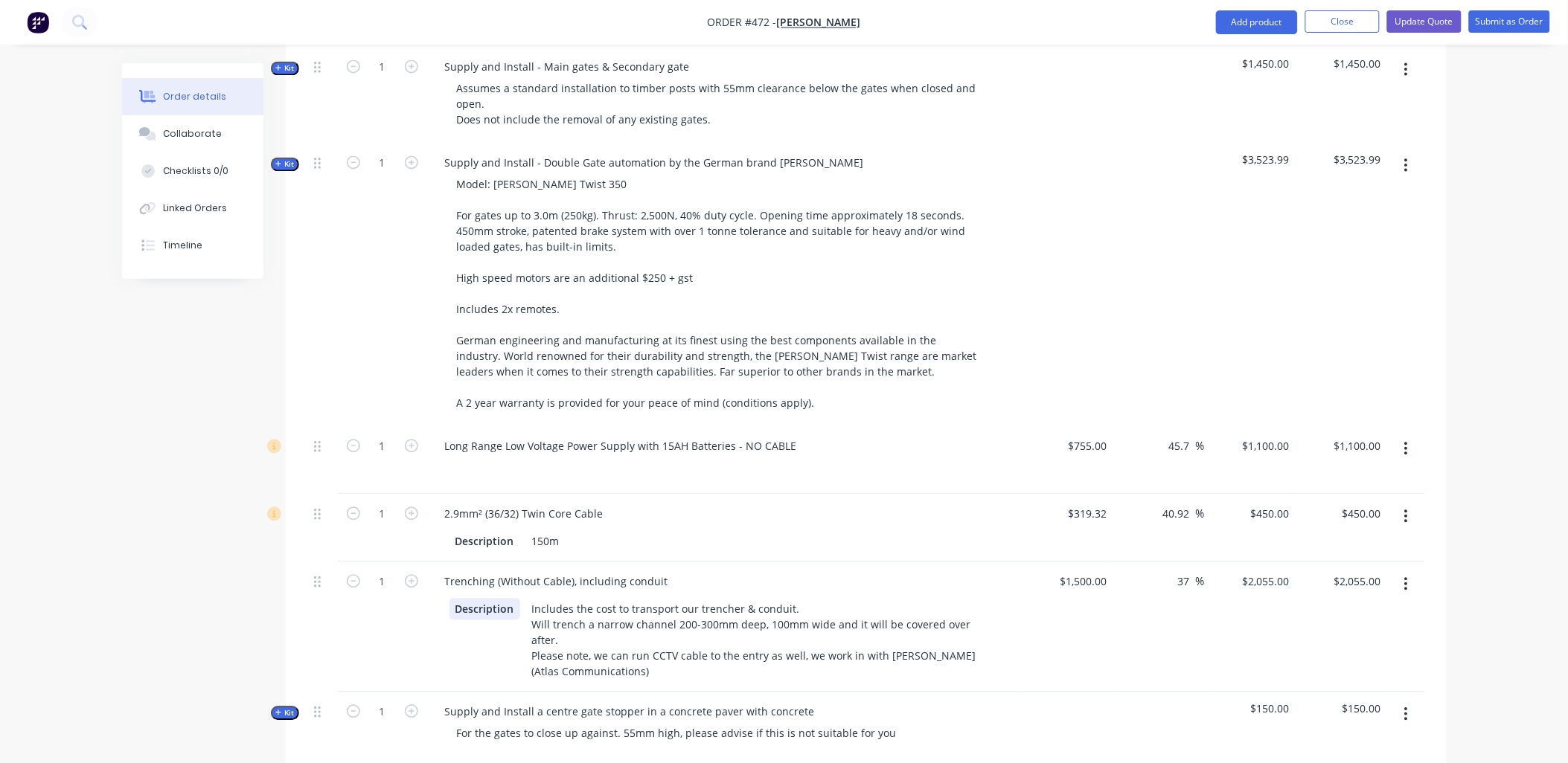
click at [451, 626] on div "Description Includes the cost to transport our trencher & conduit. Will trench …" at bounding box center [721, 640] width 545 height 84
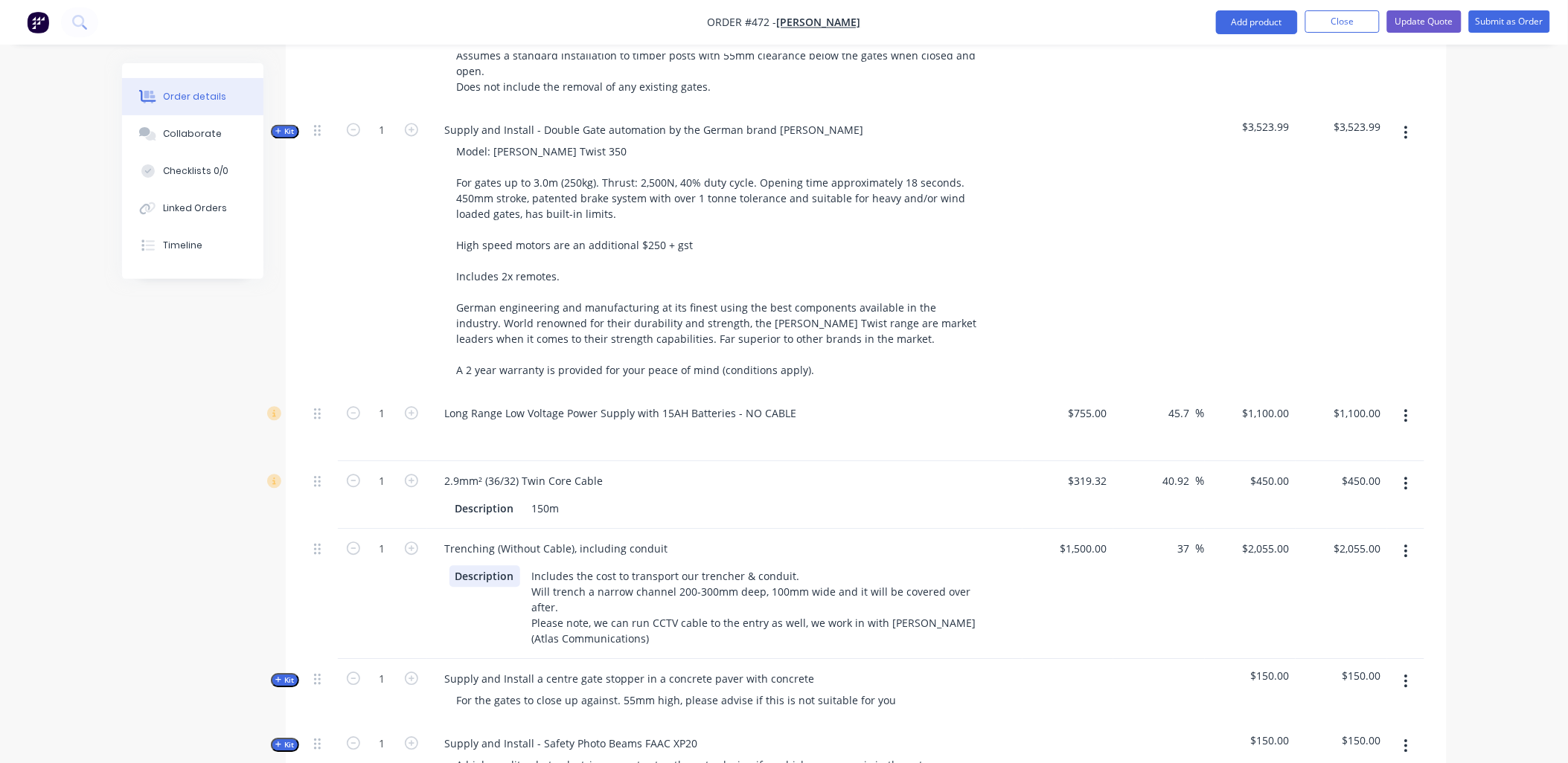
scroll to position [1157, 0]
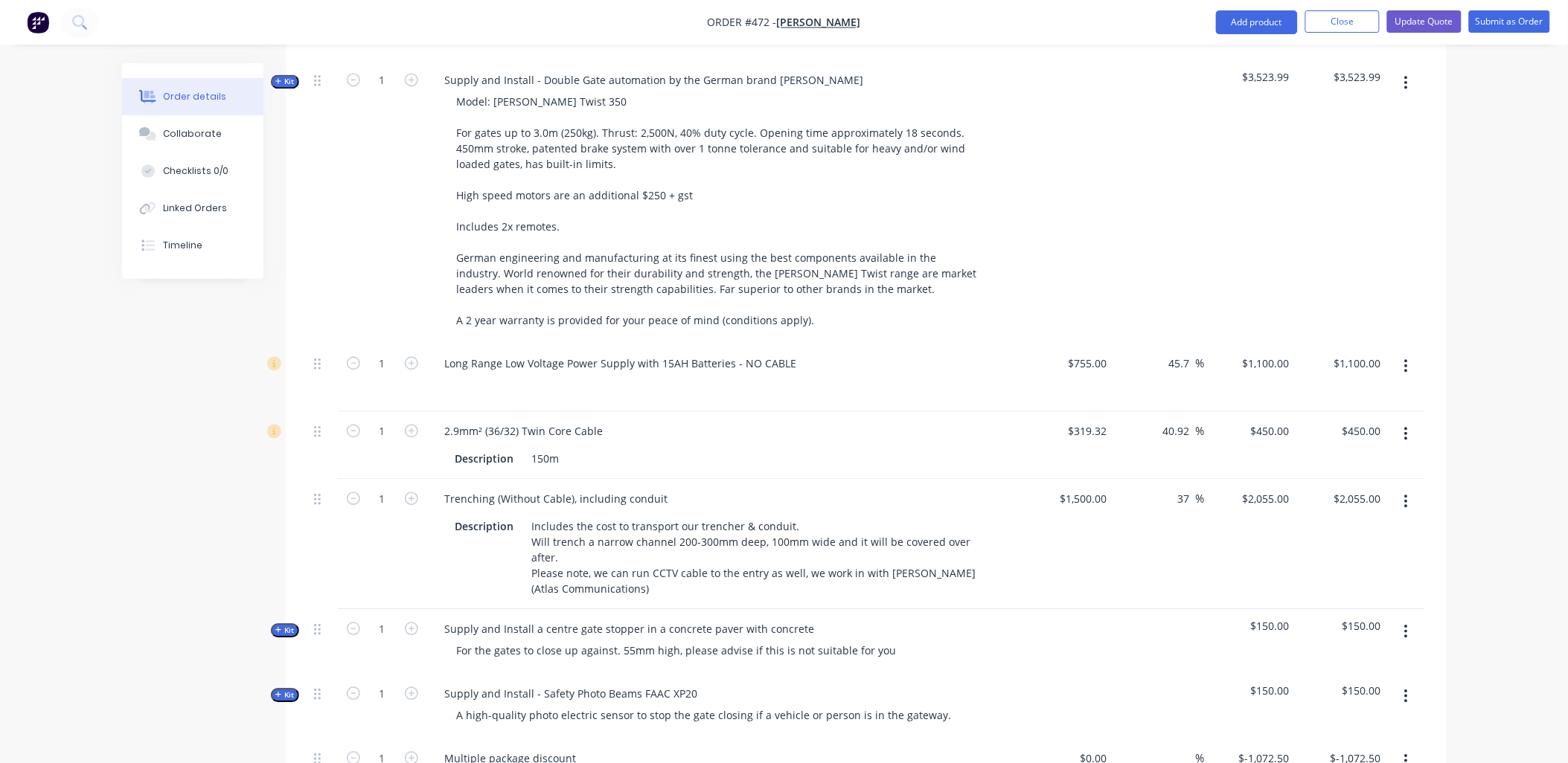
click at [349, 533] on div "1" at bounding box center [382, 545] width 89 height 130
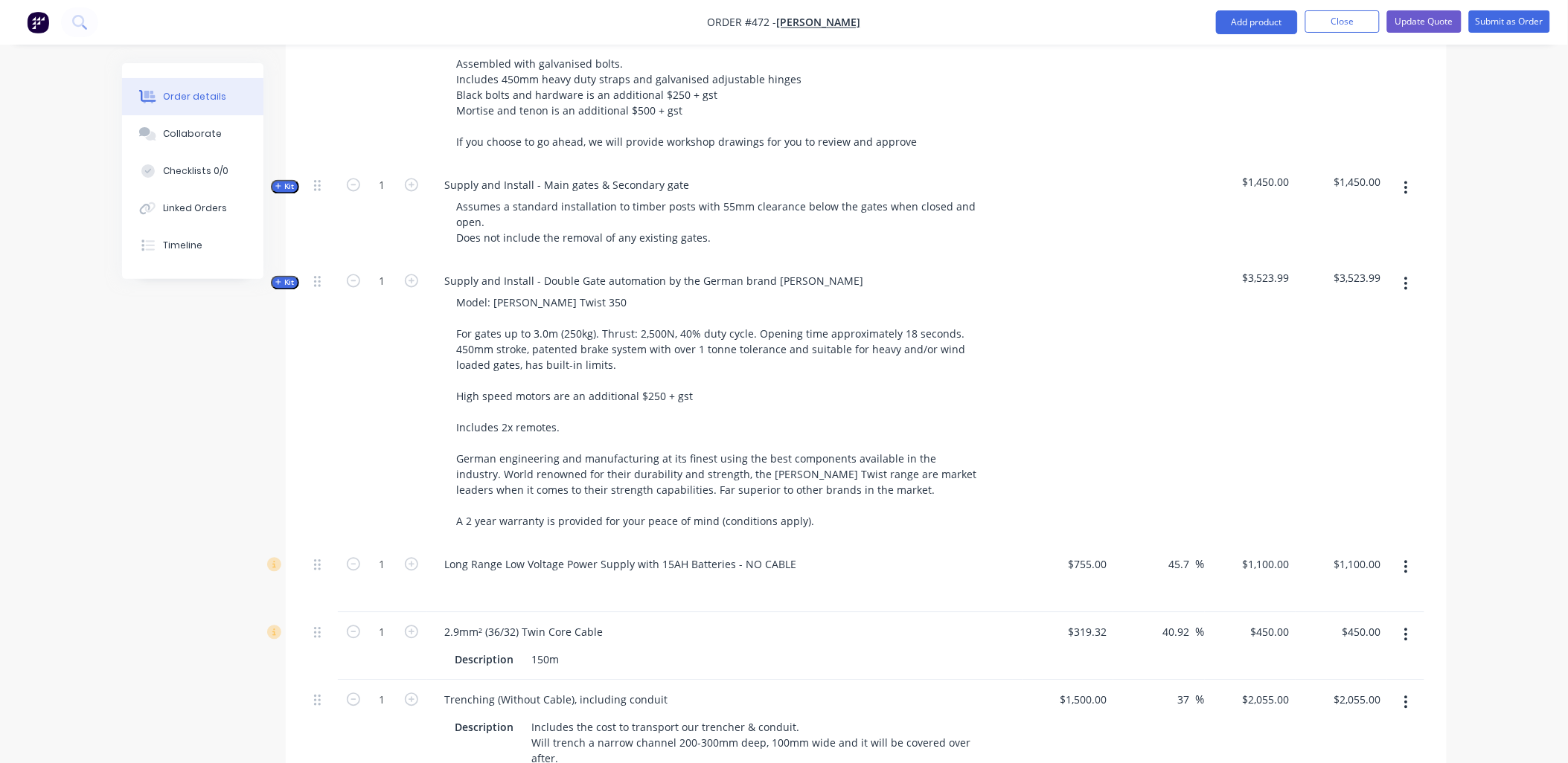
scroll to position [1099, 0]
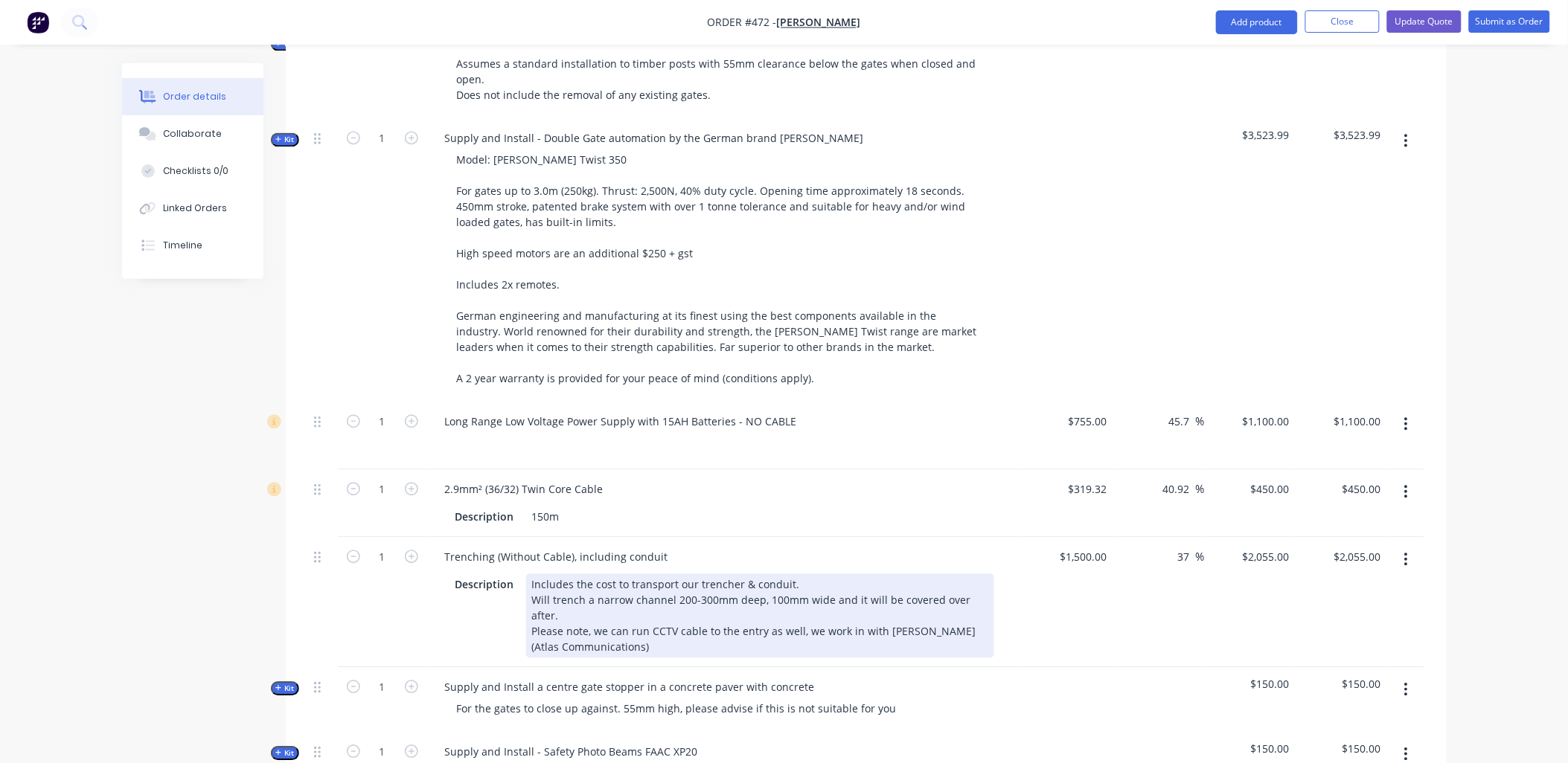
click at [629, 611] on div "Includes the cost to transport our trencher & conduit. Will trench a narrow cha…" at bounding box center [759, 616] width 468 height 84
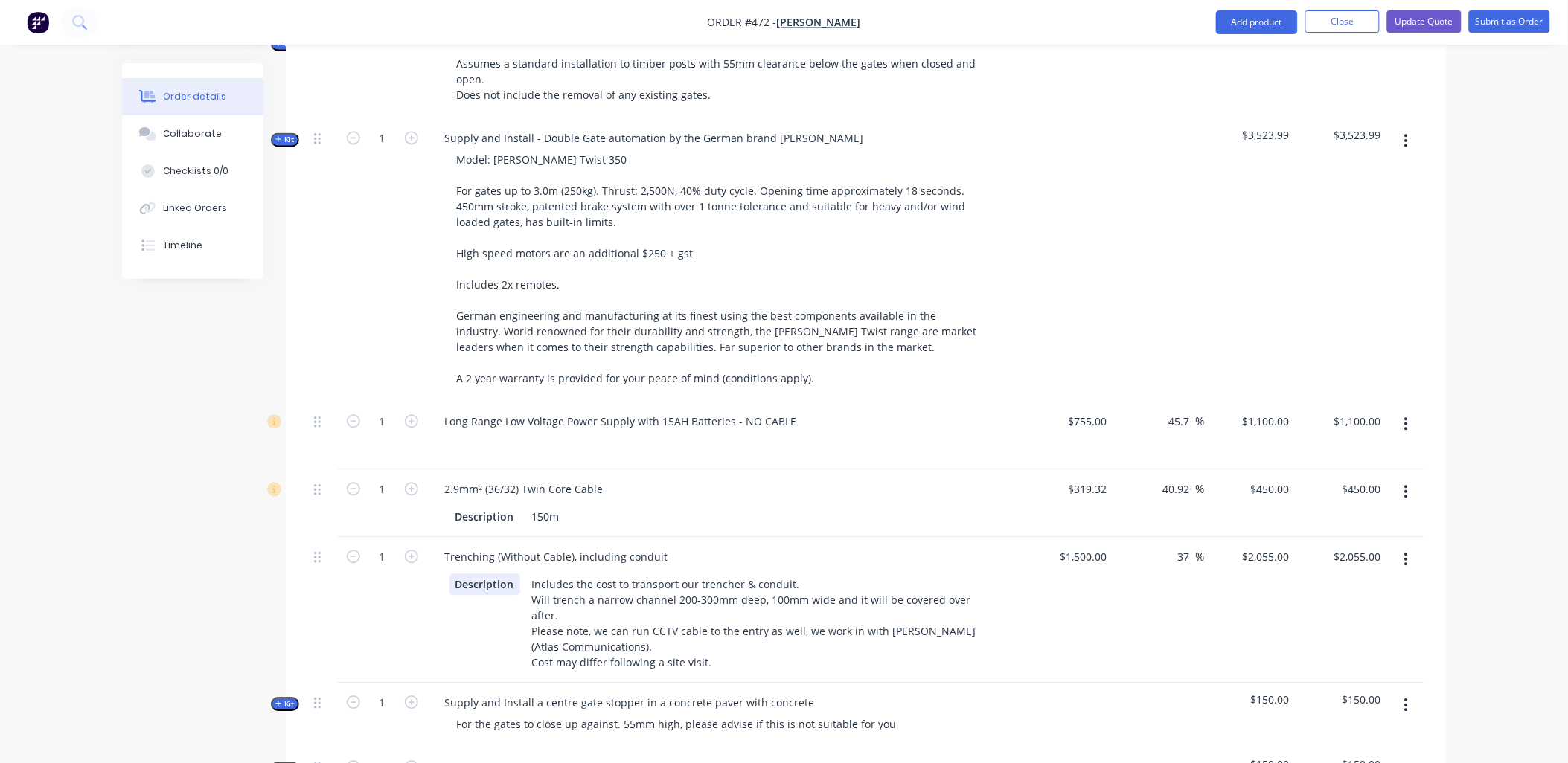
click at [464, 596] on div "Description Includes the cost to transport our trencher & conduit. Will trench …" at bounding box center [721, 624] width 545 height 100
click at [360, 580] on div "1" at bounding box center [382, 611] width 89 height 146
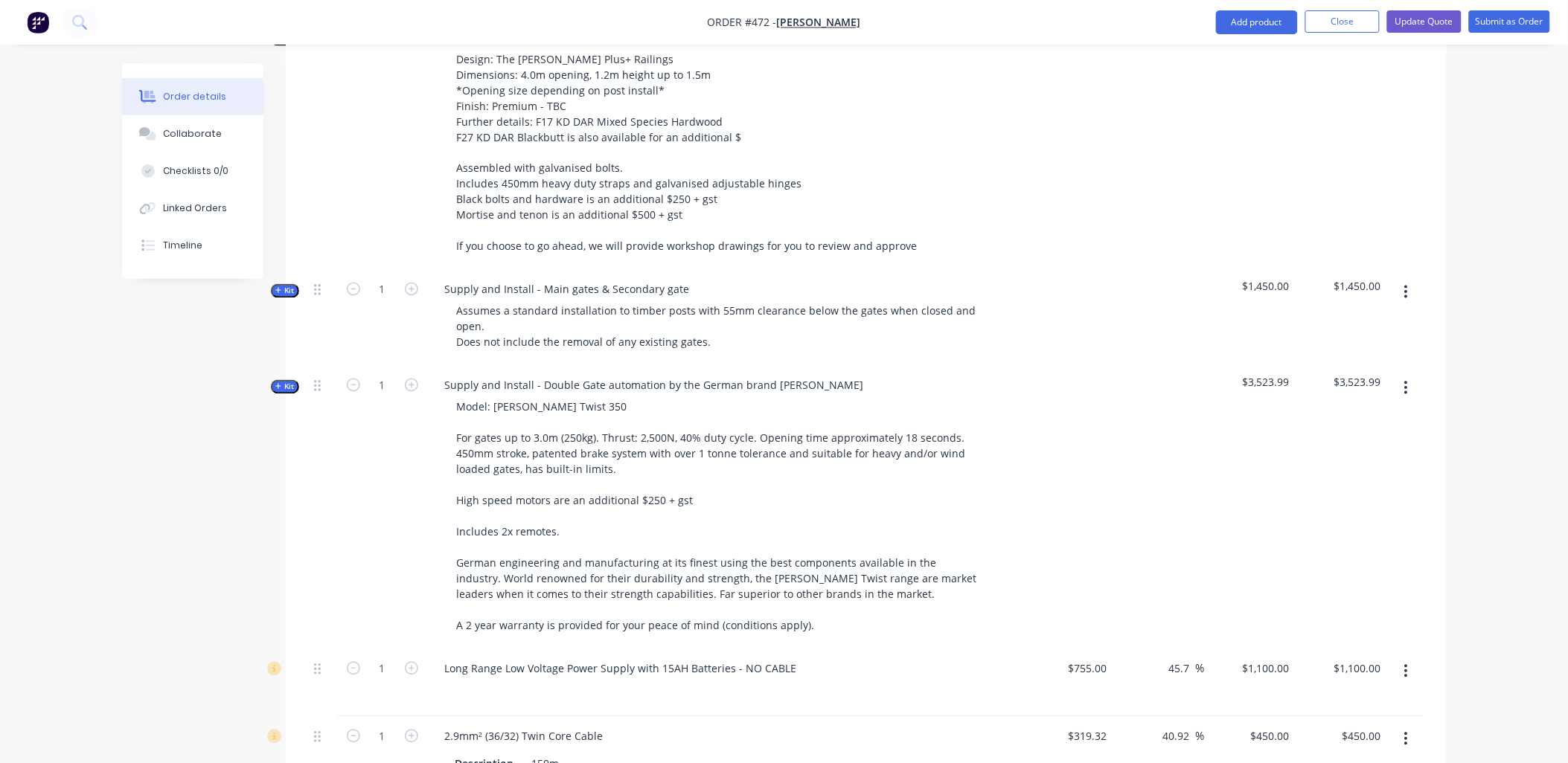
scroll to position [1348, 0]
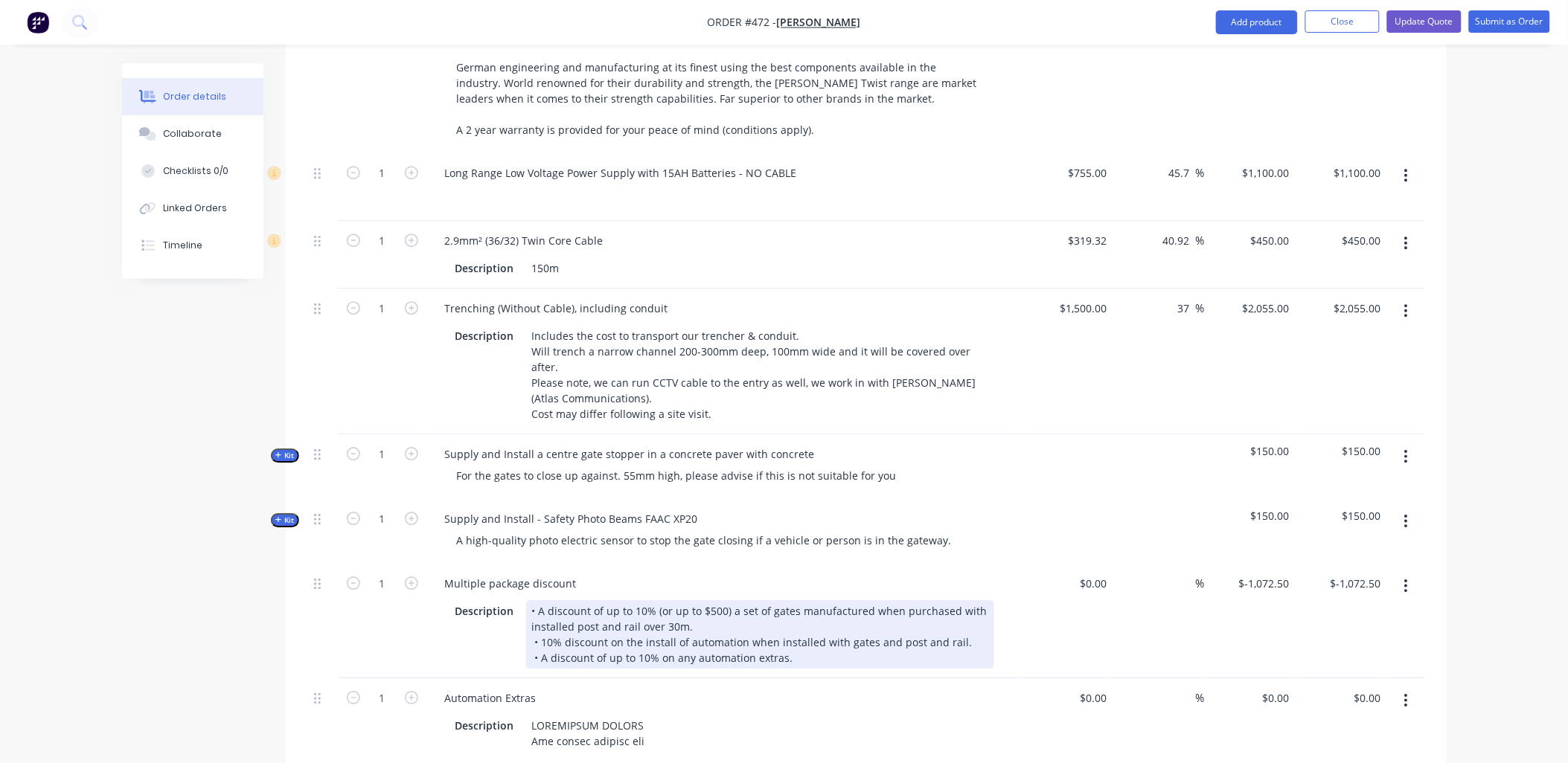
click at [813, 619] on div "• A discount of up to 10% (or up to $500) a set of gates manufactured when purc…" at bounding box center [759, 635] width 468 height 69
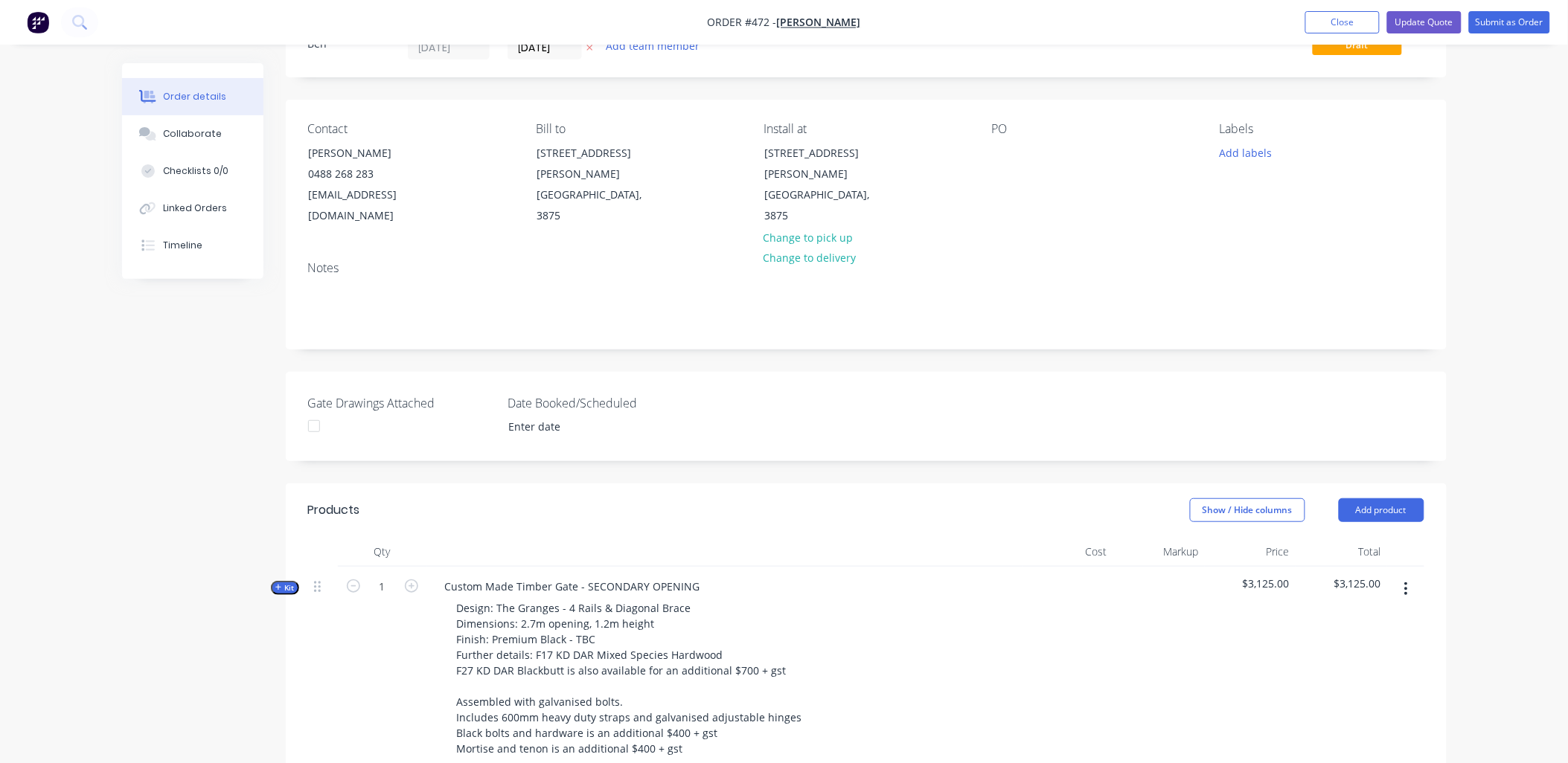
scroll to position [0, 0]
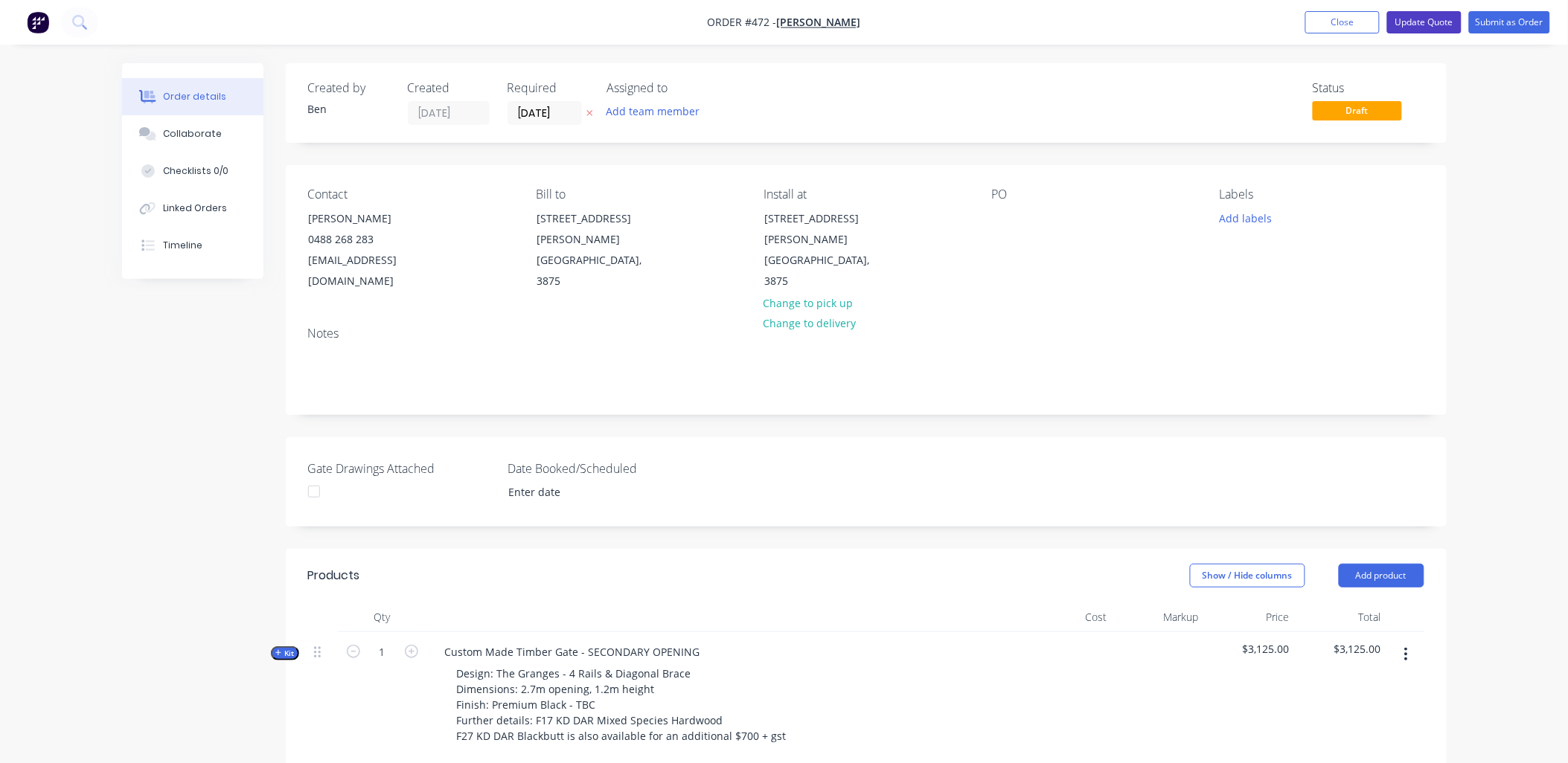
click at [1429, 27] on button "Update Quote" at bounding box center [1424, 22] width 74 height 22
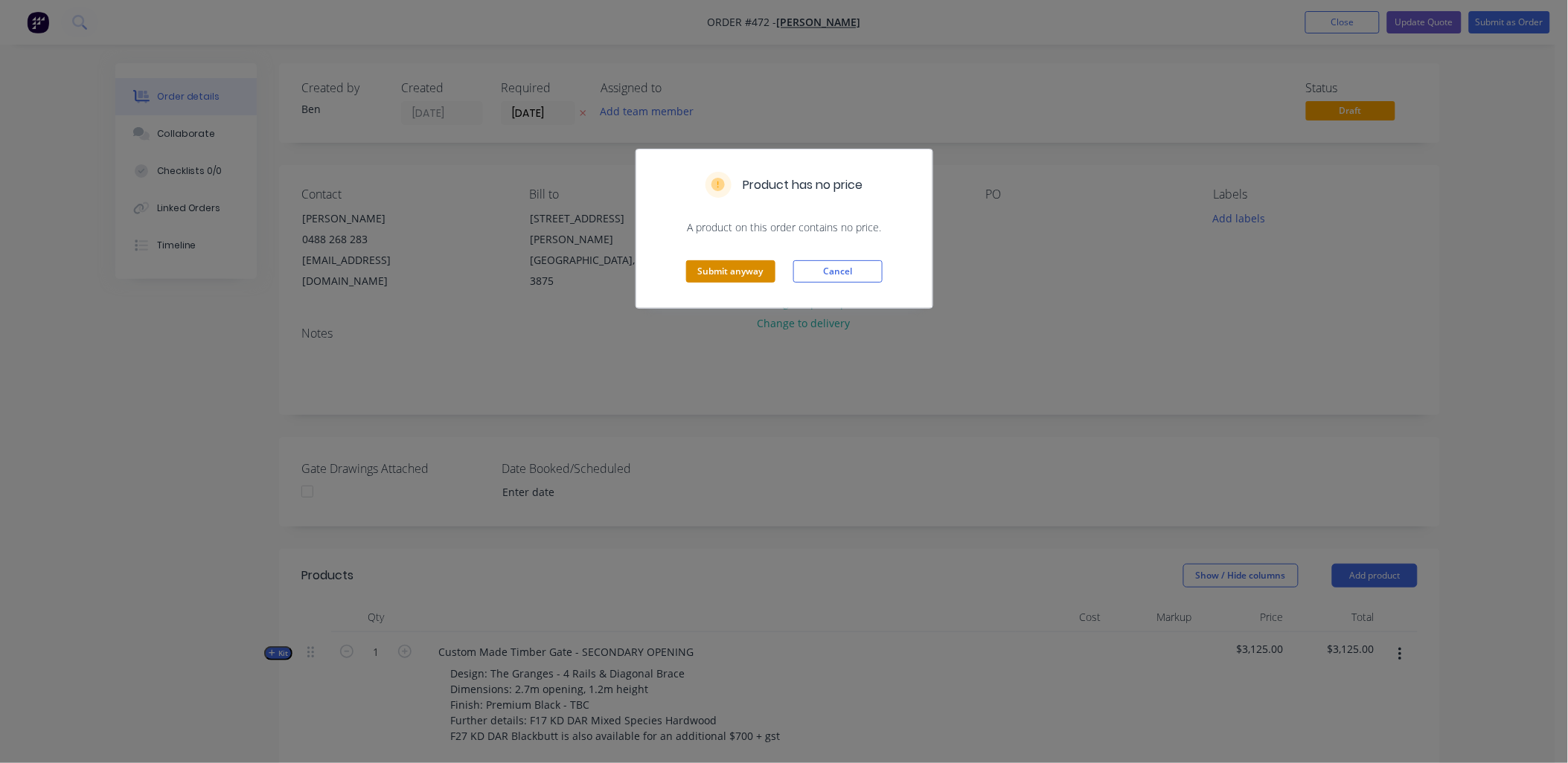
click at [717, 269] on button "Submit anyway" at bounding box center [731, 271] width 89 height 22
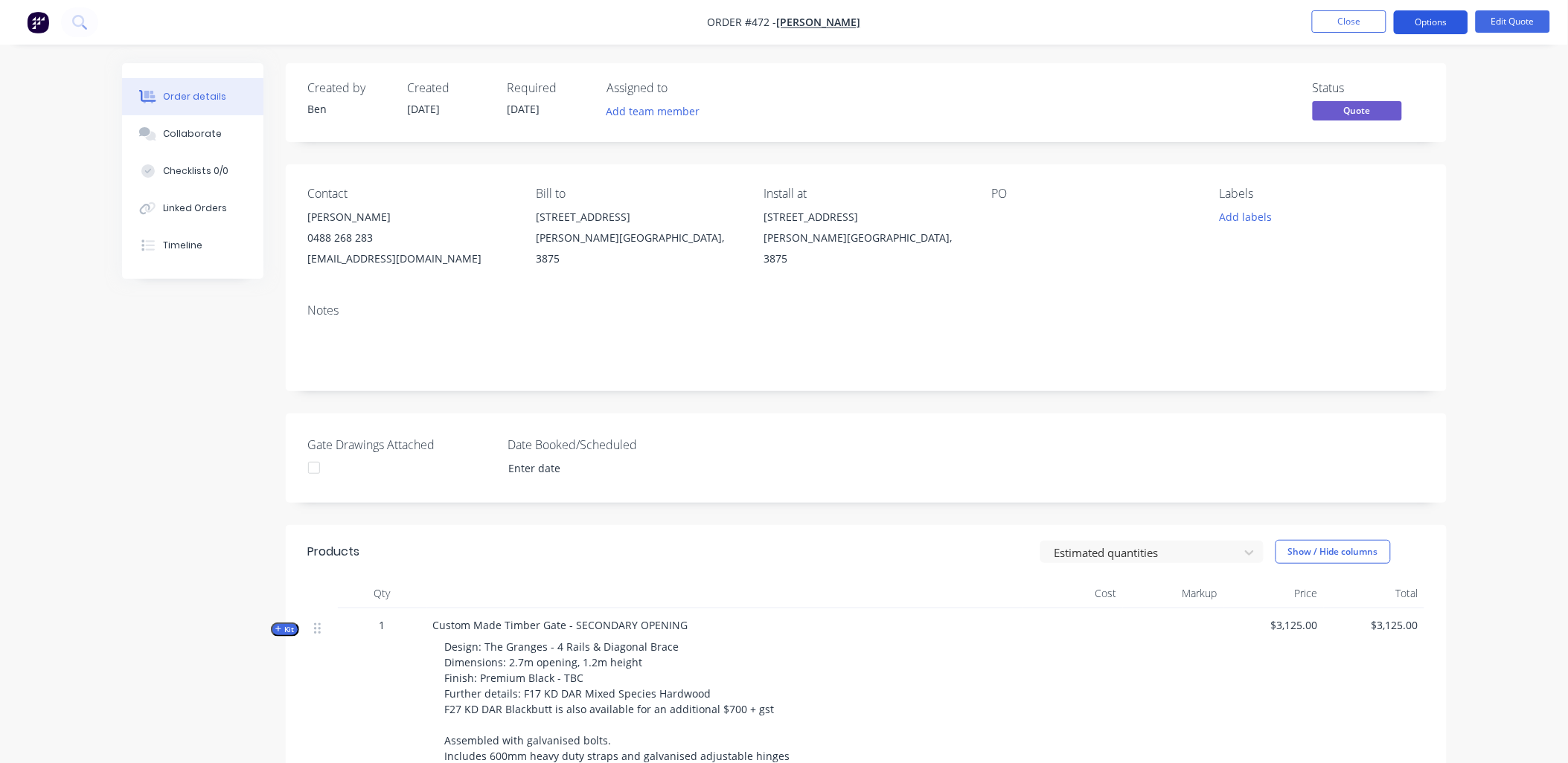
click at [1431, 32] on button "Options" at bounding box center [1430, 22] width 74 height 24
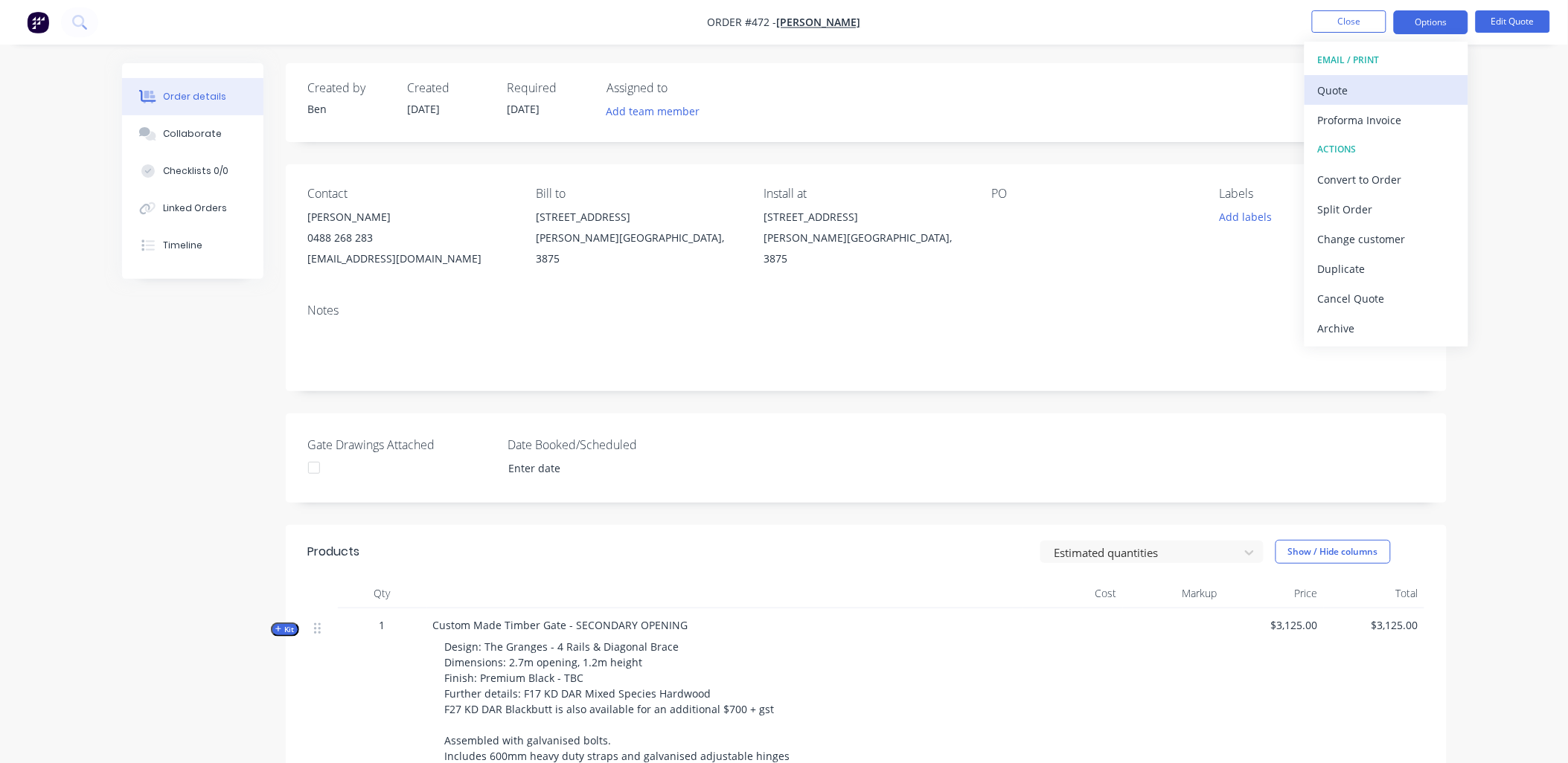
click at [1416, 78] on button "Quote" at bounding box center [1386, 89] width 164 height 29
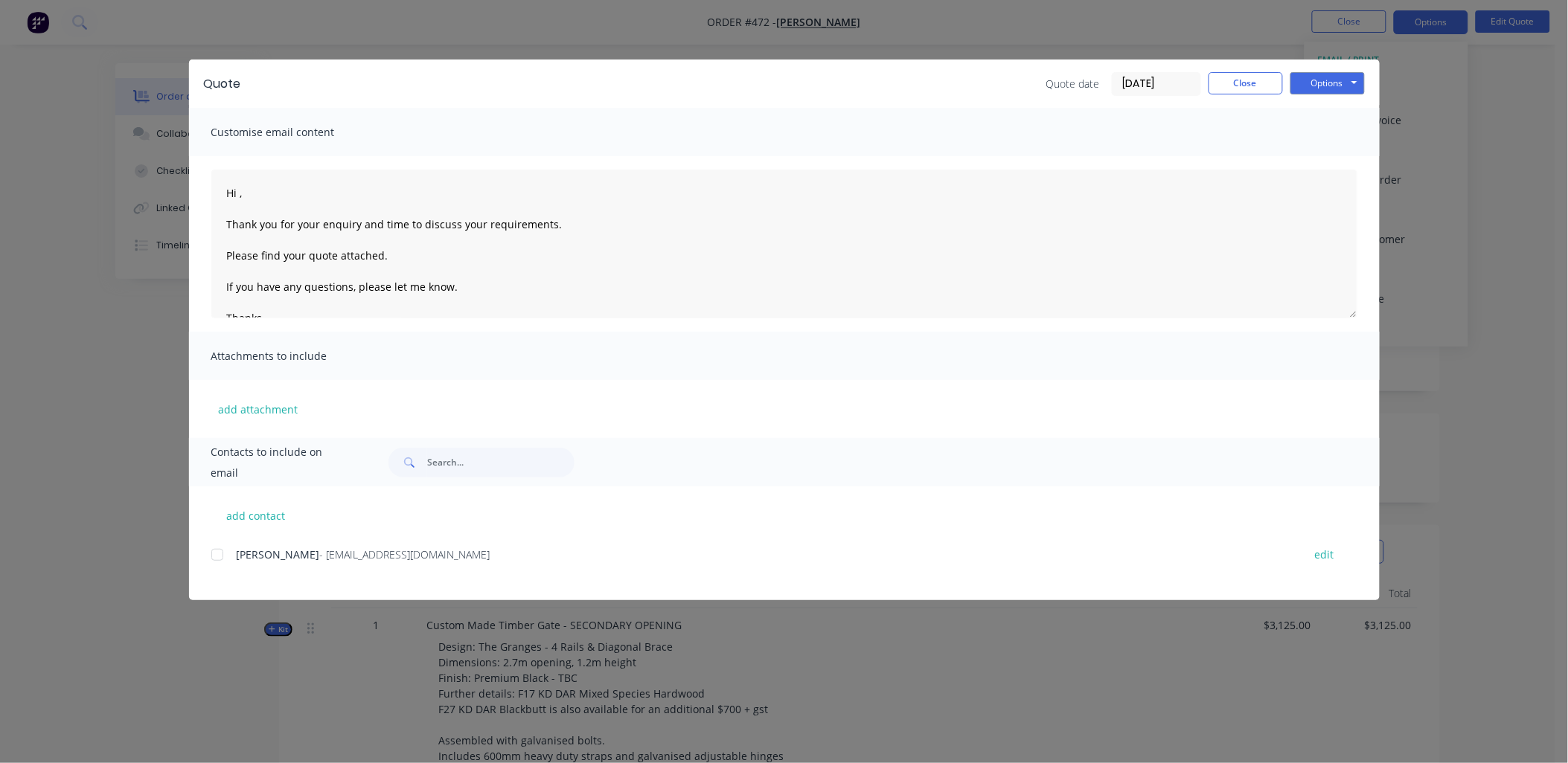
click at [1372, 83] on div "Quote Quote date 29/09/25 Close Options Preview Print Email" at bounding box center [784, 84] width 1190 height 48
click at [1356, 89] on button "Options" at bounding box center [1326, 83] width 74 height 22
click at [1352, 105] on button "Preview" at bounding box center [1337, 110] width 95 height 25
click at [214, 554] on div at bounding box center [217, 554] width 29 height 29
click at [259, 407] on button "add attachment" at bounding box center [259, 409] width 94 height 22
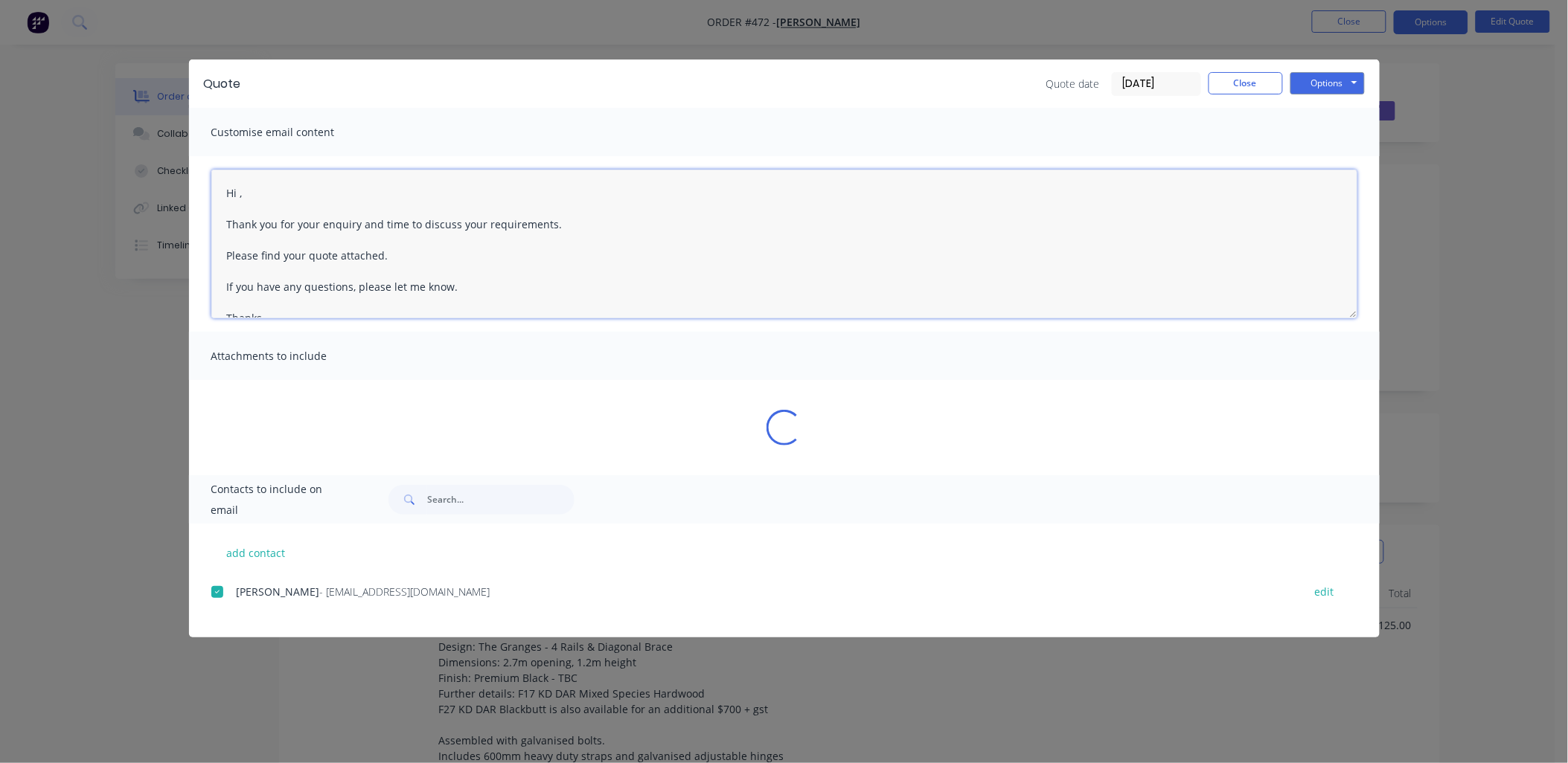
click at [238, 187] on textarea "Hi , Thank you for your enquiry and time to discuss your requirements. Please f…" at bounding box center [784, 243] width 1145 height 149
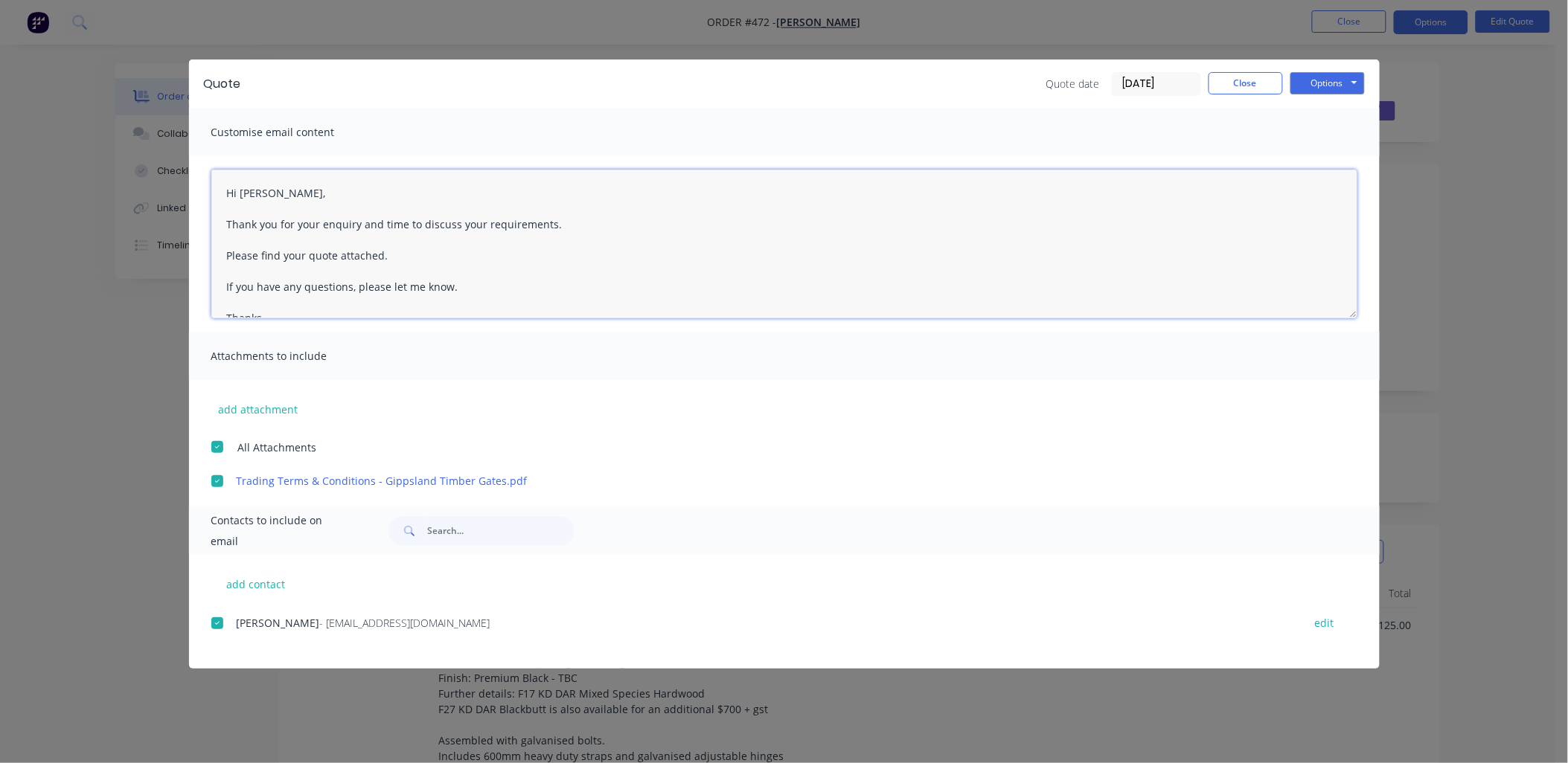
drag, startPoint x: 357, startPoint y: 219, endPoint x: 576, endPoint y: 236, distance: 219.7
click at [359, 219] on textarea "Hi Troy, Thank you for your enquiry and time to discuss your requirements. Plea…" at bounding box center [784, 243] width 1145 height 149
click at [412, 257] on textarea "Hi Troy, Thank you for your enquiry and time to discuss your requirements. Plea…" at bounding box center [784, 243] width 1145 height 149
type textarea "Hi Troy, Thank you for your enquiry and time to discuss your requirements. Plea…"
click at [1358, 89] on button "Options" at bounding box center [1326, 83] width 74 height 22
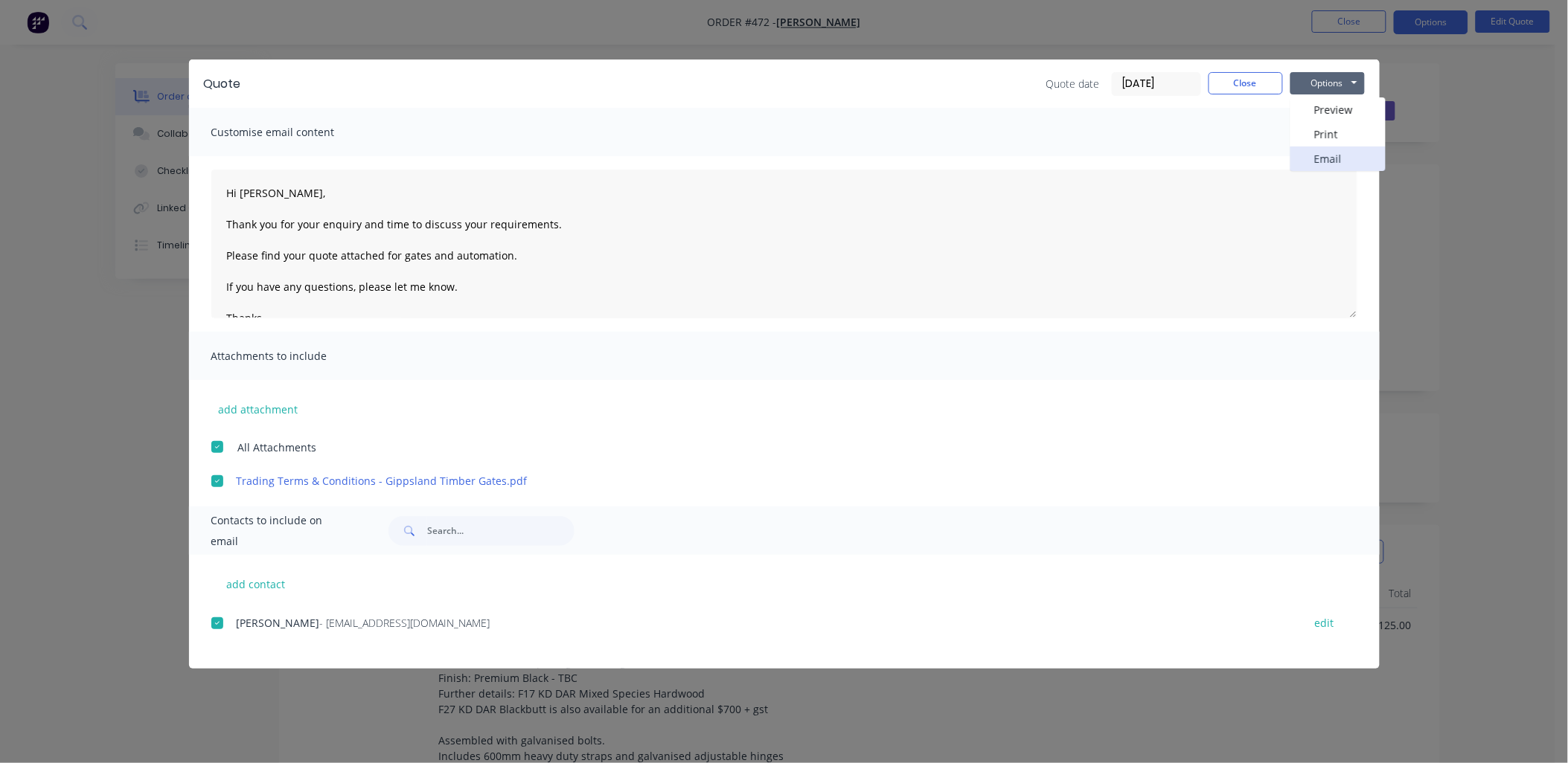
click at [1347, 155] on button "Email" at bounding box center [1337, 159] width 95 height 25
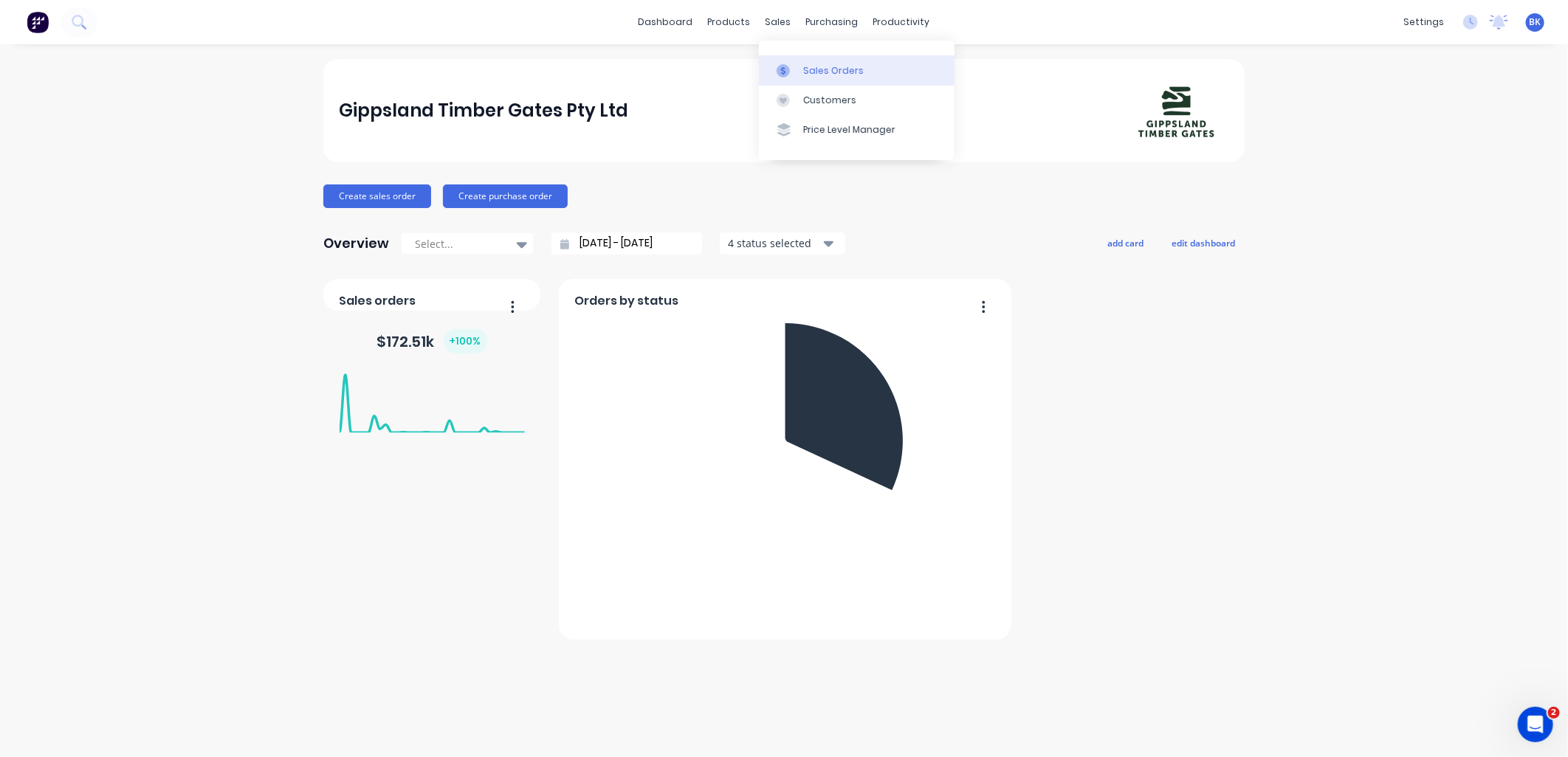
click at [796, 62] on link "Sales Orders" at bounding box center [856, 70] width 195 height 29
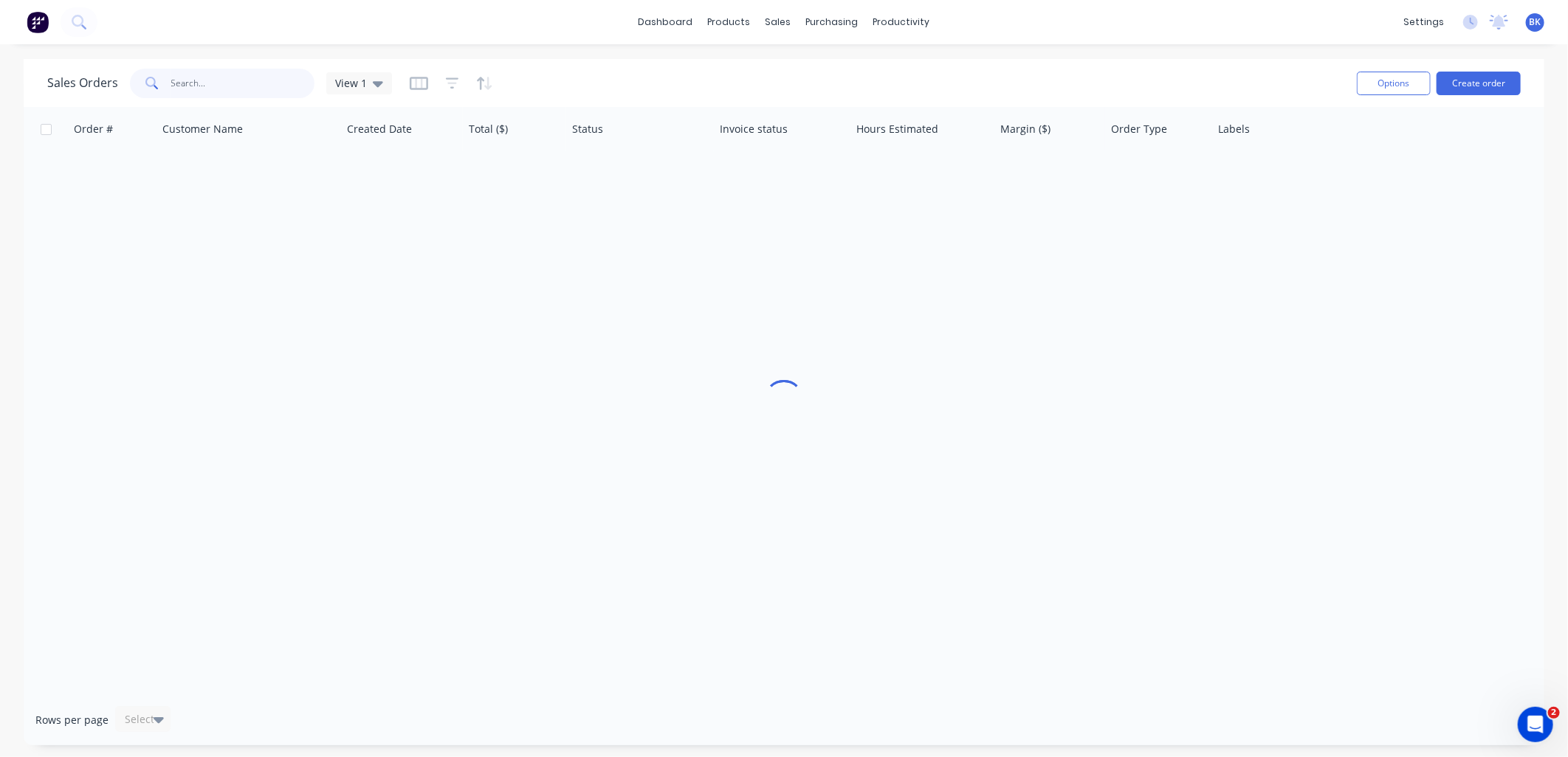
click at [214, 83] on input "text" at bounding box center [243, 83] width 144 height 29
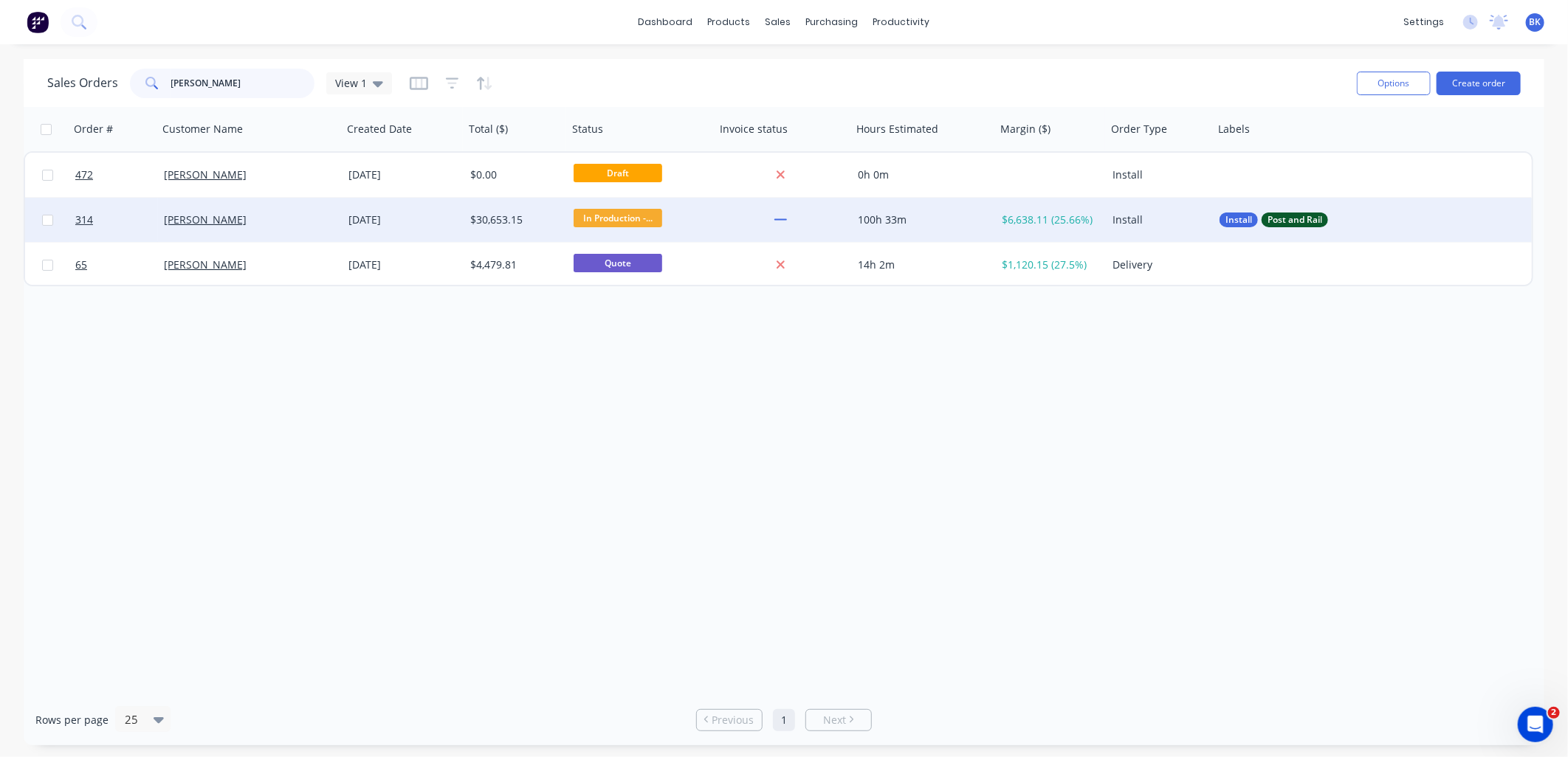
type input "troy"
click at [296, 225] on div "[PERSON_NAME]" at bounding box center [245, 219] width 164 height 15
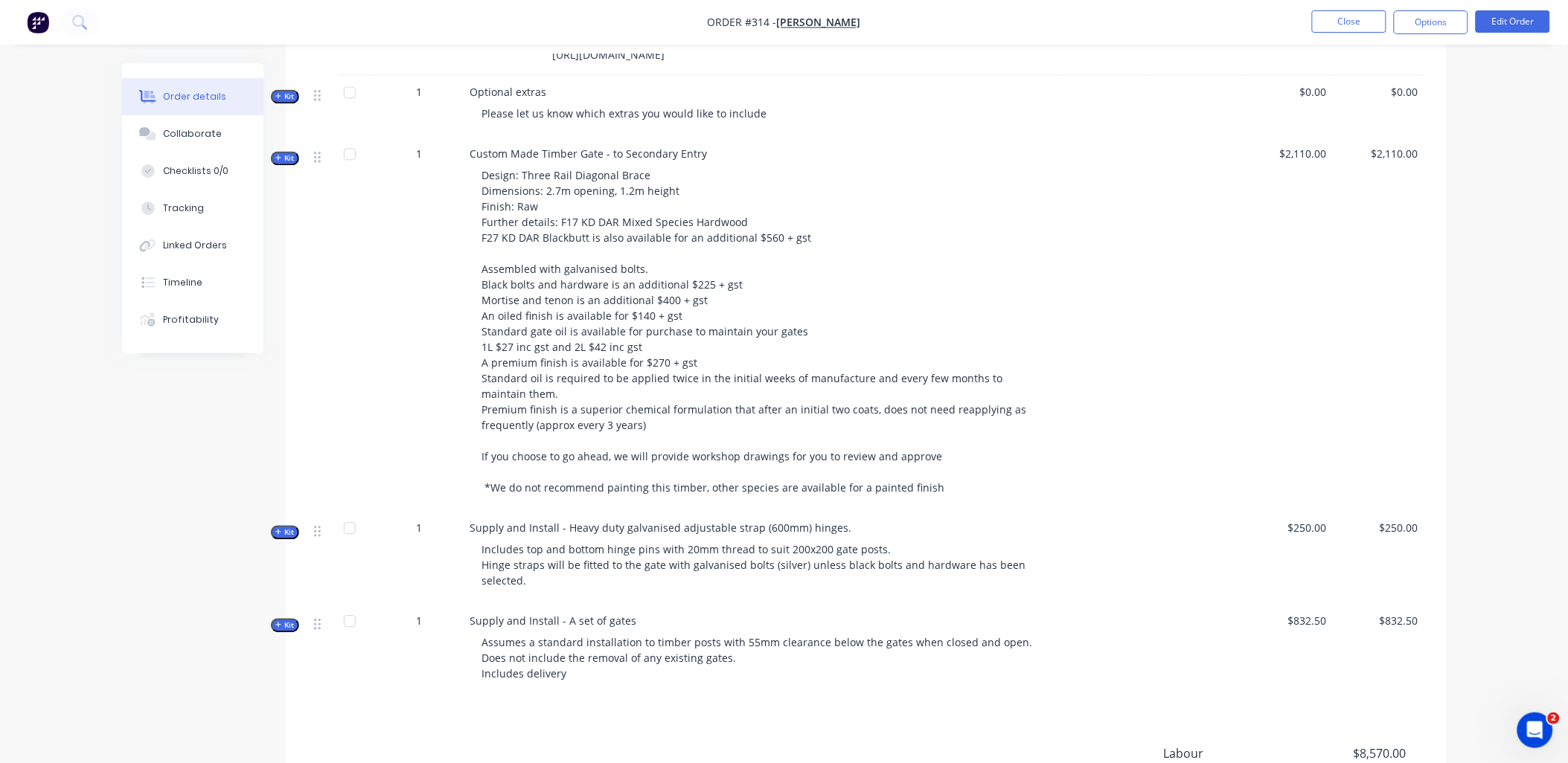
scroll to position [1084, 0]
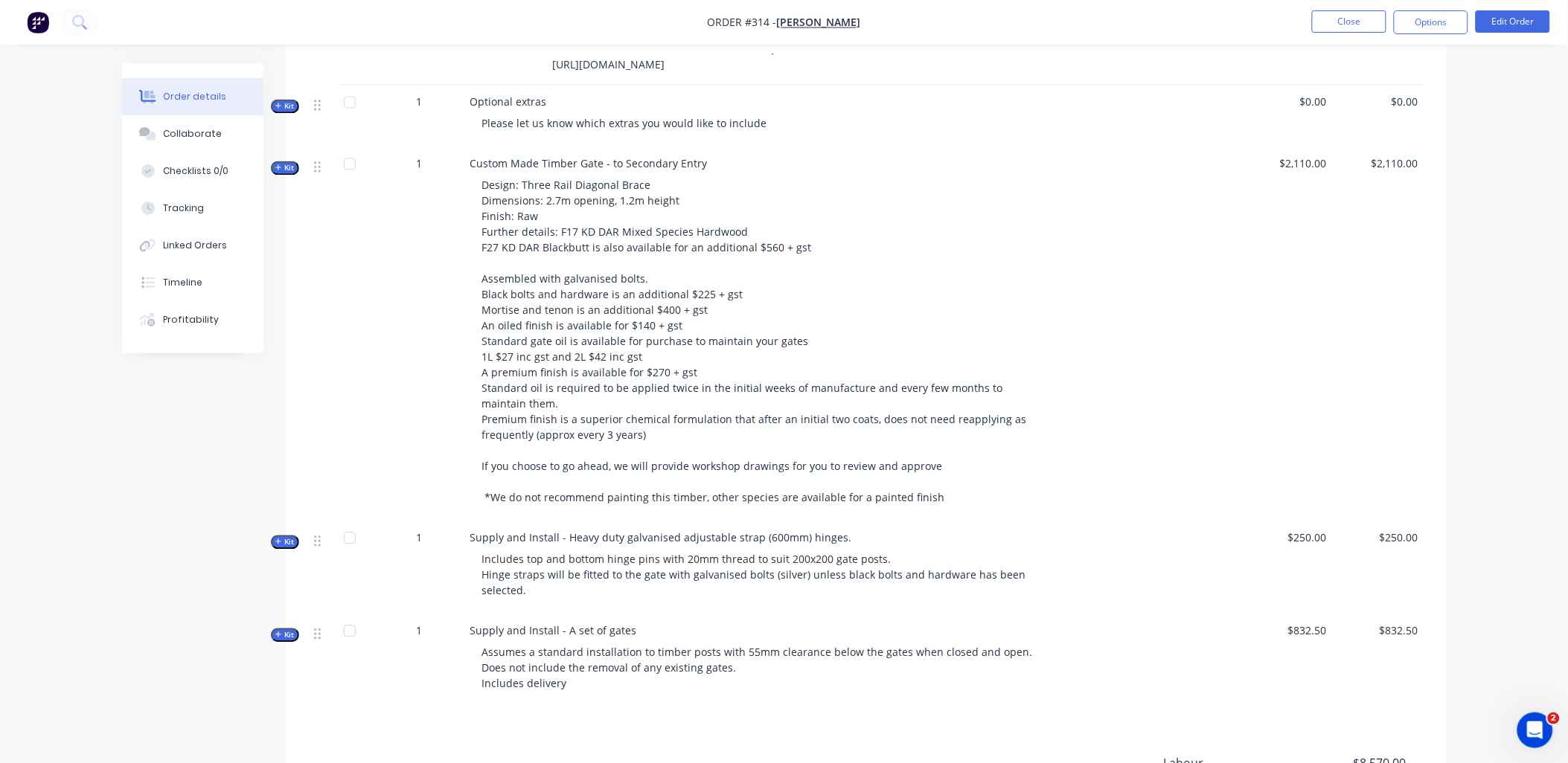
click at [289, 171] on span "Kit" at bounding box center [285, 168] width 20 height 12
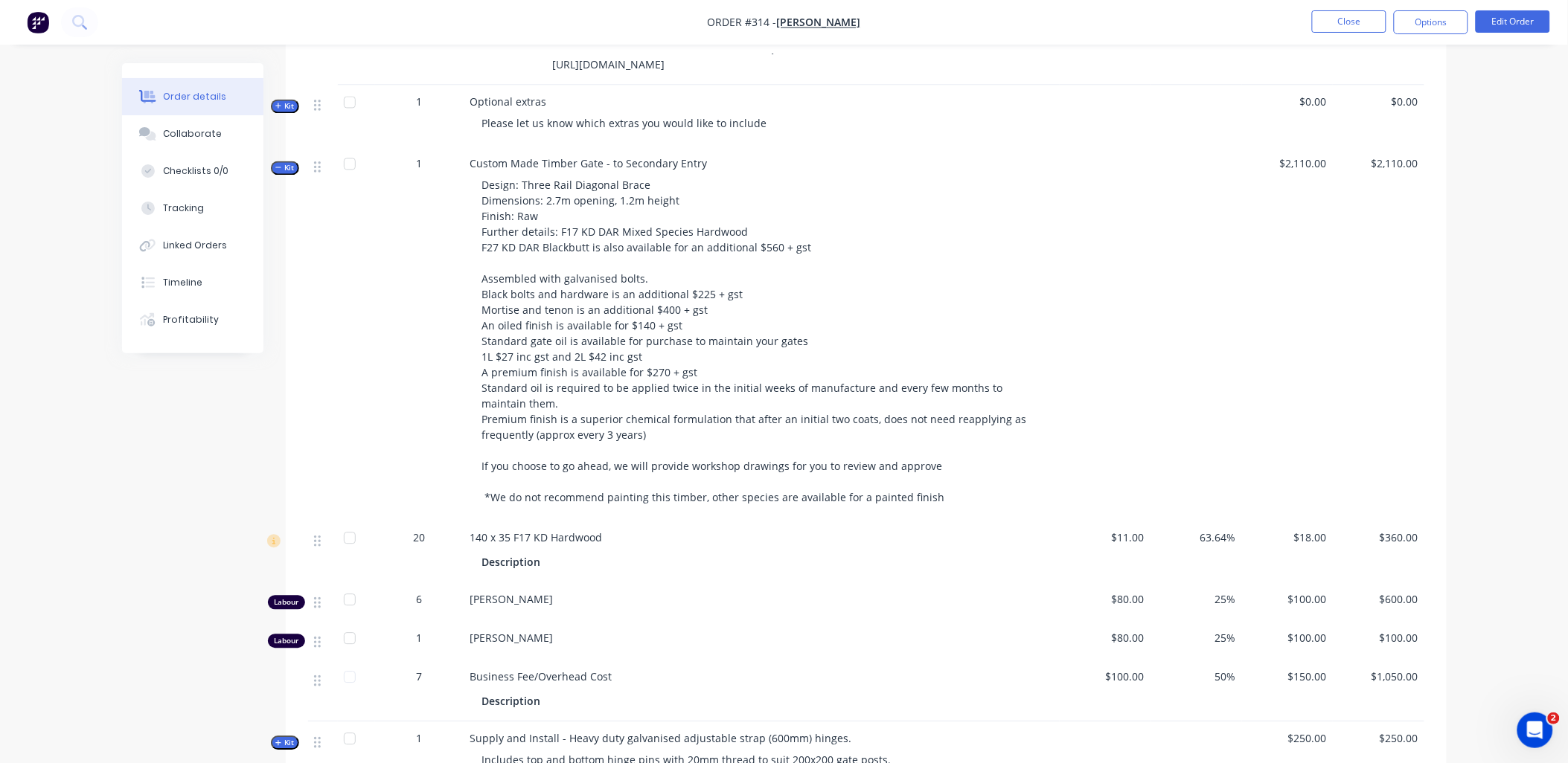
click at [283, 168] on span "Kit" at bounding box center [285, 168] width 20 height 12
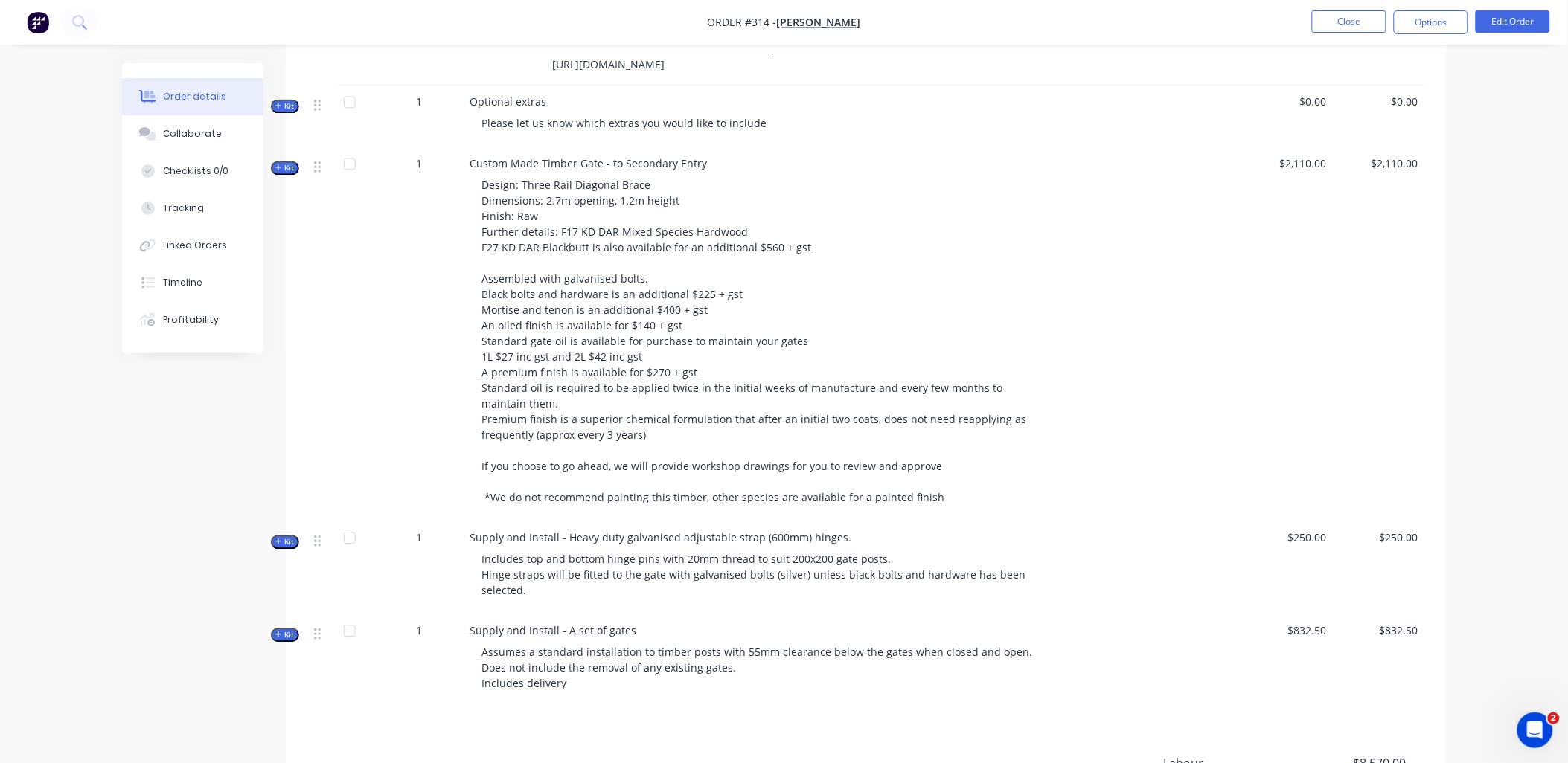
click at [288, 625] on div "Qty Cost Markup Price Total Kit 1 Supply and Install - Post and Rail - 3 Rail, …" at bounding box center [866, 101] width 1161 height 1212
click at [286, 628] on button "Kit" at bounding box center [285, 635] width 29 height 14
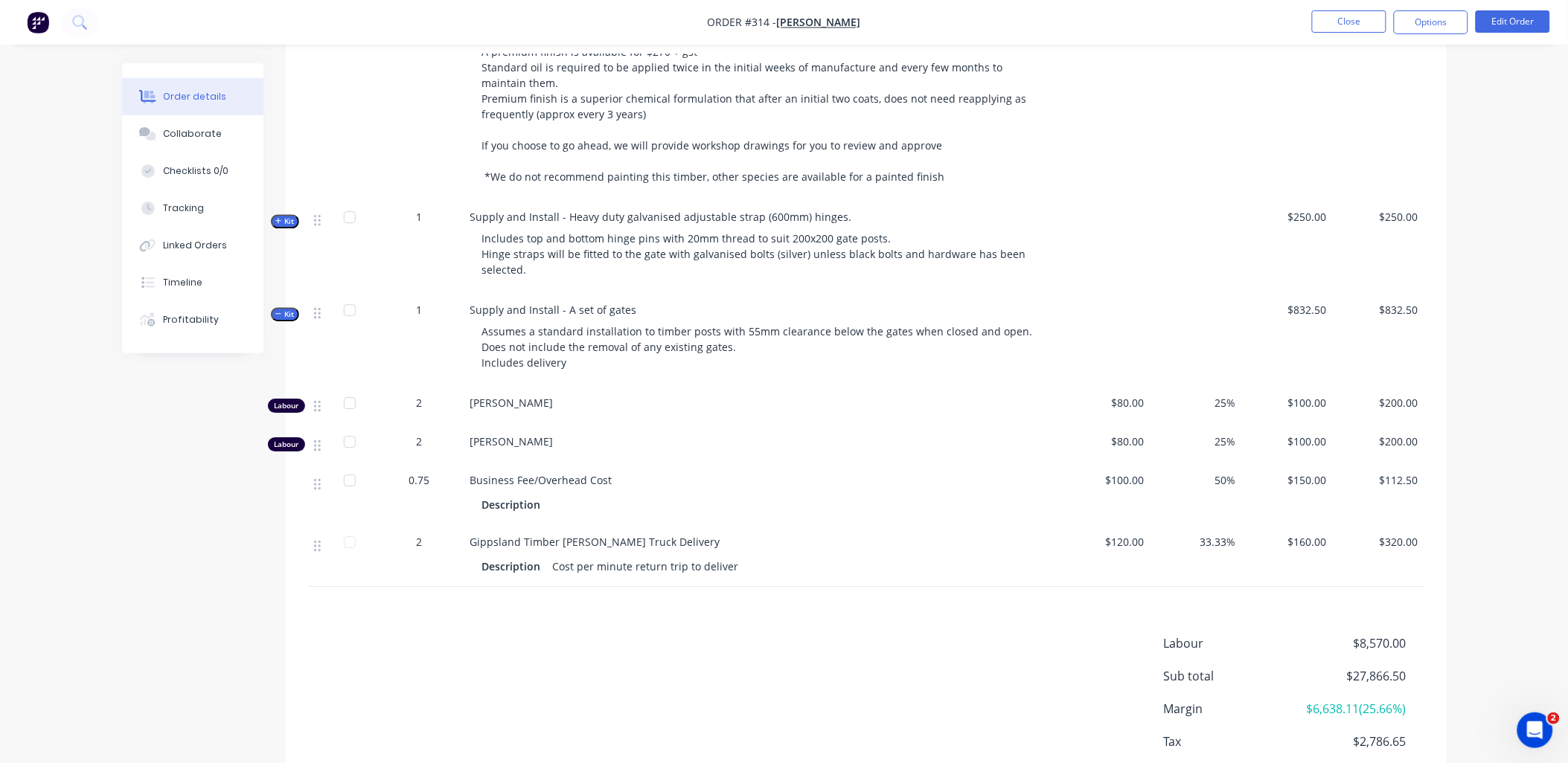
scroll to position [1157, 0]
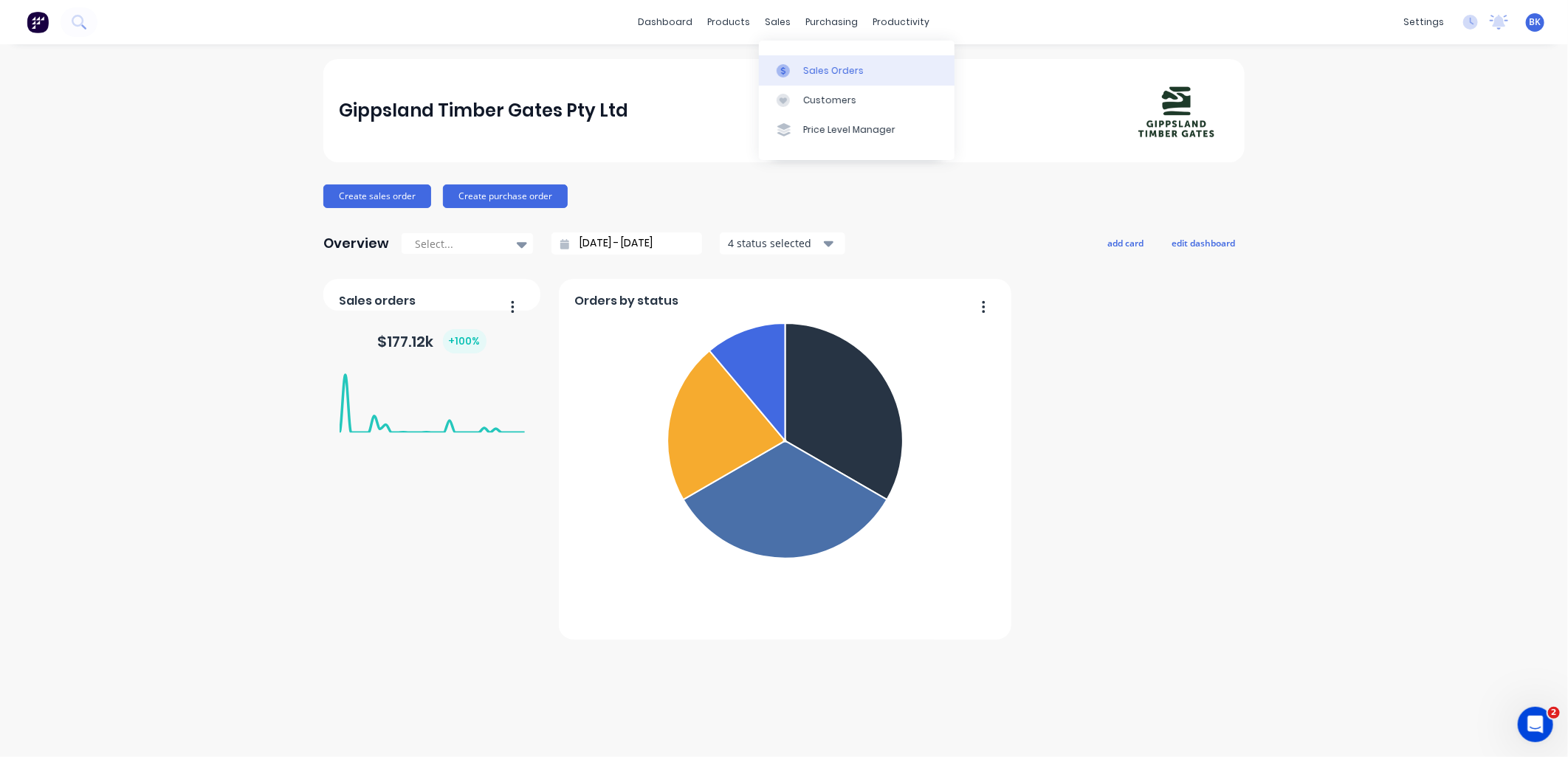
drag, startPoint x: 807, startPoint y: 70, endPoint x: 783, endPoint y: 72, distance: 24.1
click at [807, 70] on div "Sales Orders" at bounding box center [833, 71] width 60 height 13
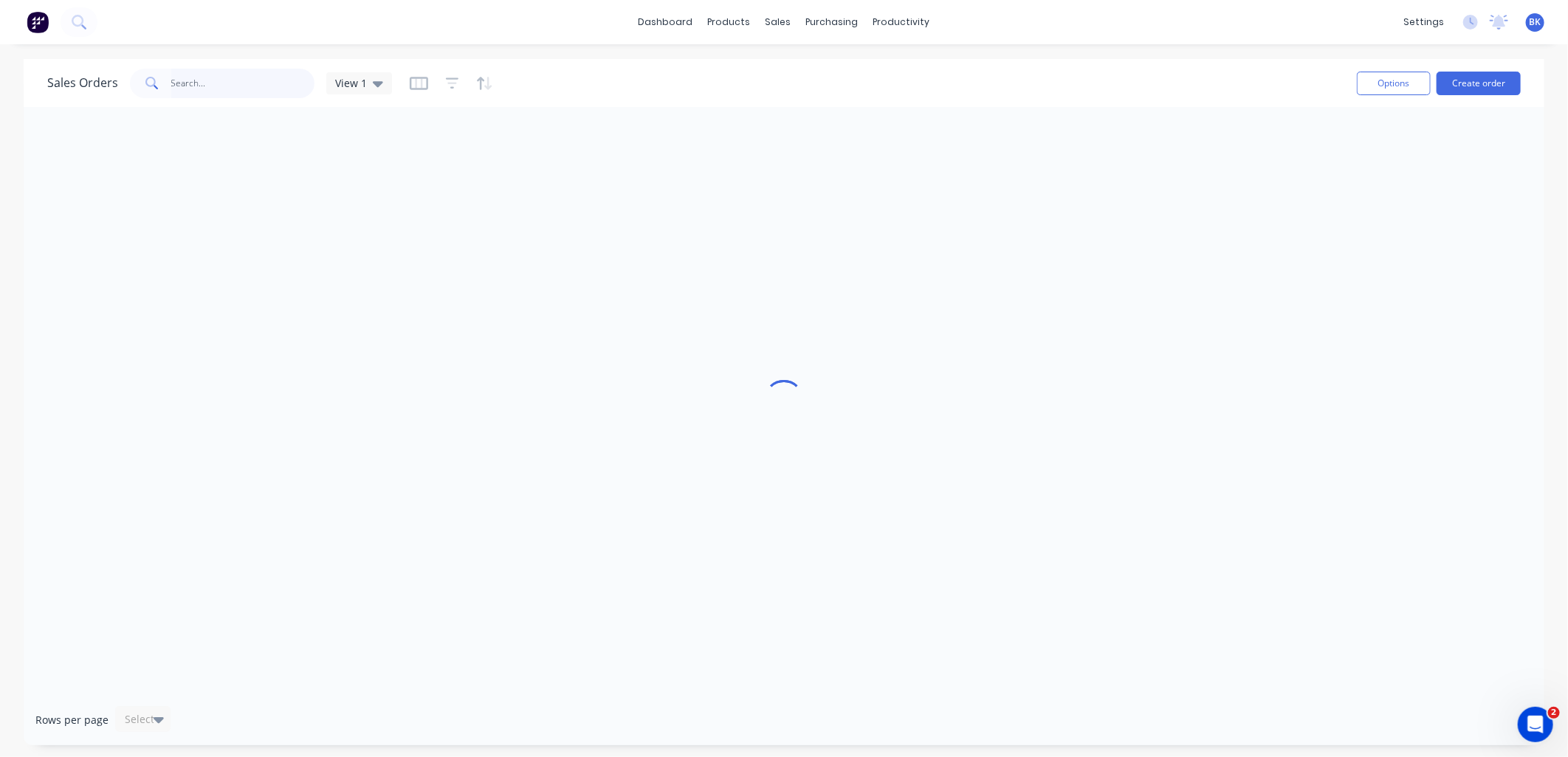
click at [272, 82] on input "text" at bounding box center [243, 83] width 144 height 29
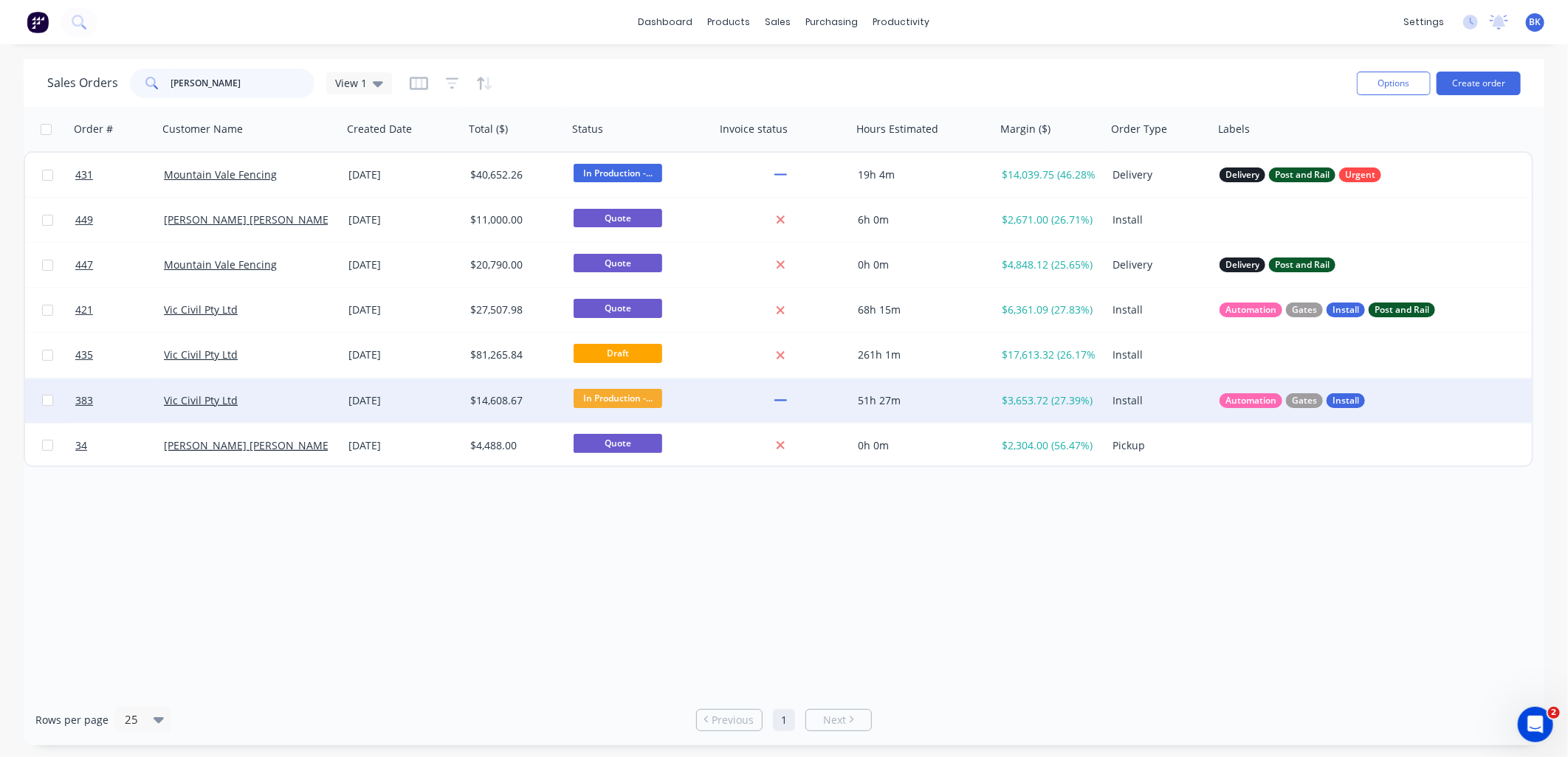
type input "vic c"
click at [279, 394] on div "Vic Civil Pty Ltd" at bounding box center [245, 401] width 164 height 15
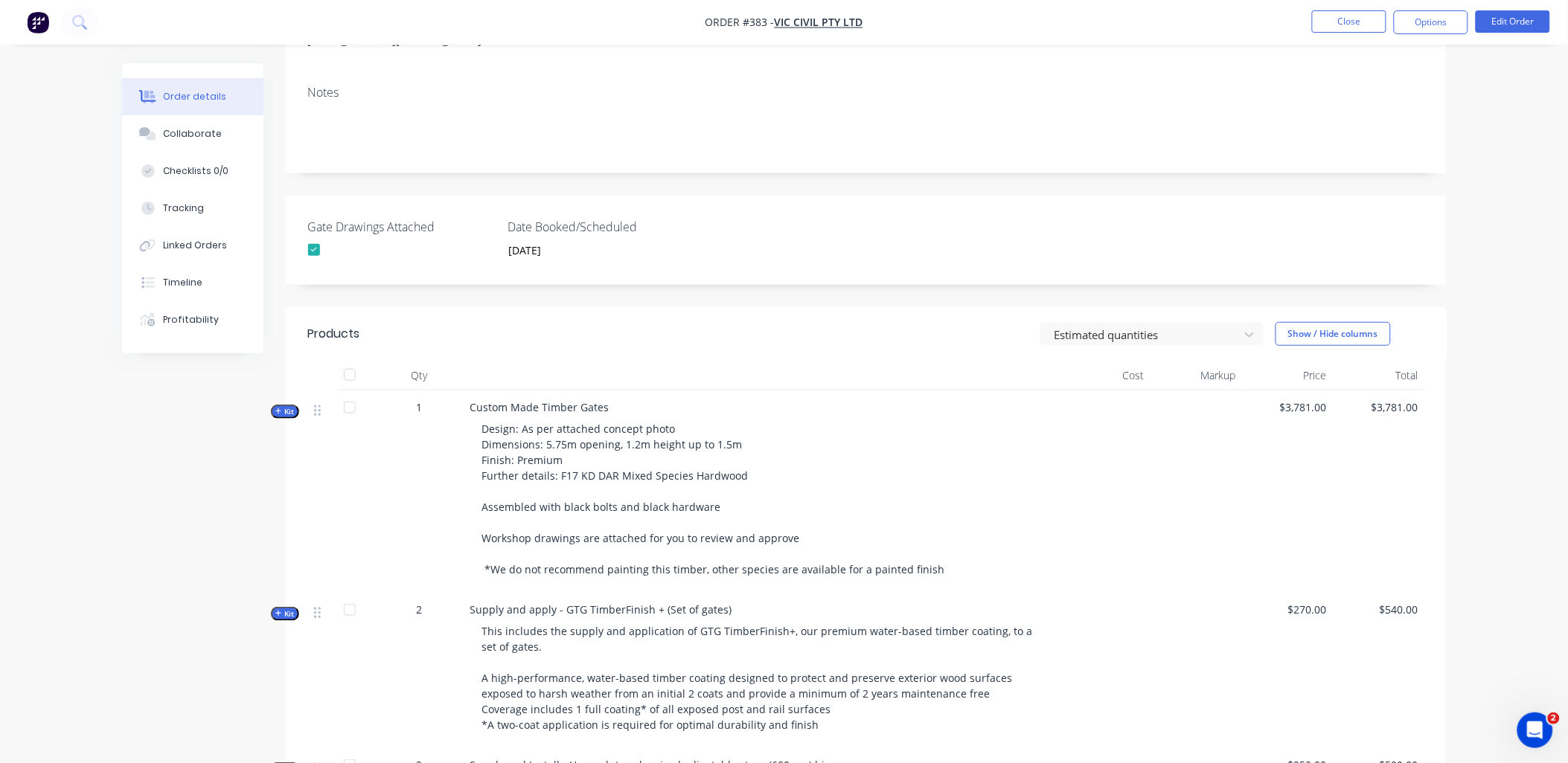
scroll to position [413, 0]
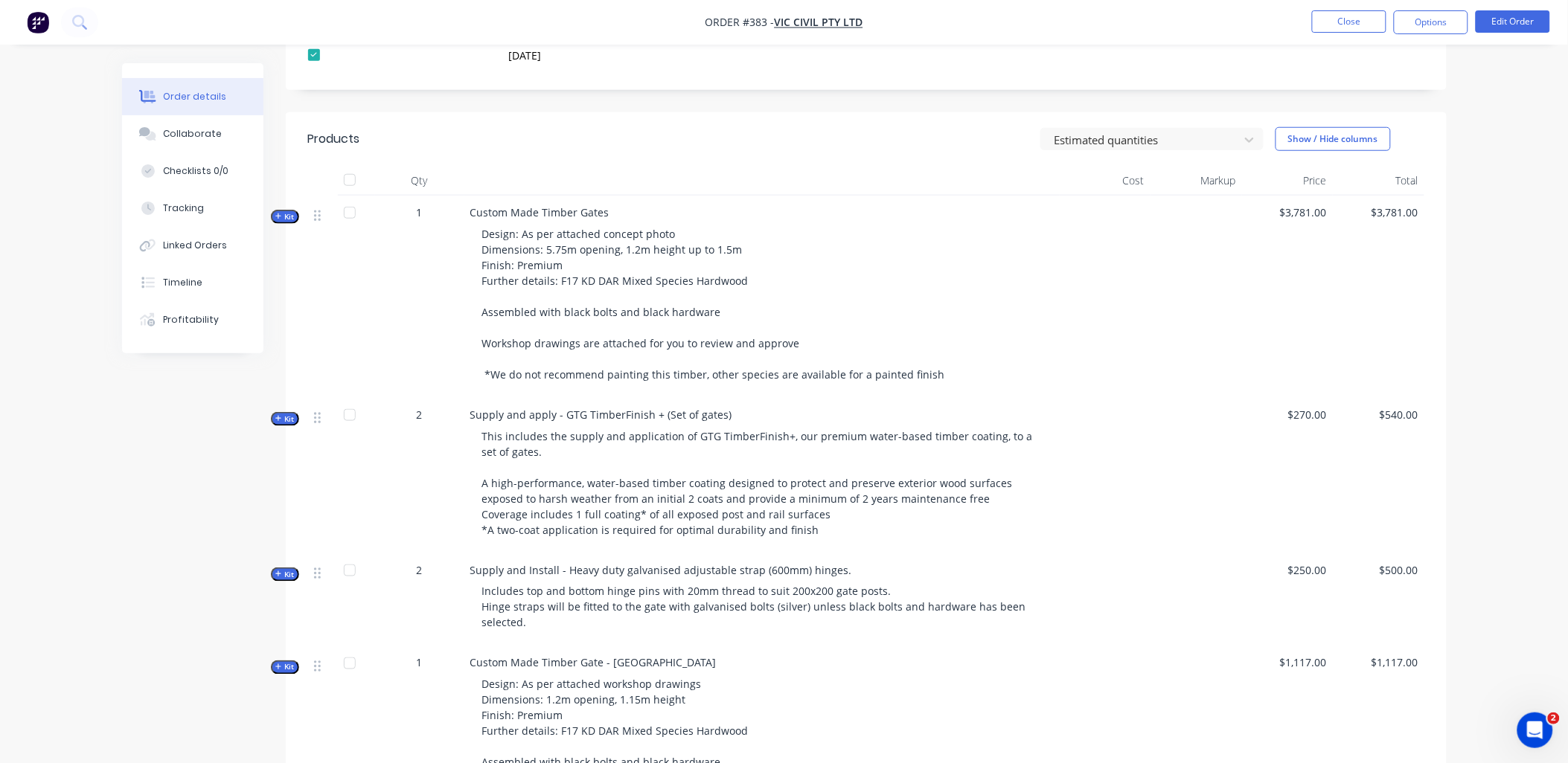
click at [294, 221] on span "Kit" at bounding box center [285, 217] width 20 height 12
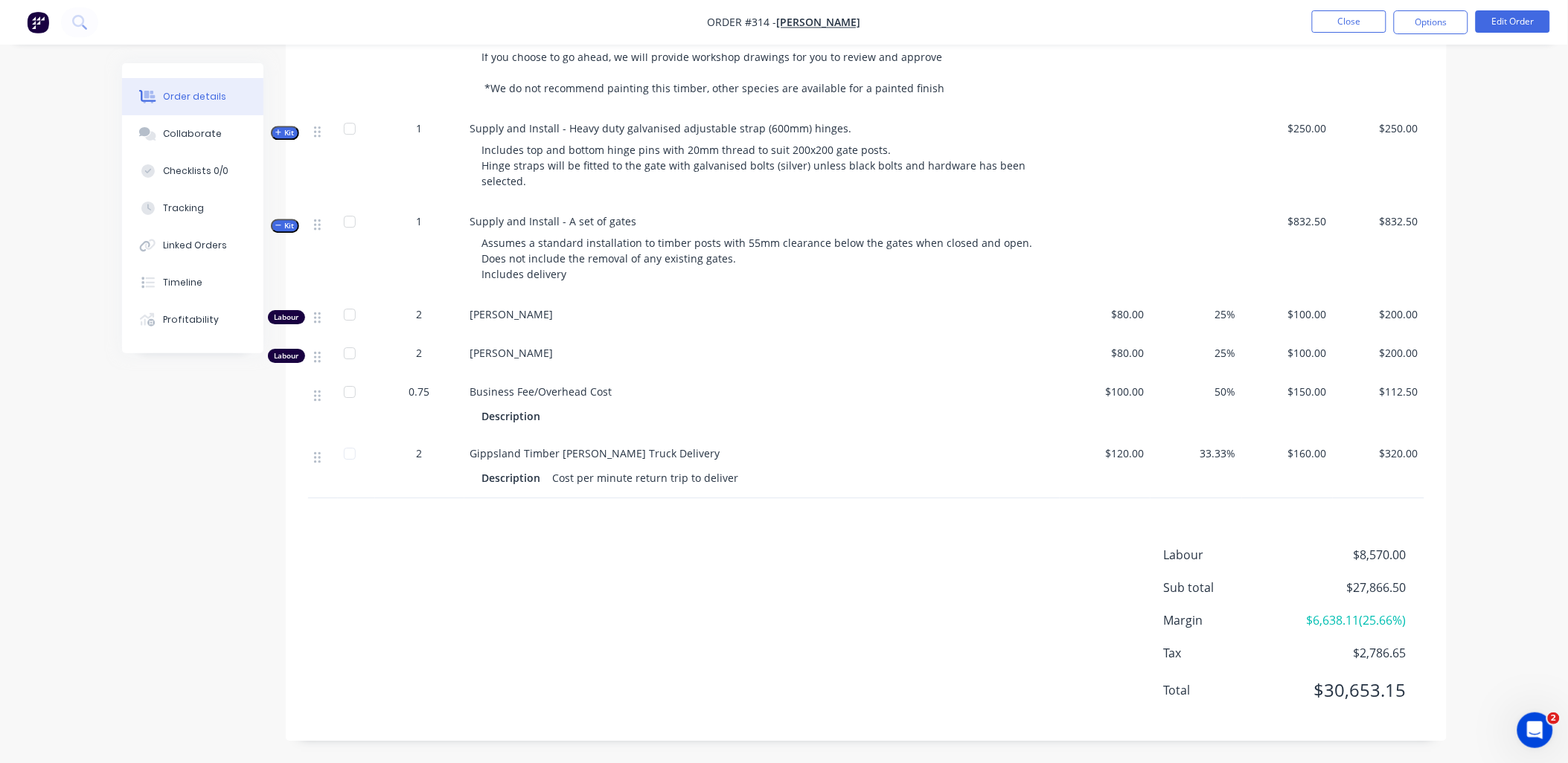
scroll to position [1497, 0]
click at [1349, 20] on button "Close" at bounding box center [1349, 21] width 74 height 22
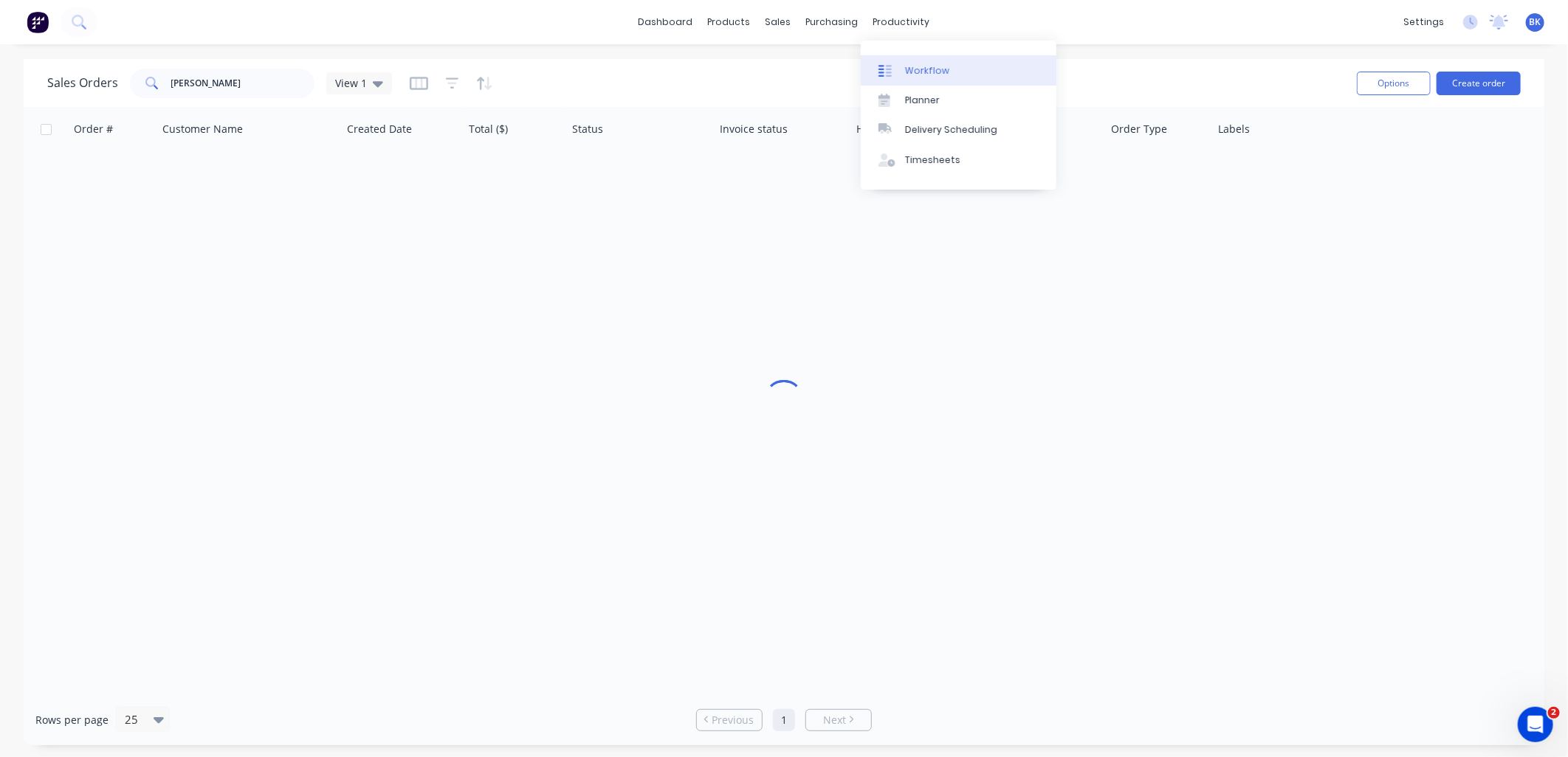
click at [918, 25] on div "productivity" at bounding box center [901, 22] width 72 height 22
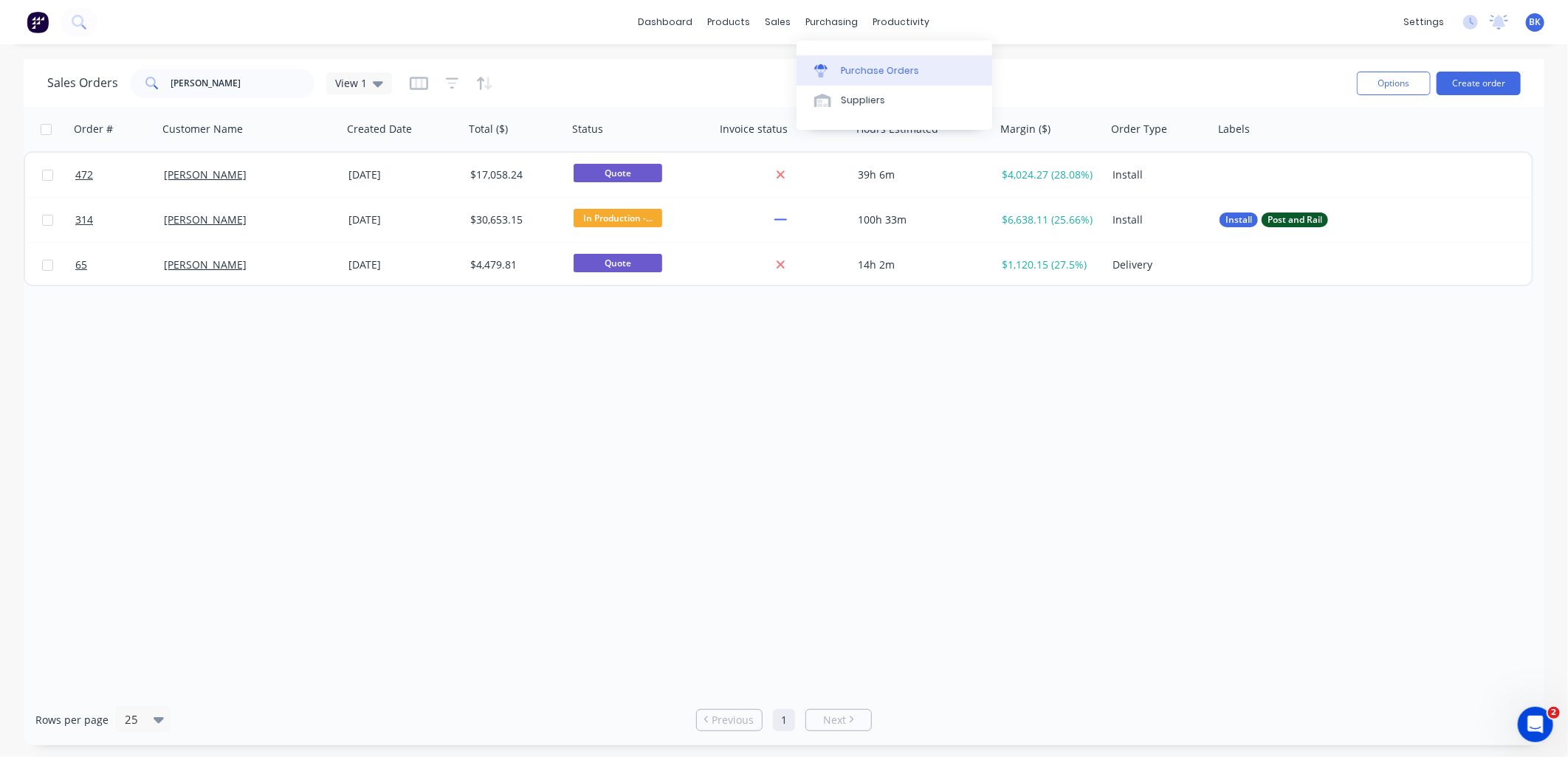
click at [852, 65] on div "Purchase Orders" at bounding box center [880, 71] width 78 height 13
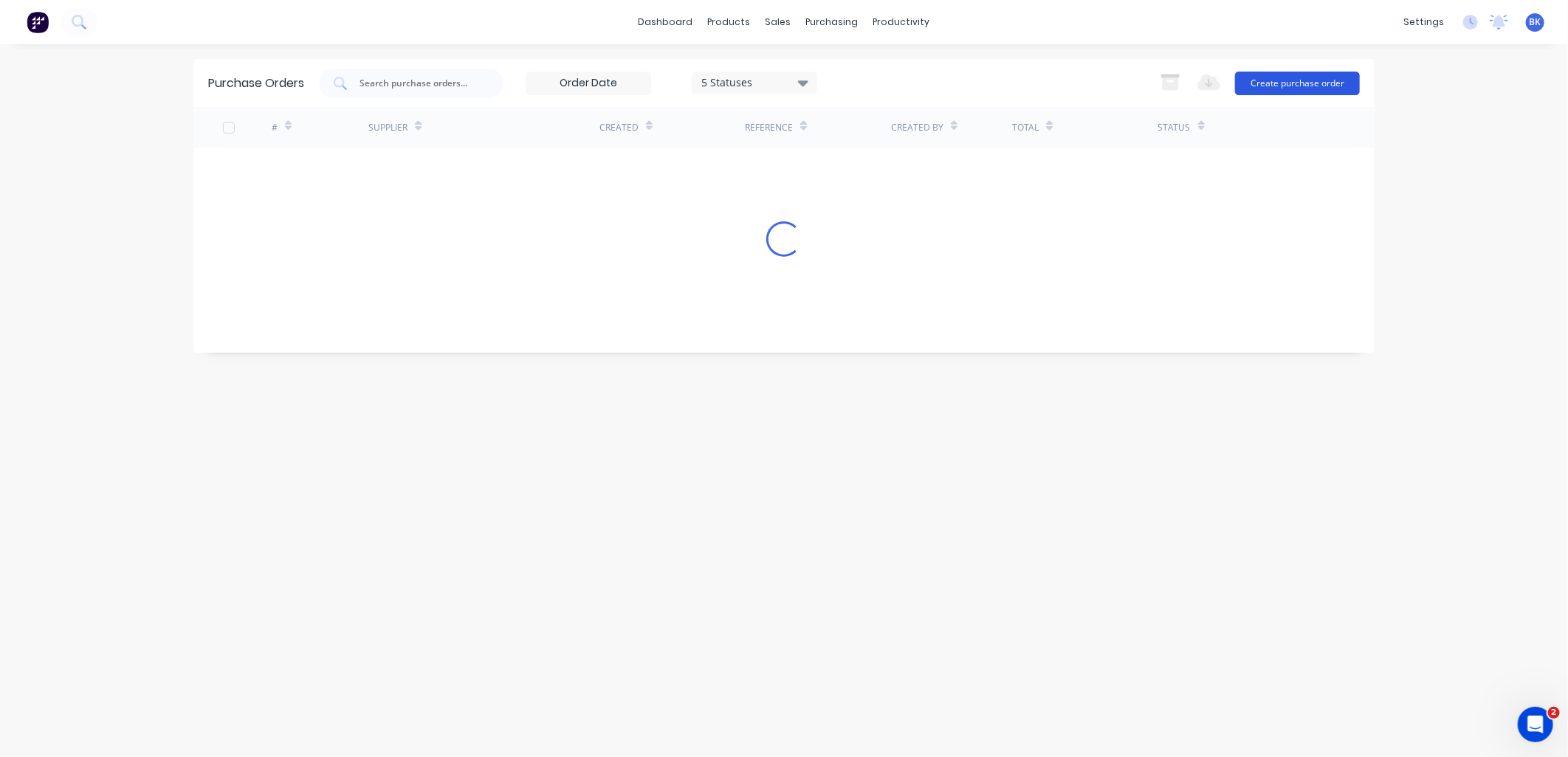
click at [1264, 94] on button "Create purchase order" at bounding box center [1296, 83] width 125 height 24
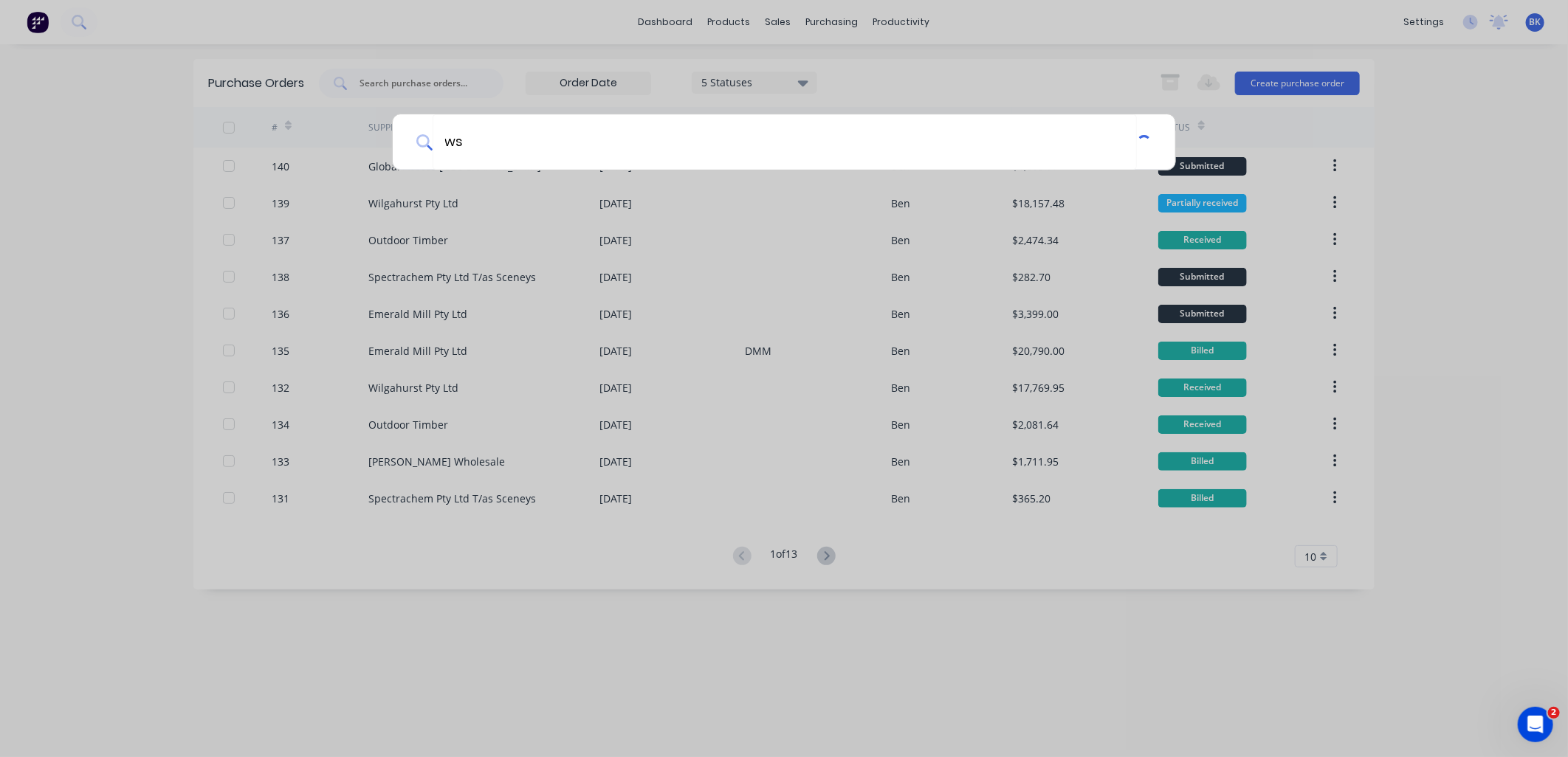
type input "w"
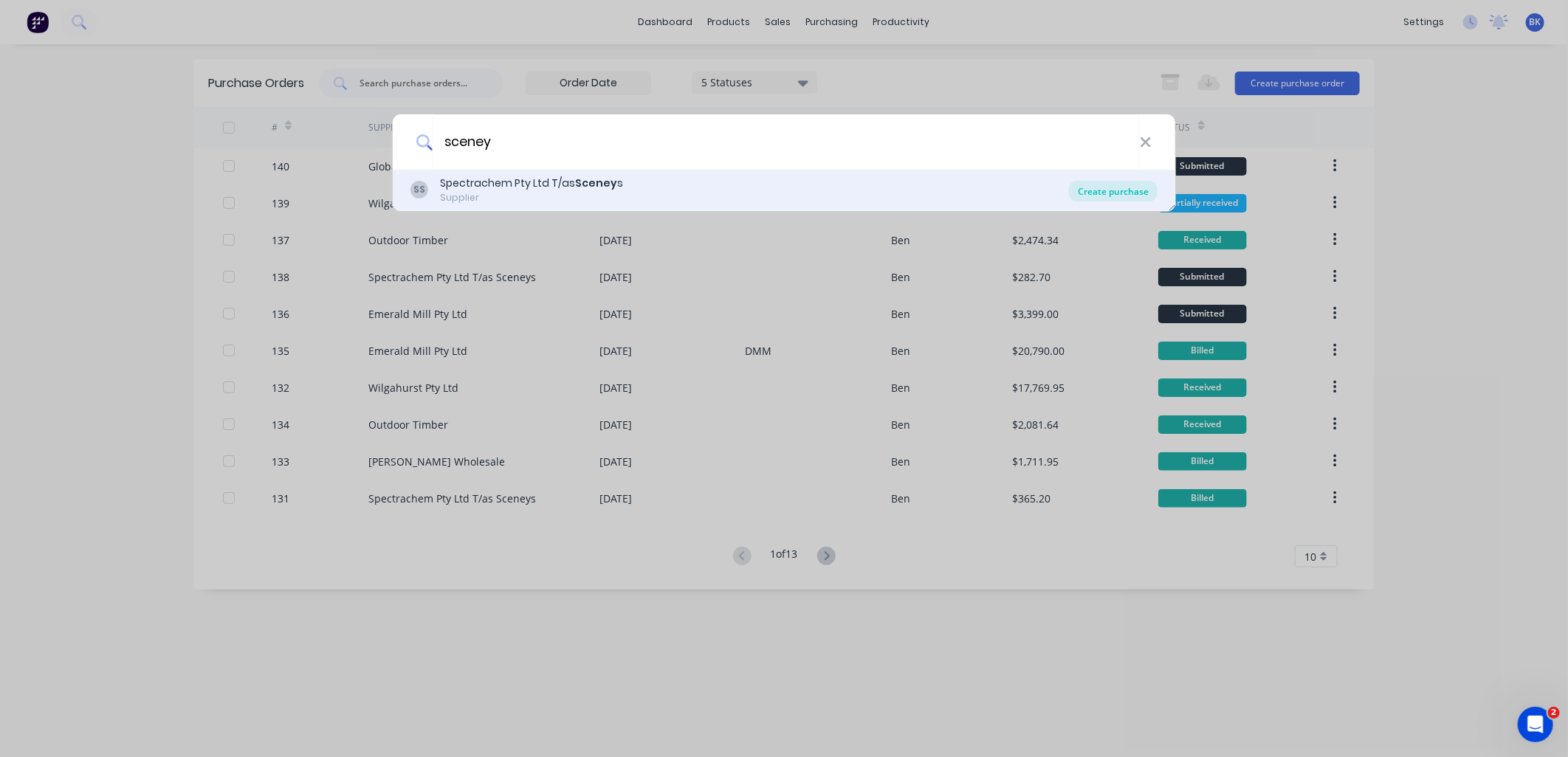
type input "sceney"
click at [1110, 190] on div "Create purchase" at bounding box center [1113, 190] width 88 height 20
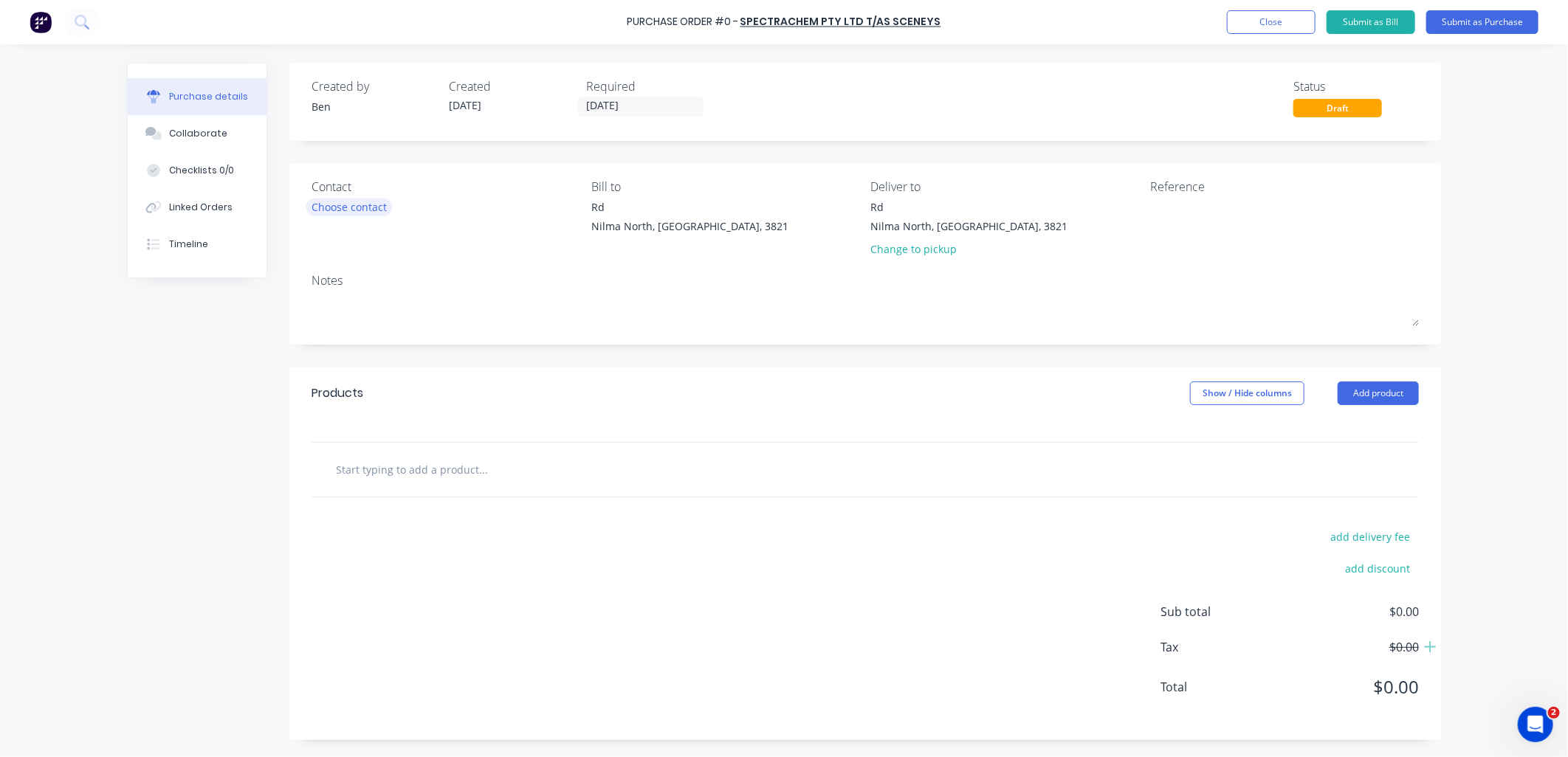
click at [369, 201] on div "Choose contact" at bounding box center [348, 207] width 75 height 16
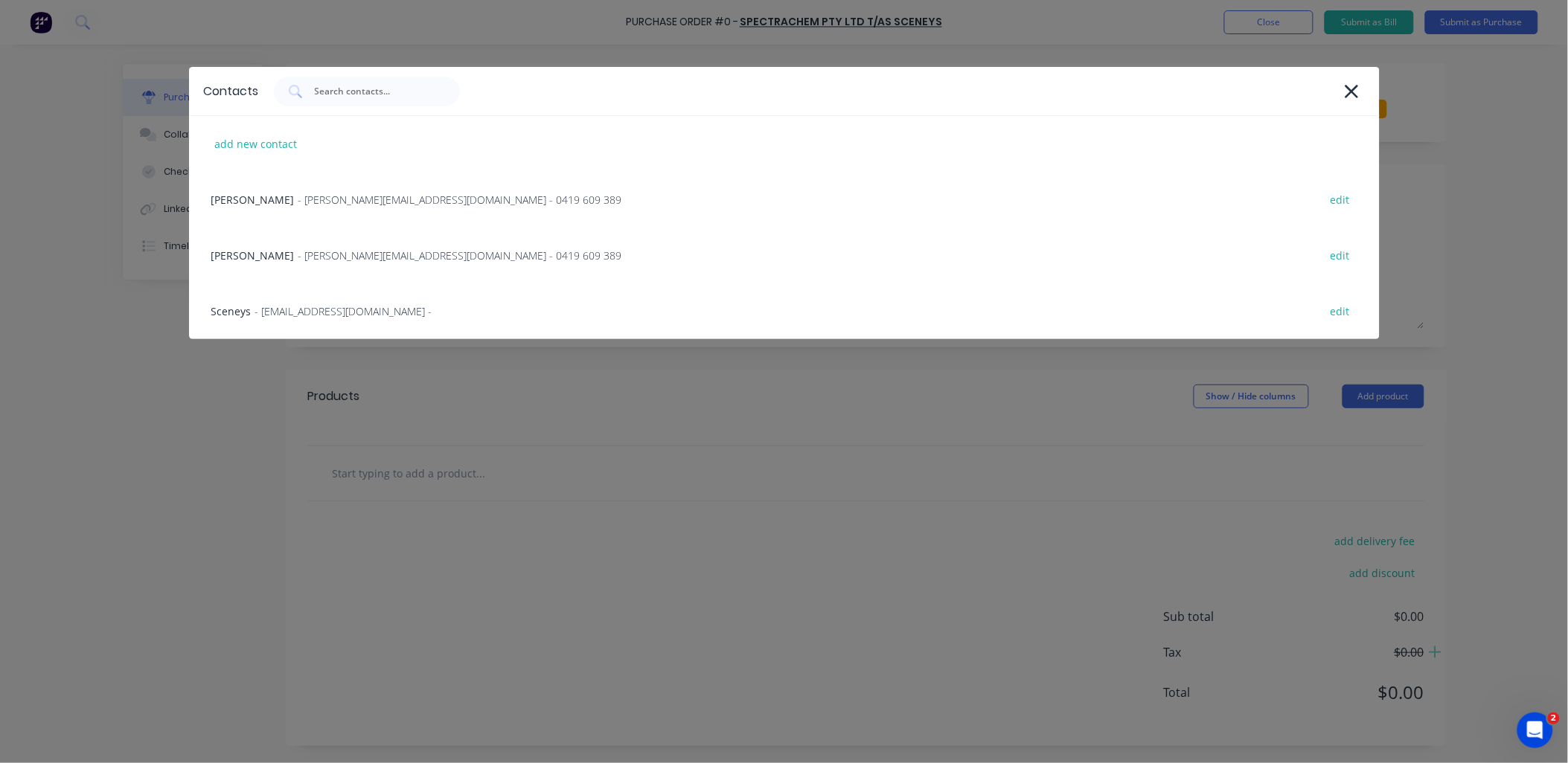
drag, startPoint x: 306, startPoint y: 330, endPoint x: 306, endPoint y: 302, distance: 28.0
click at [306, 329] on div "Sceneys - [EMAIL_ADDRESS][DOMAIN_NAME] - edit" at bounding box center [784, 311] width 1190 height 56
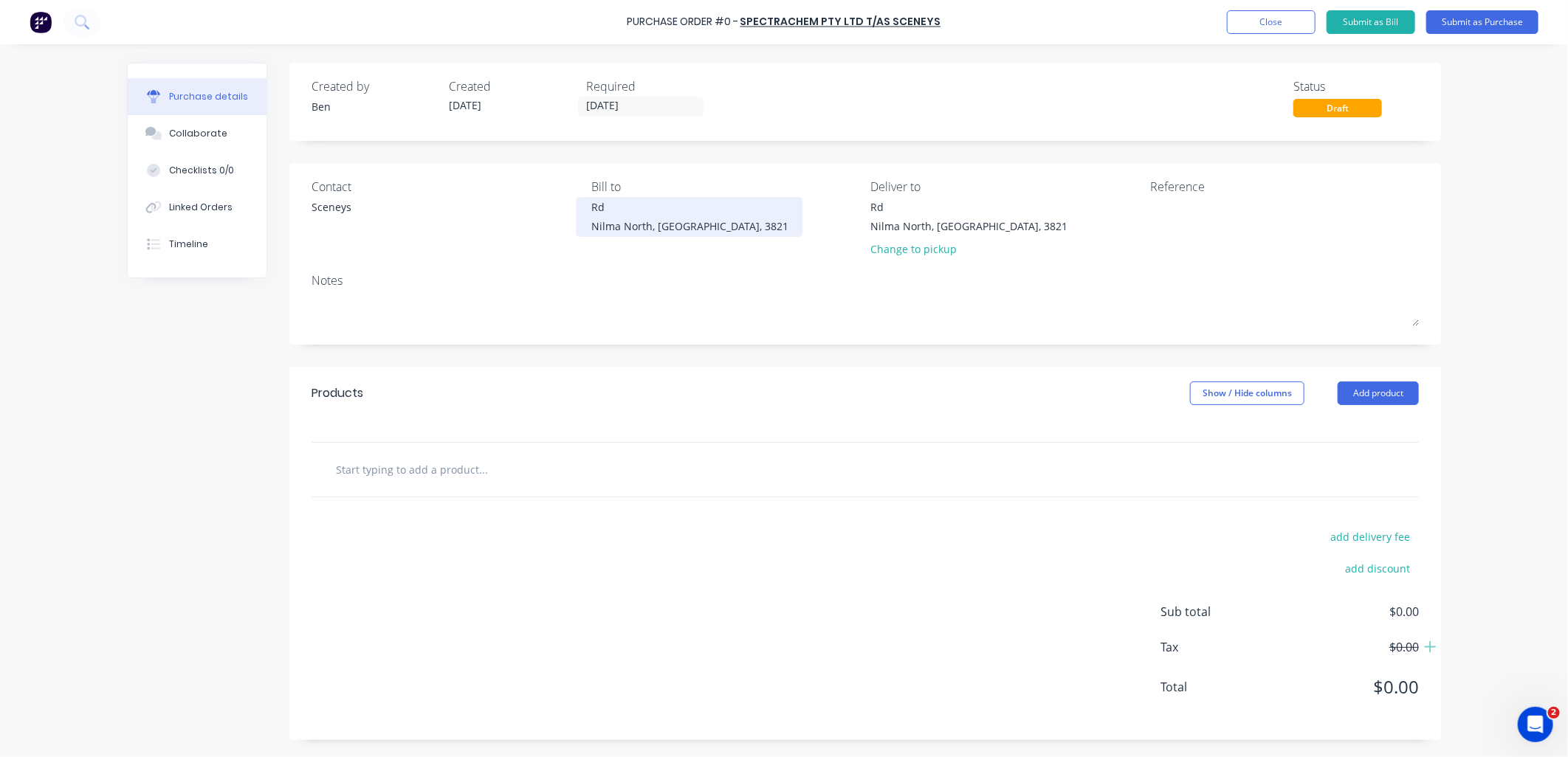
click at [608, 210] on div "Rd" at bounding box center [690, 207] width 197 height 16
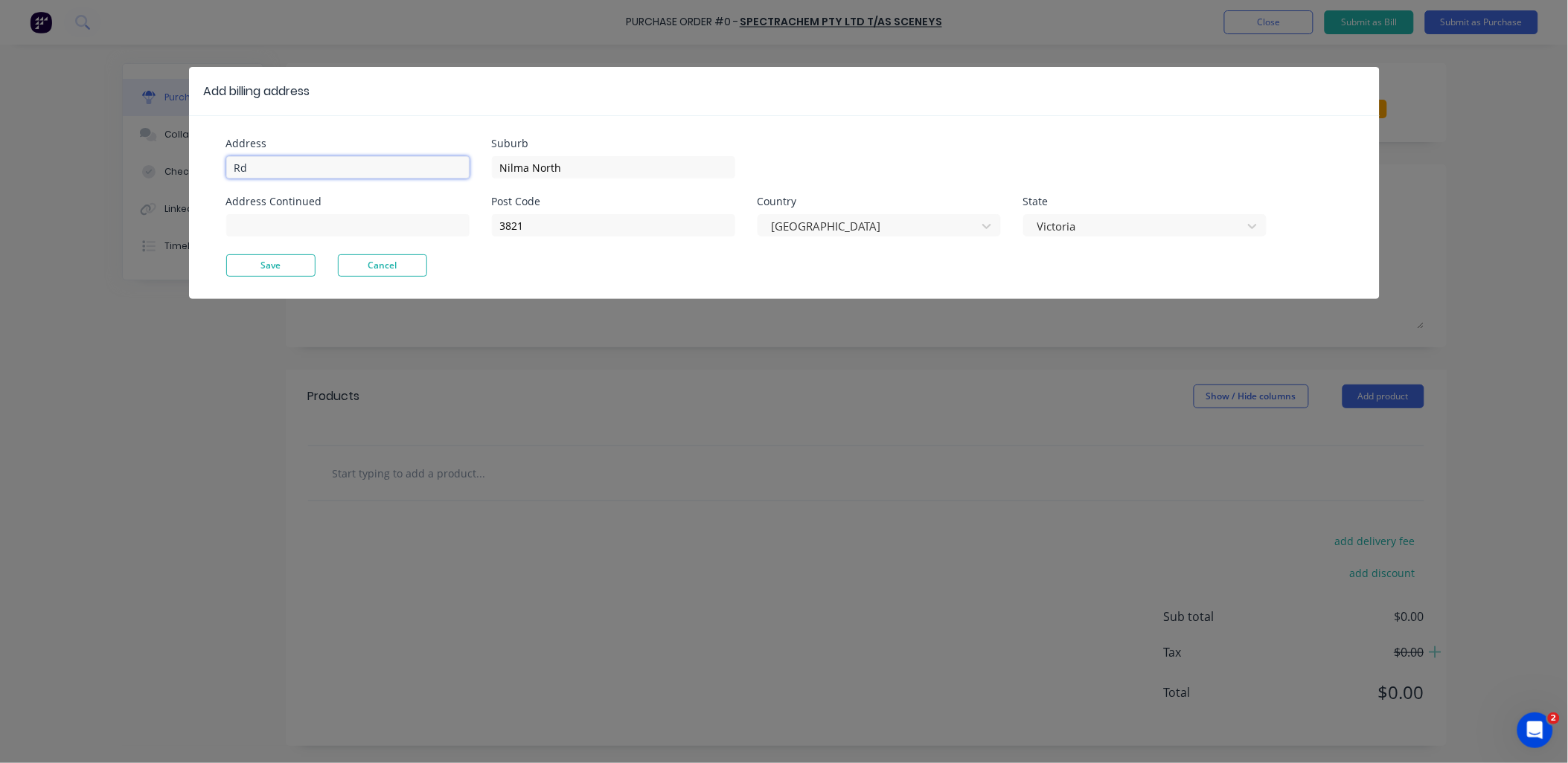
click at [234, 161] on input "Rd" at bounding box center [348, 167] width 243 height 22
type input "[STREET_ADDRESS][PERSON_NAME]"
click at [263, 258] on button "Save" at bounding box center [271, 265] width 89 height 22
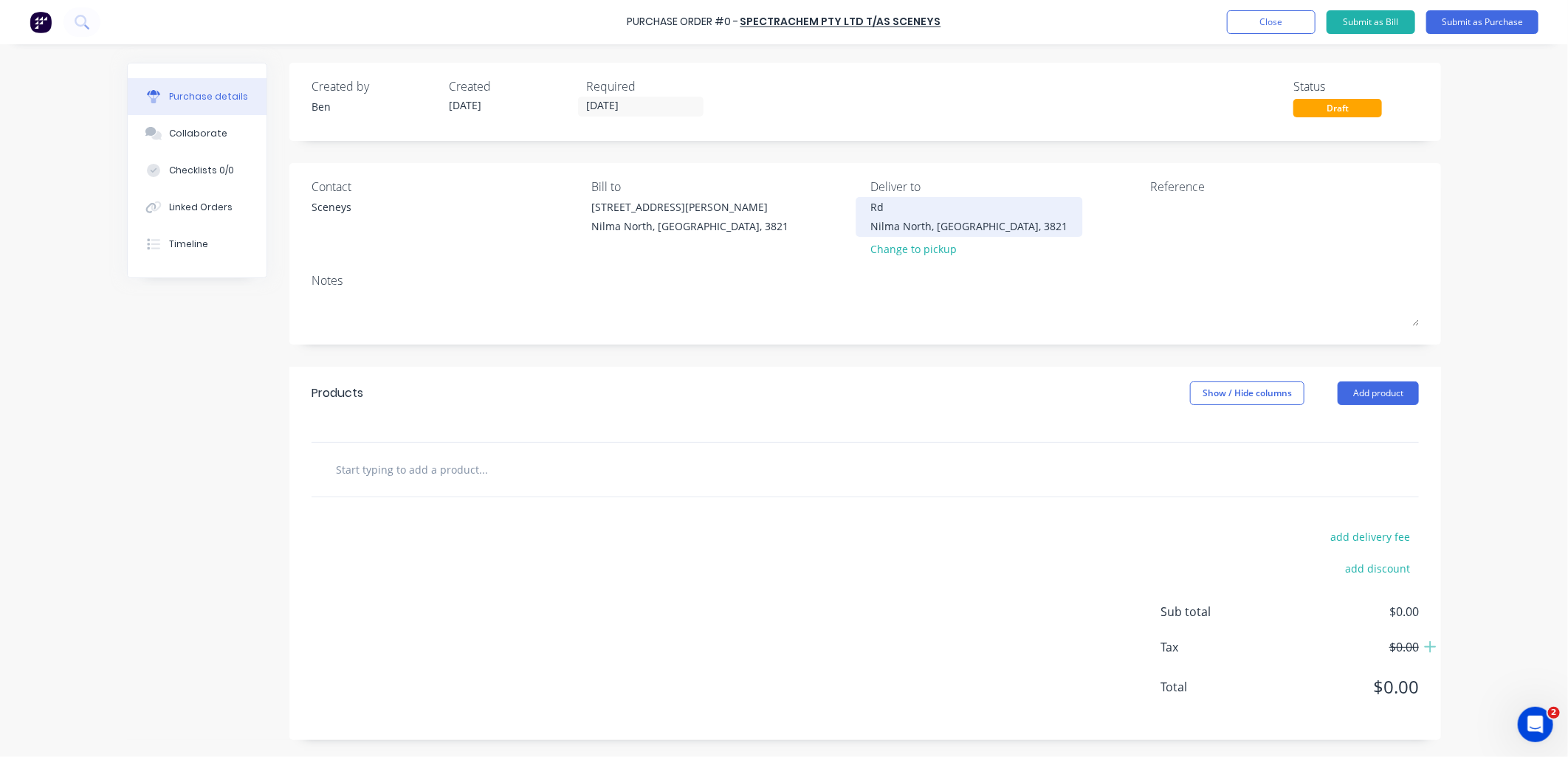
click at [899, 208] on div "Rd" at bounding box center [969, 207] width 197 height 16
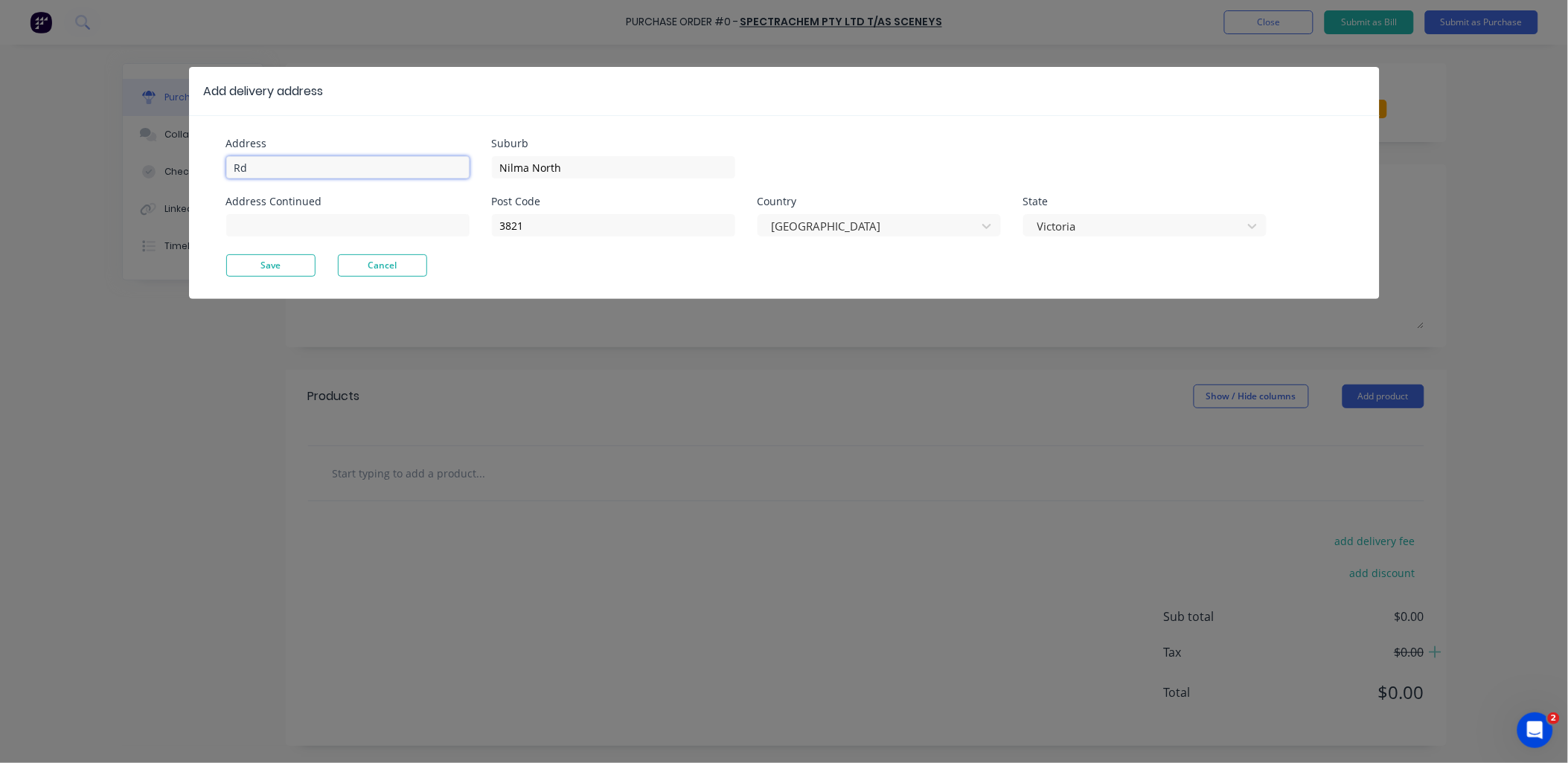
click at [197, 167] on div "Address Rd Address Continued Suburb Nilma North Post Code 3821 Country [GEOGRAP…" at bounding box center [784, 207] width 1190 height 184
paste input "[STREET_ADDRESS]"
click at [353, 165] on input "[STREET_ADDRESS]" at bounding box center [348, 167] width 243 height 22
type input "[STREET_ADDRESS]"
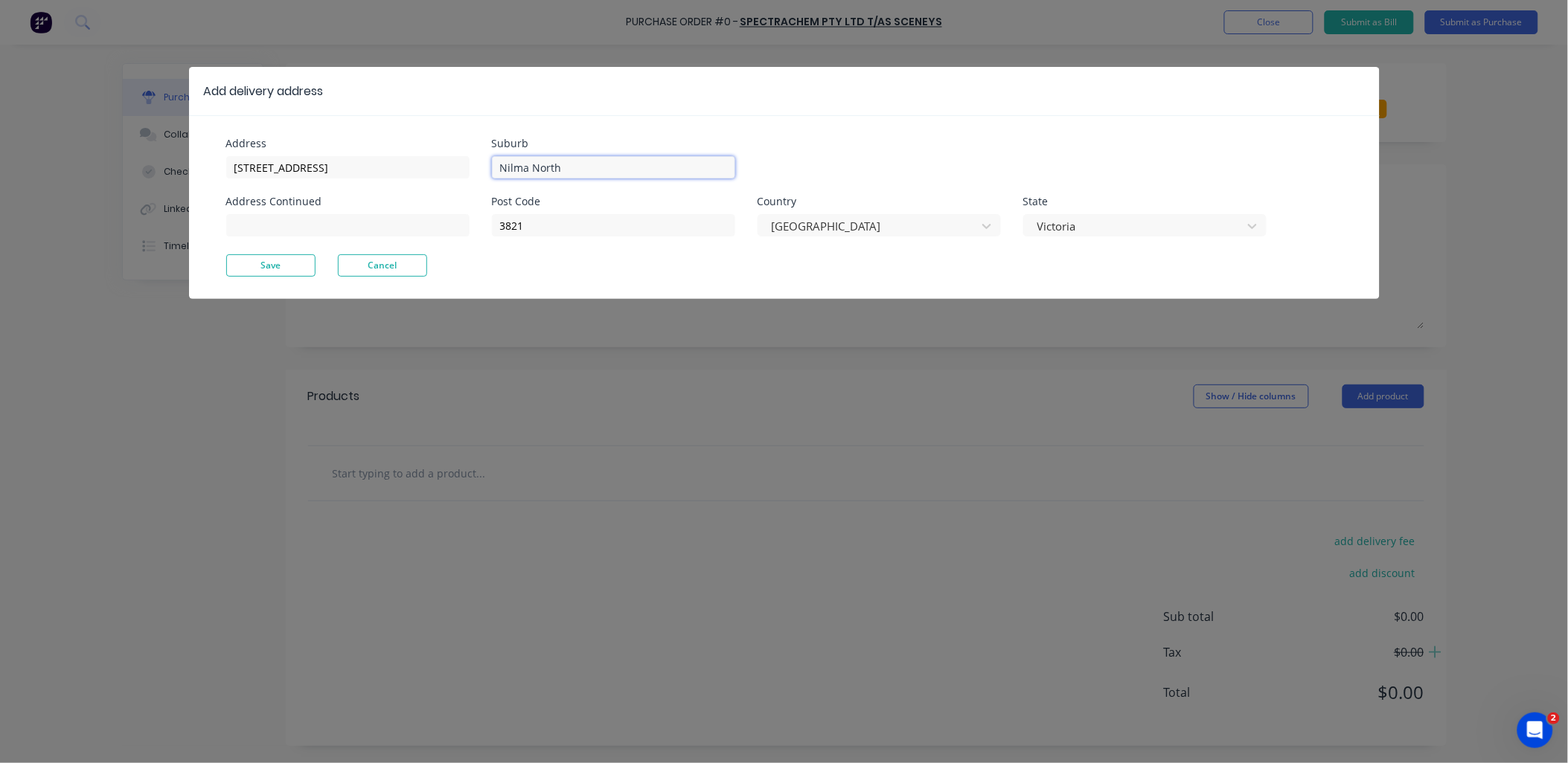
click at [537, 162] on input "Nilma North" at bounding box center [613, 167] width 243 height 22
paste input "Riverstone"
type input "Riverstone"
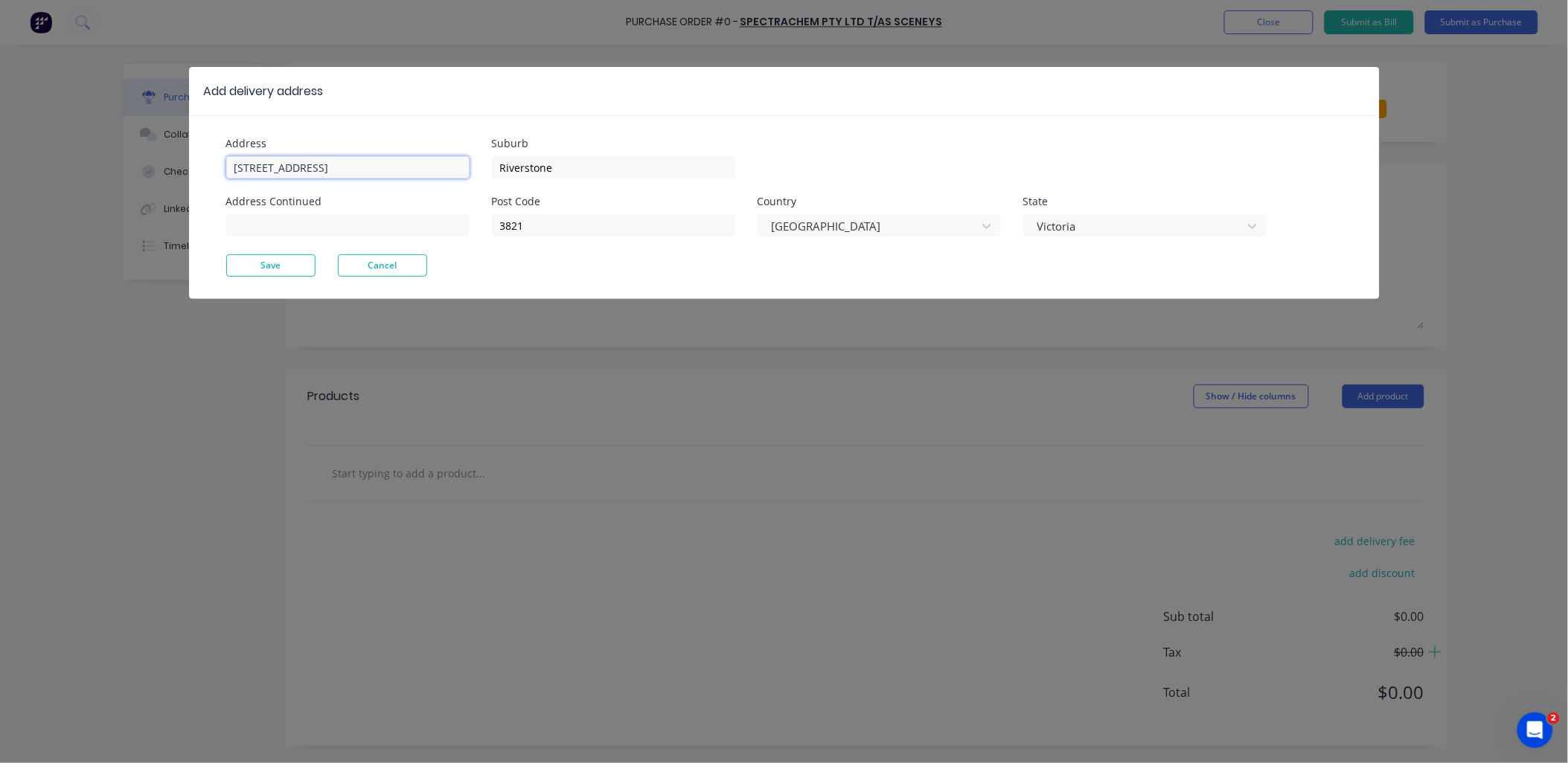
click at [381, 168] on input "[STREET_ADDRESS]" at bounding box center [348, 167] width 243 height 22
paste input "[STREET_ADDRESS]"
click at [382, 167] on input "[STREET_ADDRESS]" at bounding box center [348, 167] width 243 height 22
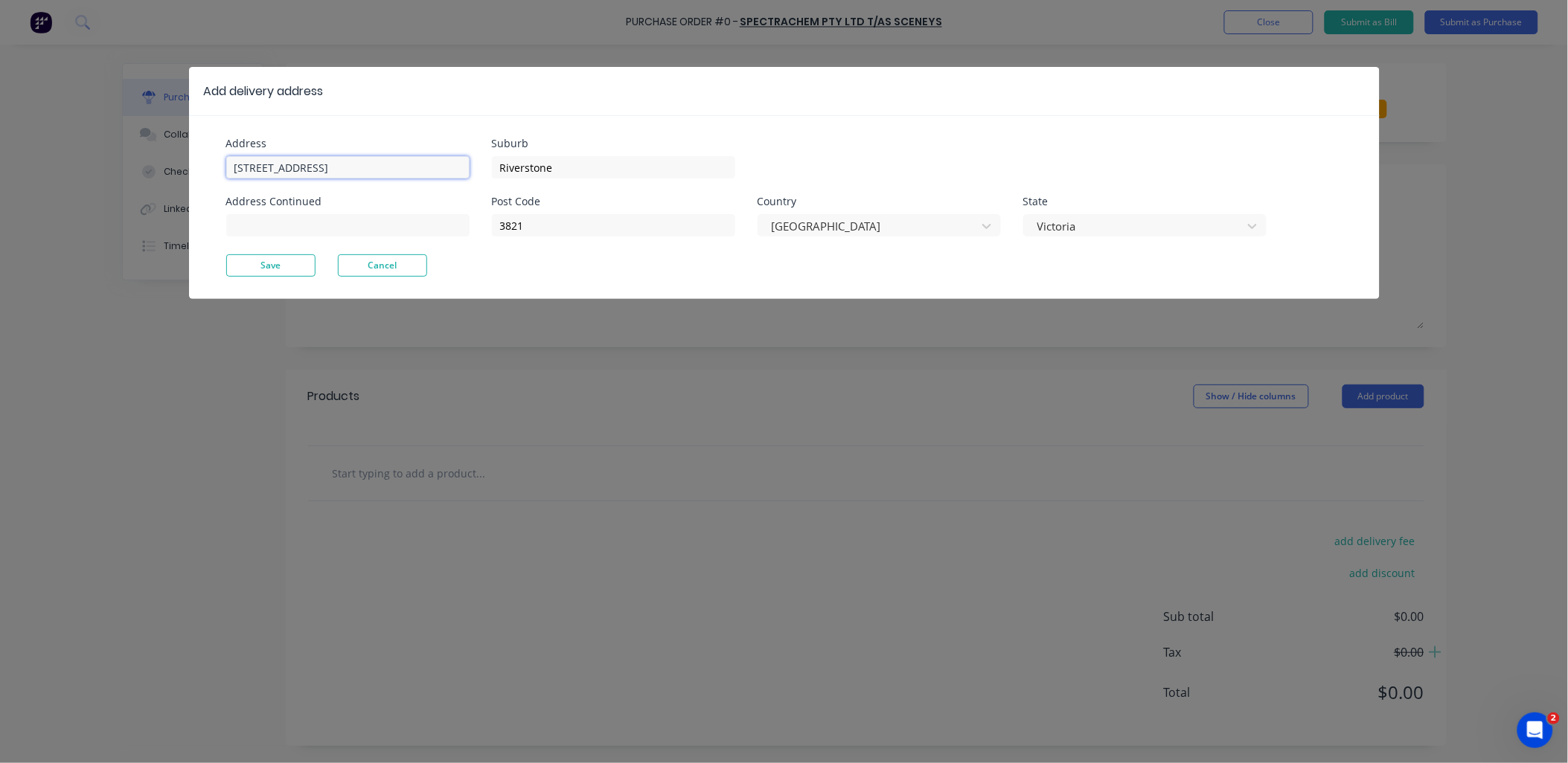
click at [382, 167] on input "[STREET_ADDRESS]" at bounding box center [348, 167] width 243 height 22
type input "[STREET_ADDRESS],"
click at [518, 231] on input "3821" at bounding box center [613, 225] width 243 height 22
click at [517, 231] on input "3821" at bounding box center [613, 225] width 243 height 22
paste input "2765"
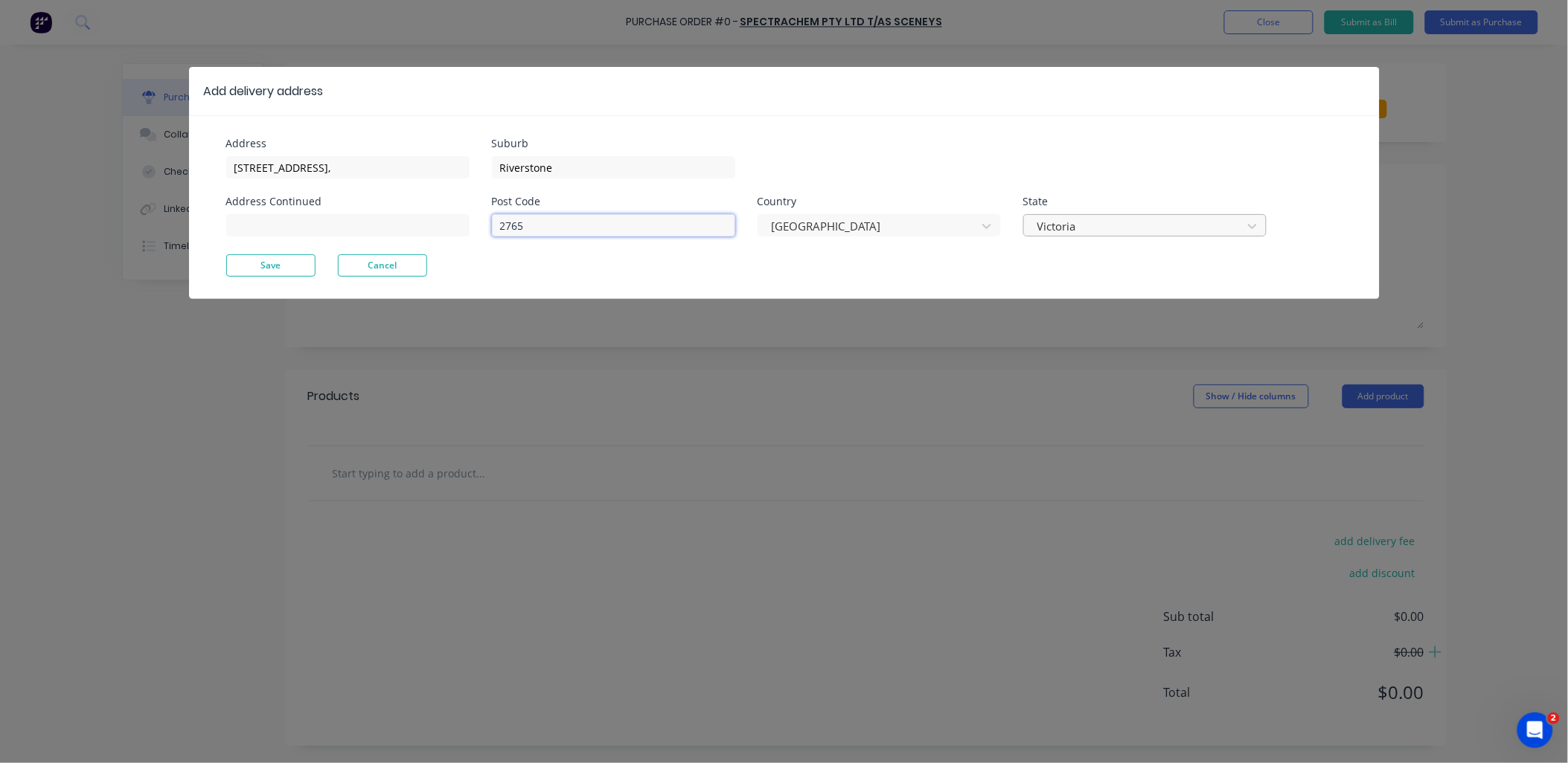
type input "2765"
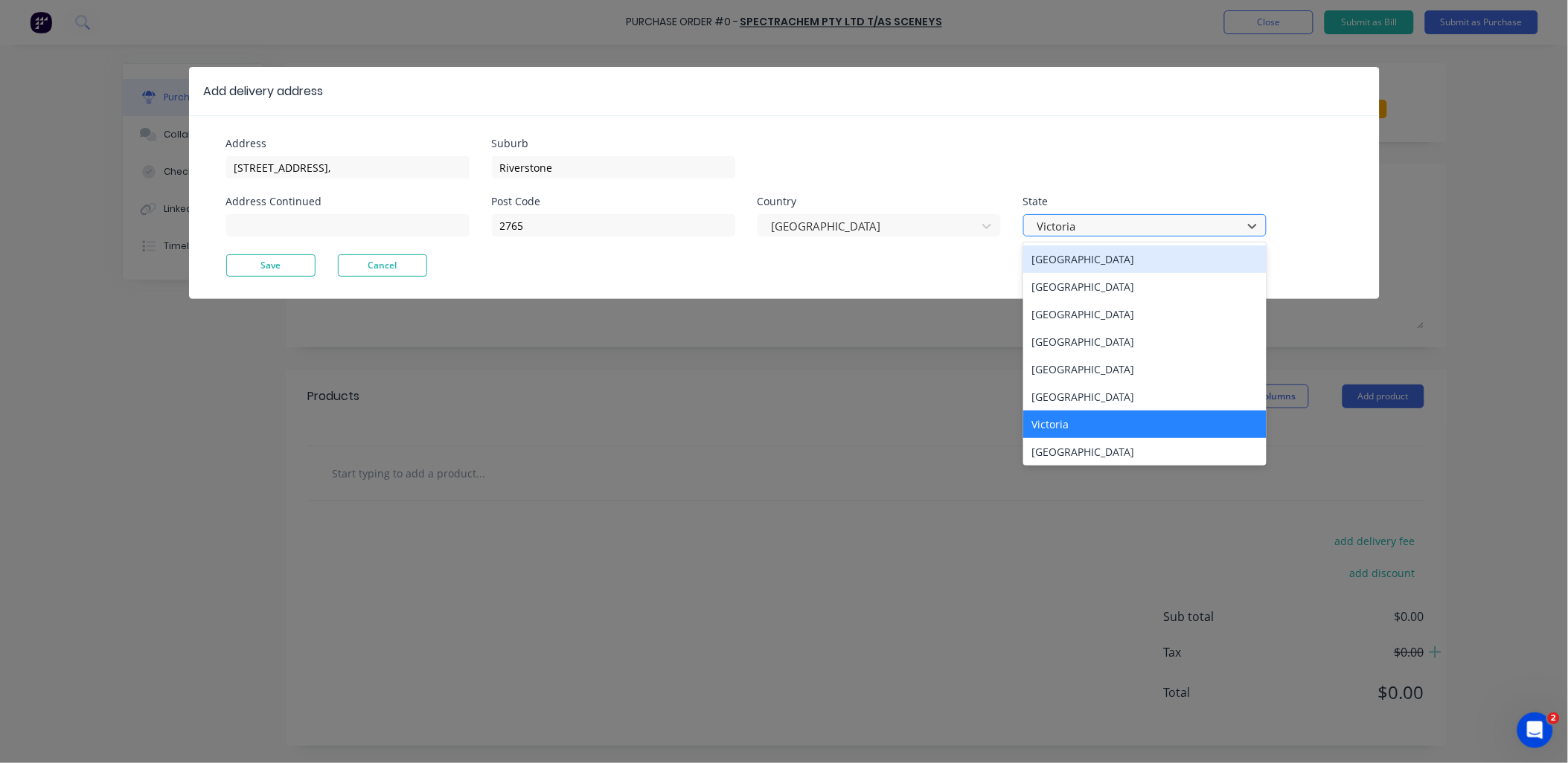
click at [1065, 233] on div at bounding box center [1135, 226] width 199 height 19
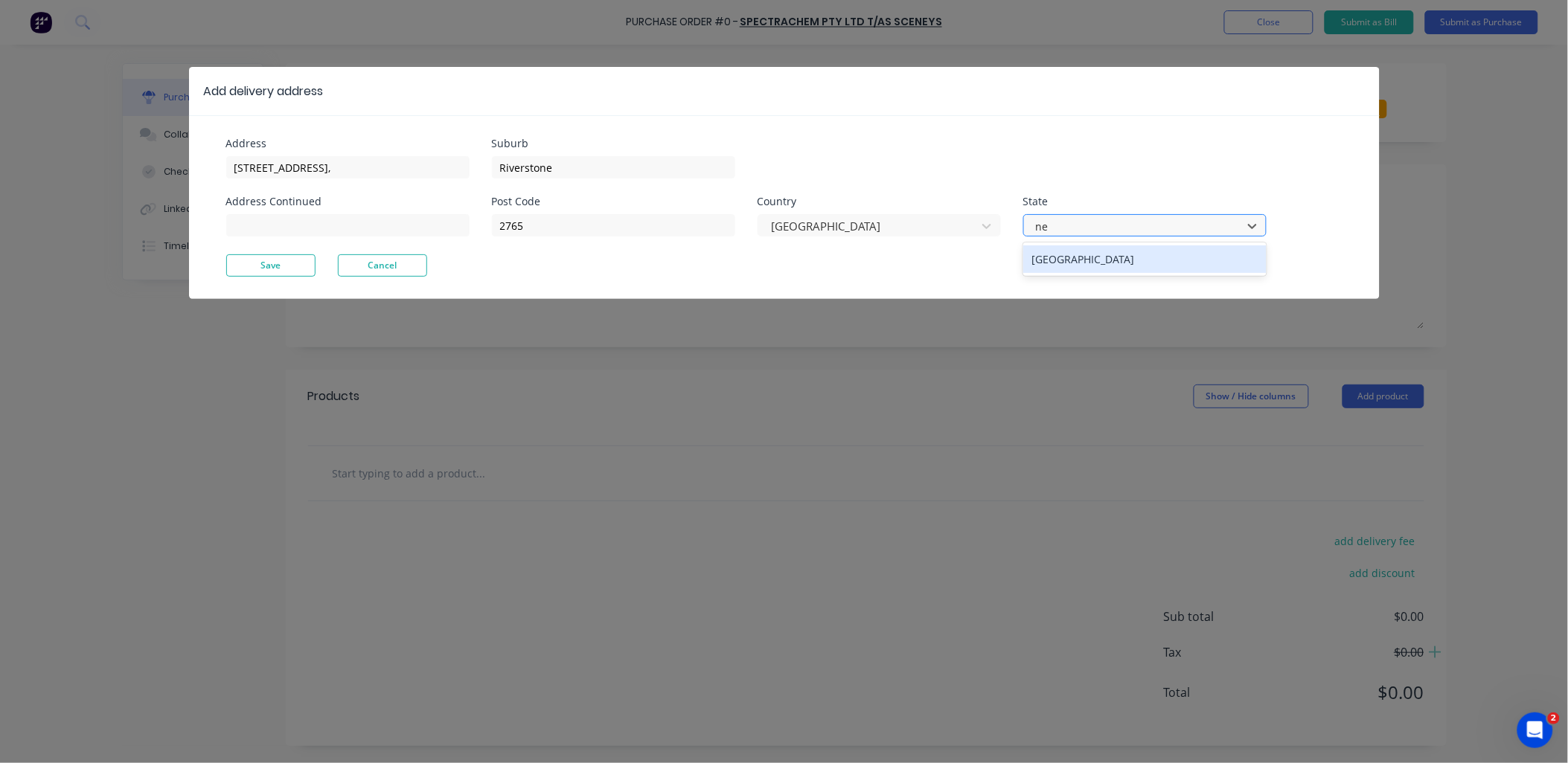
type input "new"
click at [1069, 258] on div "[GEOGRAPHIC_DATA]" at bounding box center [1145, 258] width 243 height 28
drag, startPoint x: 332, startPoint y: 168, endPoint x: 382, endPoint y: 168, distance: 50.0
click at [382, 168] on input "[STREET_ADDRESS]," at bounding box center [348, 167] width 243 height 22
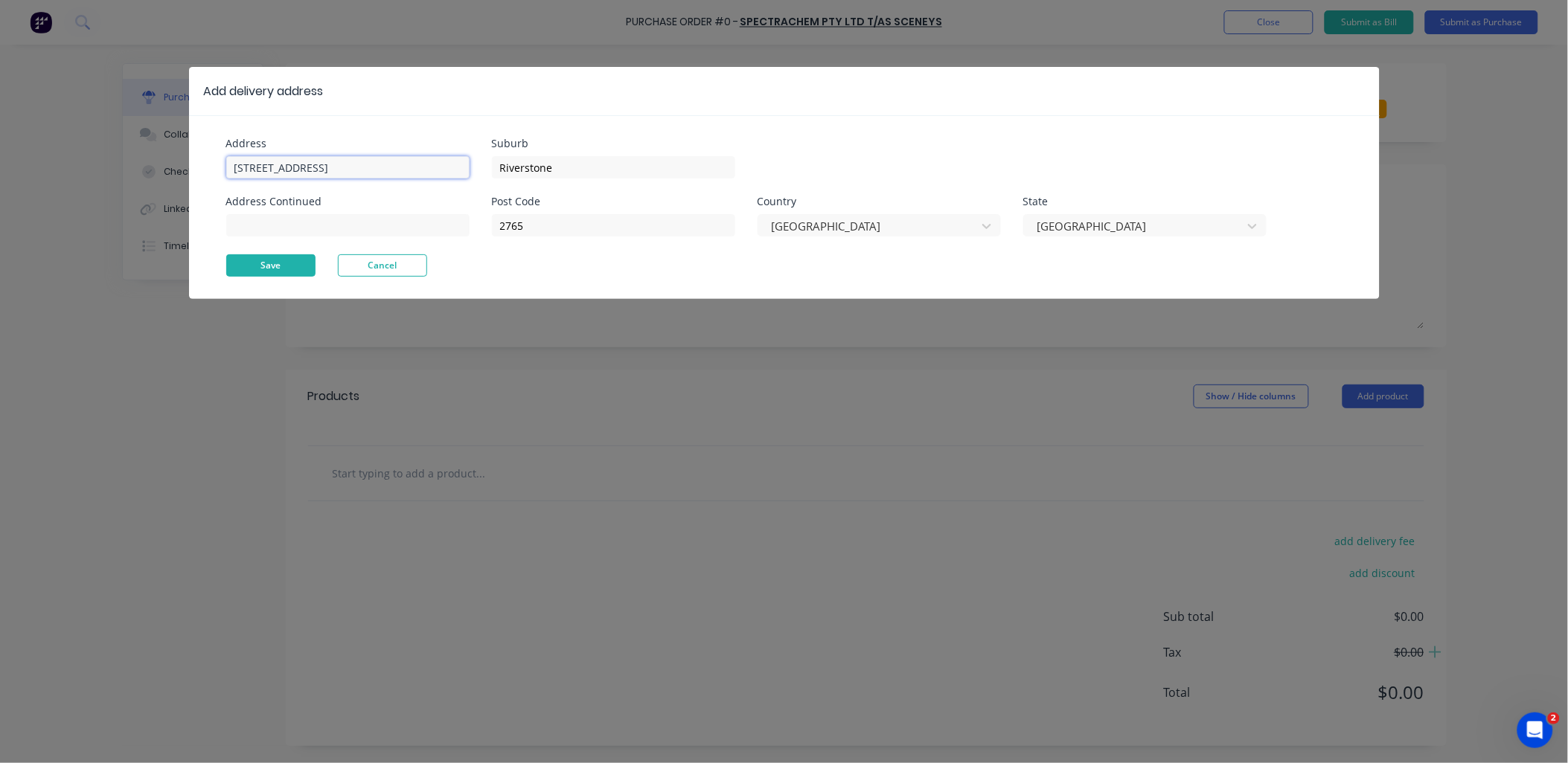
type input "[STREET_ADDRESS]"
click at [282, 265] on button "Save" at bounding box center [271, 265] width 89 height 22
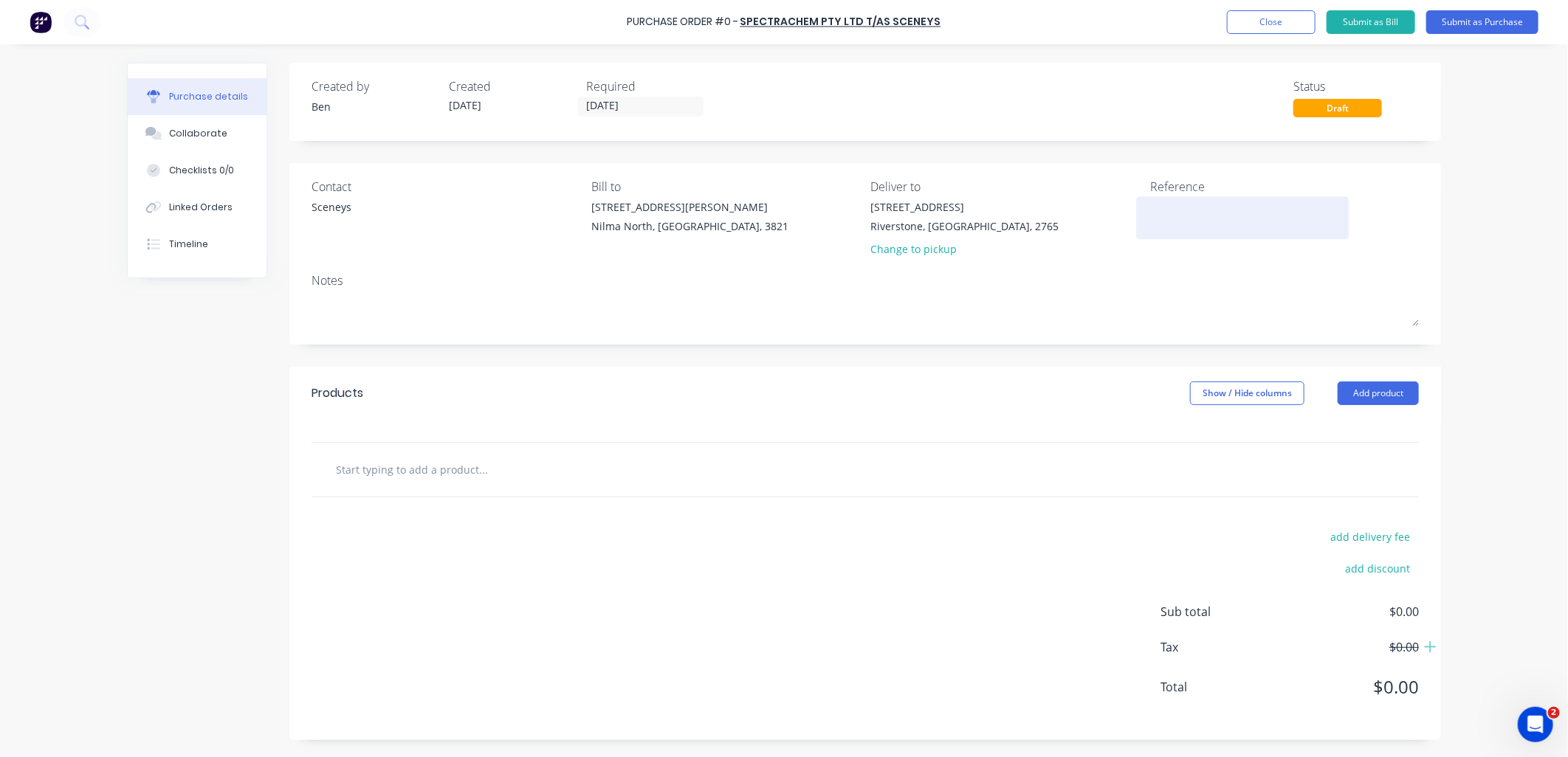
click at [1150, 212] on textarea at bounding box center [1242, 216] width 185 height 34
paste textarea "00078"
type textarea "00078"
type textarea "x"
type textarea "00078"
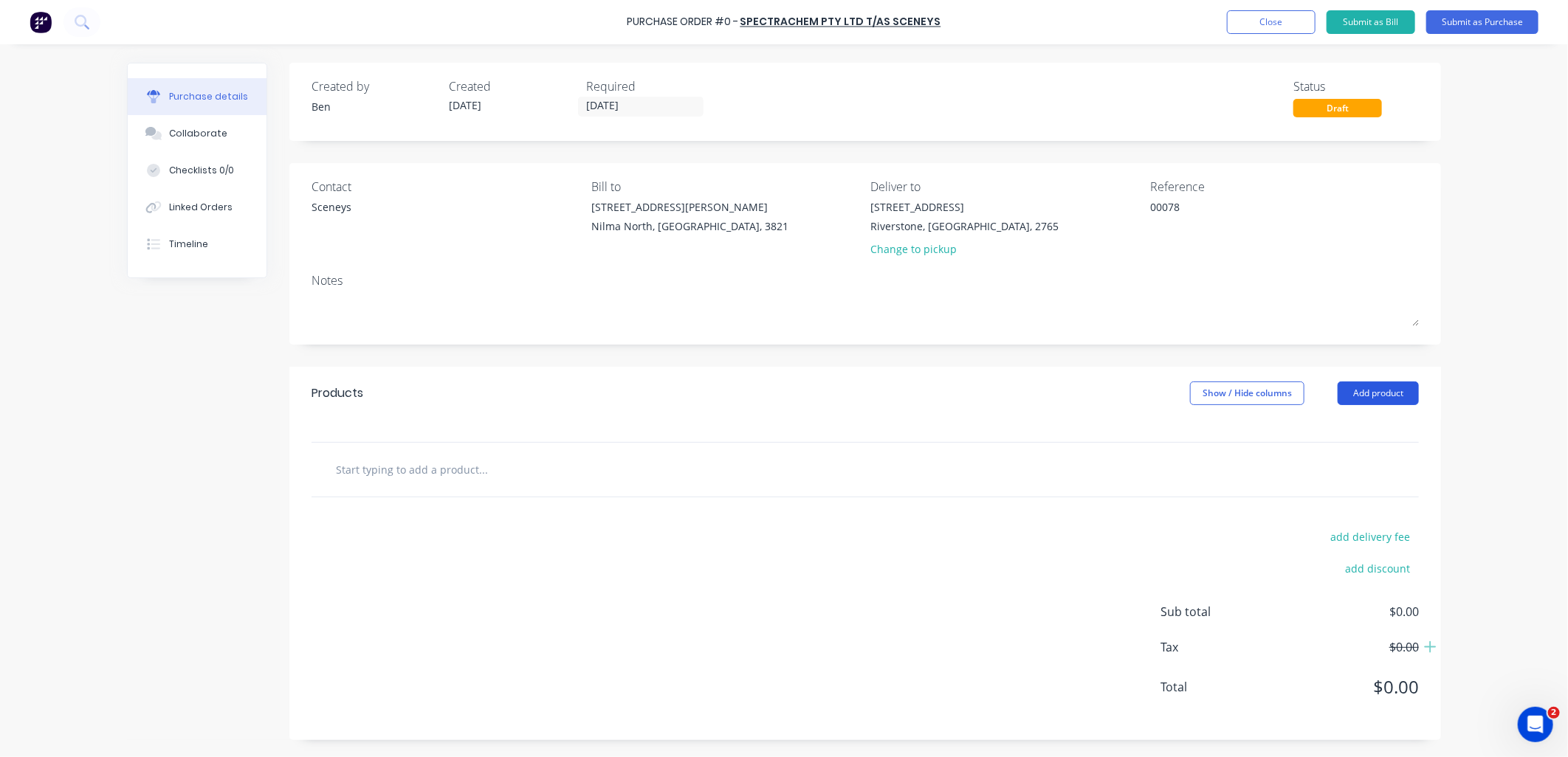
click at [1372, 395] on button "Add product" at bounding box center [1378, 394] width 81 height 24
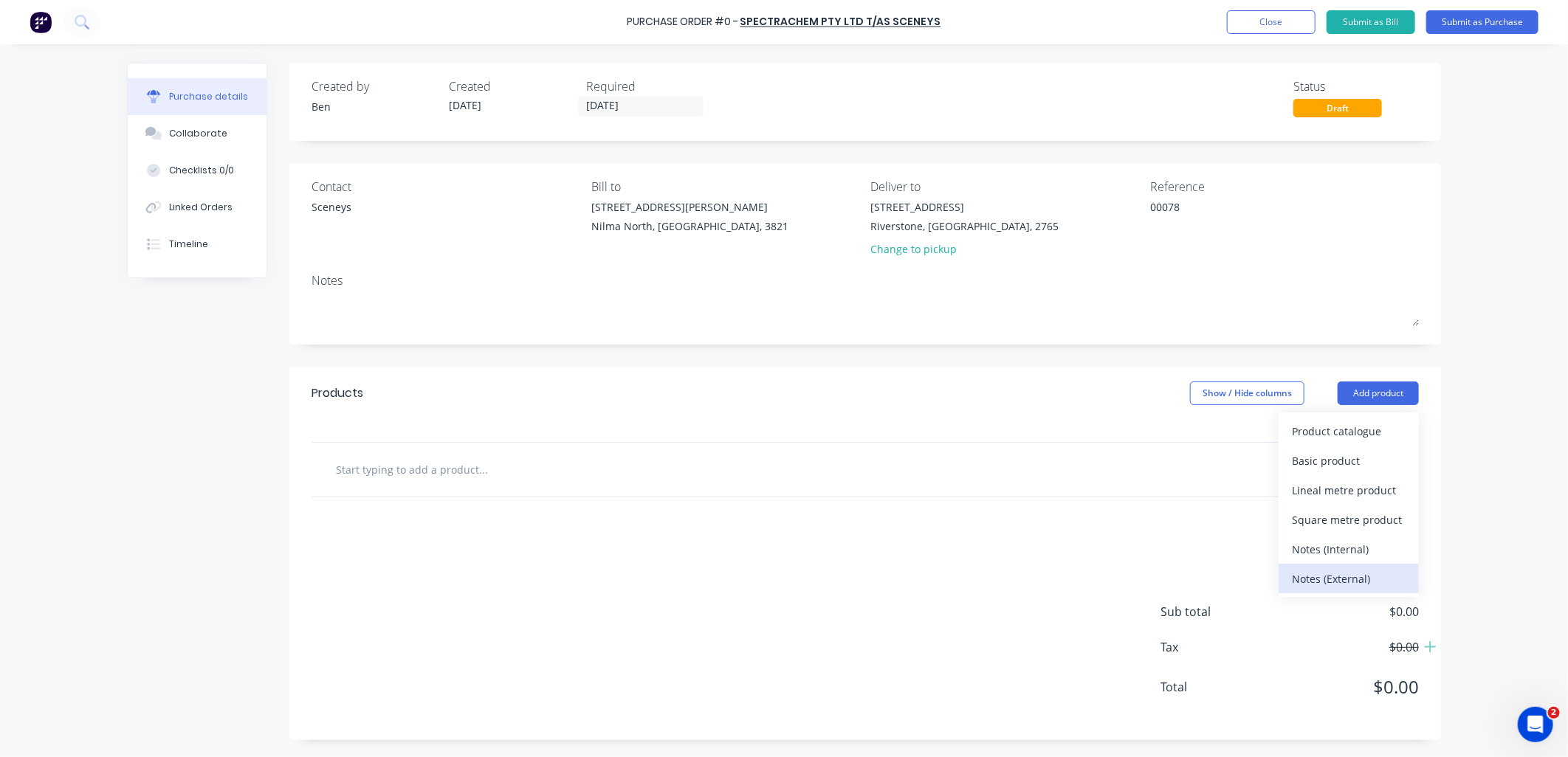
click at [1354, 570] on div "Notes (External)" at bounding box center [1349, 579] width 114 height 21
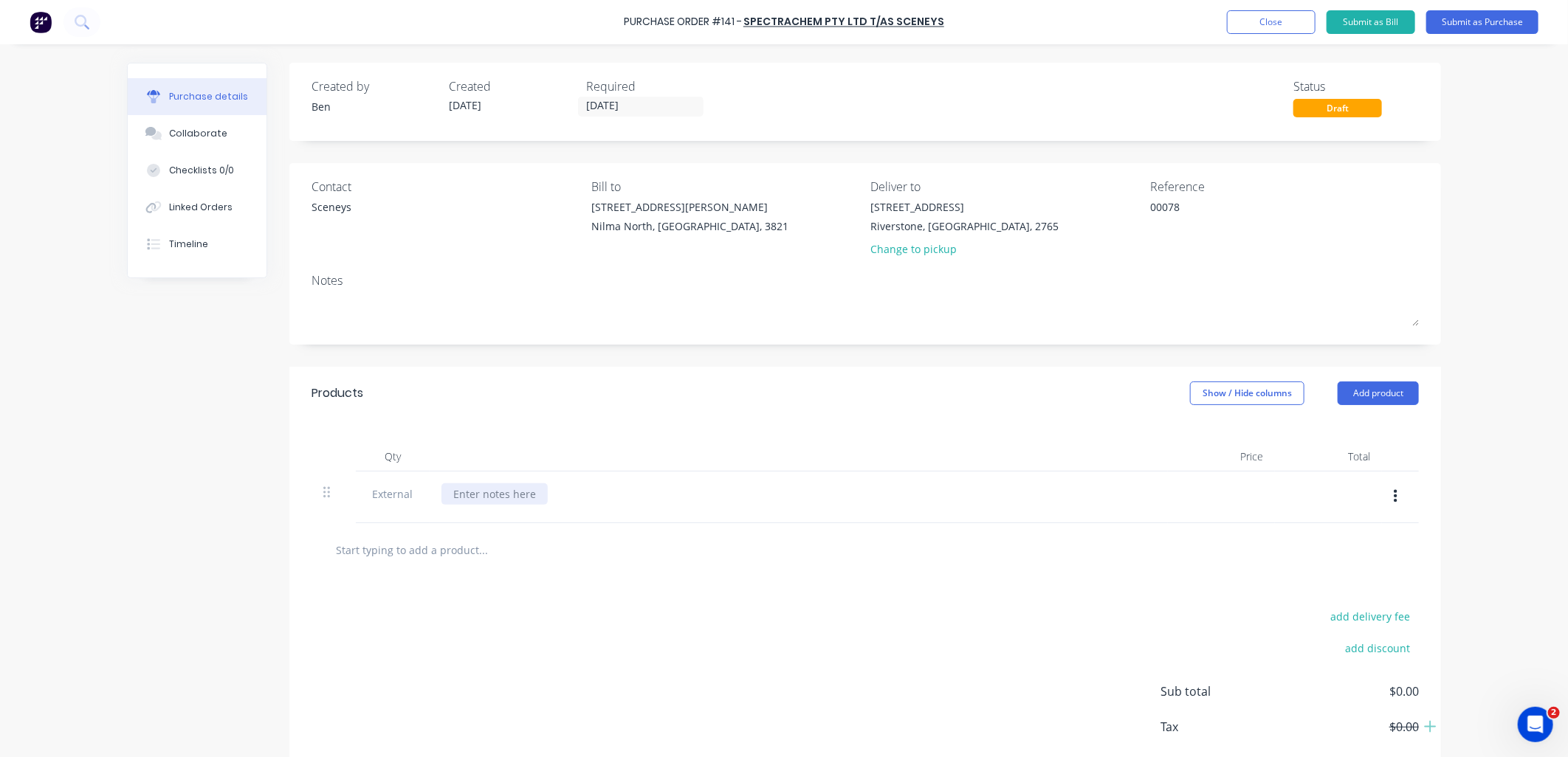
type textarea "x"
click at [471, 499] on div at bounding box center [494, 494] width 106 height 21
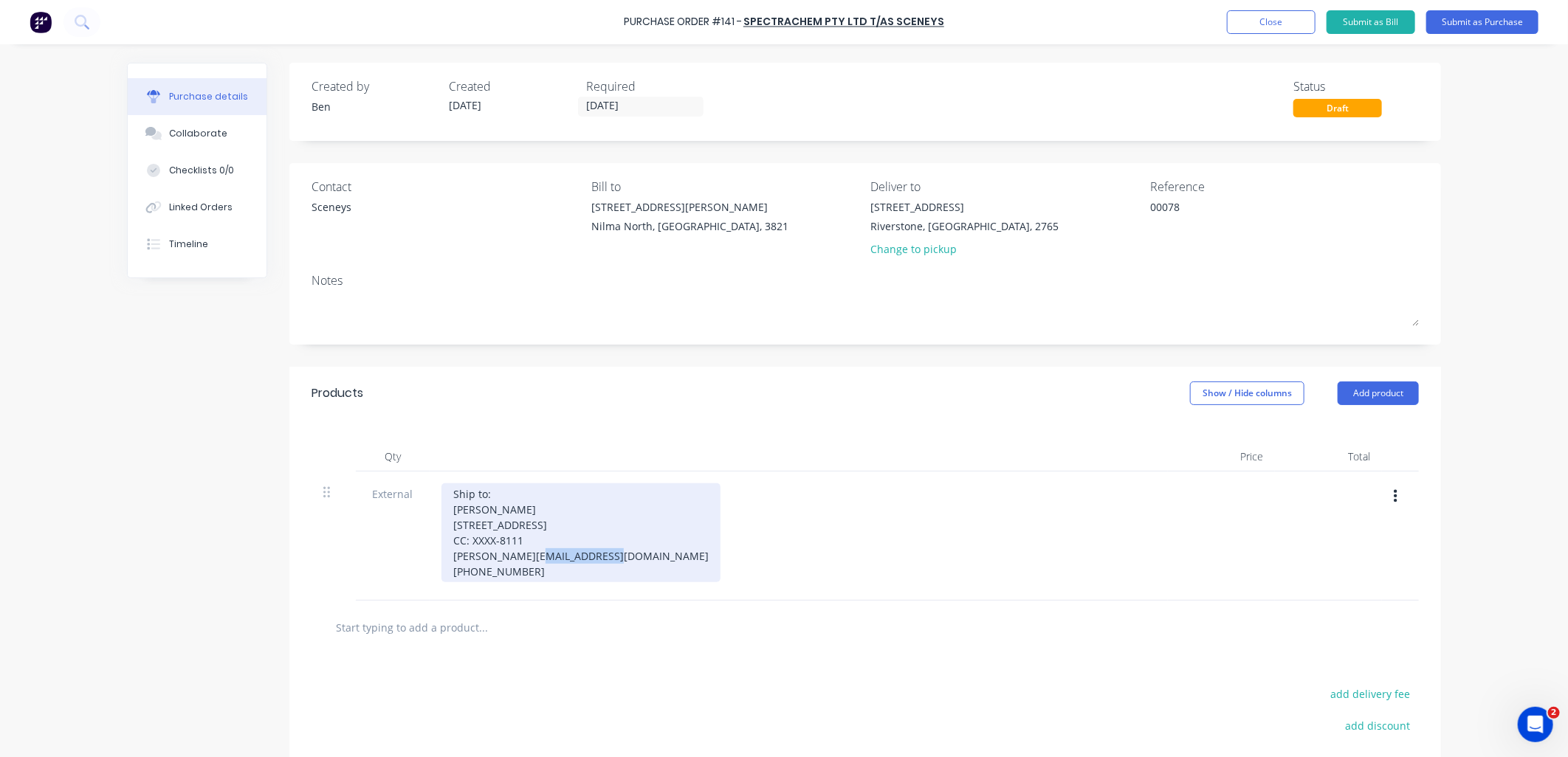
drag, startPoint x: 523, startPoint y: 566, endPoint x: 446, endPoint y: 576, distance: 77.6
click at [446, 576] on div "Ship to: [PERSON_NAME] [STREET_ADDRESS] CC: XXXX-8111 [PERSON_NAME][EMAIL_ADDRE…" at bounding box center [581, 533] width 279 height 99
click at [476, 583] on div "Ship to: [PERSON_NAME] [STREET_ADDRESS] [PERSON_NAME][EMAIL_ADDRESS][DOMAIN_NAM…" at bounding box center [581, 533] width 279 height 99
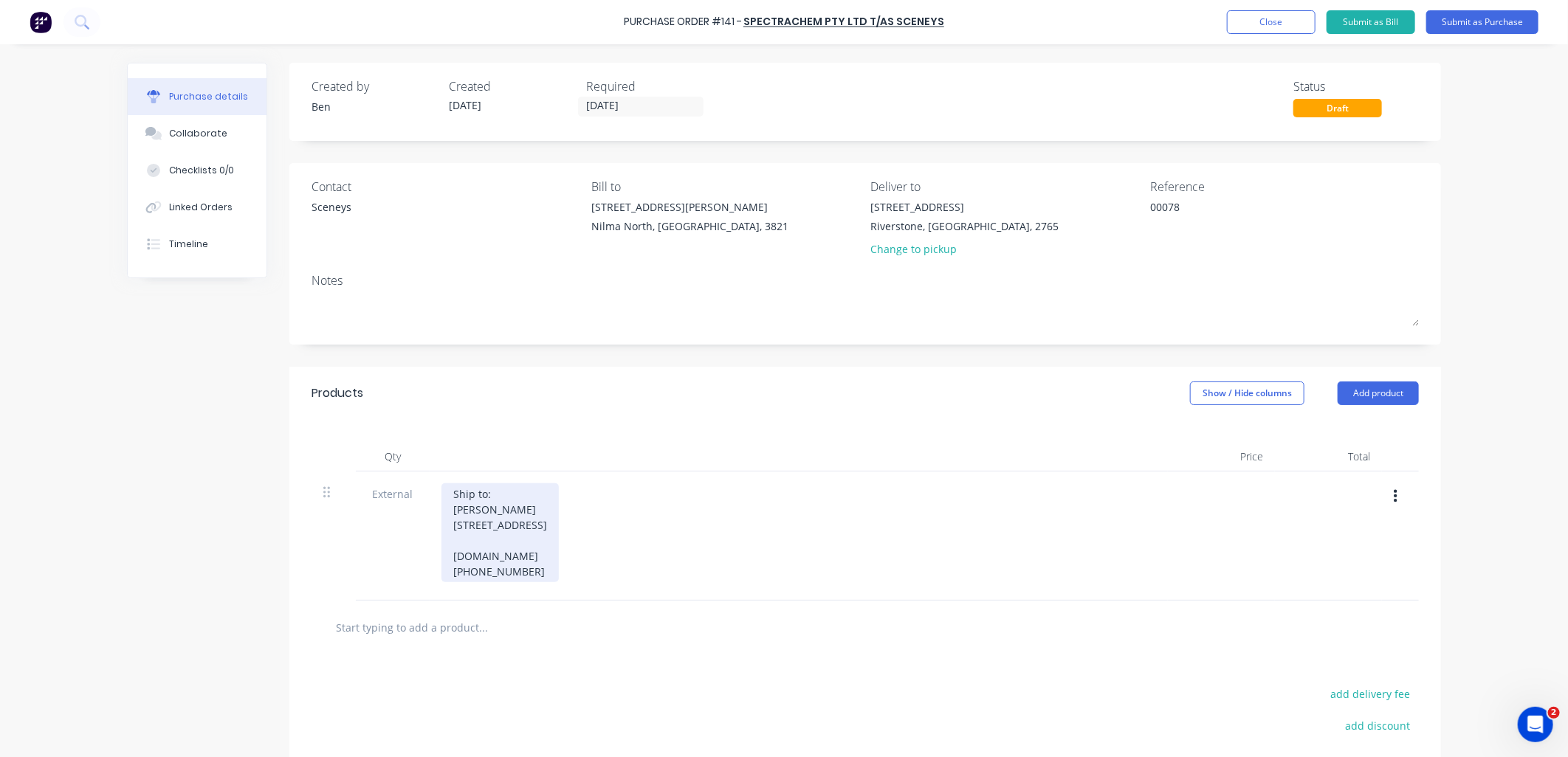
click at [473, 583] on div "Ship to: [PERSON_NAME] [STREET_ADDRESS] [DOMAIN_NAME] [PHONE_NUMBER]" at bounding box center [500, 533] width 118 height 99
click at [465, 583] on div "Ship to: [PERSON_NAME] [STREET_ADDRESS] ian..au [PHONE_NUMBER]" at bounding box center [500, 533] width 118 height 99
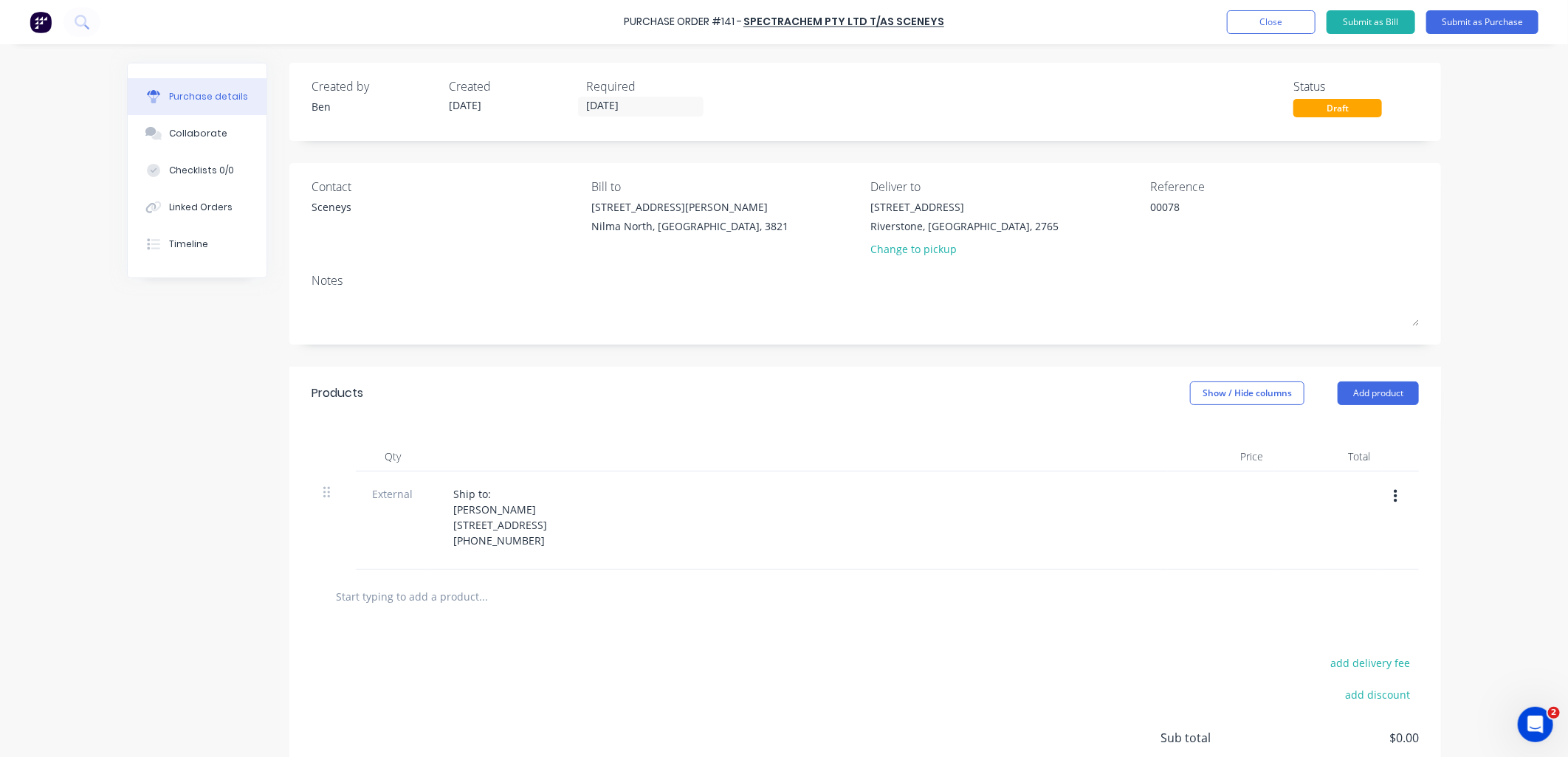
click at [426, 611] on input "text" at bounding box center [483, 596] width 295 height 29
type textarea "x"
type input "o"
type textarea "x"
type input "oi"
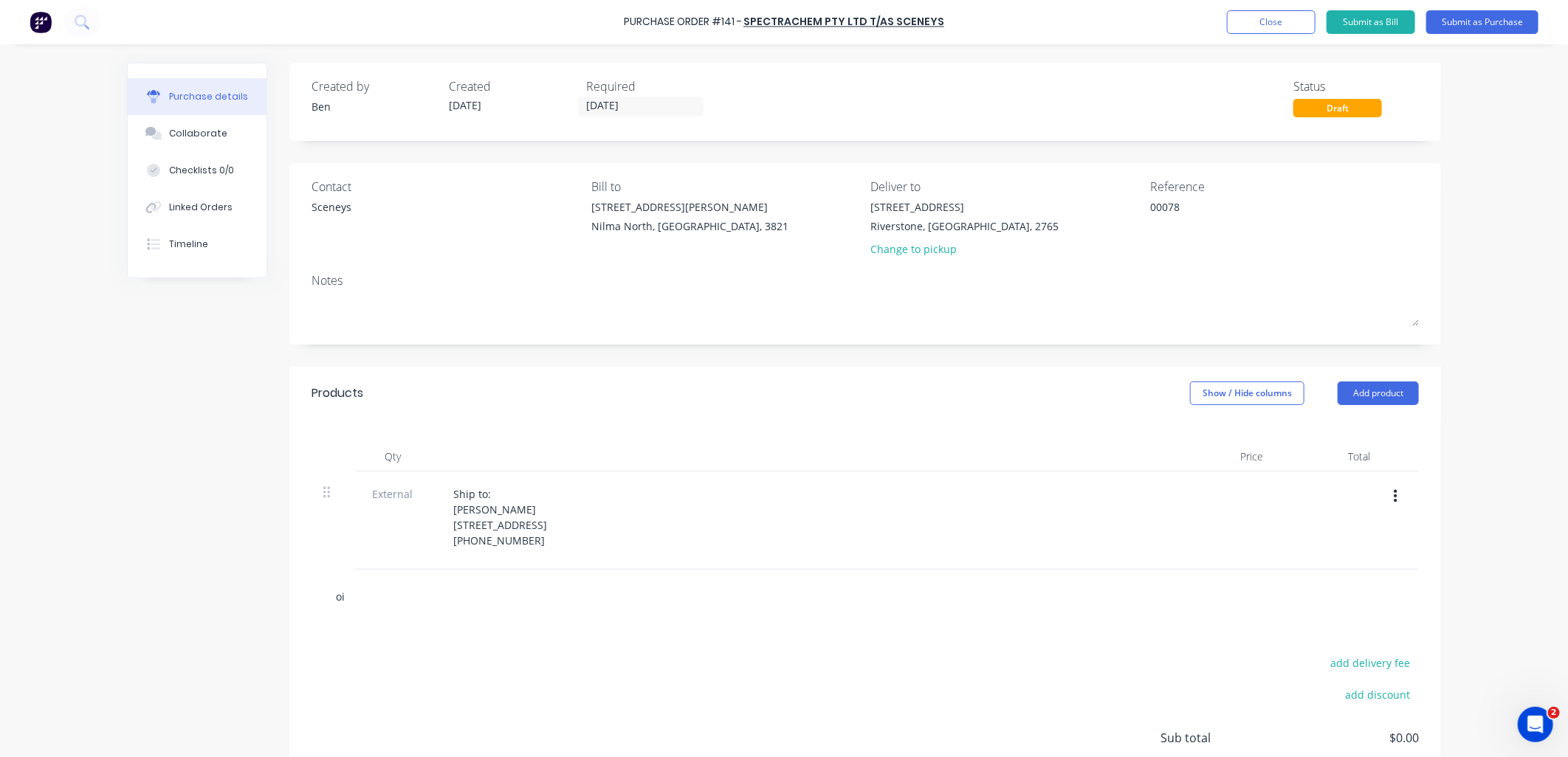
type textarea "x"
type input "oil"
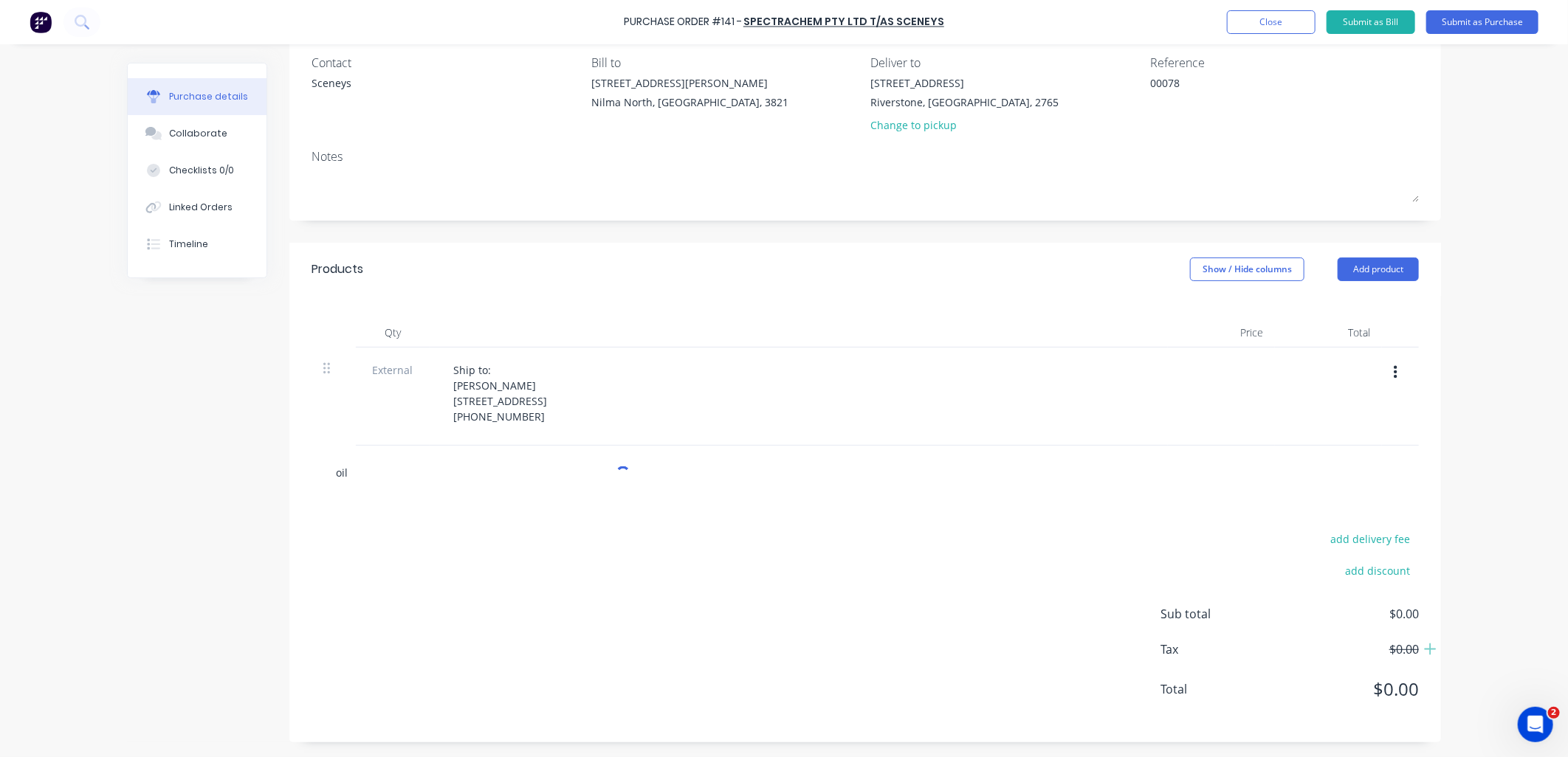
type textarea "x"
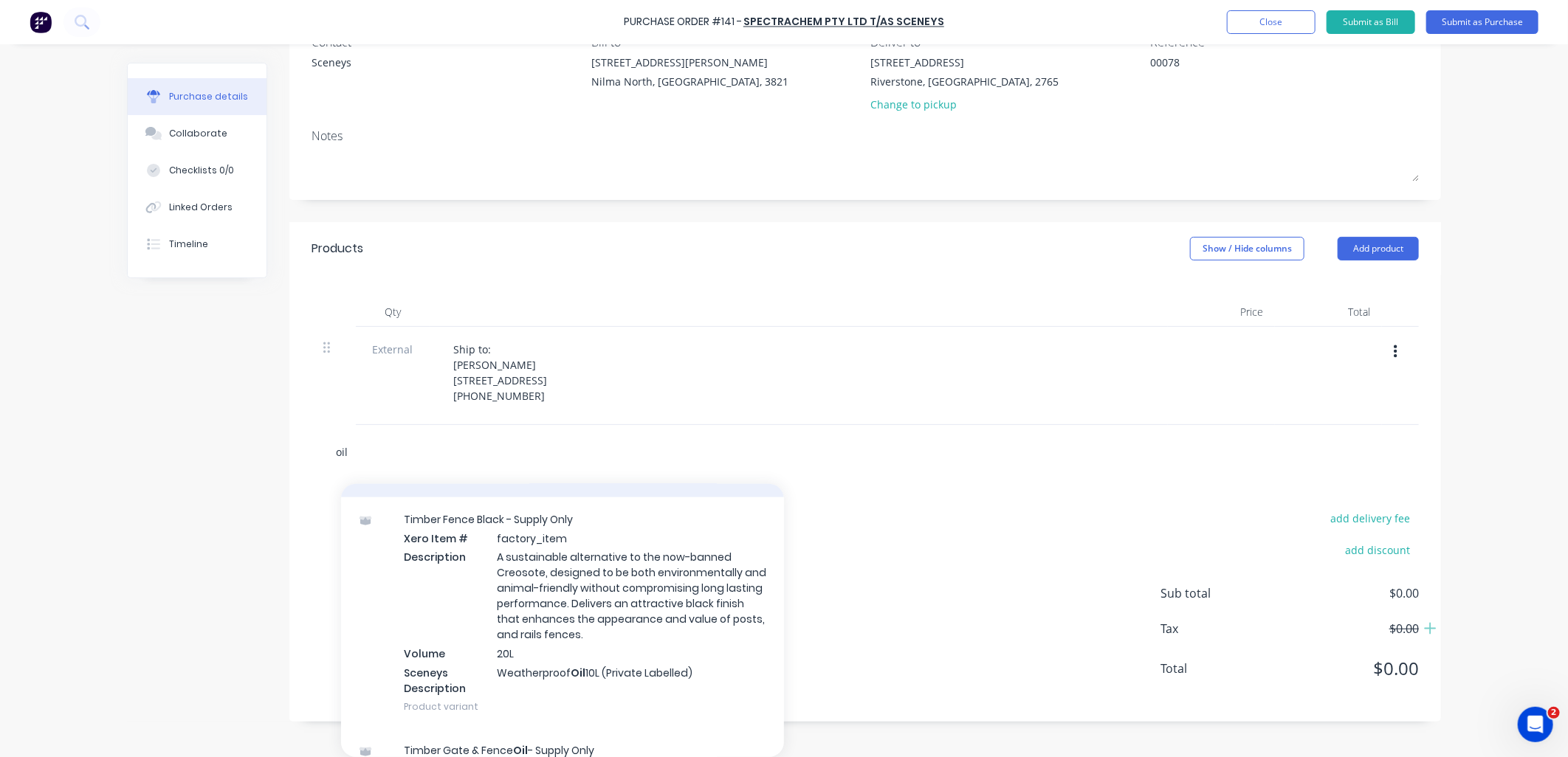
scroll to position [1394, 0]
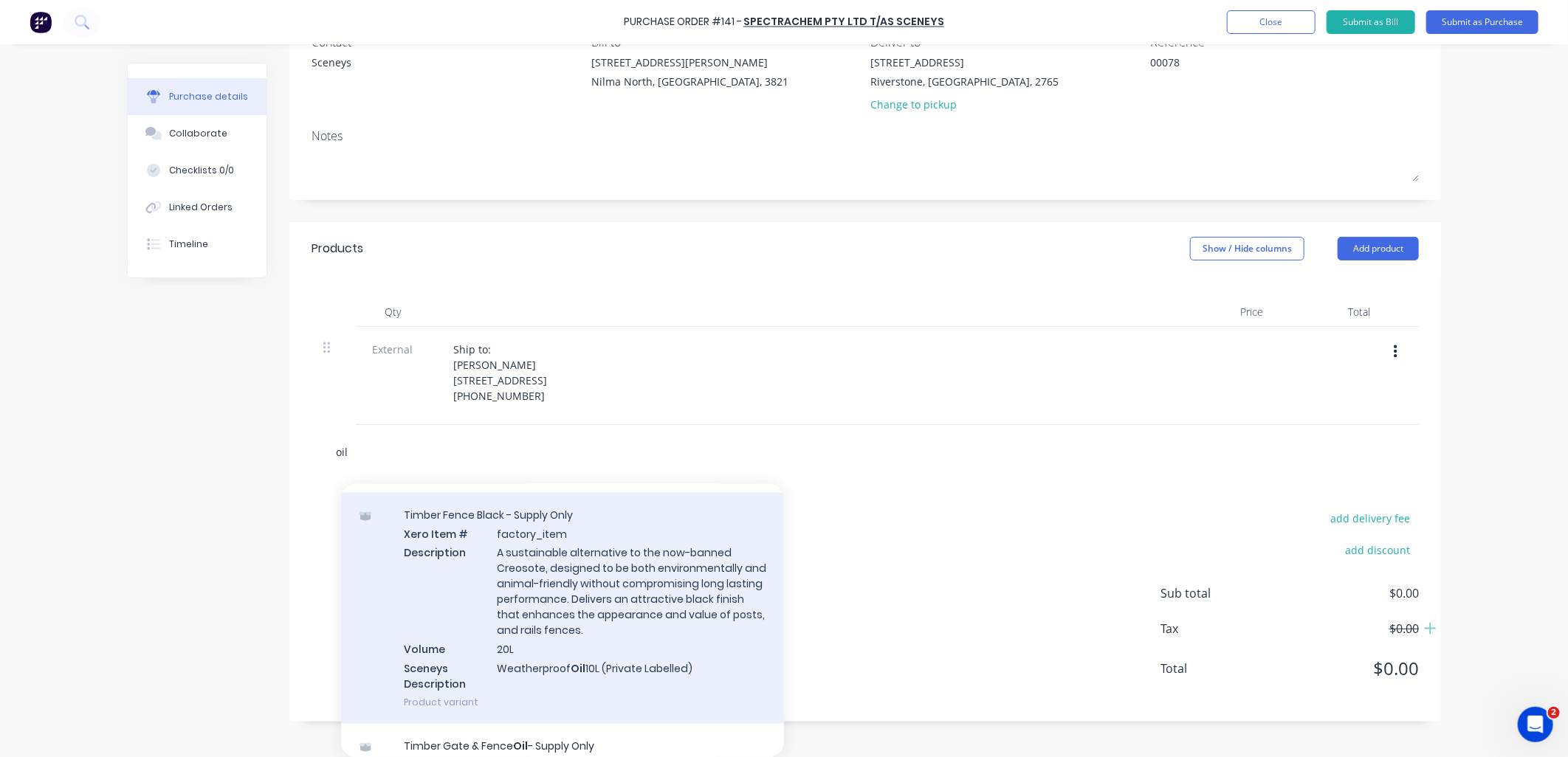
type input "oil"
click at [527, 650] on div "Timber Fence Black - Supply Only Xero Item # factory_item Description A sustain…" at bounding box center [562, 608] width 443 height 231
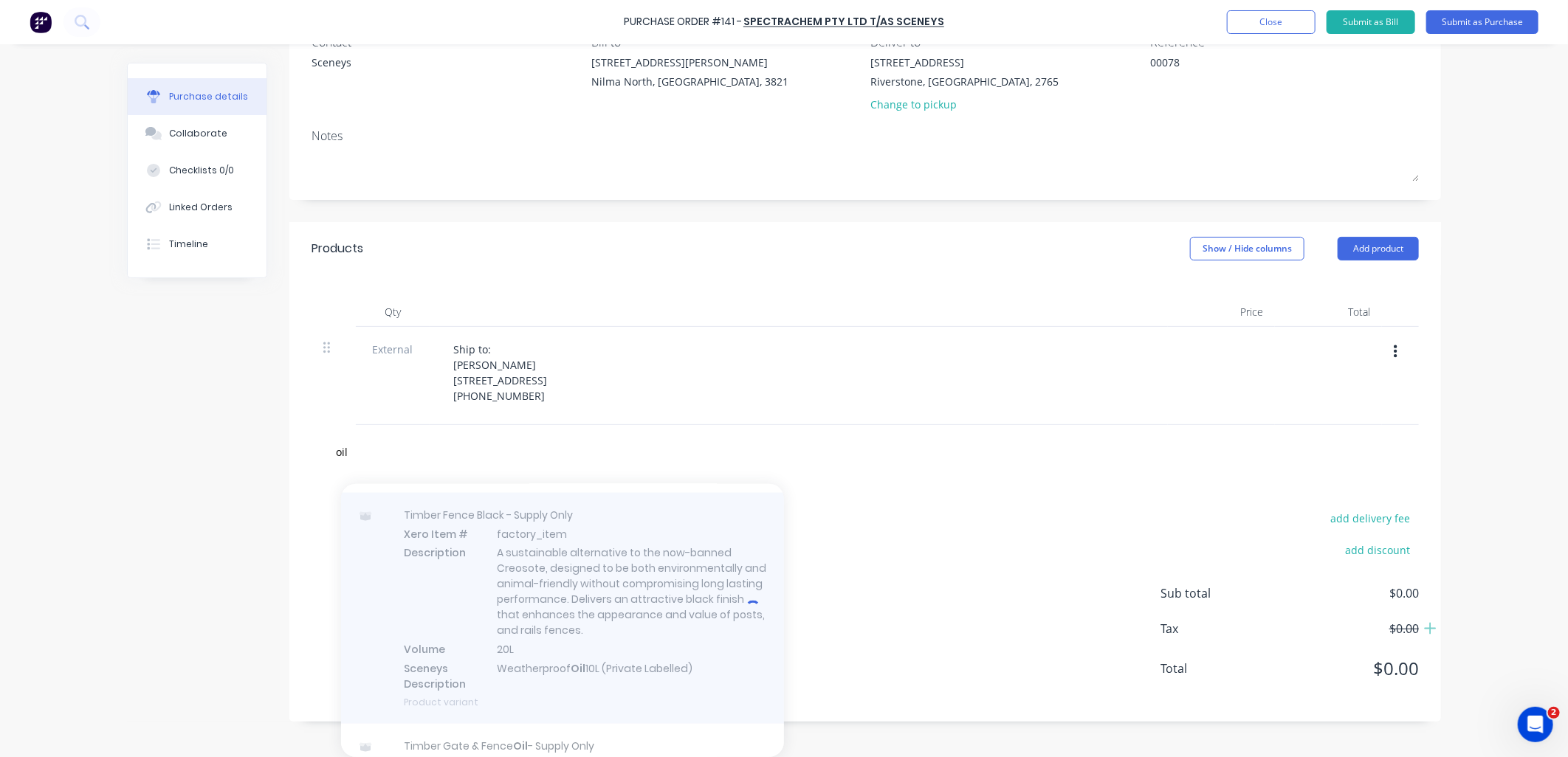
type textarea "x"
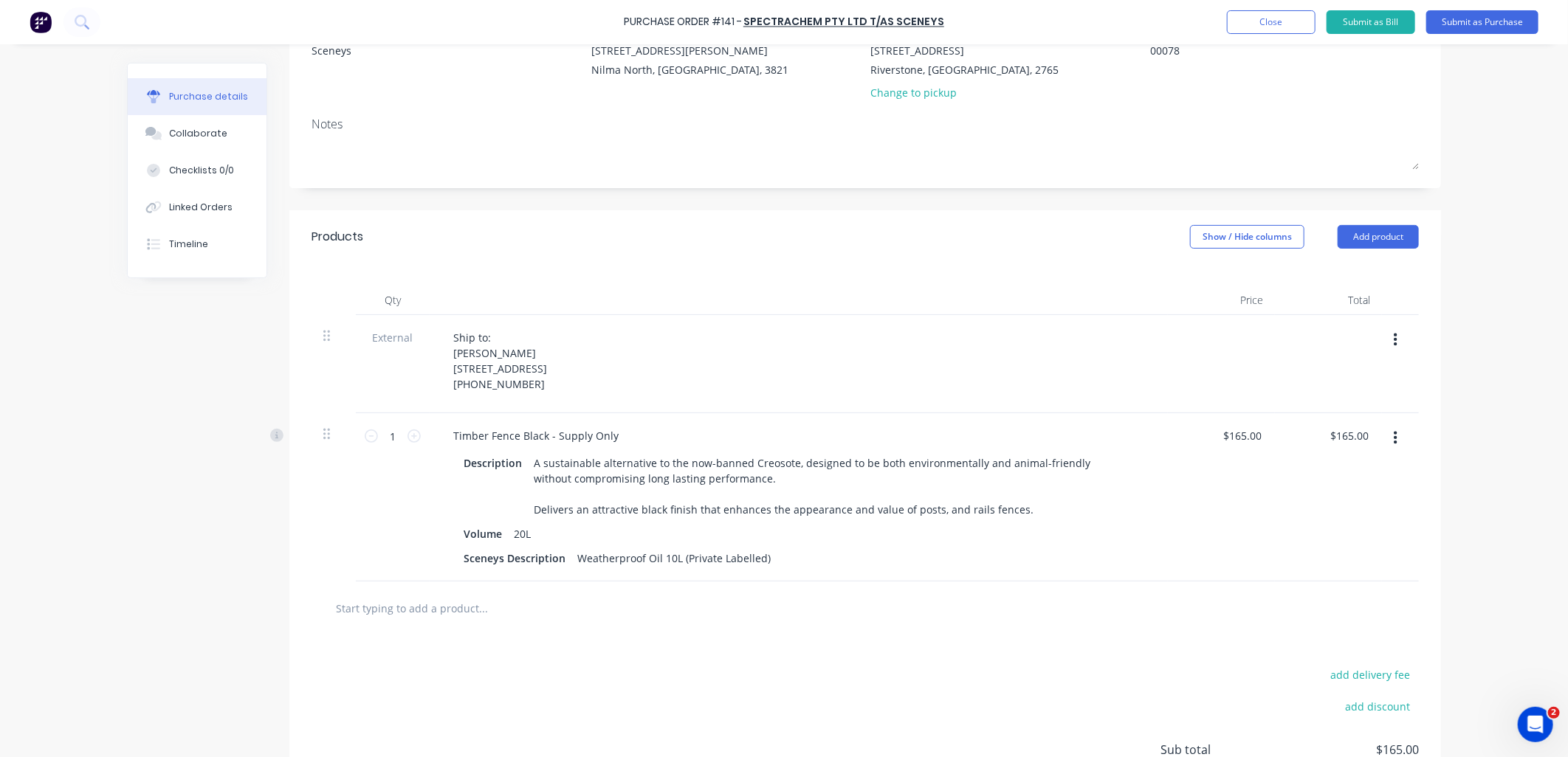
drag, startPoint x: 1391, startPoint y: 470, endPoint x: 1384, endPoint y: 483, distance: 14.8
click at [1391, 452] on button "button" at bounding box center [1395, 439] width 34 height 27
click at [1357, 581] on button "Delete" at bounding box center [1350, 566] width 126 height 29
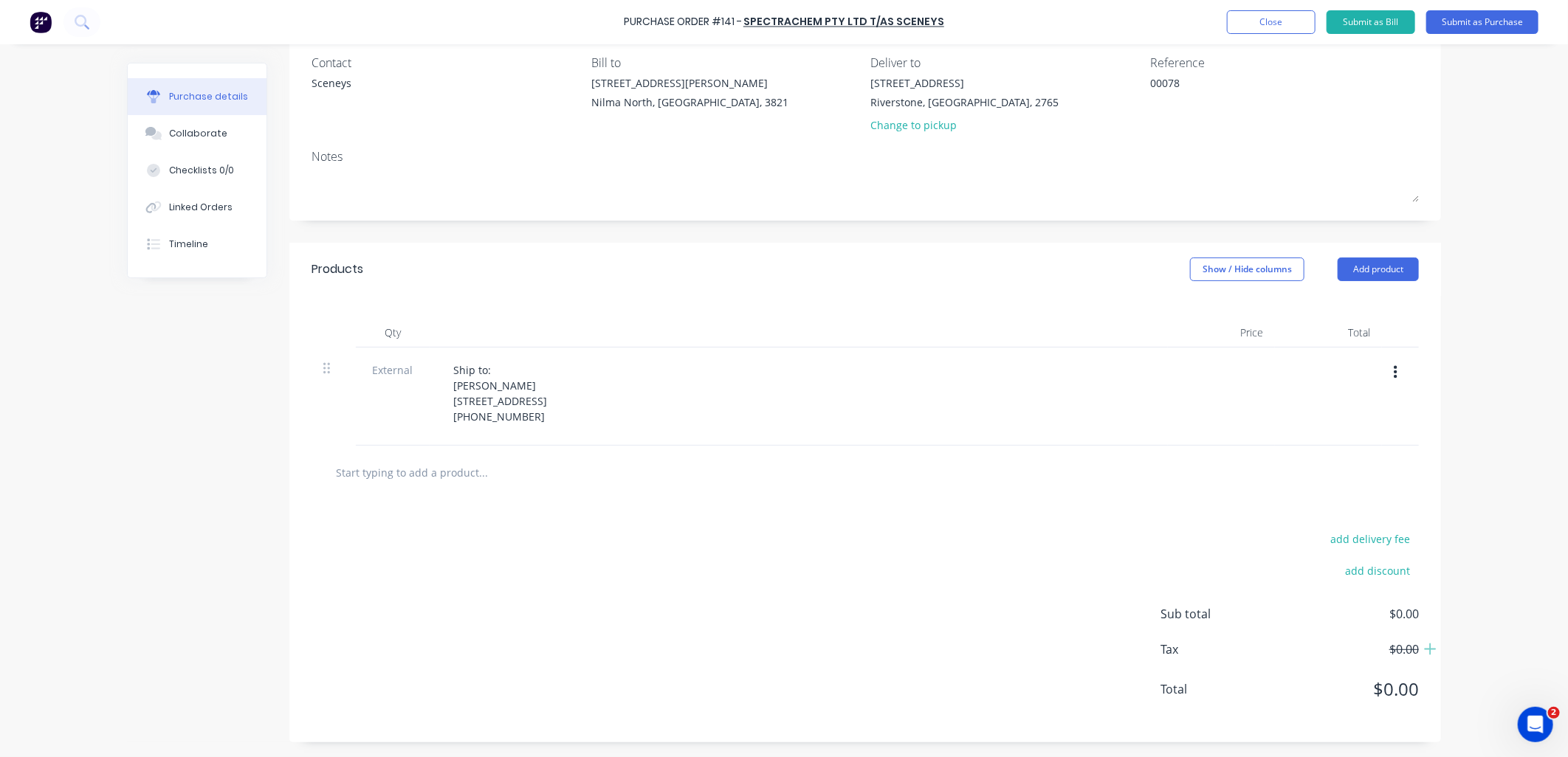
click at [452, 473] on input "text" at bounding box center [483, 472] width 295 height 29
type textarea "x"
type input "t"
type textarea "x"
type input "ti"
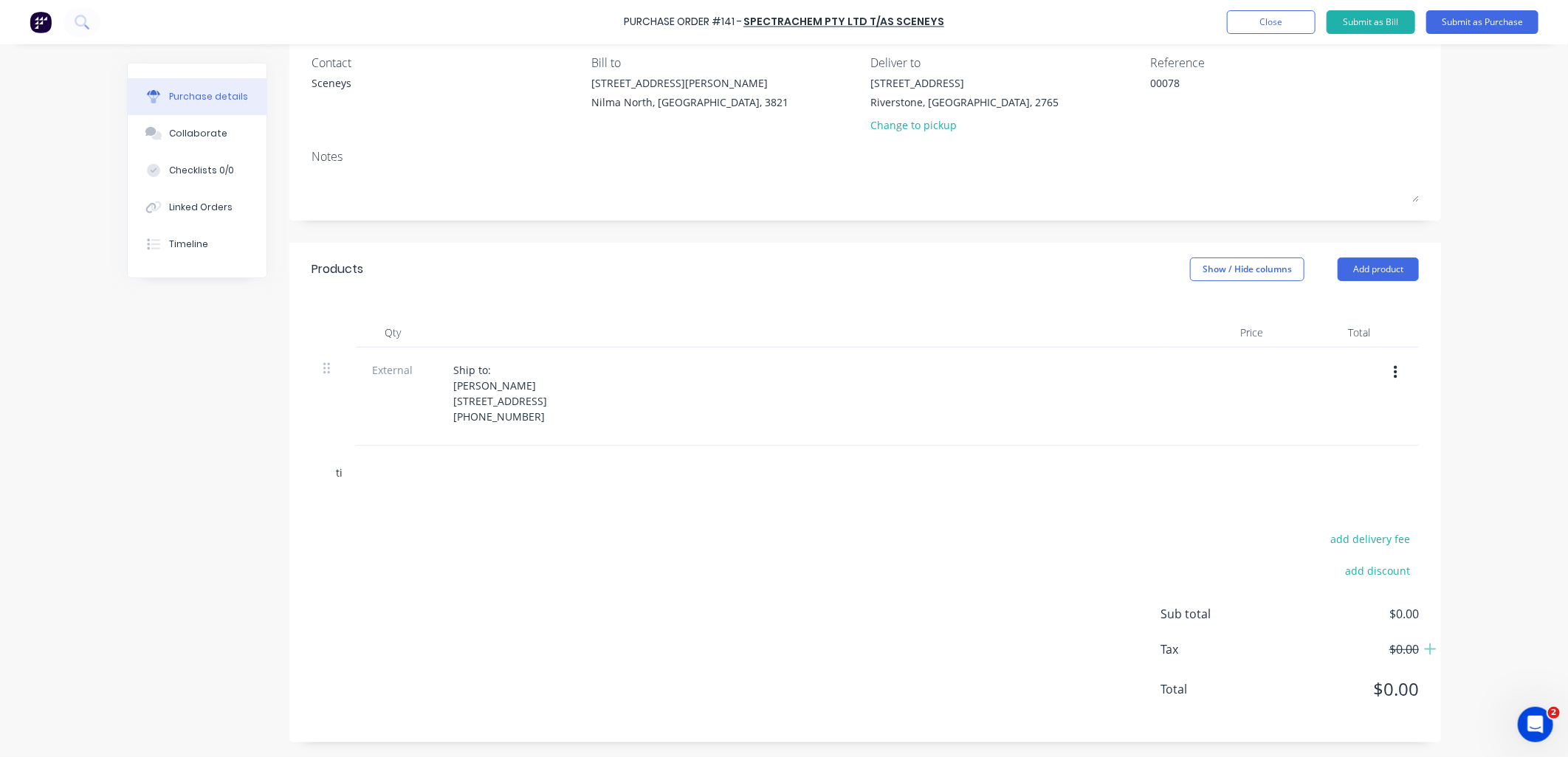
type textarea "x"
type input "[PERSON_NAME]"
type textarea "x"
type input "timb"
type textarea "x"
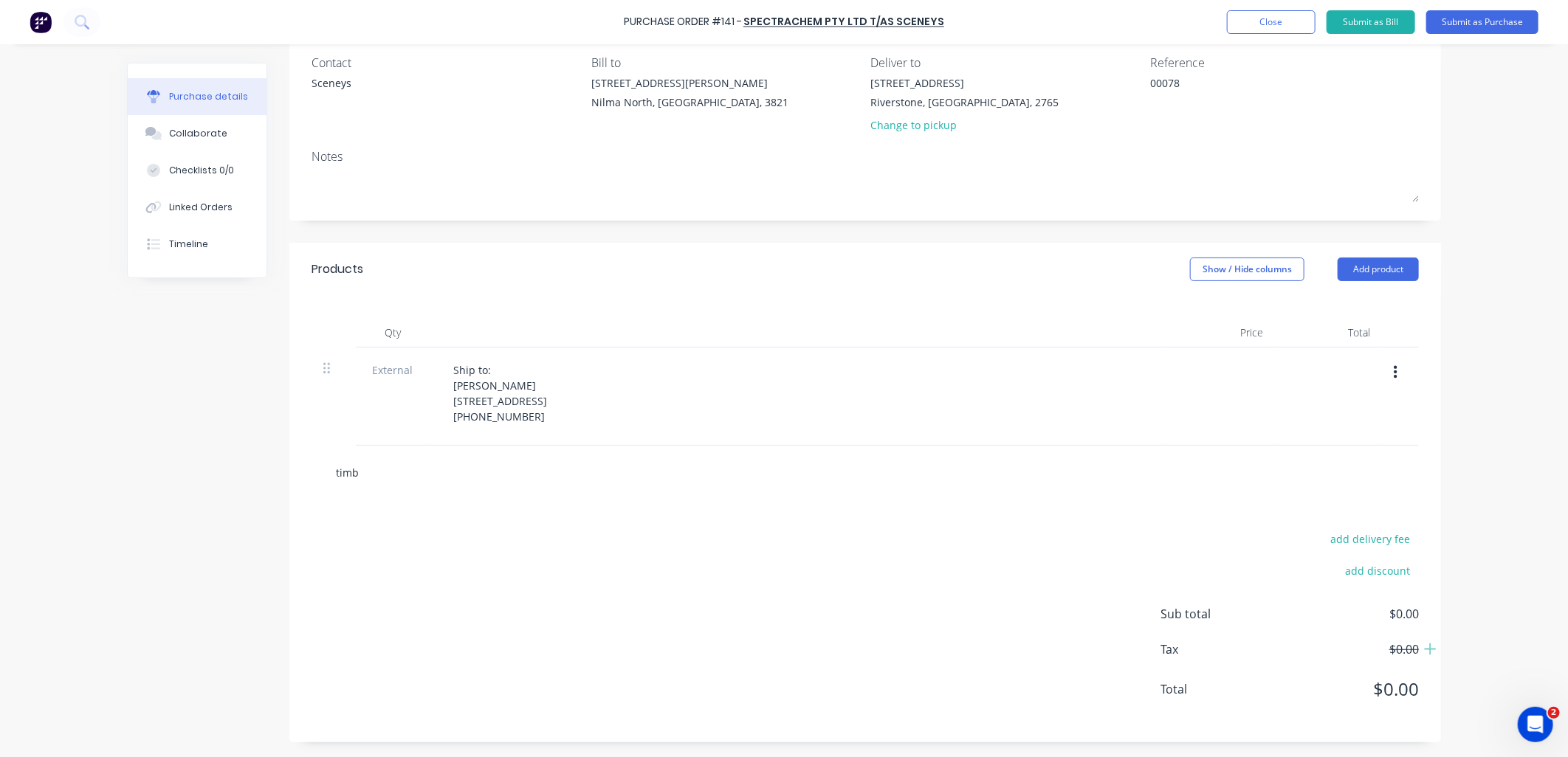
type input "timbe"
type textarea "x"
type input "timber"
type textarea "x"
type input "timber"
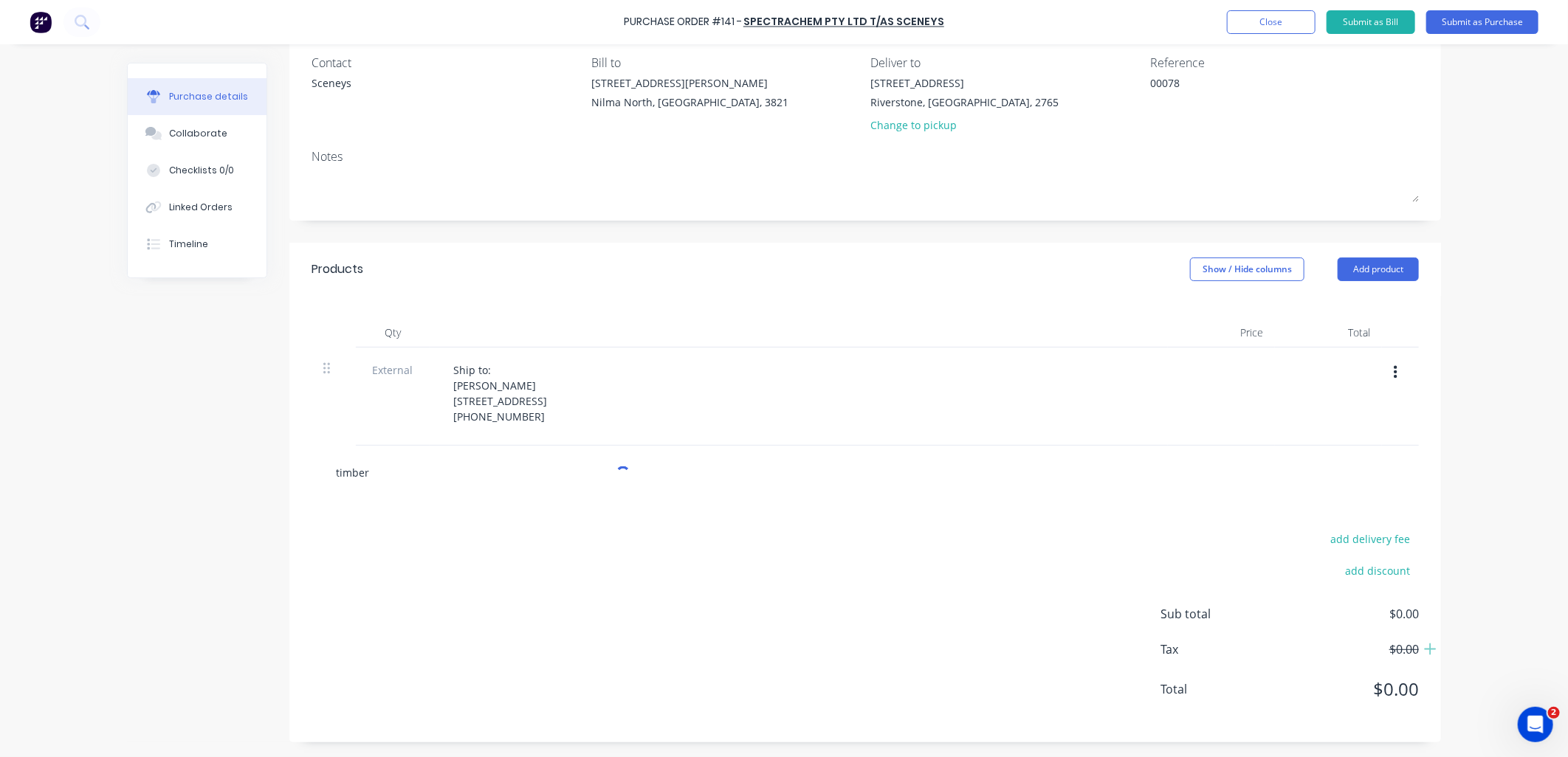
type textarea "x"
type input "timber o"
type textarea "x"
type input "timber oi"
type textarea "x"
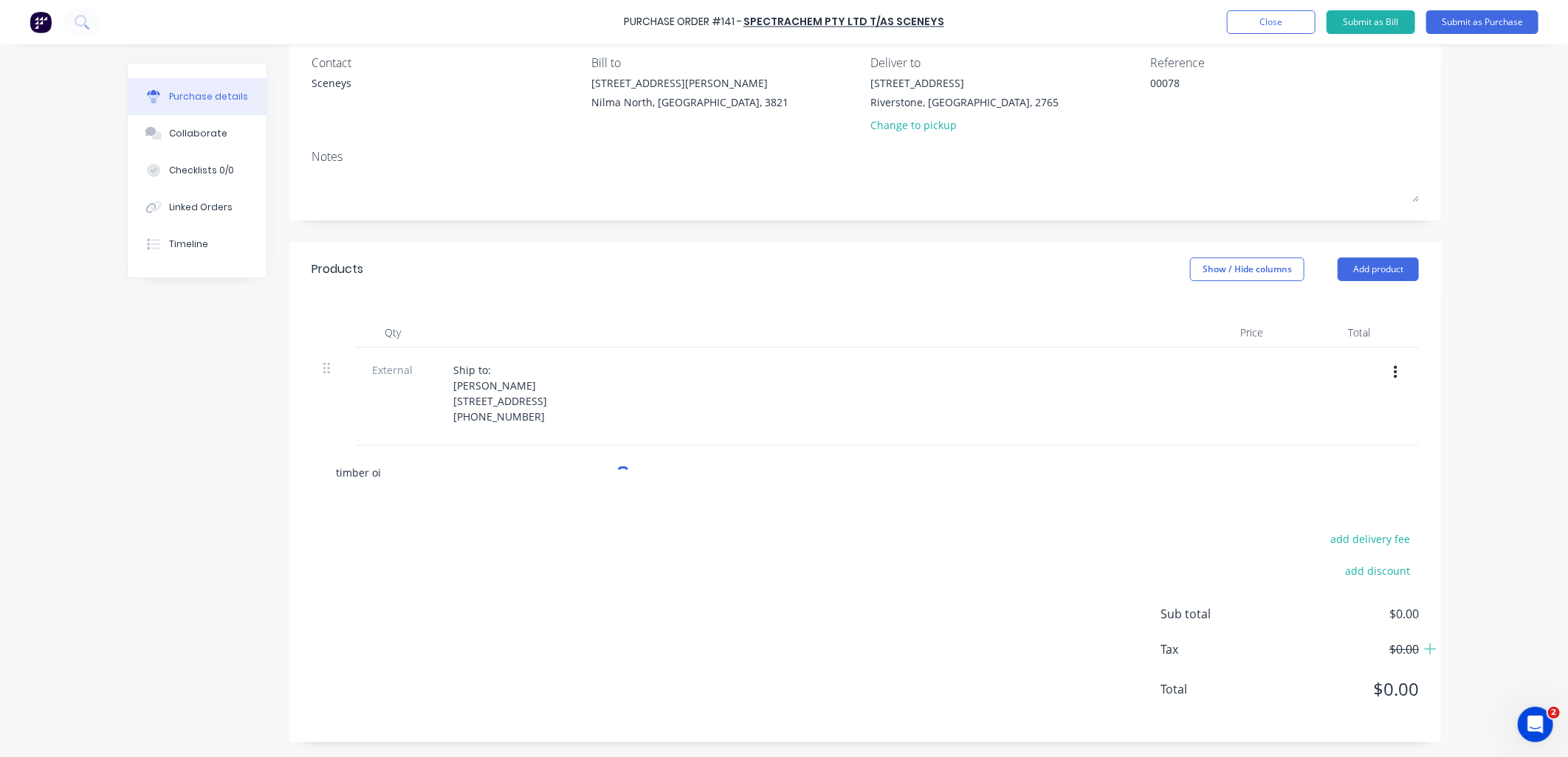
type input "timber oil"
type textarea "x"
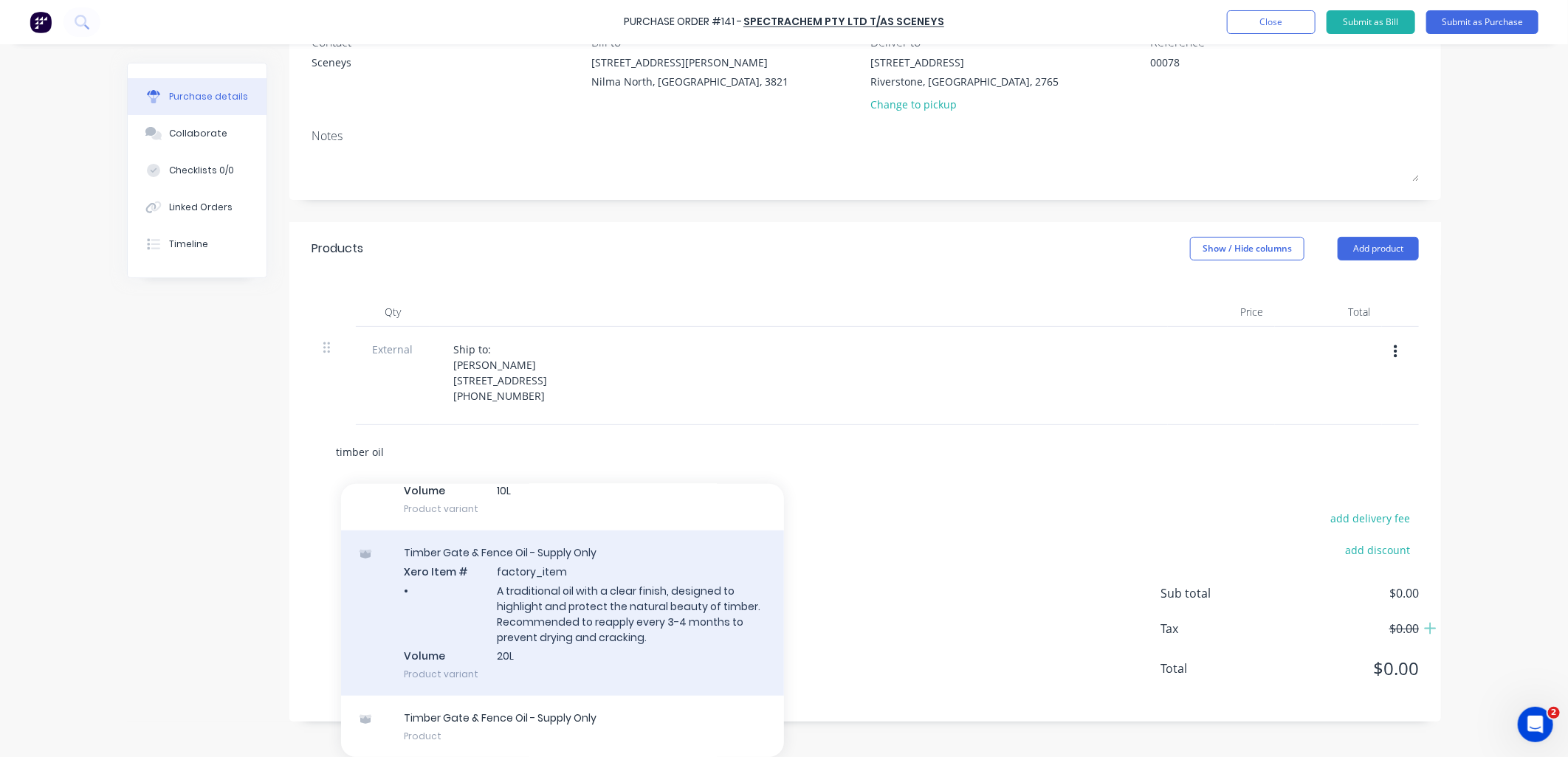
scroll to position [176, 0]
type input "timber oil"
click at [528, 636] on div "Timber Gate & Fence Oil - Supply Only Xero Item # factory_item • A traditional …" at bounding box center [562, 613] width 443 height 165
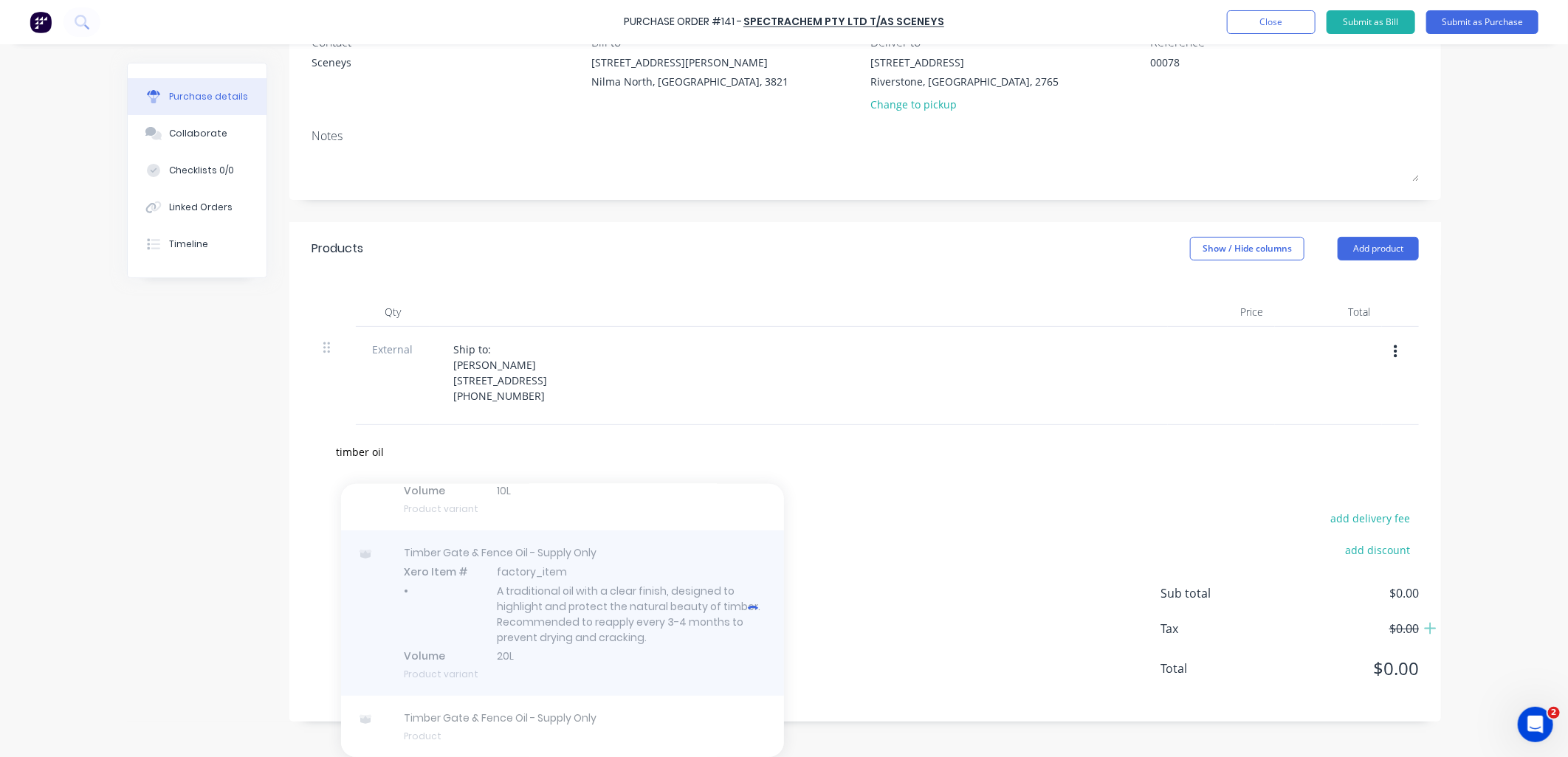
type textarea "x"
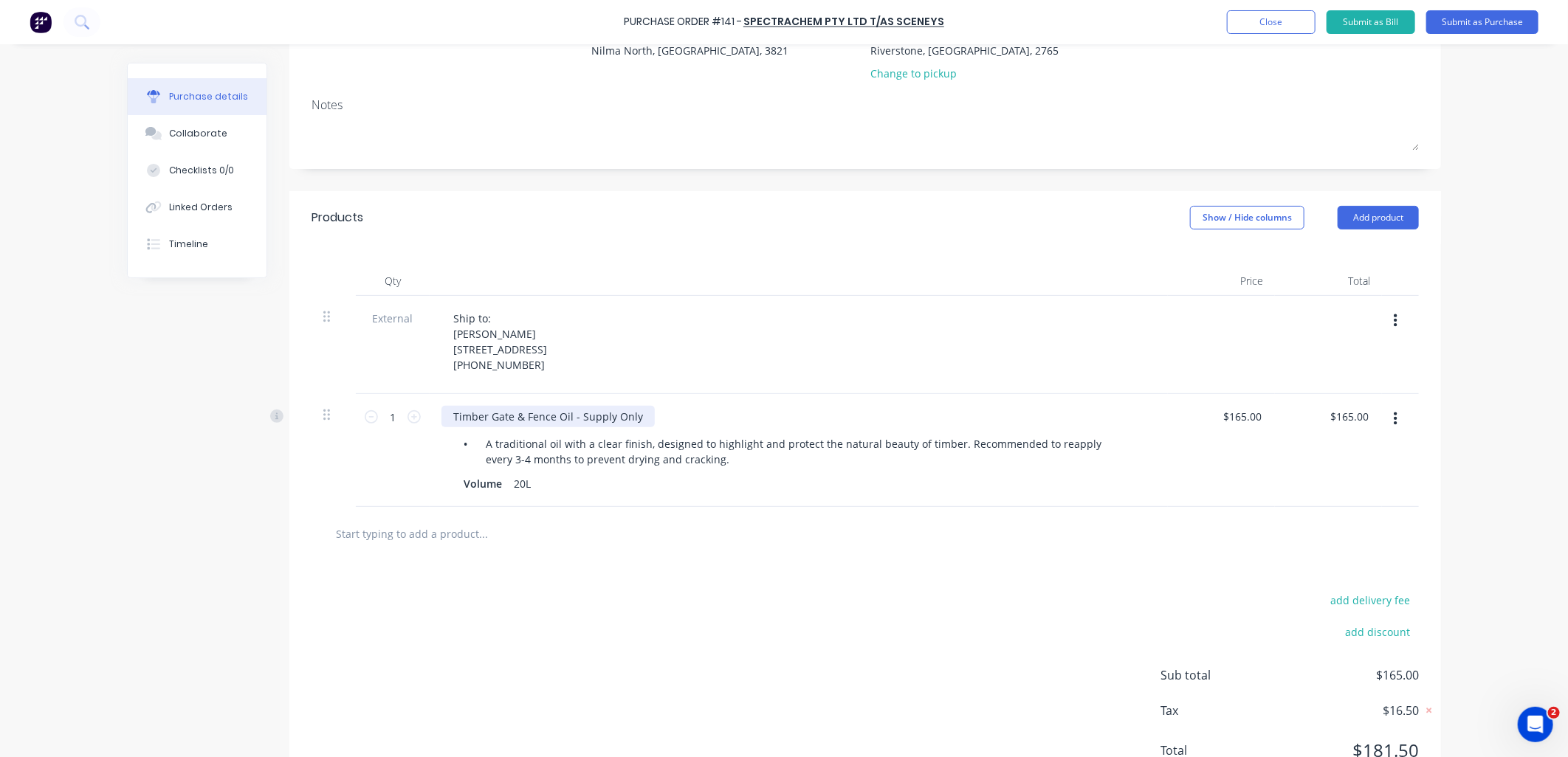
type textarea "x"
drag, startPoint x: 425, startPoint y: 440, endPoint x: 370, endPoint y: 425, distance: 57.0
click at [393, 438] on div "1 1 Timber Gate & Fence Oil - Supply Only • A traditional oil with a clear fini…" at bounding box center [865, 451] width 1107 height 113
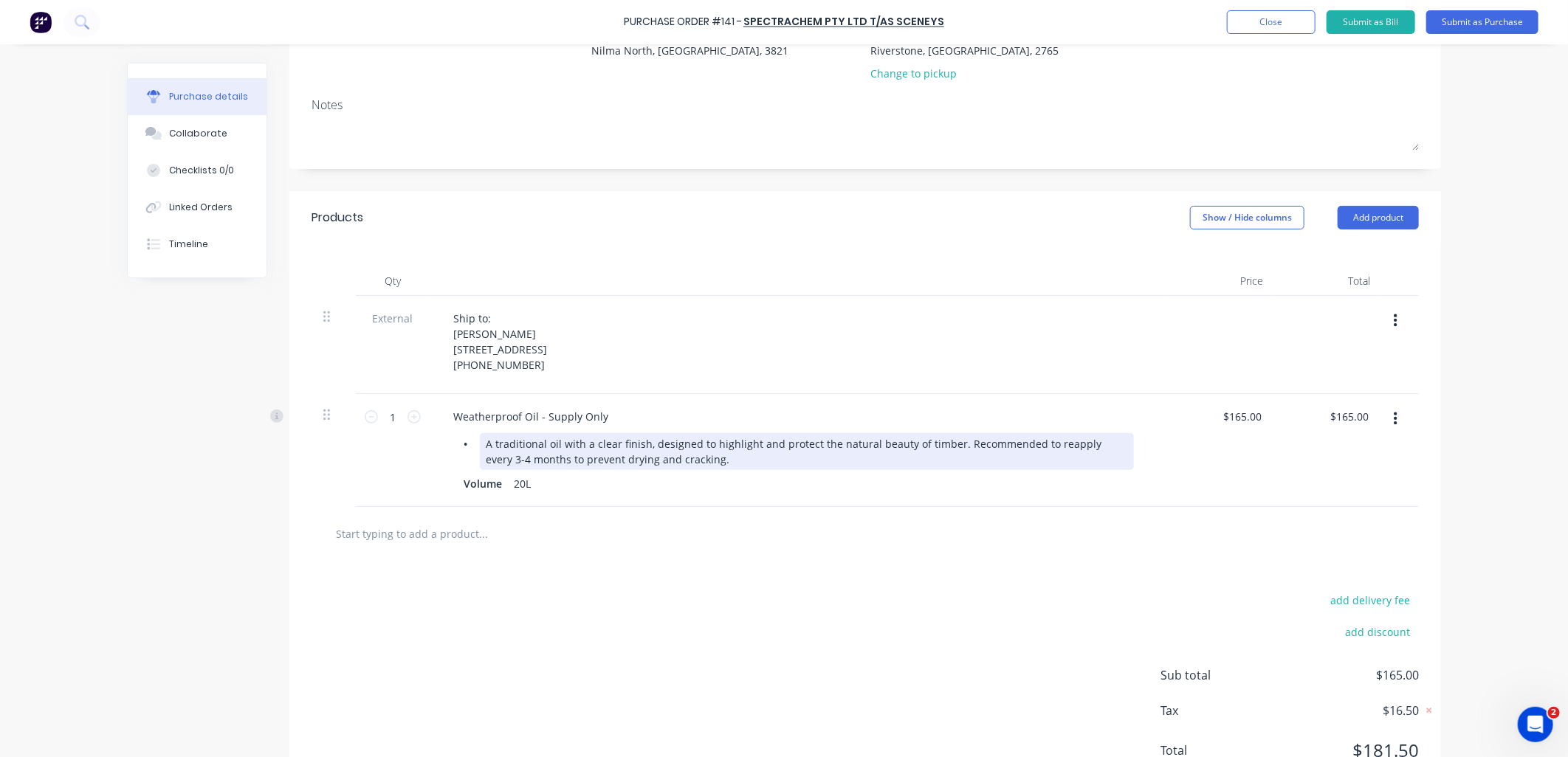
type textarea "x"
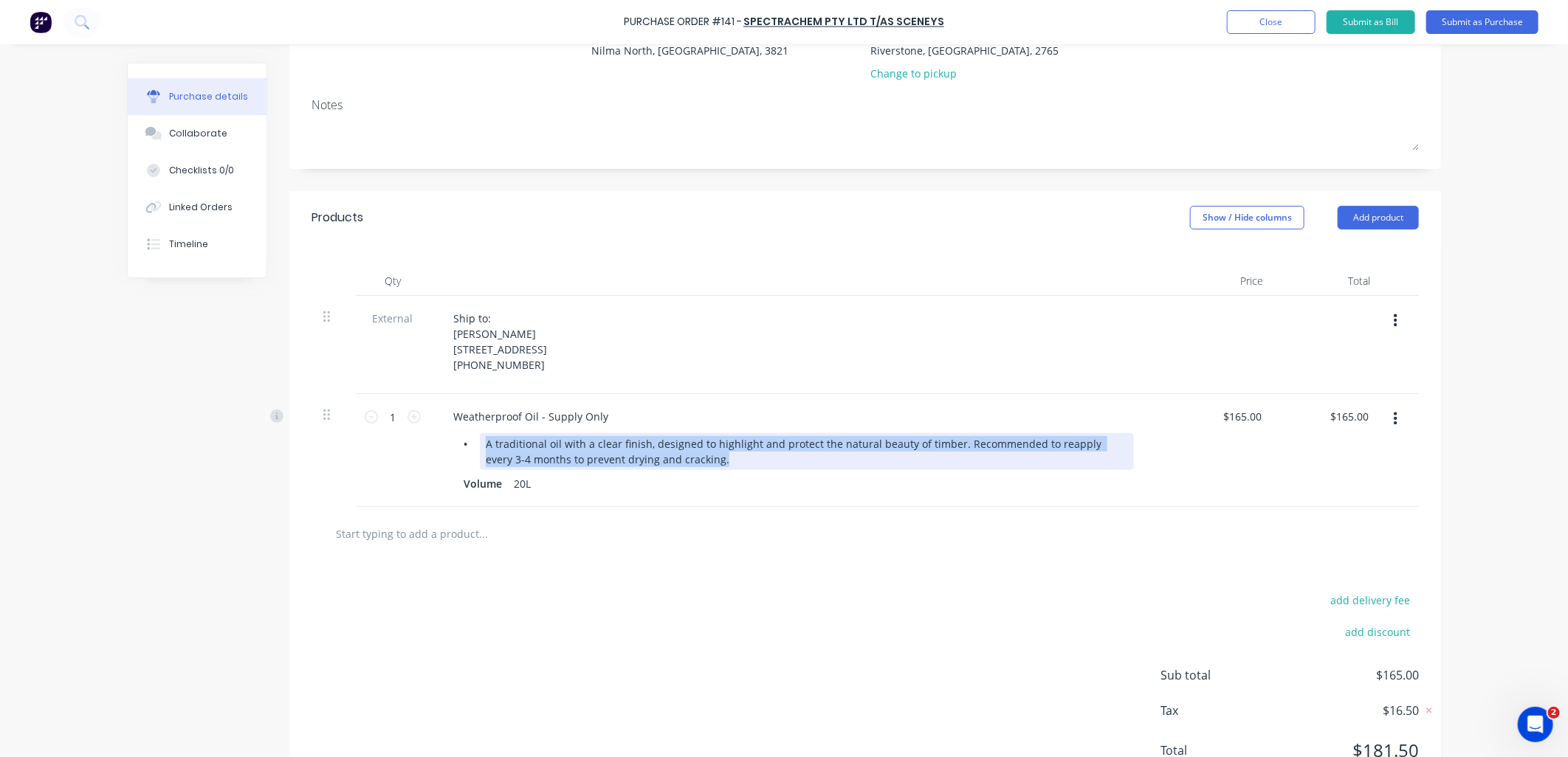
drag, startPoint x: 480, startPoint y: 475, endPoint x: 793, endPoint y: 494, distance: 313.6
click at [793, 470] on div "A traditional oil with a clear finish, designed to highlight and protect the na…" at bounding box center [807, 452] width 654 height 37
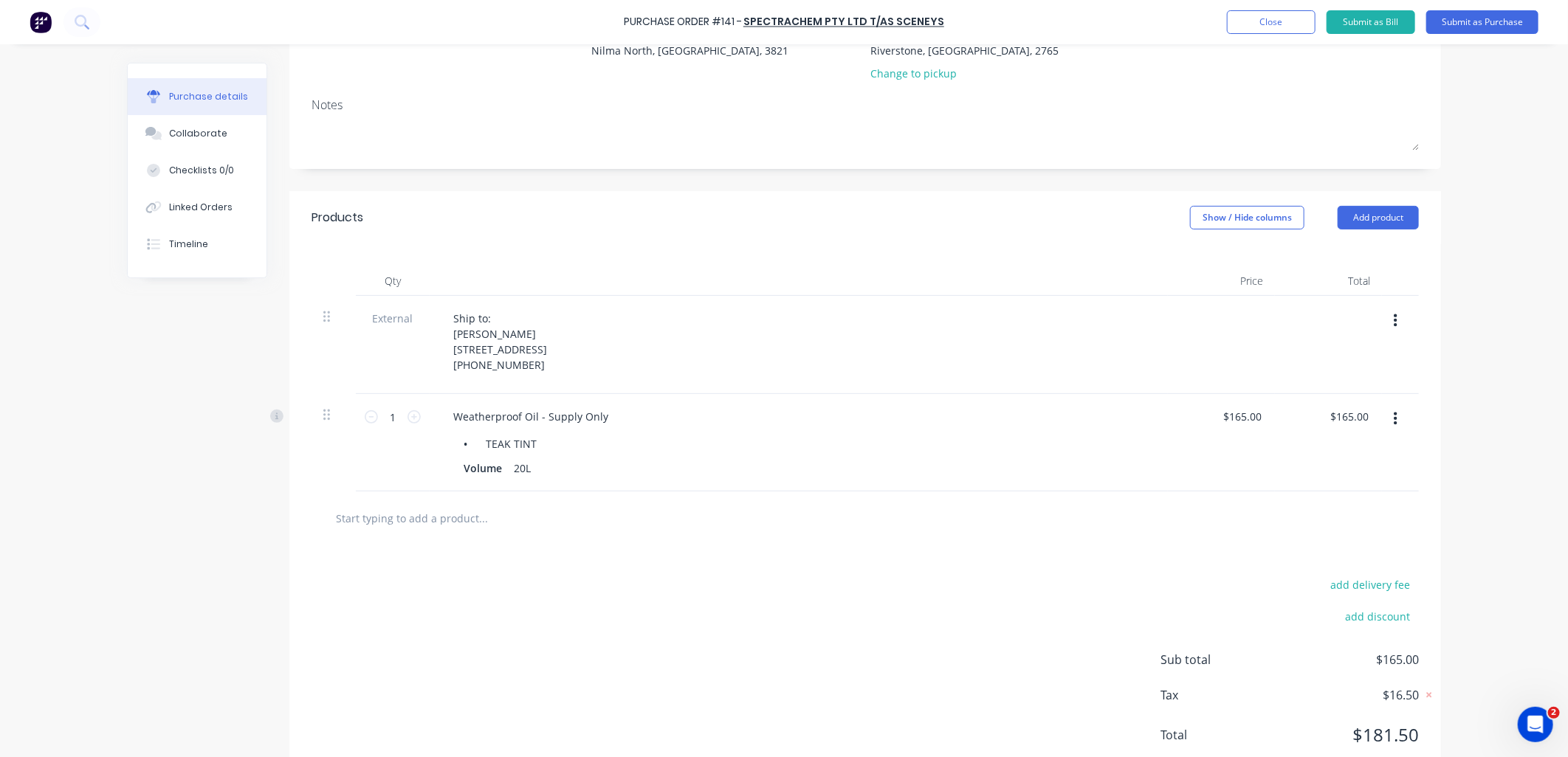
drag, startPoint x: 592, startPoint y: 627, endPoint x: 496, endPoint y: 573, distance: 110.1
click at [585, 622] on div "add delivery fee add discount Sub total $165.00 Tax $16.50 Total $181.50" at bounding box center [865, 667] width 1151 height 243
click at [447, 533] on input "text" at bounding box center [483, 517] width 295 height 29
click at [1400, 221] on button "Add product" at bounding box center [1378, 218] width 81 height 24
click at [1396, 403] on div "Notes (External)" at bounding box center [1349, 403] width 114 height 21
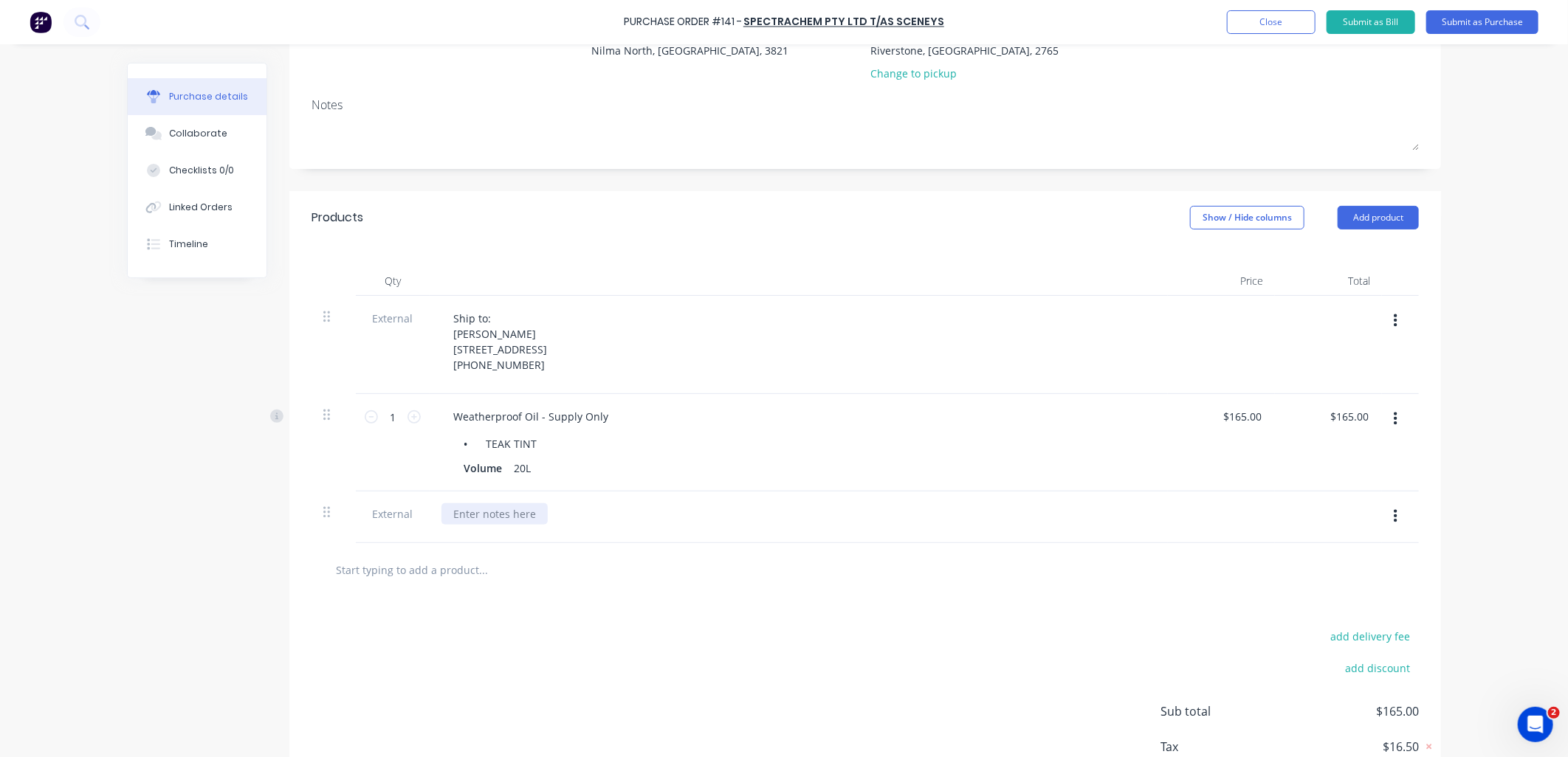
type textarea "x"
click at [499, 524] on div at bounding box center [494, 514] width 106 height 21
click at [360, 664] on div "add delivery fee add discount Sub total $165.00 Tax $16.50 Total $181.50" at bounding box center [865, 734] width 1151 height 243
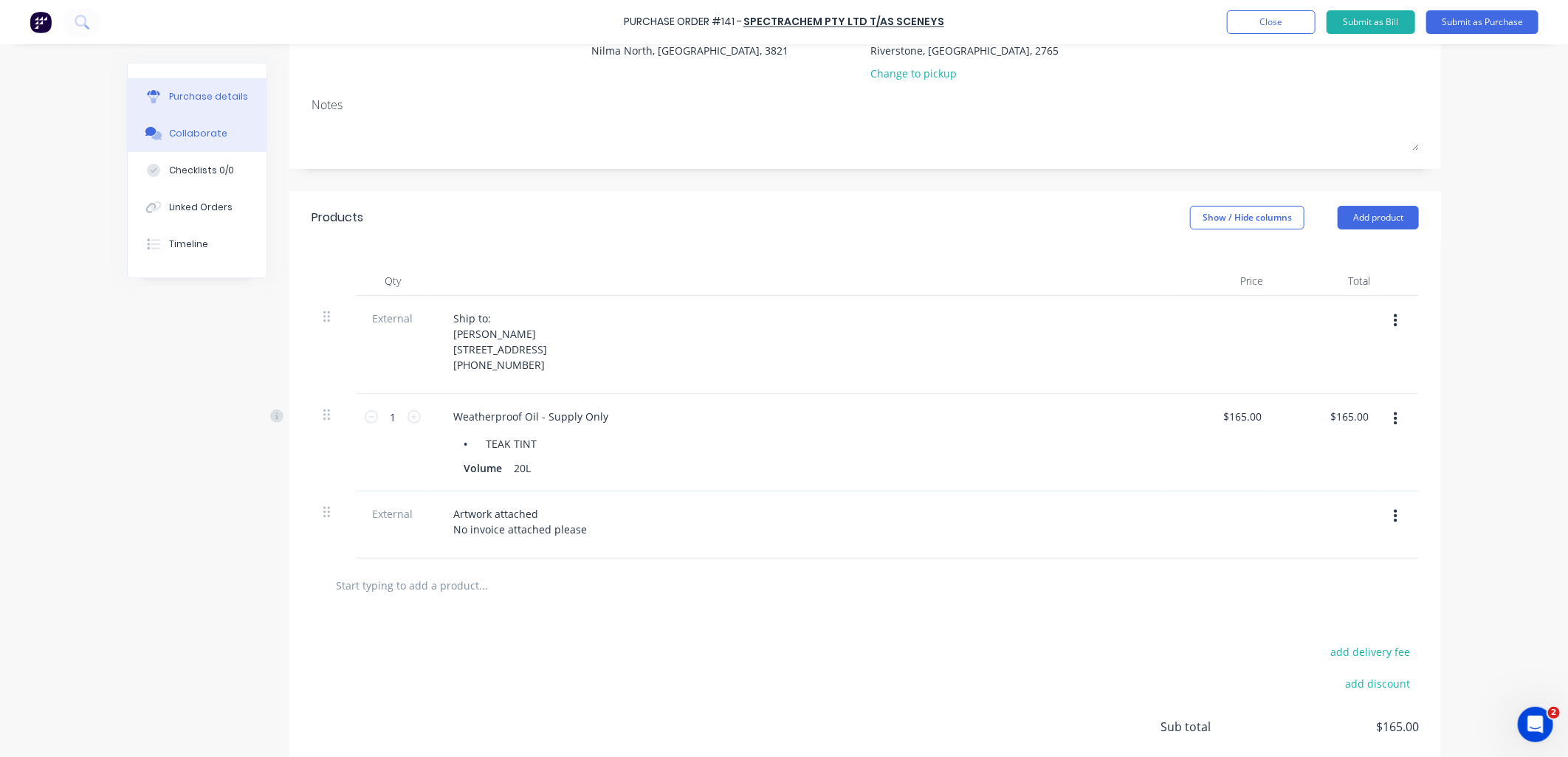
click at [201, 143] on button "Collaborate" at bounding box center [196, 134] width 139 height 37
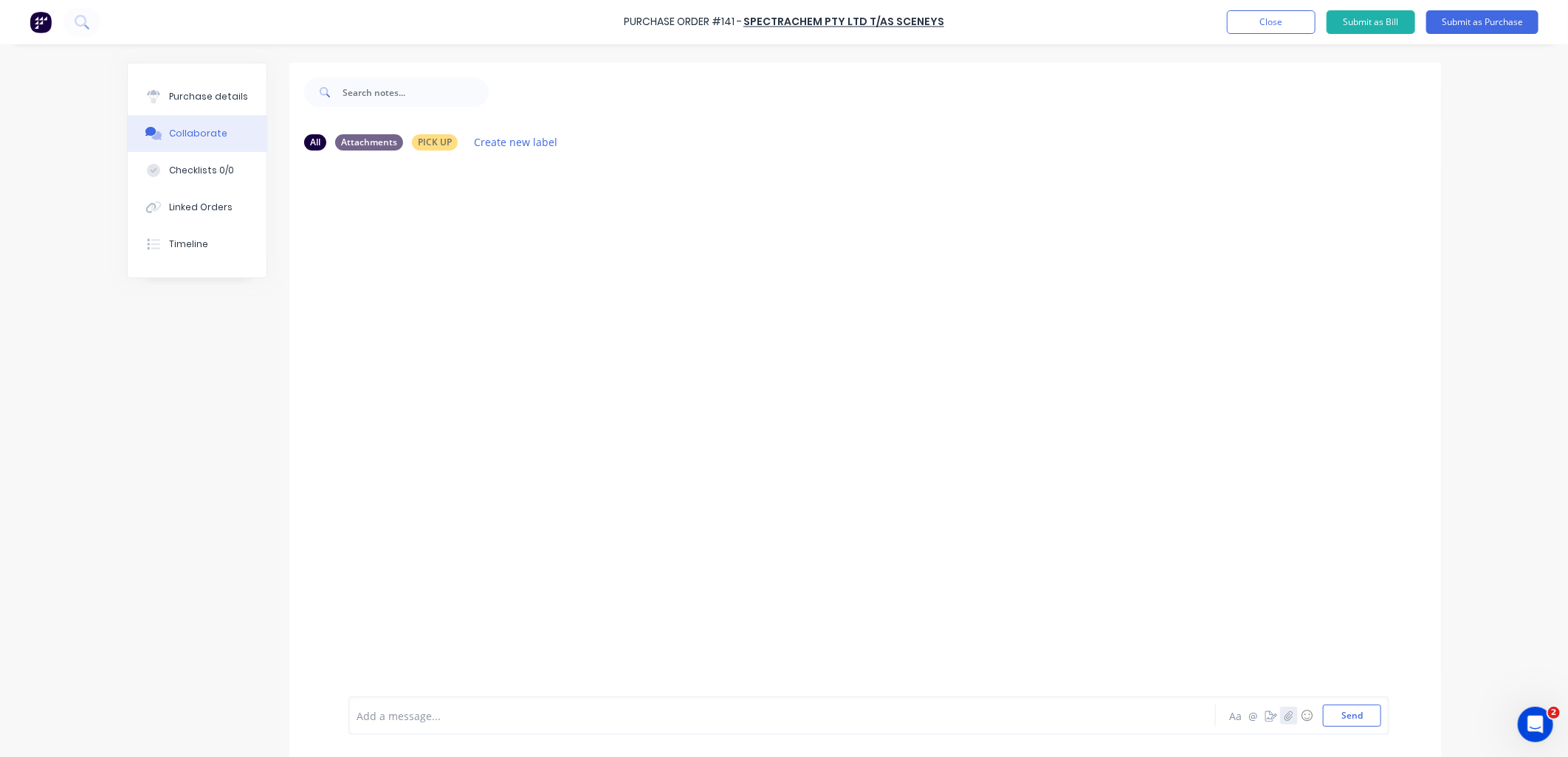
click at [1285, 715] on icon "button" at bounding box center [1289, 716] width 9 height 11
click at [1346, 721] on button "Send" at bounding box center [1352, 715] width 58 height 22
click at [216, 96] on div "Purchase details" at bounding box center [208, 96] width 79 height 13
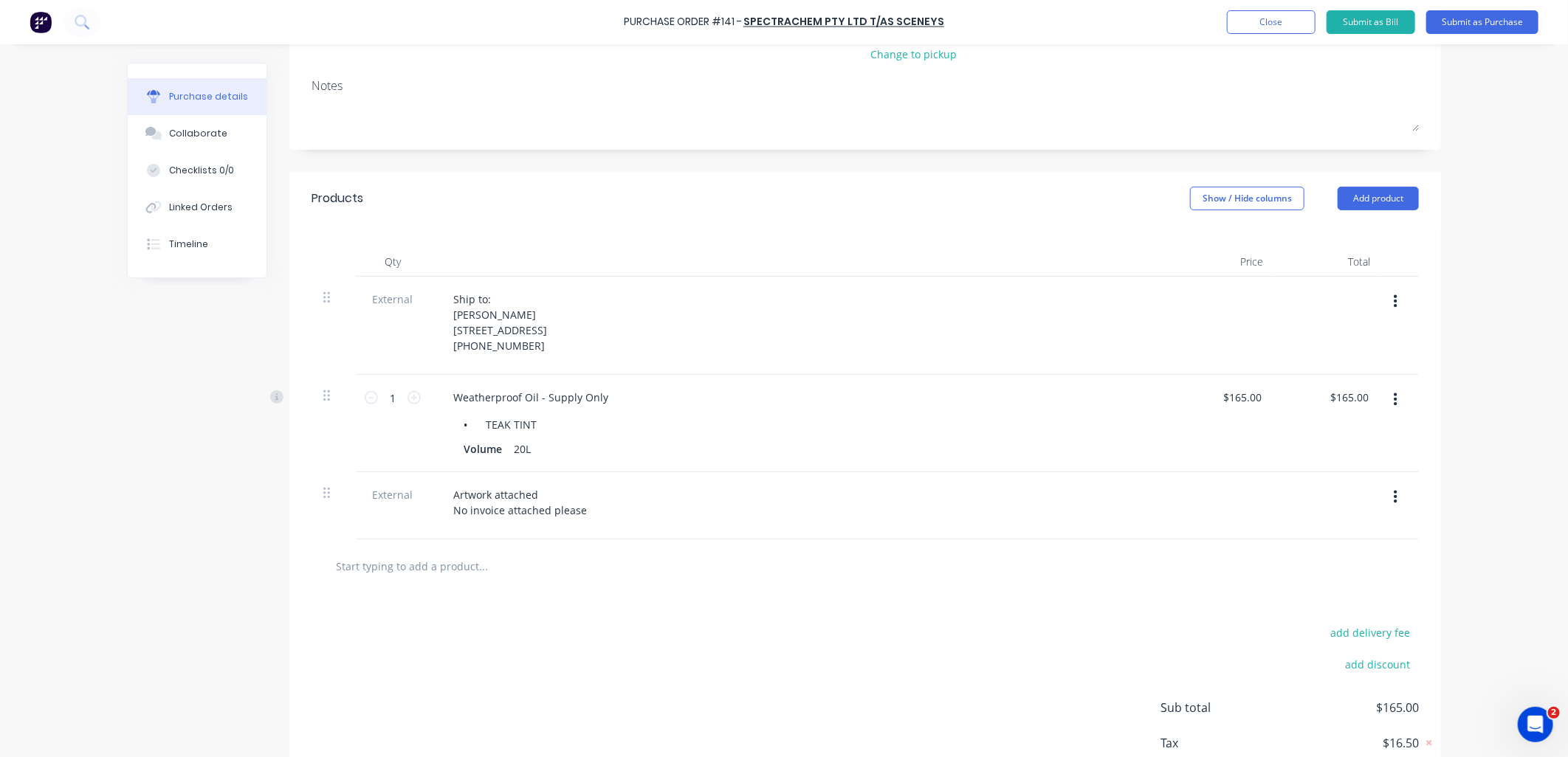
scroll to position [320, 0]
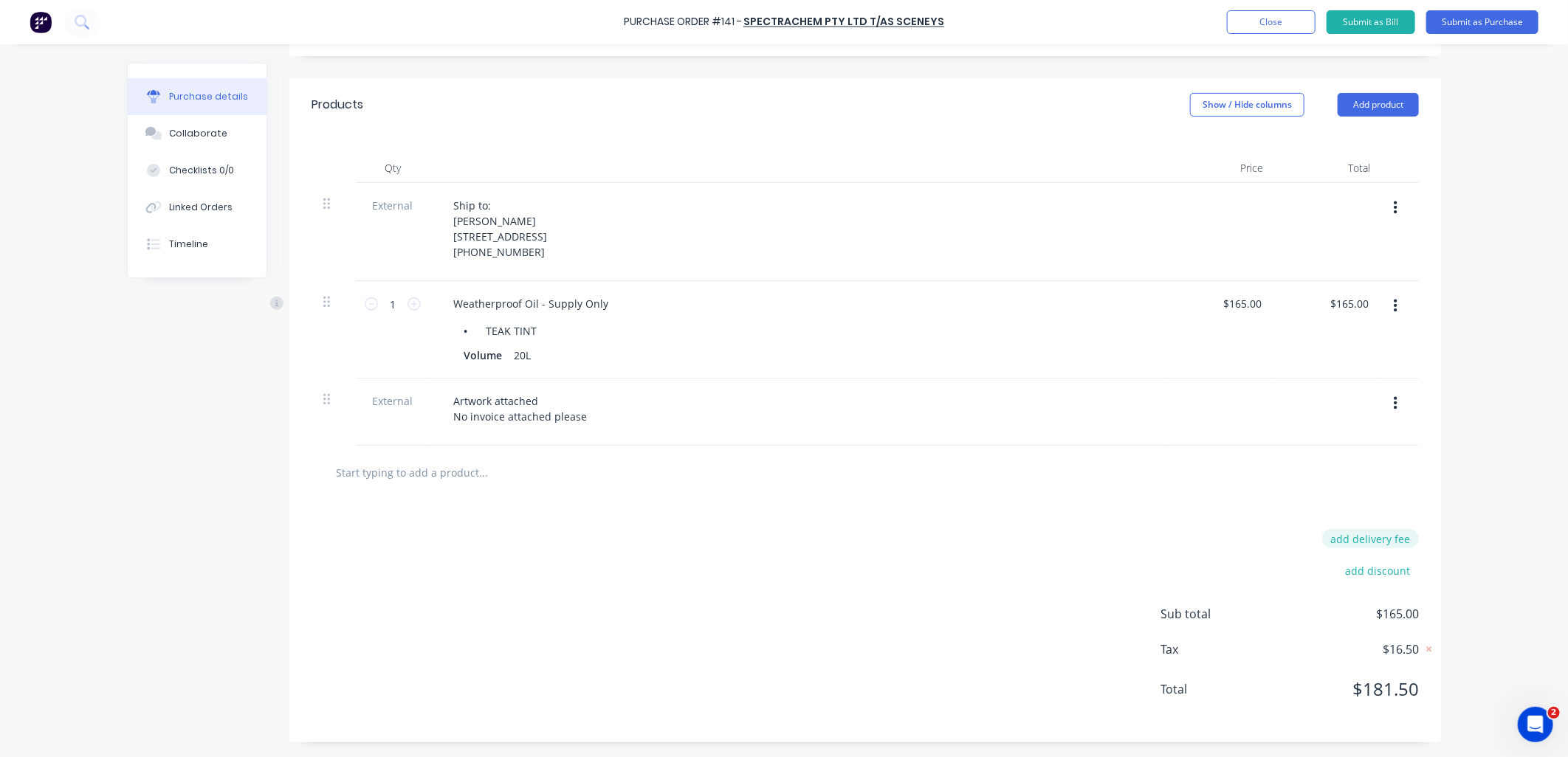
type textarea "x"
click at [1372, 539] on button "add delivery fee" at bounding box center [1370, 539] width 96 height 19
type input "60"
type textarea "x"
type input "$60.00"
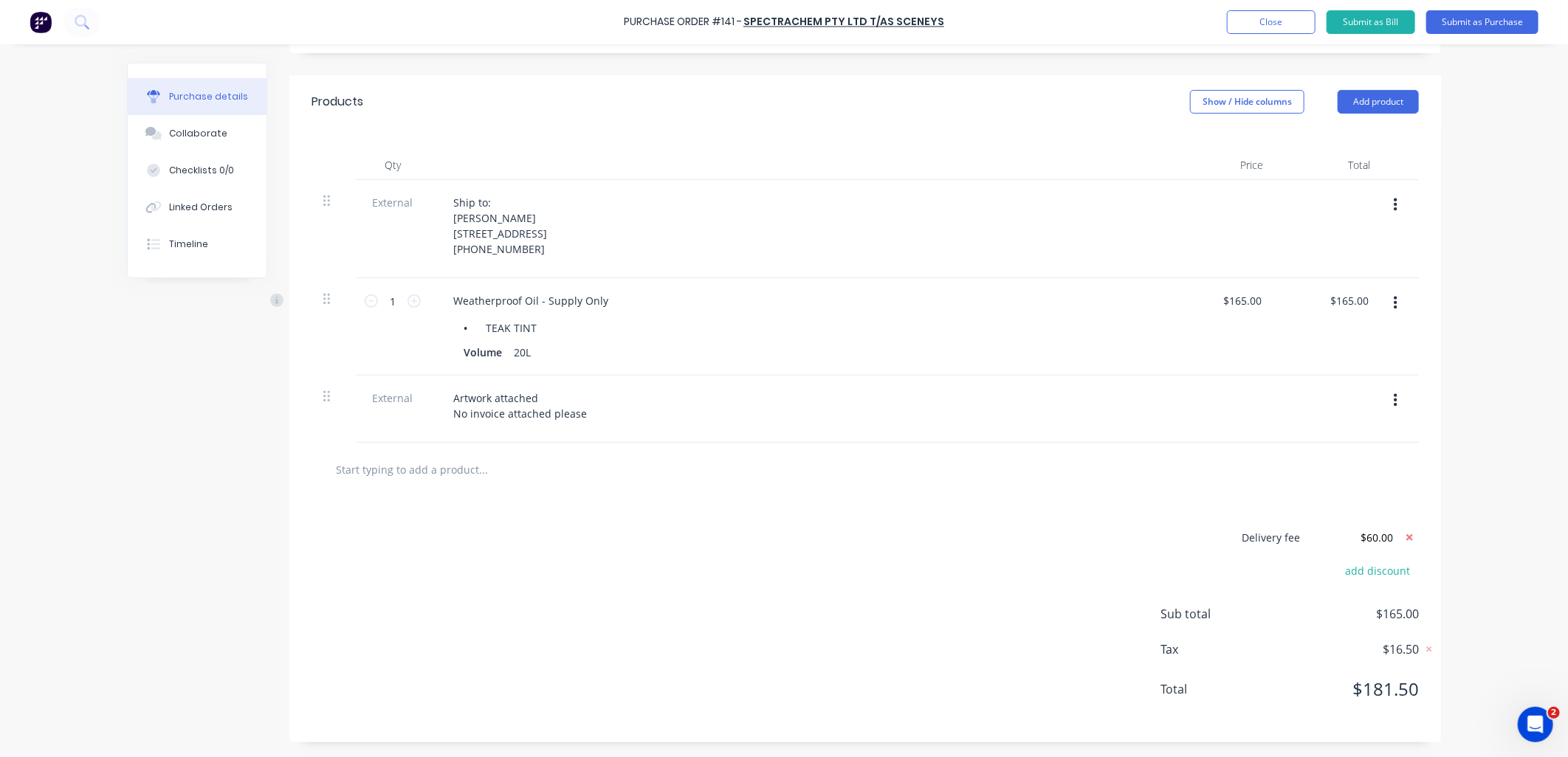
click at [1282, 462] on div at bounding box center [865, 469] width 1083 height 29
click at [1477, 24] on button "Submit as Purchase" at bounding box center [1482, 22] width 112 height 24
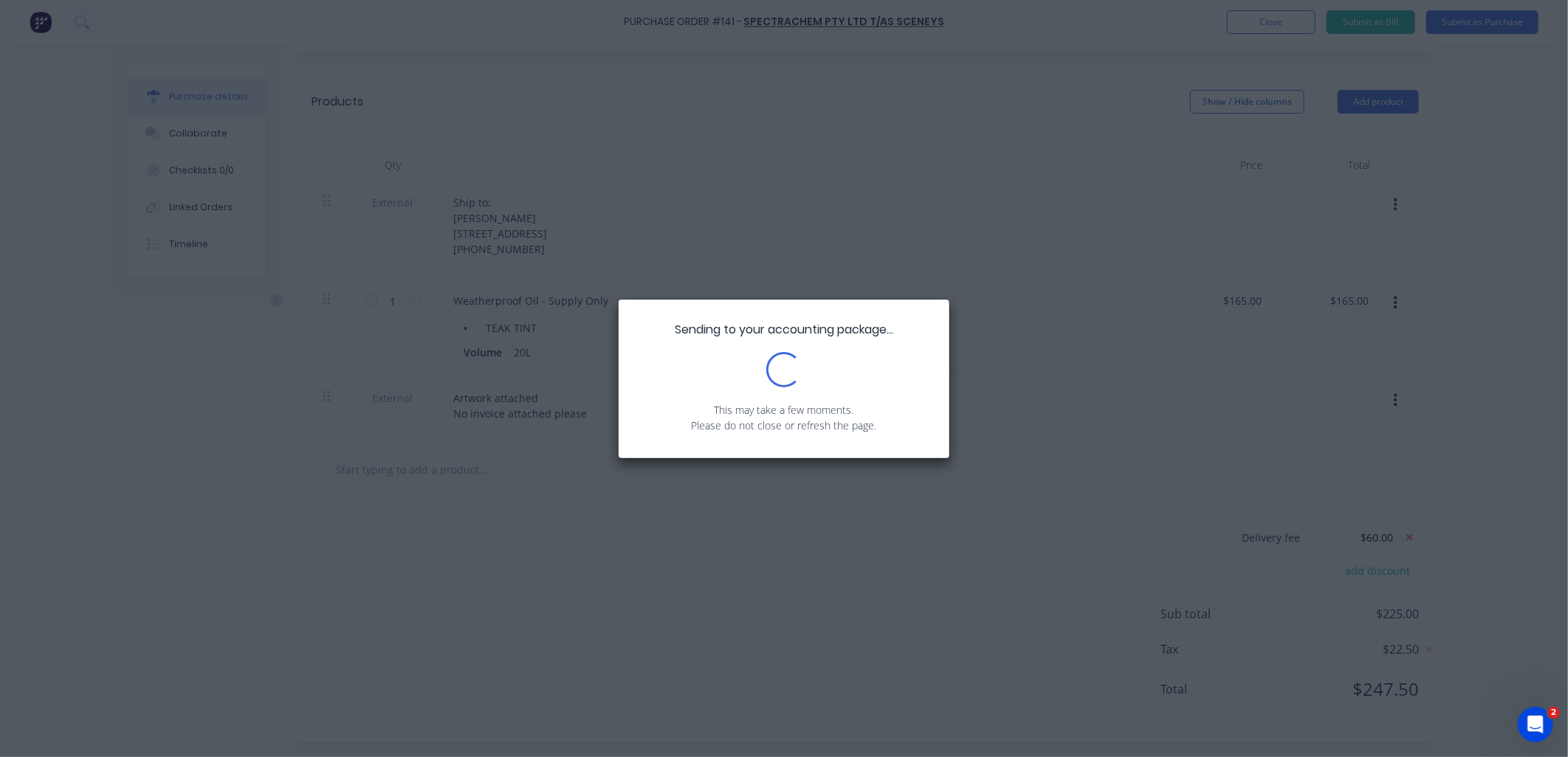
scroll to position [0, 0]
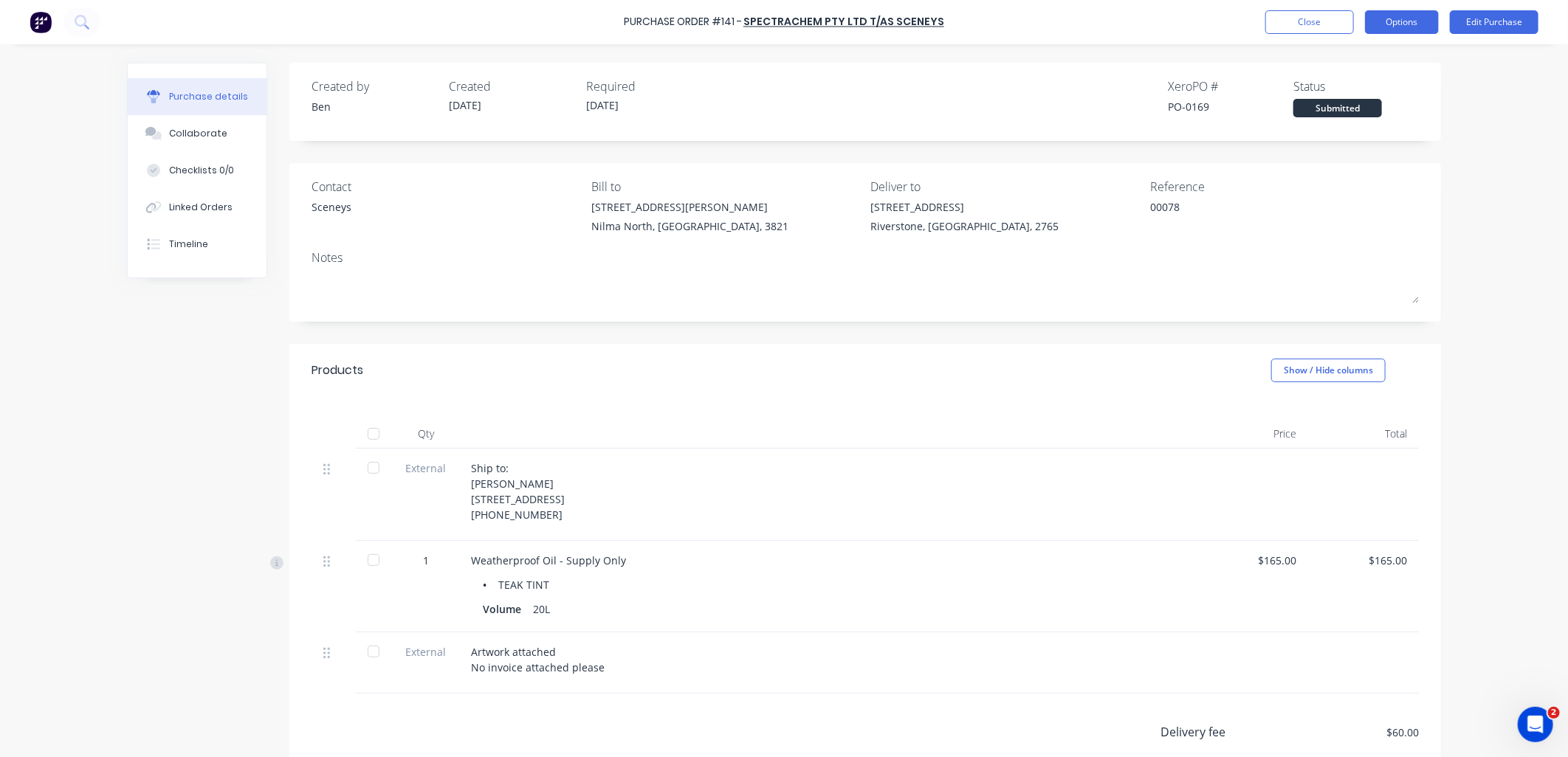
click at [1422, 26] on button "Options" at bounding box center [1401, 22] width 73 height 24
click at [1406, 65] on div "Print / Email" at bounding box center [1368, 60] width 114 height 21
click at [1393, 119] on div "Without pricing" at bounding box center [1368, 119] width 114 height 21
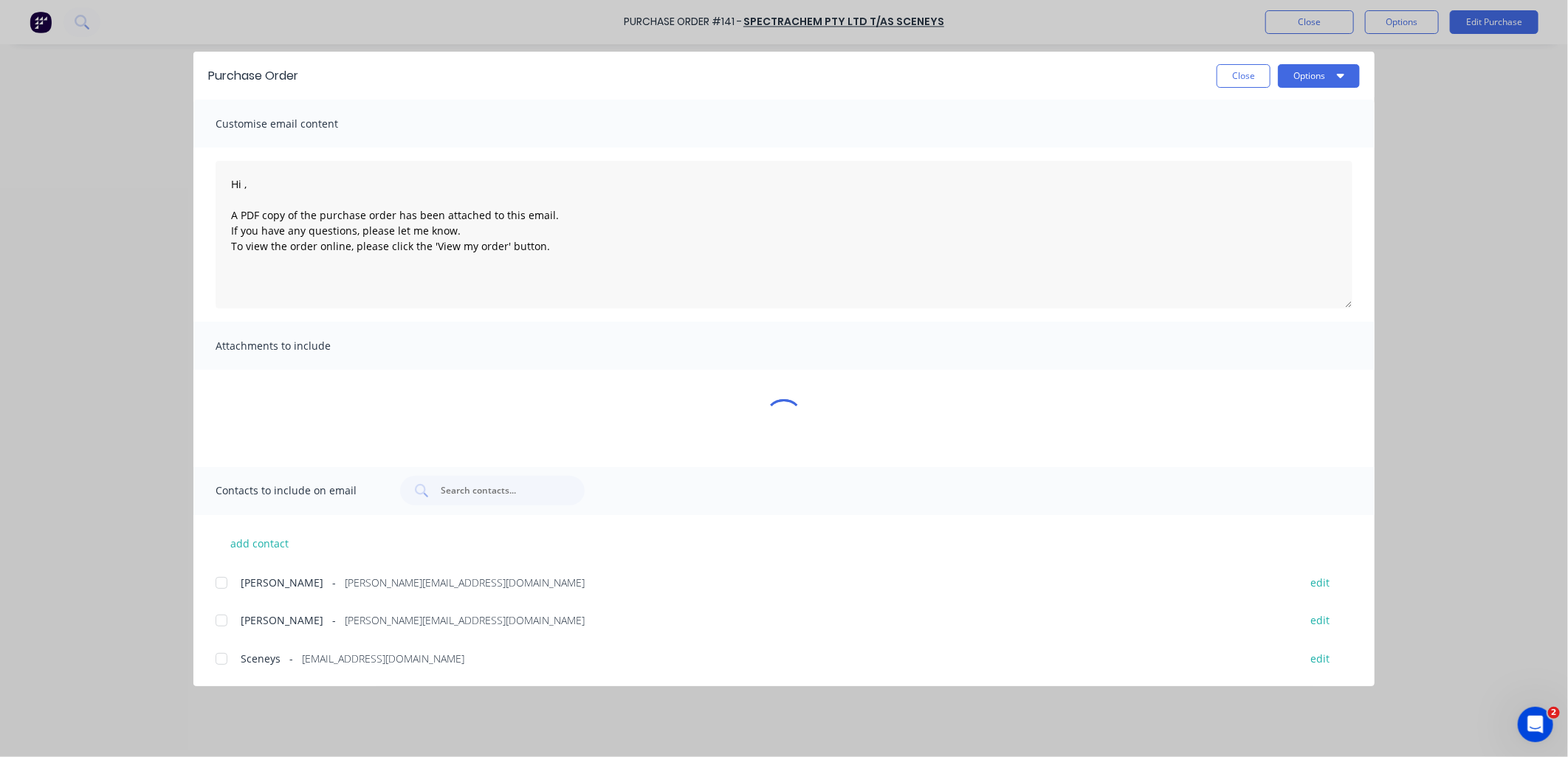
type textarea "x"
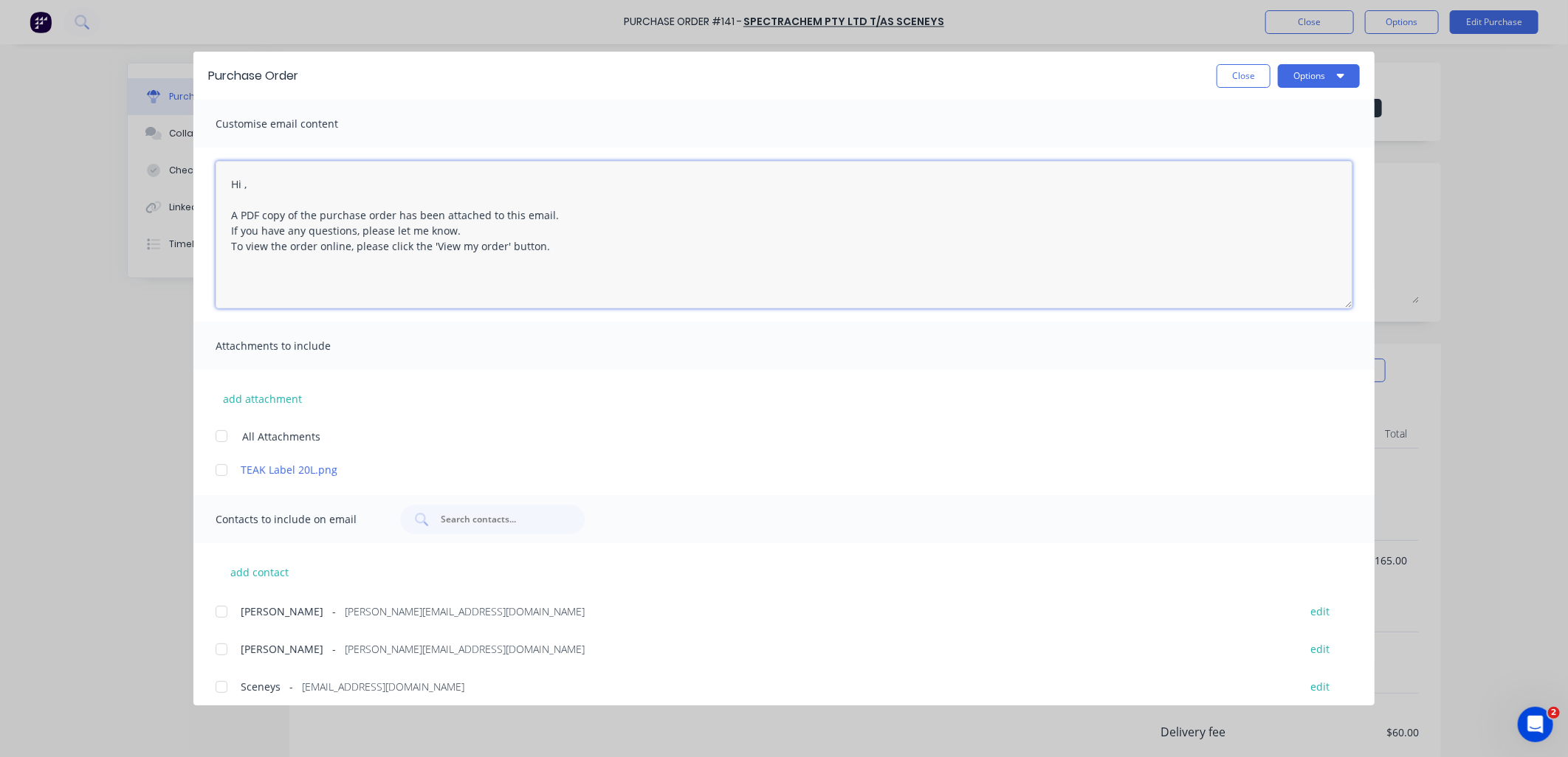
click at [243, 185] on textarea "Hi , A PDF copy of the purchase order has been attached to this email. If you h…" at bounding box center [784, 234] width 1136 height 148
type textarea "Hi [PERSON_NAME], A PDF copy of the purchase order has been attached to this em…"
click at [220, 468] on div at bounding box center [221, 470] width 29 height 29
type textarea "x"
click at [226, 689] on div at bounding box center [221, 686] width 29 height 29
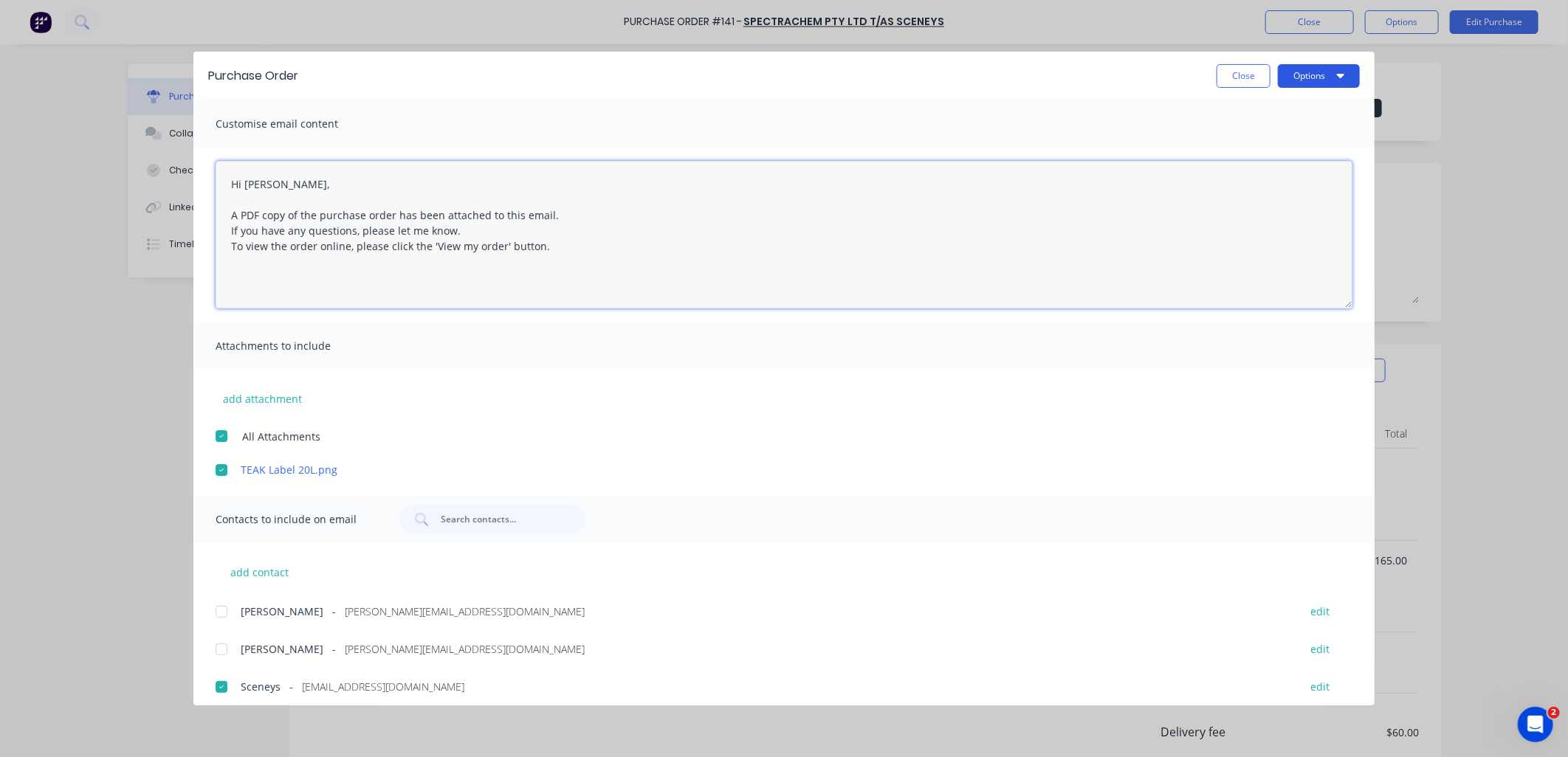
type textarea "Hi [PERSON_NAME], A PDF copy of the purchase order has been attached to this em…"
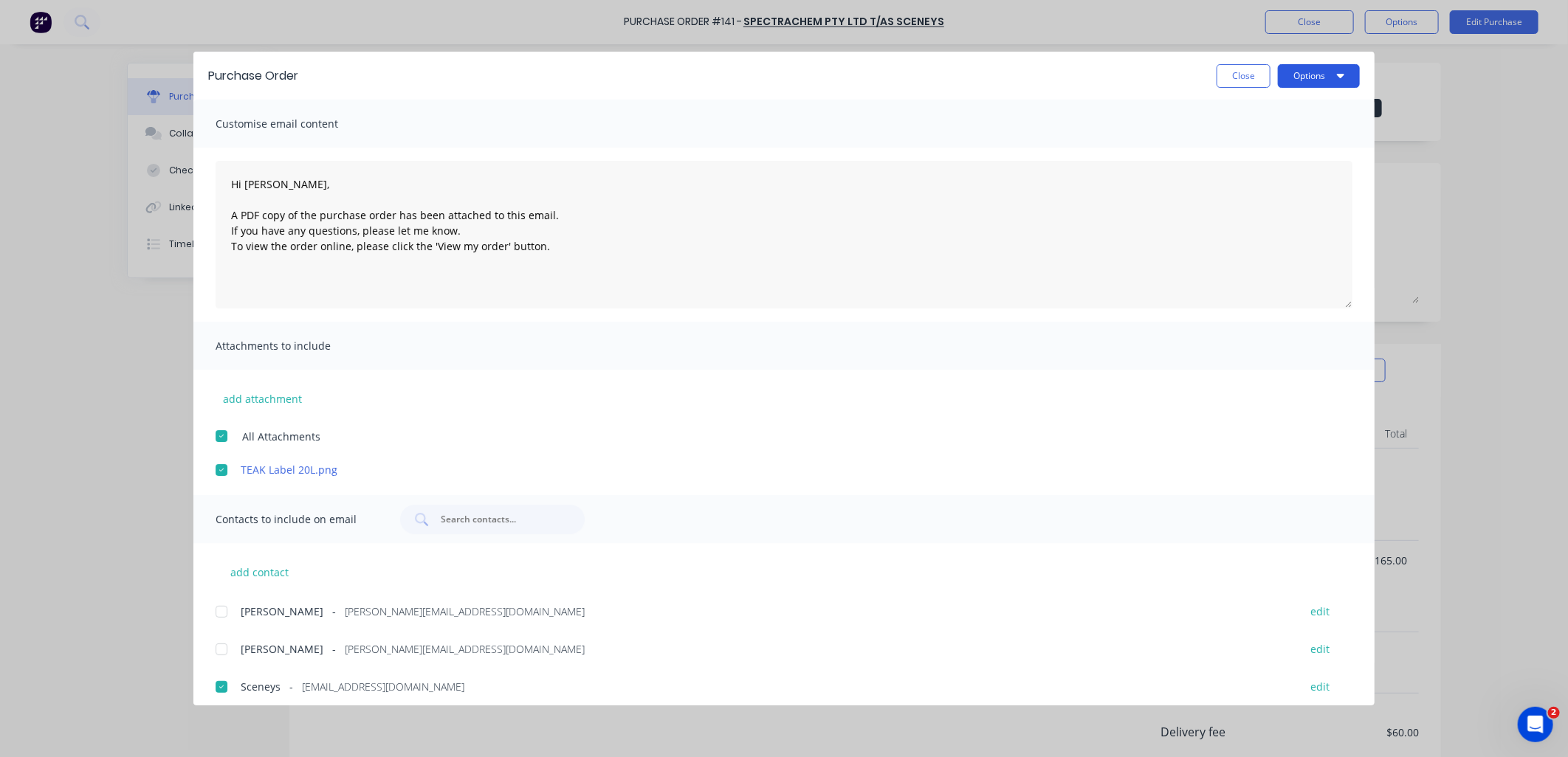
click at [1309, 84] on button "Options" at bounding box center [1319, 76] width 82 height 24
click at [1289, 172] on div "Email" at bounding box center [1289, 172] width 114 height 21
type textarea "x"
